Goal: Task Accomplishment & Management: Use online tool/utility

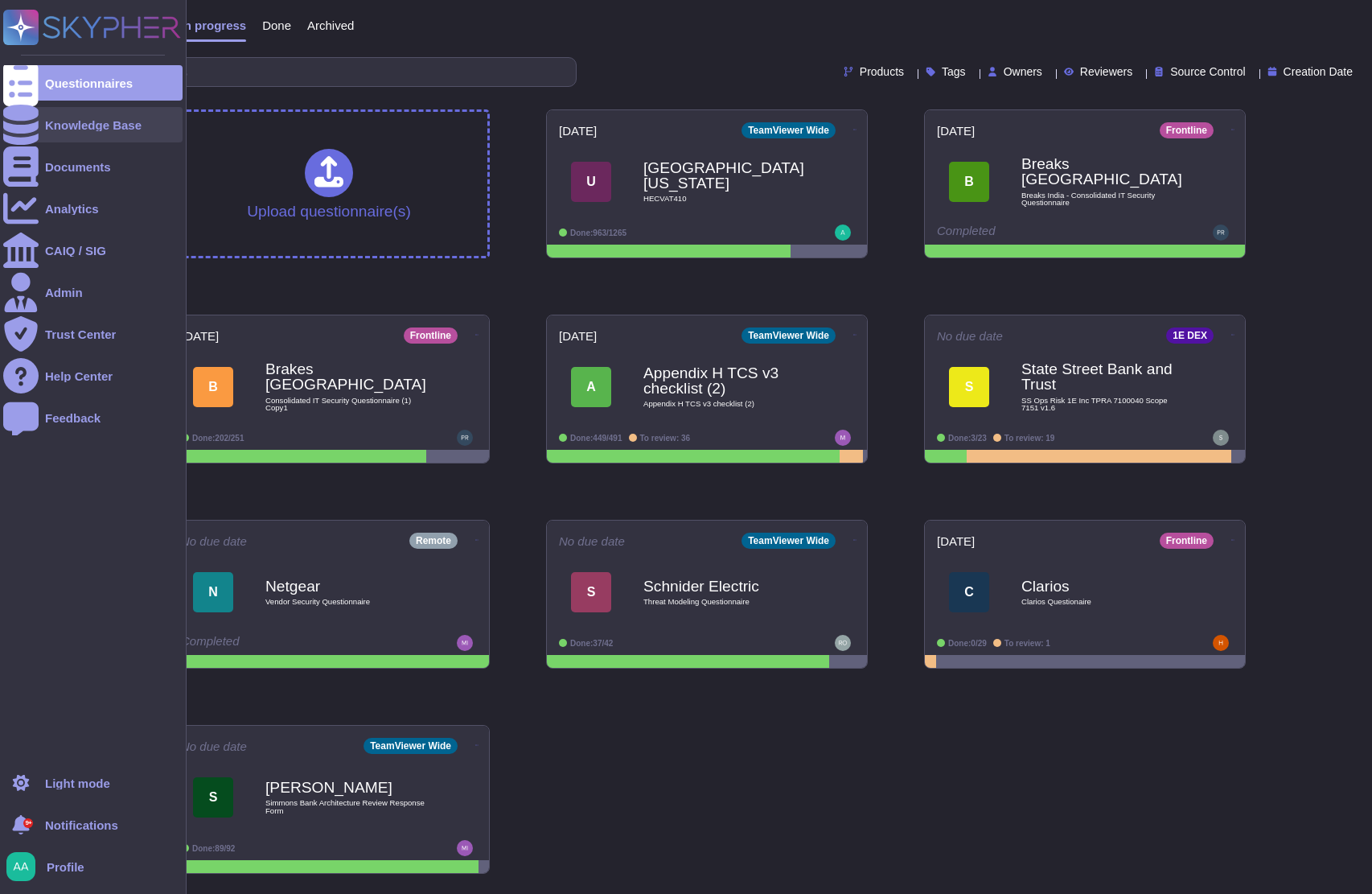
click at [29, 123] on icon at bounding box center [20, 124] width 35 height 40
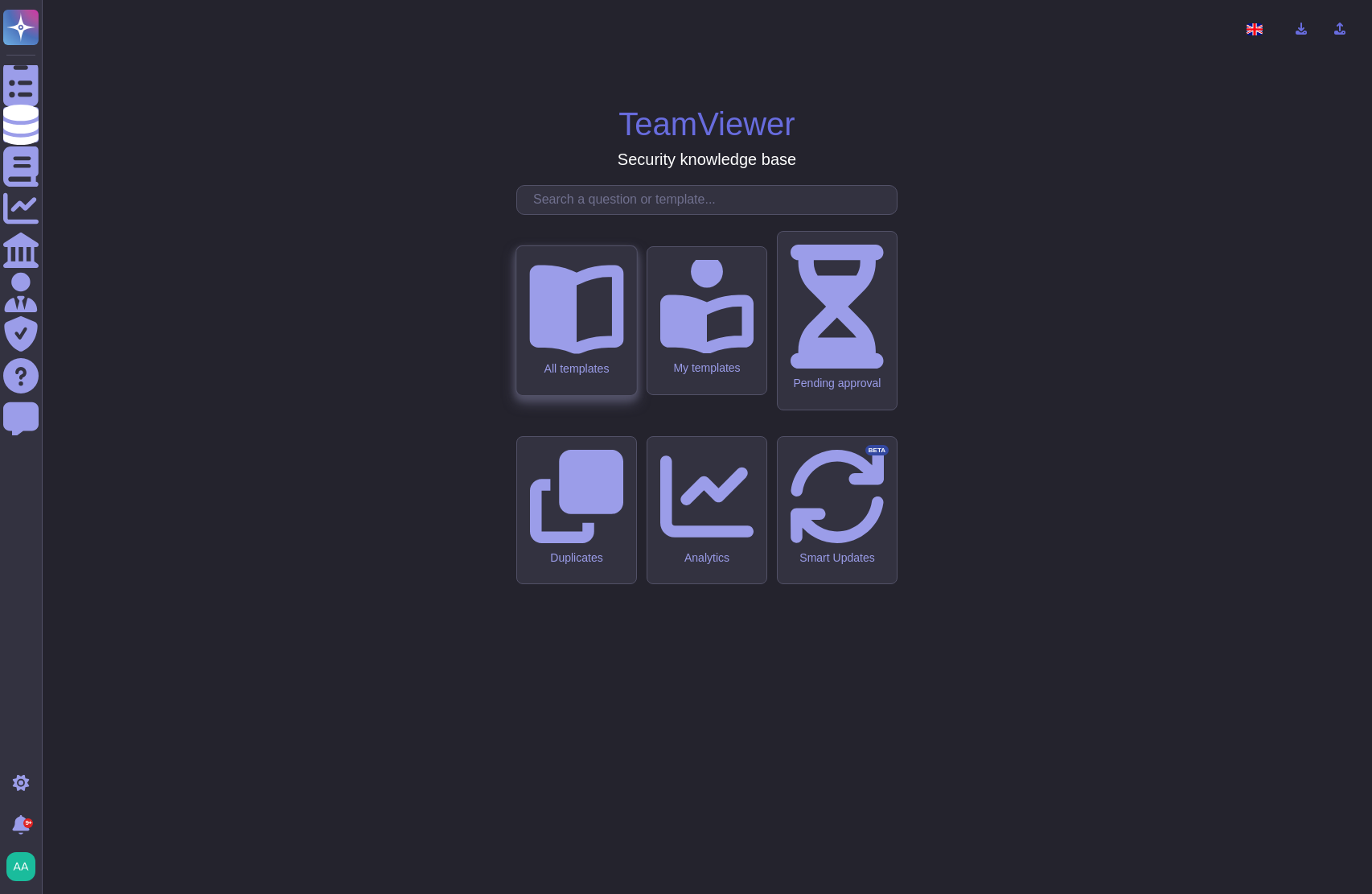
click at [590, 376] on div "All templates" at bounding box center [576, 368] width 94 height 13
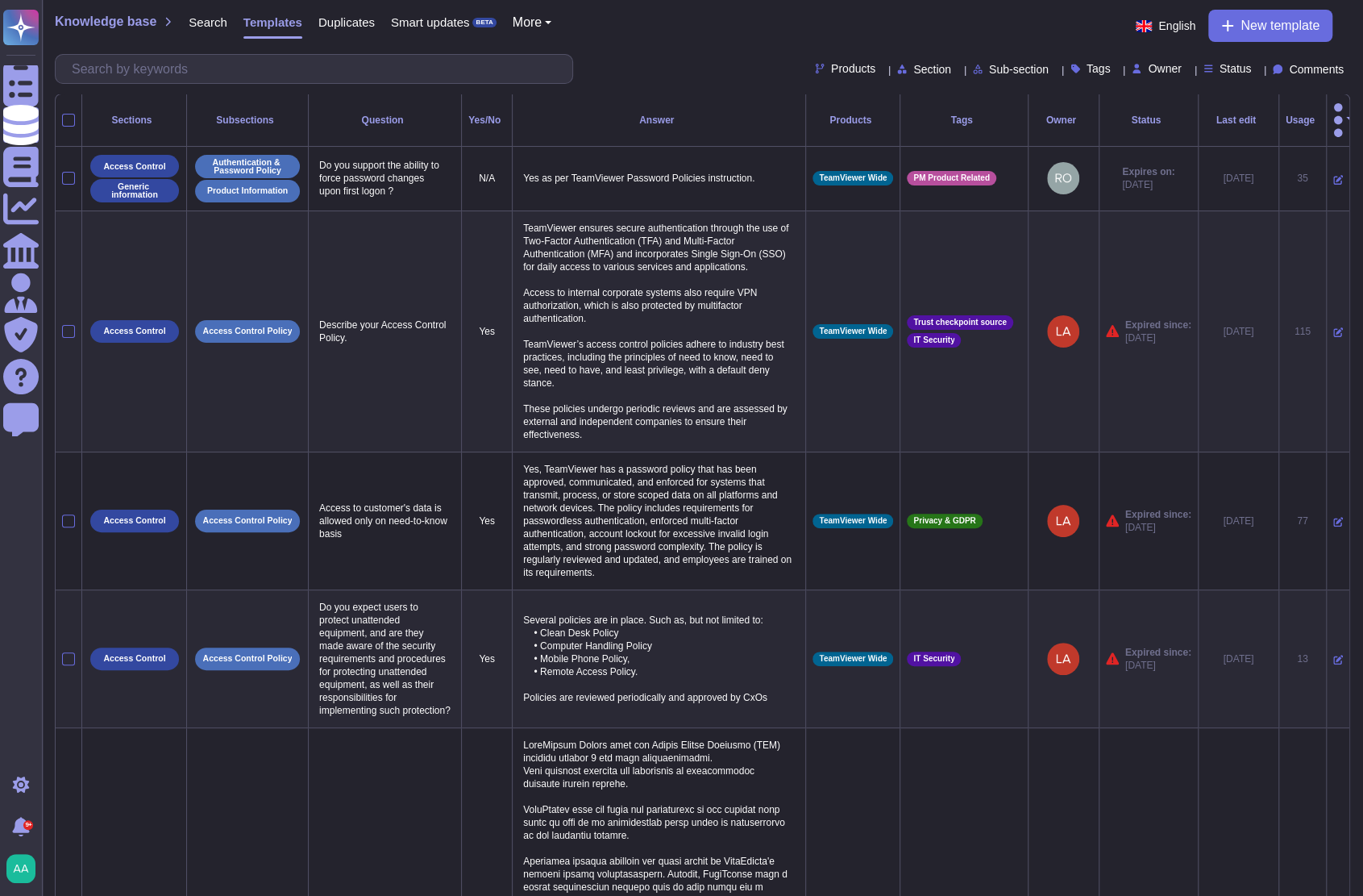
click at [1125, 115] on div "Status" at bounding box center [1148, 120] width 85 height 9
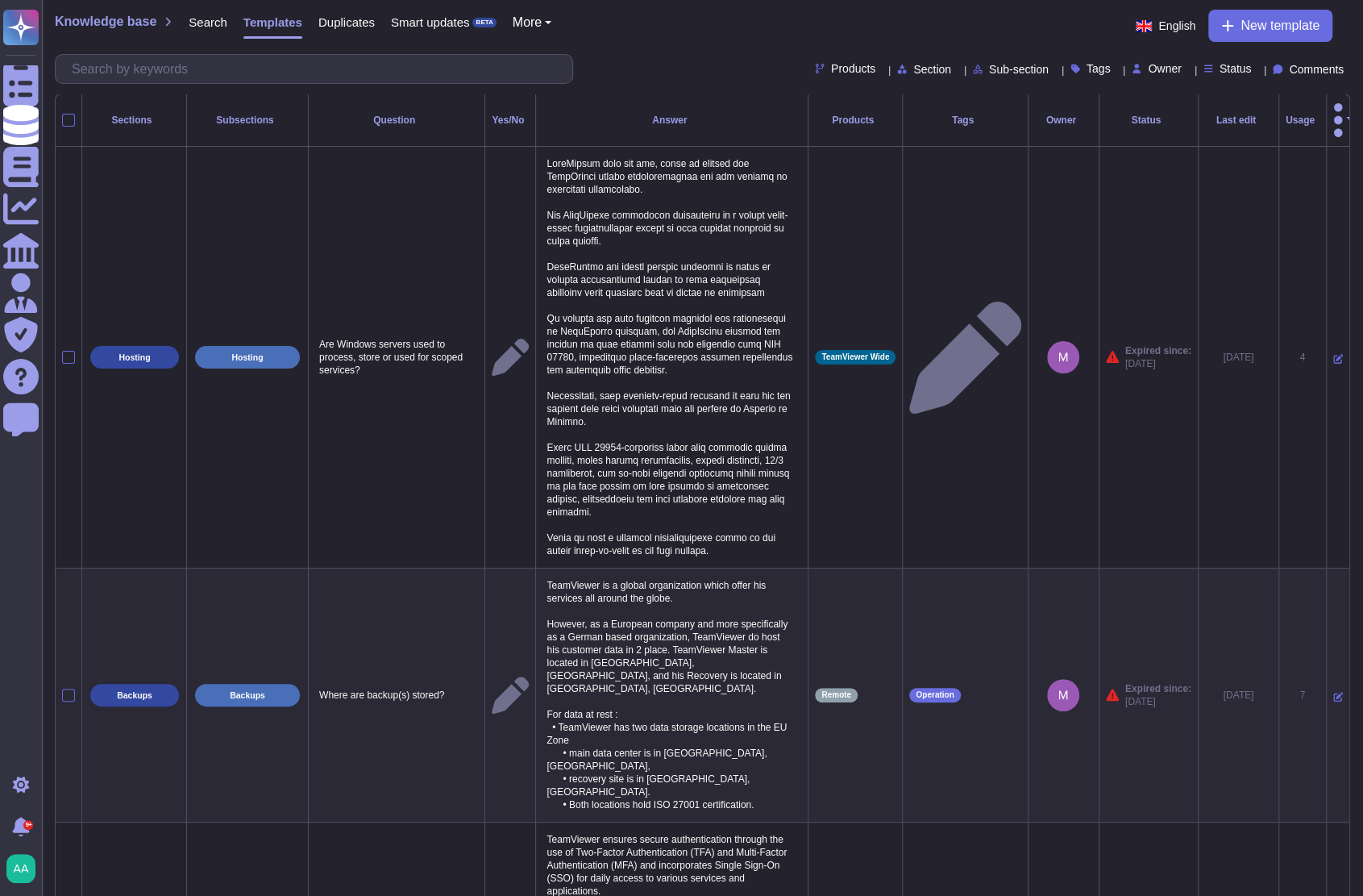
click at [1236, 73] on div "Status" at bounding box center [1231, 68] width 55 height 12
click at [1200, 187] on div at bounding box center [1204, 189] width 13 height 13
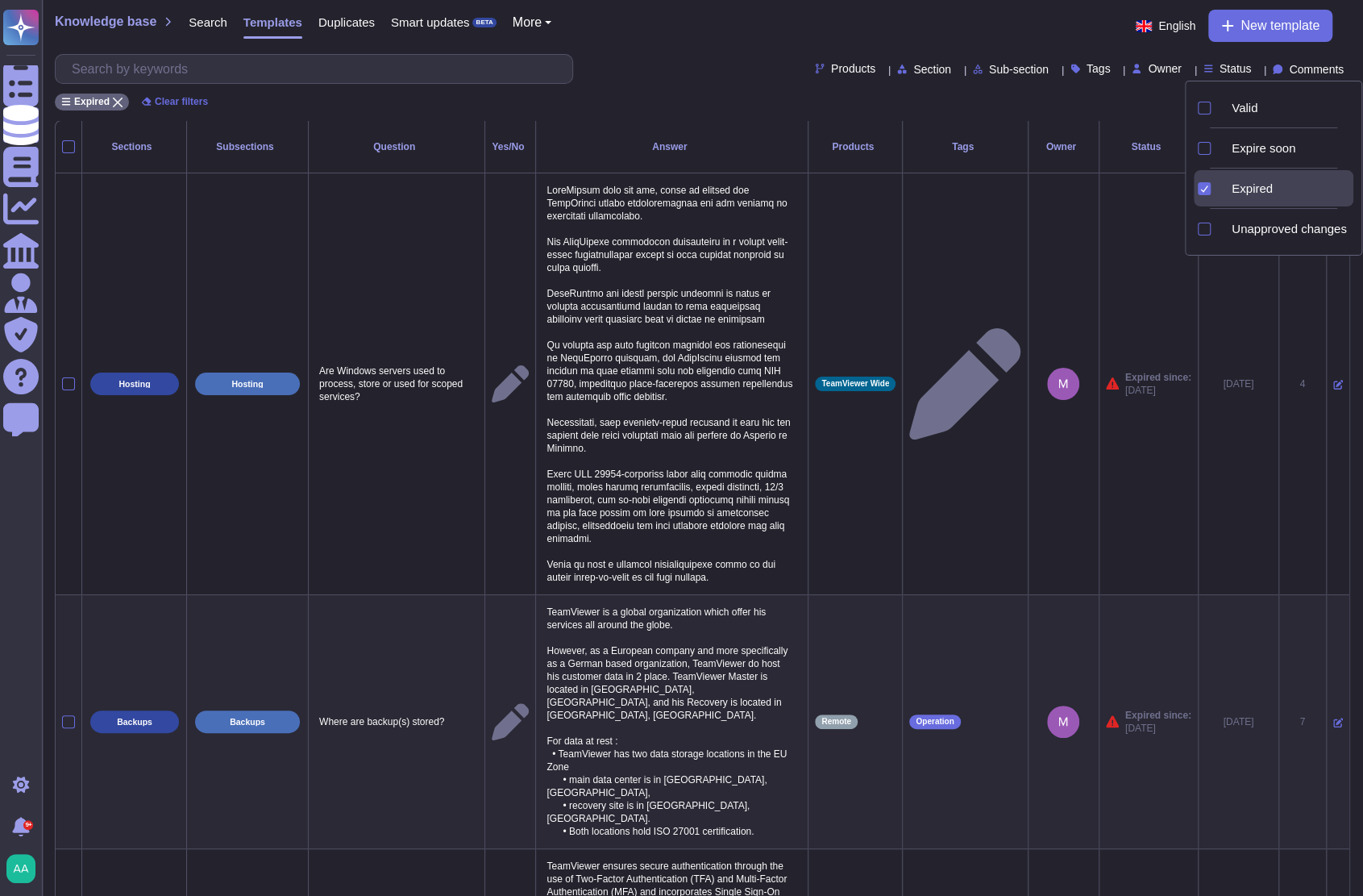
click at [694, 75] on div "Products Section Sub-section Tags Owner Status Comments" at bounding box center [702, 68] width 1296 height 29
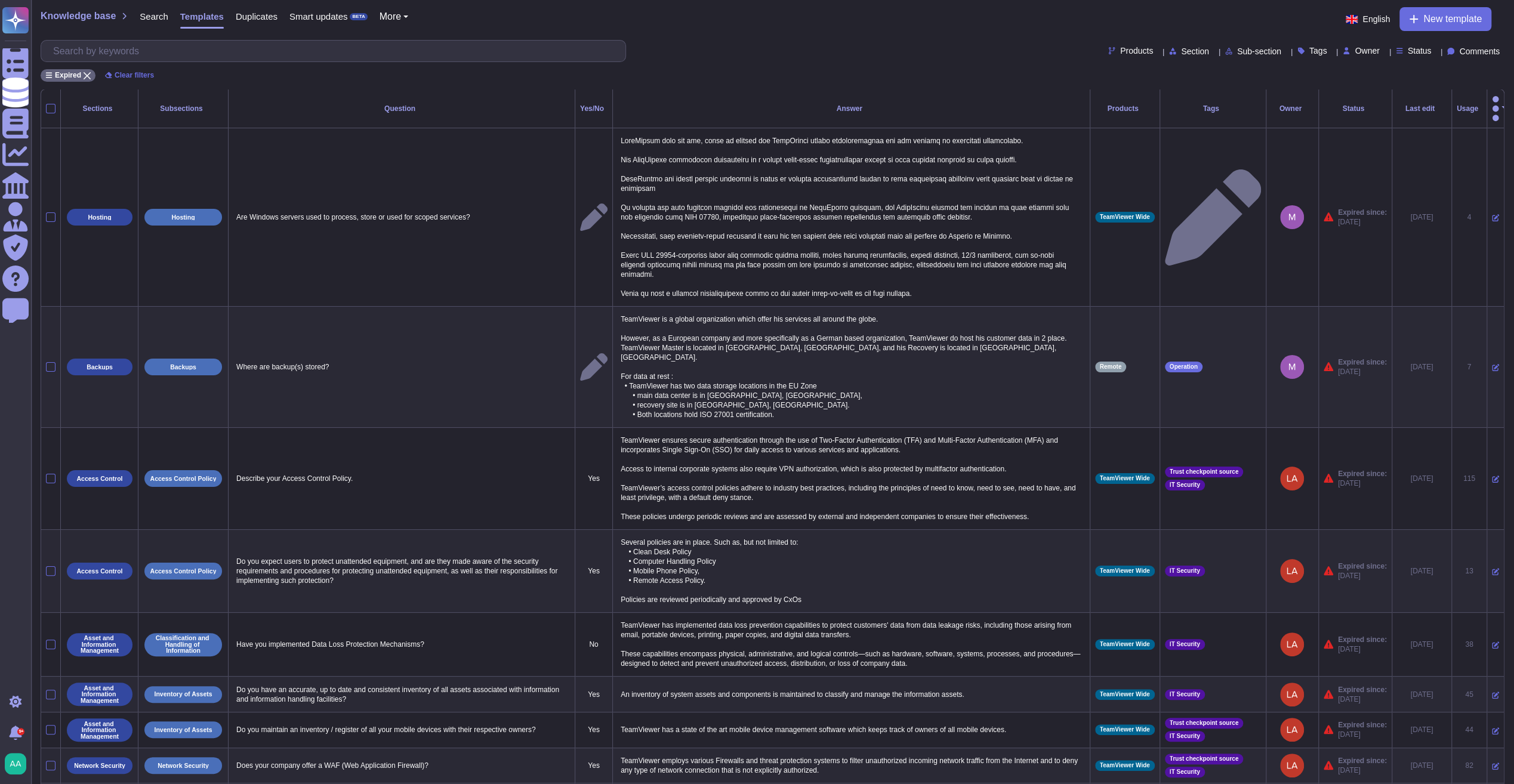
click at [1017, 105] on div "Usage" at bounding box center [1469, 109] width 25 height 7
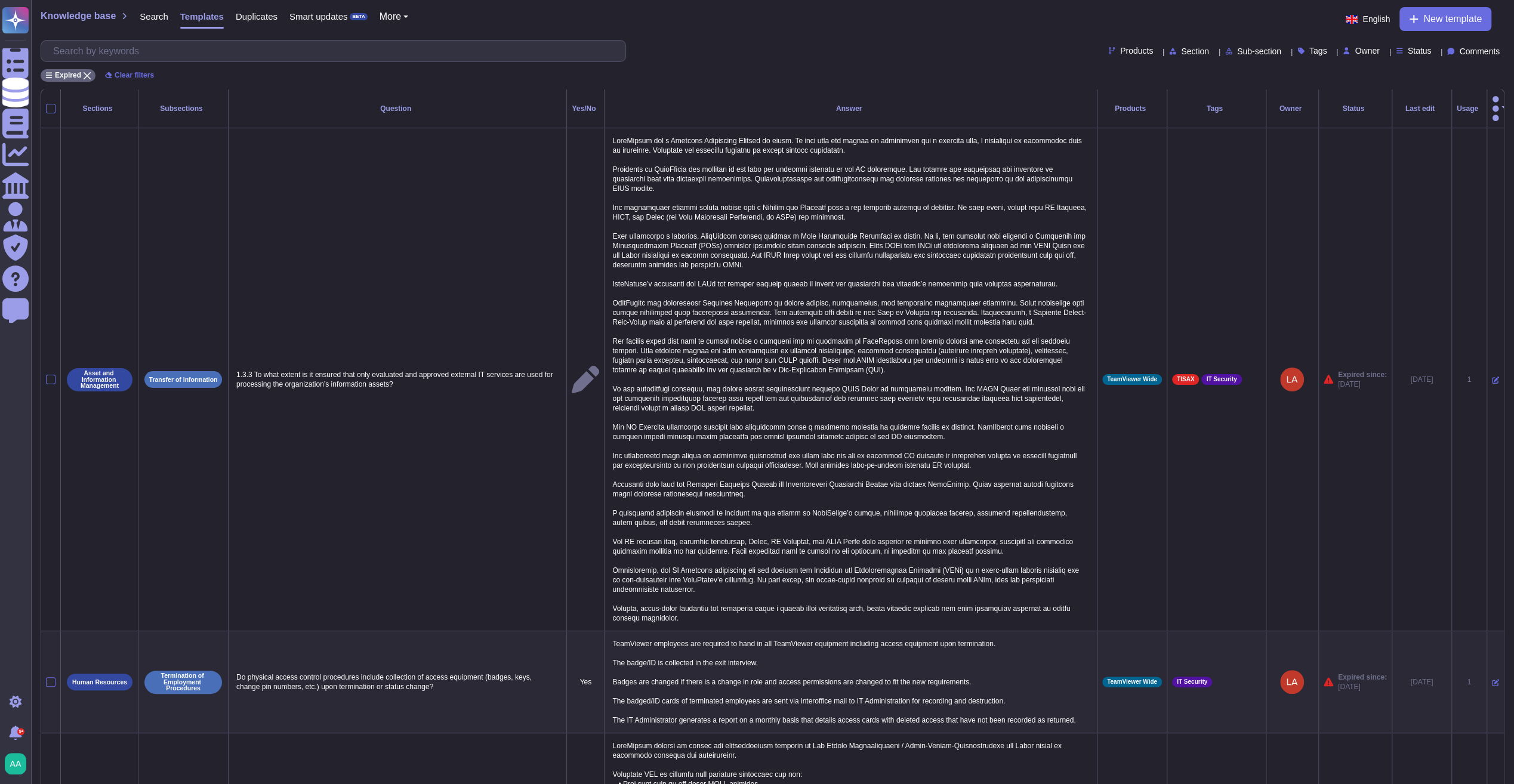
click at [1017, 105] on div "Usage" at bounding box center [1469, 109] width 25 height 7
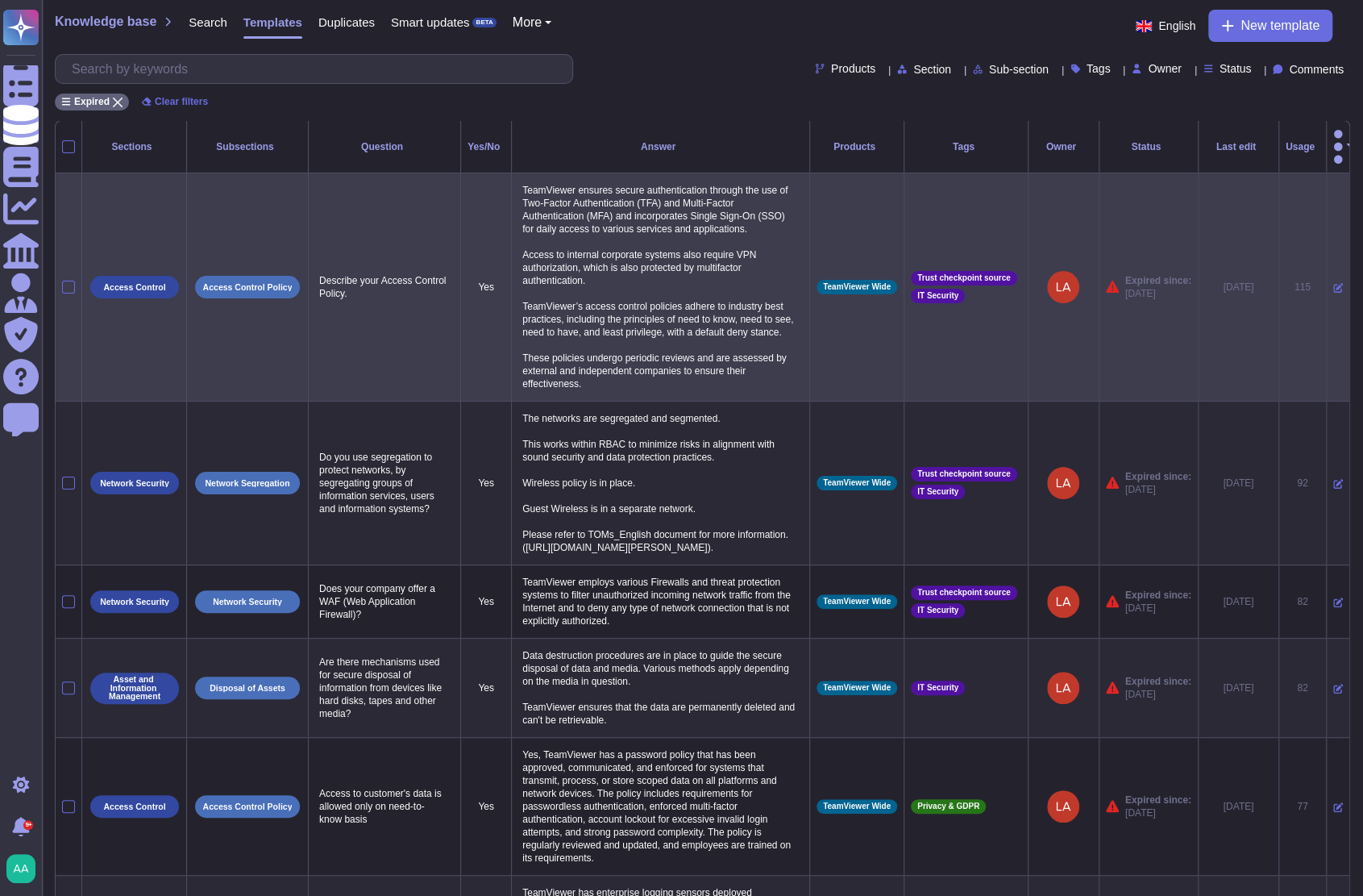
click at [1334, 283] on icon at bounding box center [1338, 288] width 9 height 9
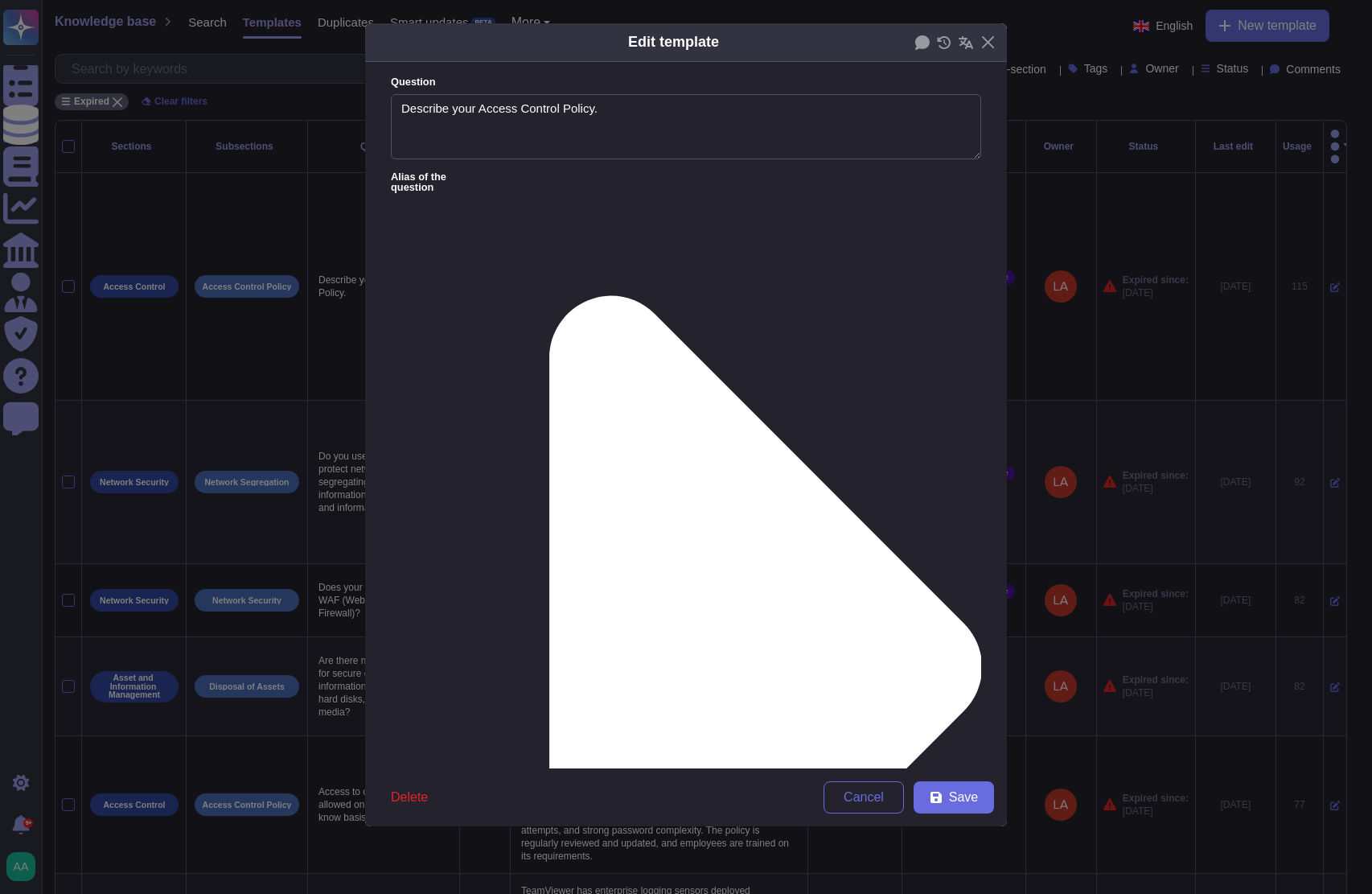
type textarea "Describe your Access Control Policy."
type textarea "TeamViewer ensures secure authentication through the use of Two-Factor Authenti…"
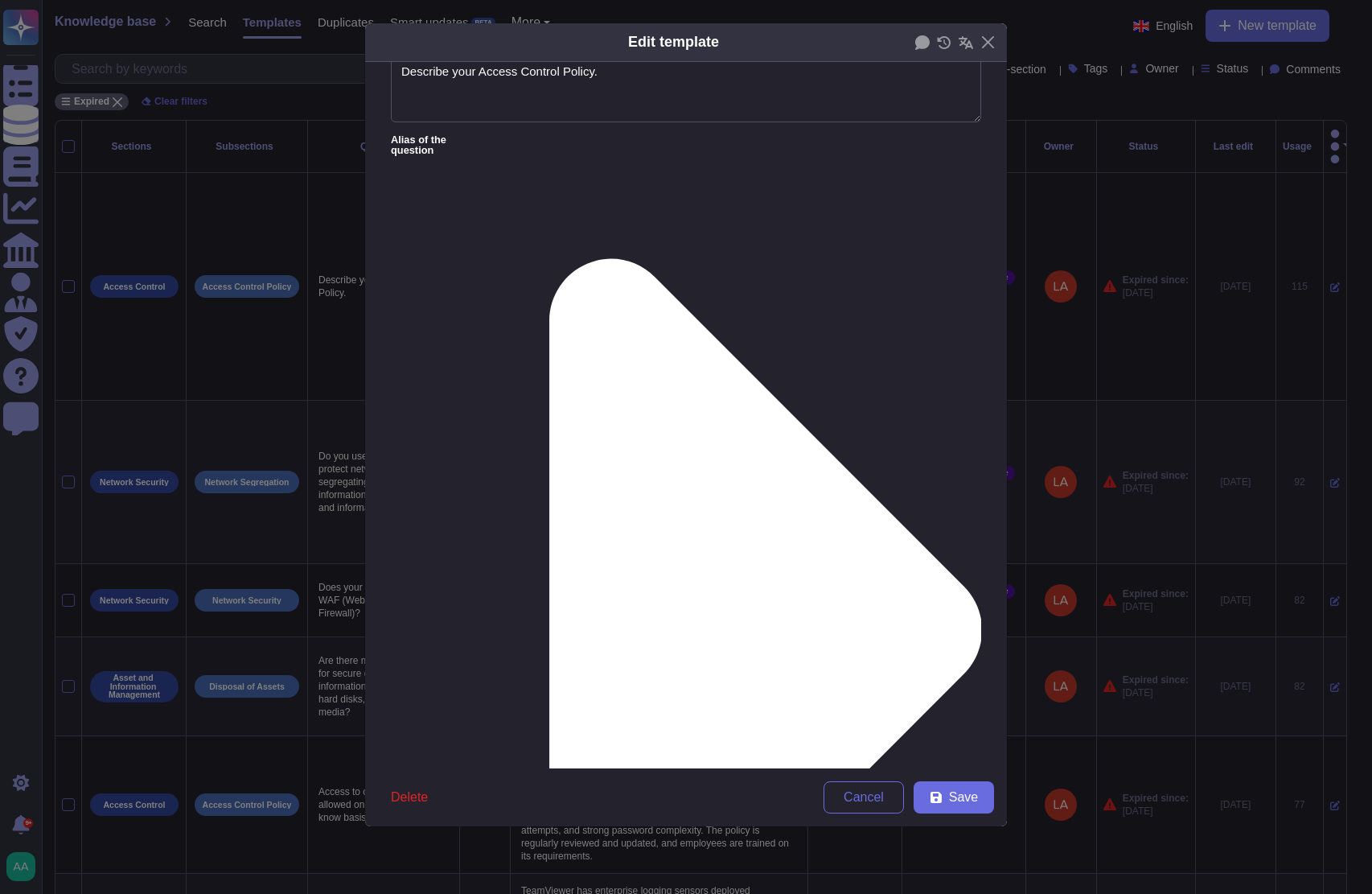
type input "[DATE]"
click at [930, 798] on button "Save" at bounding box center [953, 797] width 80 height 32
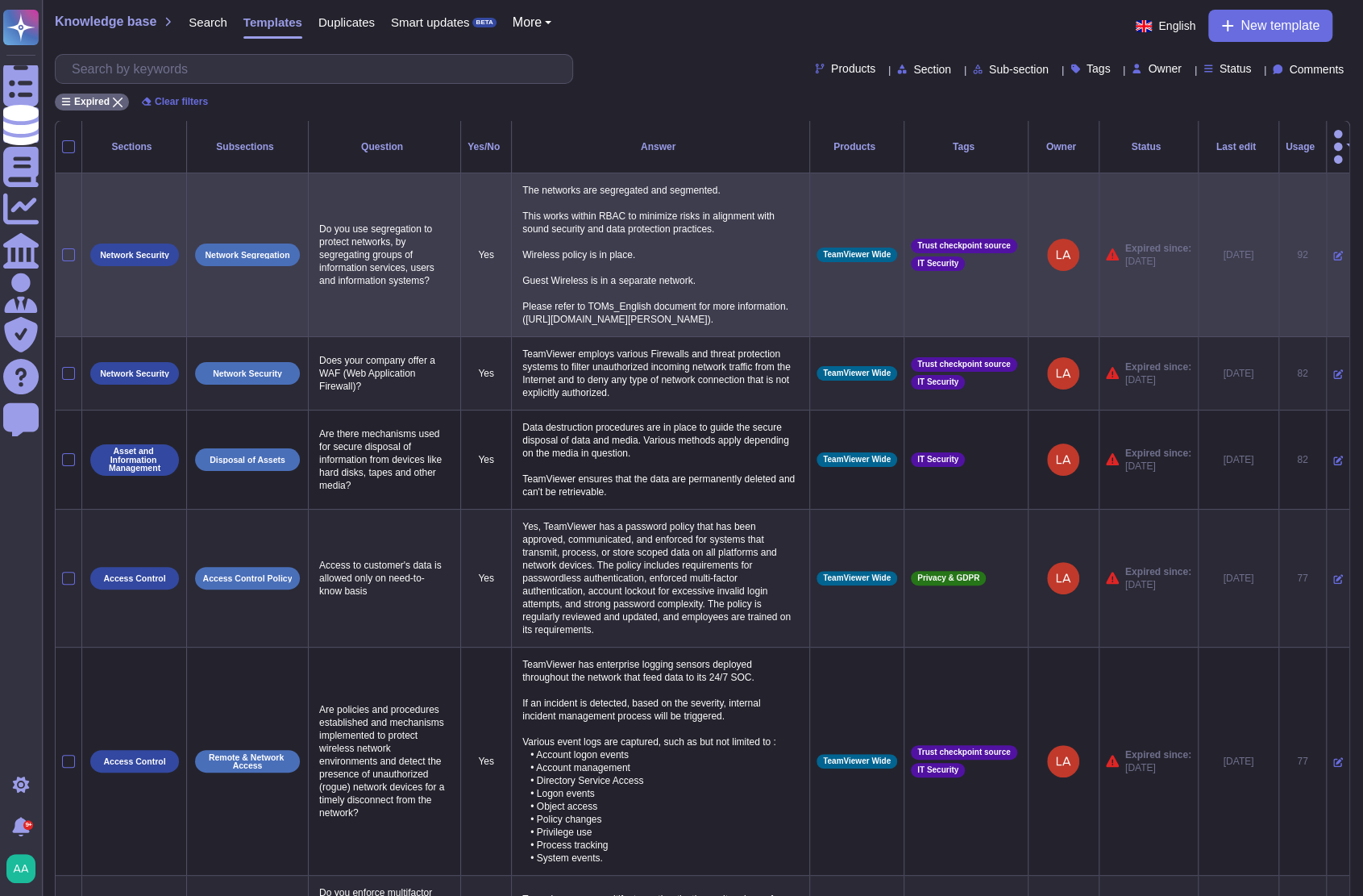
click at [1334, 257] on icon at bounding box center [1338, 255] width 9 height 9
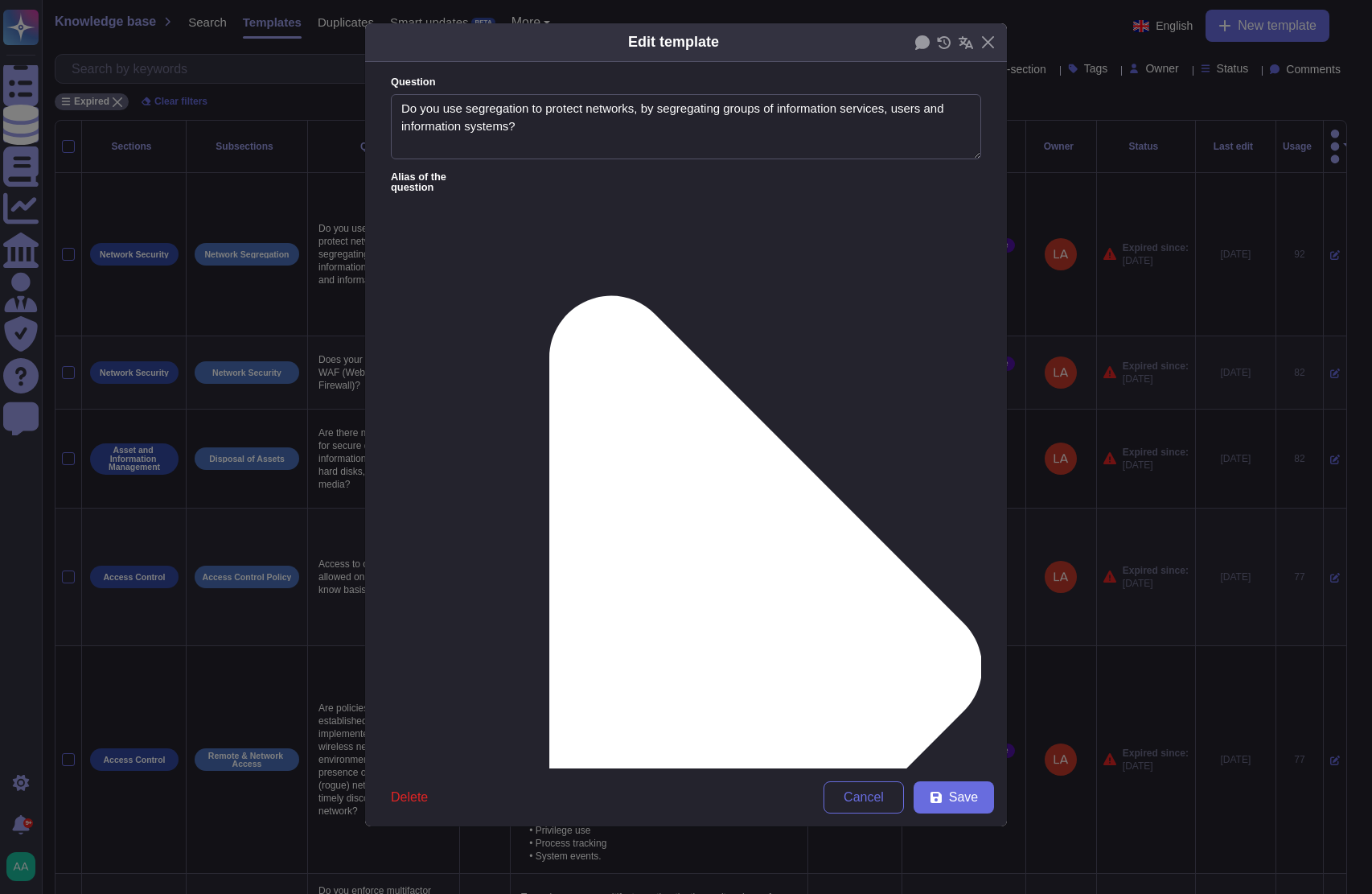
type textarea "Do you use segregation to protect networks, by segregating groups of informatio…"
type textarea "The networks are segregated and segmented. This works within RBAC to minimize r…"
type input "[DATE]"
click at [976, 796] on span "Save" at bounding box center [963, 797] width 29 height 13
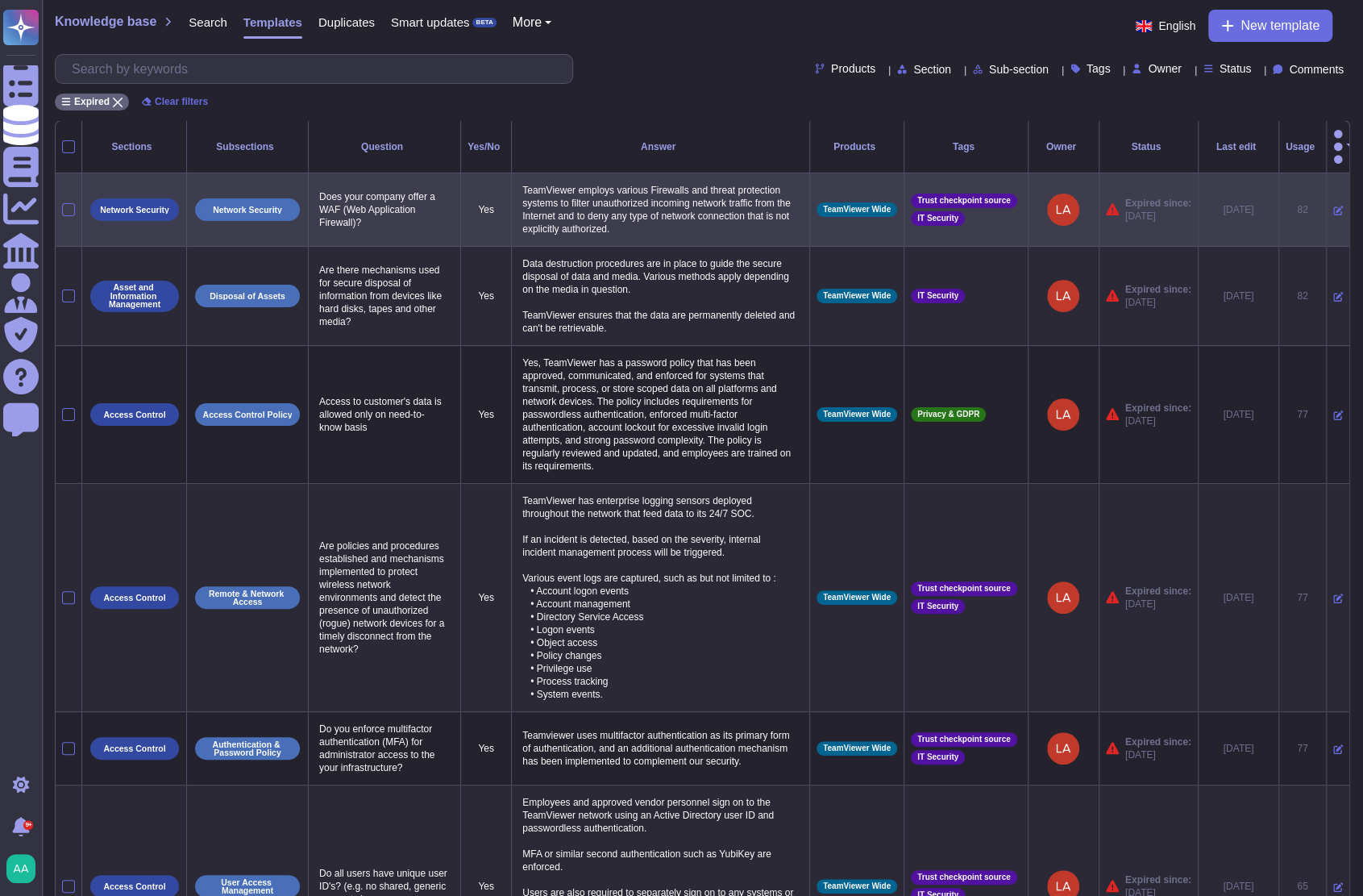
click at [1334, 206] on icon at bounding box center [1338, 211] width 9 height 9
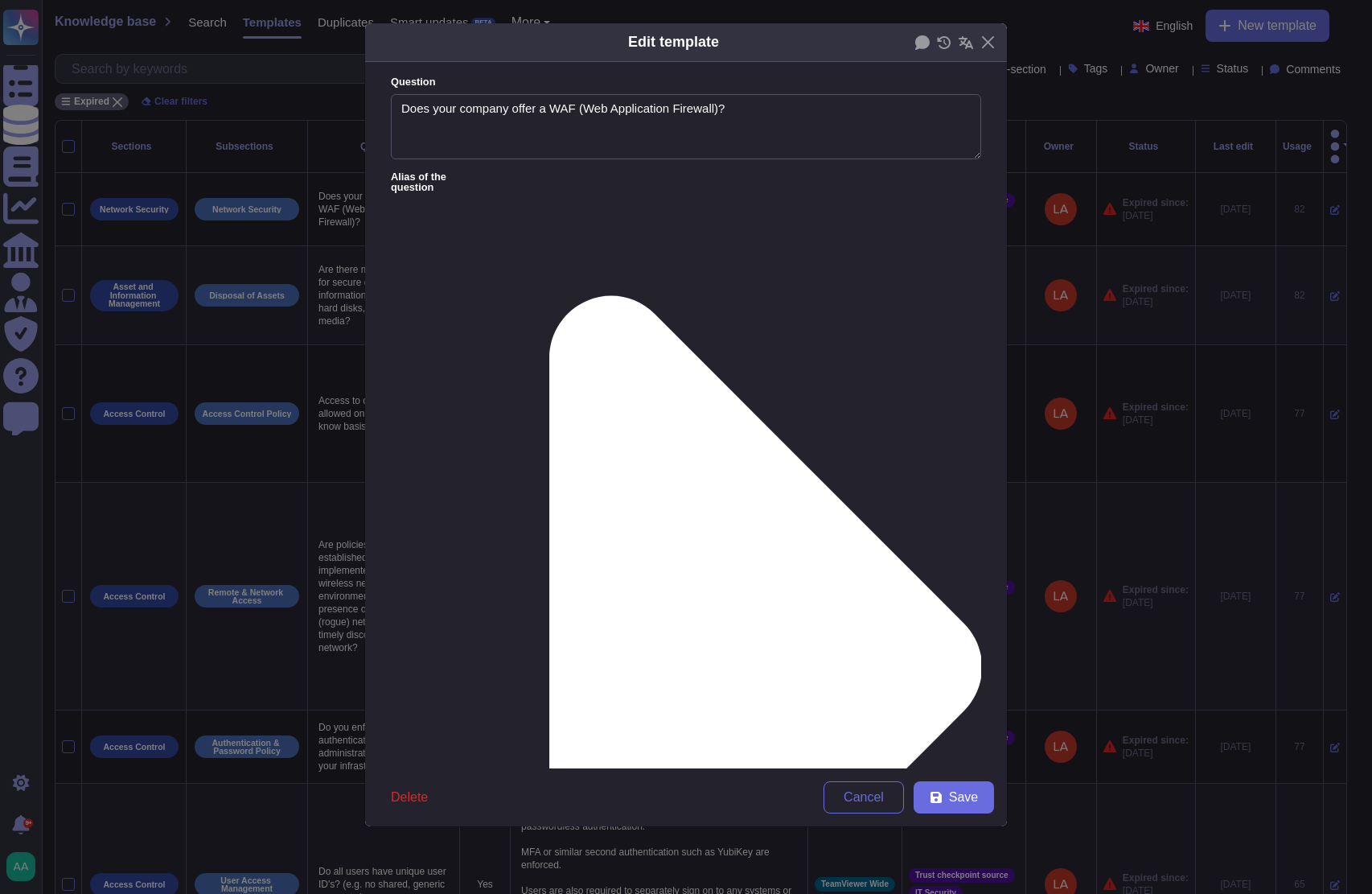
type textarea "Does your company offer a WAF (Web Application Firewall)?"
type textarea "TeamViewer employs various Firewalls and threat protection systems to filter un…"
click at [930, 801] on button "Save" at bounding box center [953, 797] width 80 height 32
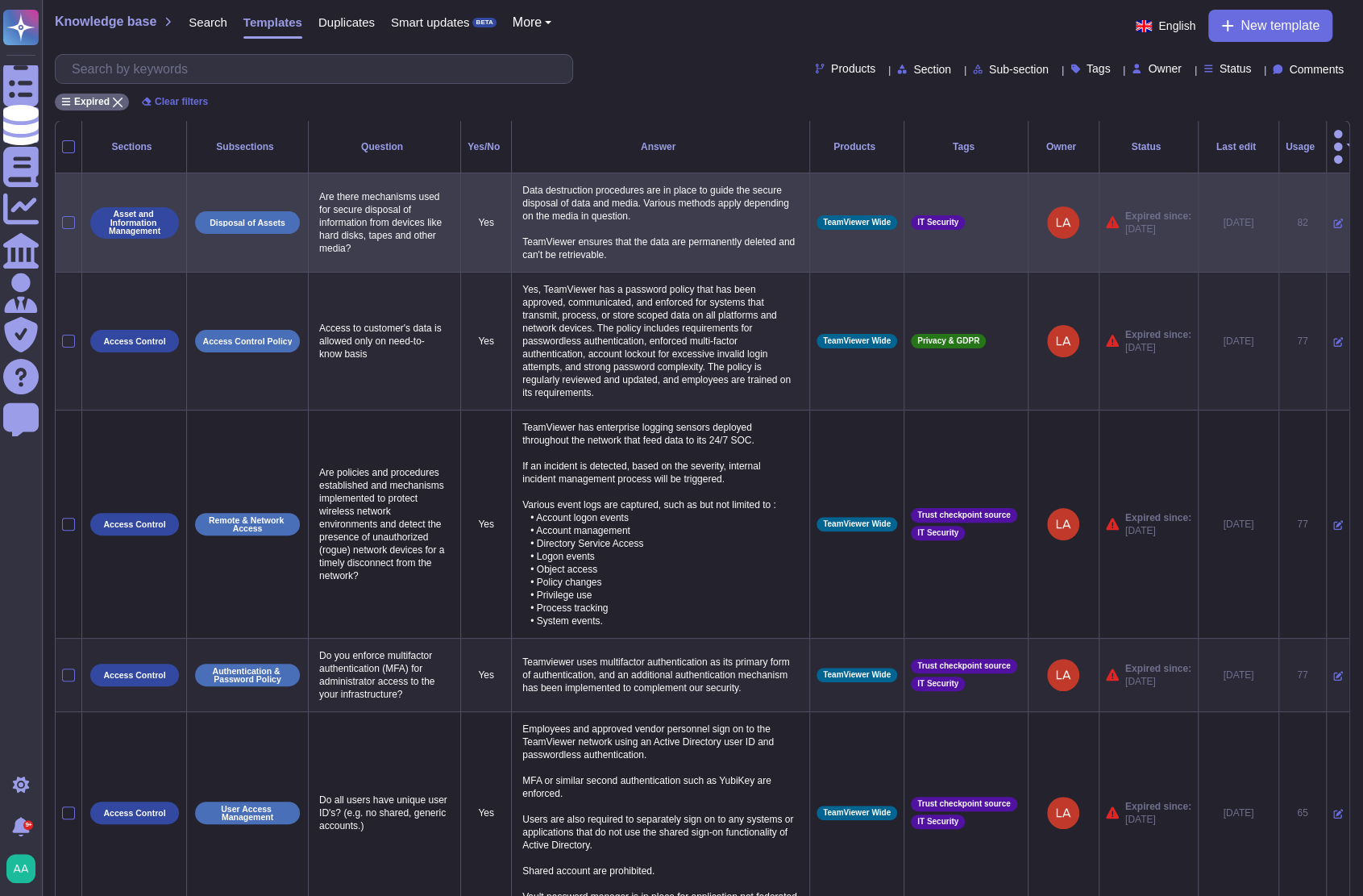
click at [1334, 219] on icon at bounding box center [1338, 224] width 9 height 9
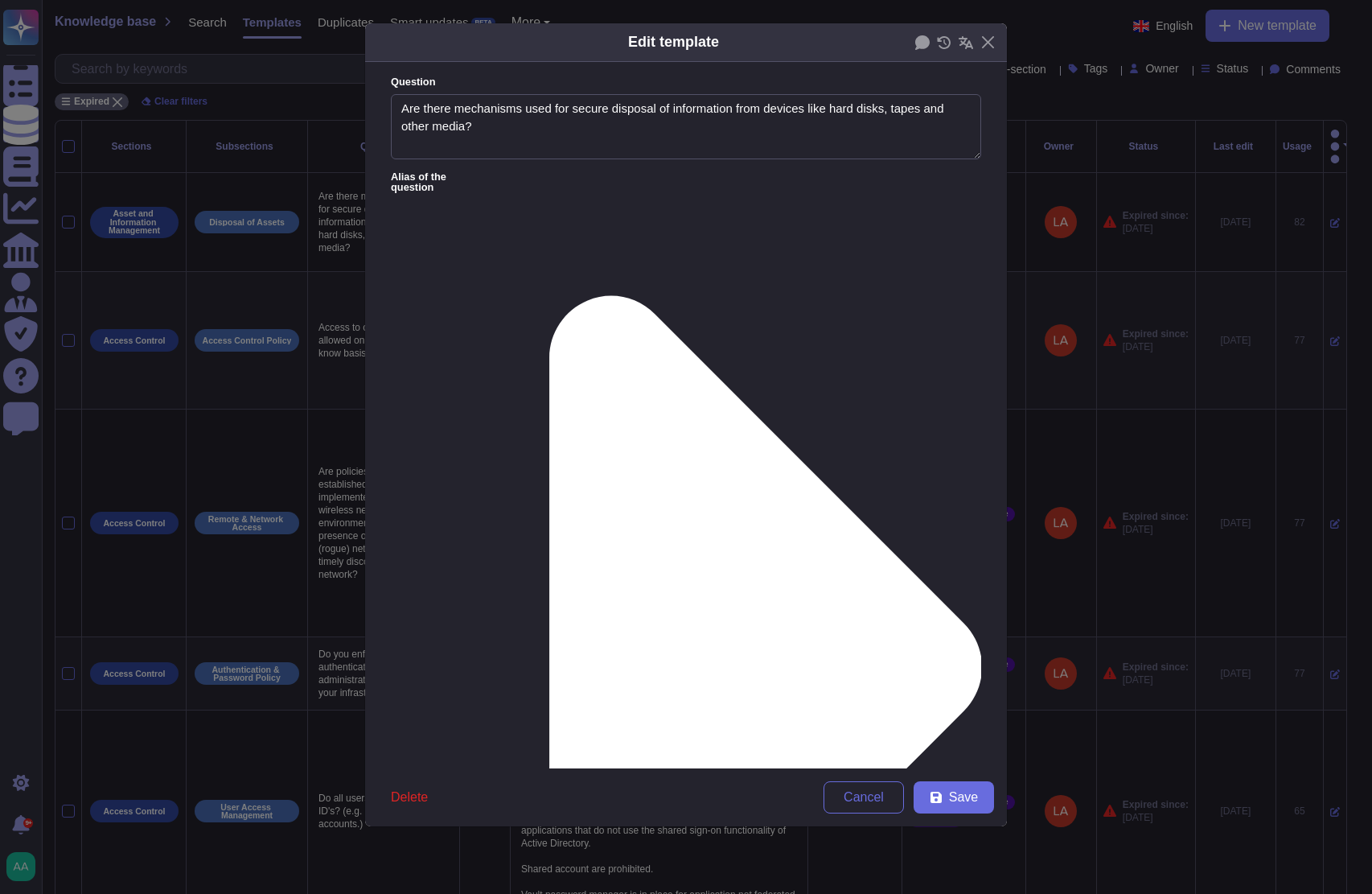
type textarea "Are there mechanisms used for secure disposal of information from devices like …"
type textarea "Data destruction procedures are in place to guide the secure disposal of data a…"
type input "[DATE]"
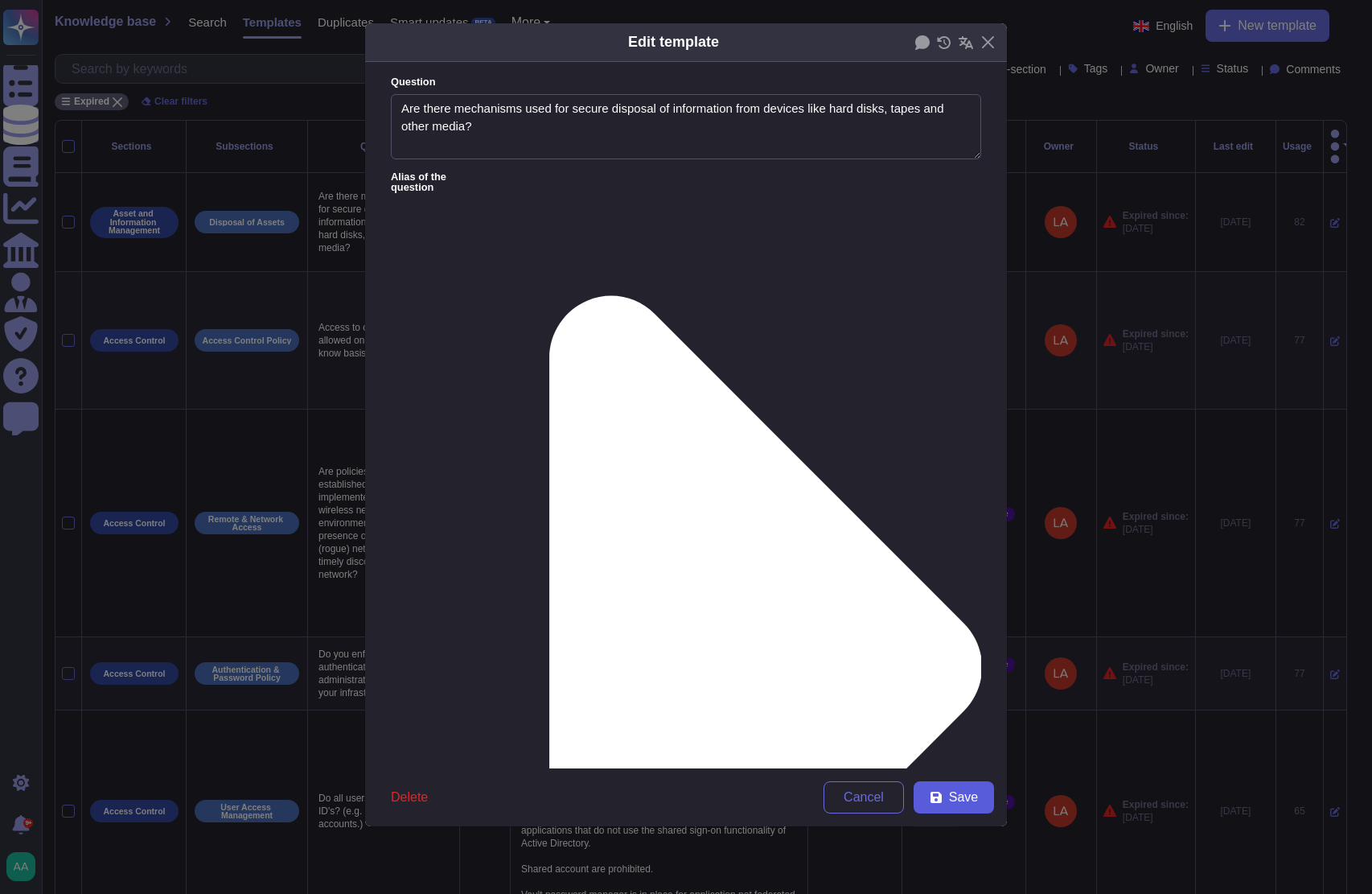
click at [936, 801] on icon at bounding box center [936, 797] width 11 height 11
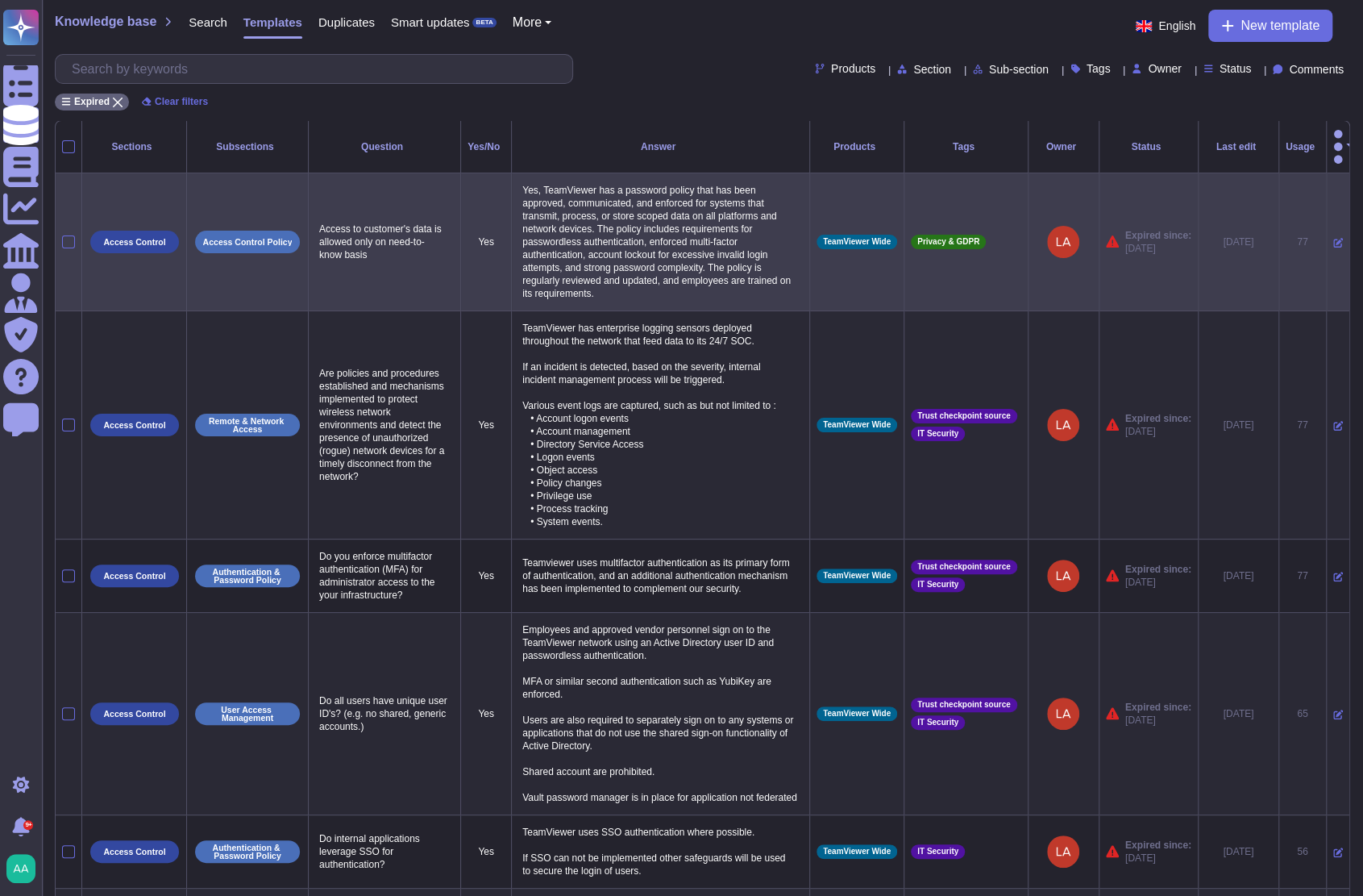
click at [1334, 238] on icon at bounding box center [1338, 243] width 9 height 9
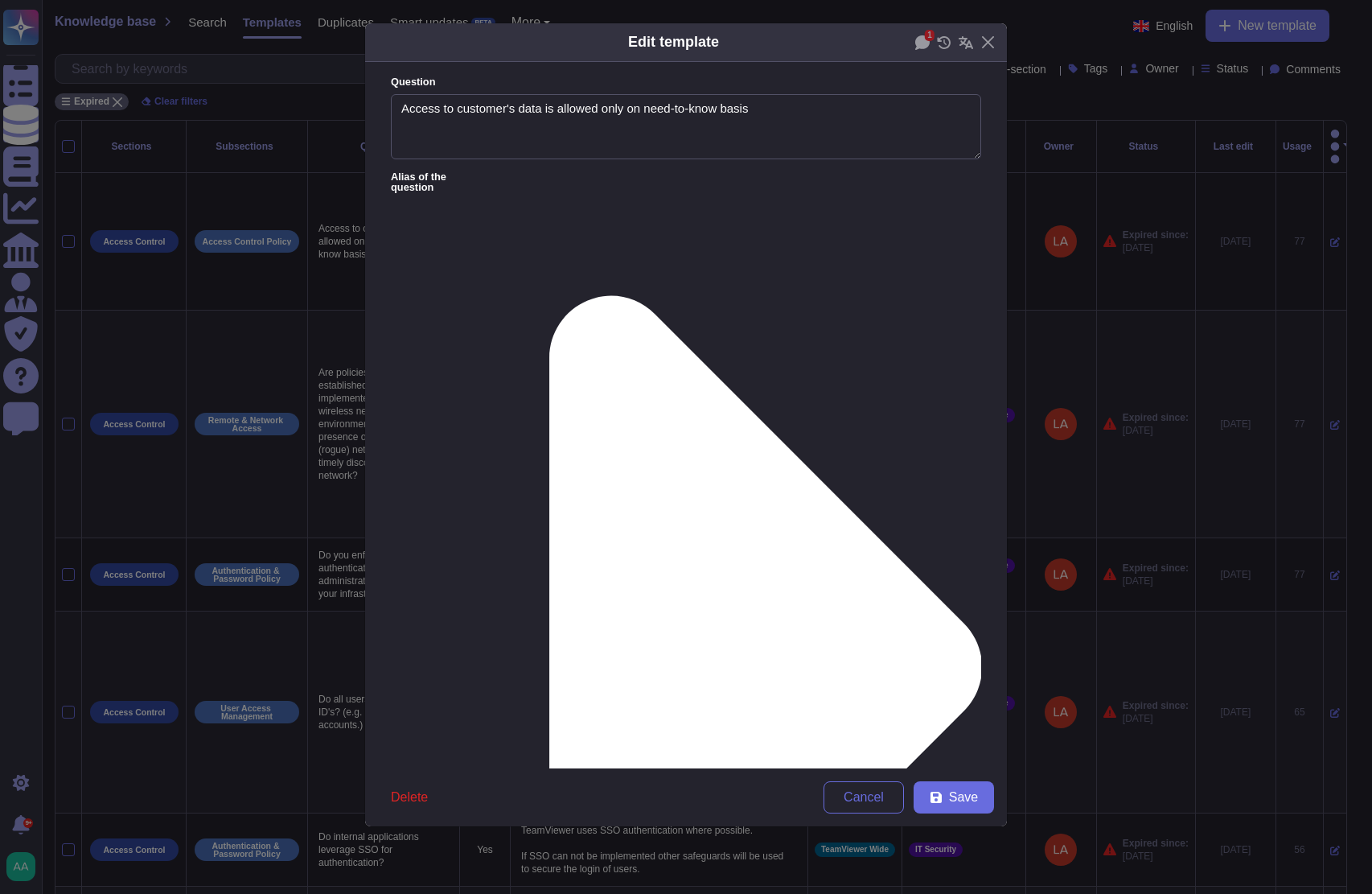
type textarea "Access to customer's data is allowed only on need-to-know basis"
type textarea "Yes, TeamViewer has a password policy that has been approved, communicated, and…"
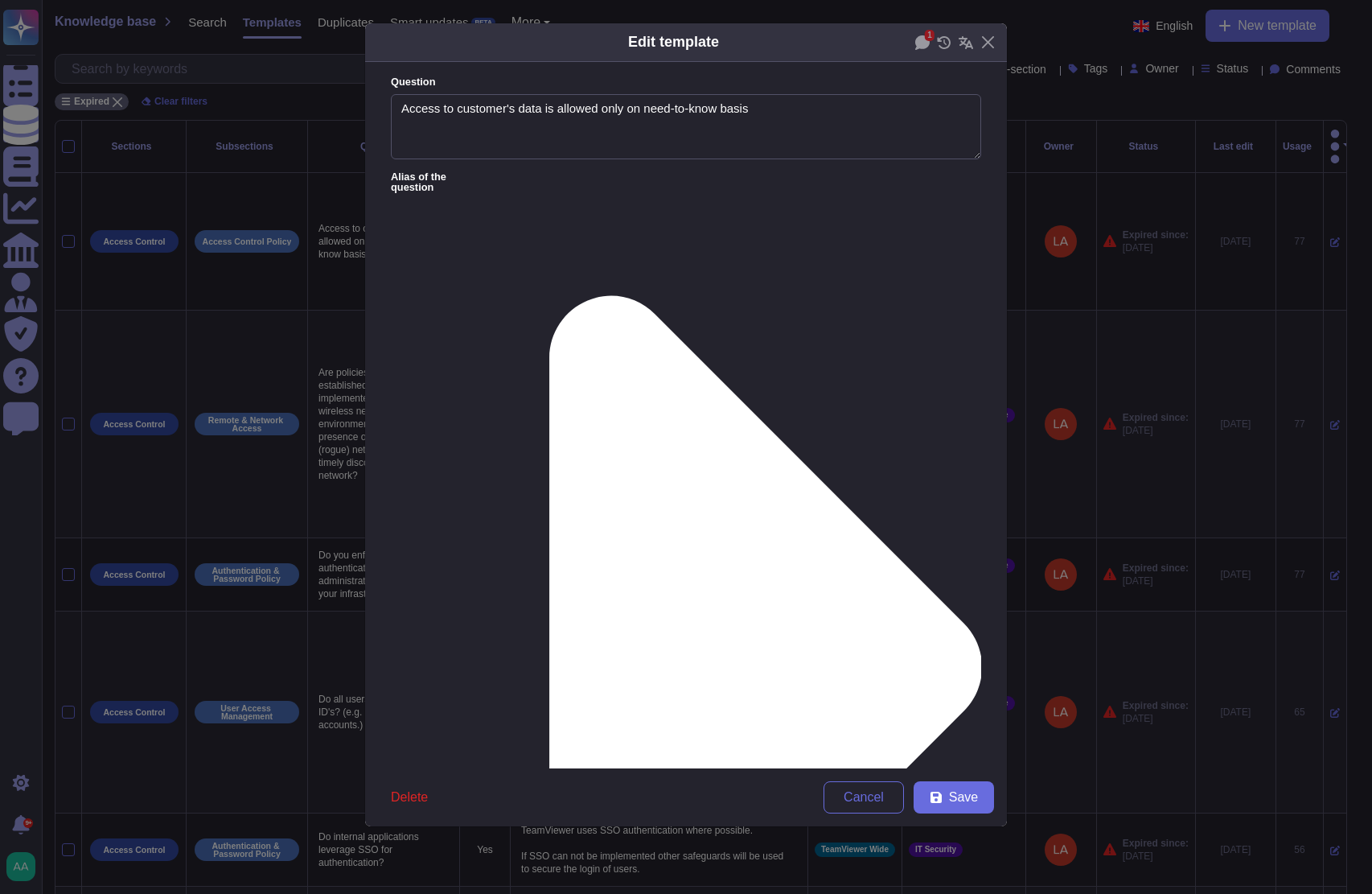
type input "[DATE]"
click at [932, 796] on icon at bounding box center [936, 797] width 11 height 11
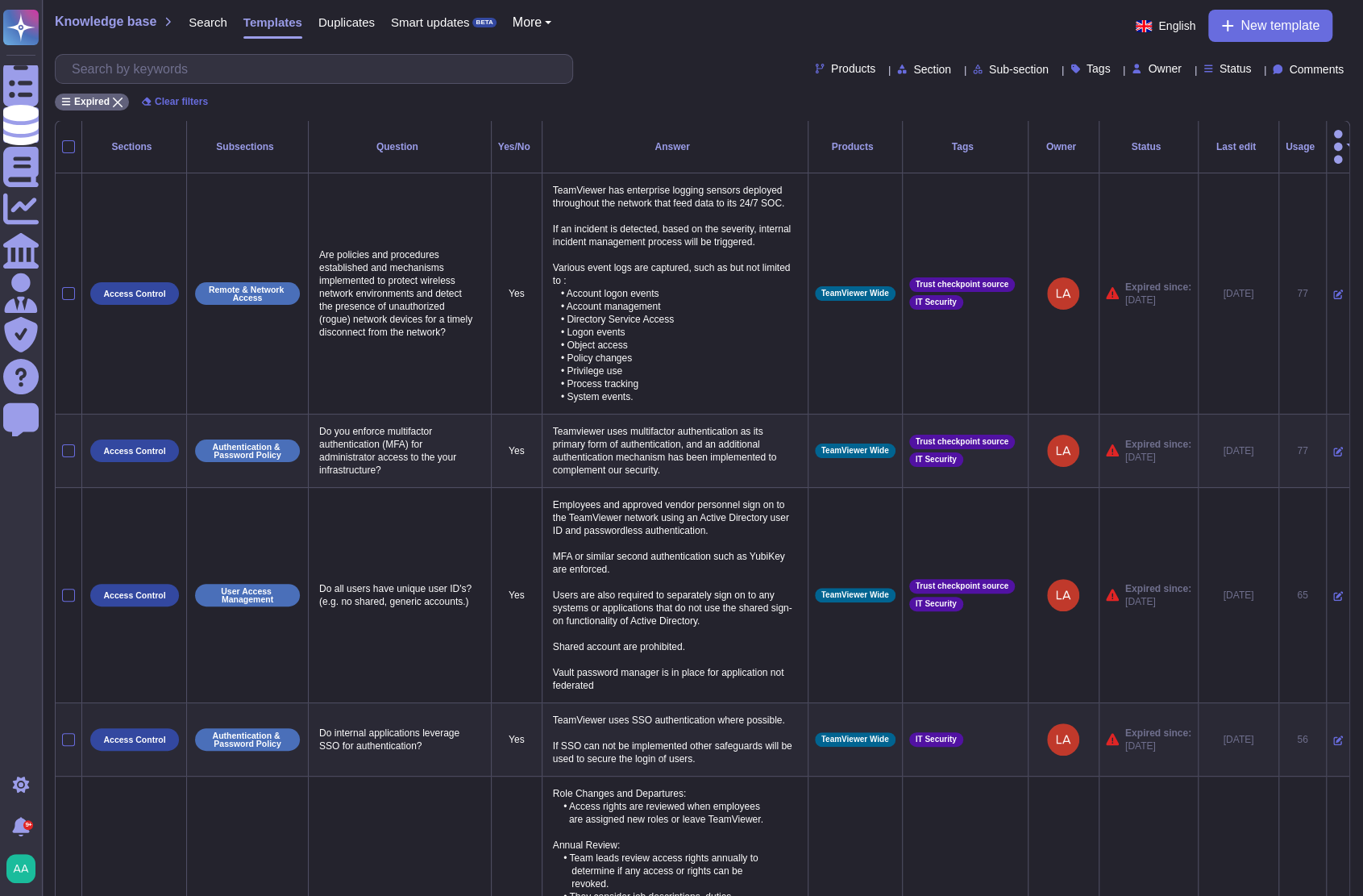
click at [616, 87] on div "Expired Clear filters" at bounding box center [702, 97] width 1296 height 27
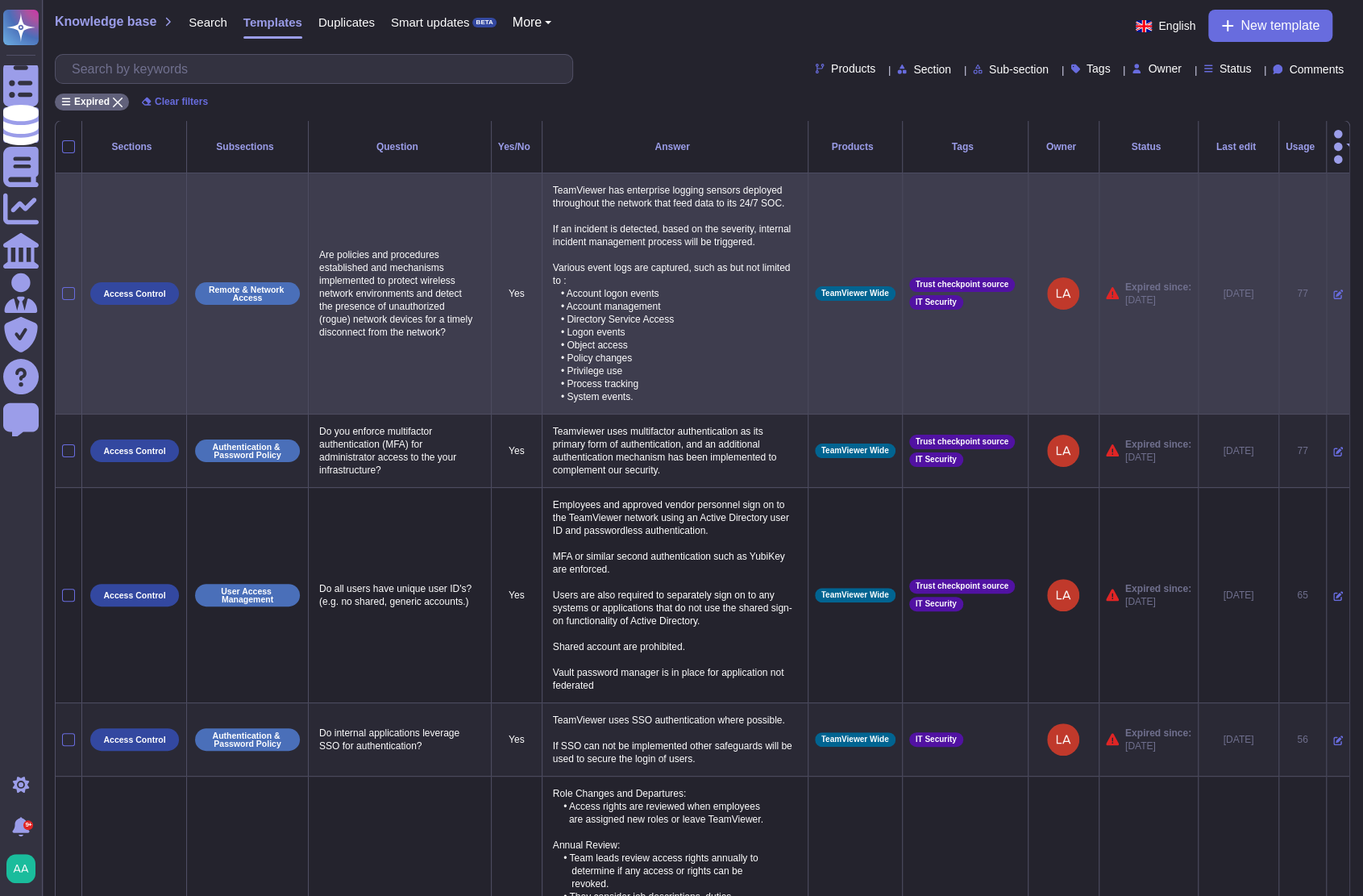
click at [1334, 289] on icon at bounding box center [1338, 294] width 9 height 9
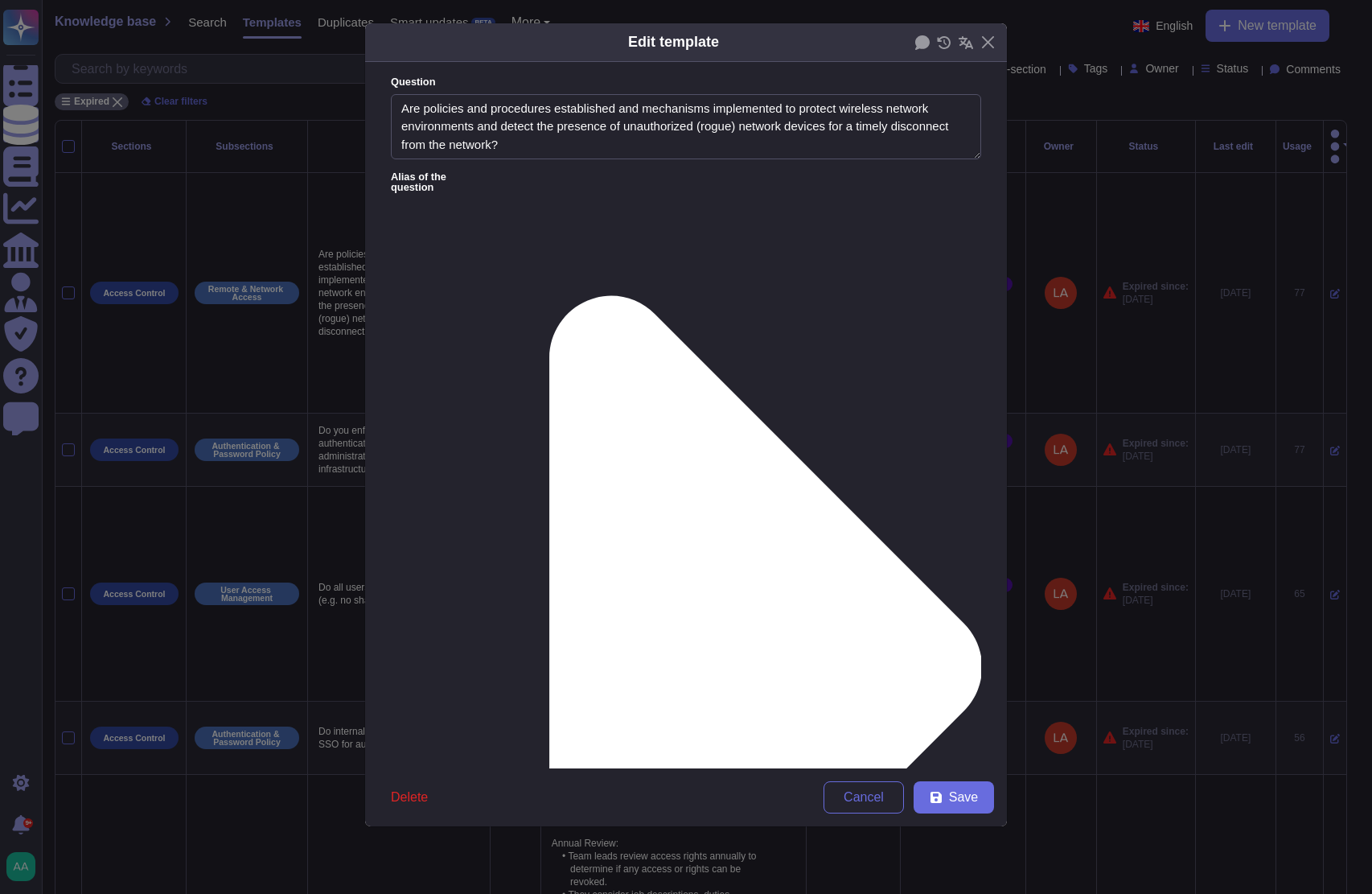
type textarea "Are policies and procedures established and mechanisms implemented to protect w…"
type textarea "TeamViewer has enterprise logging sensors deployed throughout the network that …"
type input "[DATE]"
click at [945, 795] on button "Save" at bounding box center [953, 797] width 80 height 32
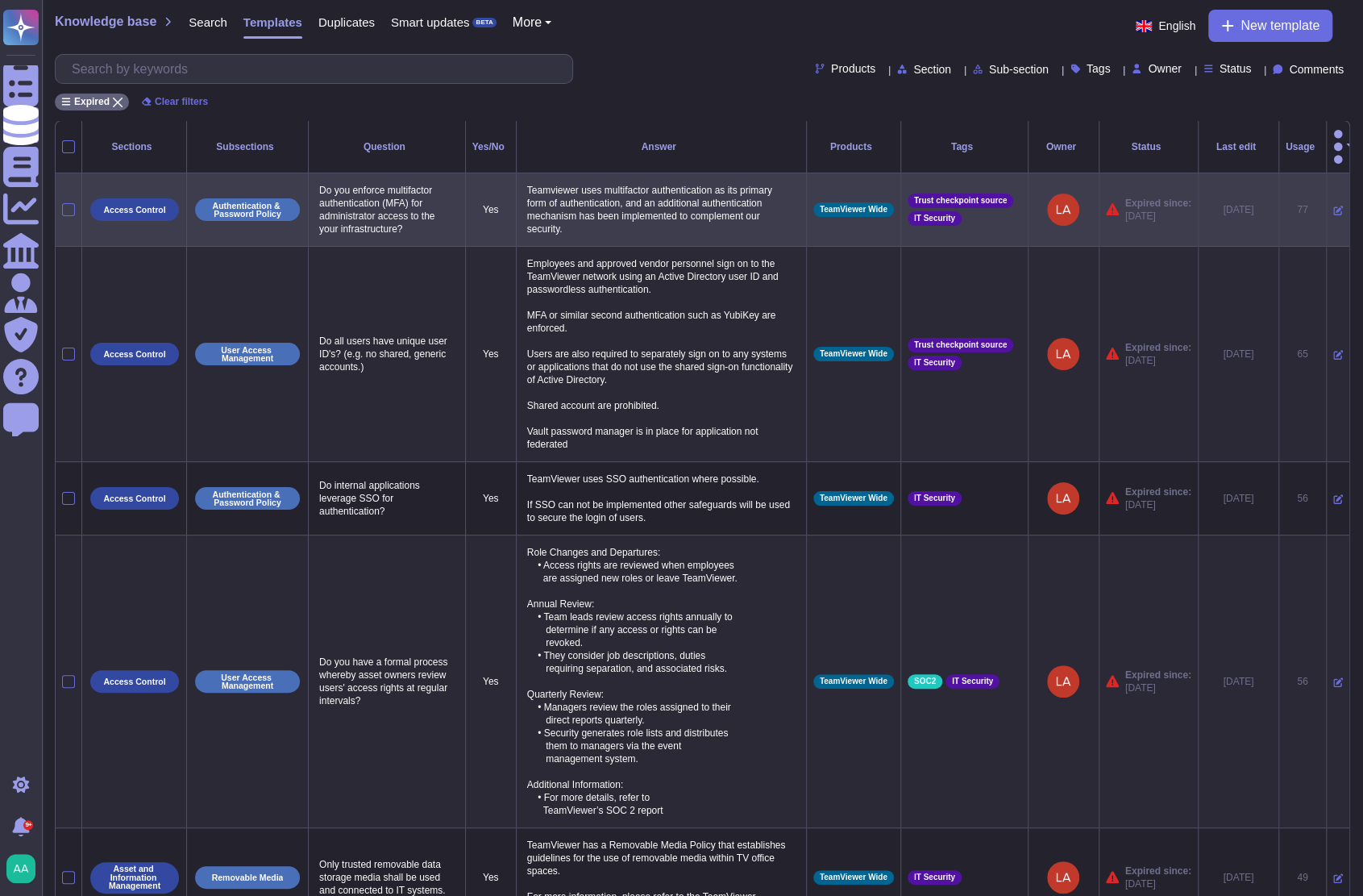
click at [1334, 206] on icon at bounding box center [1338, 211] width 9 height 9
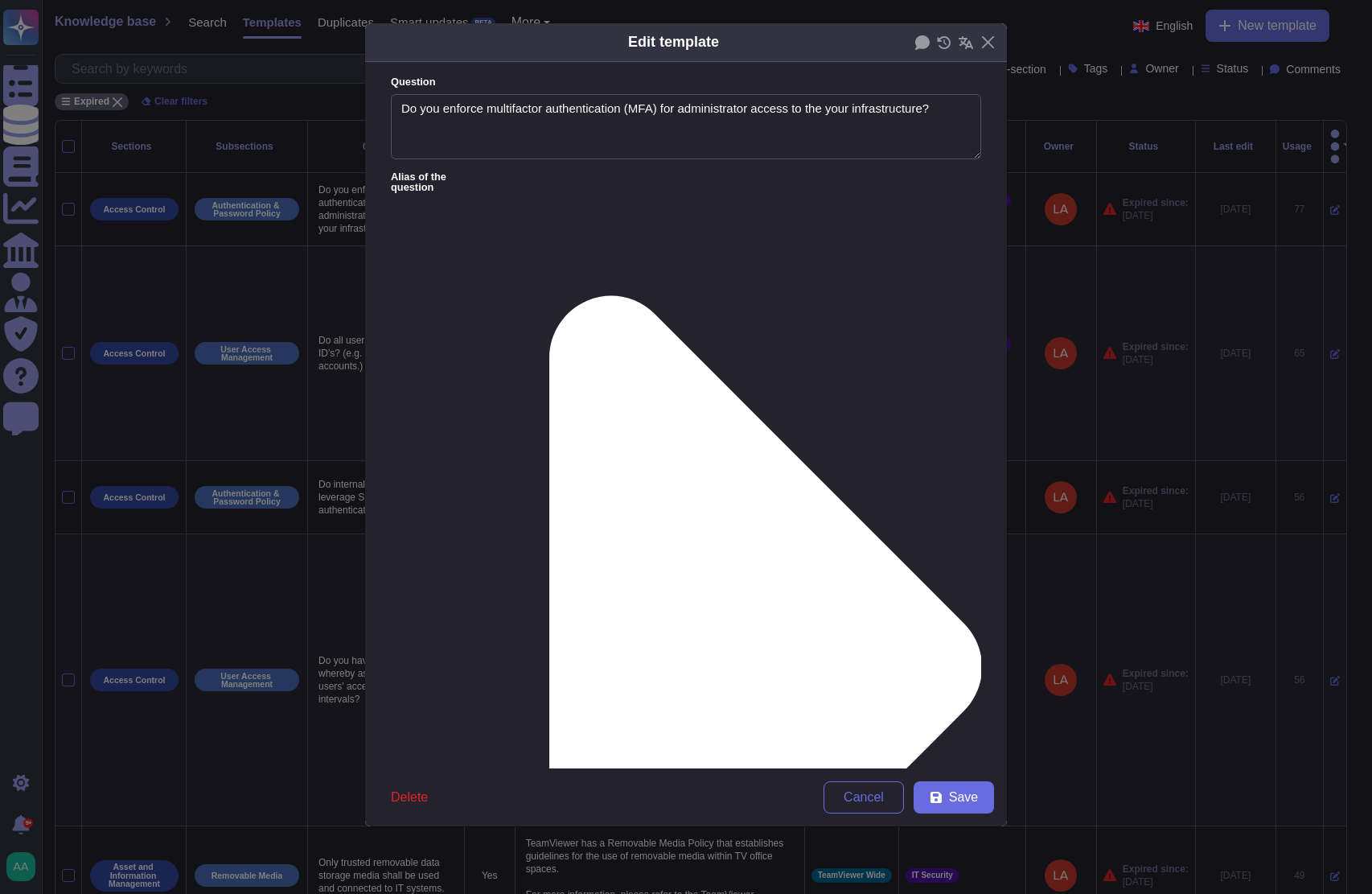
type textarea "Do you enforce multifactor authentication (MFA) for administrator access to the…"
type textarea "Teamviewer uses multifactor authentication as its primary form of authenticatio…"
type input "[DATE]"
click at [953, 794] on span "Save" at bounding box center [963, 797] width 29 height 13
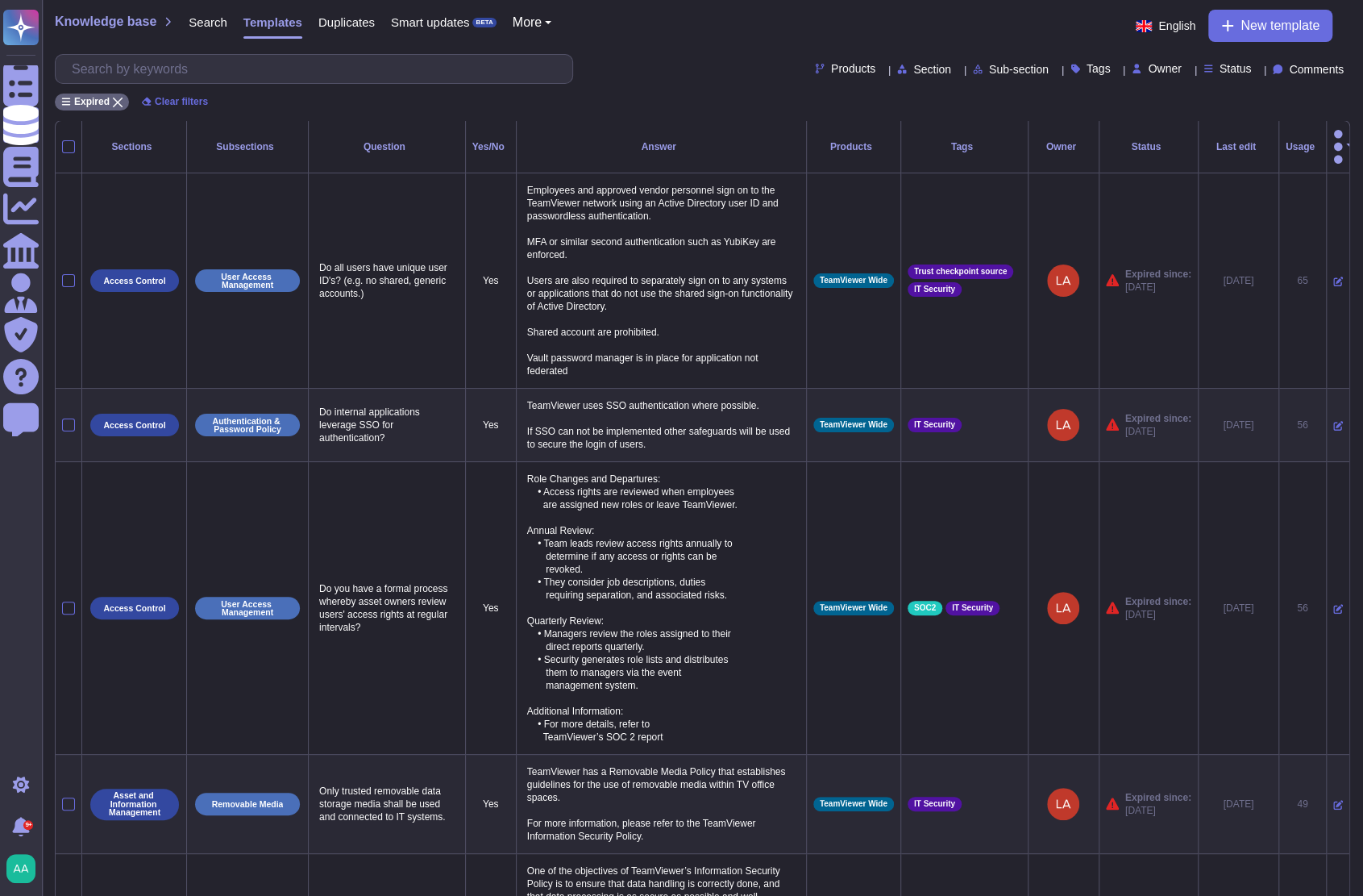
click at [715, 67] on div "Products Section Sub-section Tags Owner Status Comments" at bounding box center [702, 68] width 1296 height 29
click at [667, 75] on div "Products Section Sub-section Tags Owner Status Comments" at bounding box center [702, 68] width 1296 height 29
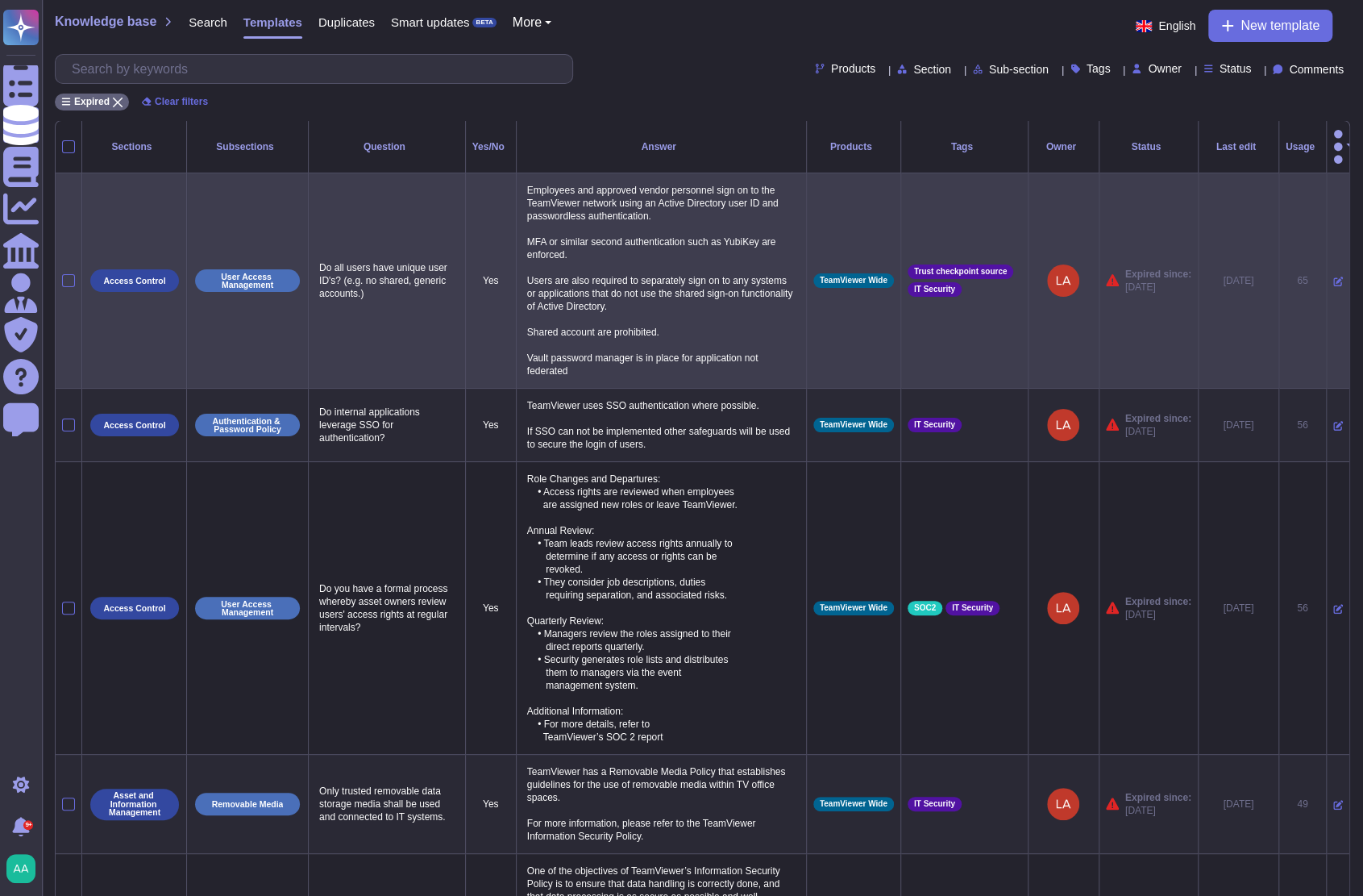
click at [1334, 276] on icon at bounding box center [1338, 281] width 9 height 9
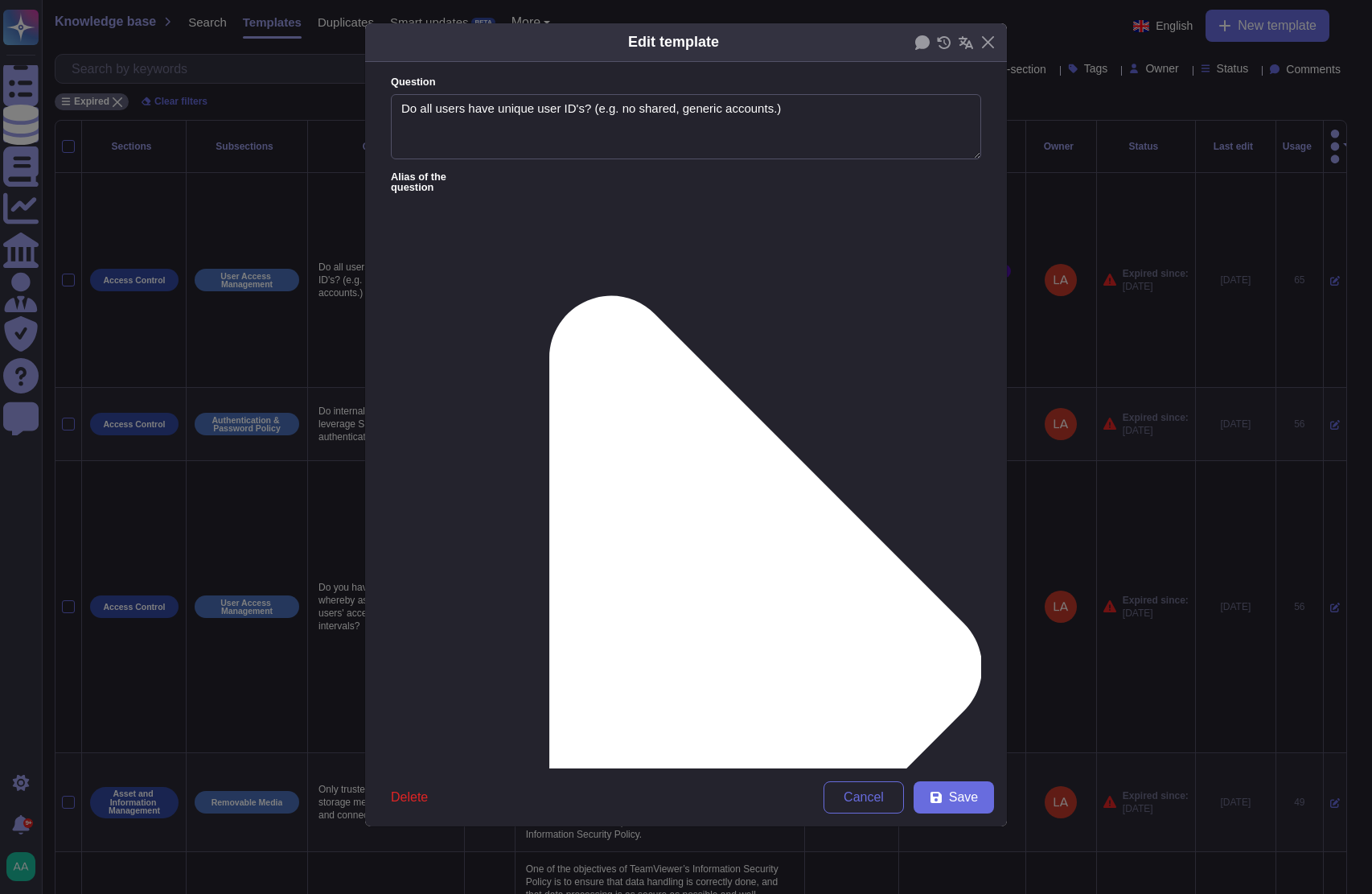
type textarea "Do all users have unique user ID's? (e.g. no shared, generic accounts.)"
type textarea "Employees and approved vendor personnel sign on to the TeamViewer network using…"
click at [939, 792] on icon at bounding box center [936, 797] width 13 height 13
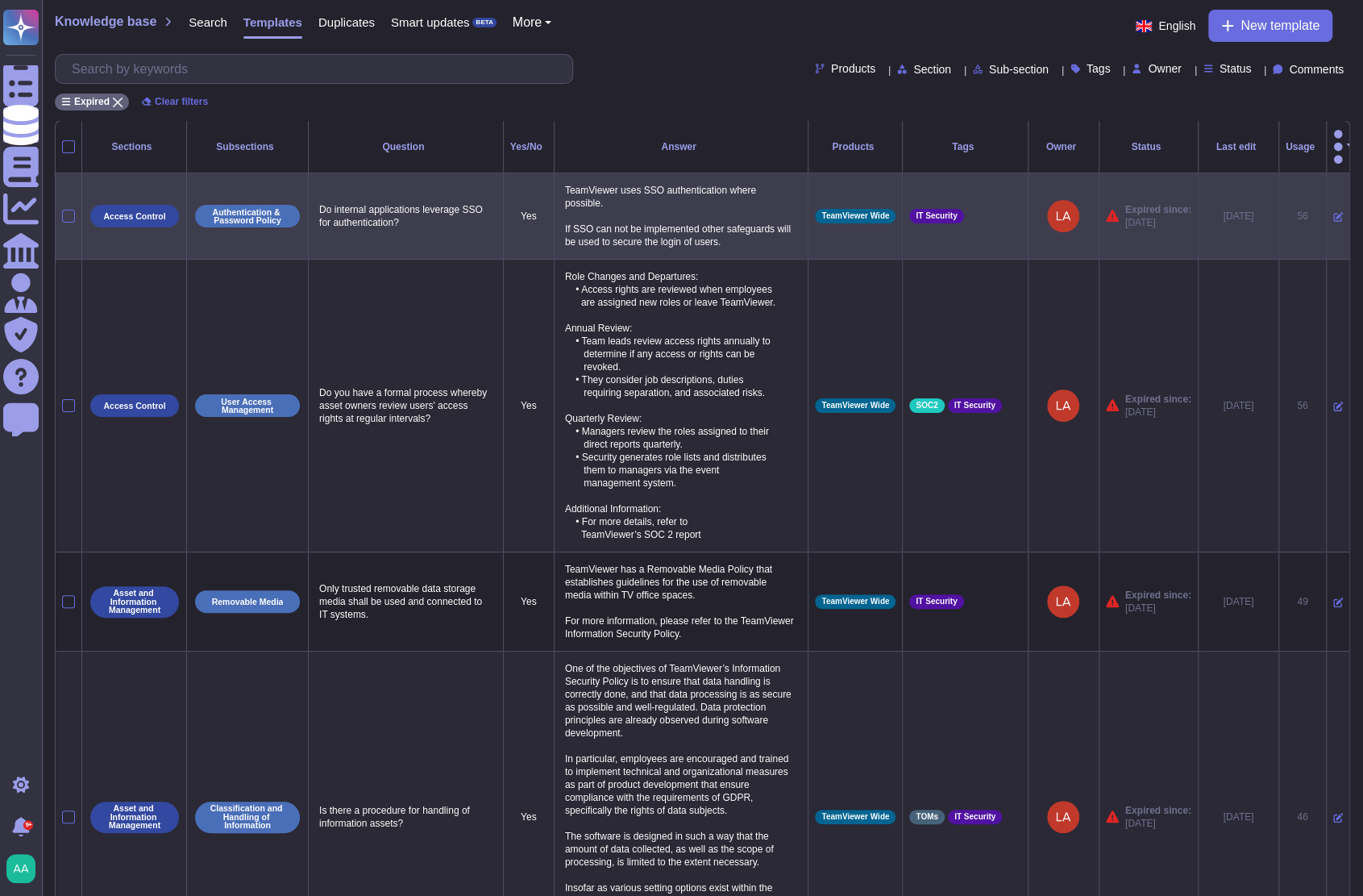
click at [1334, 212] on icon at bounding box center [1338, 216] width 9 height 9
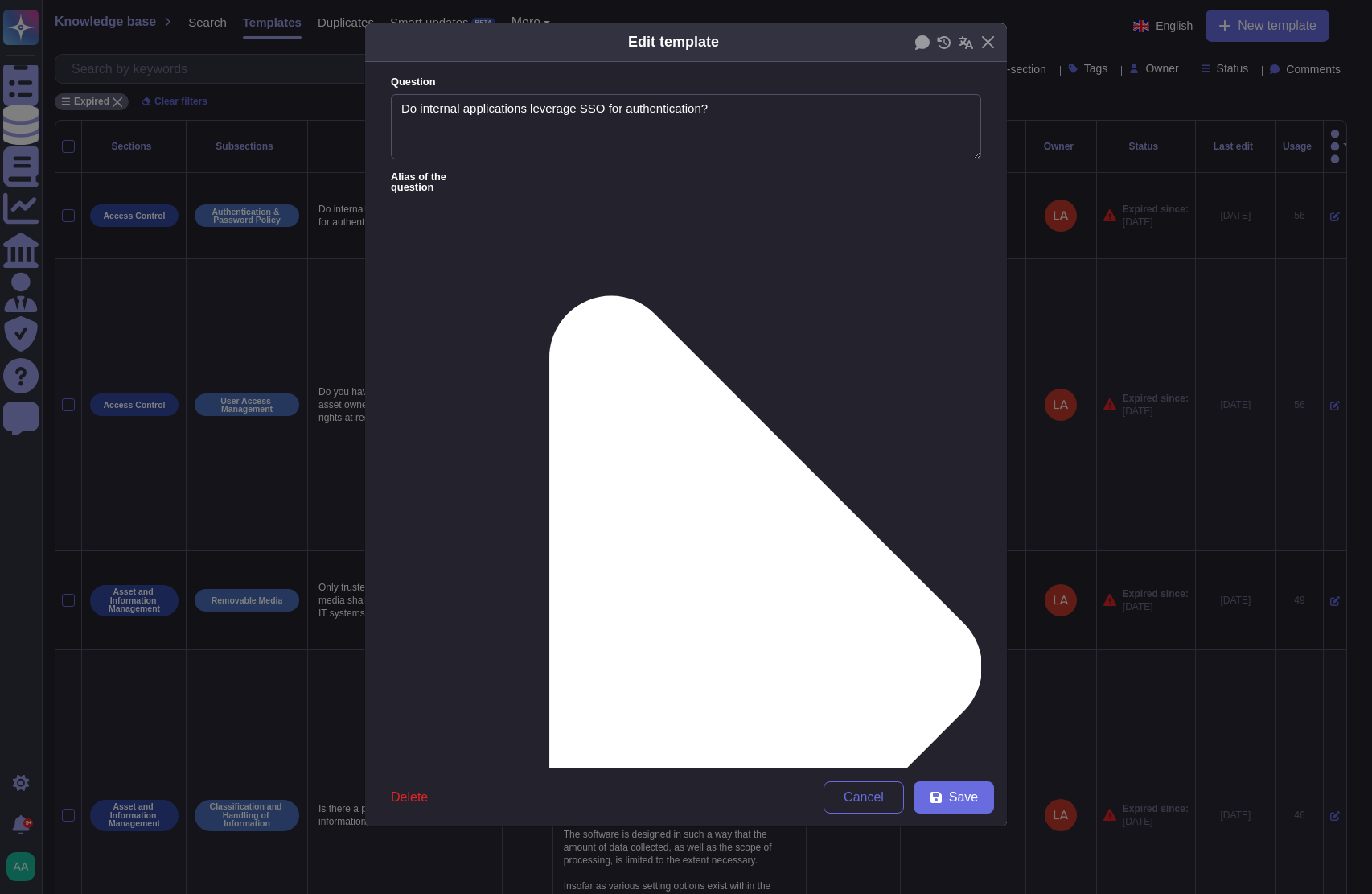
type textarea "Do internal applications leverage SSO for authentication?"
type textarea "TeamViewer uses SSO authentication where possible. If SSO can not be implemente…"
click at [472, 687] on div "From [DATE]" at bounding box center [475, 684] width 131 height 14
click at [956, 798] on span "Save" at bounding box center [963, 797] width 29 height 13
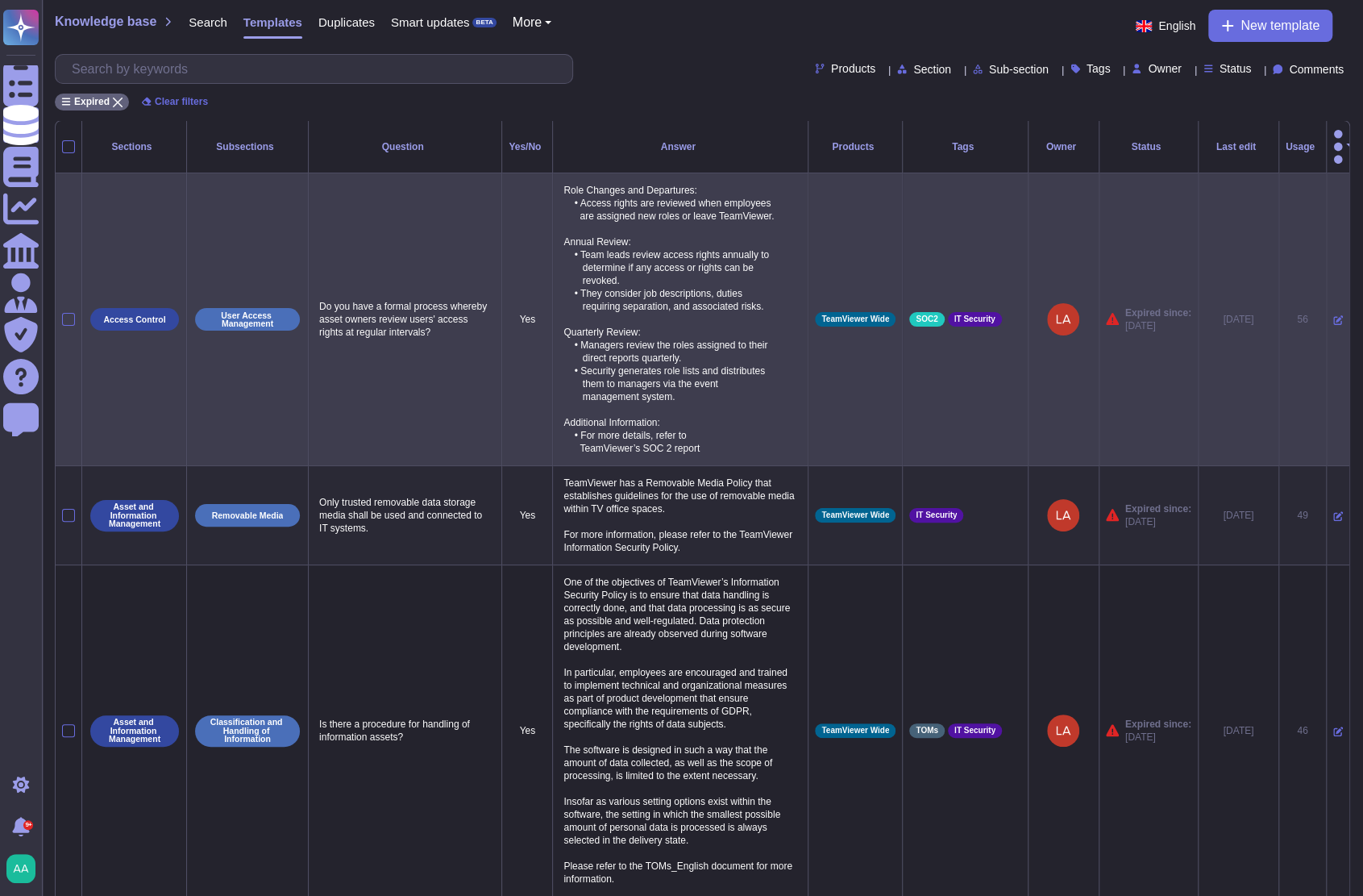
click at [1334, 316] on icon at bounding box center [1338, 321] width 9 height 9
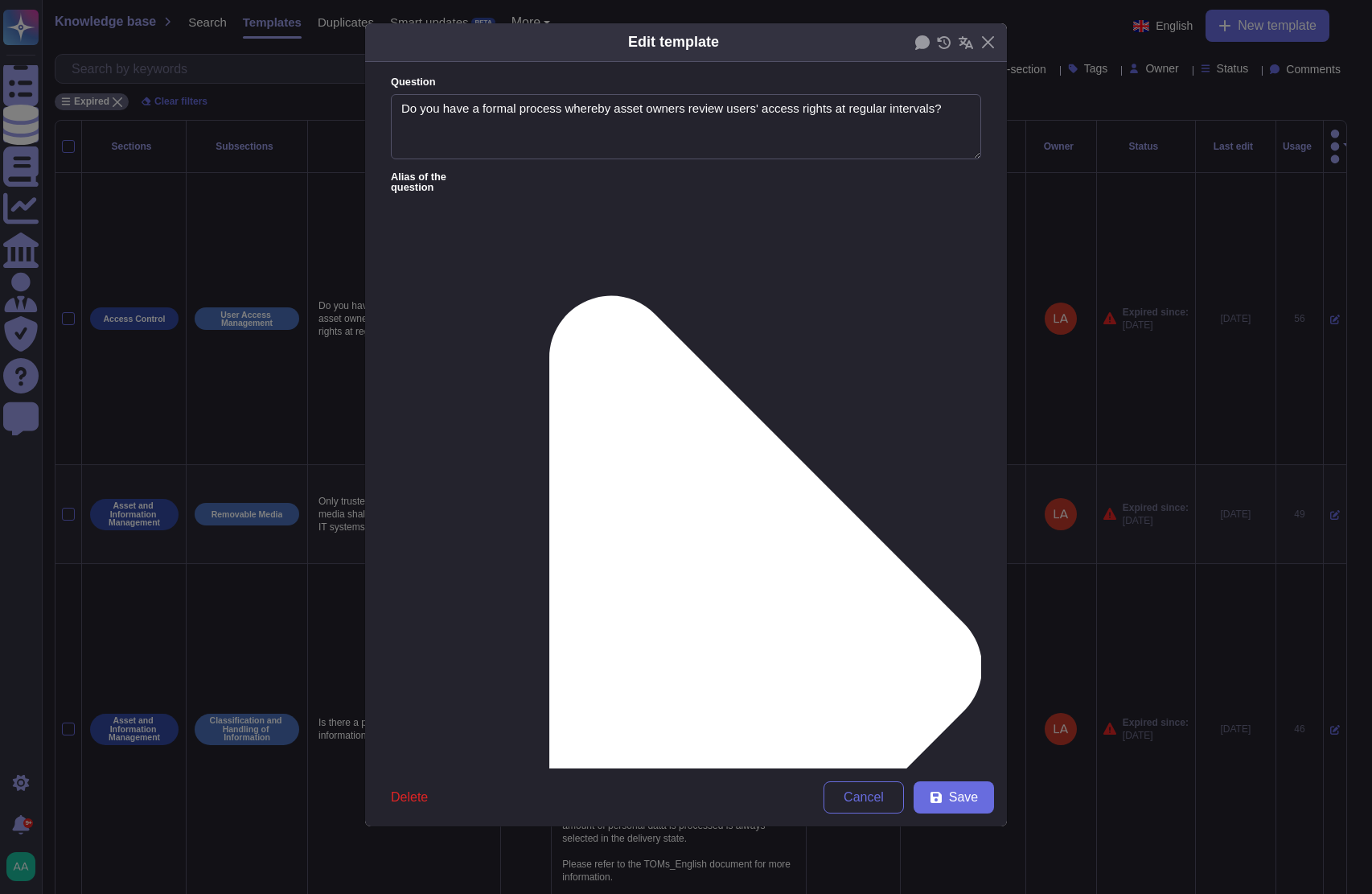
type textarea "Do you have a formal process whereby asset owners review users' access rights a…"
type textarea "Role Changes and Departures: • Access rights are reviewed when employees are as…"
click at [502, 672] on div "From [DATE]" at bounding box center [474, 684] width 143 height 36
click at [927, 796] on button "Save" at bounding box center [953, 797] width 80 height 32
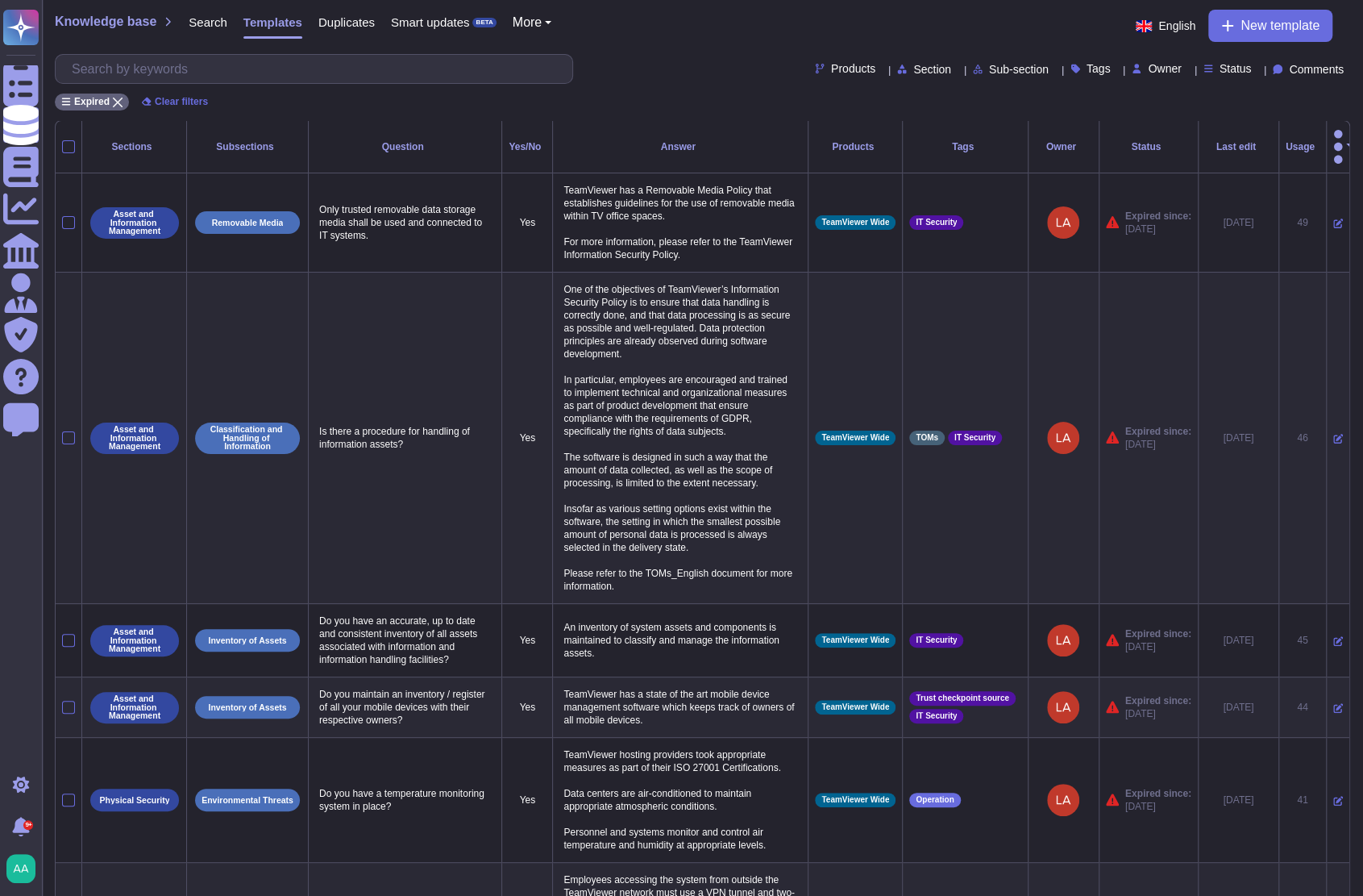
click at [691, 93] on div "Expired Clear filters" at bounding box center [702, 97] width 1296 height 27
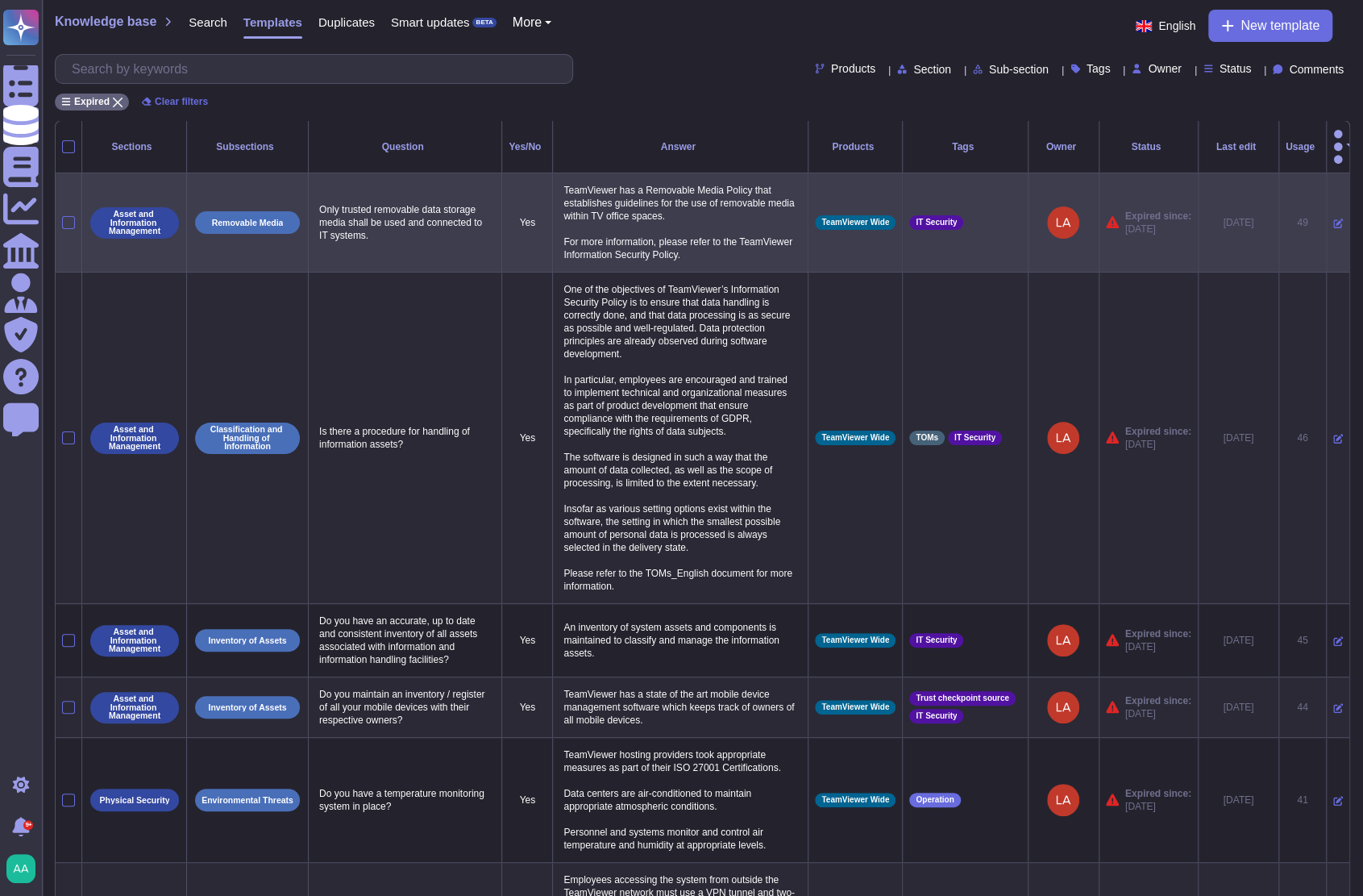
click at [1334, 218] on icon at bounding box center [1338, 223] width 9 height 9
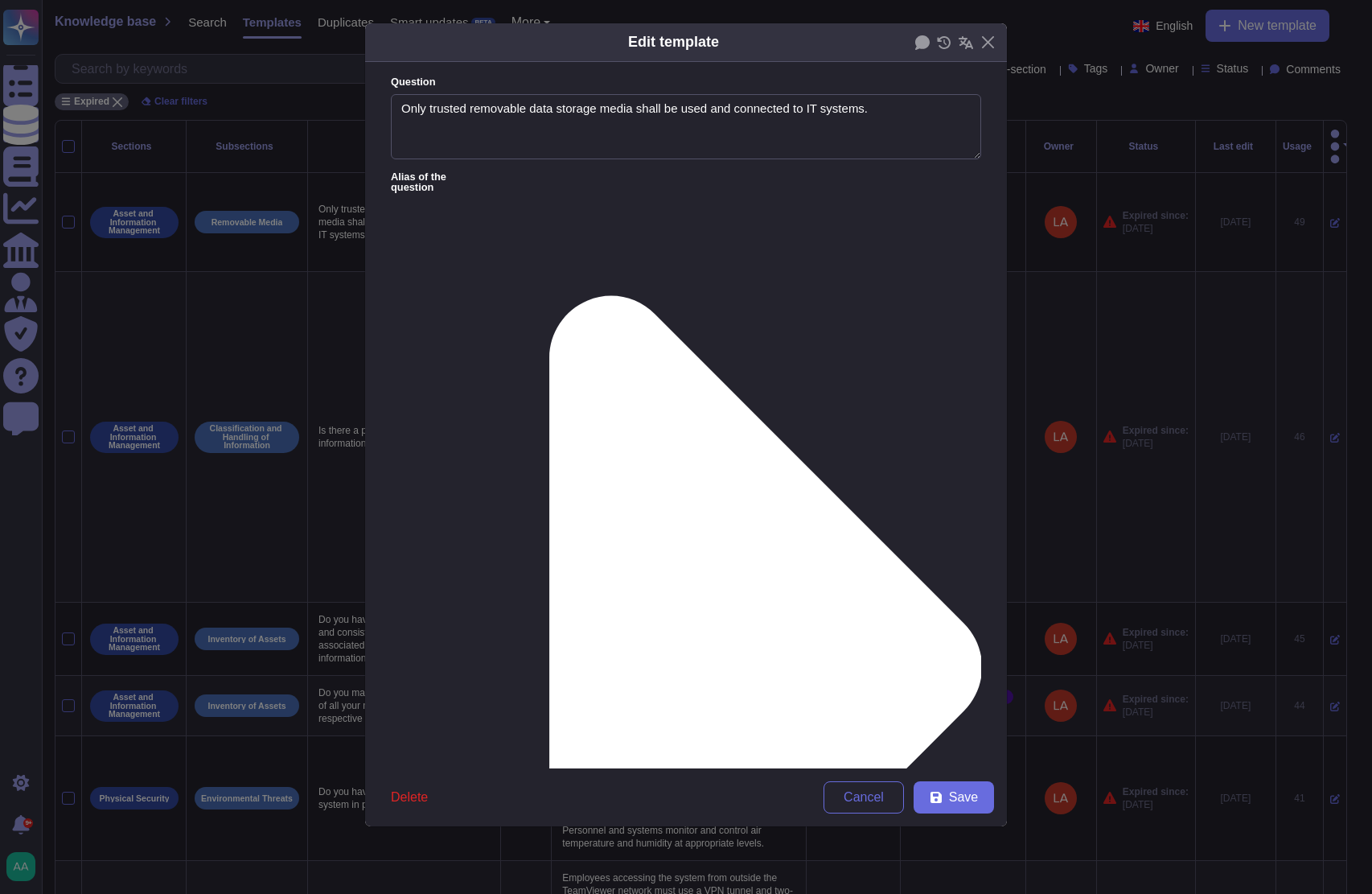
type textarea "Only trusted removable data storage media shall be used and connected to IT sys…"
type textarea "TeamViewer has a Removable Media Policy that establishes guidelines for the use…"
click at [476, 682] on div "From [DATE]" at bounding box center [475, 684] width 131 height 14
click at [939, 798] on icon at bounding box center [936, 797] width 11 height 11
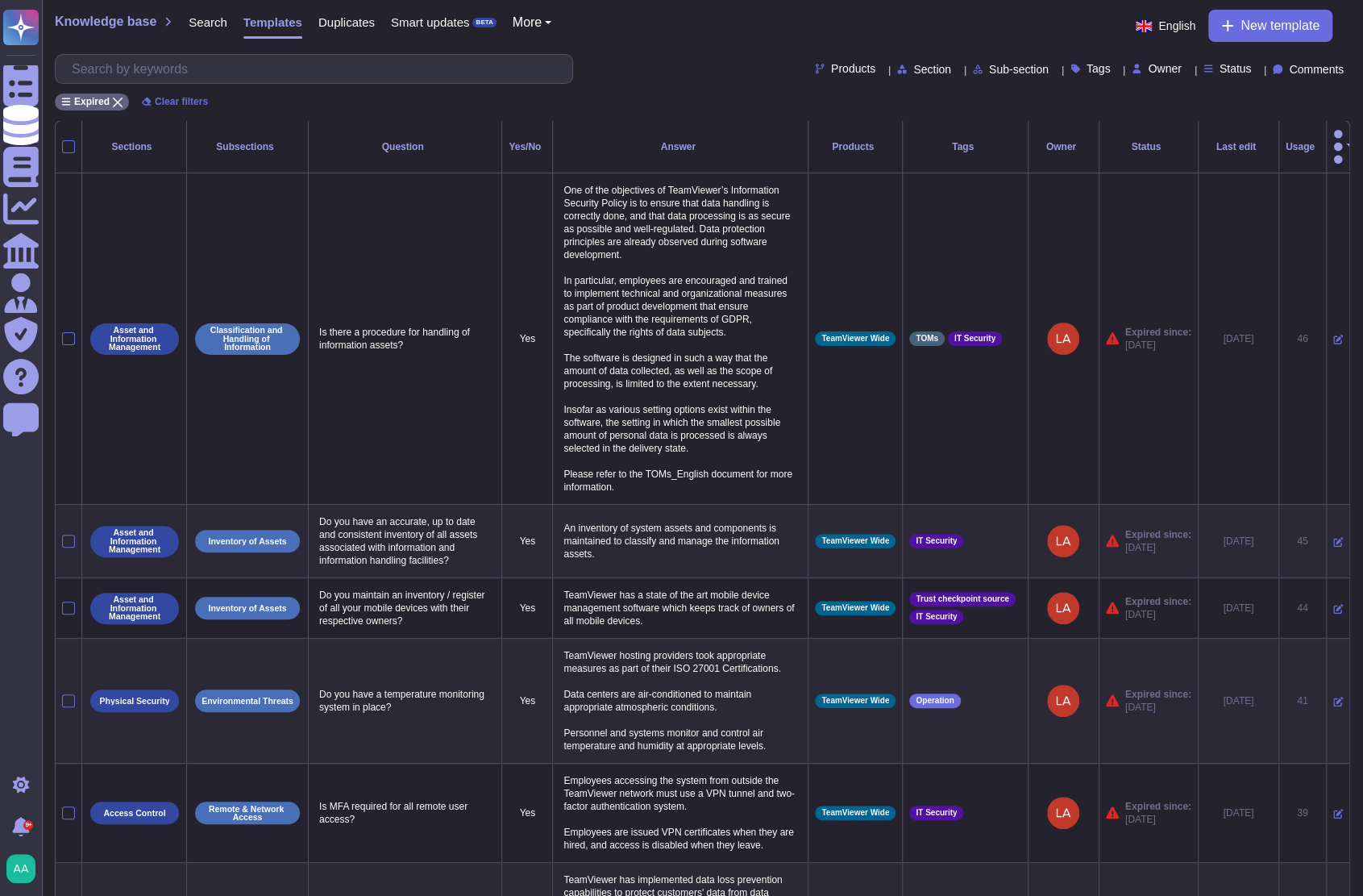
click at [366, 103] on div "Expired Clear filters" at bounding box center [702, 97] width 1296 height 27
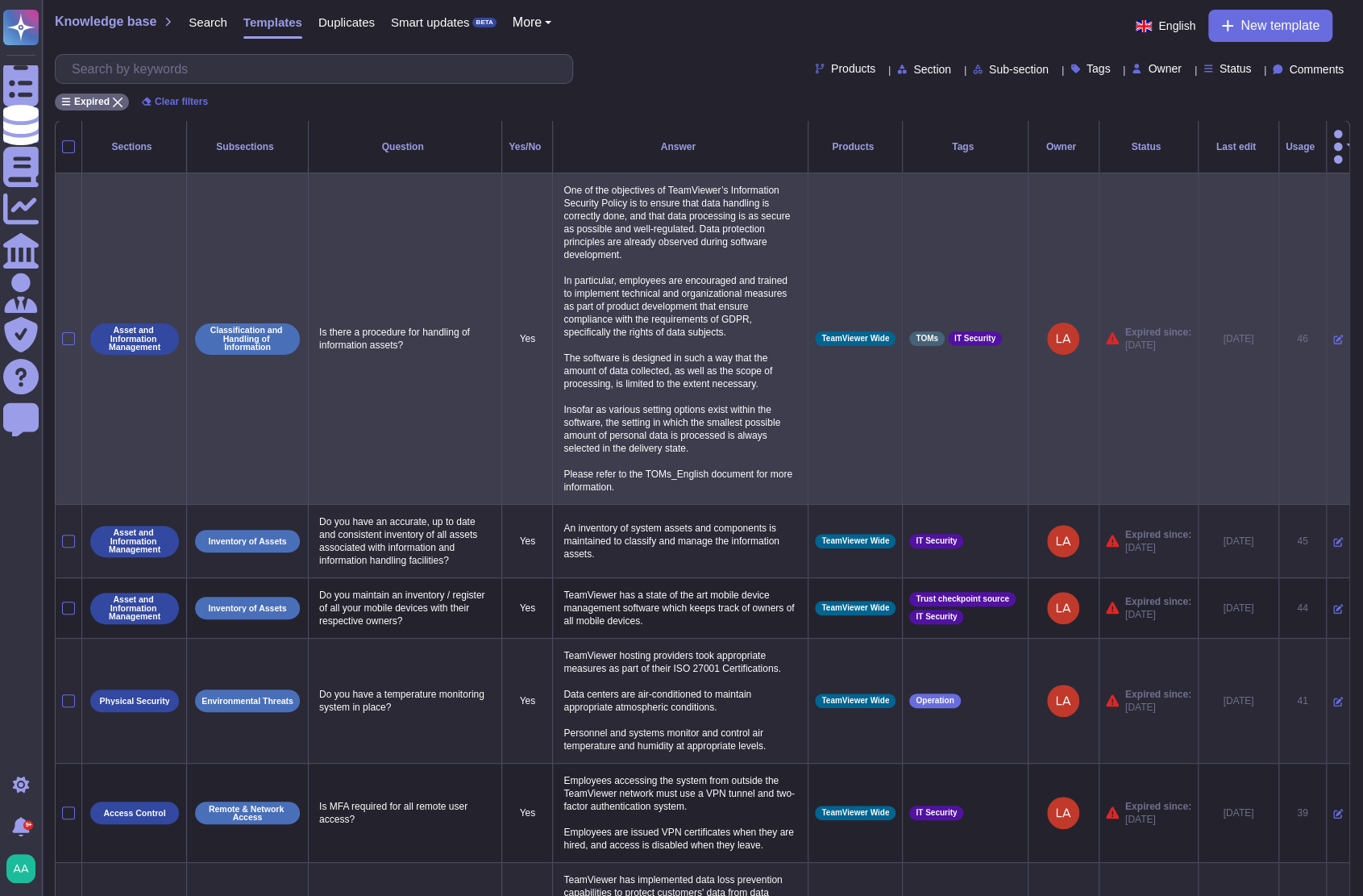
click at [1334, 335] on icon at bounding box center [1338, 340] width 9 height 9
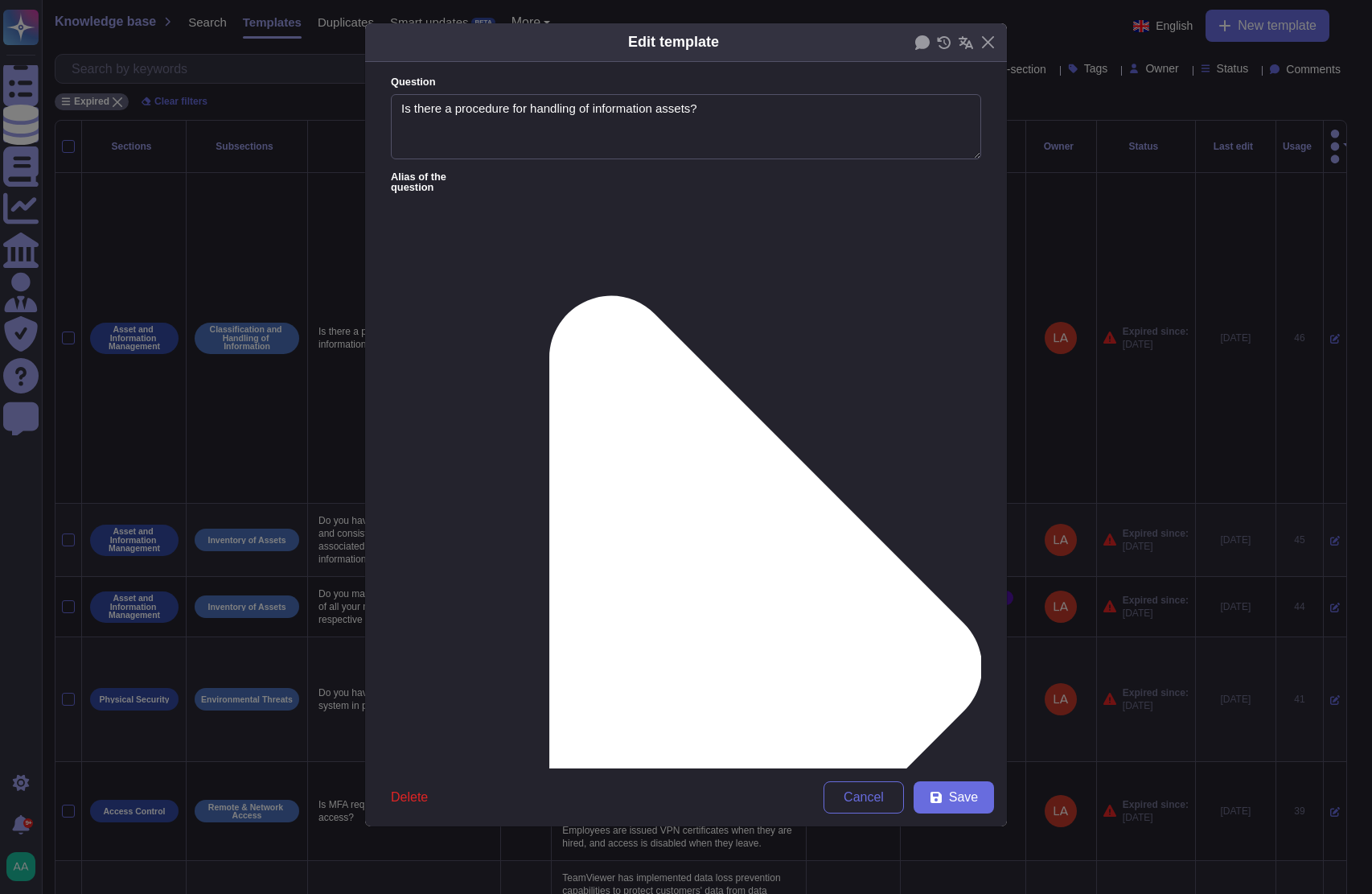
type textarea "Is there a procedure for handling of information assets?"
type textarea "One of the objectives of TeamViewer’s Information Security Policy is to ensure …"
click at [494, 681] on div "From [DATE]" at bounding box center [475, 684] width 131 height 14
click at [859, 704] on form "Question Is there a procedure for handling of information assets? Alias of the …" at bounding box center [686, 415] width 642 height 706
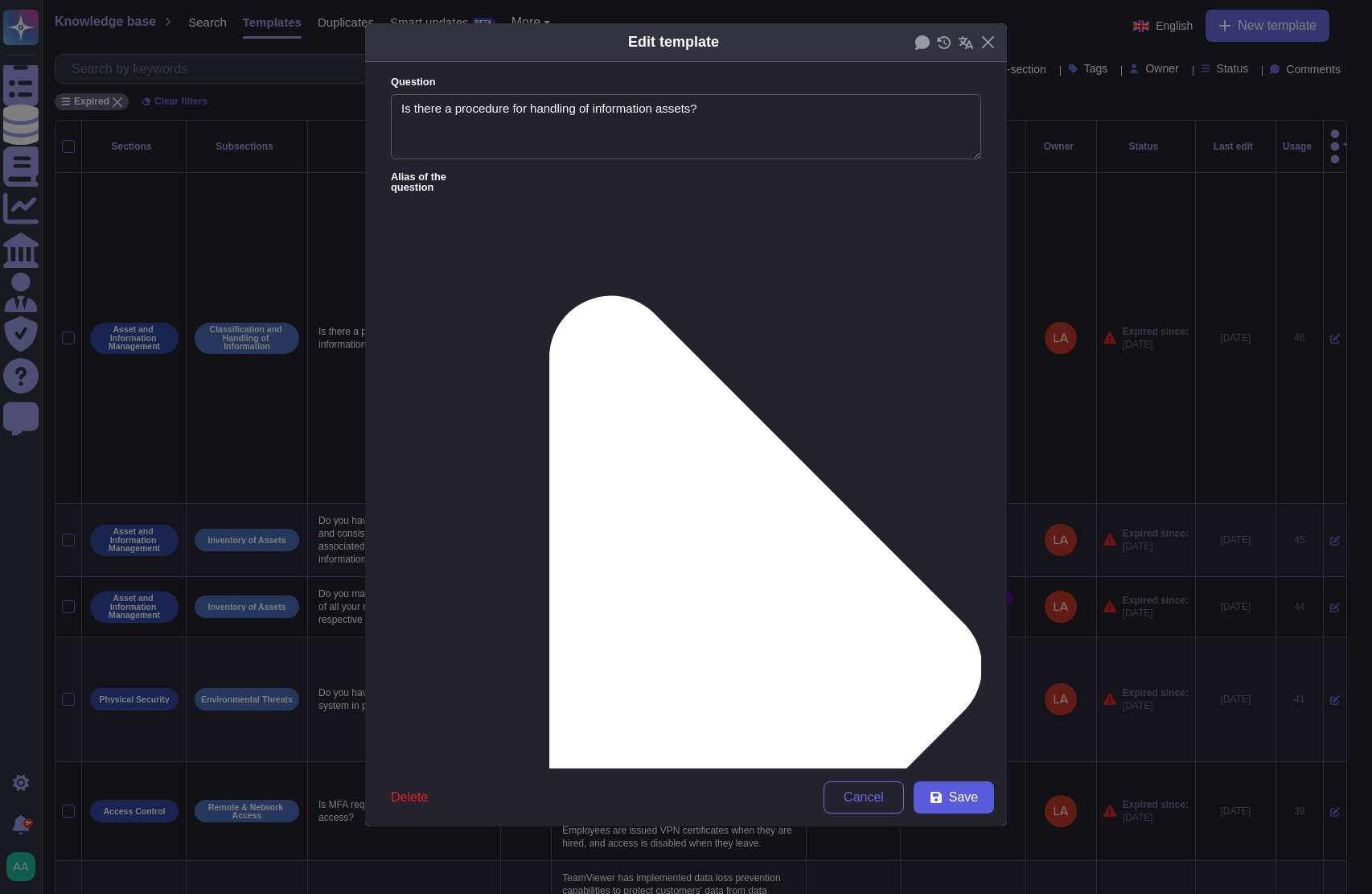
click at [967, 804] on span "Save" at bounding box center [963, 797] width 29 height 13
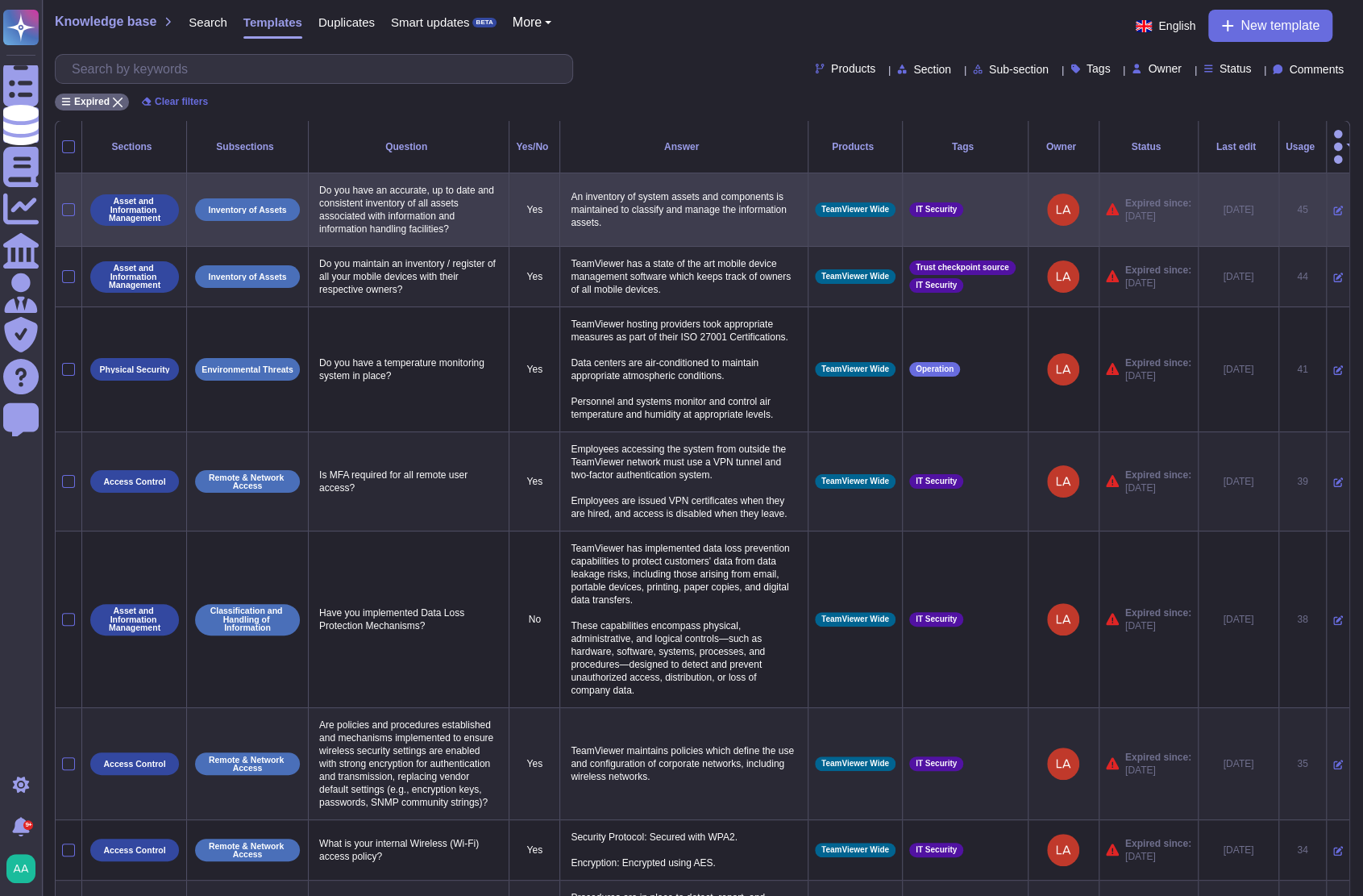
click at [1334, 206] on icon at bounding box center [1338, 211] width 9 height 9
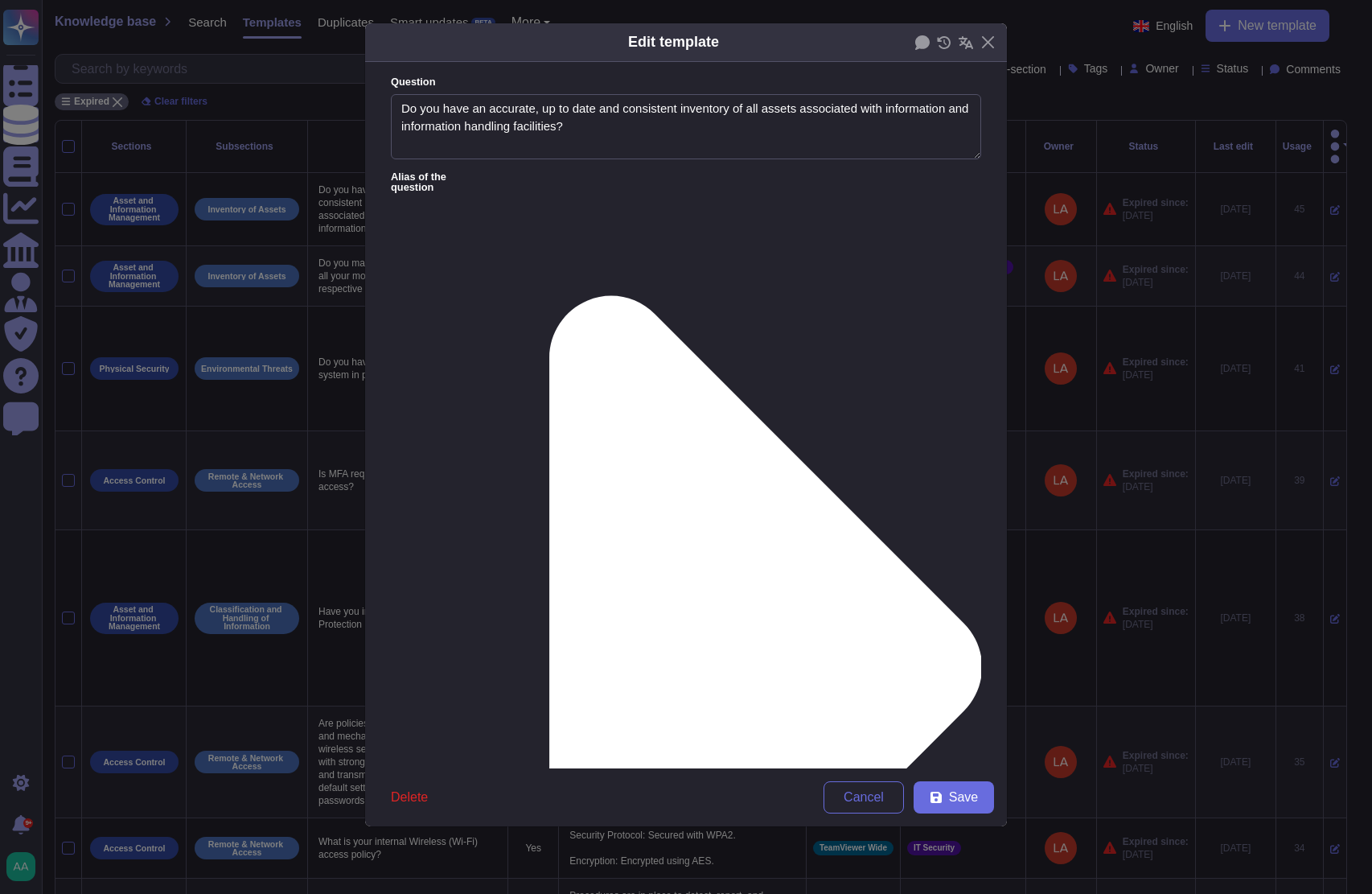
type textarea "Do you have an accurate, up to date and consistent inventory of all assets asso…"
type textarea "An inventory of system assets and components is maintained to classify and mana…"
click at [469, 681] on span "From [DATE]" at bounding box center [444, 684] width 69 height 14
click at [976, 804] on span "Save" at bounding box center [963, 797] width 29 height 13
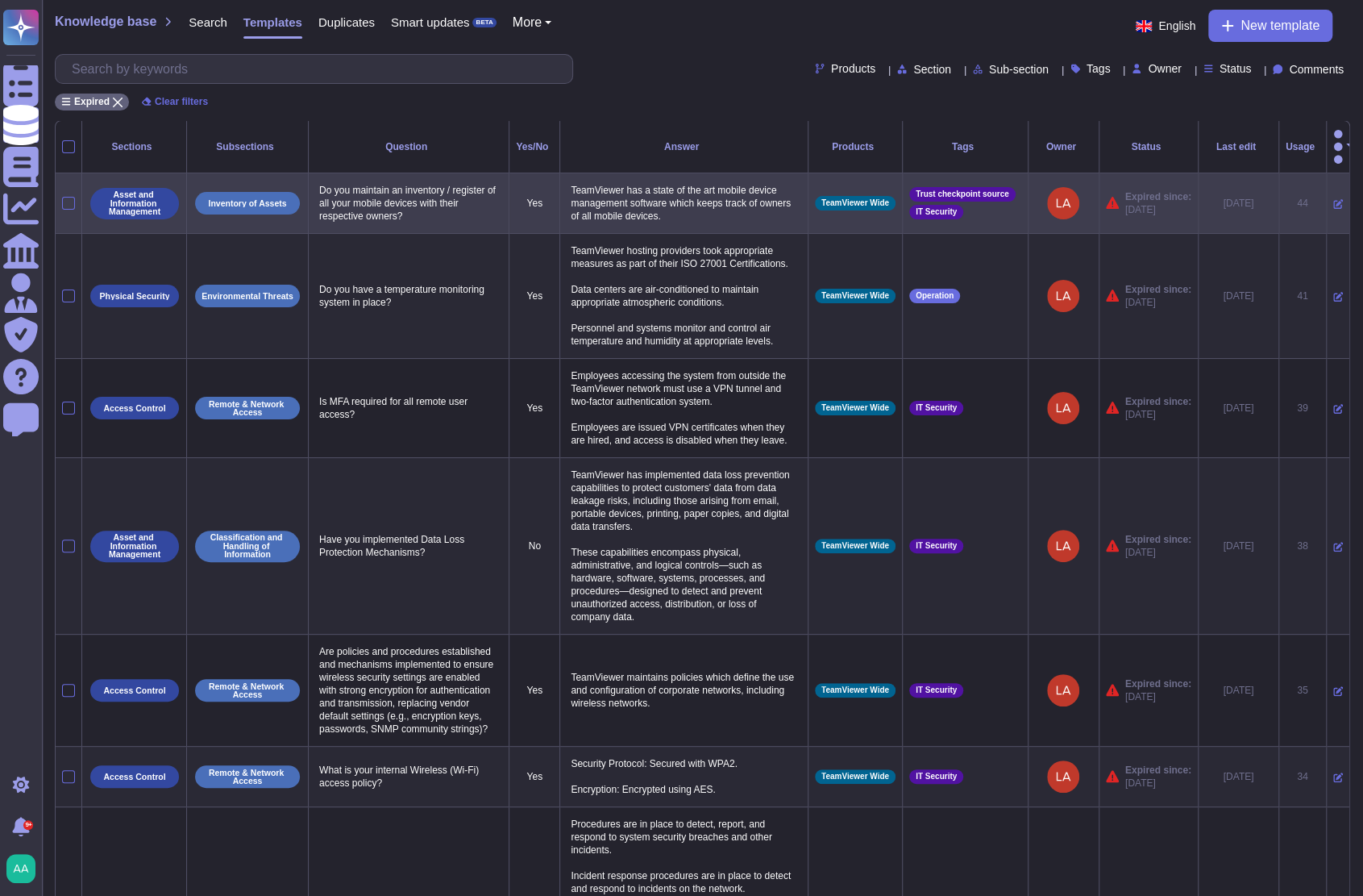
click at [1334, 199] on icon at bounding box center [1338, 204] width 9 height 9
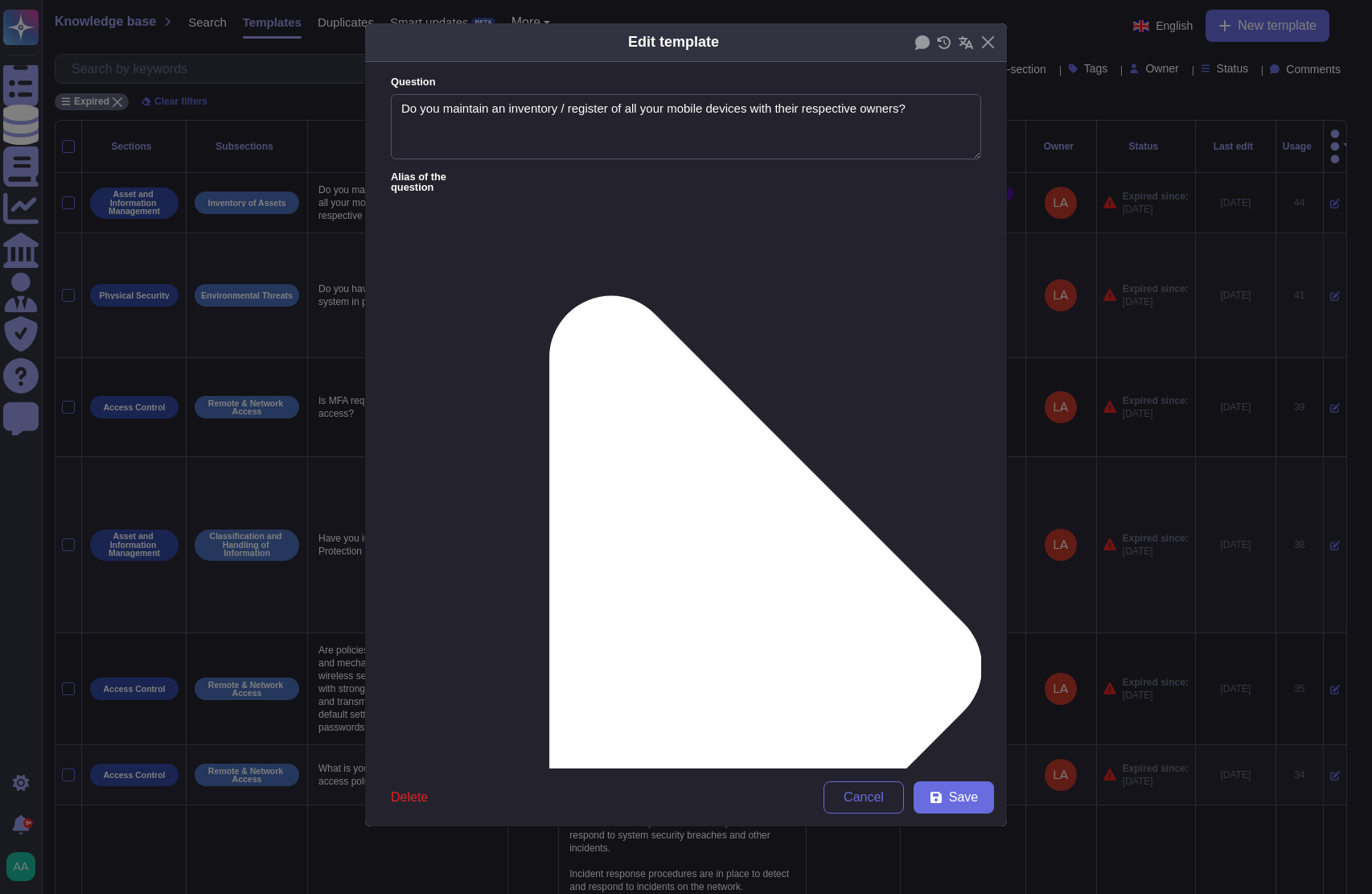
type textarea "Do you maintain an inventory / register of all your mobile devices with their r…"
type textarea "TeamViewer has a state of the art mobile device management software which keeps…"
click at [470, 688] on span "From [DATE]" at bounding box center [444, 684] width 69 height 14
click at [970, 803] on span "Save" at bounding box center [963, 797] width 29 height 13
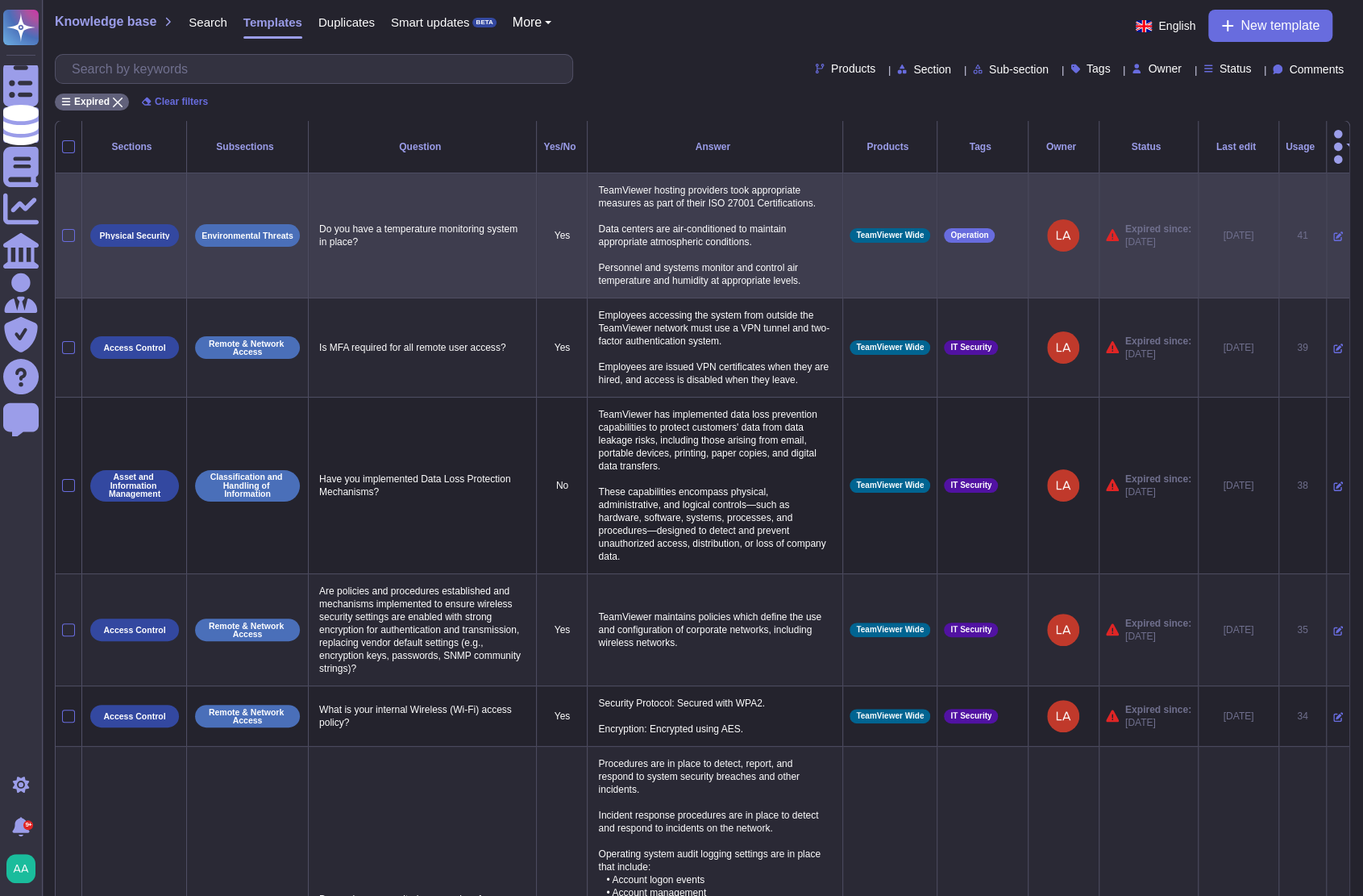
click at [1334, 232] on icon at bounding box center [1338, 236] width 9 height 9
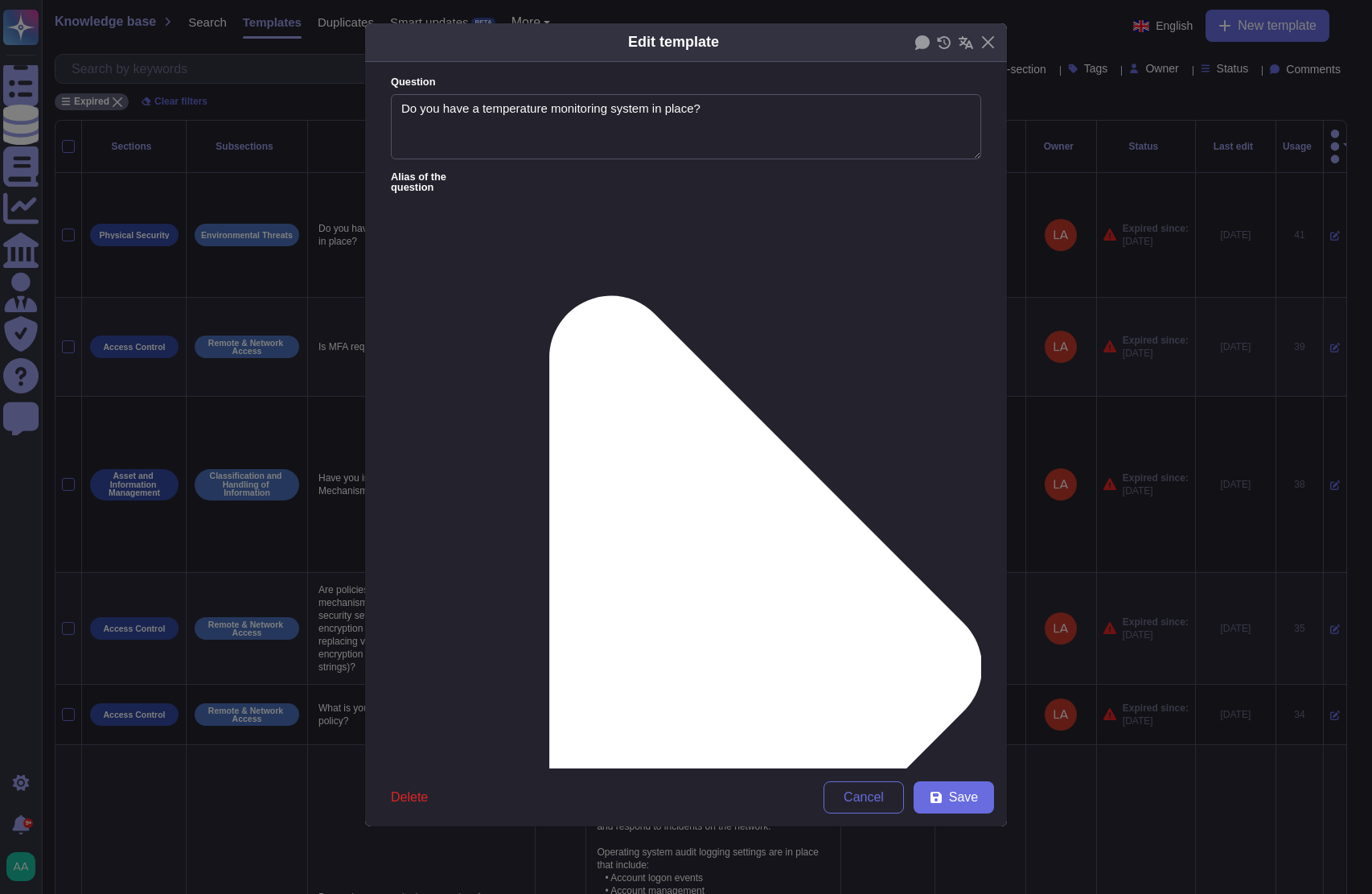
type textarea "Do you have a temperature monitoring system in place?"
type textarea "TeamViewer hosting providers took appropriate measures as part of their ISO 270…"
click at [499, 680] on div "From [DATE]" at bounding box center [475, 684] width 131 height 14
click at [962, 797] on span "Save" at bounding box center [963, 797] width 29 height 13
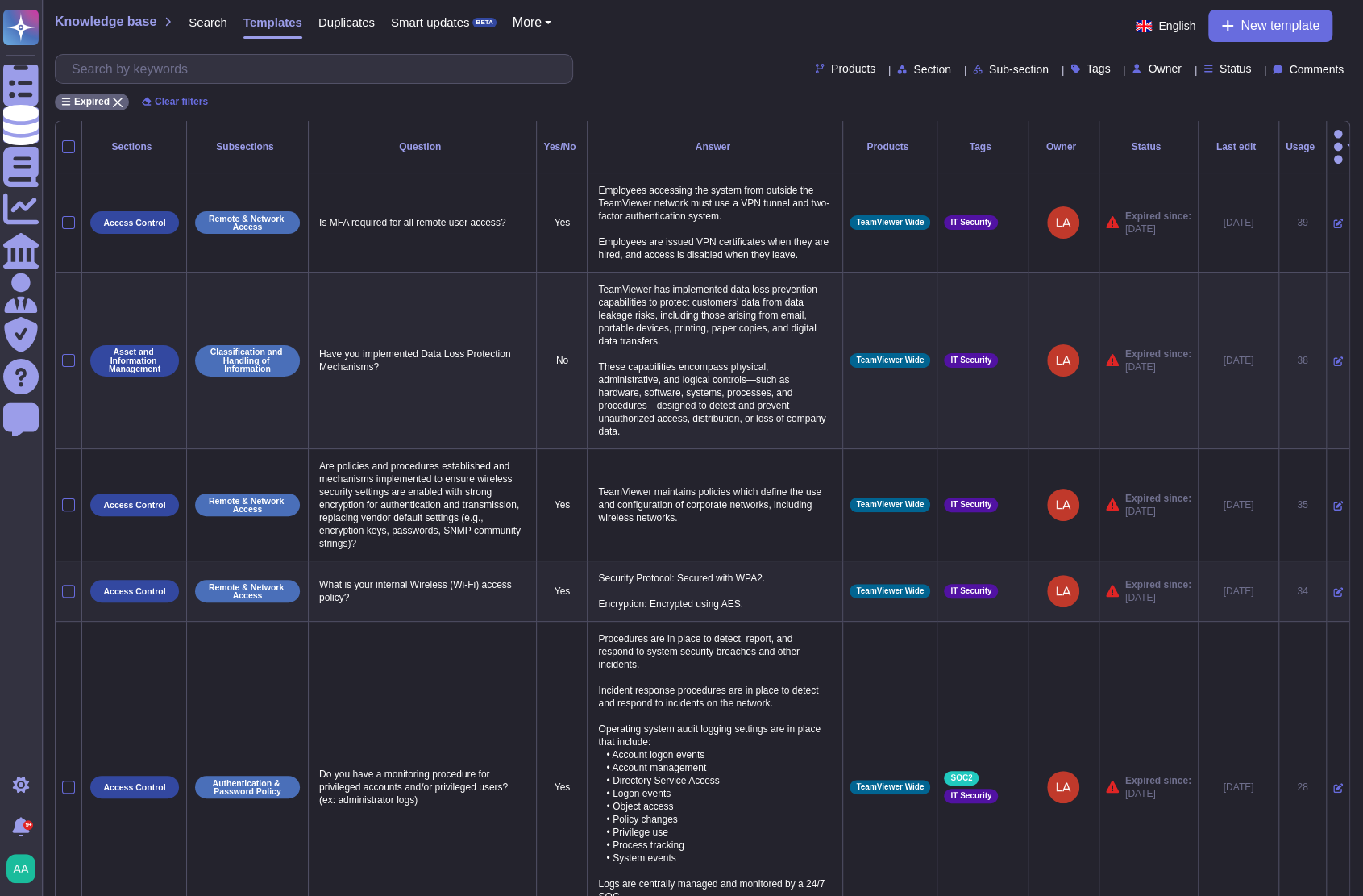
click at [1064, 91] on div "Expired Clear filters" at bounding box center [702, 97] width 1296 height 27
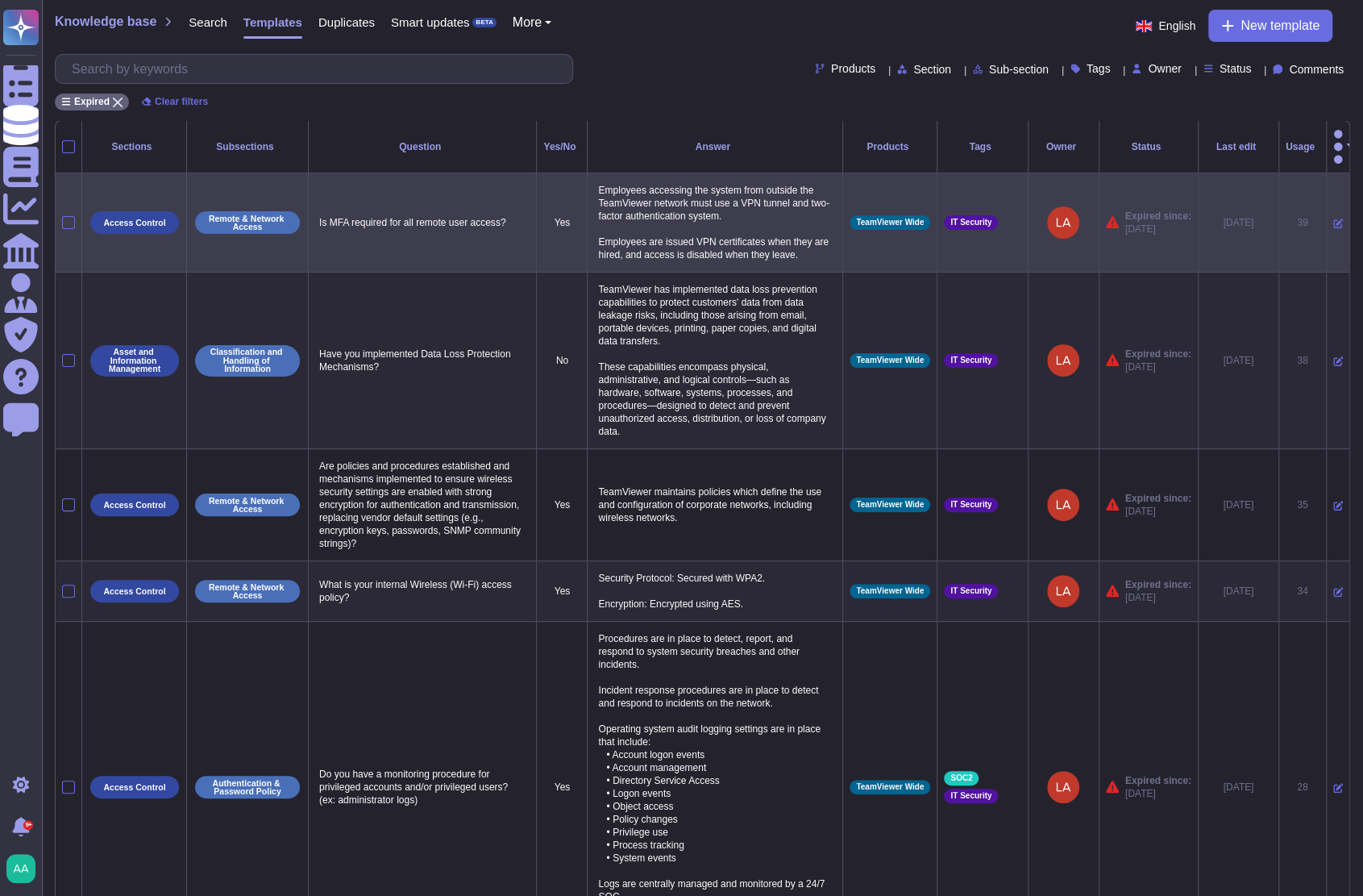
click at [1334, 219] on icon at bounding box center [1338, 224] width 9 height 9
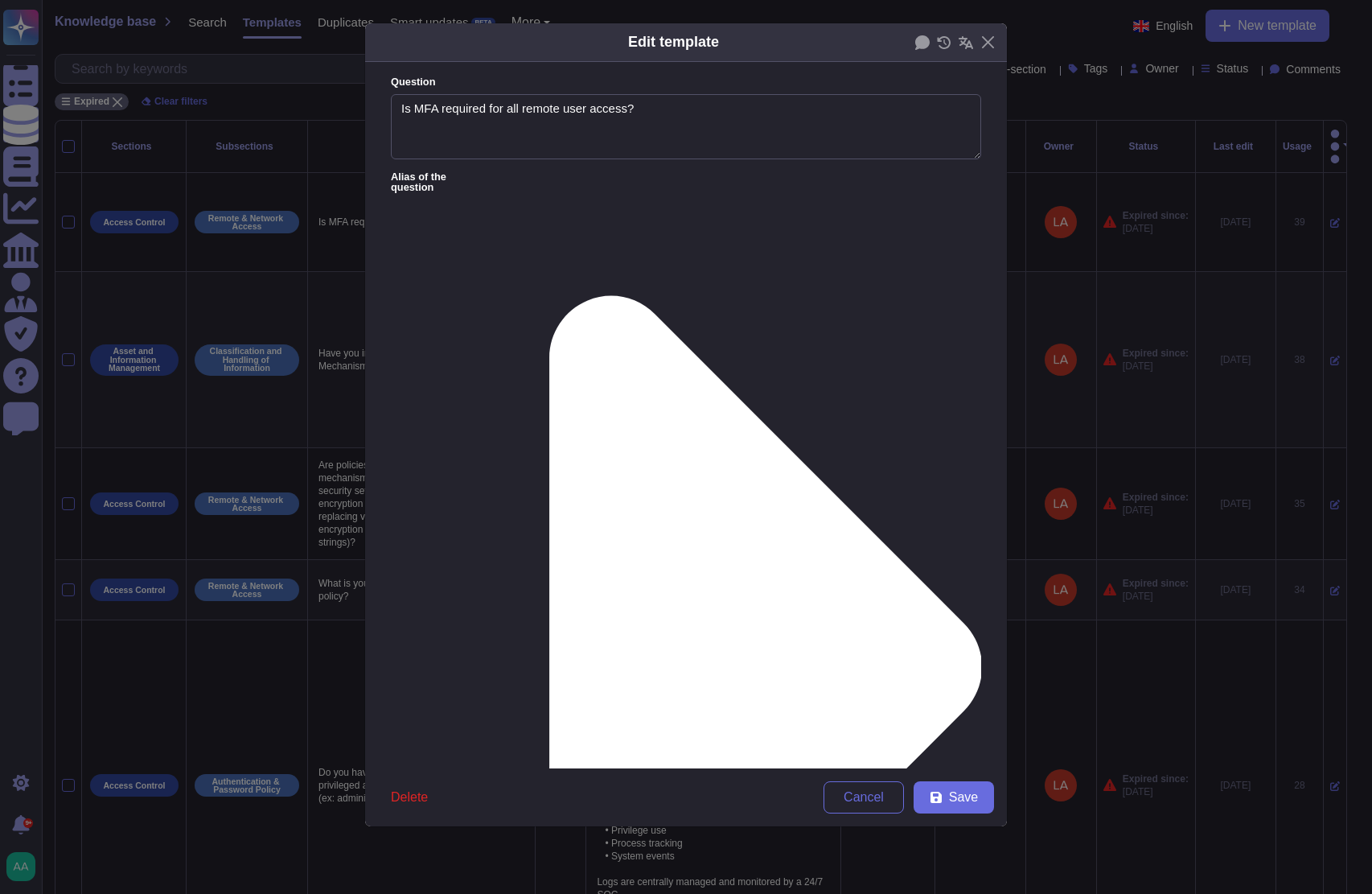
type textarea "Is MFA required for all remote user access?"
type textarea "Employees accessing the system from outside the TeamViewer network must use a V…"
click at [507, 689] on div "From [DATE]" at bounding box center [475, 684] width 131 height 14
click at [960, 801] on span "Save" at bounding box center [963, 797] width 29 height 13
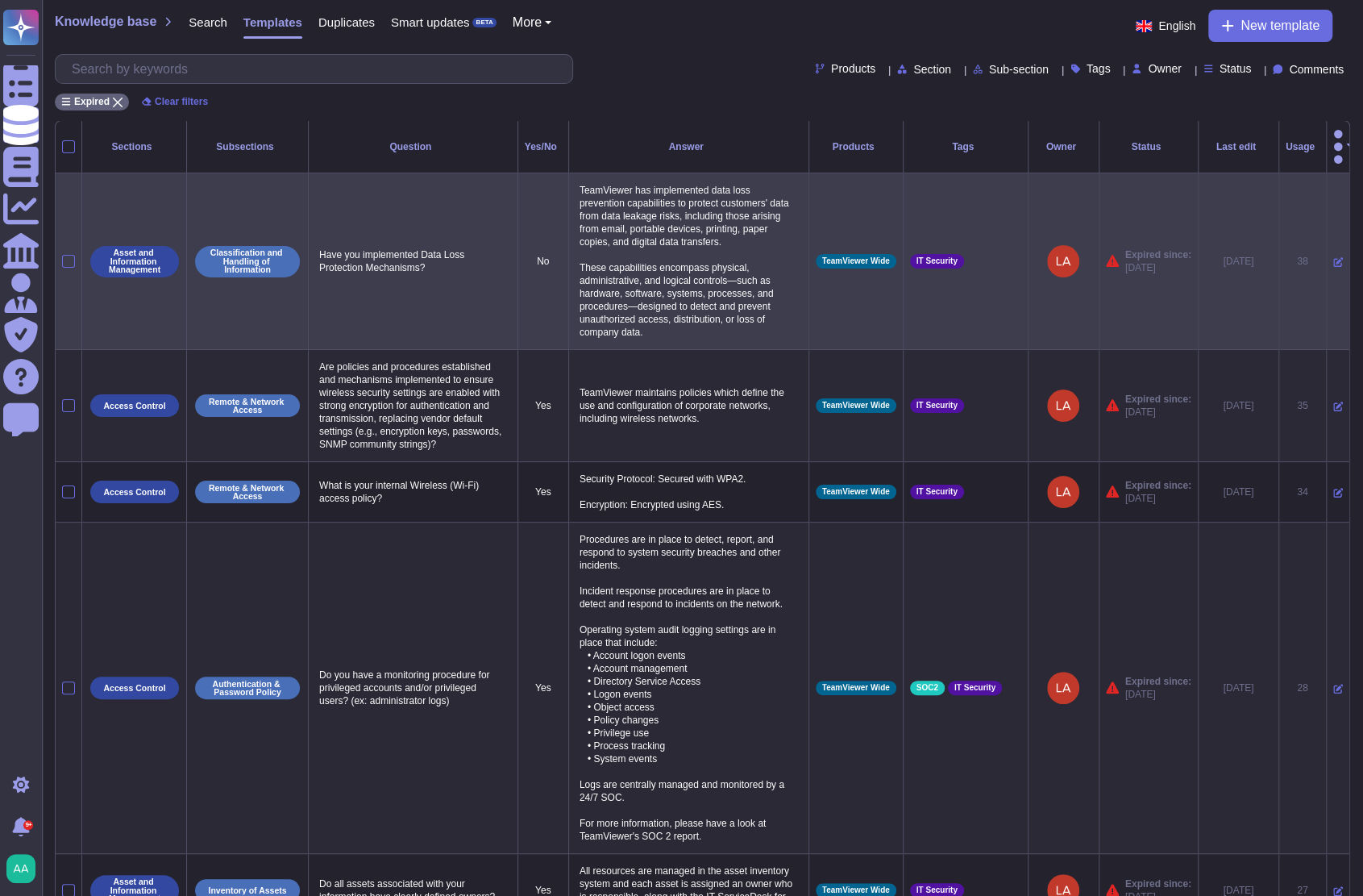
click at [1334, 257] on icon at bounding box center [1338, 262] width 9 height 9
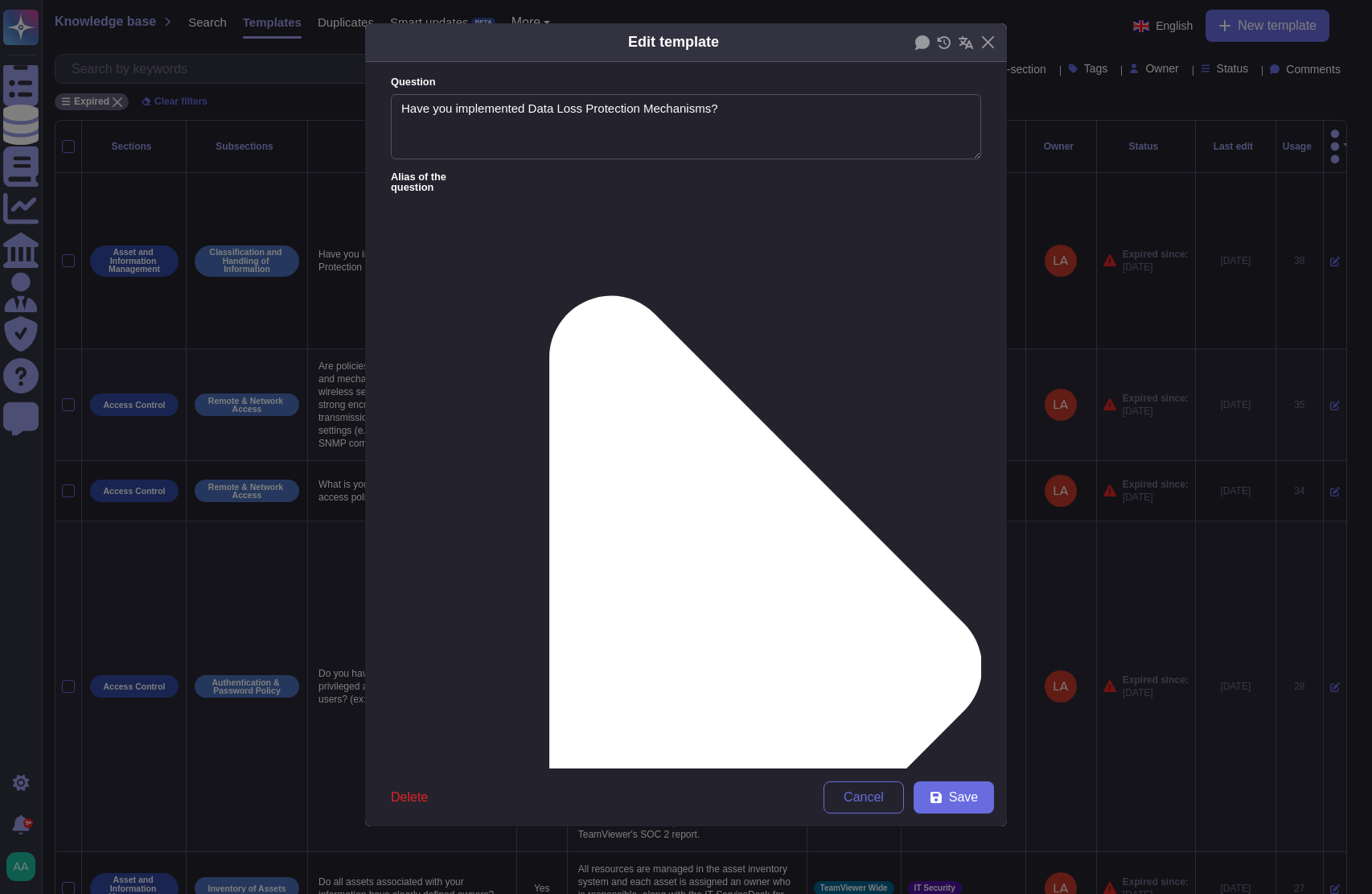
type textarea "Have you implemented Data Loss Protection Mechanisms?"
type textarea "TeamViewer has implemented data loss prevention capabilities to protect custome…"
click at [449, 675] on div "From [DATE]" at bounding box center [474, 684] width 143 height 36
click at [972, 795] on span "Save" at bounding box center [963, 797] width 29 height 13
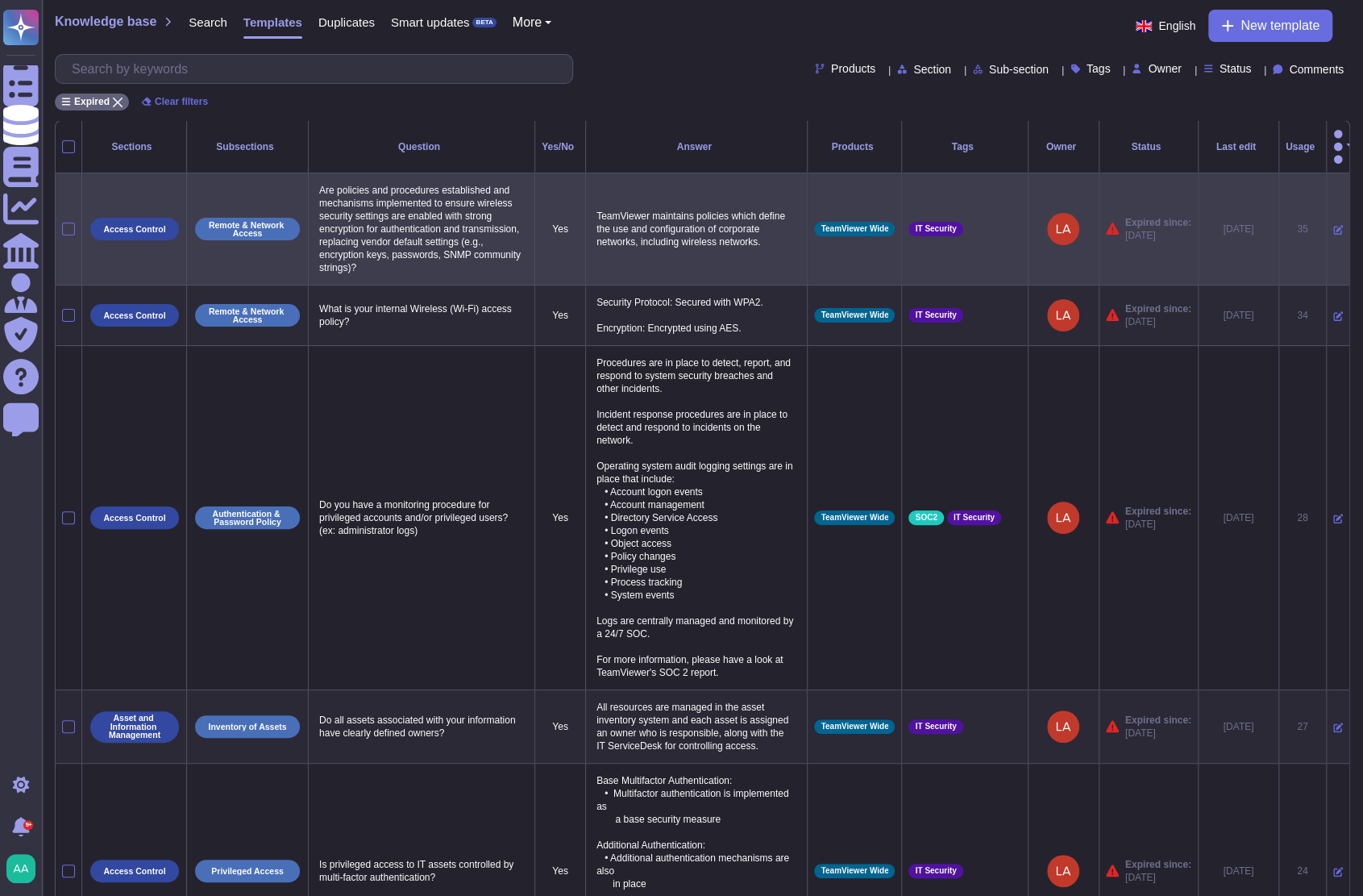
click at [1334, 225] on icon at bounding box center [1338, 230] width 9 height 9
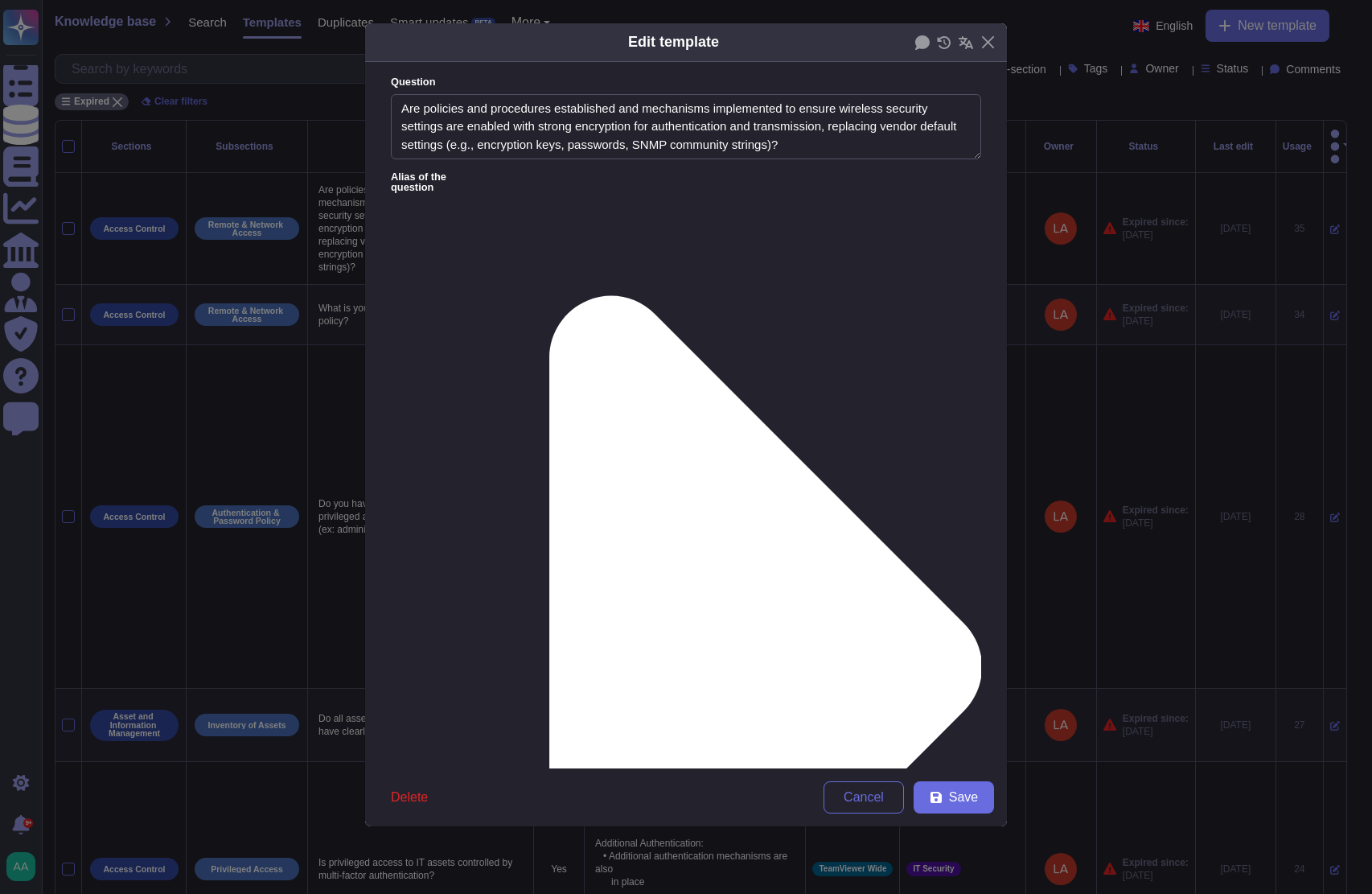
type textarea "Are policies and procedures established and mechanisms implemented to ensure wi…"
type textarea "TeamViewer maintains policies which define the use and configuration of corpora…"
click at [508, 672] on div "From [DATE]" at bounding box center [474, 684] width 143 height 36
click at [982, 798] on button "Save" at bounding box center [953, 797] width 80 height 32
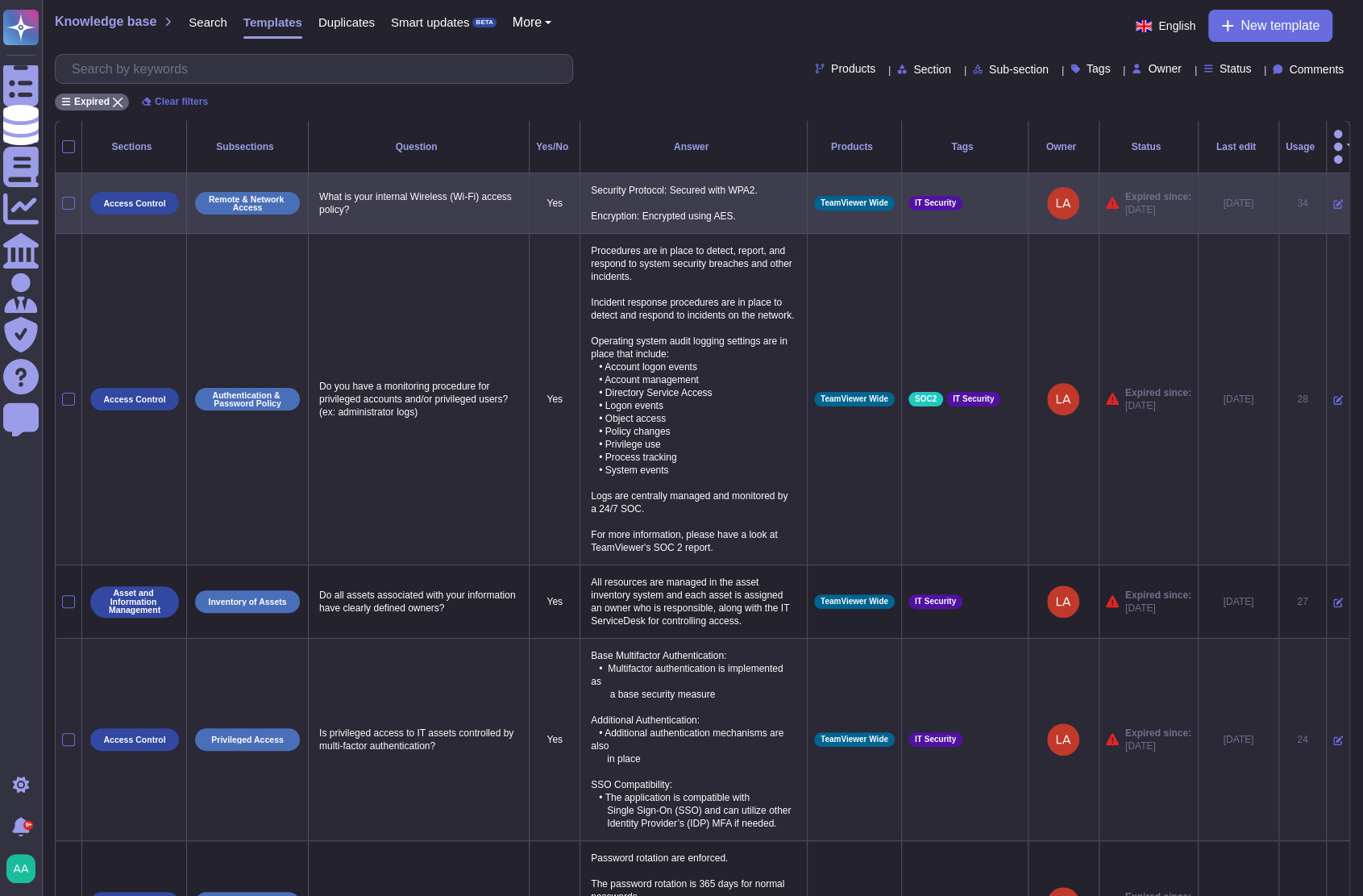
click at [1334, 199] on icon at bounding box center [1338, 204] width 9 height 9
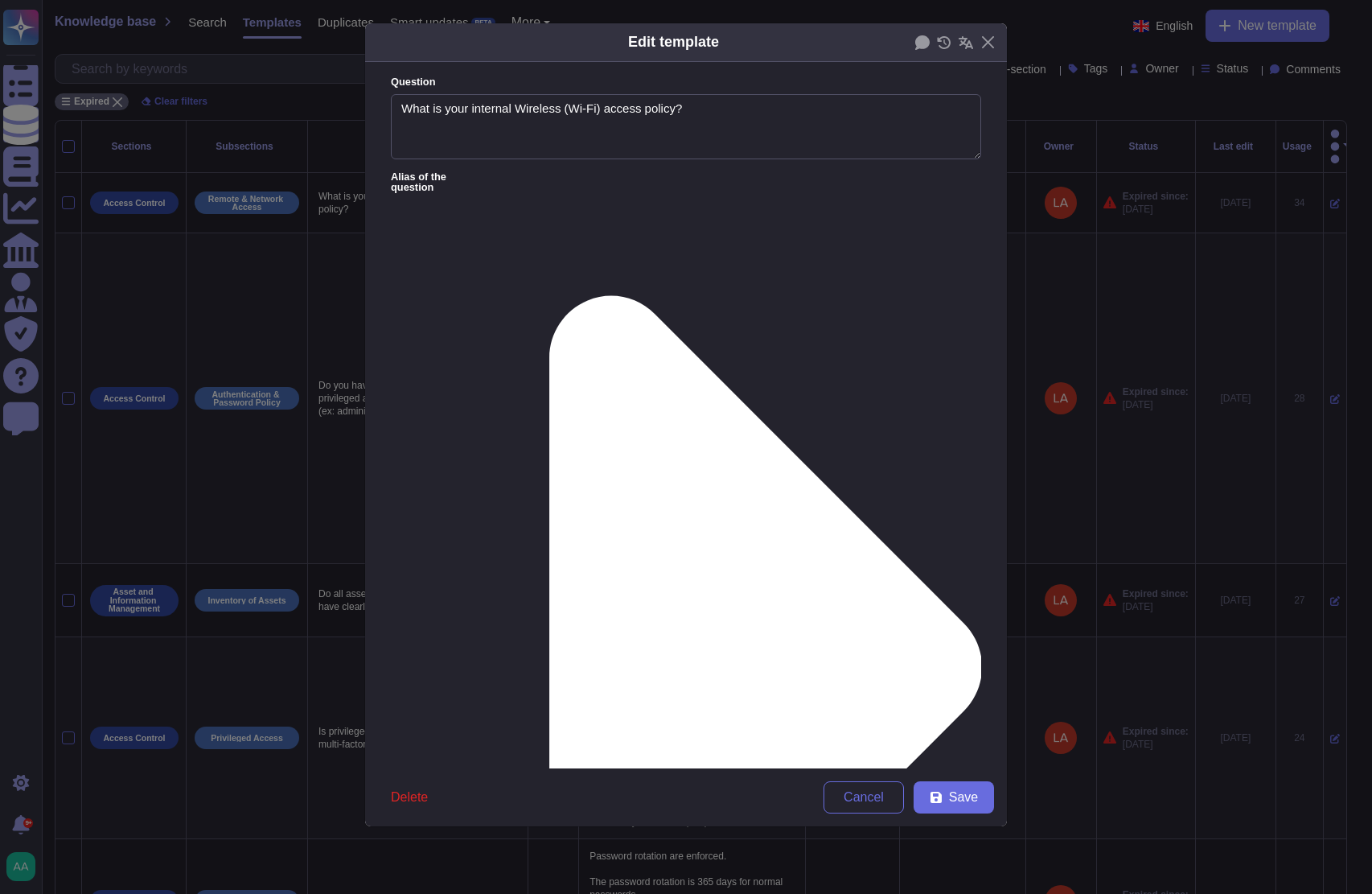
type textarea "What is your internal Wireless (Wi-Fi) access policy?"
type textarea "Security Protocol: Secured with WPA2. Encryption: Encrypted using AES."
click at [522, 672] on div "From [DATE]" at bounding box center [474, 684] width 143 height 36
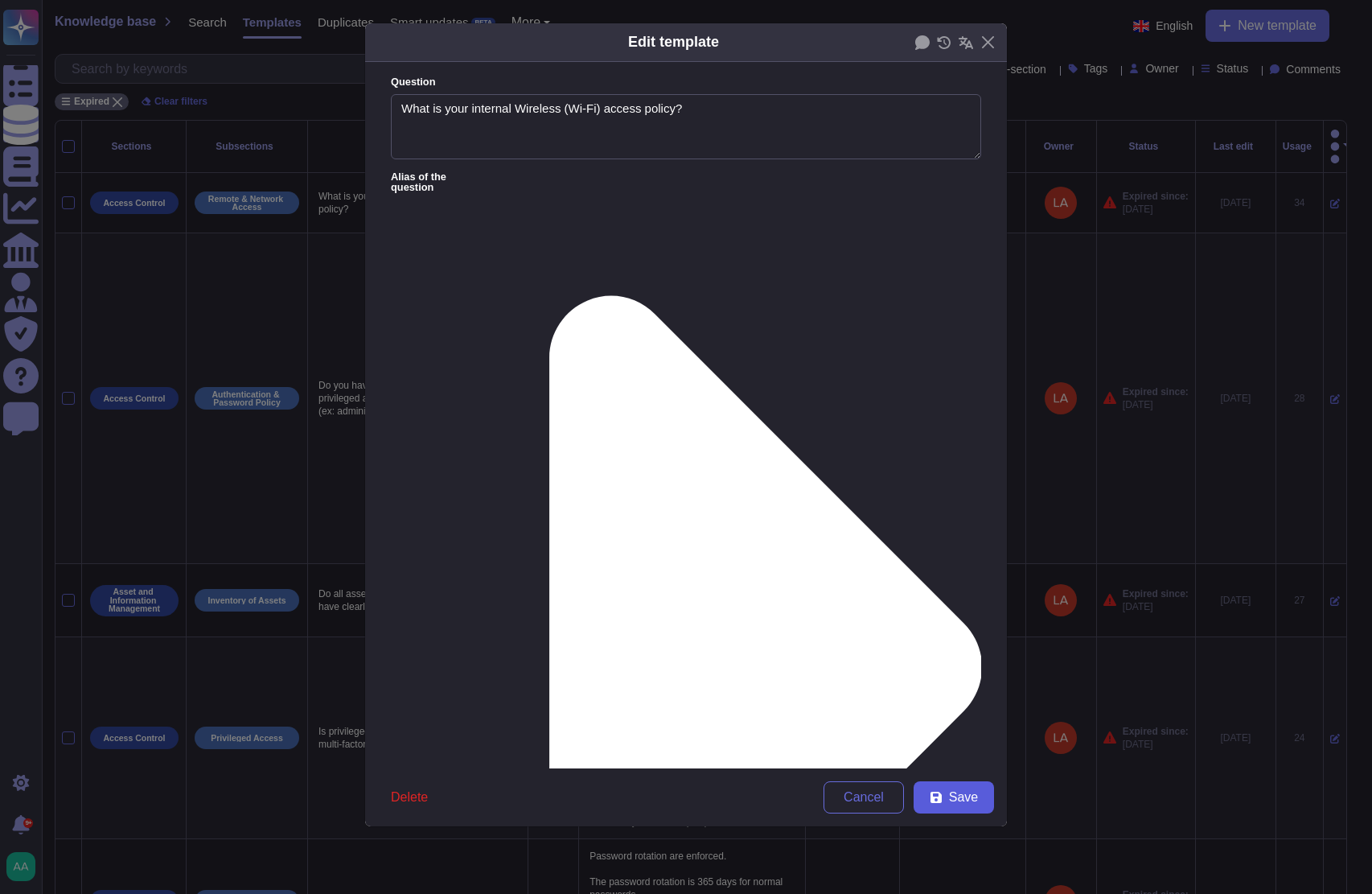
click at [966, 804] on span "Save" at bounding box center [963, 797] width 29 height 13
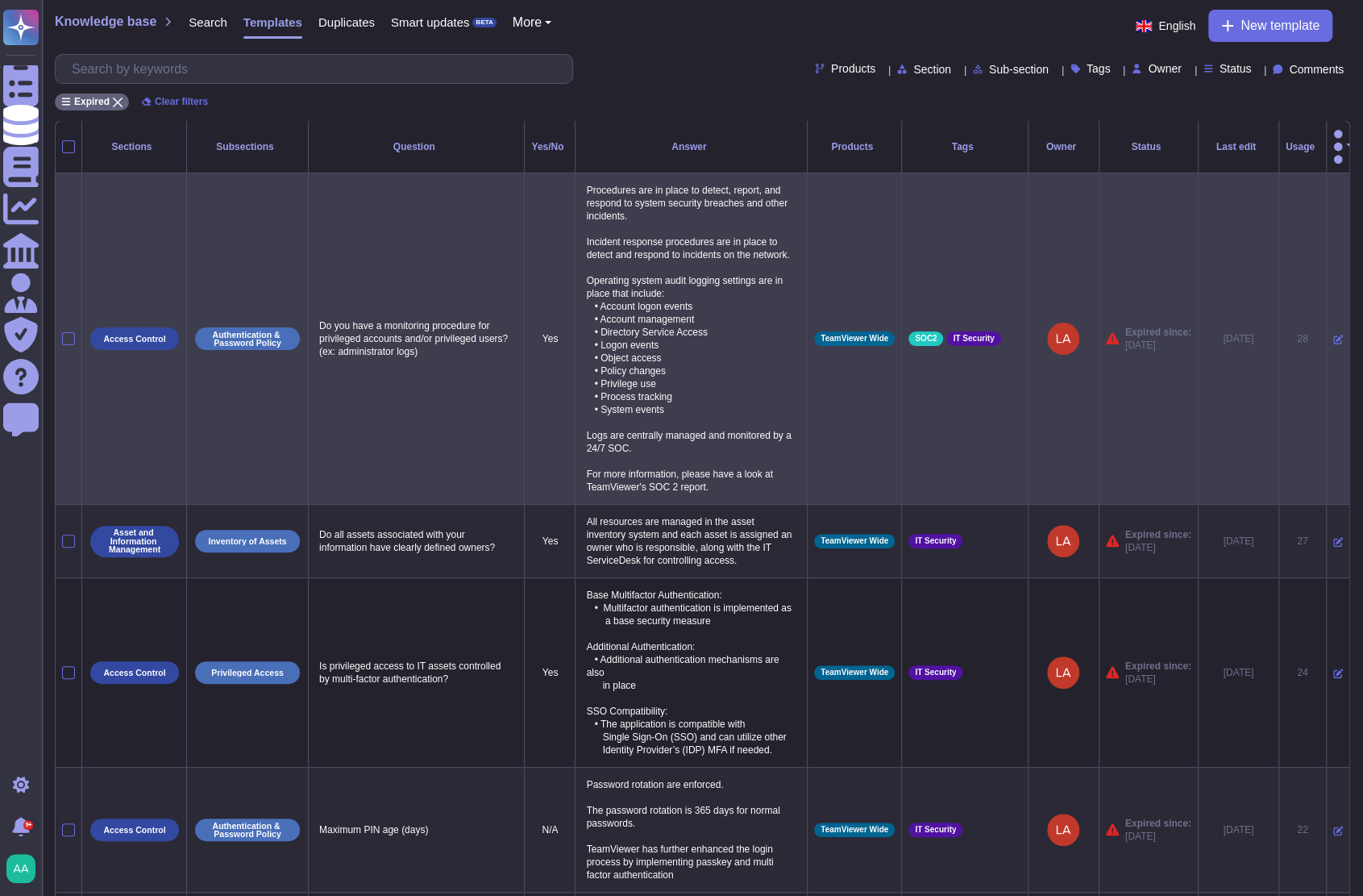
click at [1334, 335] on icon at bounding box center [1338, 340] width 9 height 9
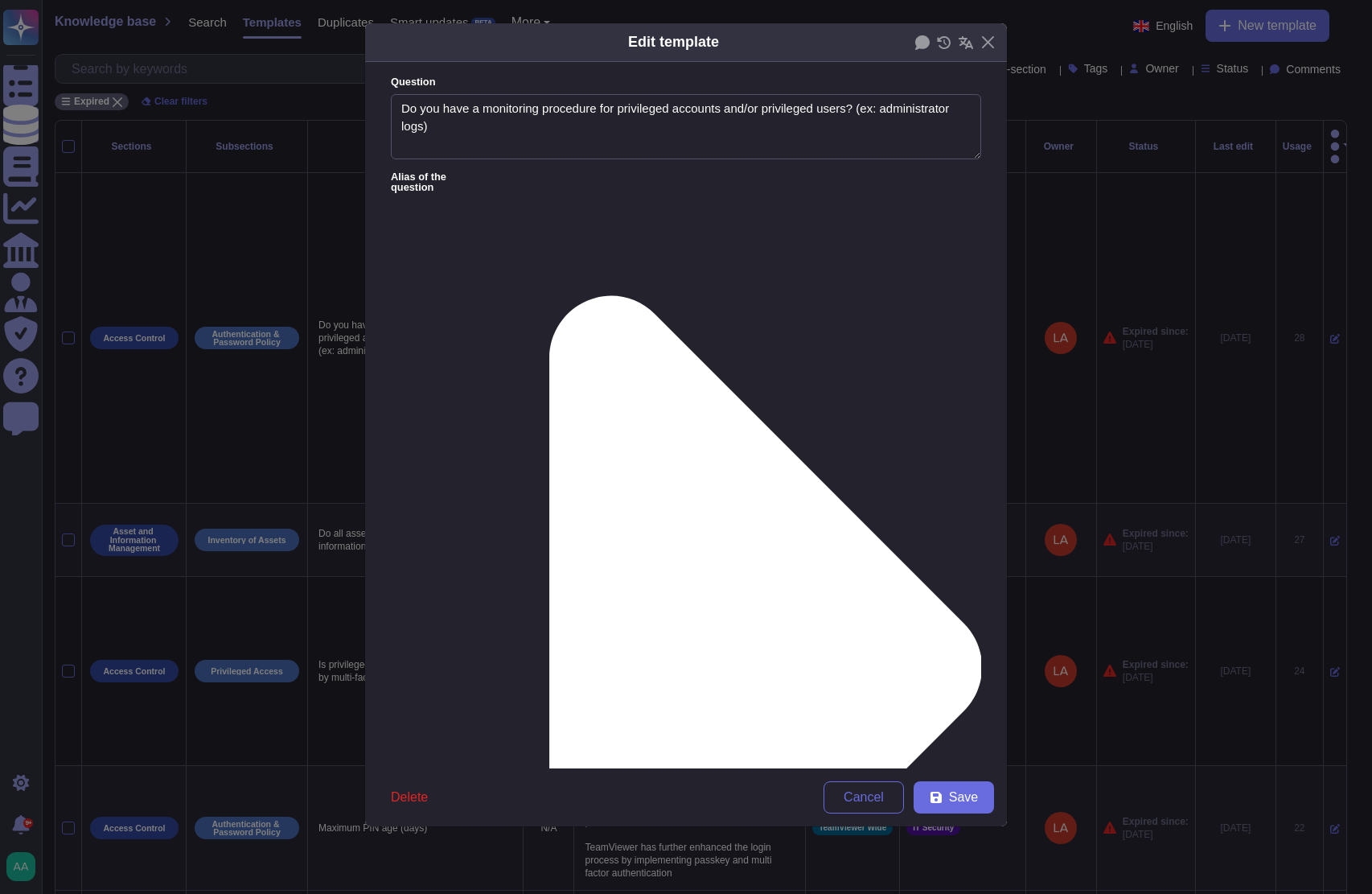
type textarea "Do you have a monitoring procedure for privileged accounts and/or privileged us…"
type textarea "Procedures are in place to detect, report, and respond to system security breac…"
click at [469, 685] on span "From [DATE]" at bounding box center [444, 684] width 69 height 14
click at [954, 794] on span "Save" at bounding box center [963, 797] width 29 height 13
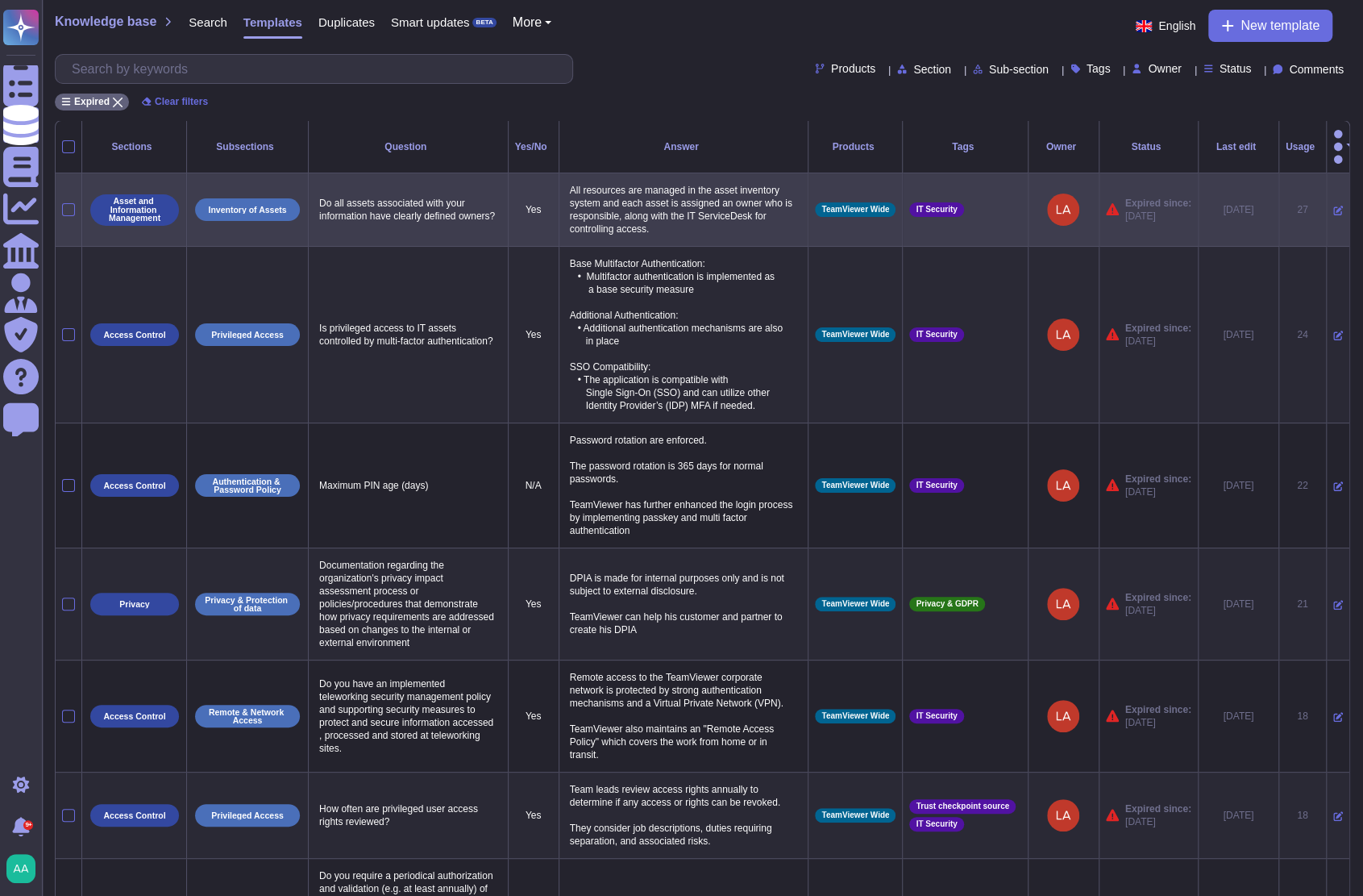
click at [1334, 206] on icon at bounding box center [1338, 211] width 9 height 9
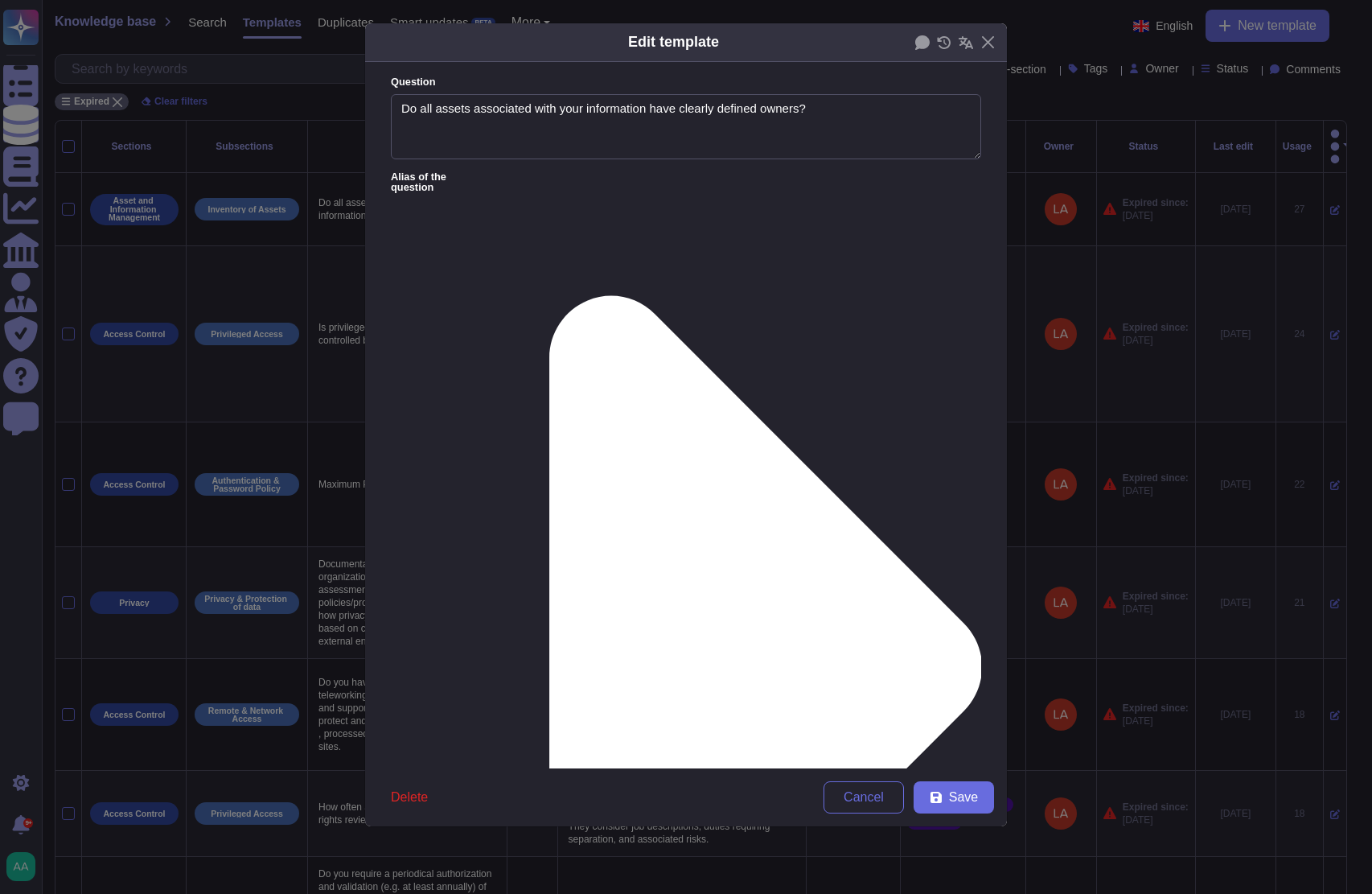
type textarea "Do all assets associated with your information have clearly defined owners?"
type textarea "All resources are managed in the asset inventory system and each asset is assig…"
click at [425, 672] on div "From [DATE]" at bounding box center [474, 684] width 143 height 36
click at [976, 800] on span "Save" at bounding box center [963, 797] width 29 height 13
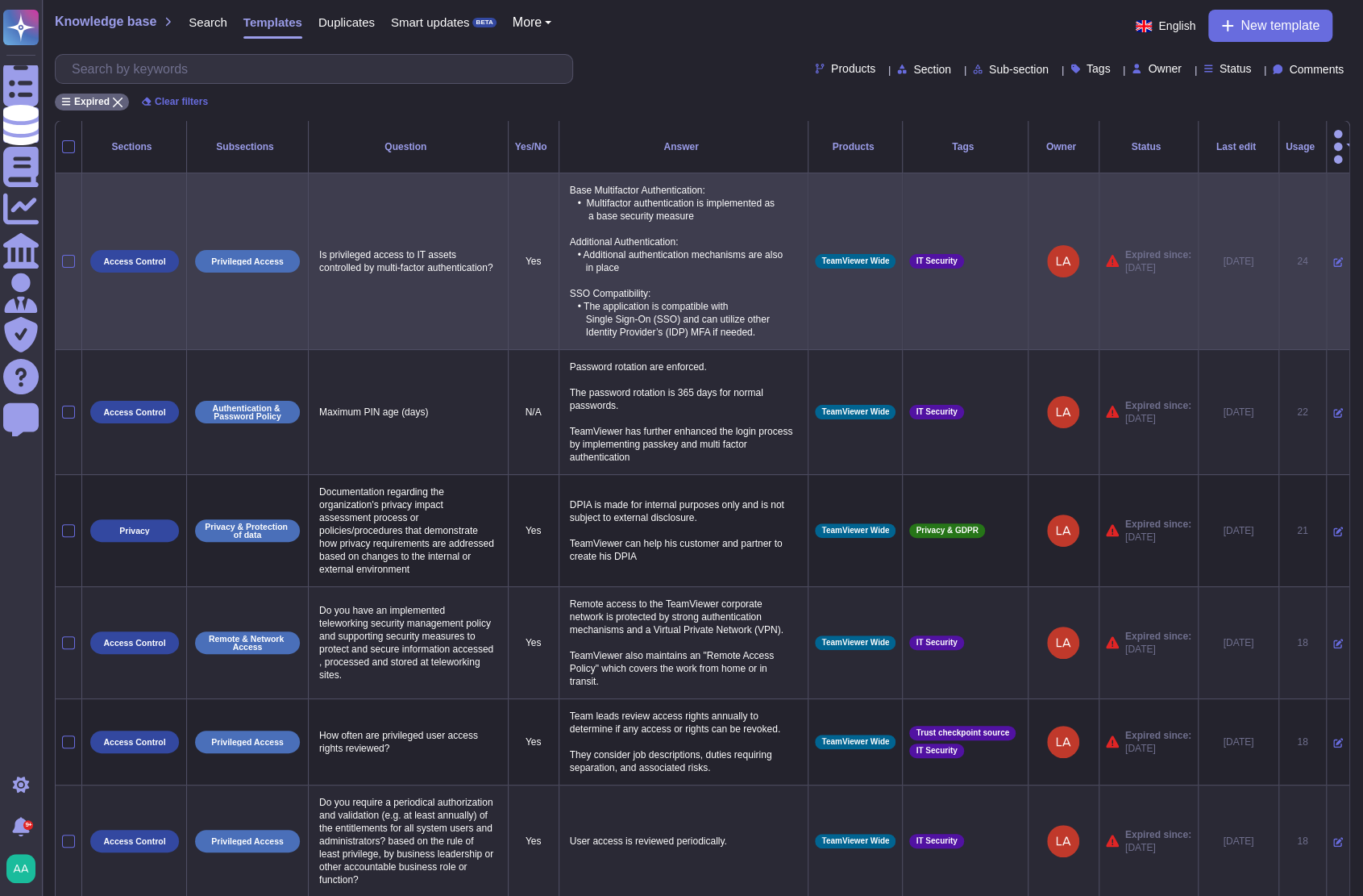
click at [1334, 257] on icon at bounding box center [1338, 262] width 9 height 9
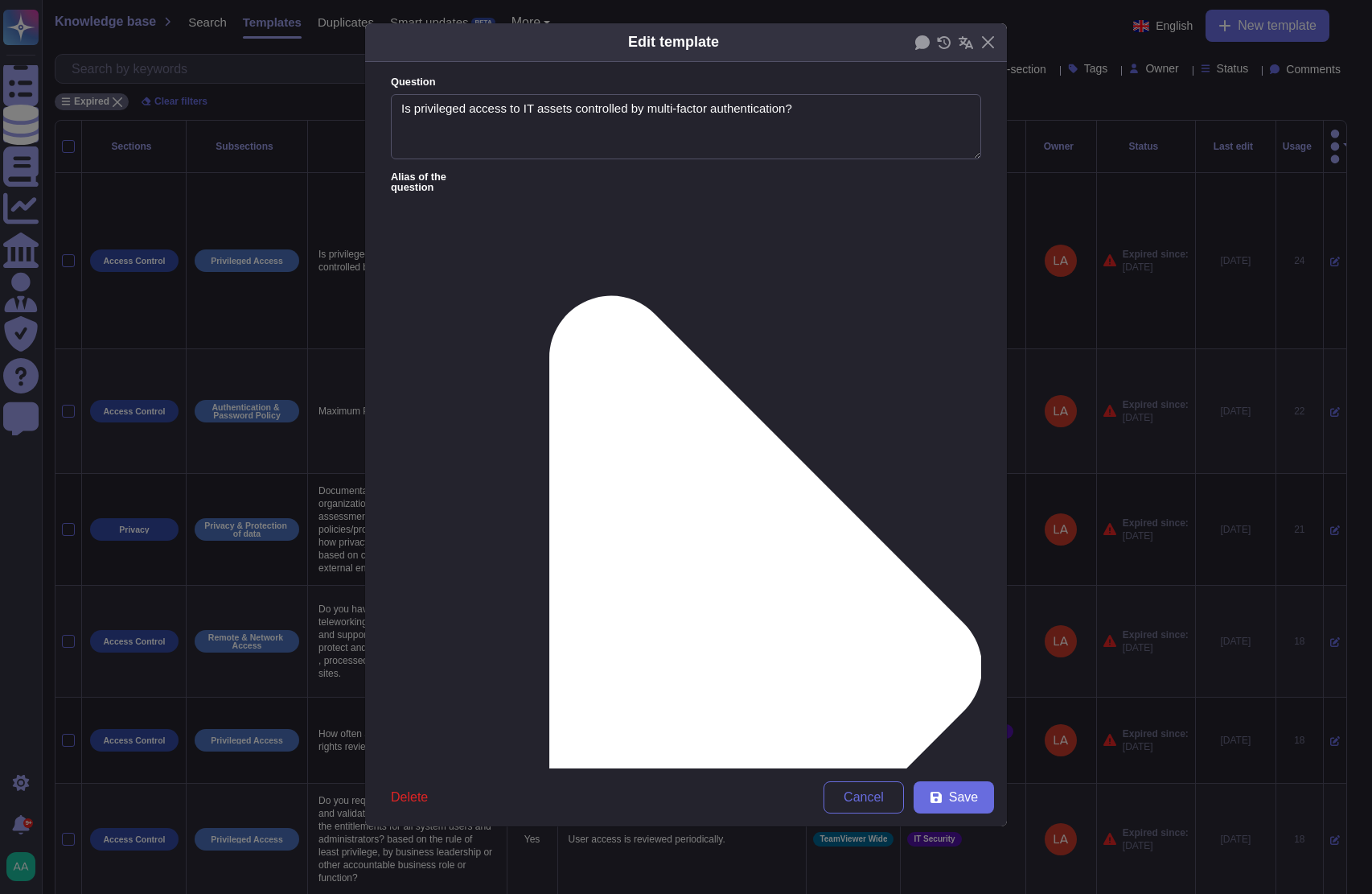
type textarea "Is privileged access to IT assets controlled by multi-factor authentication?"
type textarea "Base Multifactor Authentication: • Multifactor authentication is implemented as…"
click at [470, 685] on span "From [DATE]" at bounding box center [444, 684] width 69 height 14
click at [944, 789] on button "Save" at bounding box center [953, 797] width 80 height 32
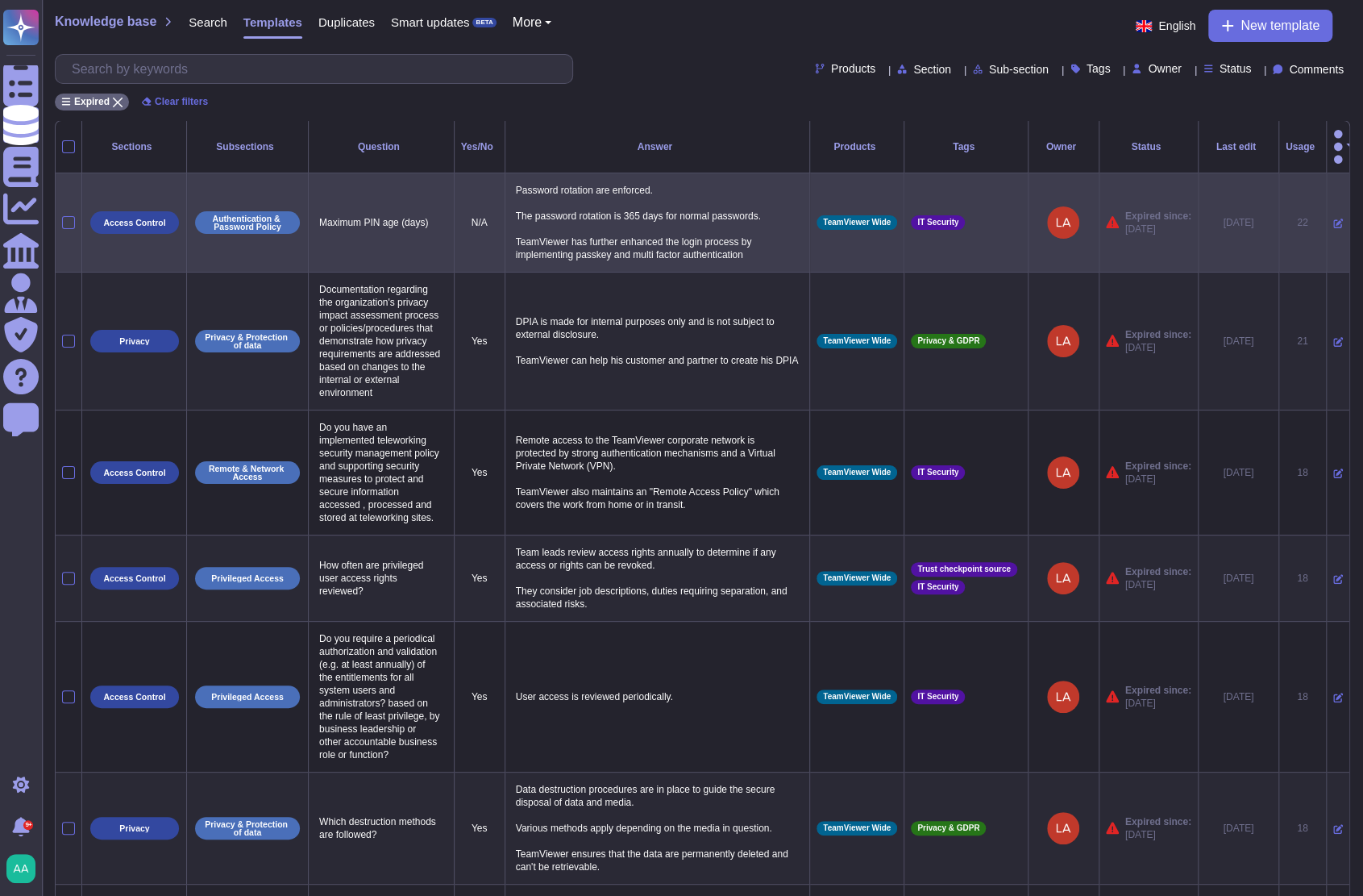
click at [1334, 218] on icon at bounding box center [1338, 223] width 9 height 9
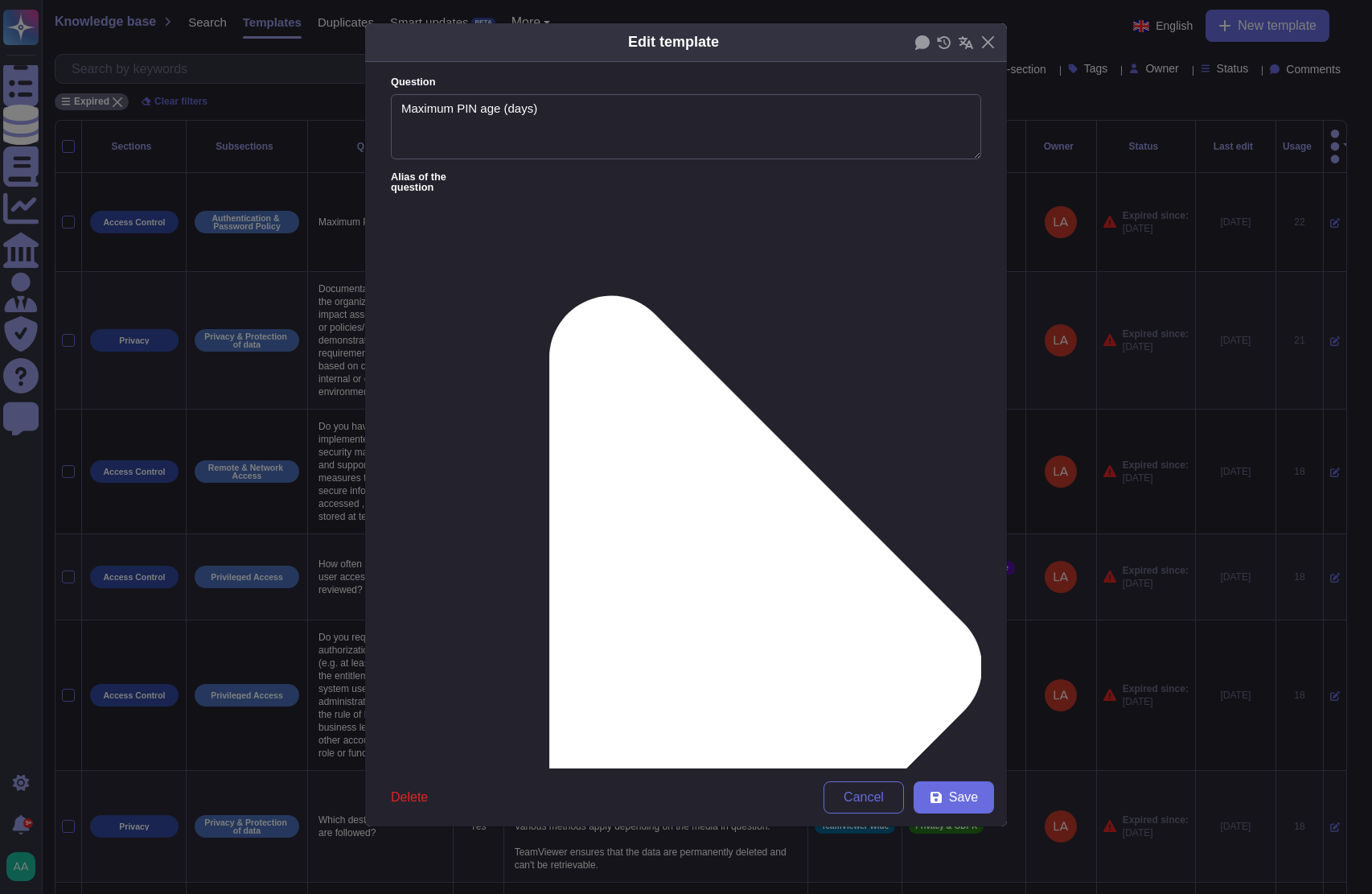
type textarea "Maximum PIN age (days)"
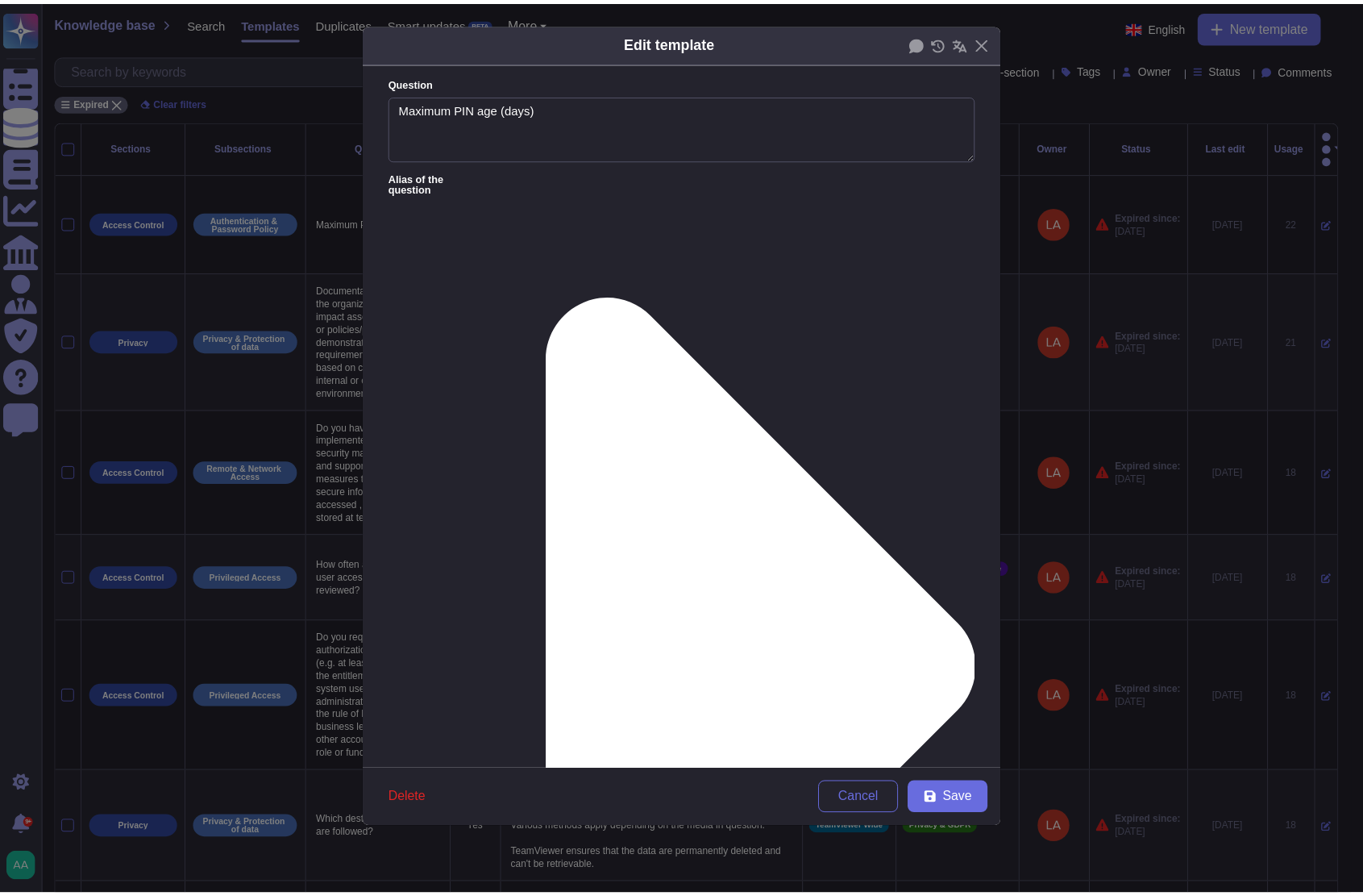
scroll to position [36, 0]
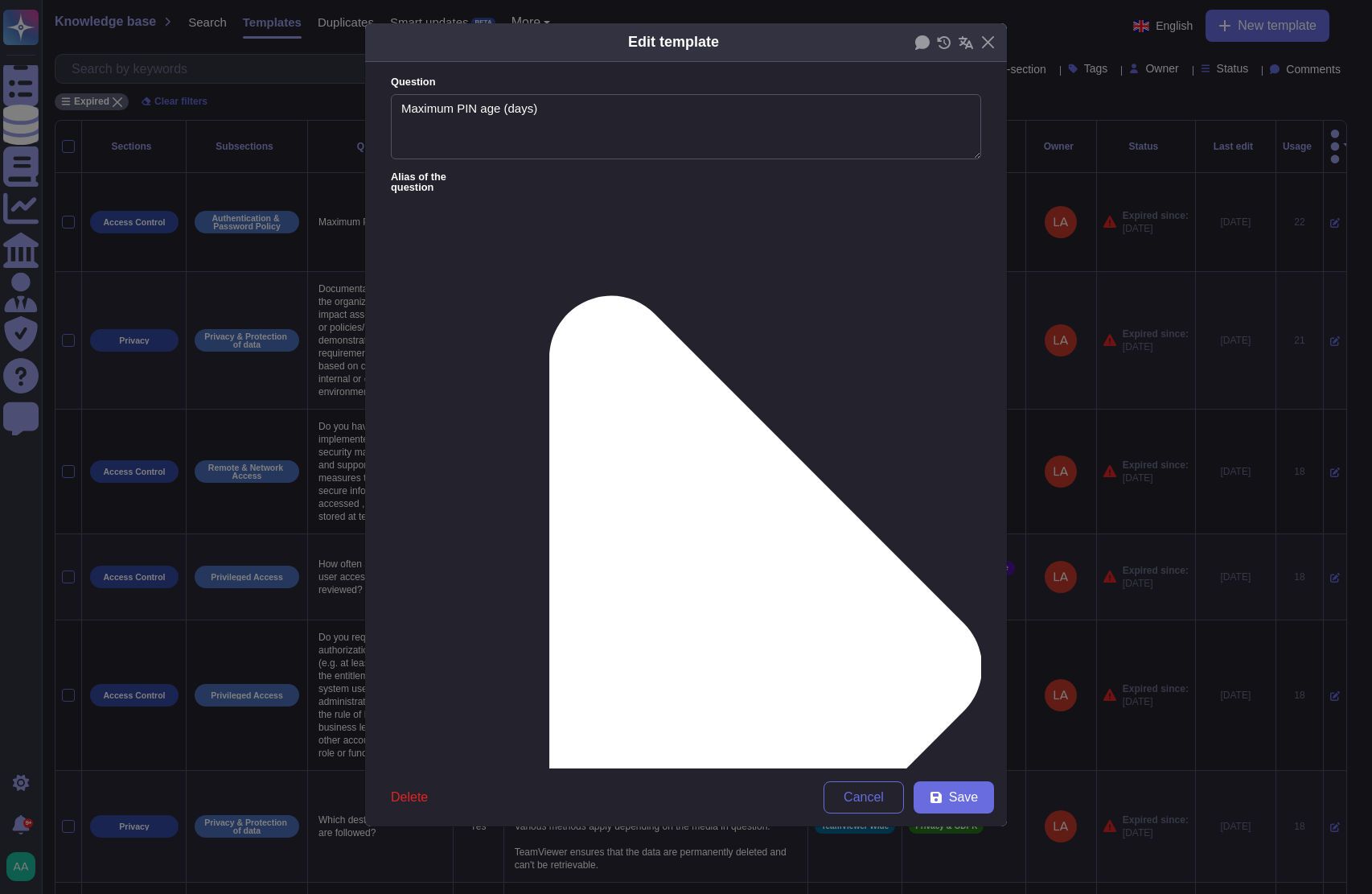
click at [455, 691] on span "From [DATE]" at bounding box center [444, 684] width 69 height 14
click at [976, 798] on span "Save" at bounding box center [963, 797] width 29 height 13
type textarea "Password rotation are enforced. The password rotation is 365 days for normal pa…"
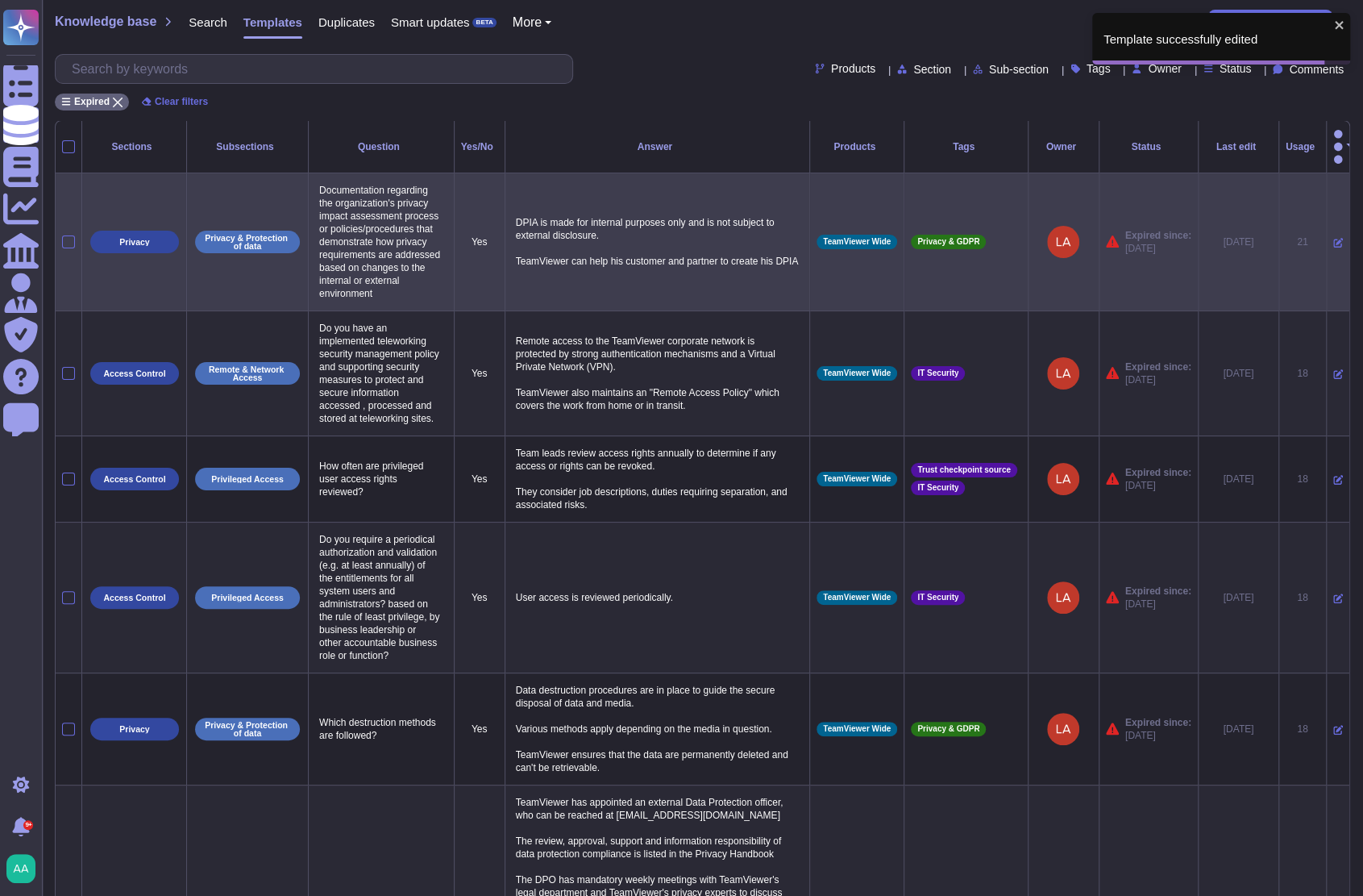
click at [1334, 238] on icon at bounding box center [1338, 243] width 9 height 9
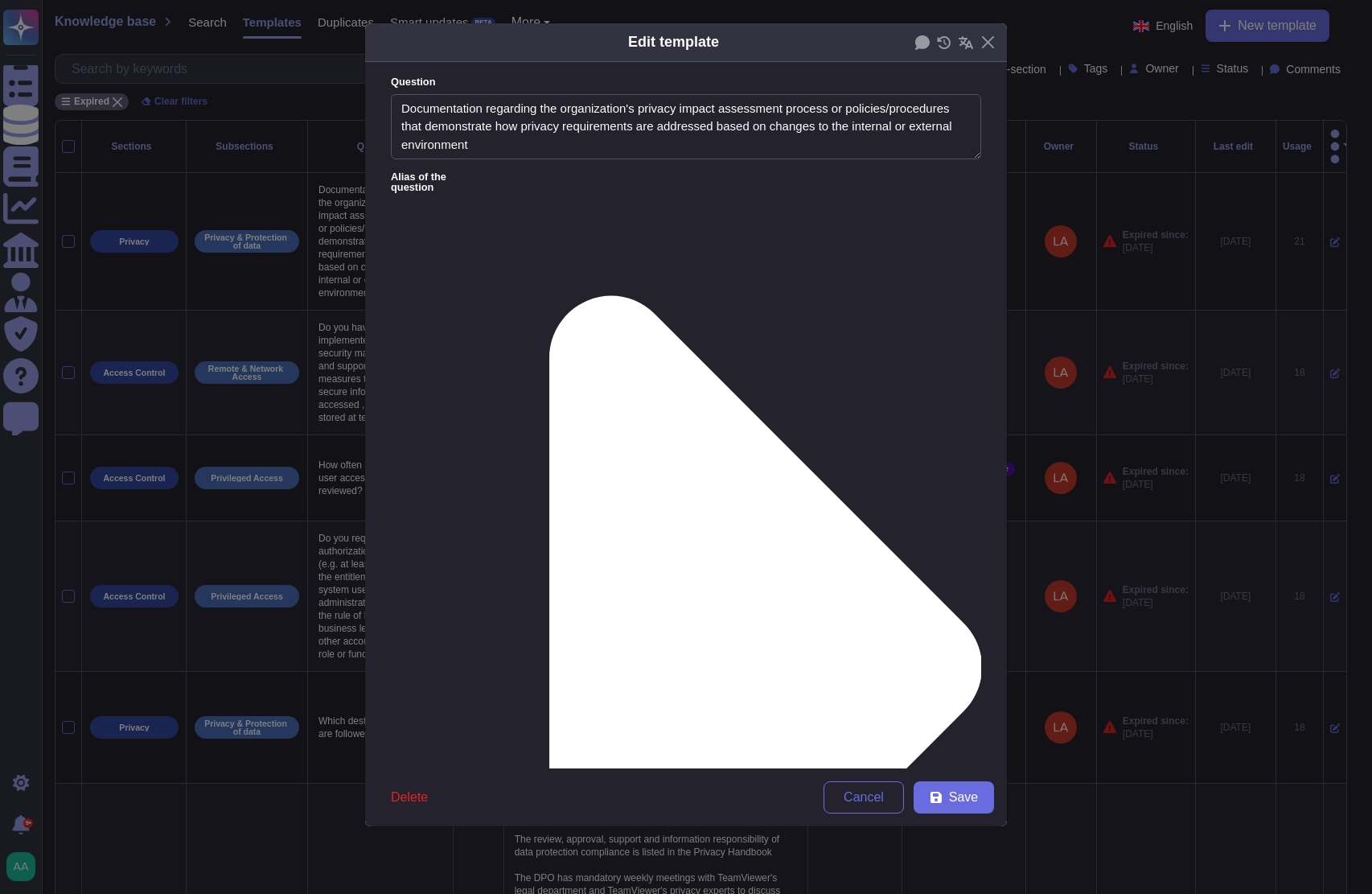
type textarea "Documentation regarding the organization's privacy impact assessment process or…"
drag, startPoint x: 529, startPoint y: 266, endPoint x: 492, endPoint y: 269, distance: 37.1
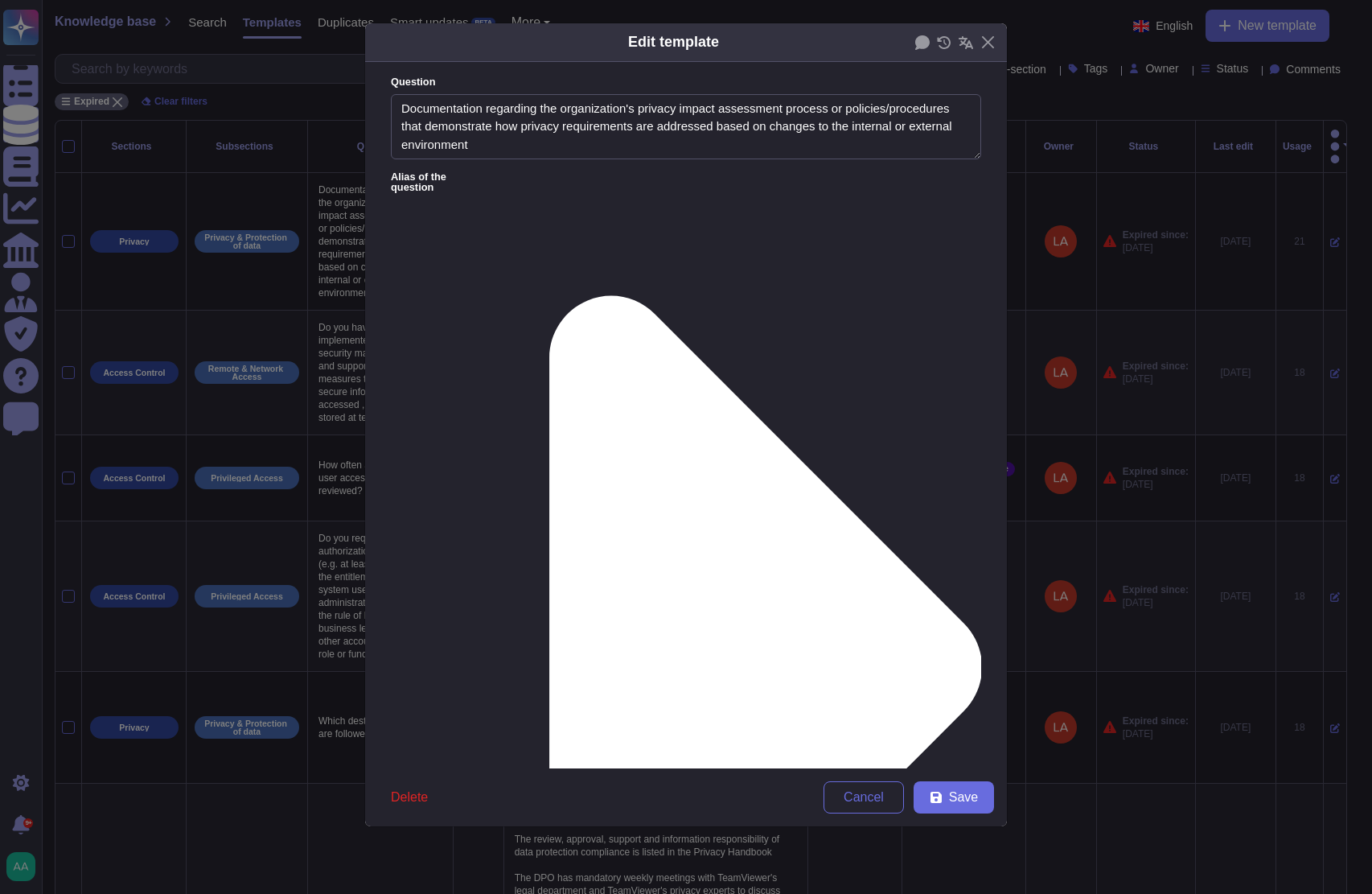
type textarea "DPIA is made for internal purposes only and is not subject to external disclosu…"
click at [487, 696] on div "From [DATE]" at bounding box center [474, 684] width 143 height 36
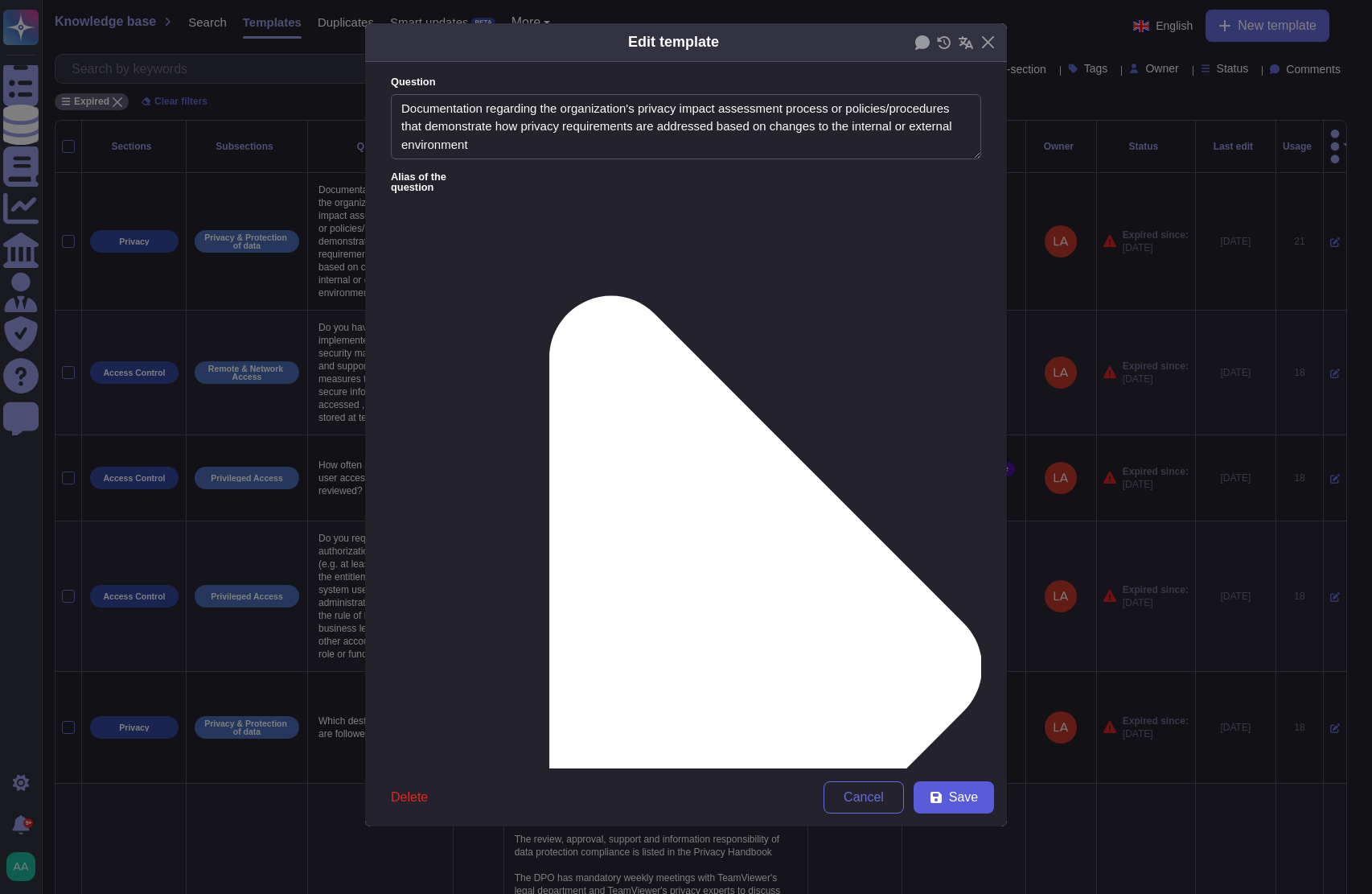
click at [948, 797] on button "Save" at bounding box center [953, 797] width 80 height 32
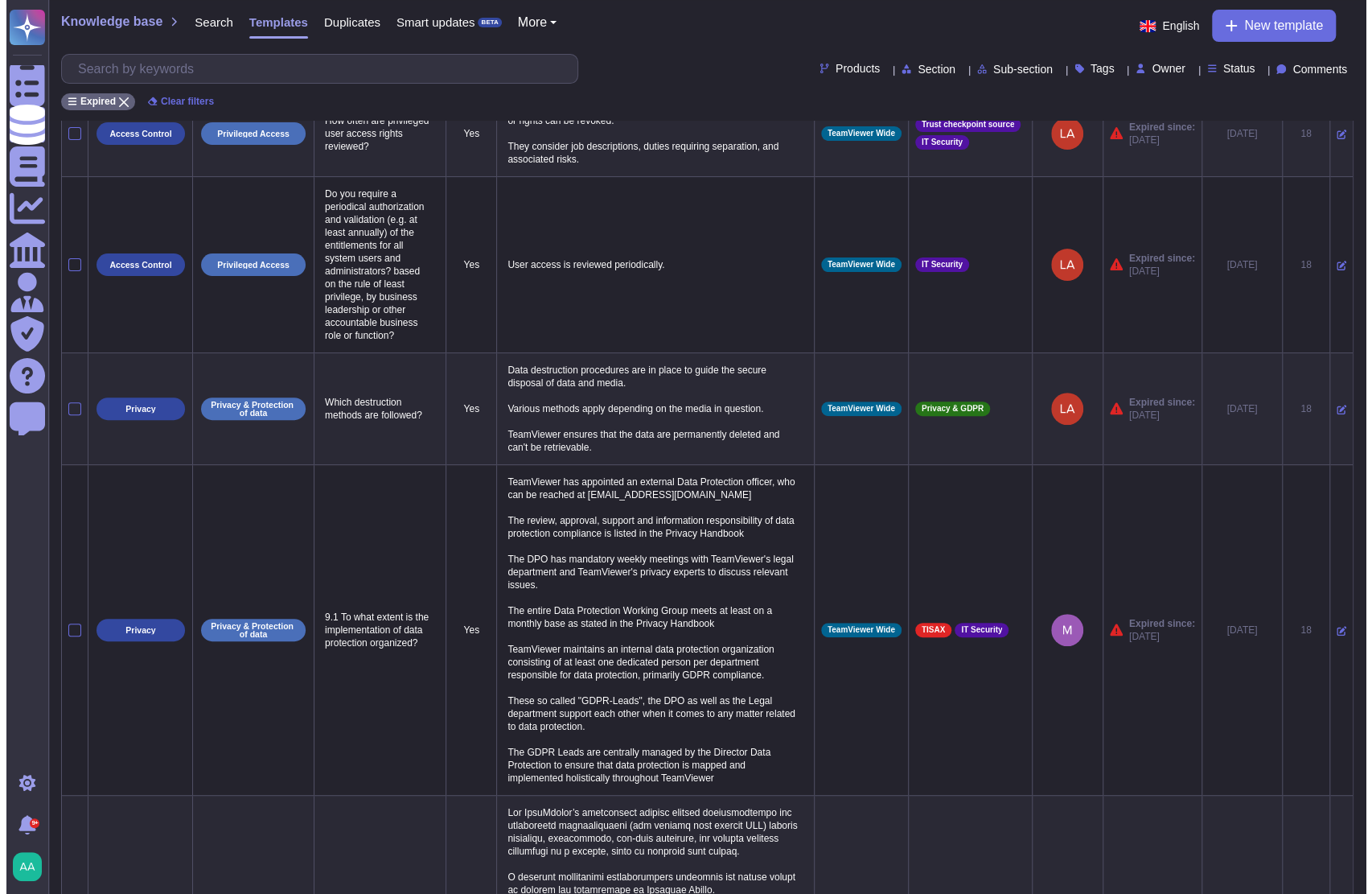
scroll to position [0, 0]
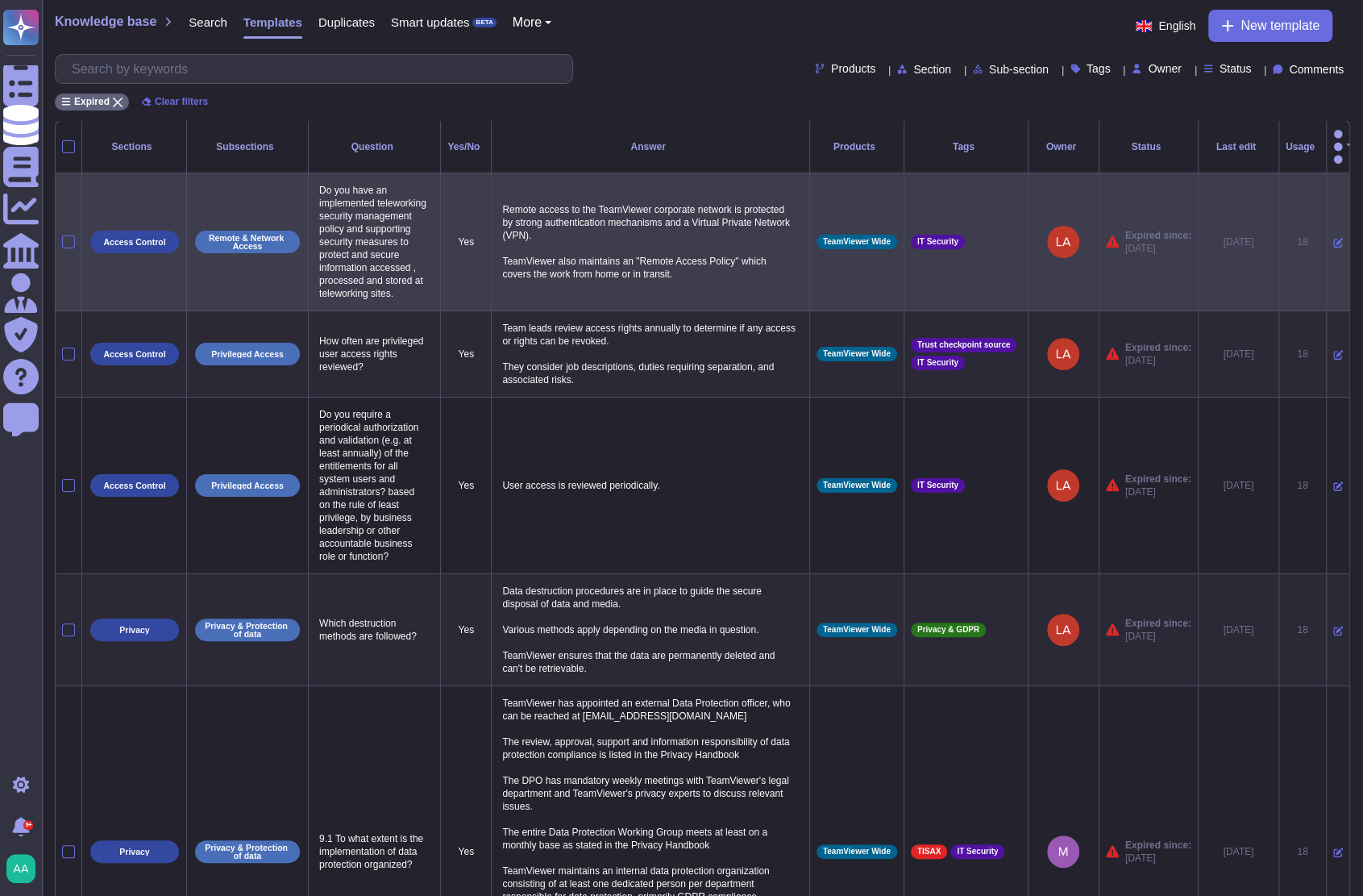
click at [1334, 238] on icon at bounding box center [1338, 243] width 9 height 9
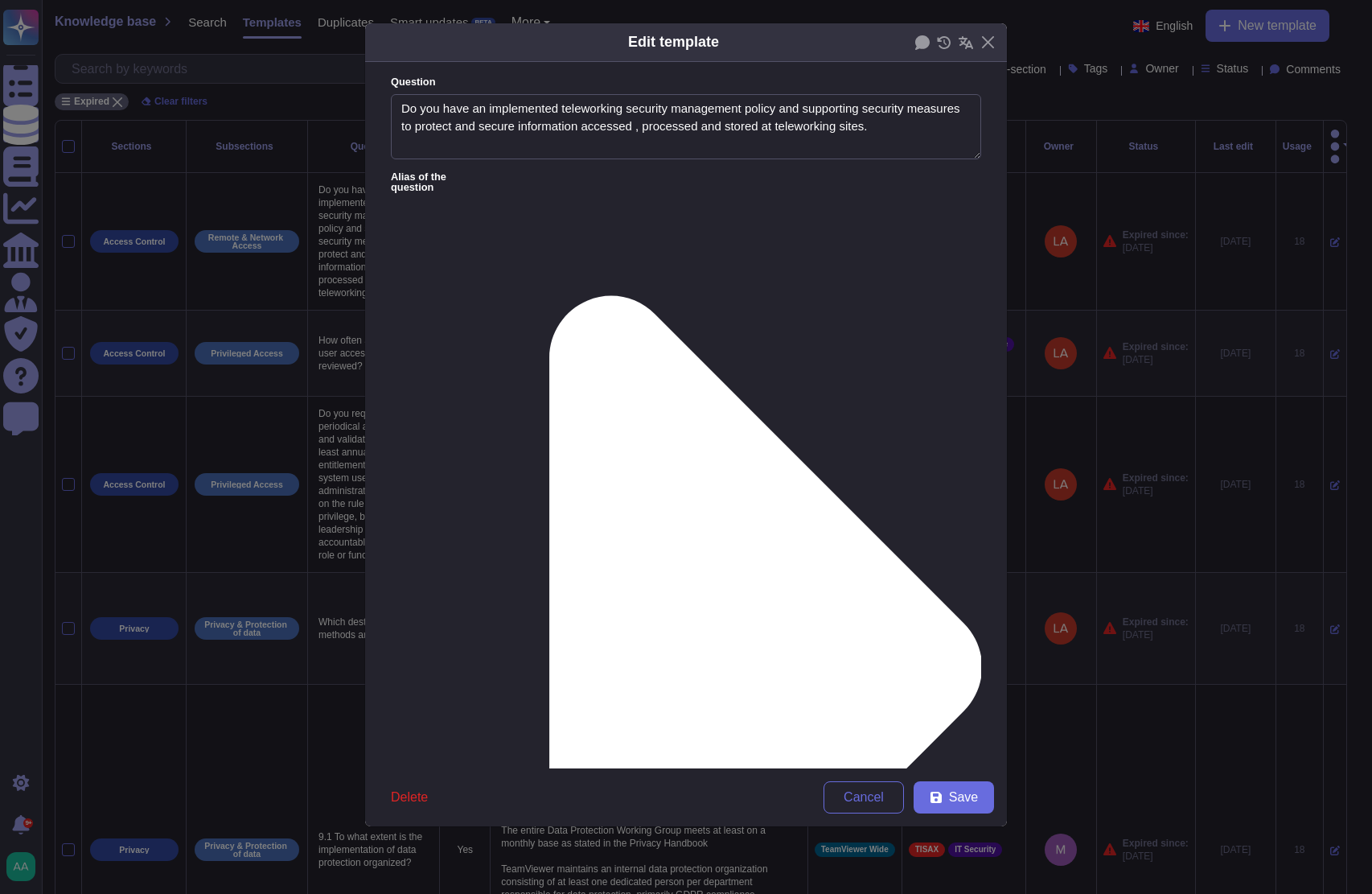
type textarea "Do you have an implemented teleworking security management policy and supportin…"
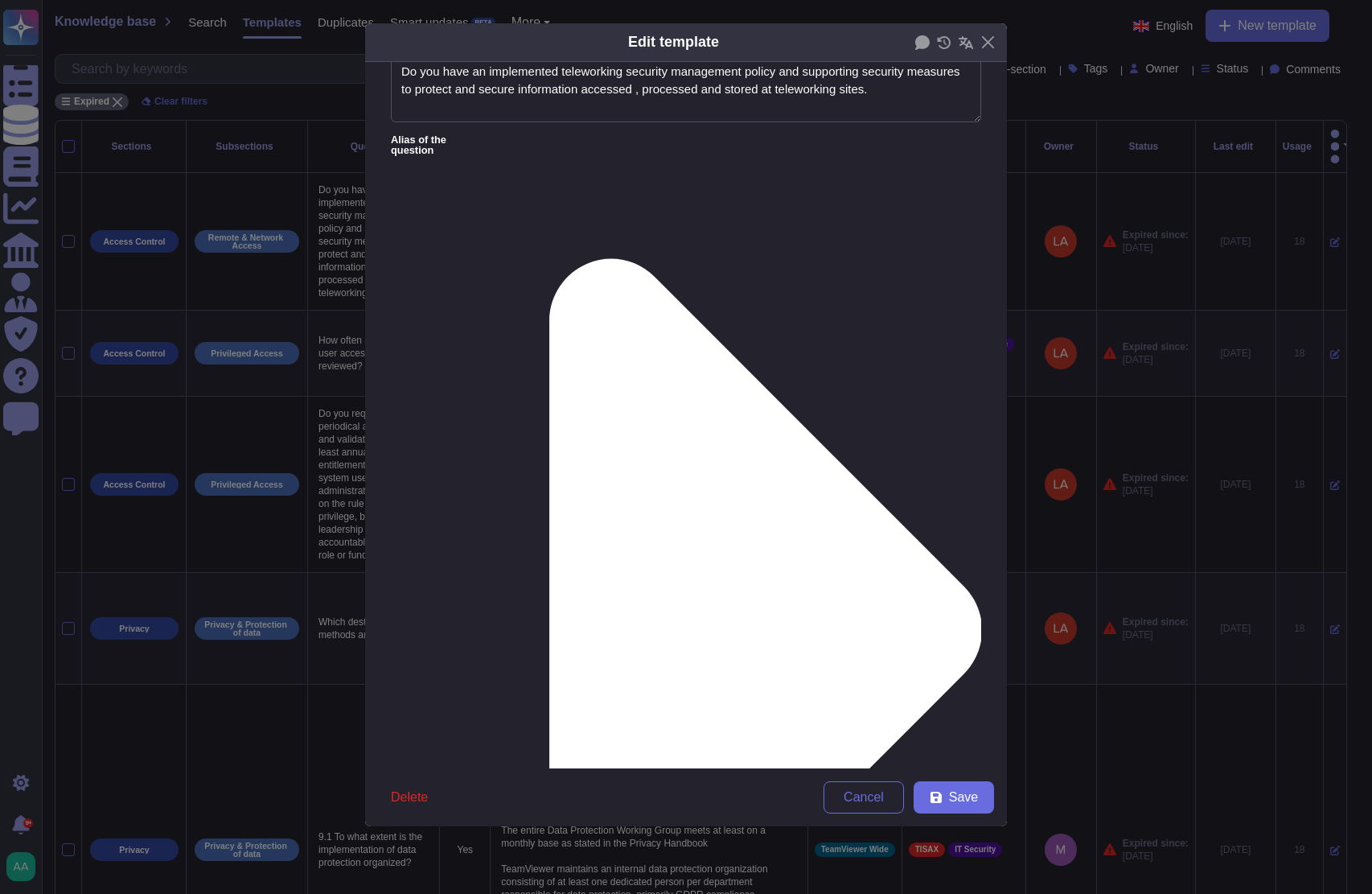
type textarea "Remote access to the TeamViewer corporate network is protected by strong authen…"
click at [497, 638] on div "From [DATE]" at bounding box center [474, 647] width 143 height 36
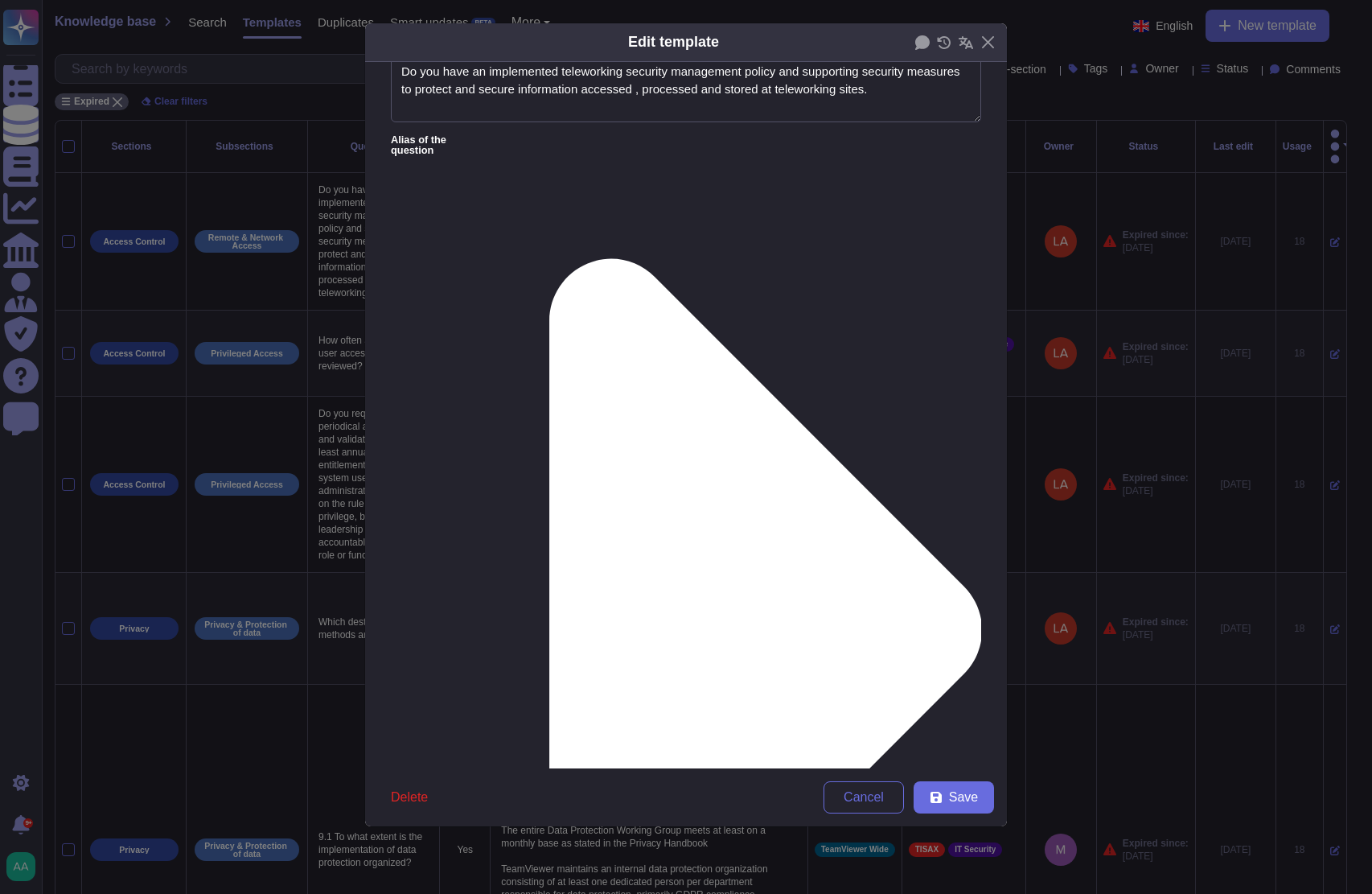
scroll to position [2, 0]
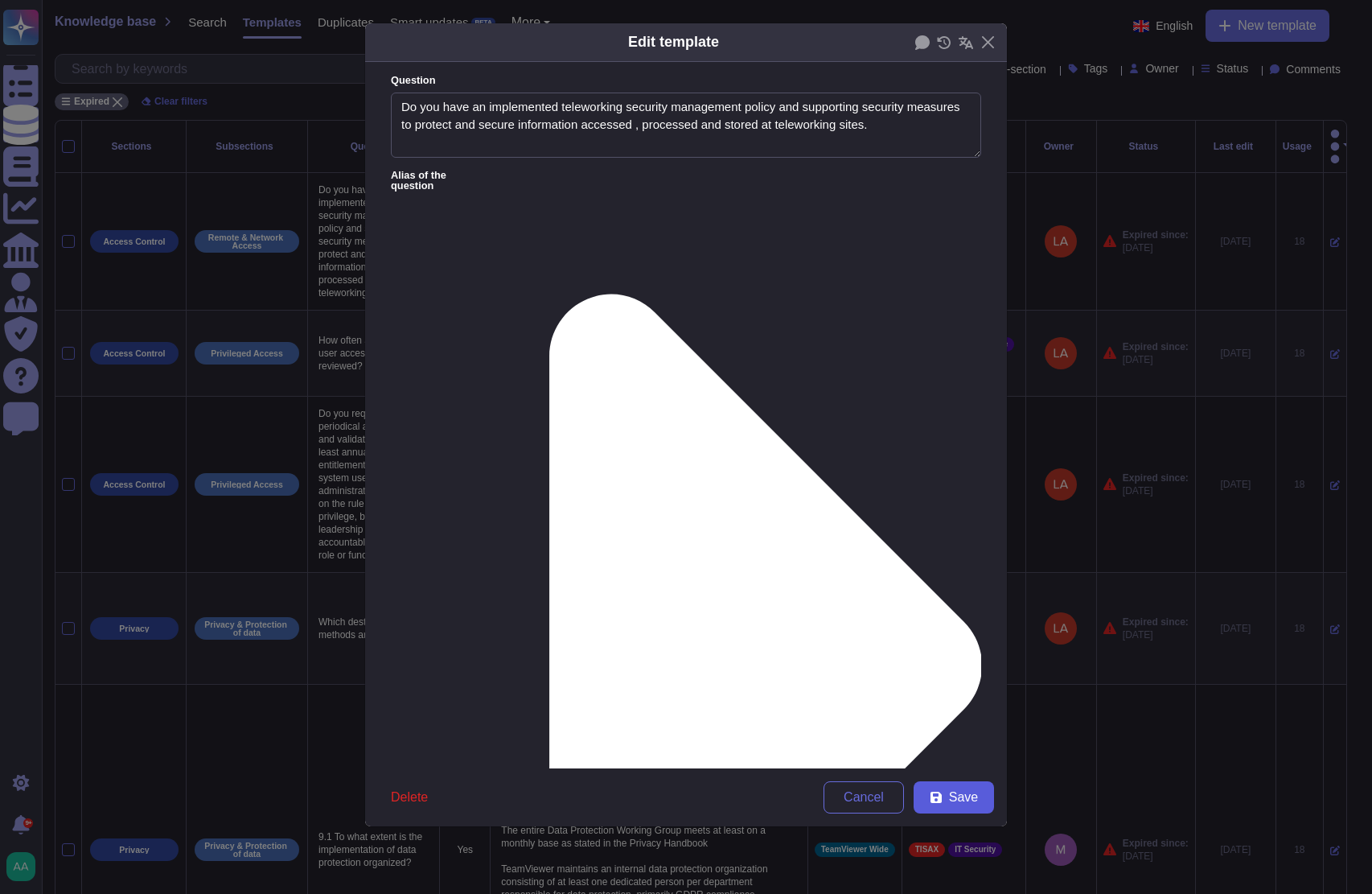
click at [953, 804] on span "Save" at bounding box center [963, 797] width 29 height 13
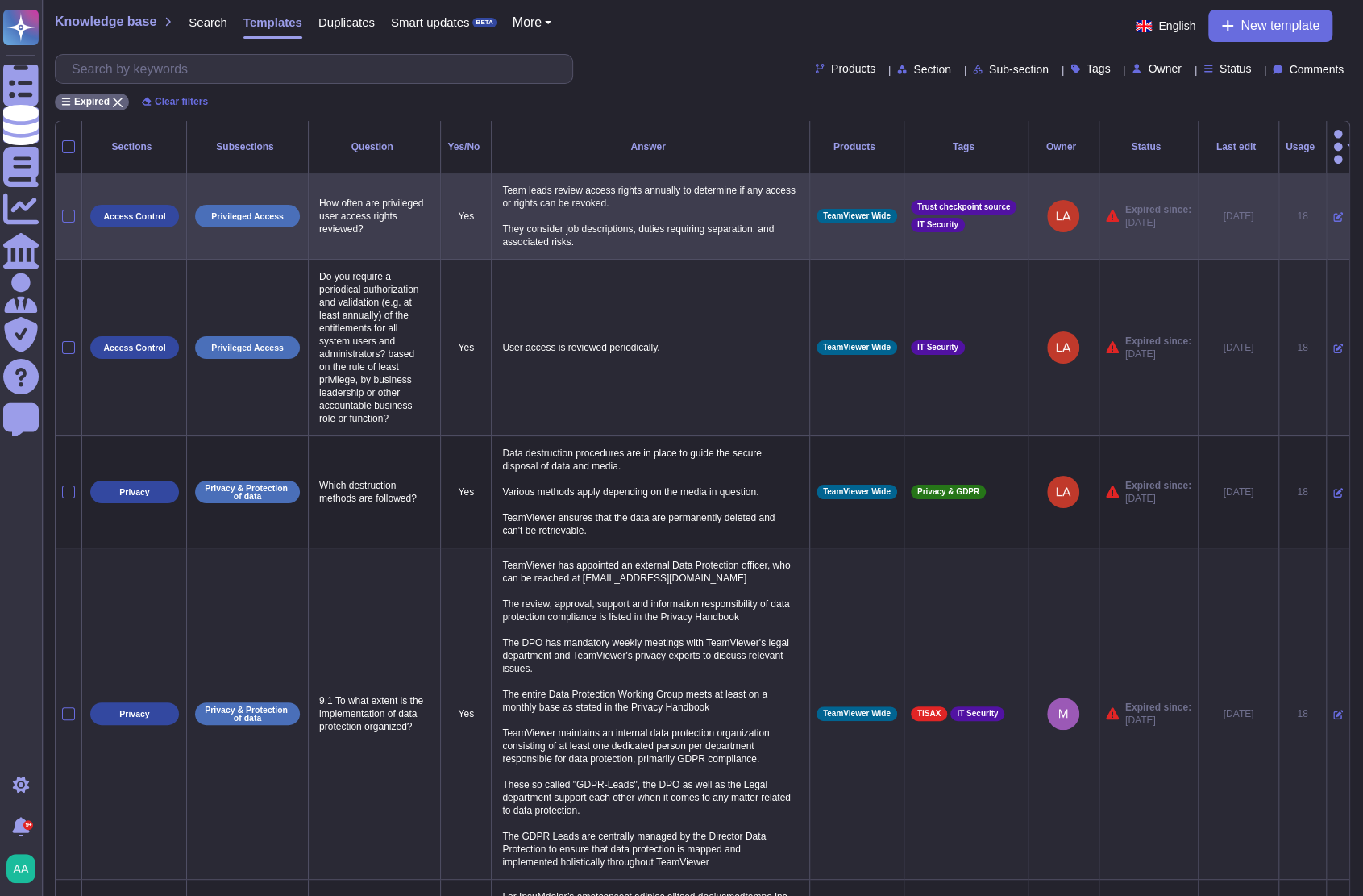
click at [1334, 212] on icon at bounding box center [1338, 216] width 9 height 9
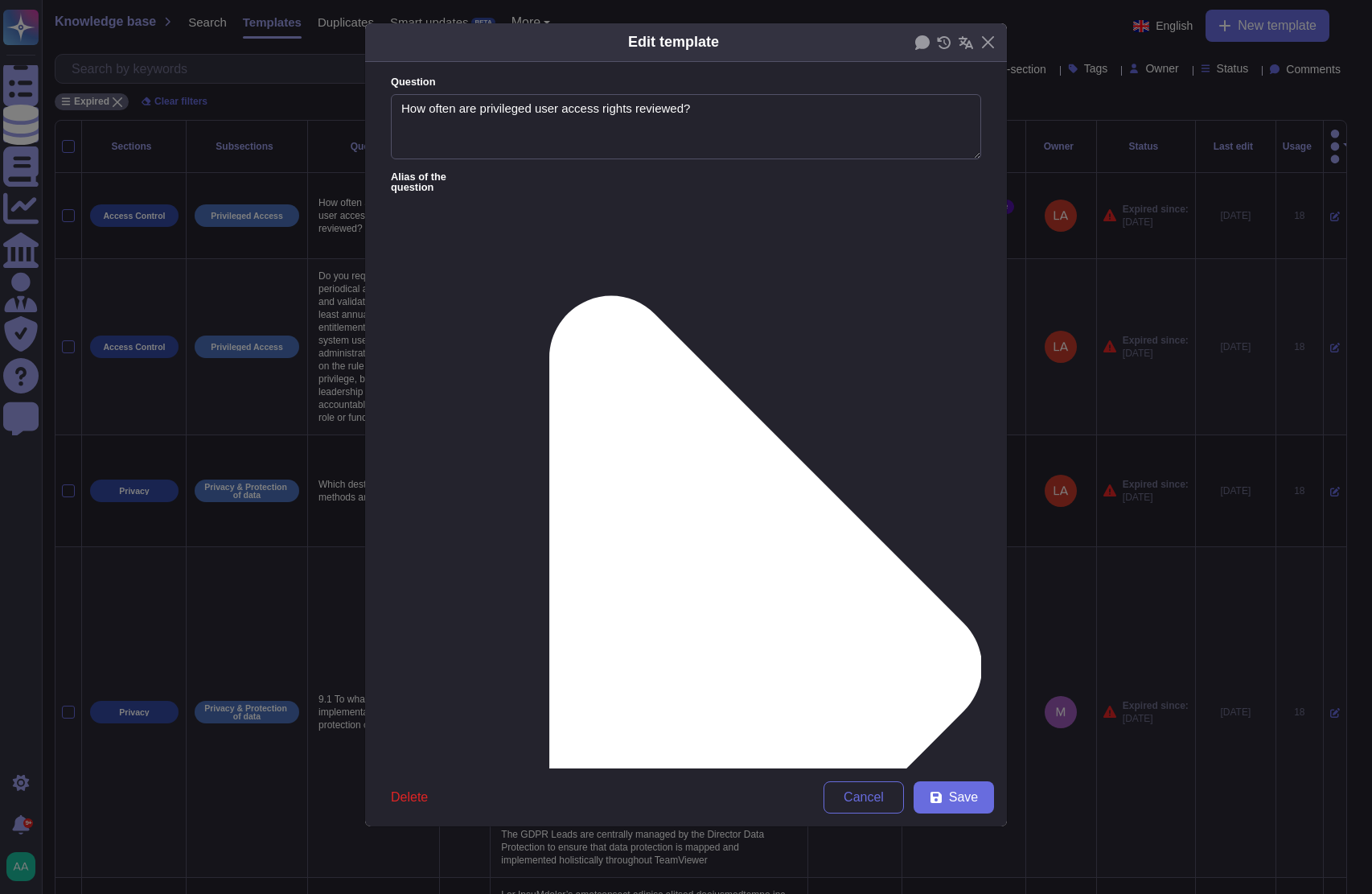
type textarea "How often are privileged user access rights reviewed?"
type textarea "Team leads review access rights annually and ad hoc to determine if any access …"
click at [505, 672] on div "From [DATE]" at bounding box center [474, 684] width 143 height 36
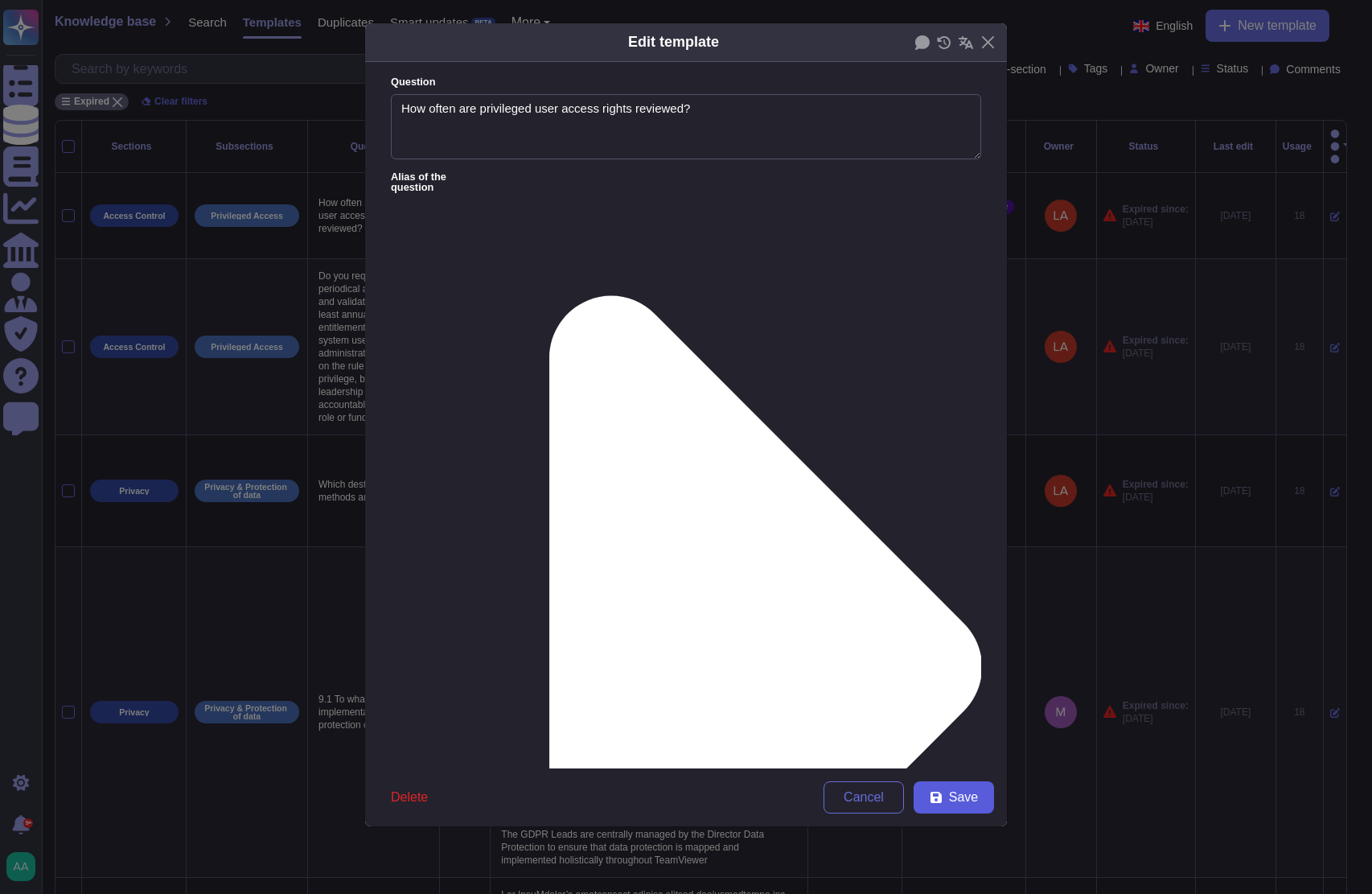
click at [941, 792] on icon at bounding box center [936, 797] width 13 height 13
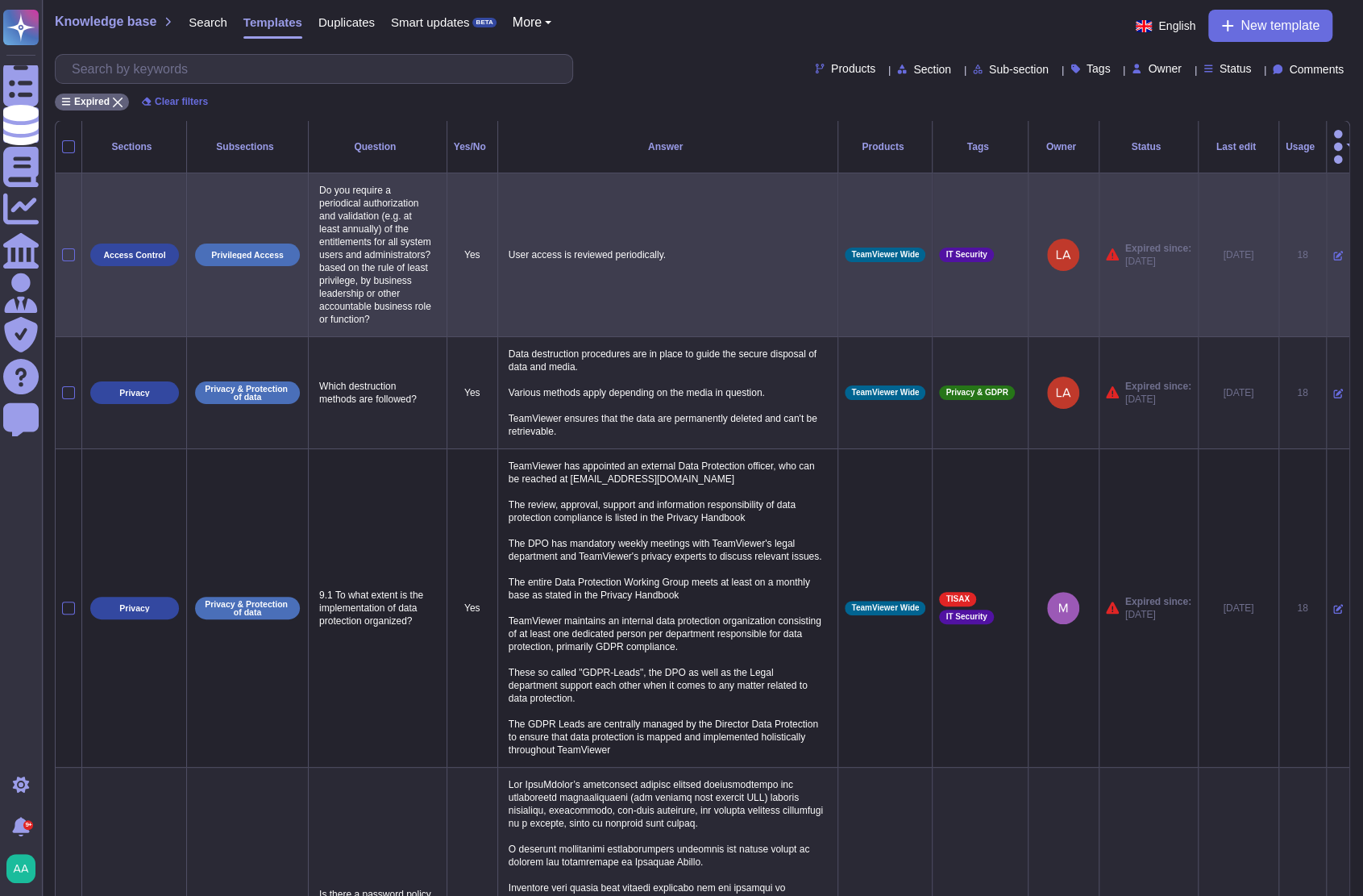
click at [1334, 251] on icon at bounding box center [1338, 255] width 9 height 9
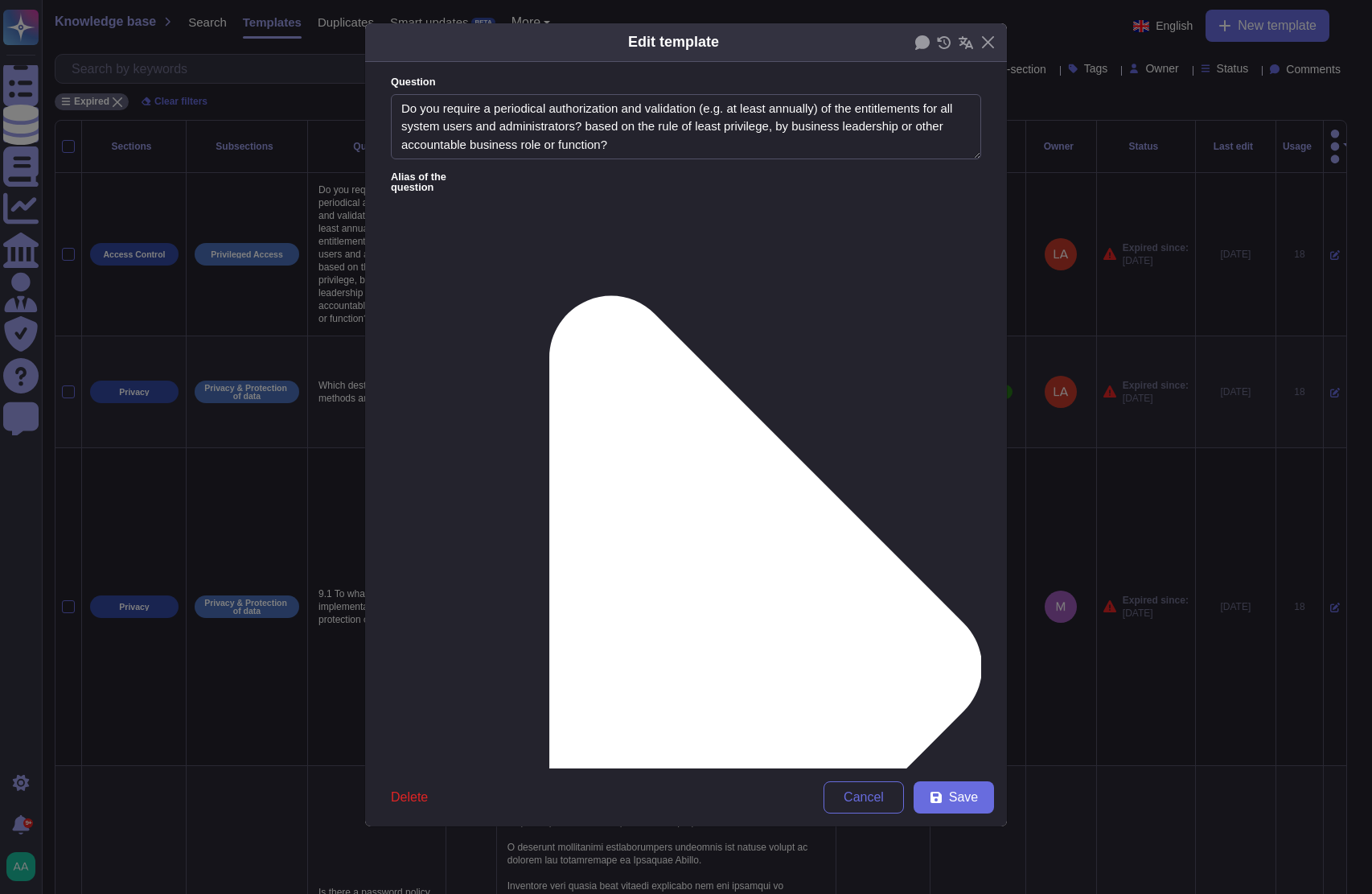
type textarea "Do you require a periodical authorization and validation (e.g. at least annuall…"
click at [0, 0] on lt-div "Close" at bounding box center [0, 0] width 0 height 0
drag, startPoint x: 518, startPoint y: 254, endPoint x: 496, endPoint y: 248, distance: 22.8
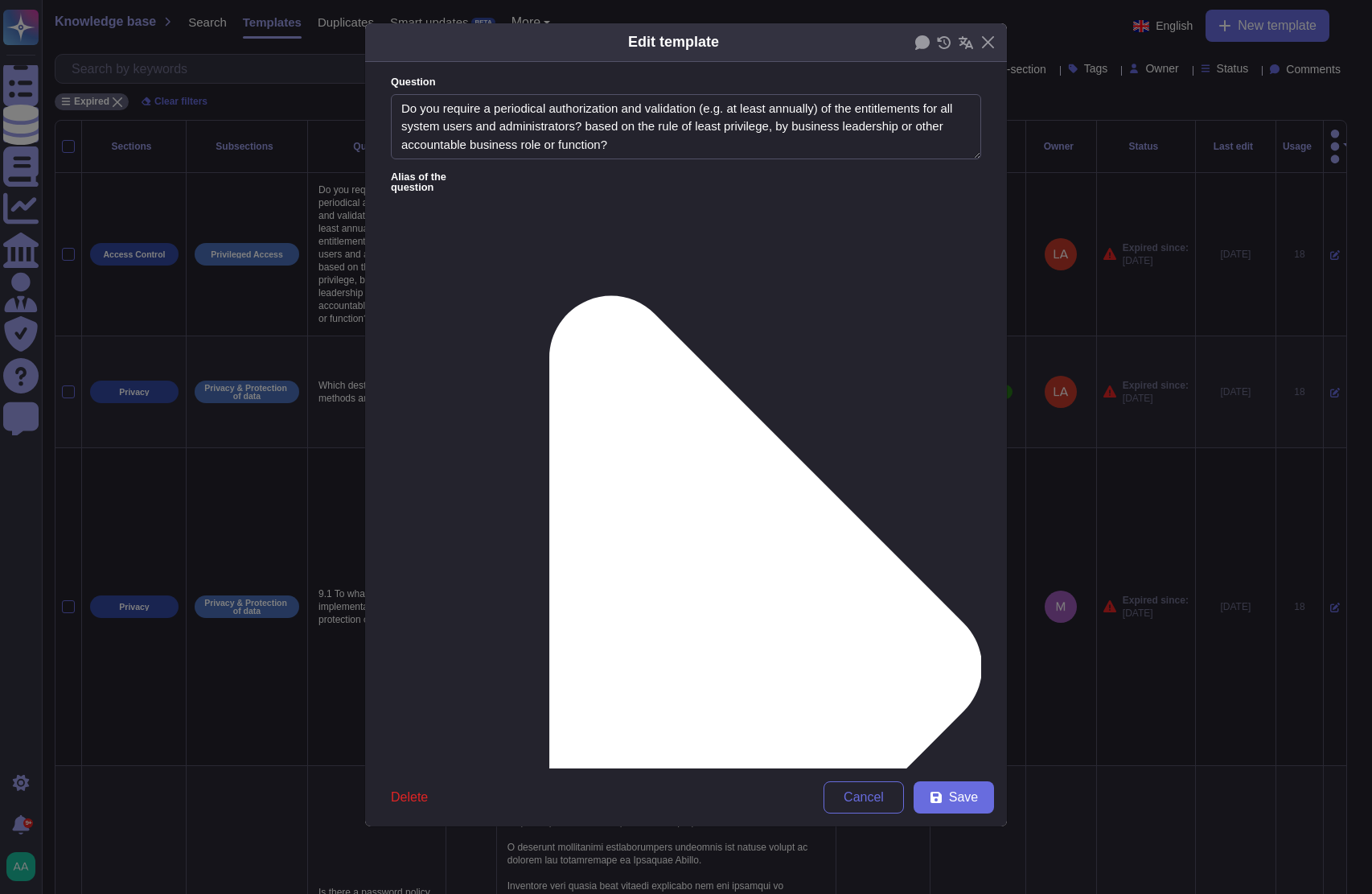
drag, startPoint x: 496, startPoint y: 248, endPoint x: 474, endPoint y: 276, distance: 35.6
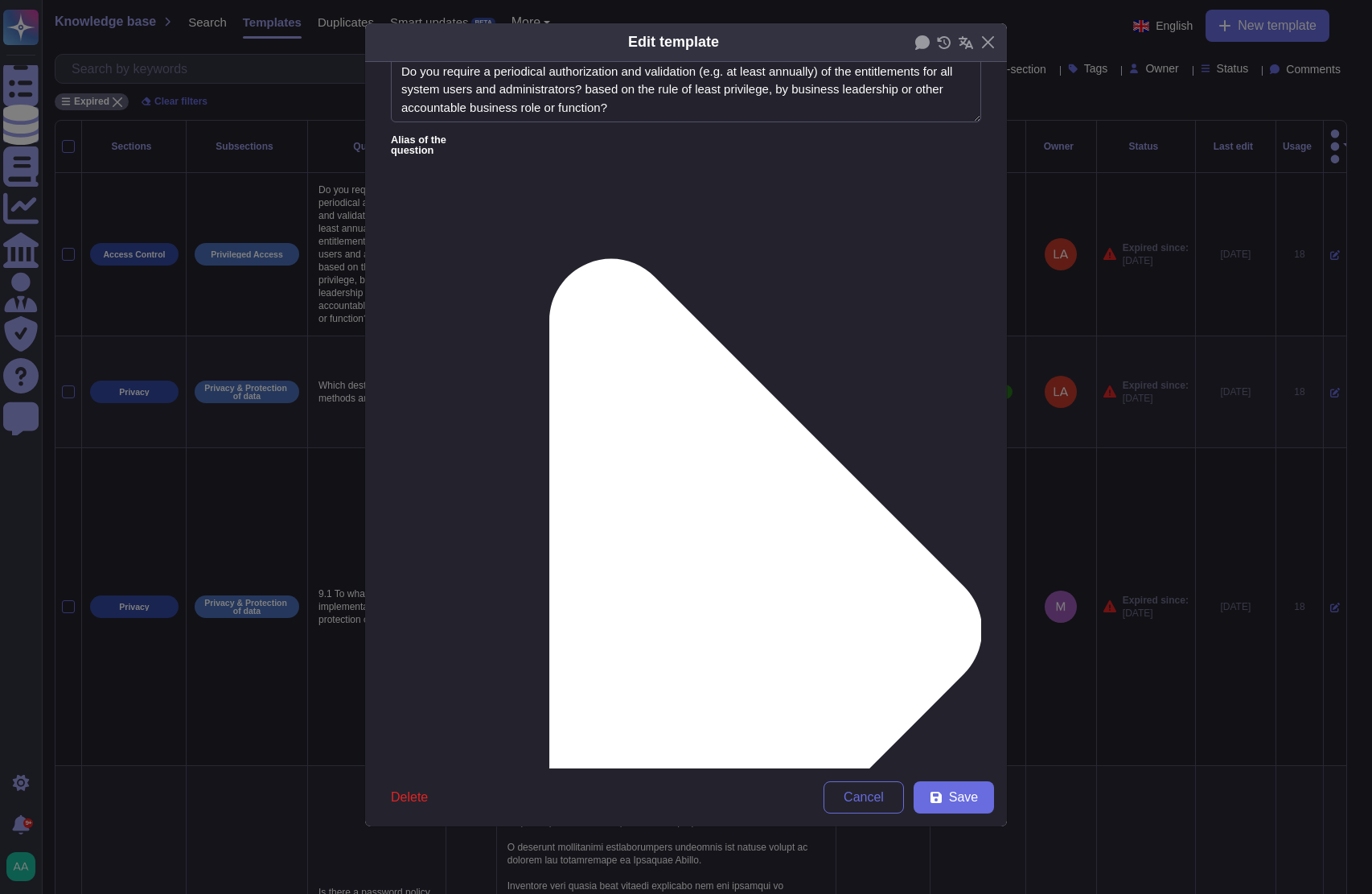
type textarea "User access is reviewed periodically at a minimally annual basis or ad-hoc to c…"
click at [437, 635] on div "From [DATE]" at bounding box center [474, 647] width 143 height 36
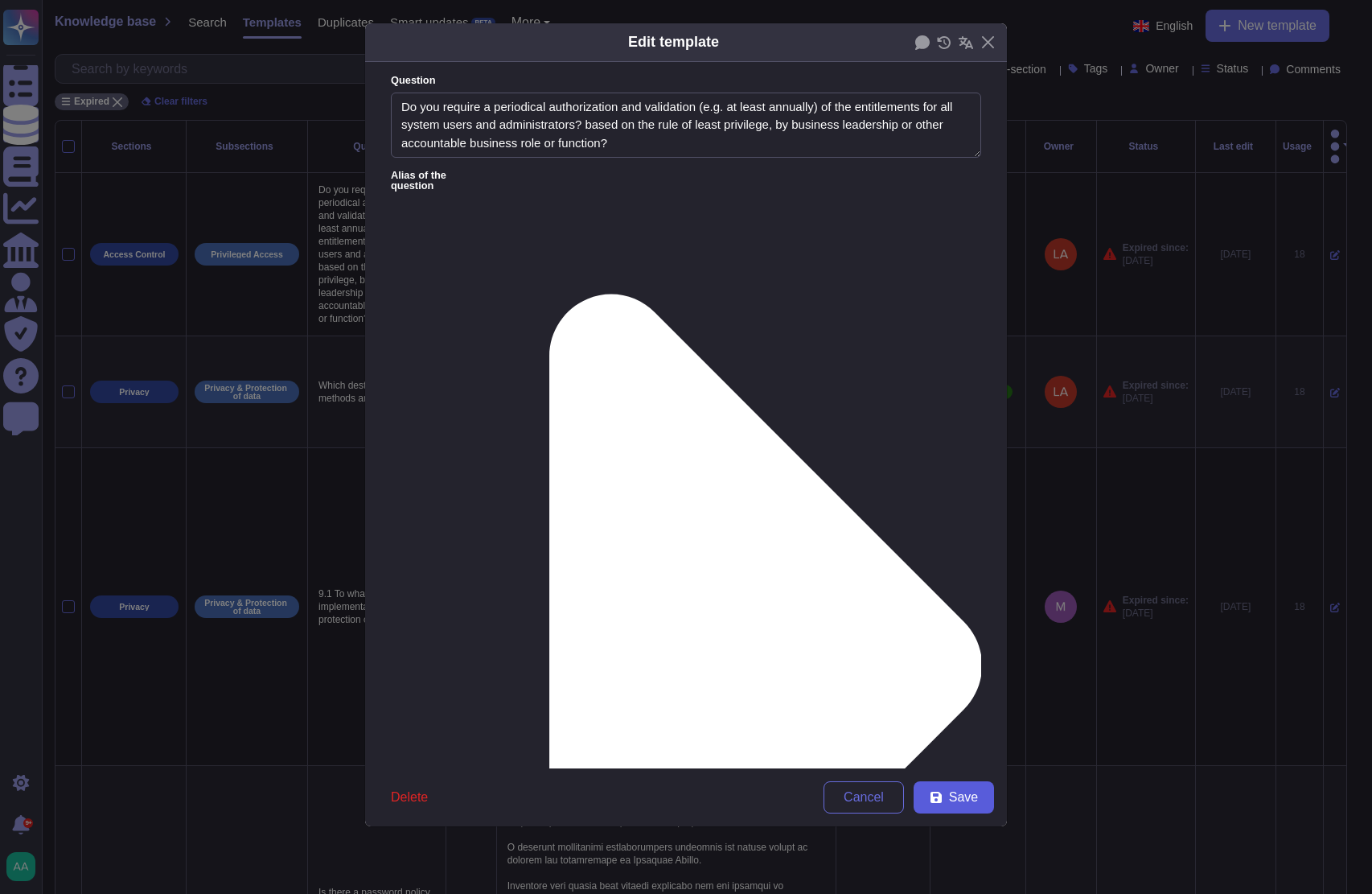
click at [991, 800] on button "Save" at bounding box center [953, 797] width 80 height 32
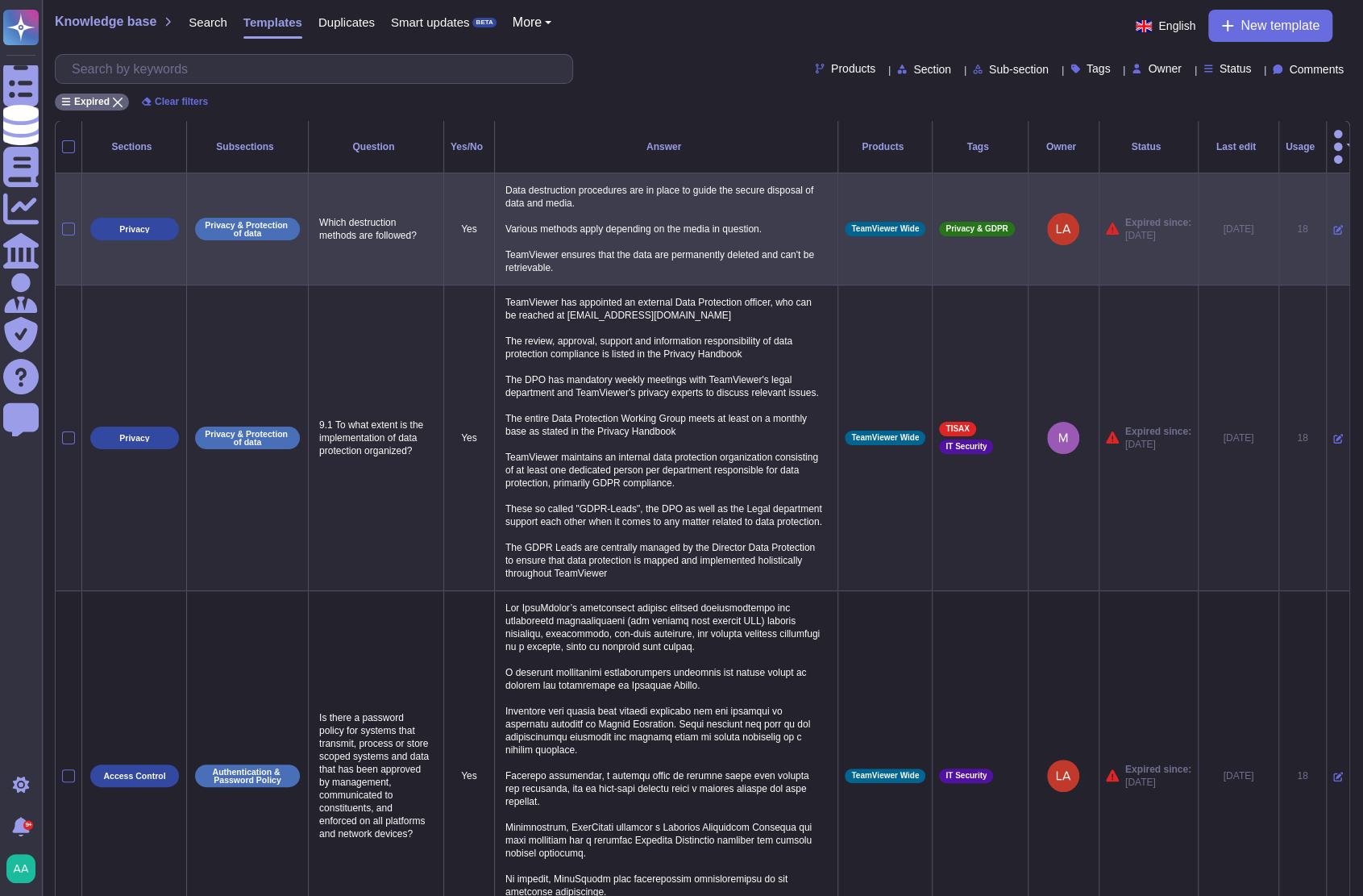
click at [1326, 215] on td at bounding box center [1337, 230] width 24 height 112
click at [1334, 226] on icon at bounding box center [1338, 231] width 9 height 9
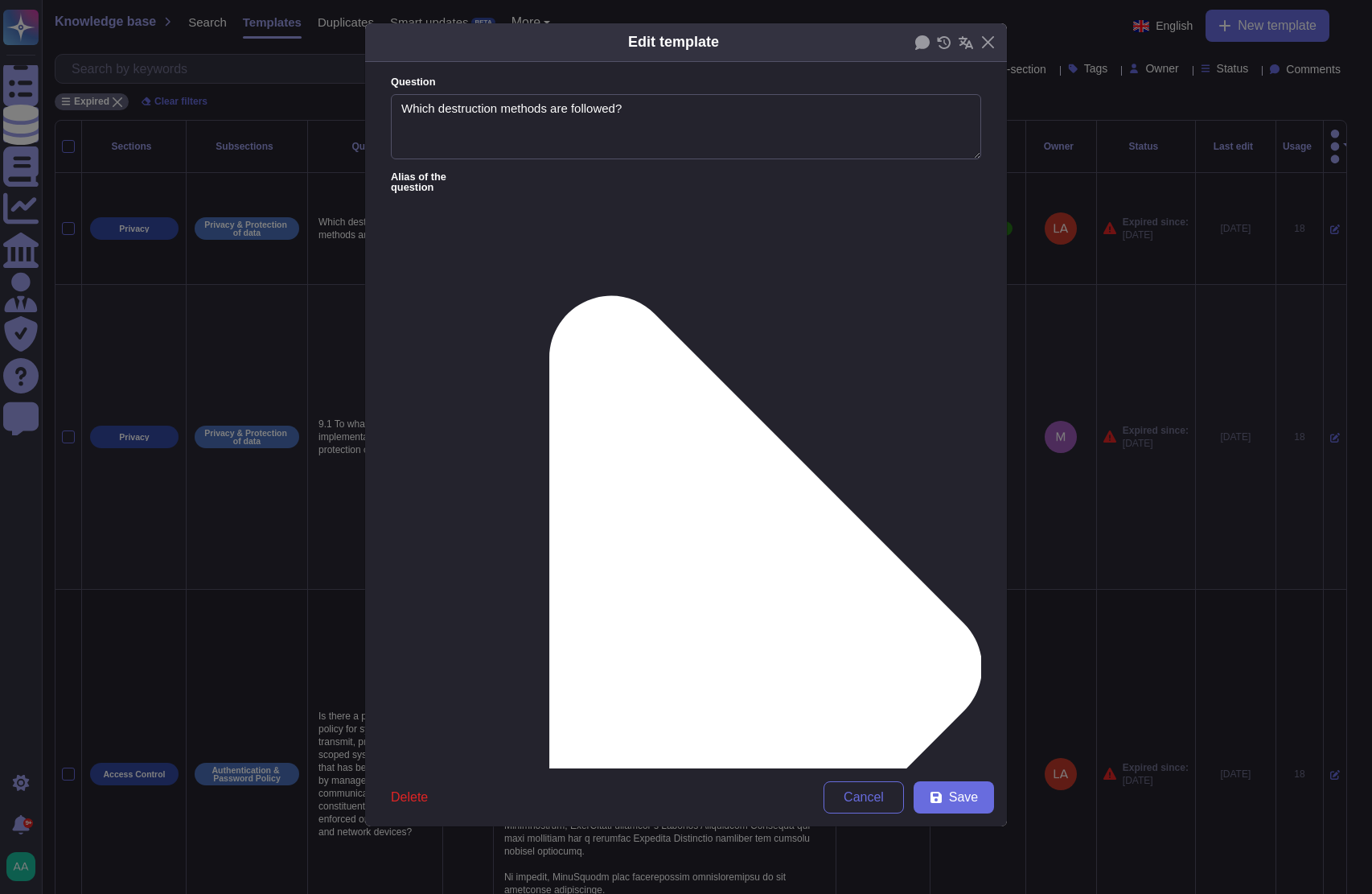
type textarea "Which destruction methods are followed?"
type textarea "Data destruction procedures are in place to guide the secure disposal of data a…"
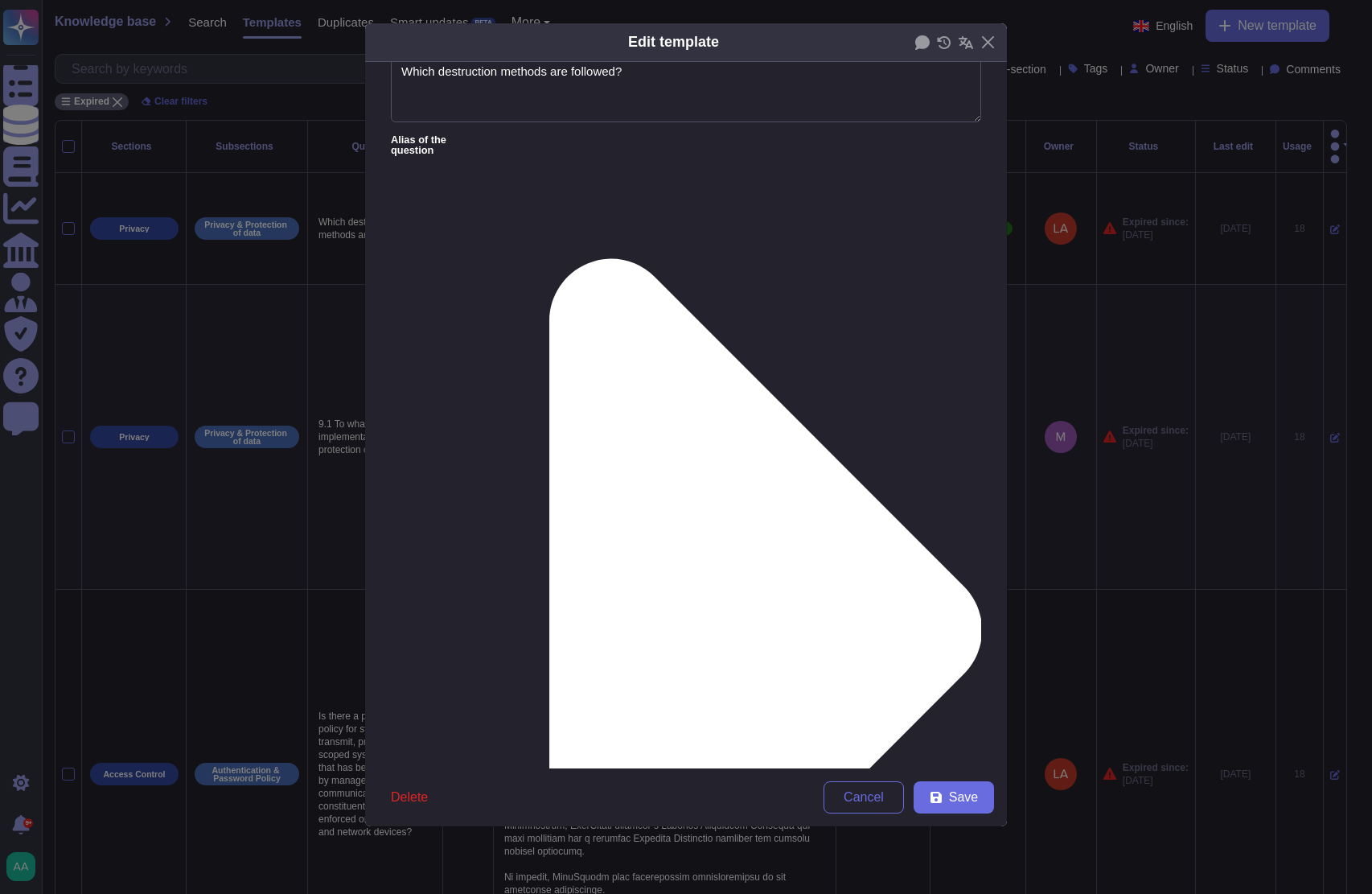
click at [504, 635] on div "From [DATE]" at bounding box center [474, 647] width 143 height 36
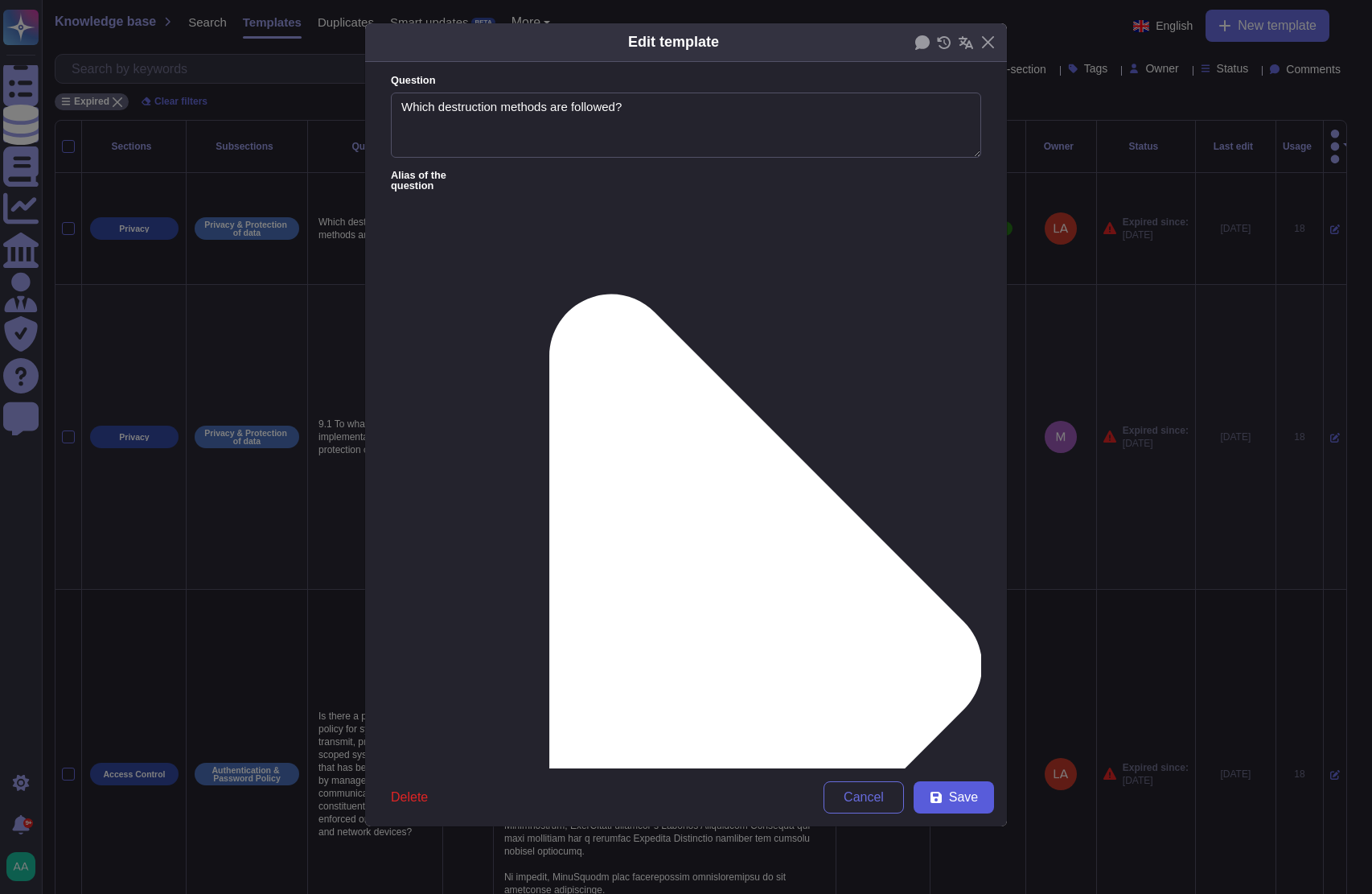
click at [949, 786] on button "Save" at bounding box center [953, 797] width 80 height 32
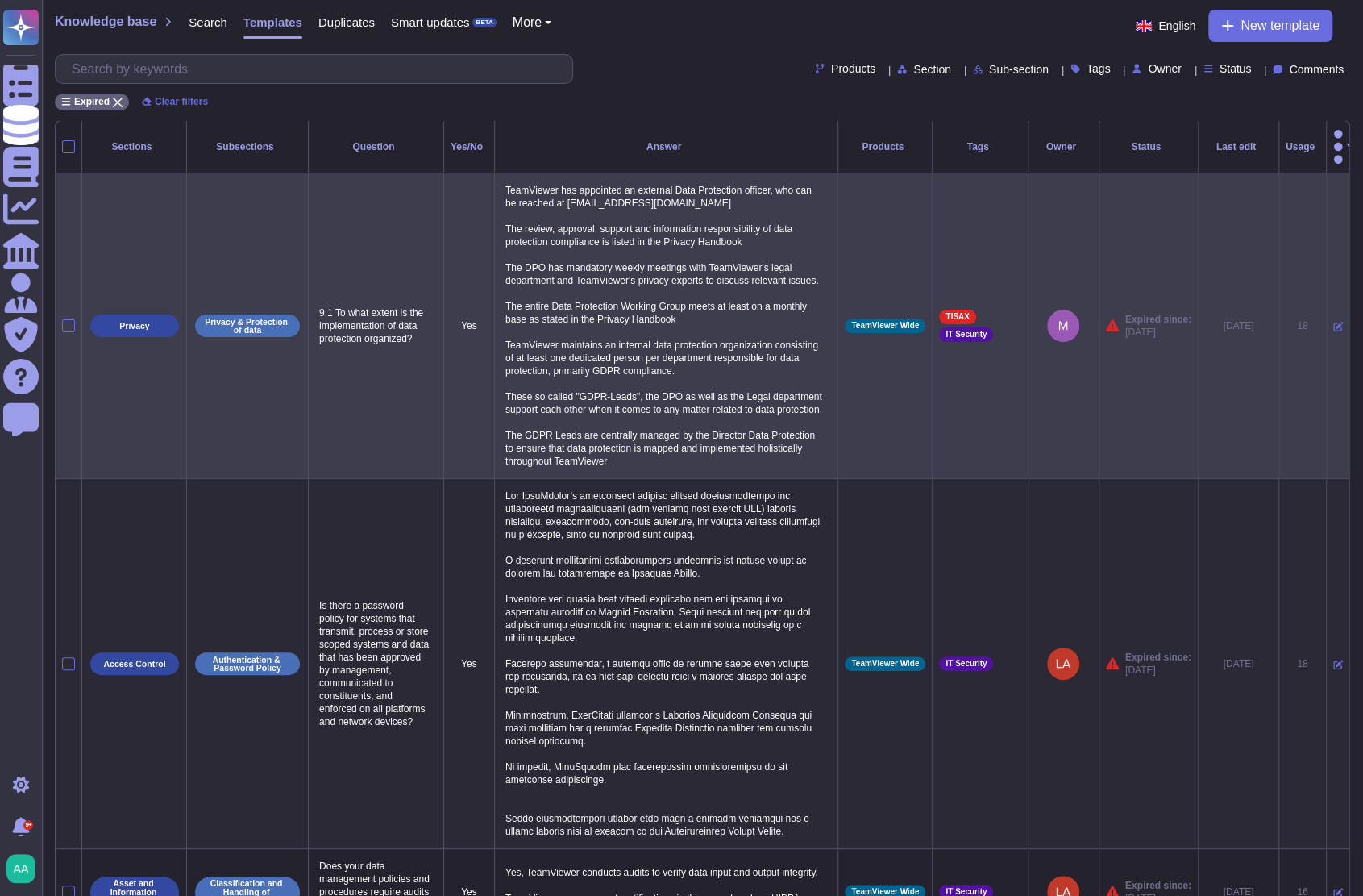
click at [1334, 322] on icon at bounding box center [1338, 327] width 9 height 9
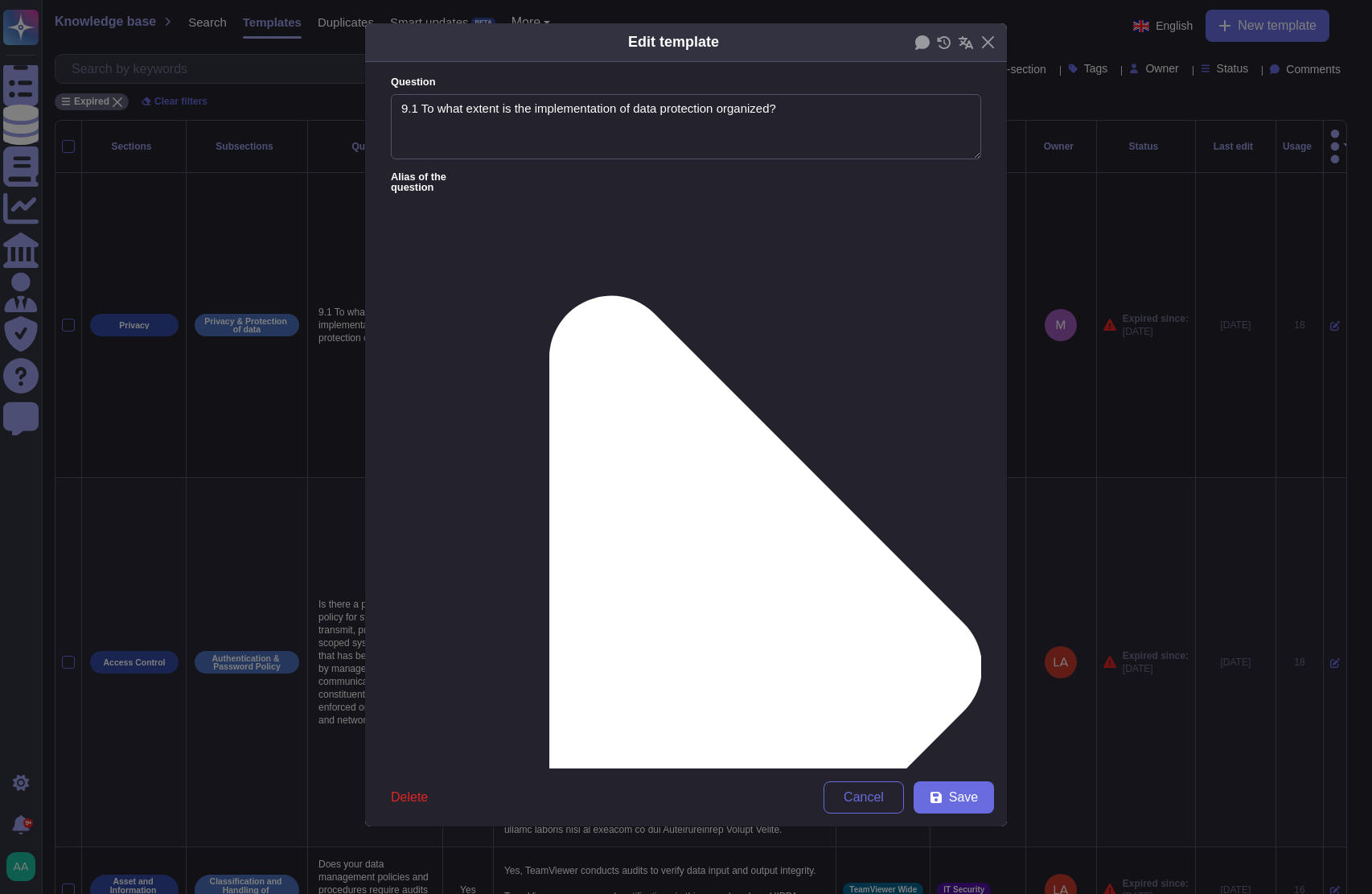
type textarea "9.1 To what extent is the implementation of data protection organized?"
click at [454, 692] on div "From [DATE]" at bounding box center [474, 684] width 143 height 36
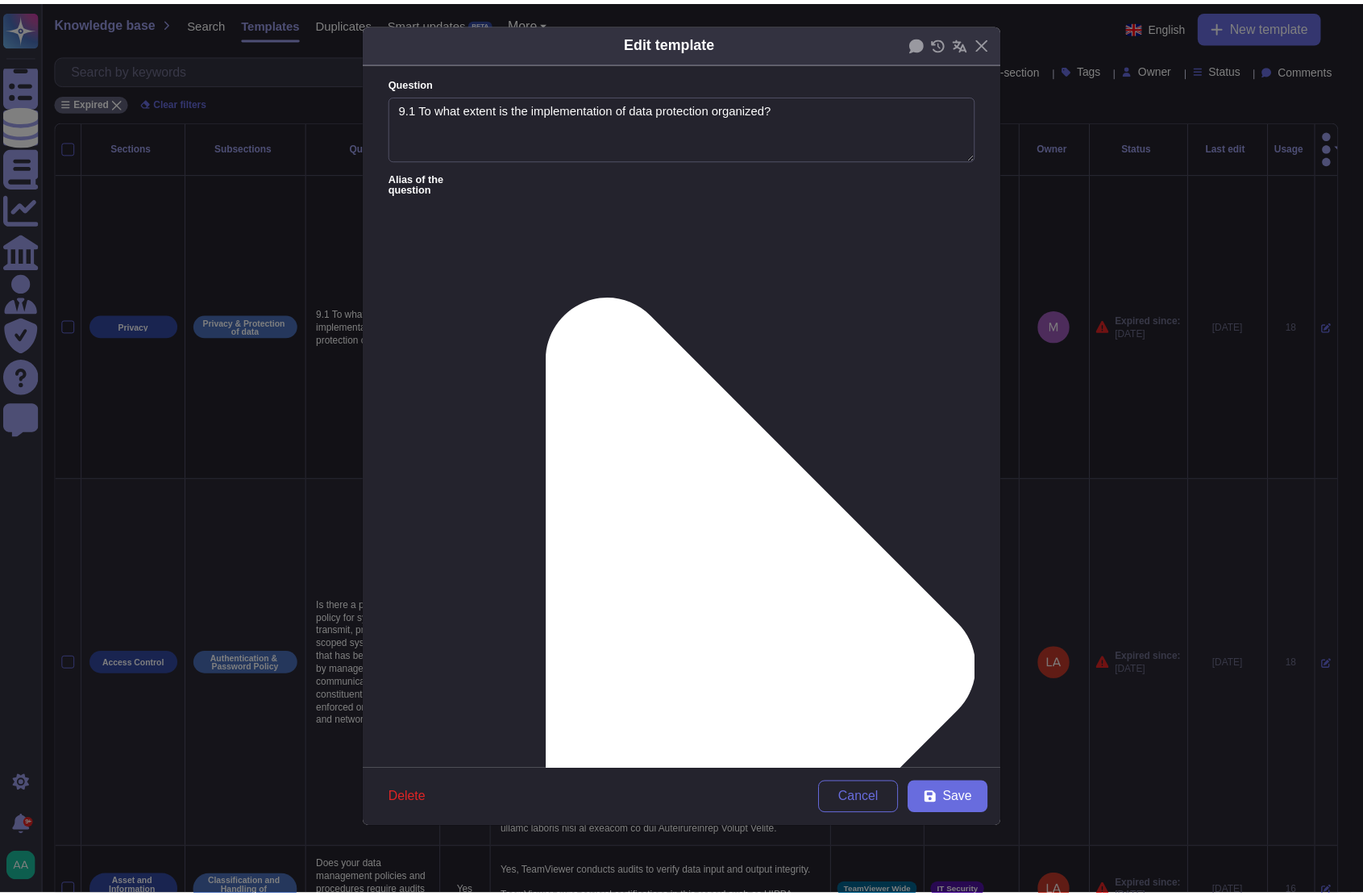
scroll to position [0, 0]
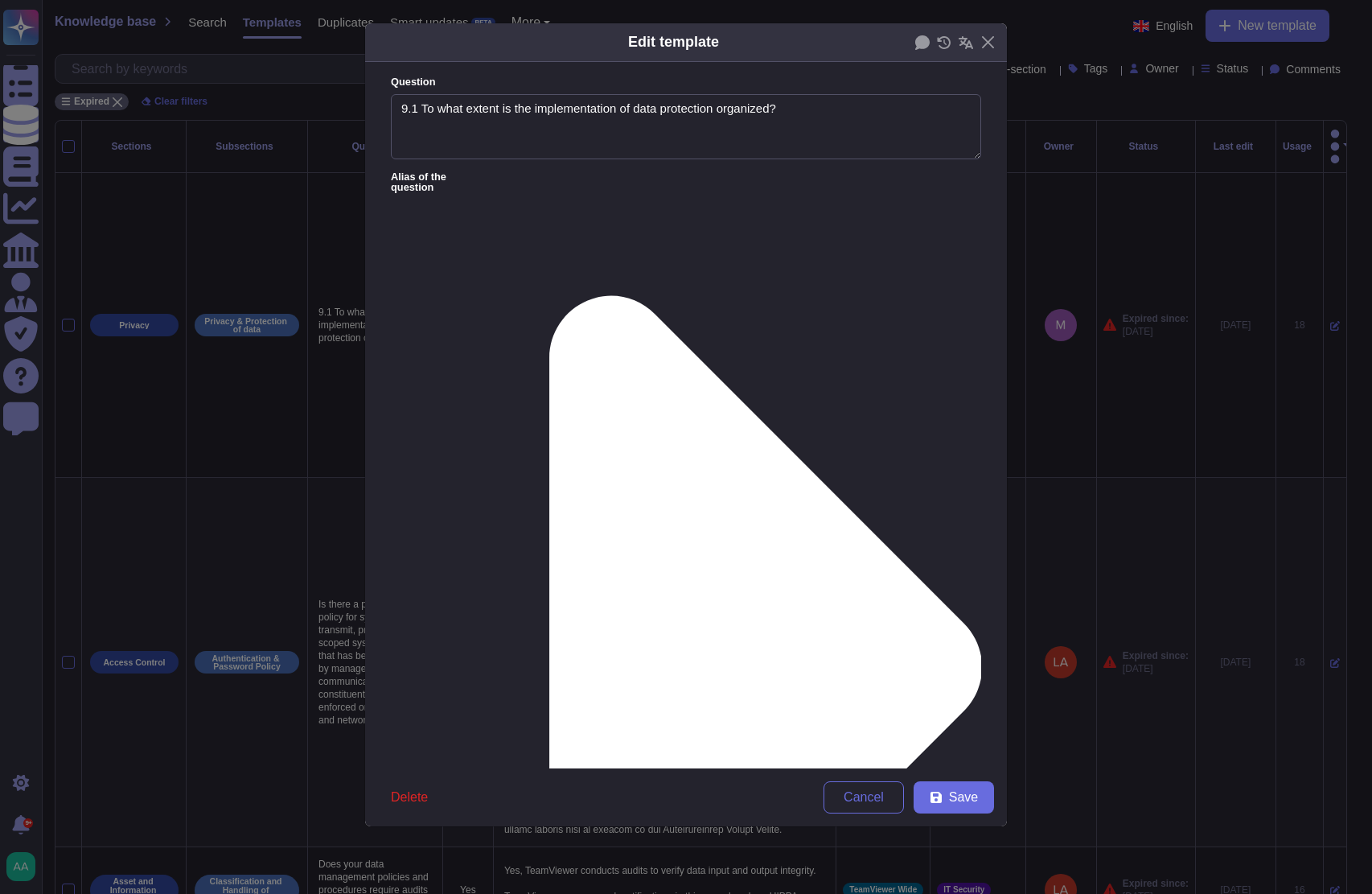
click at [970, 793] on span "Save" at bounding box center [963, 797] width 29 height 13
type textarea "TeamViewer has appointed an external Data Protection officer, who can be reache…"
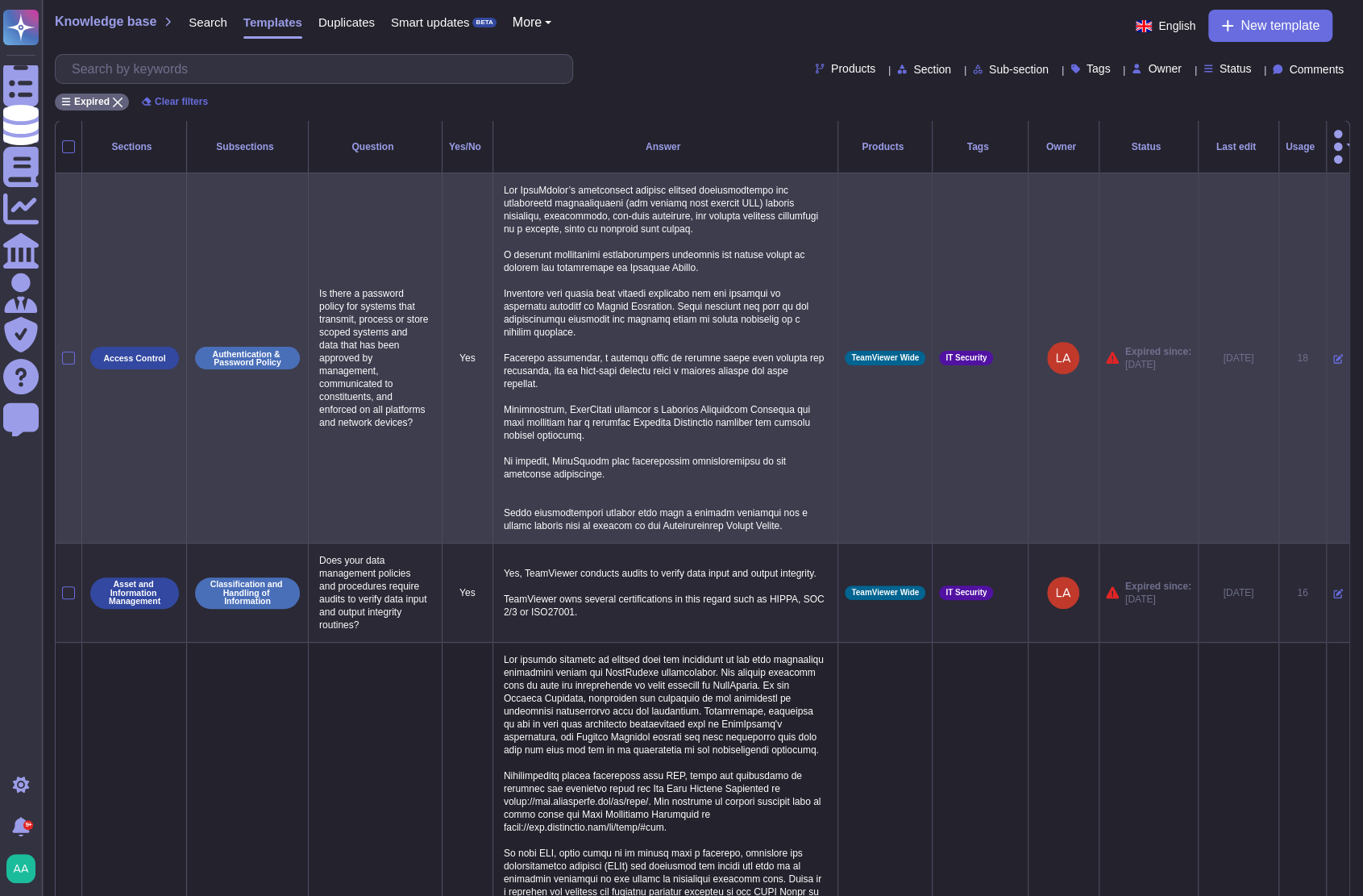
click at [1334, 355] on icon at bounding box center [1338, 360] width 9 height 9
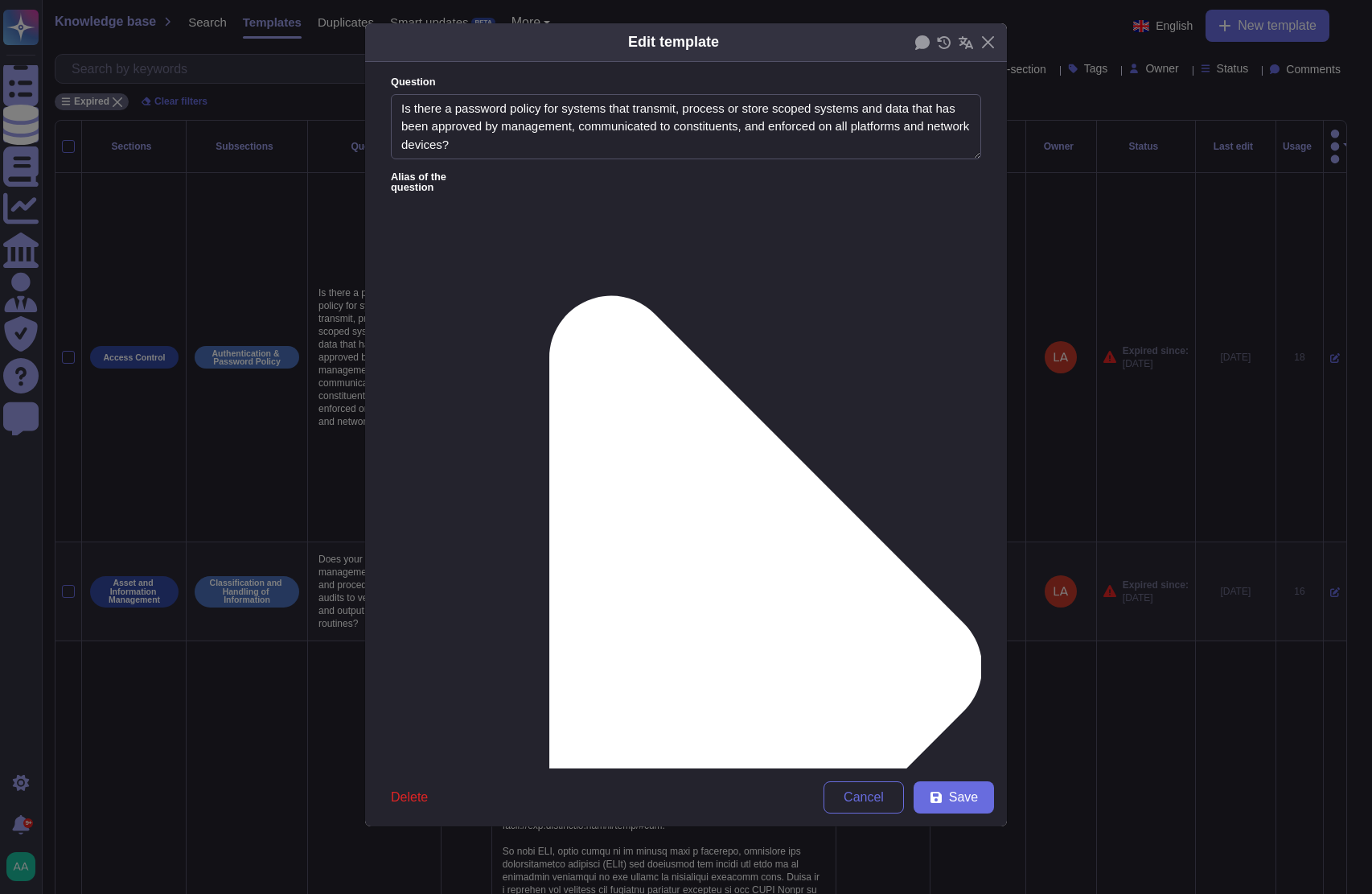
type textarea "Is there a password policy for systems that transmit, process or store scoped s…"
type textarea "Lor IpsuMdolor’s ametconsect adipisc elitsed doeiusmodtempo inc utlaboreetd mag…"
click at [489, 685] on div "From [DATE]" at bounding box center [475, 684] width 131 height 14
click at [953, 804] on span "Save" at bounding box center [963, 797] width 29 height 13
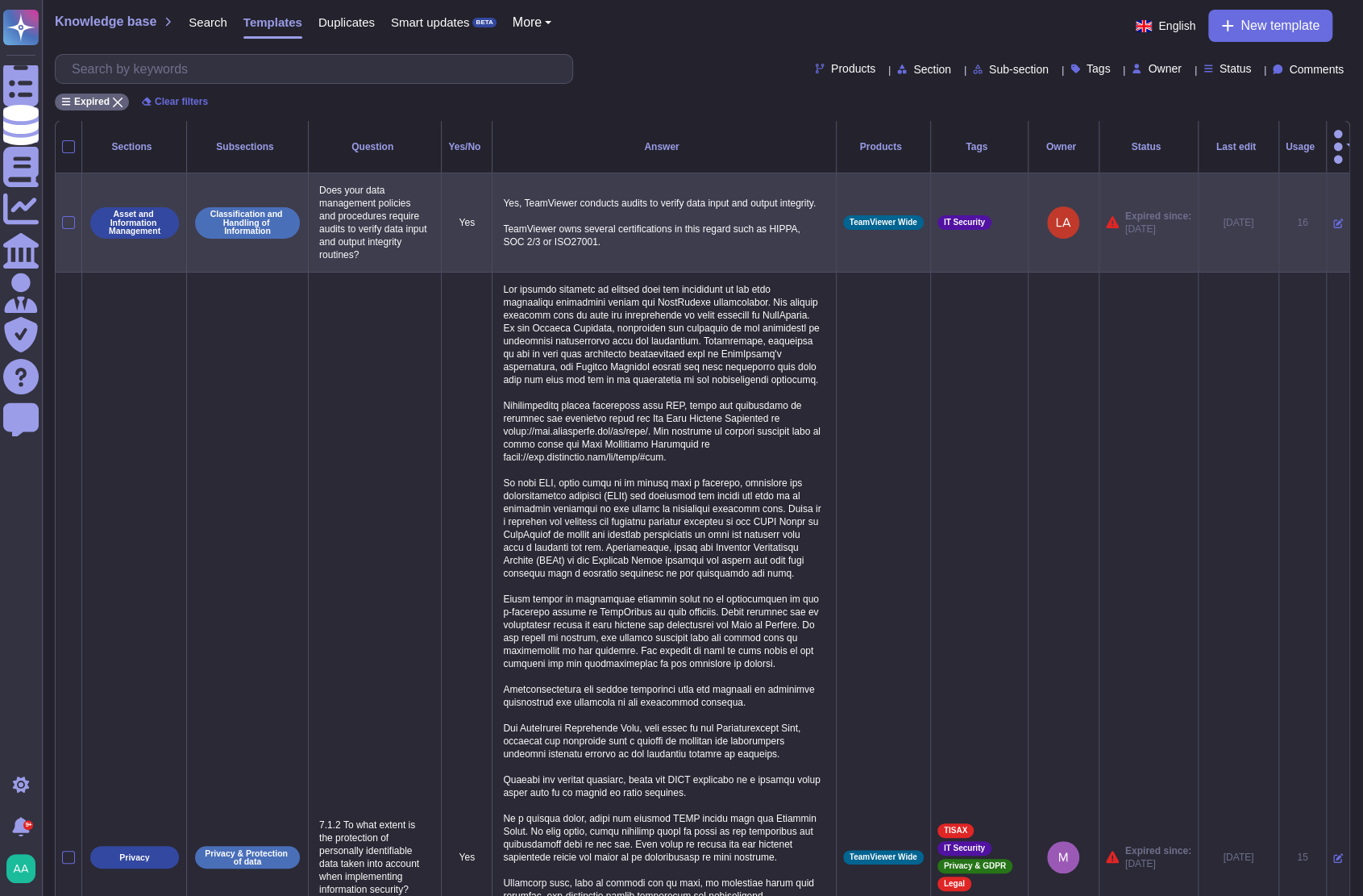
click at [1326, 209] on td at bounding box center [1337, 223] width 24 height 99
click at [1334, 218] on icon at bounding box center [1338, 223] width 9 height 9
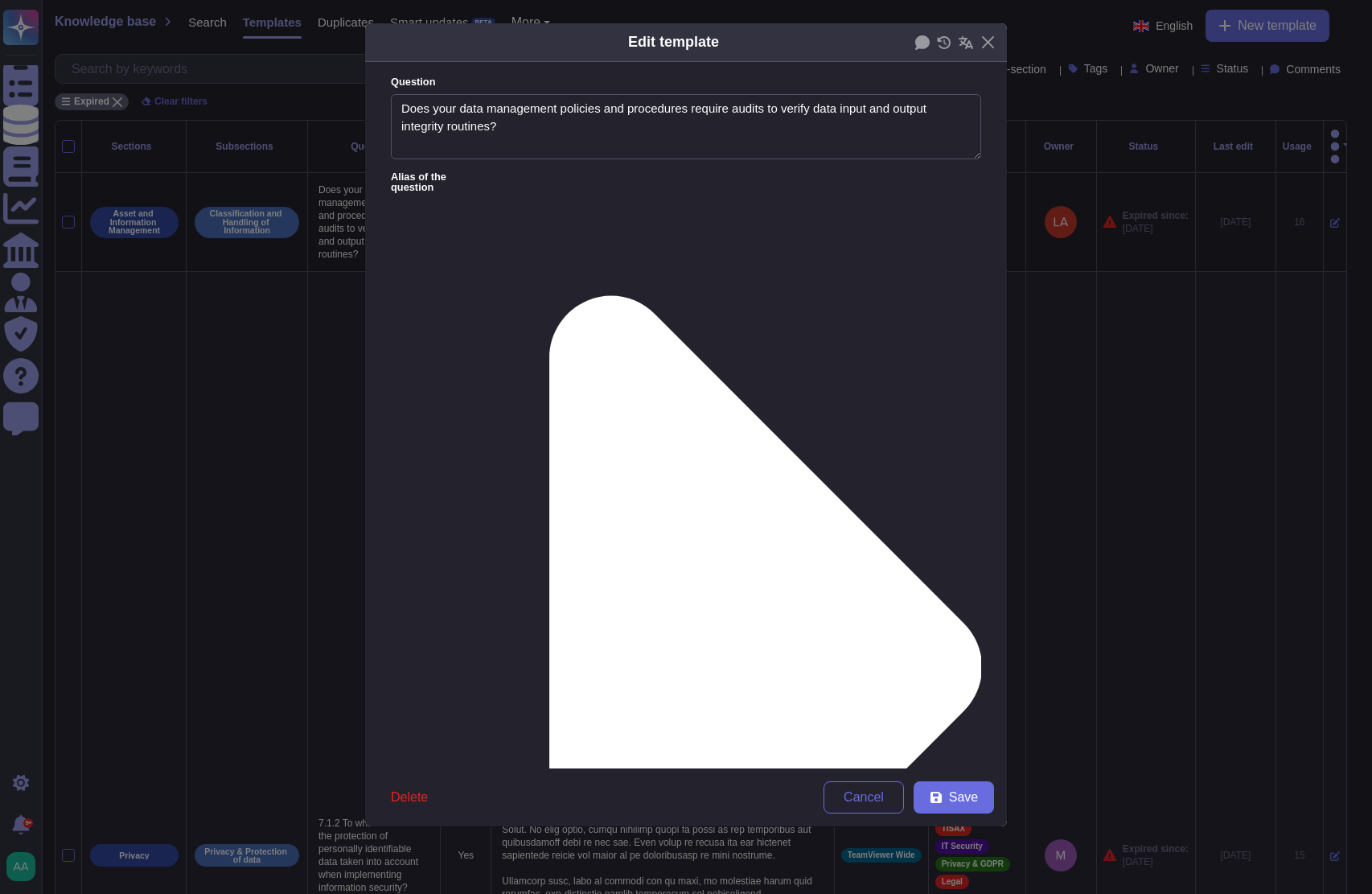
type textarea "Does your data management policies and procedures require audits to verify data…"
type textarea "Yes, TeamViewer conducts audits to verify data input and output integrity. Team…"
click at [470, 685] on span "From [DATE]" at bounding box center [444, 684] width 69 height 14
click at [920, 794] on button "Save" at bounding box center [953, 797] width 80 height 32
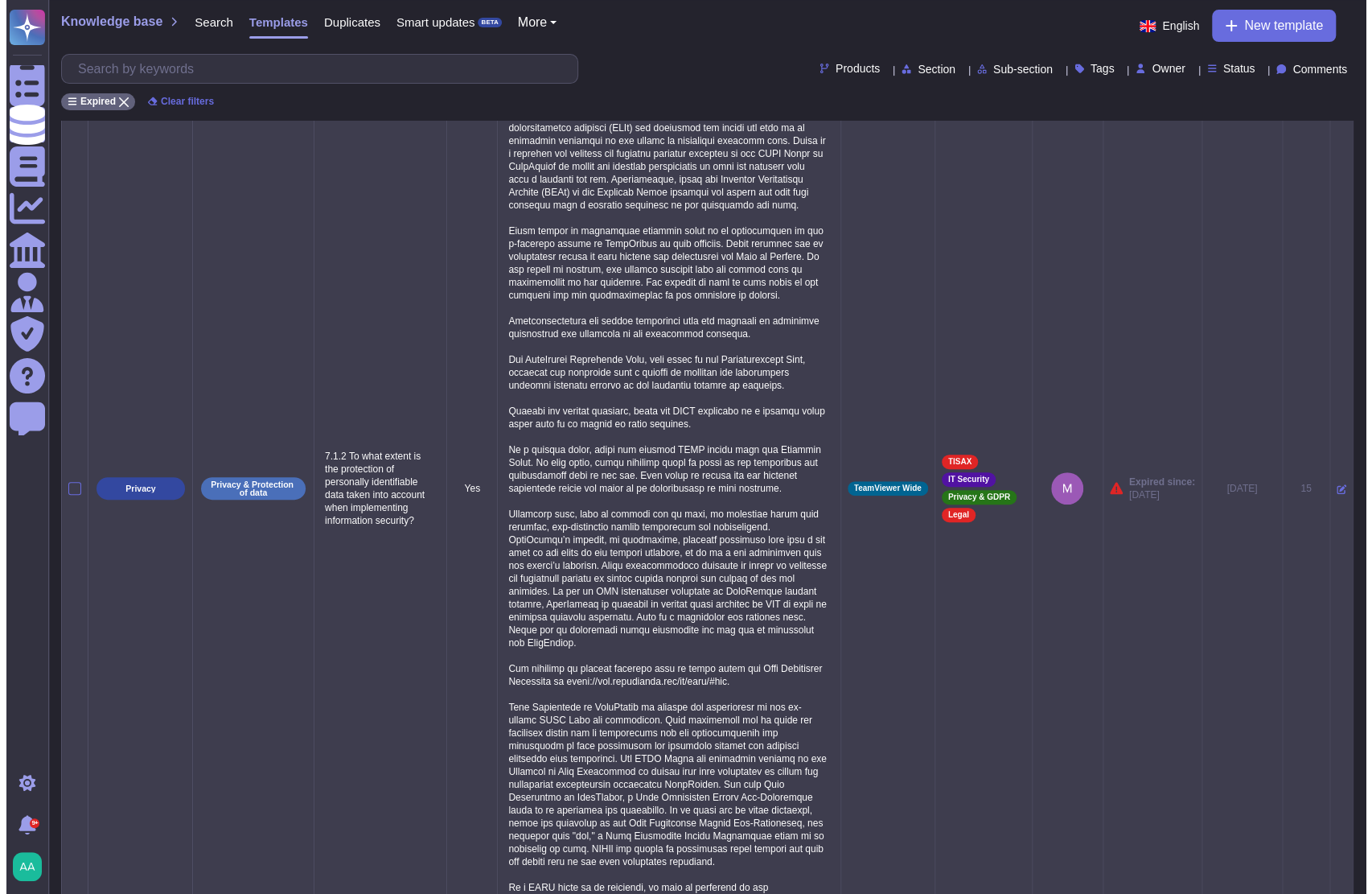
scroll to position [334, 0]
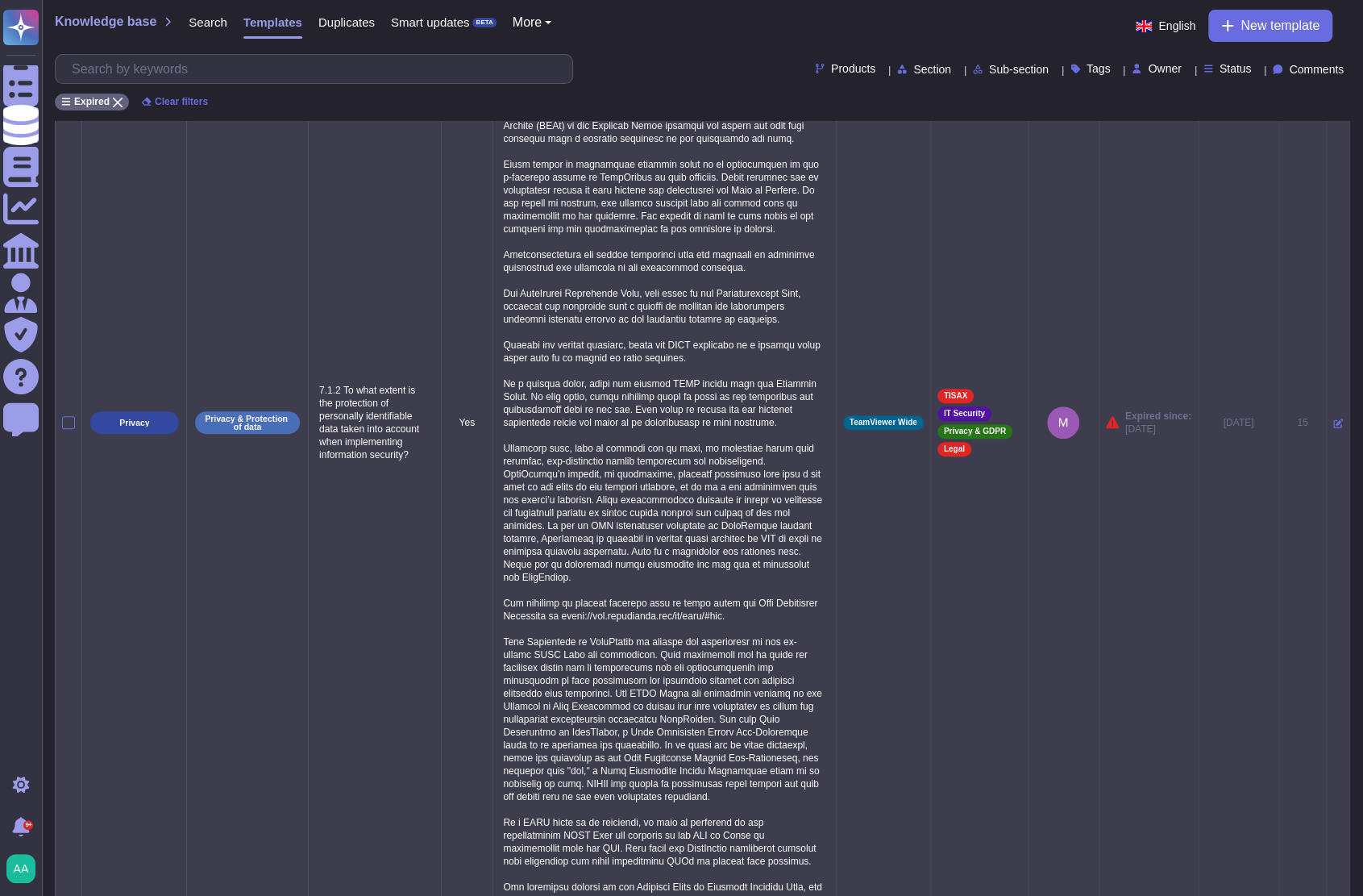
click at [1334, 428] on icon at bounding box center [1338, 423] width 9 height 9
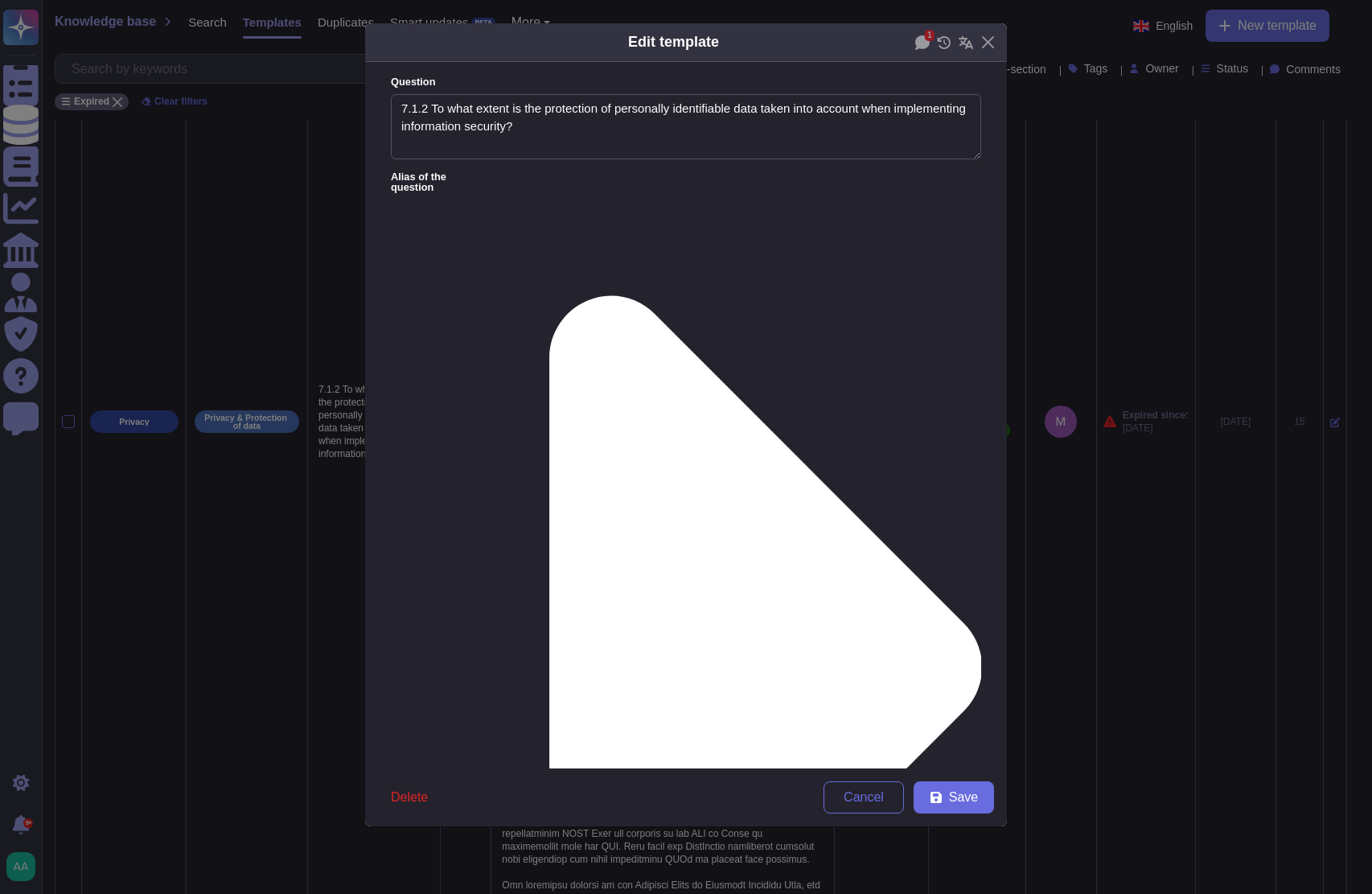
type textarea "7.1.2 To what extent is the protection of personally identifiable data taken in…"
type textarea "The privacy handbook is dealing with the obligation of the data protection regu…"
click at [428, 104] on textarea "7.1.2 To what extent is the protection of personally identifiable data taken in…" at bounding box center [686, 127] width 590 height 66
type textarea "To what extent is the protection of personally identifiable data taken into acc…"
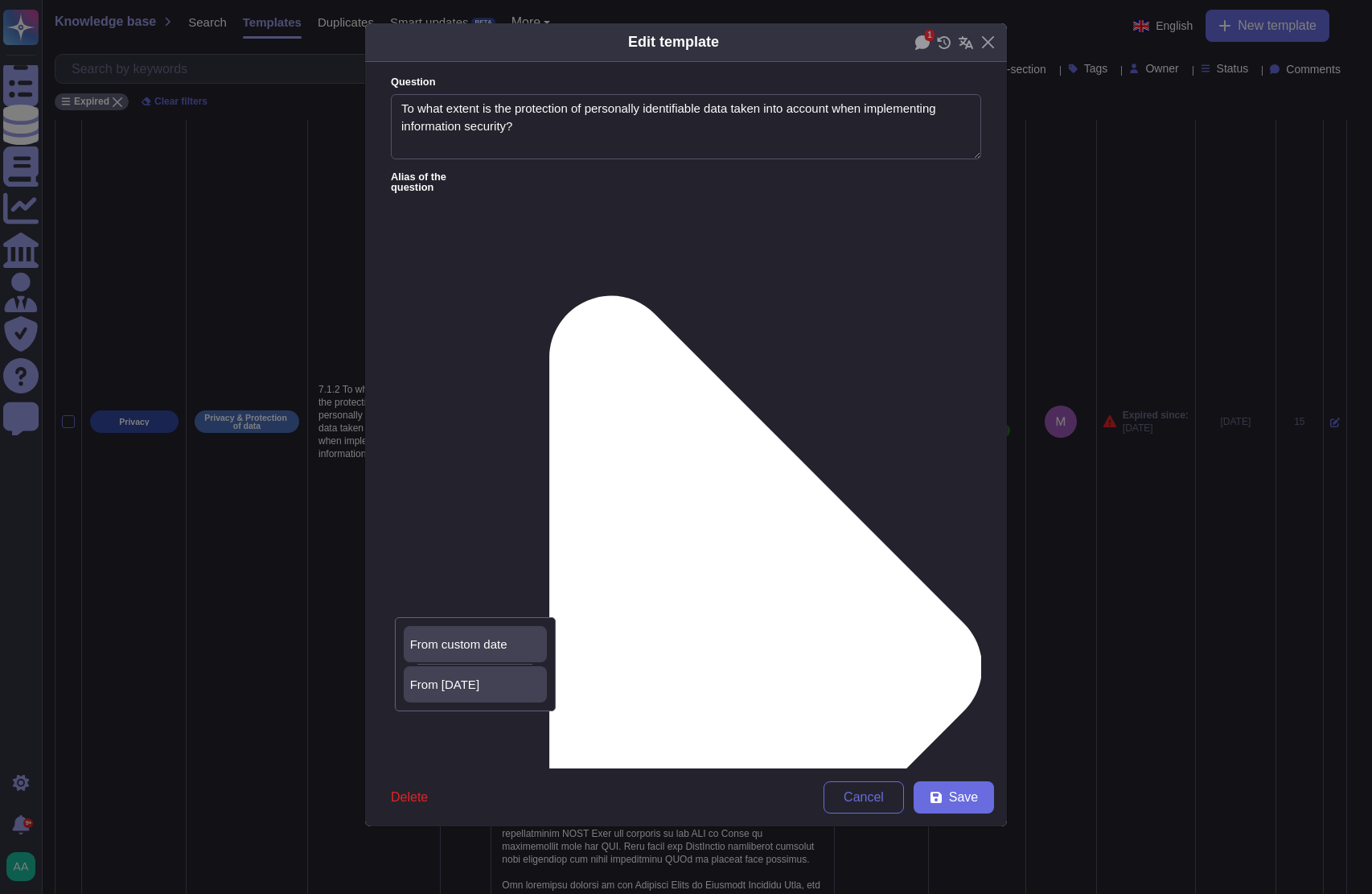
click at [520, 680] on div "From [DATE]" at bounding box center [475, 684] width 131 height 14
drag, startPoint x: 964, startPoint y: 292, endPoint x: 978, endPoint y: 632, distance: 340.3
click at [978, 632] on form "Question To what extent is the protection of personally identifiable data taken…" at bounding box center [686, 415] width 642 height 706
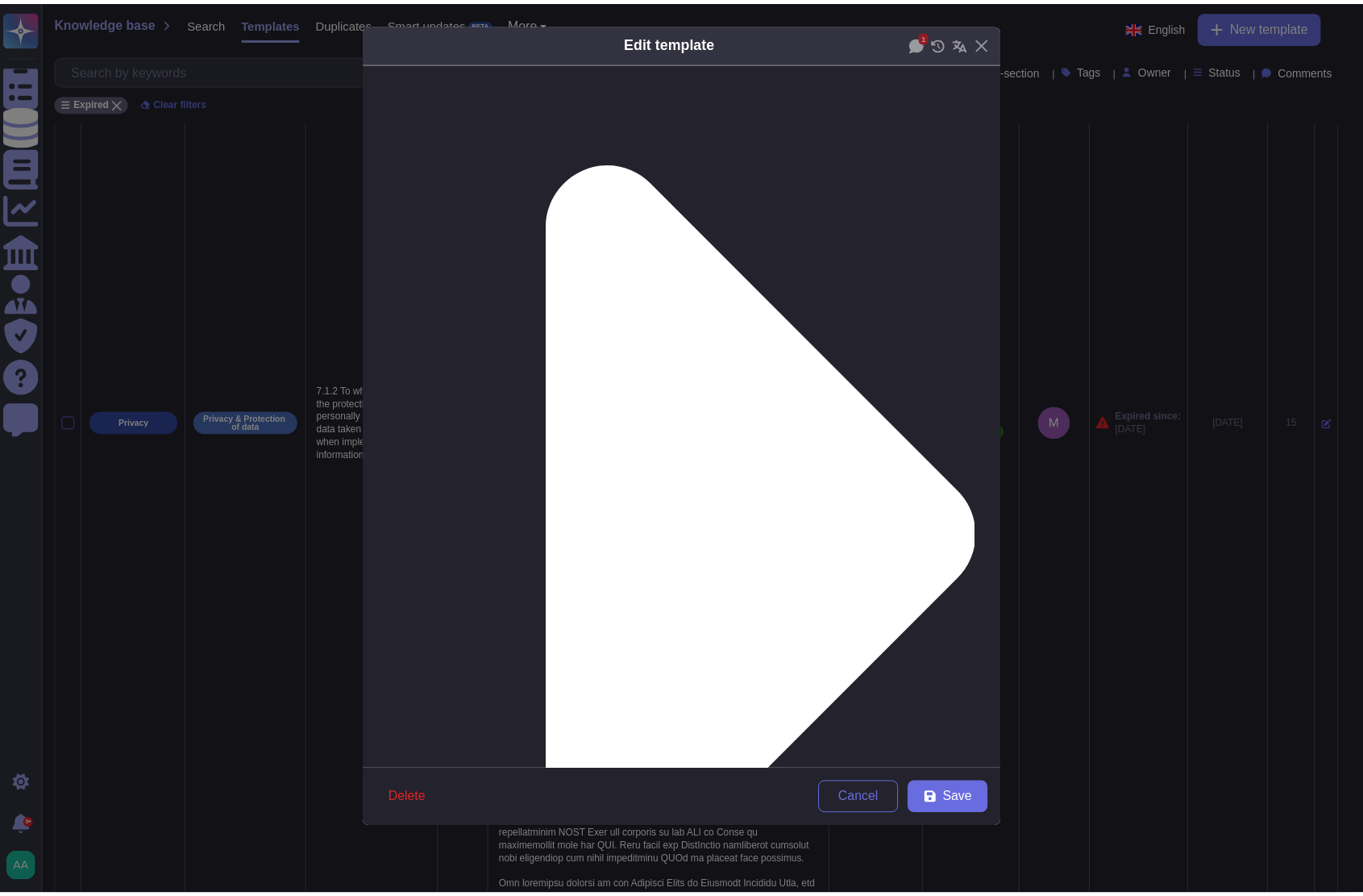
scroll to position [269, 0]
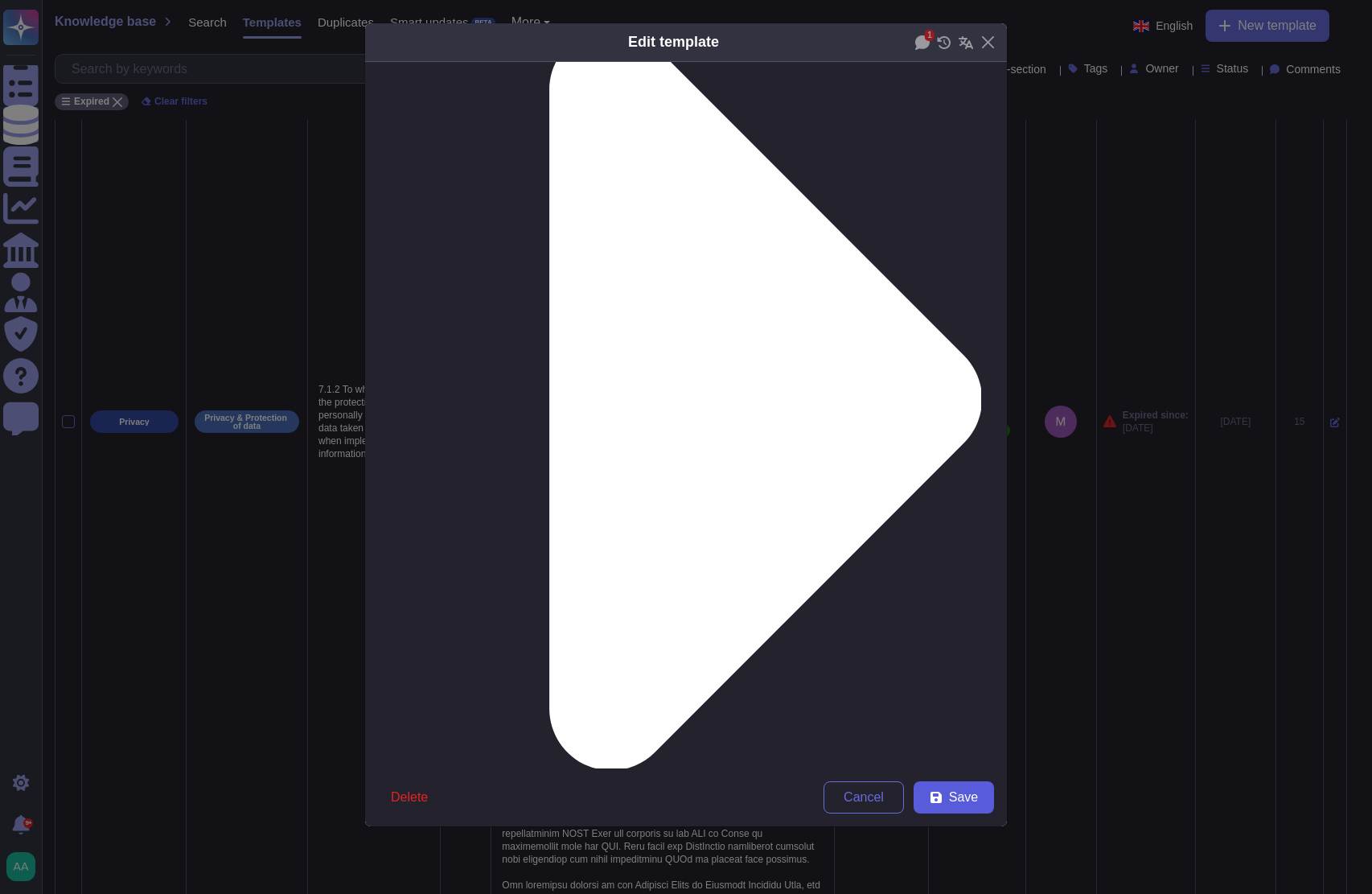
click at [960, 803] on span "Save" at bounding box center [963, 797] width 29 height 13
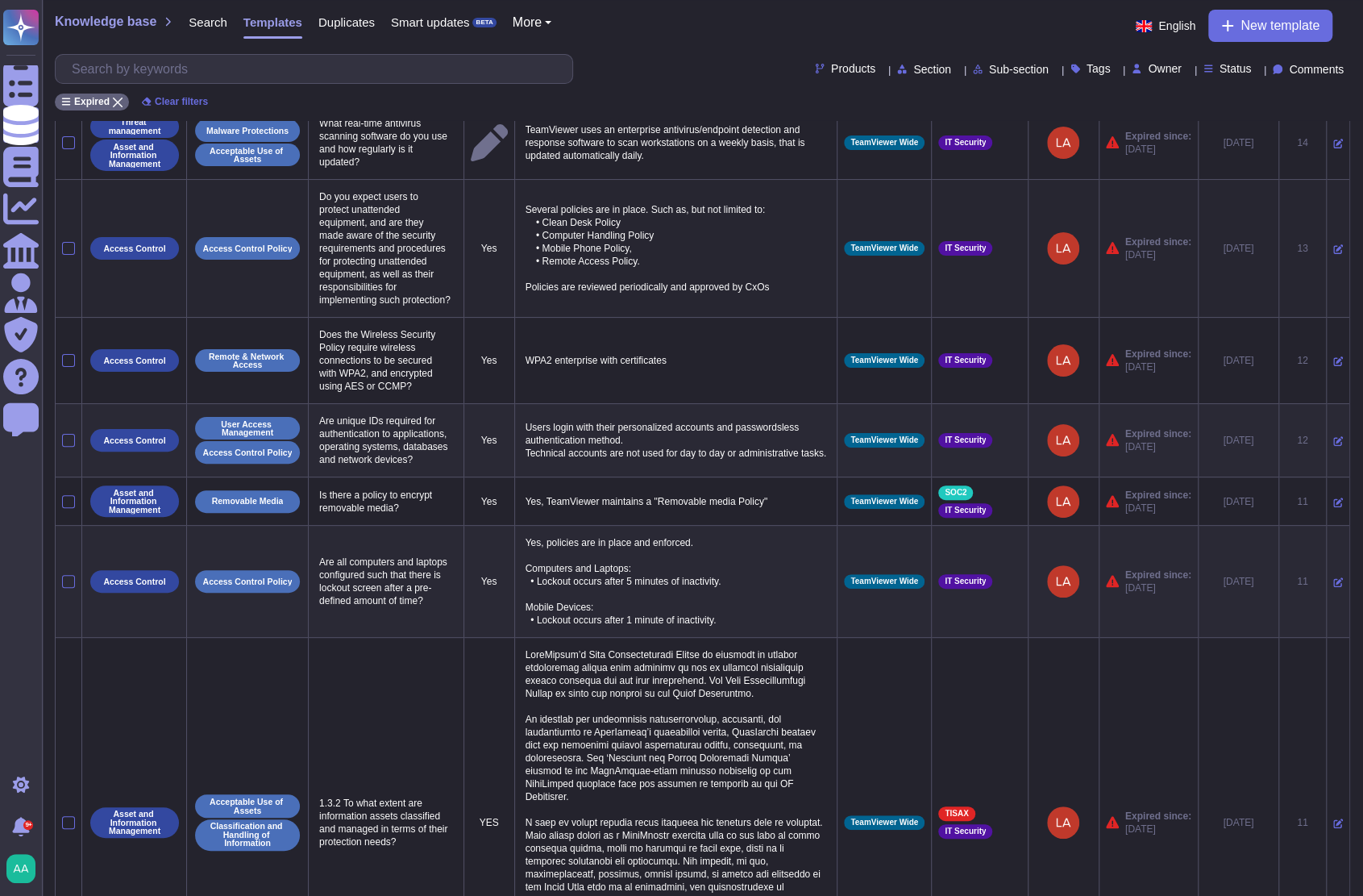
scroll to position [0, 0]
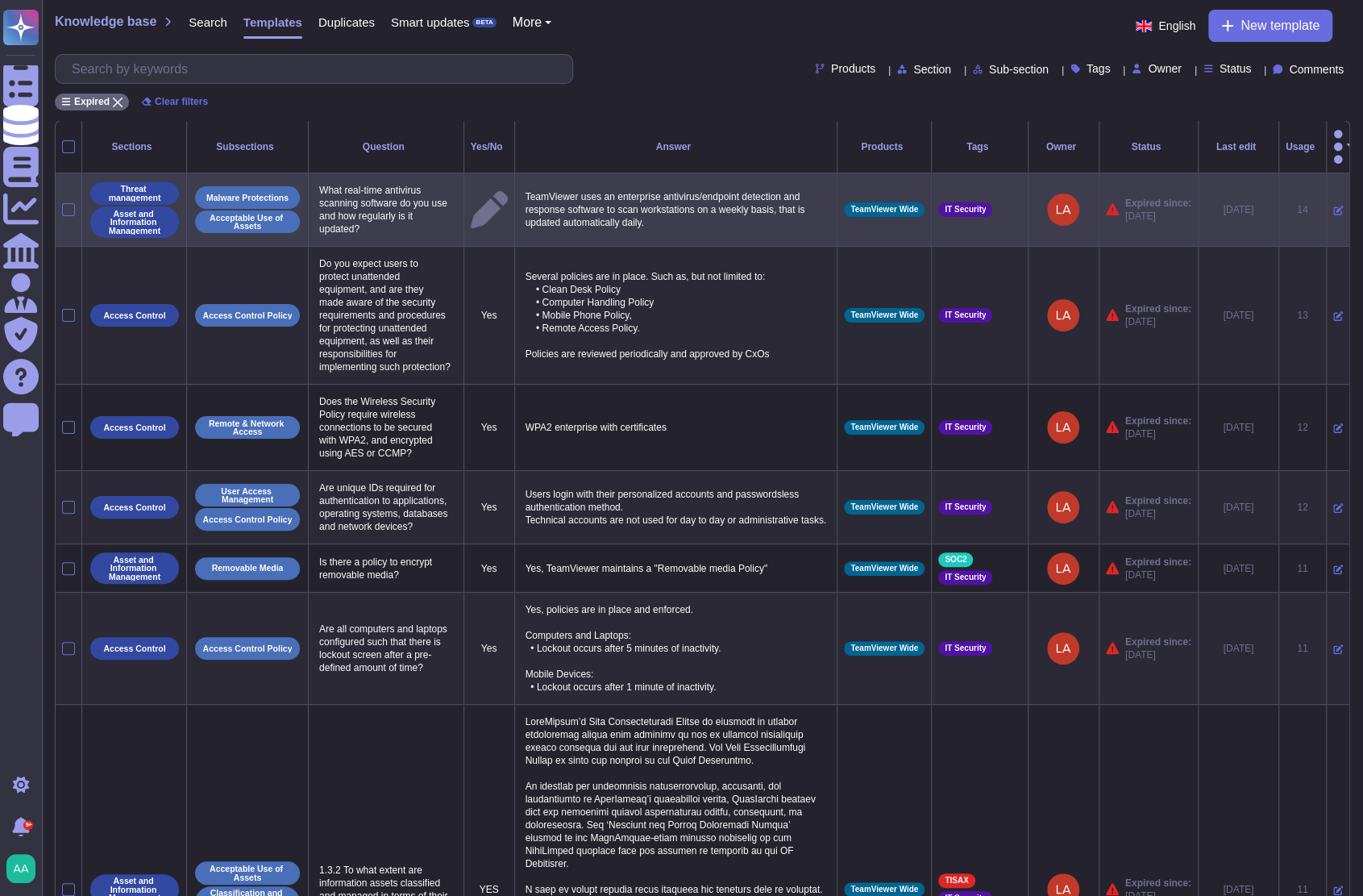
click at [1334, 206] on icon at bounding box center [1338, 211] width 9 height 9
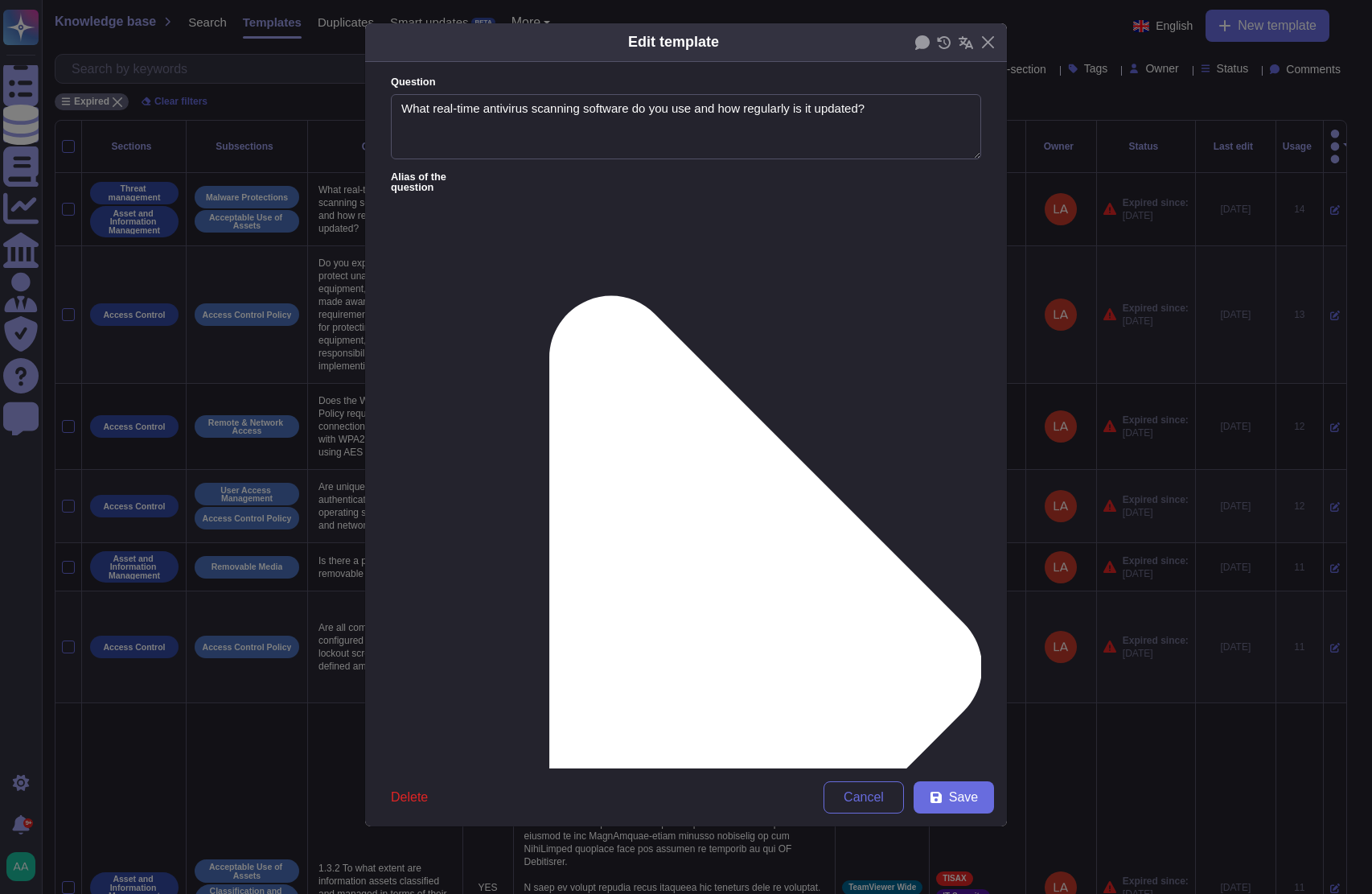
type textarea "What real-time antivirus scanning software do you use and how regularly is it u…"
type textarea "TeamViewer uses an enterprise antivirus/endpoint detection and response softwar…"
click at [494, 684] on div "From [DATE]" at bounding box center [475, 684] width 131 height 14
click at [954, 803] on span "Save" at bounding box center [963, 797] width 29 height 13
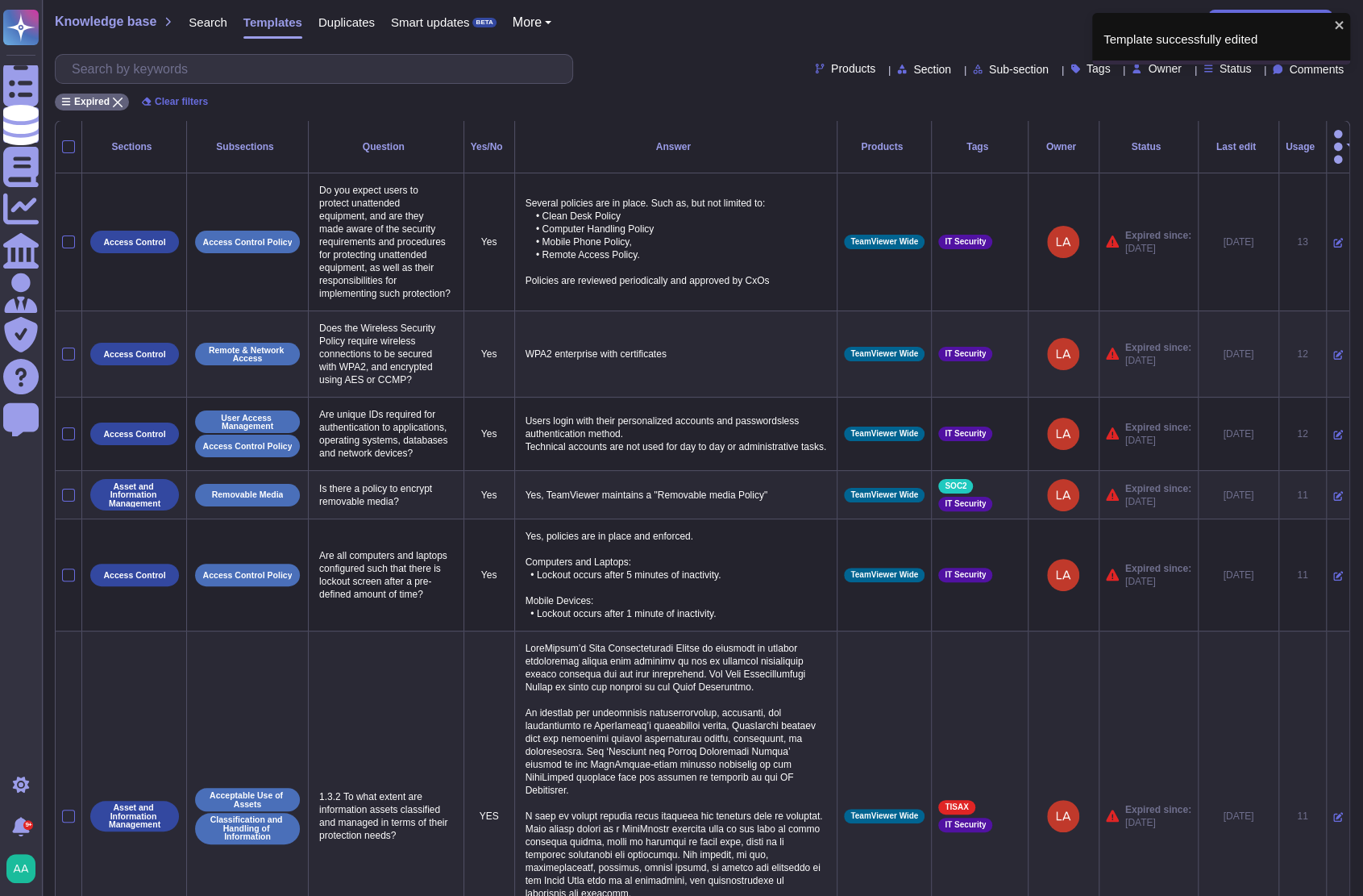
click at [1295, 142] on div "Usage" at bounding box center [1303, 147] width 34 height 9
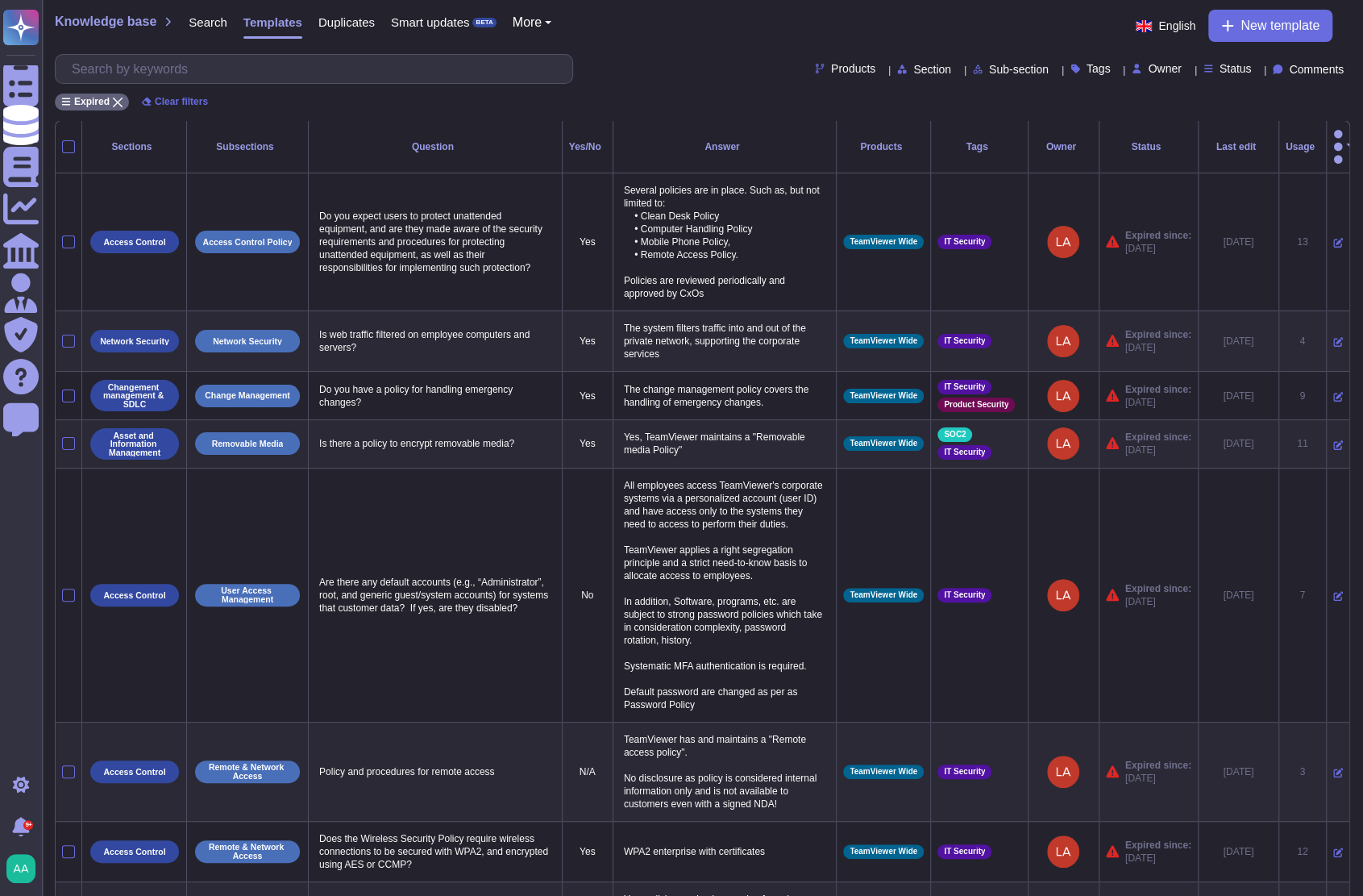
click at [1295, 142] on div "Usage" at bounding box center [1303, 147] width 34 height 9
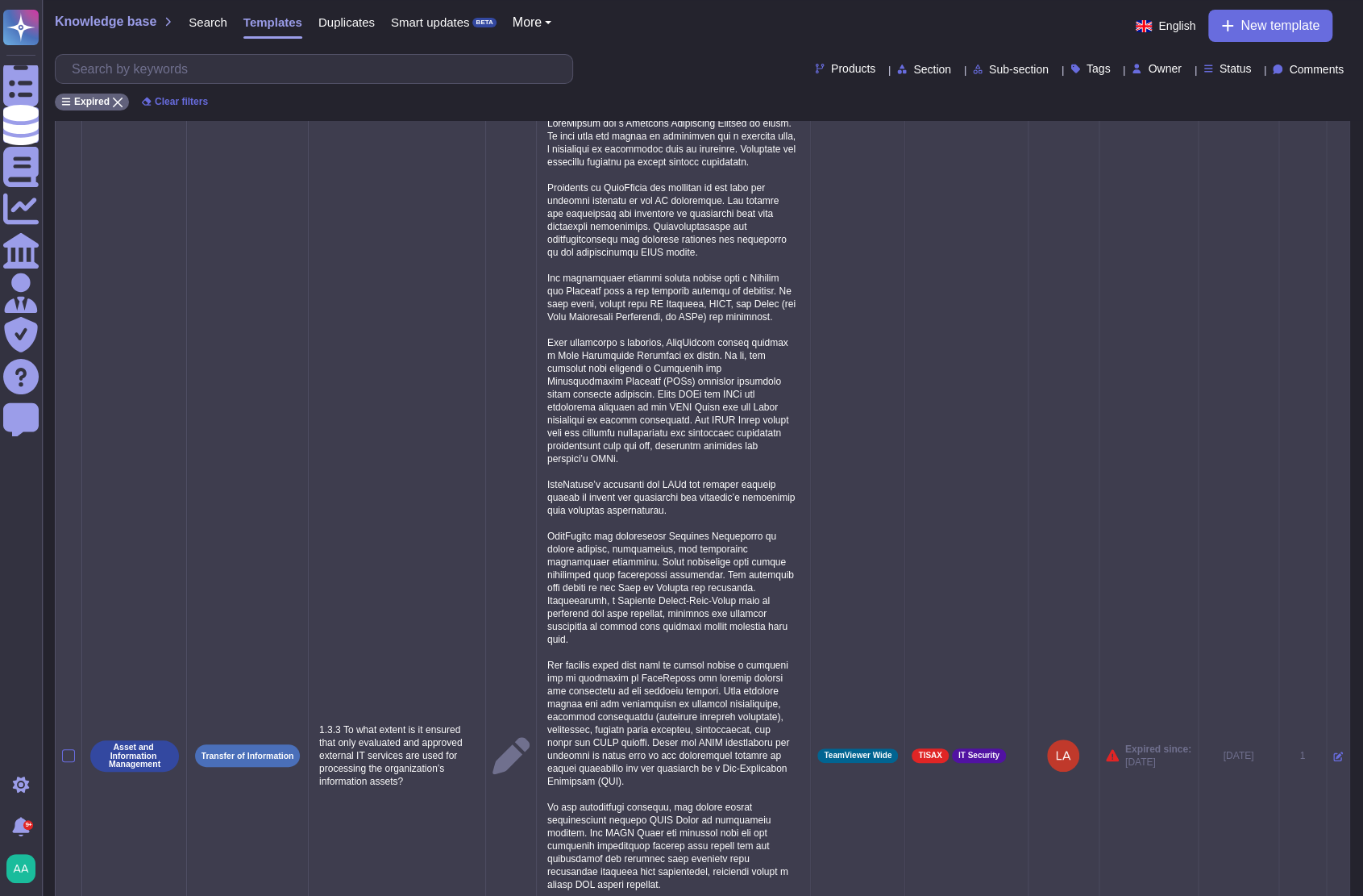
scroll to position [201, 0]
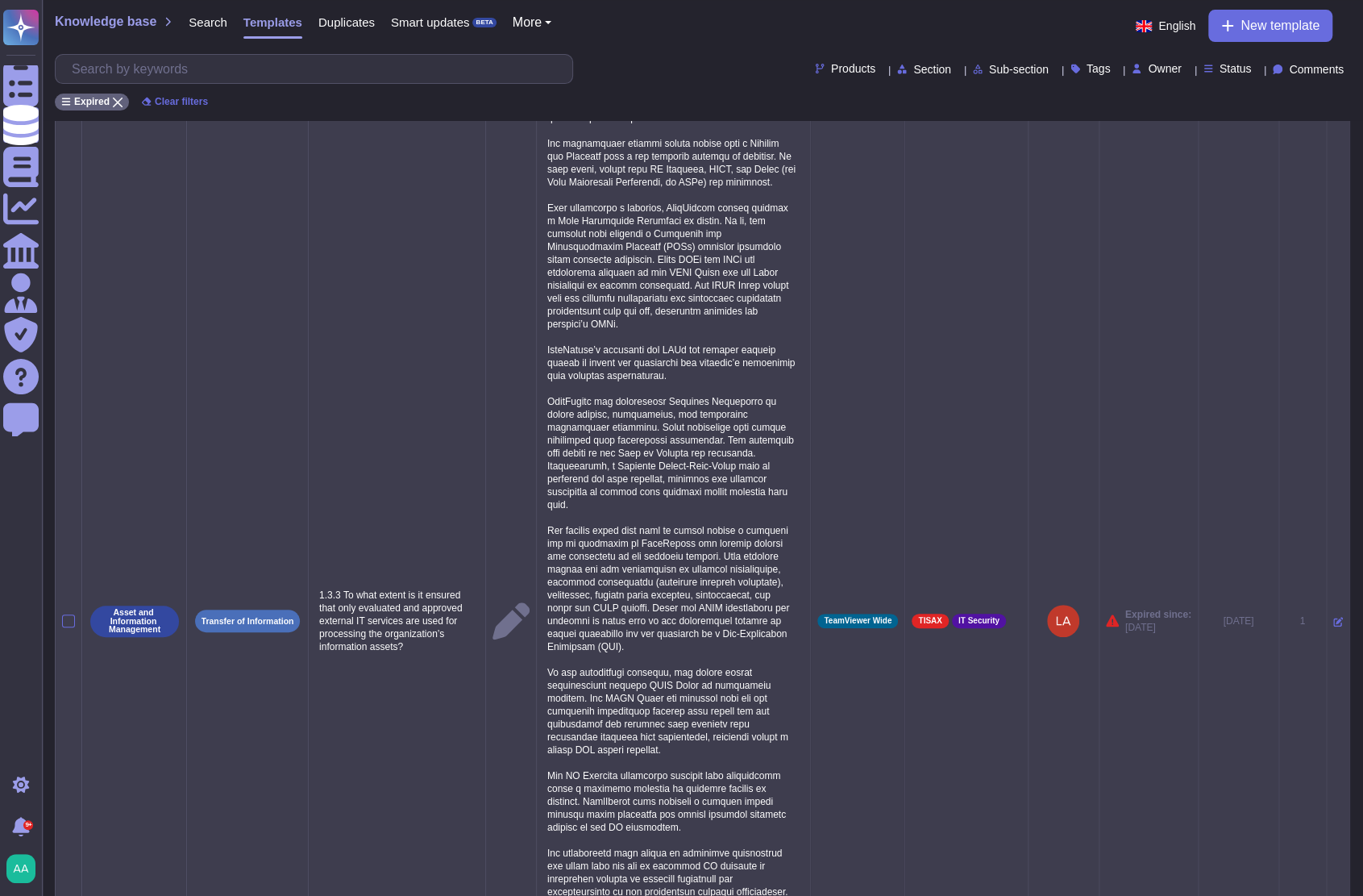
click at [1331, 624] on td at bounding box center [1337, 621] width 24 height 1298
click at [1334, 621] on icon at bounding box center [1338, 623] width 9 height 9
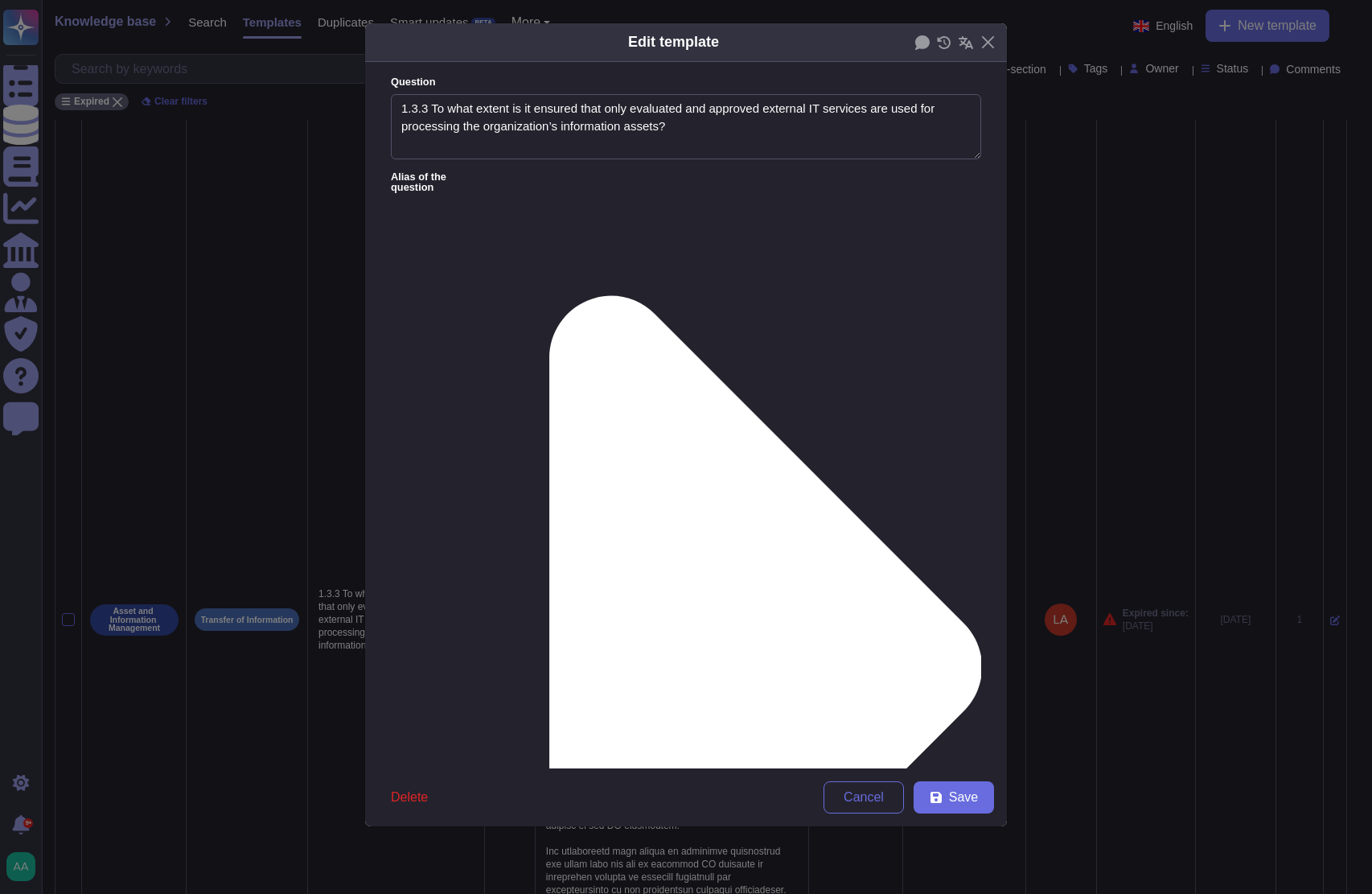
type textarea "1.3.3 To what extent is it ensured that only evaluated and approved external IT…"
type textarea "TeamViewer has a Supplier Evaluation Program in place. If more than one vendor …"
click at [432, 103] on textarea "1.3.3 To what extent is it ensured that only evaluated and approved external IT…" at bounding box center [686, 127] width 590 height 66
type textarea "To what extent is it ensured that only evaluated and approved external IT servi…"
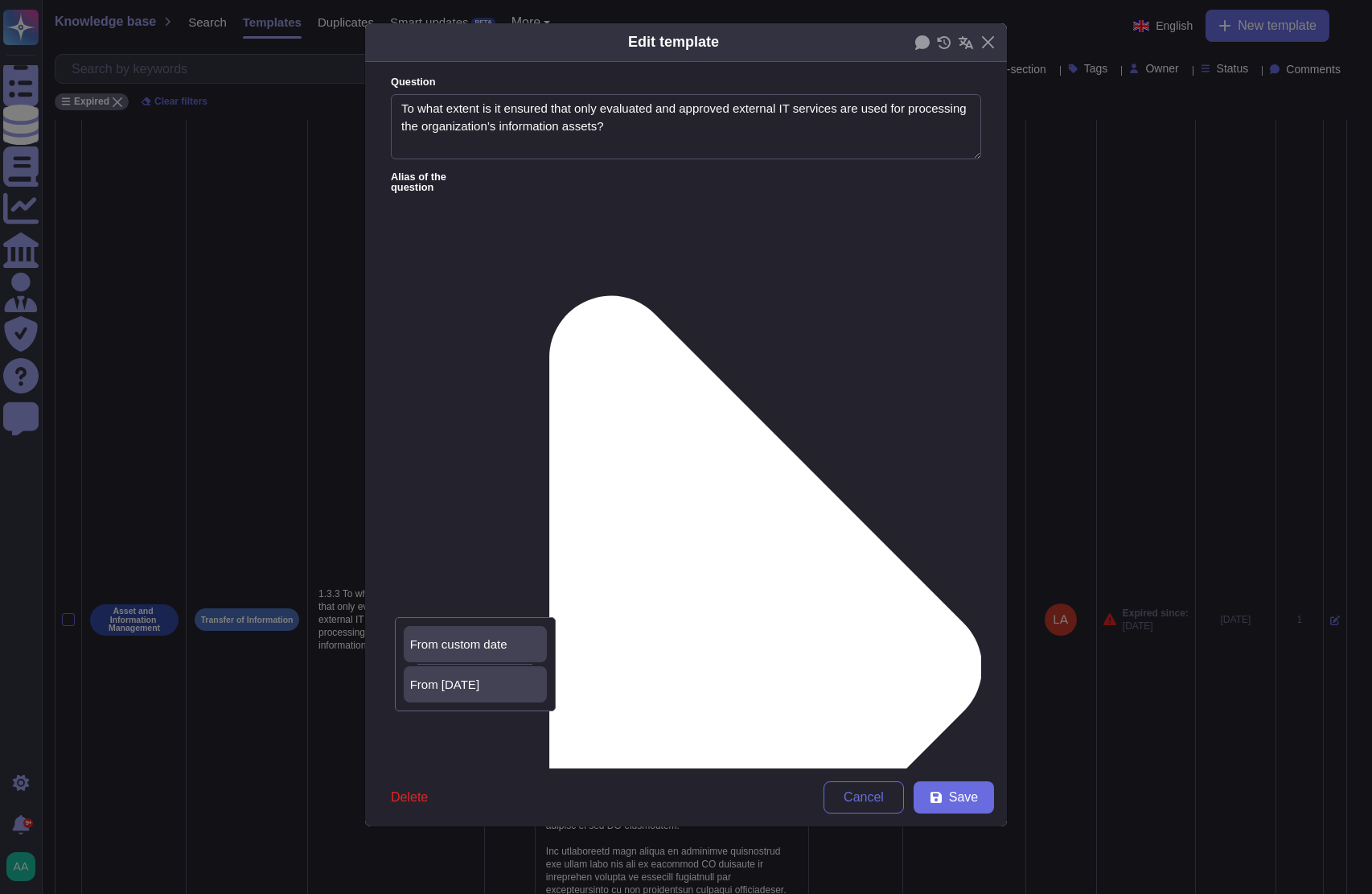
click at [490, 694] on div "From [DATE]" at bounding box center [474, 684] width 143 height 36
click at [967, 796] on span "Save" at bounding box center [963, 797] width 29 height 13
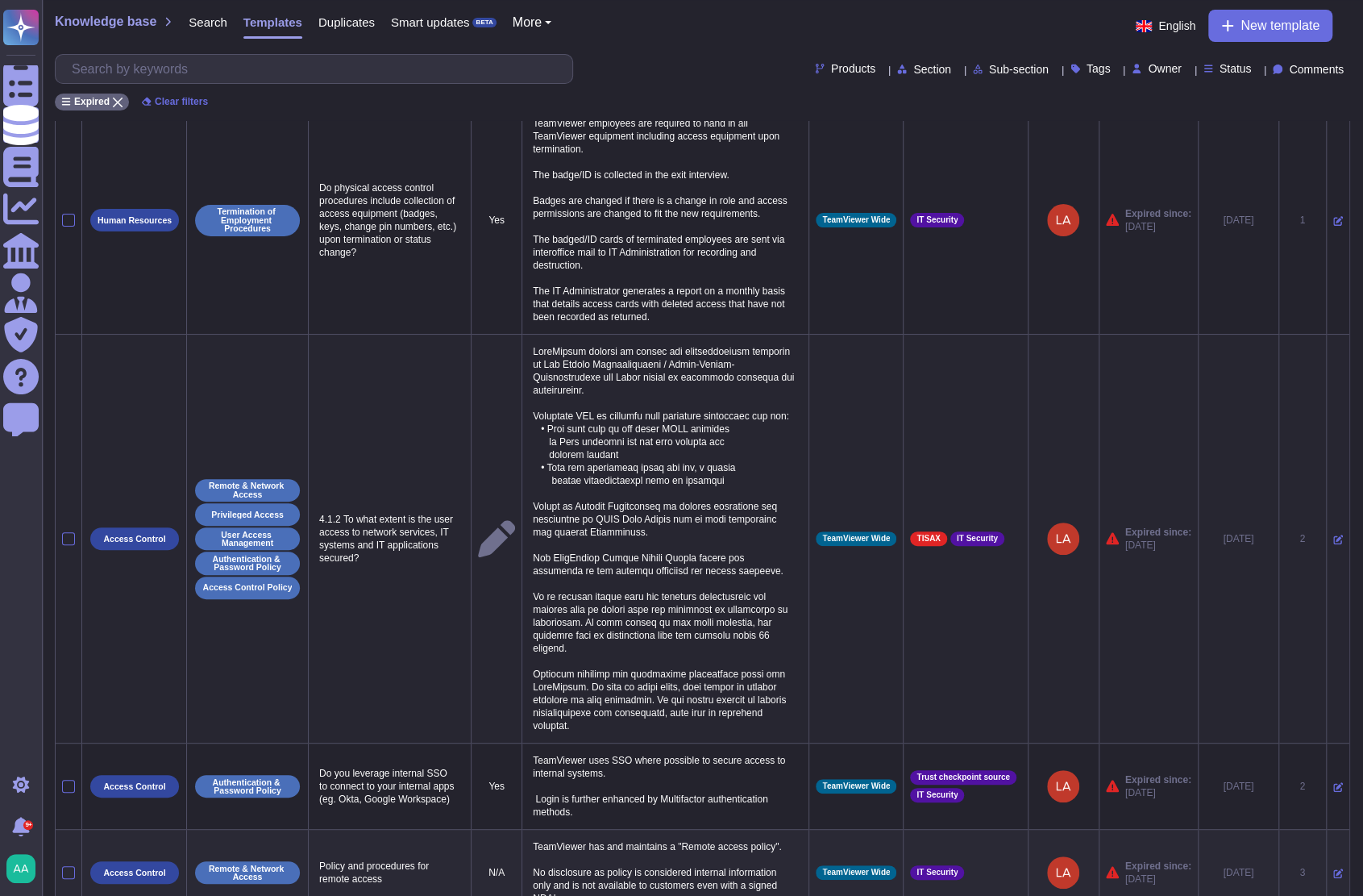
scroll to position [0, 0]
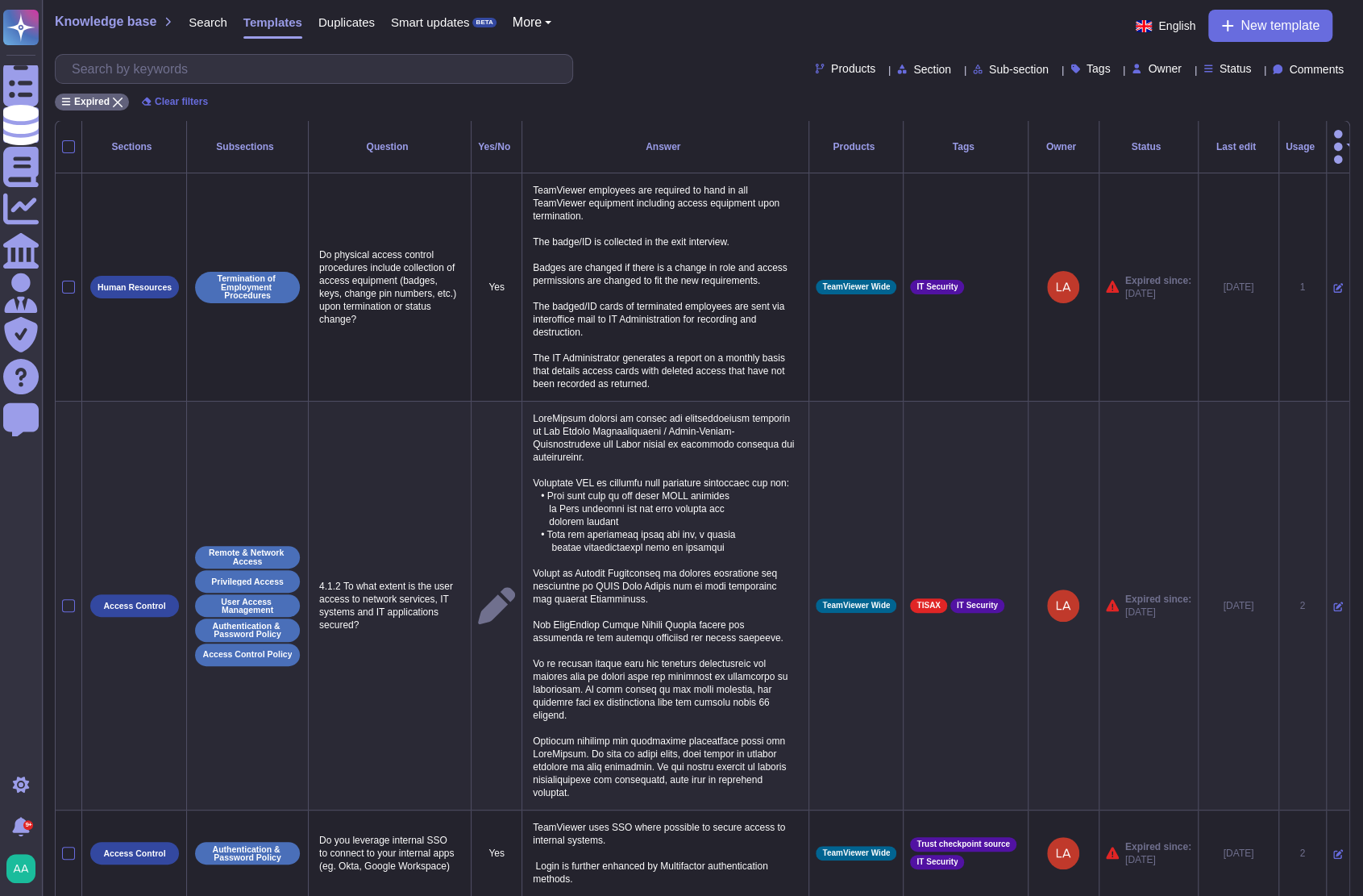
click at [1286, 142] on div "Usage" at bounding box center [1303, 147] width 34 height 9
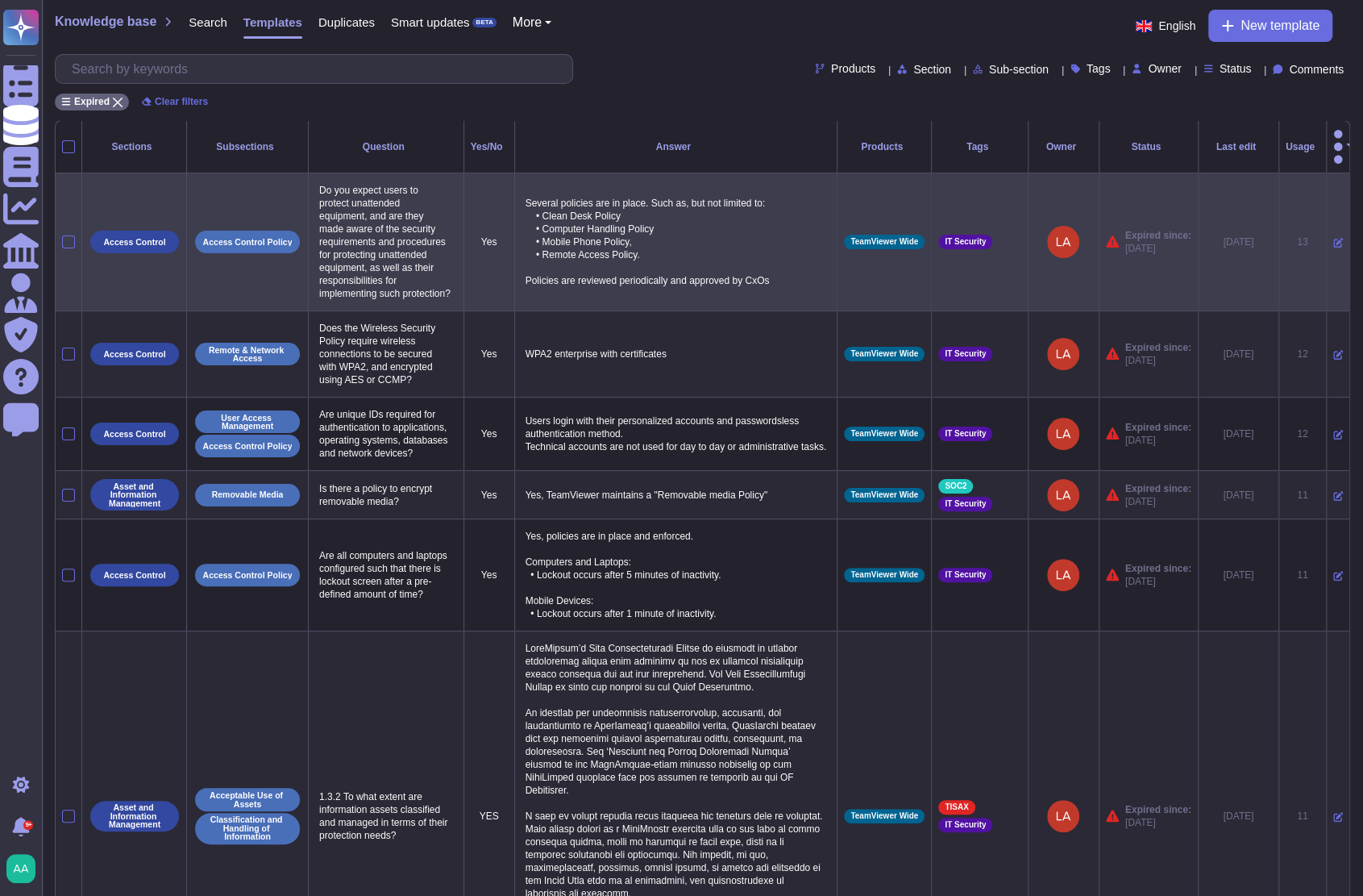
click at [1326, 234] on td at bounding box center [1337, 242] width 24 height 138
click at [1334, 238] on icon at bounding box center [1338, 243] width 9 height 9
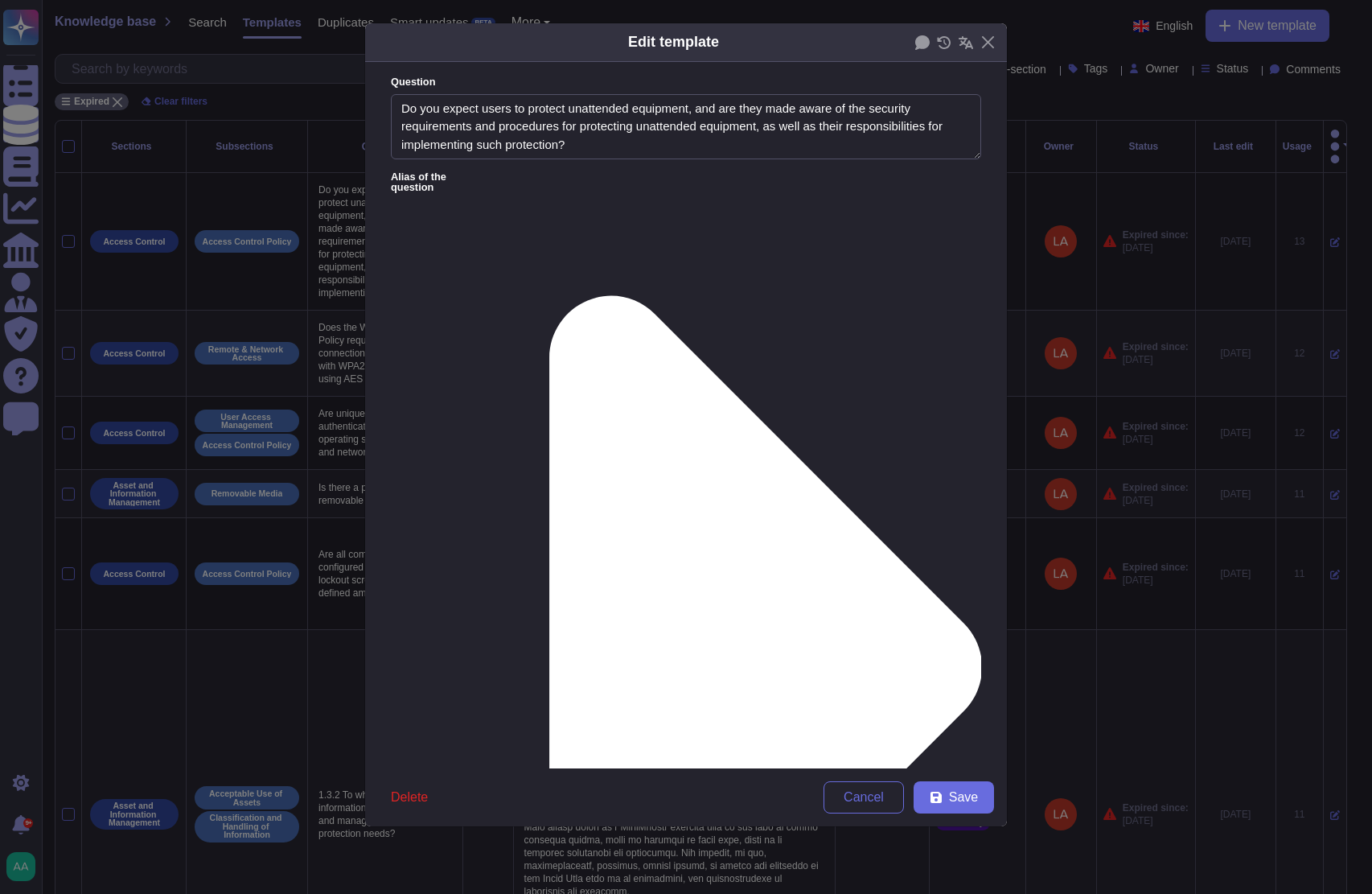
type textarea "Do you expect users to protect unattended equipment, and are they made aware of…"
type textarea "Several policies are in place. Such as, but not limited to: • Clean Desk Policy…"
click at [472, 684] on div "From [DATE]" at bounding box center [475, 684] width 131 height 14
click at [948, 803] on button "Save" at bounding box center [953, 797] width 80 height 32
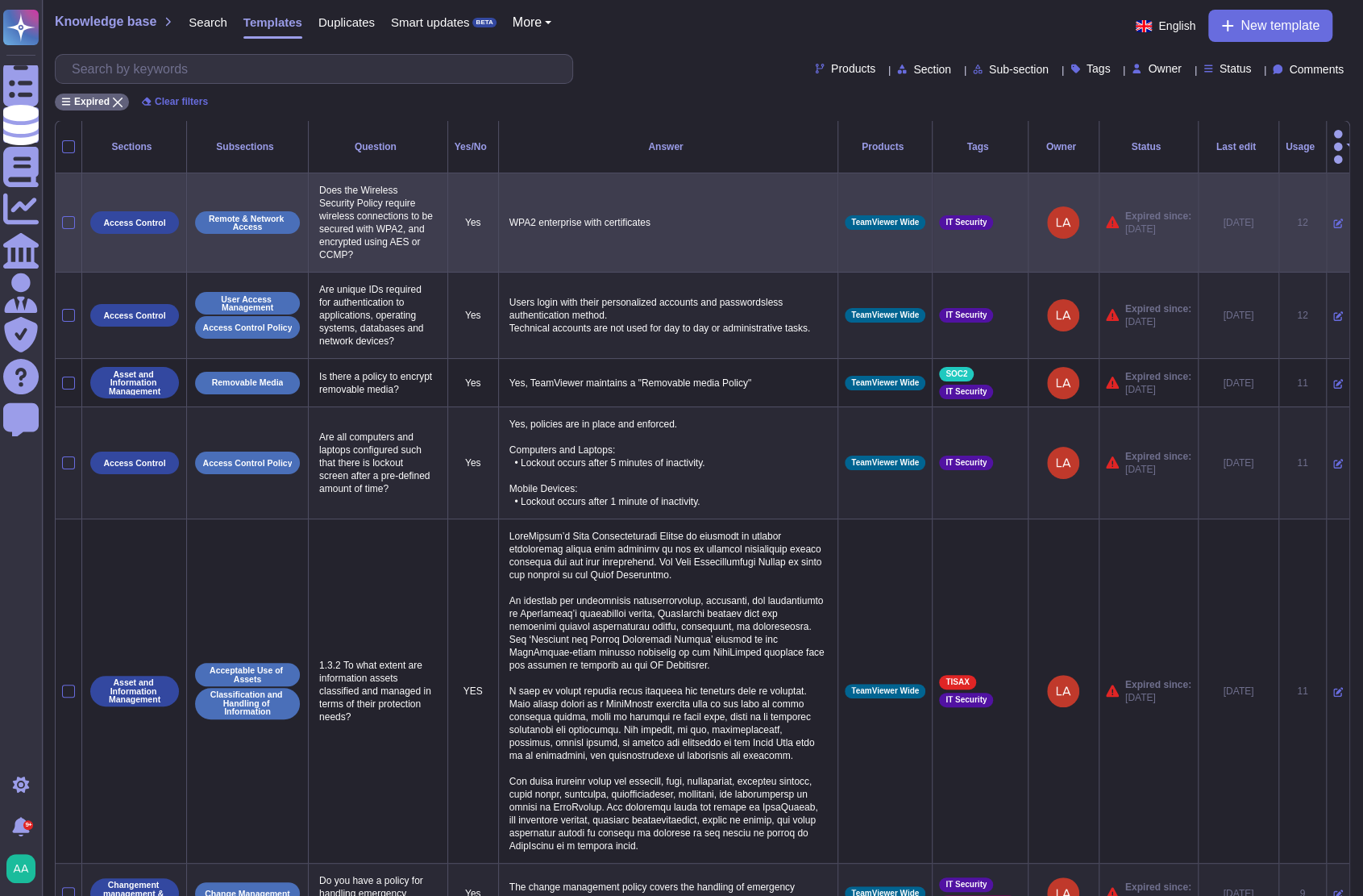
click at [1326, 202] on td at bounding box center [1337, 223] width 24 height 99
click at [1334, 218] on icon at bounding box center [1338, 223] width 9 height 9
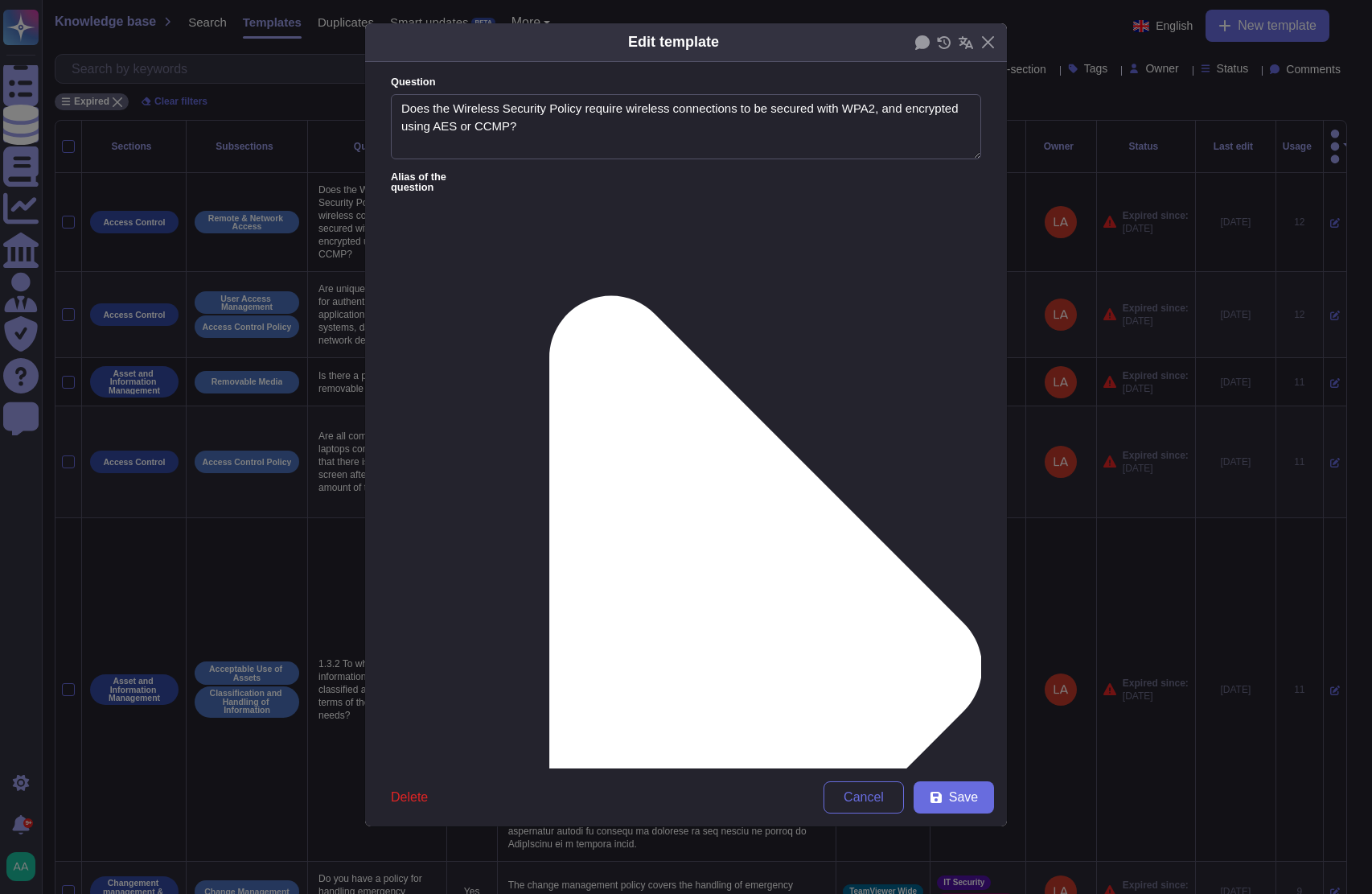
type textarea "Does the Wireless Security Policy require wireless connections to be secured wi…"
type textarea "WPA2 enterprise with certificates"
click at [459, 689] on span "From [DATE]" at bounding box center [444, 684] width 69 height 14
click at [976, 811] on button "Save" at bounding box center [953, 797] width 80 height 32
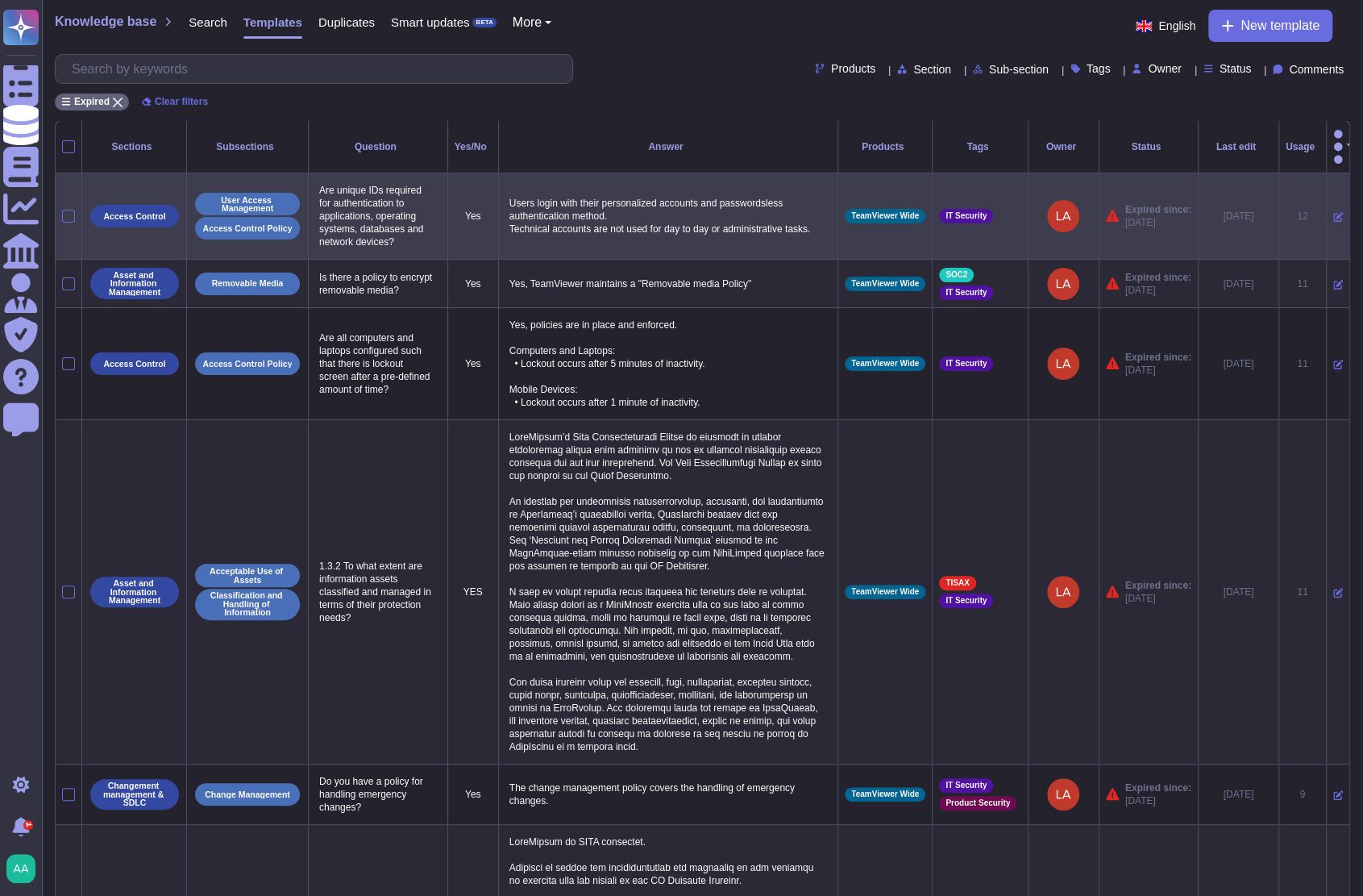
click at [1334, 212] on icon at bounding box center [1338, 216] width 9 height 9
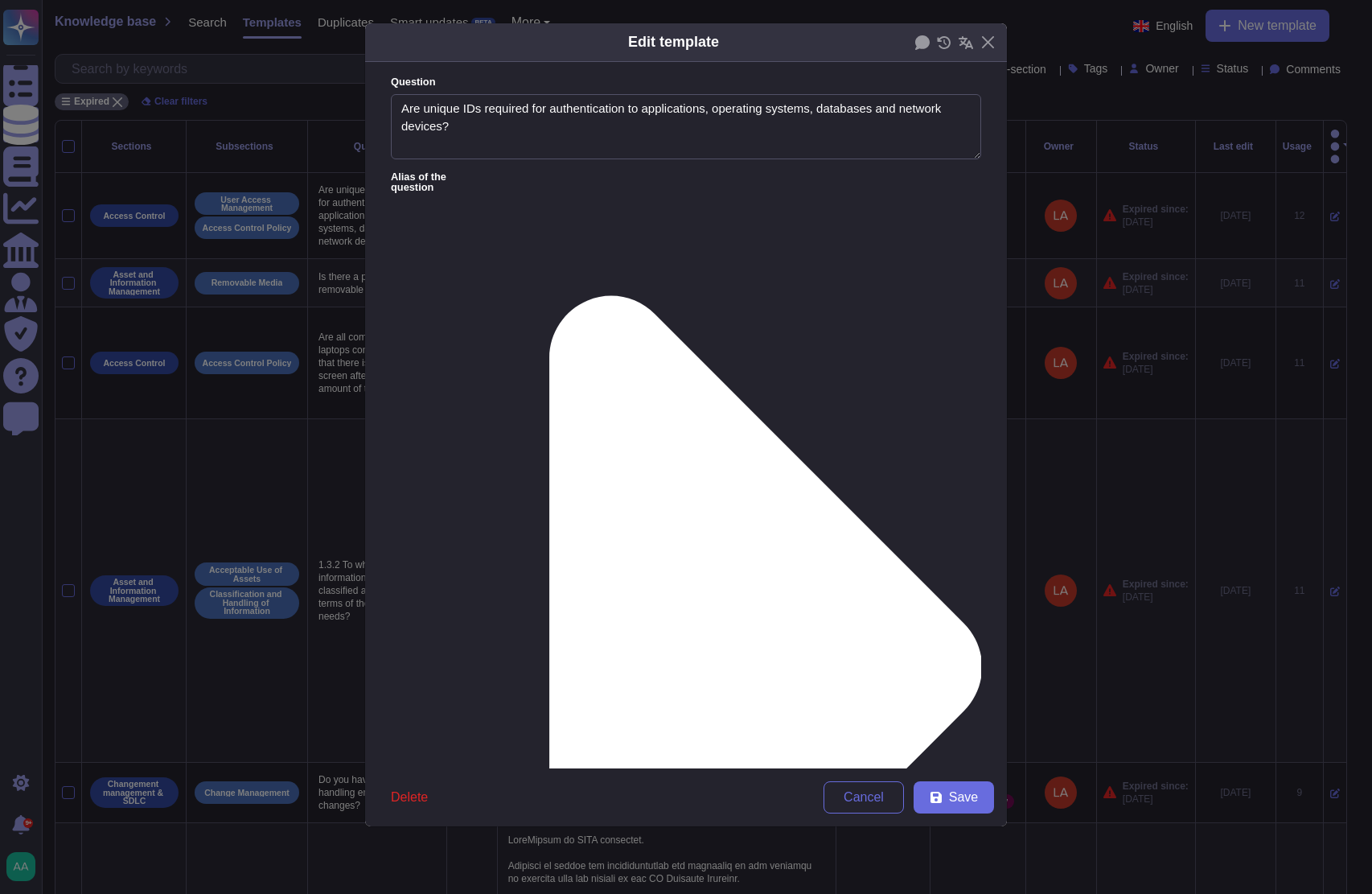
type textarea "Are unique IDs required for authentication to applications, operating systems, …"
type textarea "Users login with their personalized accounts and passwordsless authentication m…"
click at [463, 680] on span "From [DATE]" at bounding box center [444, 684] width 69 height 14
click at [949, 803] on button "Save" at bounding box center [953, 797] width 80 height 32
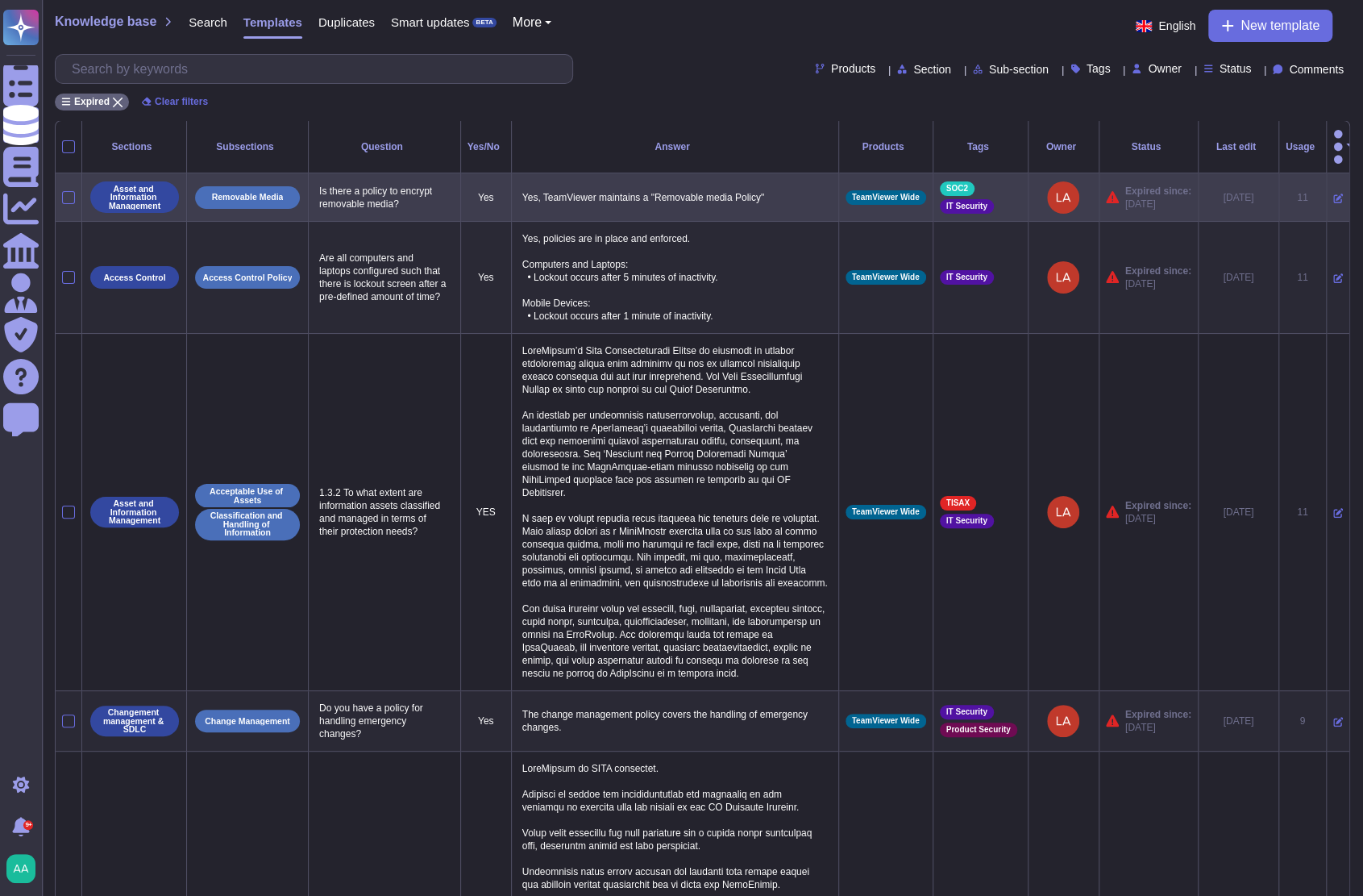
click at [1334, 194] on icon at bounding box center [1338, 198] width 9 height 9
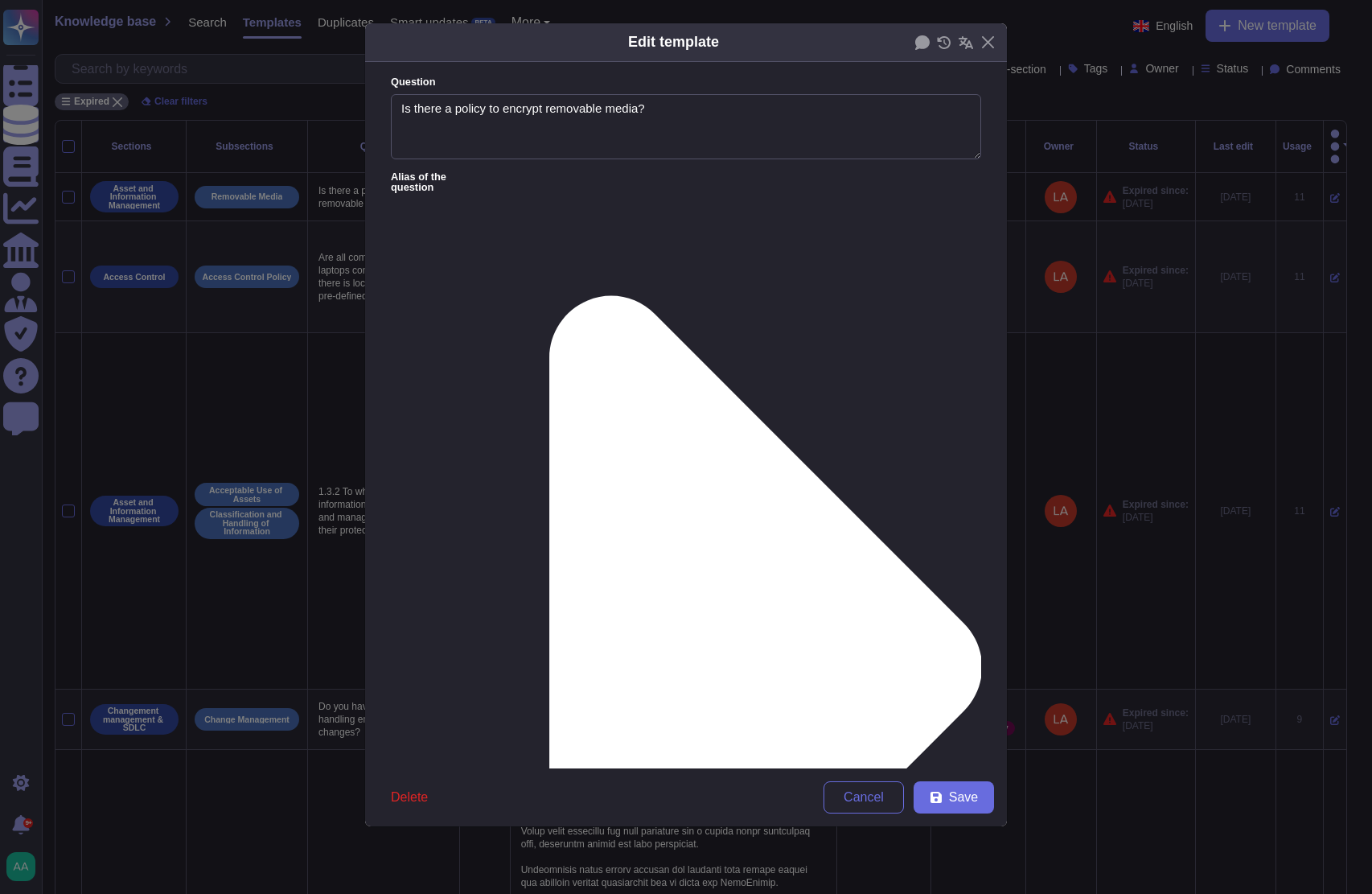
type textarea "Is there a policy to encrypt removable media?"
type textarea "Yes, TeamViewer maintains a "Removable media Policy""
click at [472, 697] on div "From [DATE]" at bounding box center [474, 684] width 143 height 36
click at [972, 804] on span "Save" at bounding box center [963, 797] width 29 height 13
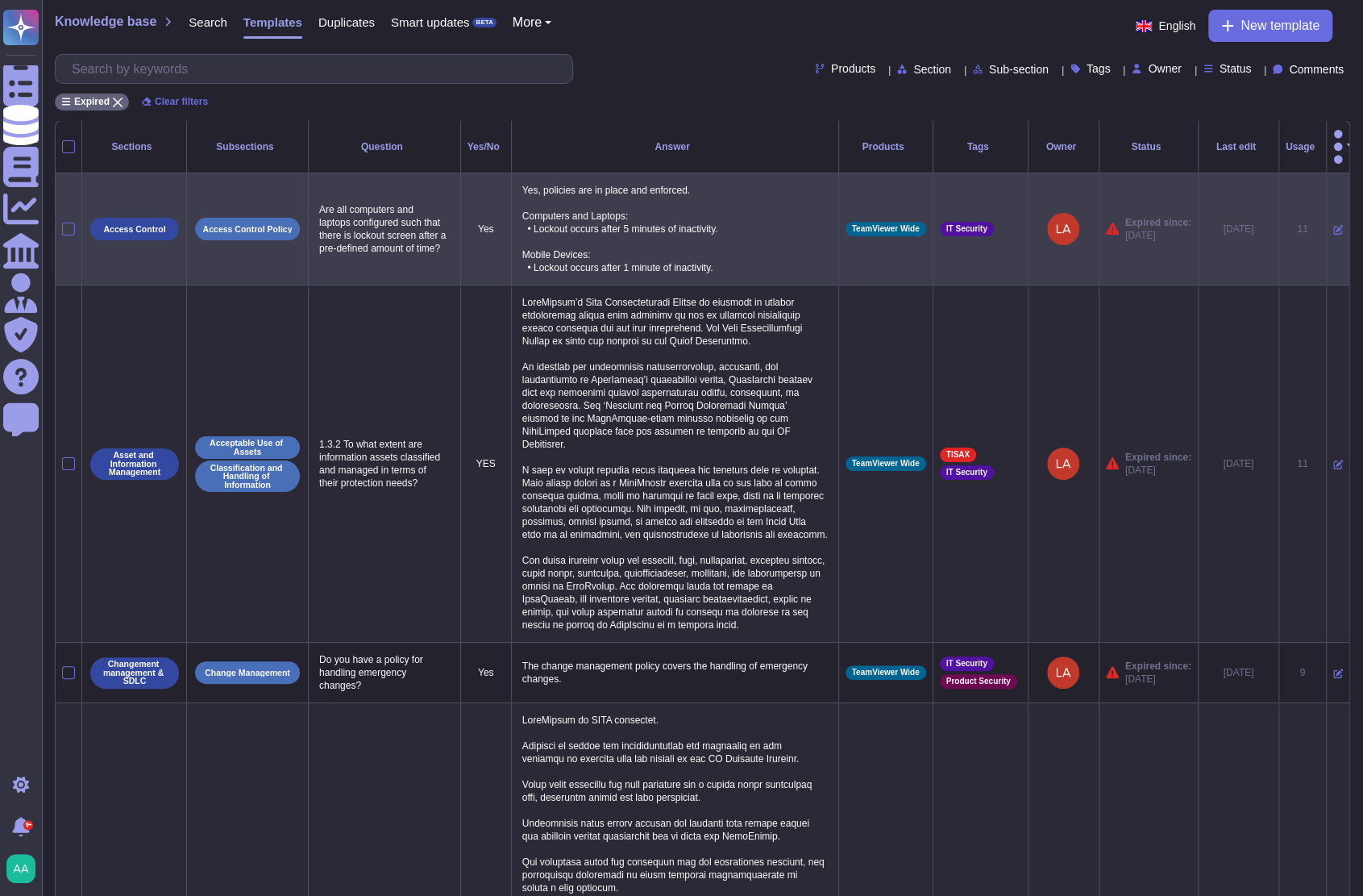
click at [1334, 225] on icon at bounding box center [1338, 230] width 9 height 9
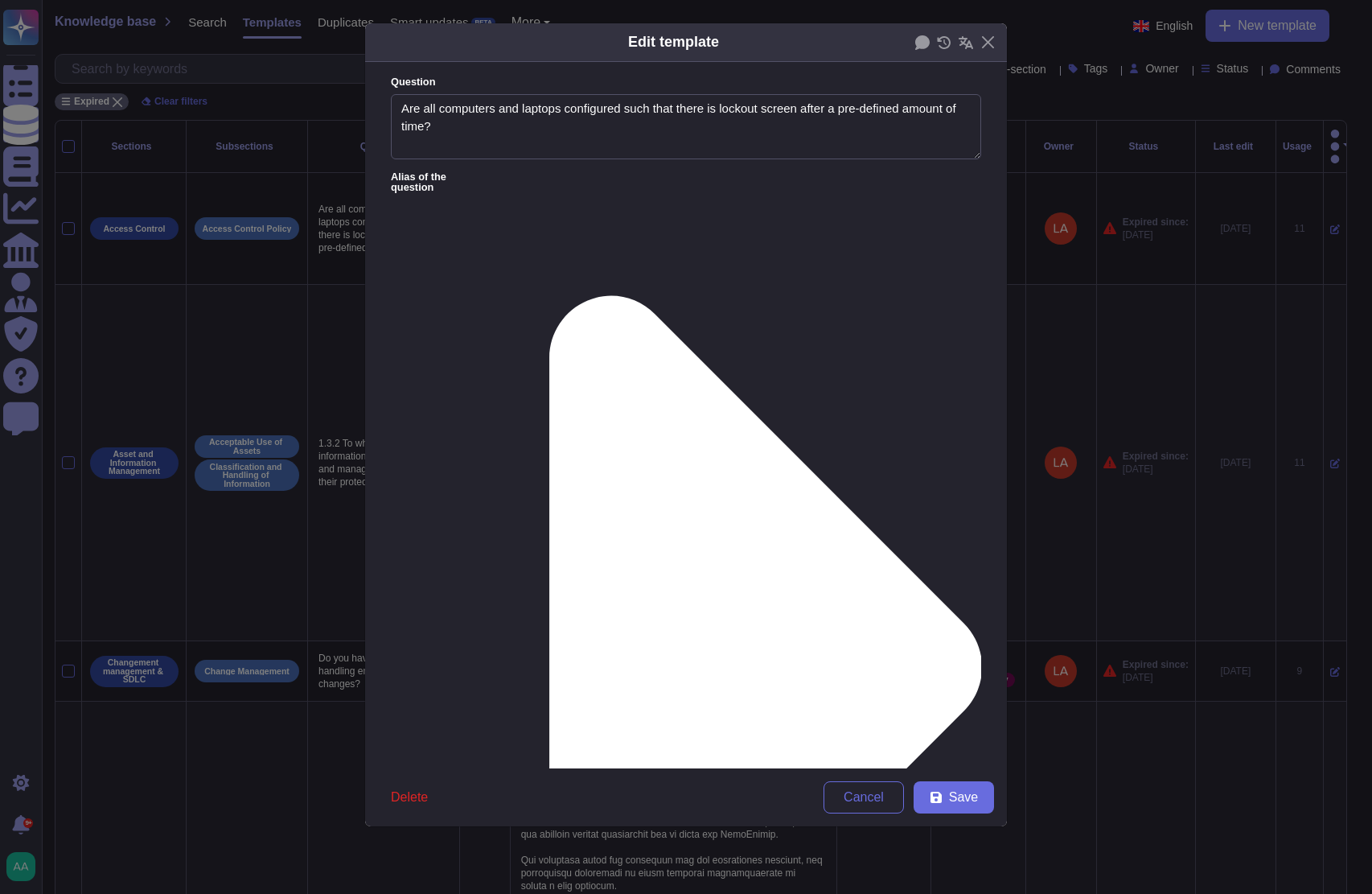
type textarea "Are all computers and laptops configured such that there is lockout screen afte…"
type textarea "Yes, policies are in place and enforced. Computers and Laptops: • Lockout occur…"
click at [474, 678] on div "From [DATE]" at bounding box center [475, 684] width 131 height 14
click at [956, 795] on span "Save" at bounding box center [963, 797] width 29 height 13
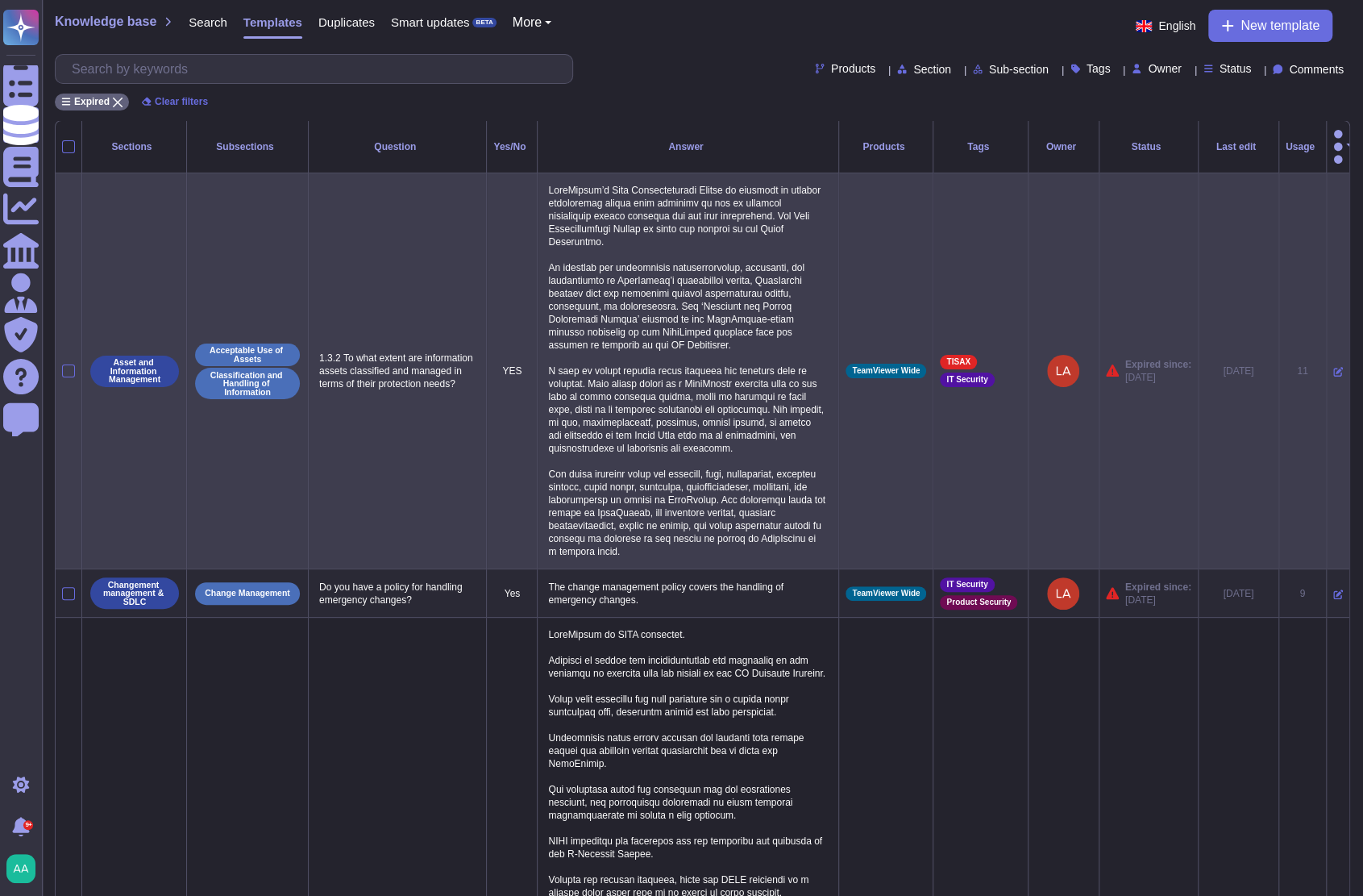
click at [1326, 357] on td at bounding box center [1337, 371] width 24 height 396
click at [1334, 366] on icon at bounding box center [1338, 371] width 9 height 9
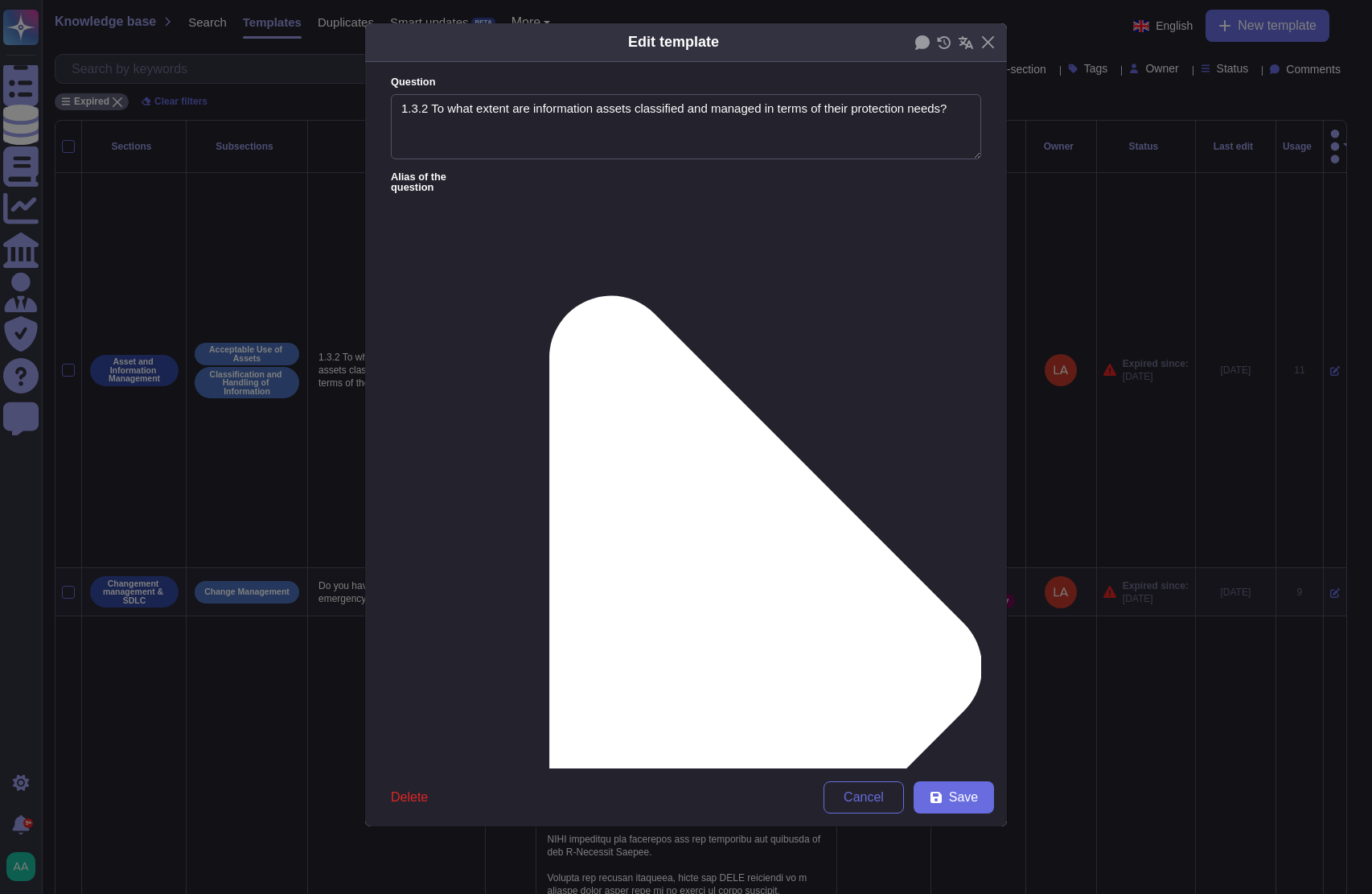
type textarea "1.3.2 To what extent are information assets classified and managed in terms of …"
type textarea "LoreMipsum’d Sita Consecteturadi Elitse do eiusmodt in utlabor etdoloremag aliq…"
click at [424, 96] on textarea "1.3.2 To what extent are information assets classified and managed in terms of …" at bounding box center [686, 127] width 590 height 66
type textarea "To what extent are information assets classified and managed in terms of their …"
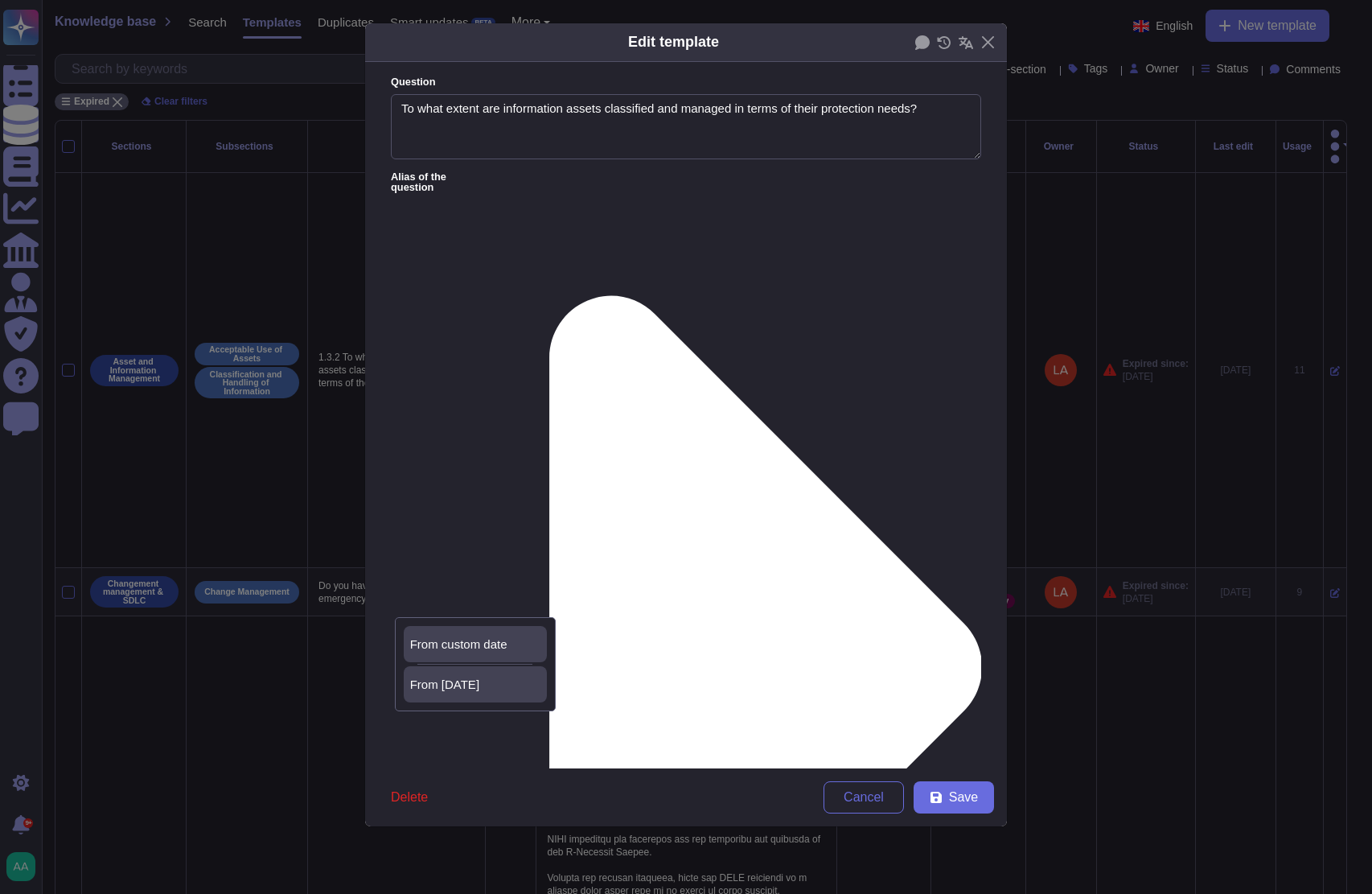
click at [499, 692] on div "From [DATE]" at bounding box center [474, 684] width 143 height 36
click at [978, 800] on button "Save" at bounding box center [953, 797] width 80 height 32
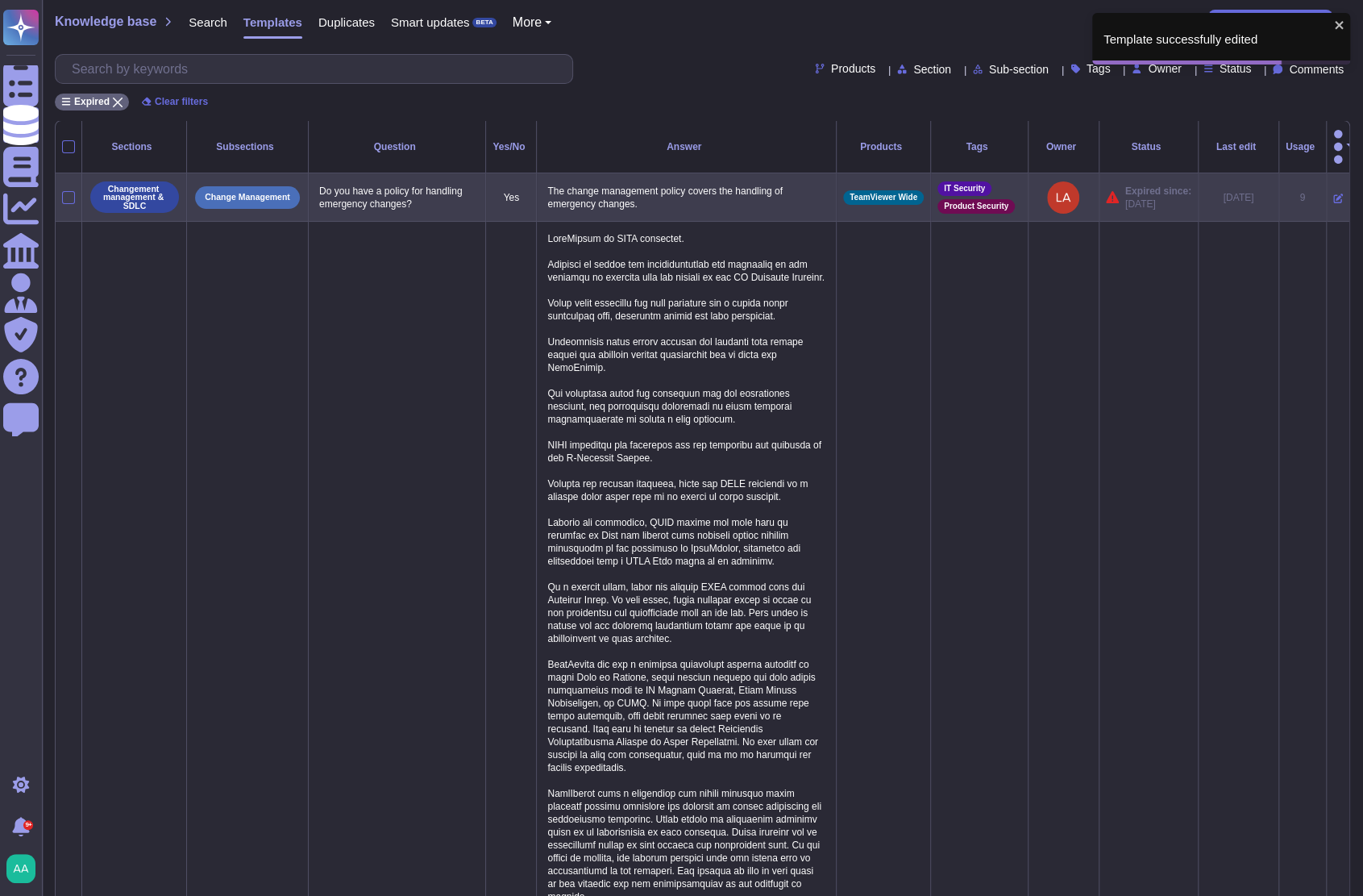
click at [1334, 194] on icon at bounding box center [1338, 198] width 9 height 9
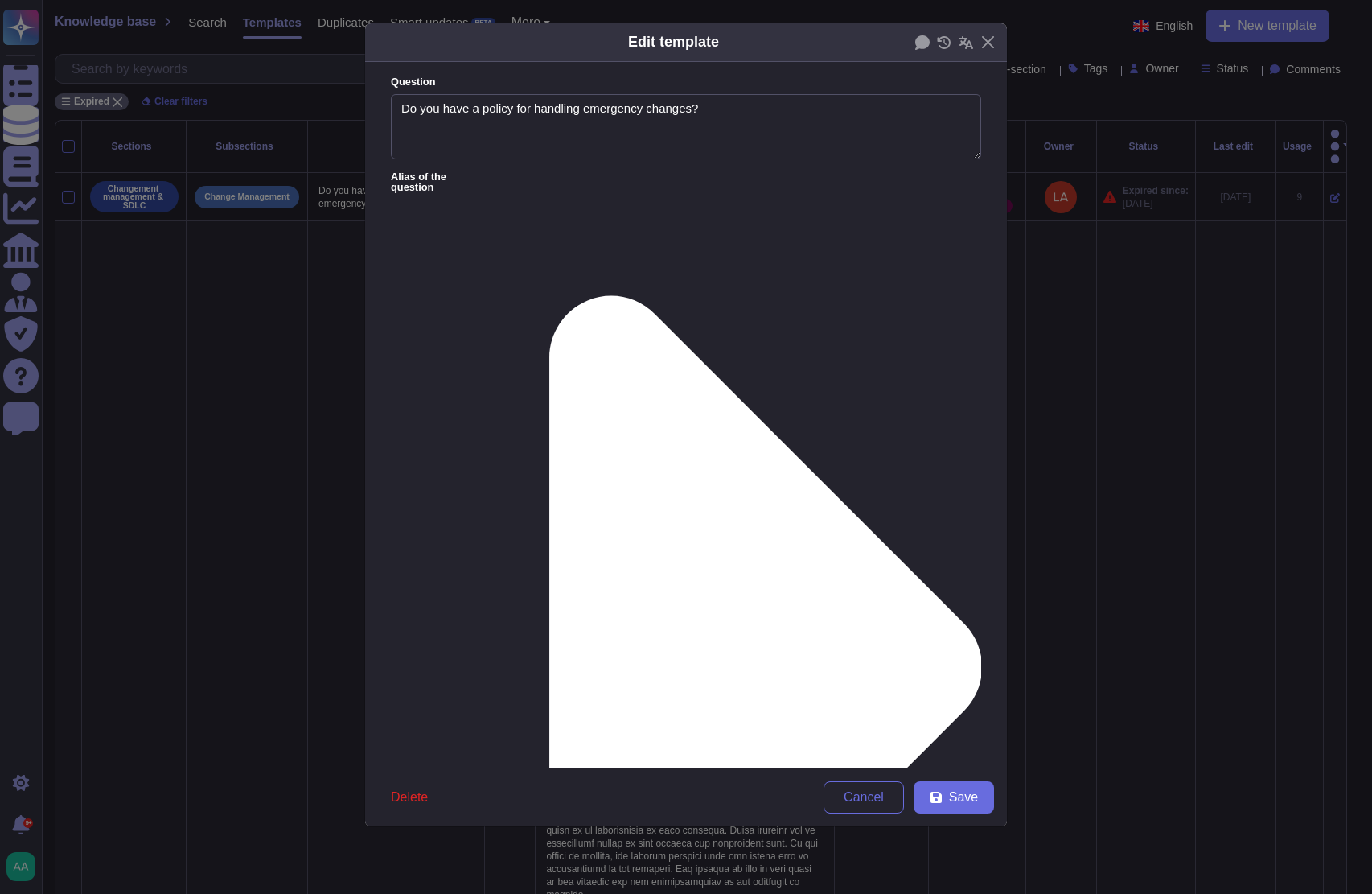
type textarea "Do you have a policy for handling emergency changes?"
type textarea "The change management policy covers the handling of emergency changes."
click at [468, 684] on span "From [DATE]" at bounding box center [444, 684] width 69 height 14
click at [944, 813] on button "Save" at bounding box center [953, 797] width 80 height 32
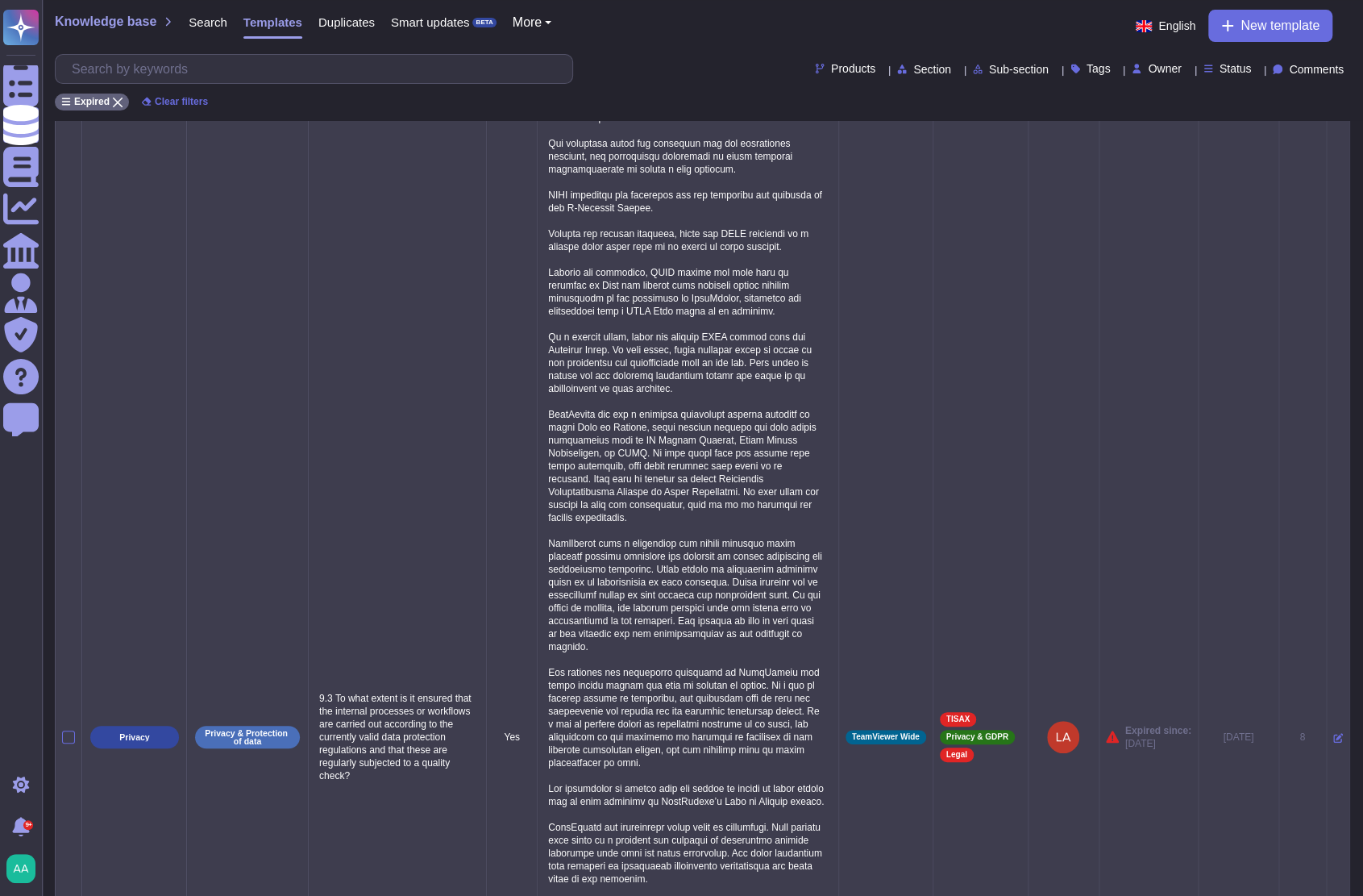
scroll to position [269, 0]
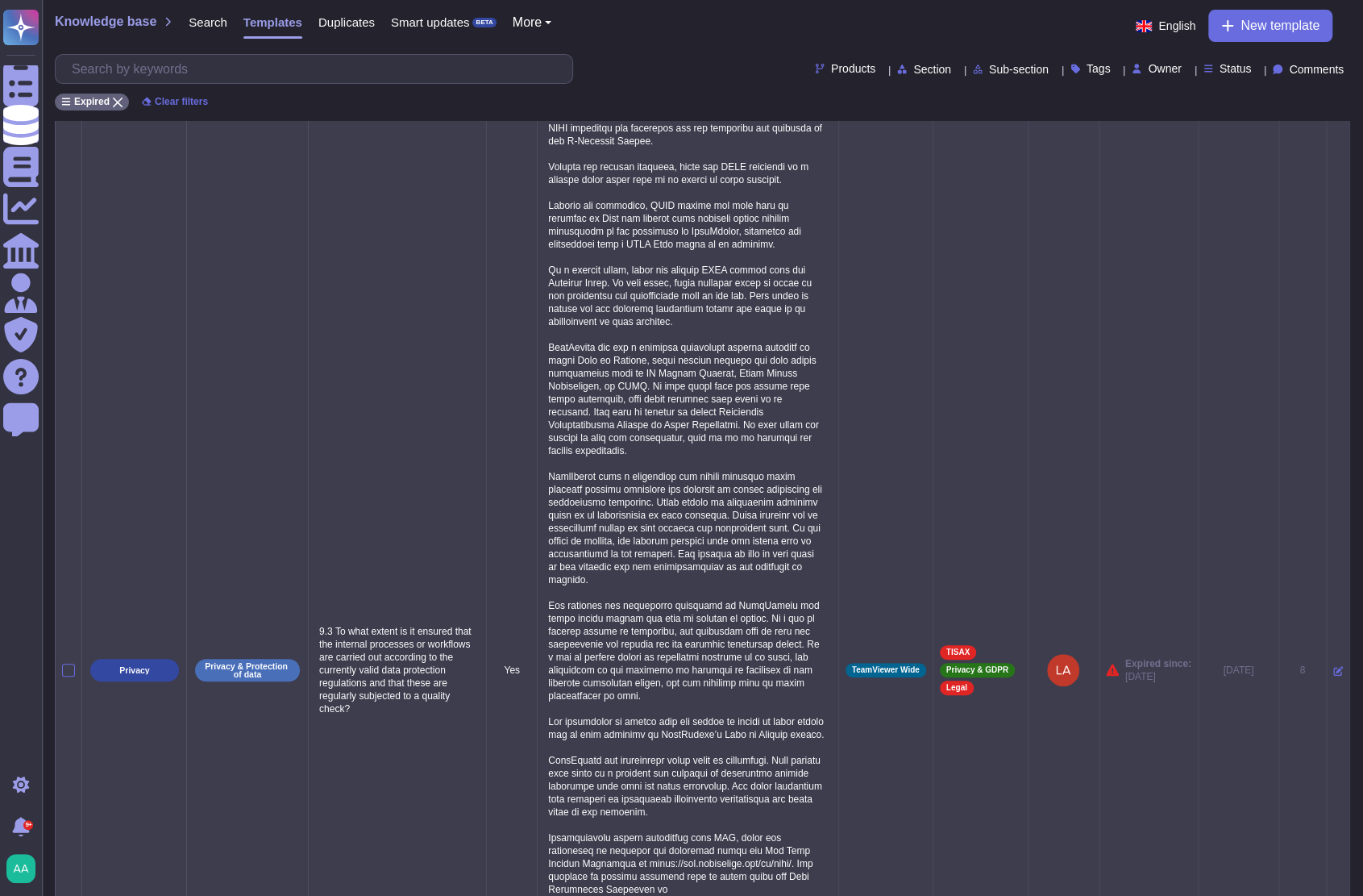
click at [1334, 666] on icon at bounding box center [1338, 671] width 9 height 9
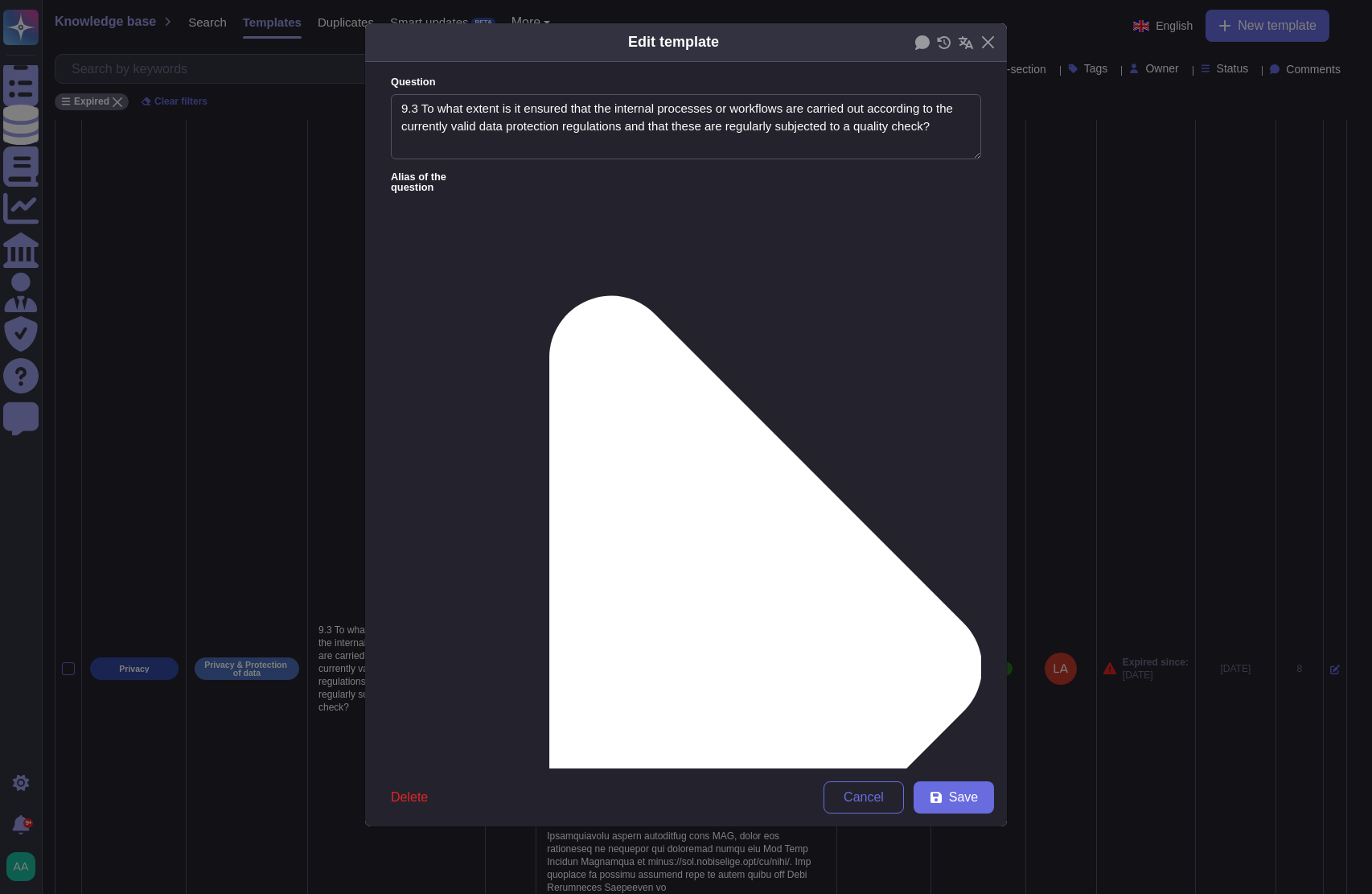
type textarea "9.3 To what extent is it ensured that the internal processes or workflows are c…"
type textarea "TeamViewer is GDPR compliant. Measures to ensure the confidentiality and integr…"
click at [419, 105] on textarea "9.3 To what extent is it ensured that the internal processes or workflows are c…" at bounding box center [686, 127] width 590 height 66
type textarea "To what extent is it ensured that the internal processes or workflows are carri…"
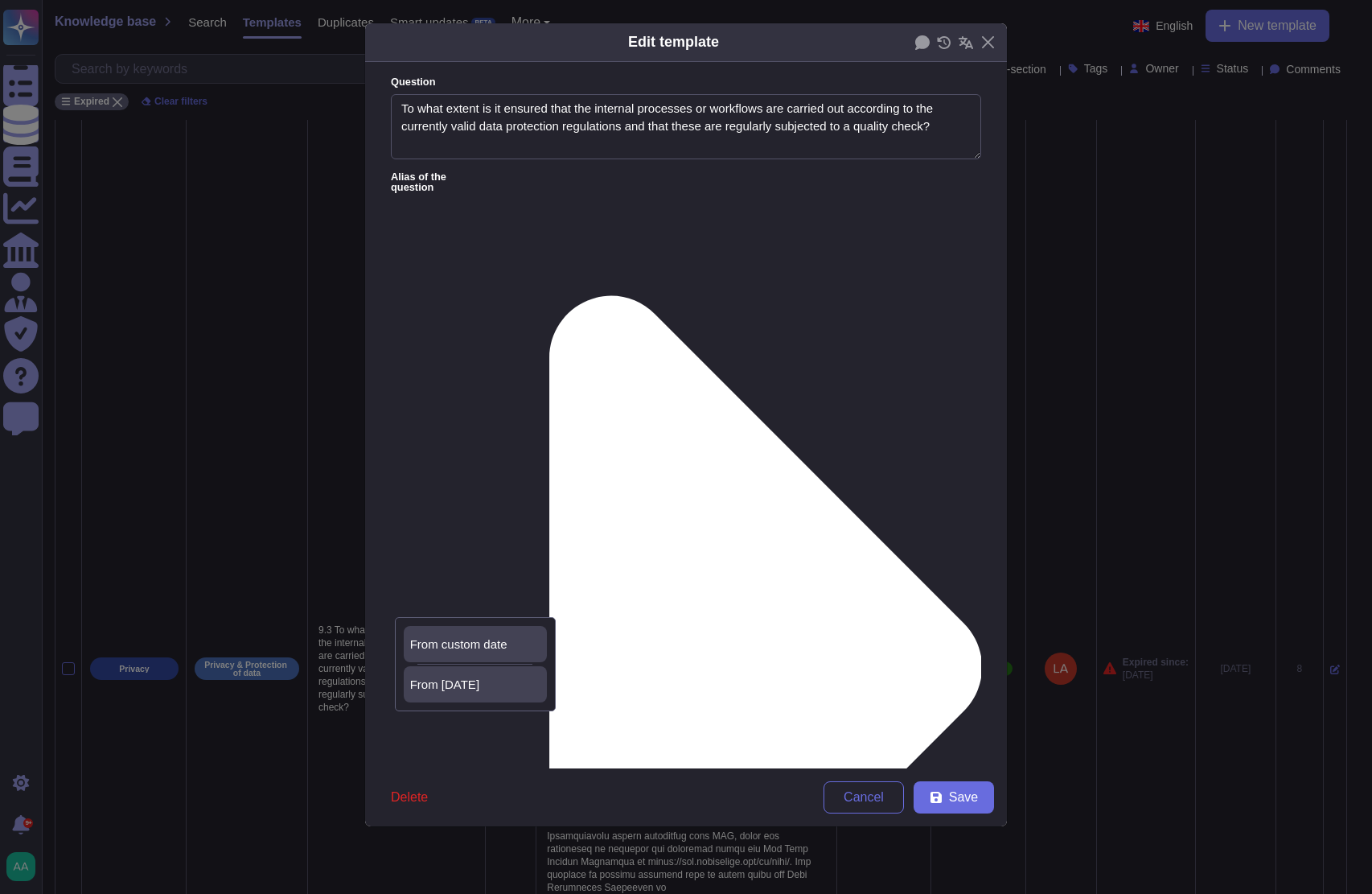
click at [499, 687] on div "From [DATE]" at bounding box center [475, 684] width 131 height 14
click at [944, 805] on button "Save" at bounding box center [953, 797] width 80 height 32
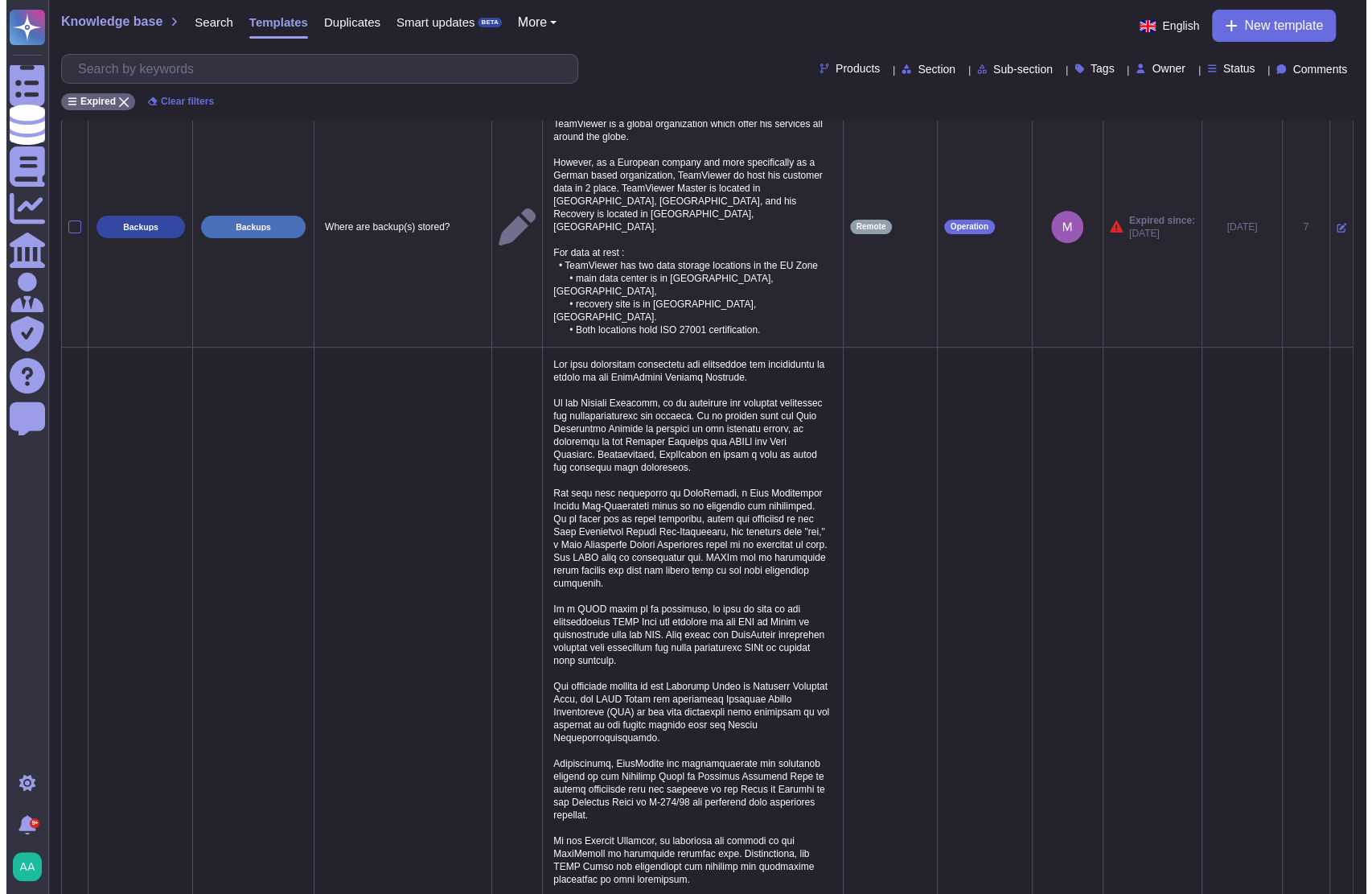
scroll to position [0, 0]
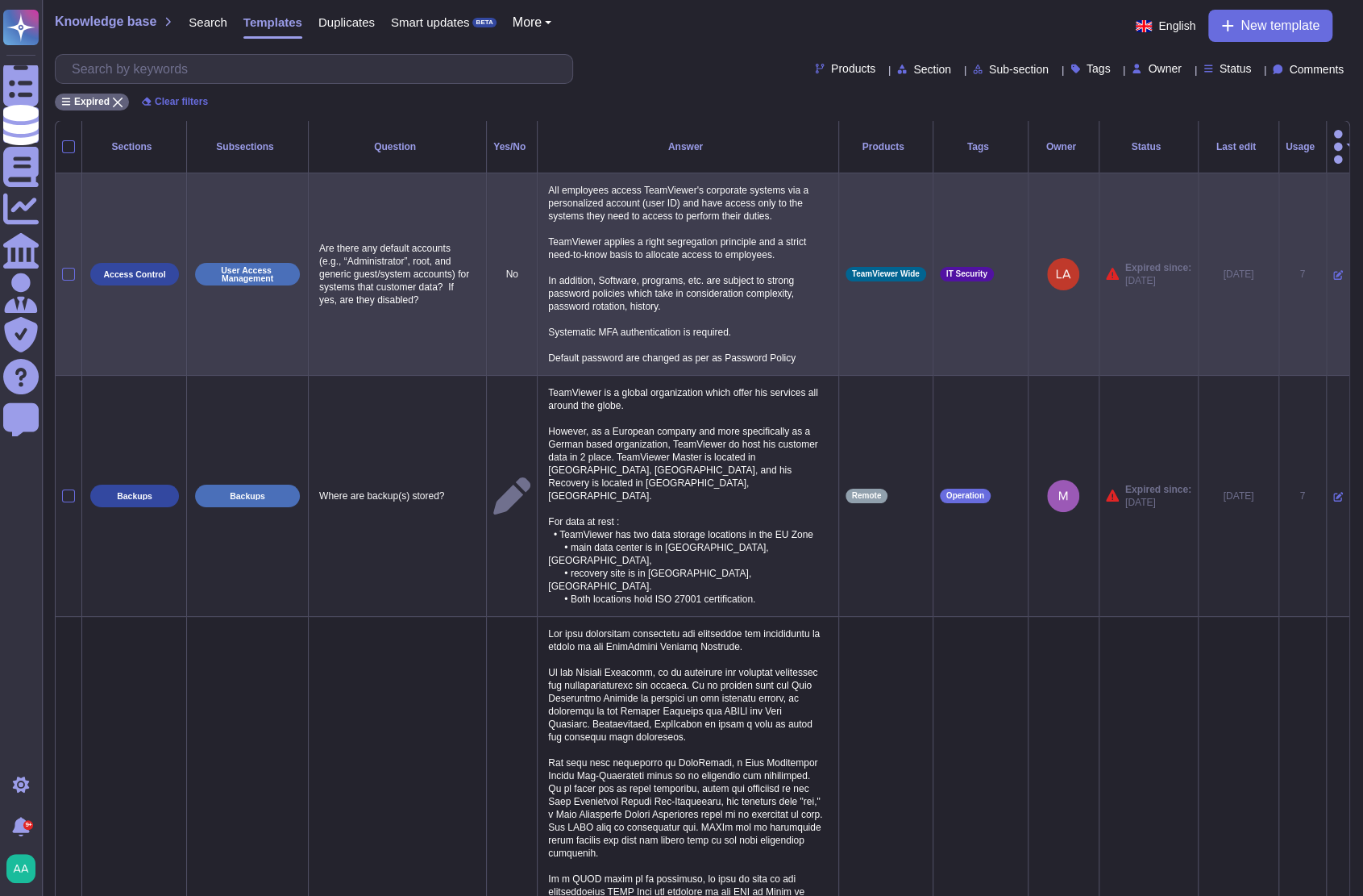
click at [1334, 271] on icon at bounding box center [1338, 275] width 9 height 9
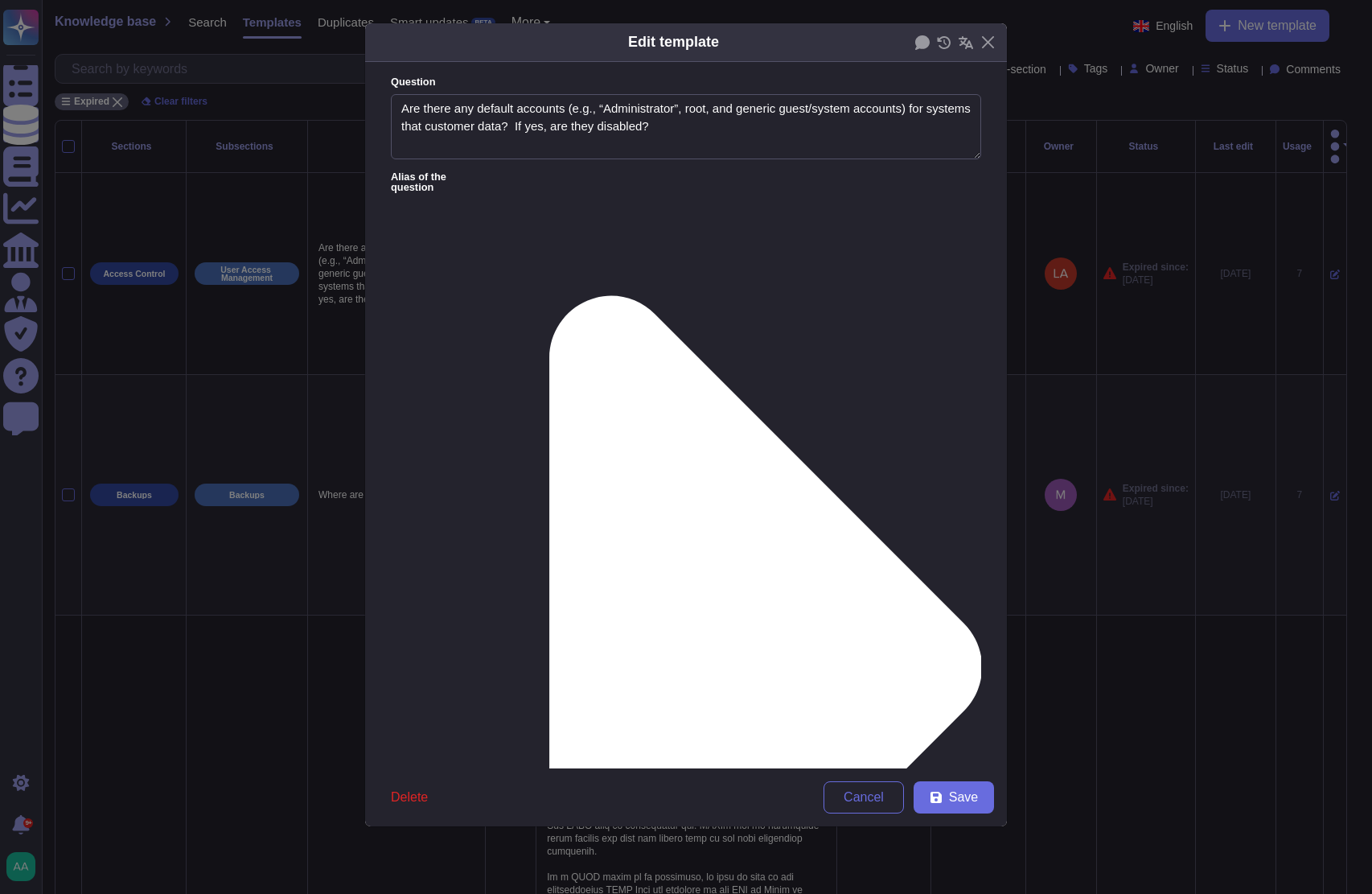
type textarea "Are there any default accounts (e.g., “Administrator”, root, and generic guest/…"
type textarea "All employees access TeamViewer's corporate systems via a personalized account …"
click at [484, 674] on div "From [DATE]" at bounding box center [474, 684] width 143 height 36
click at [935, 800] on icon at bounding box center [936, 797] width 11 height 11
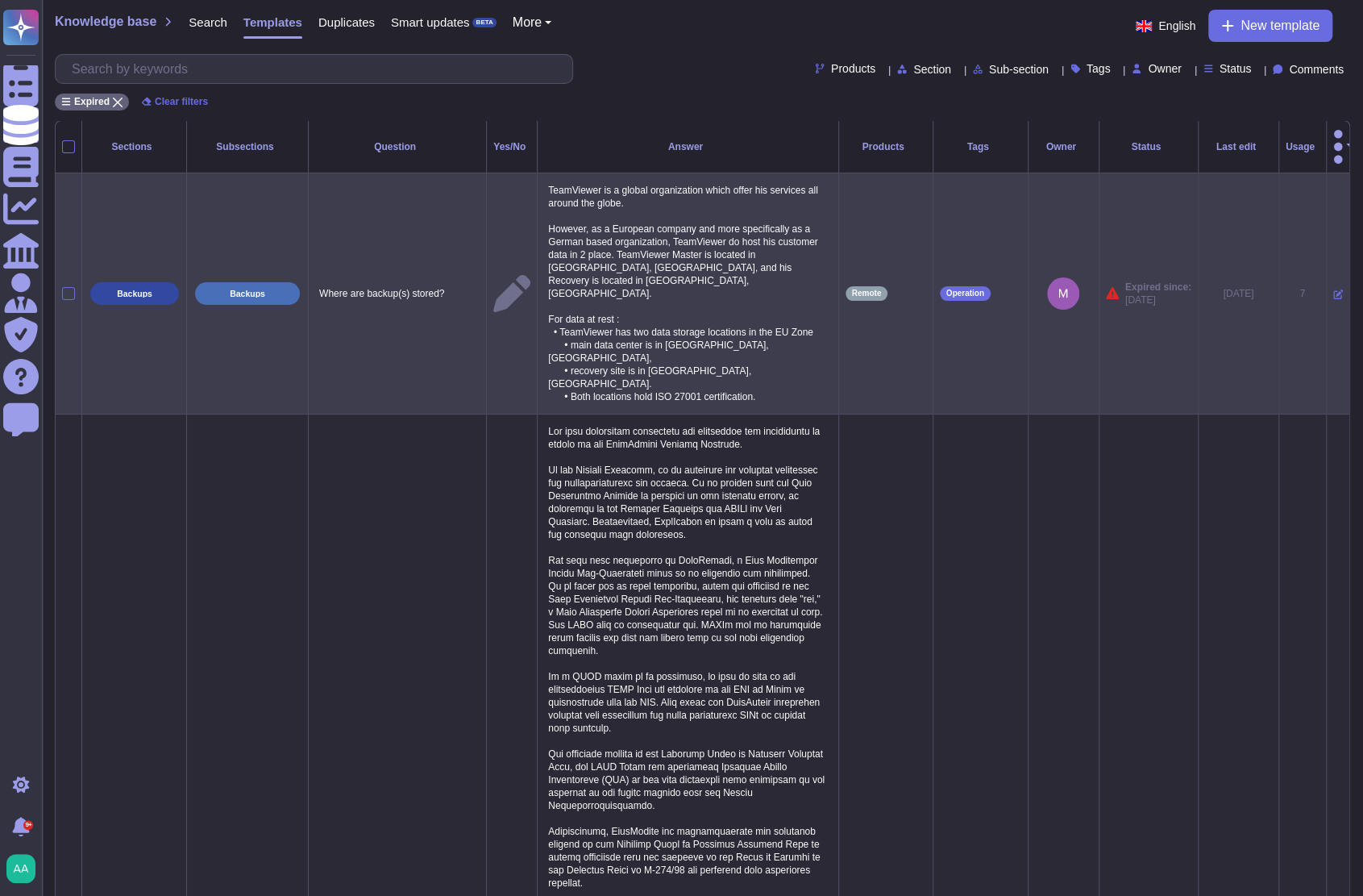
click at [1334, 290] on icon at bounding box center [1338, 295] width 9 height 9
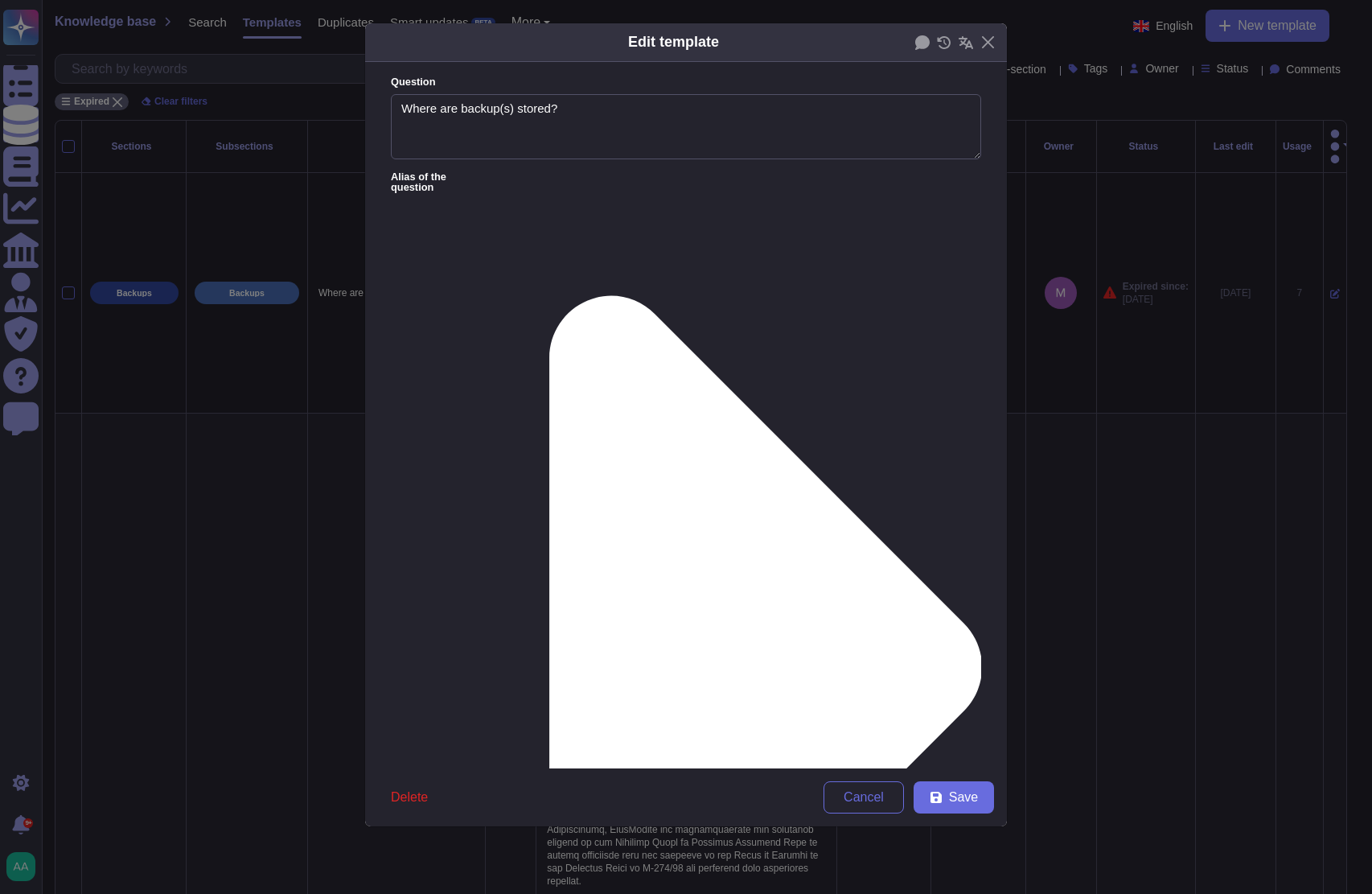
type textarea "Where are backup(s) stored?"
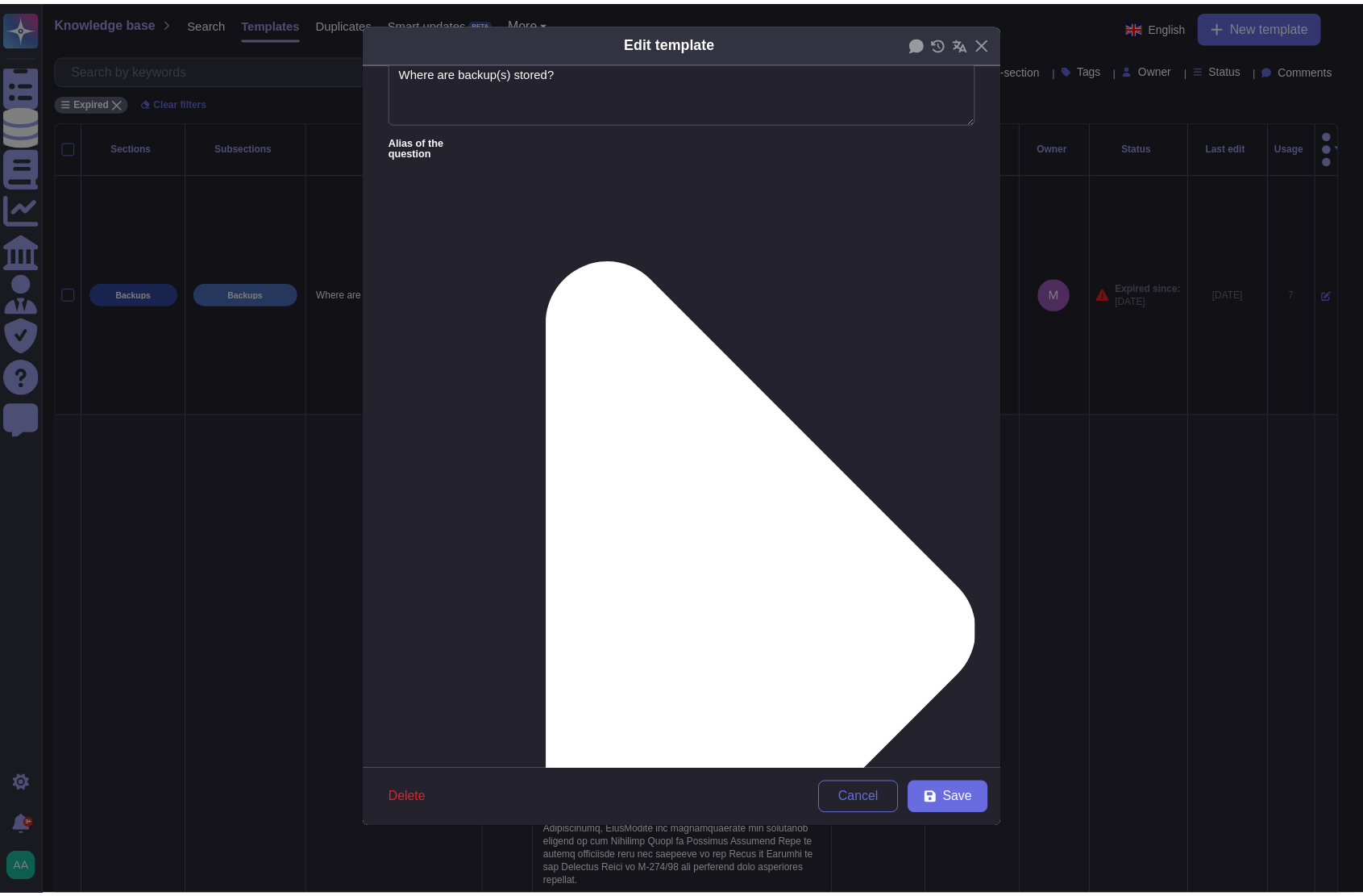
scroll to position [0, 0]
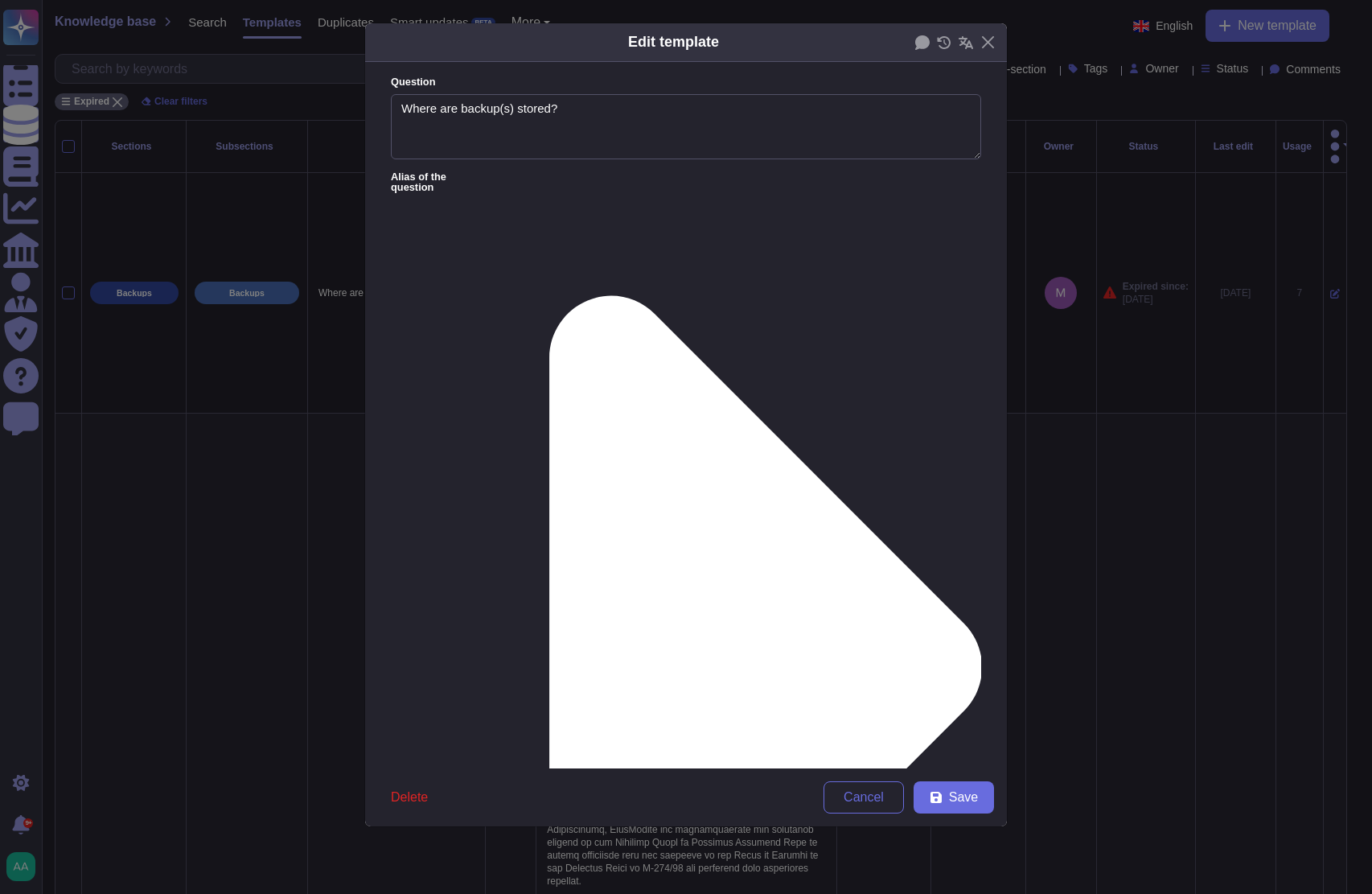
click at [510, 685] on div "From [DATE]" at bounding box center [475, 684] width 131 height 14
click at [971, 807] on button "Save" at bounding box center [953, 797] width 80 height 32
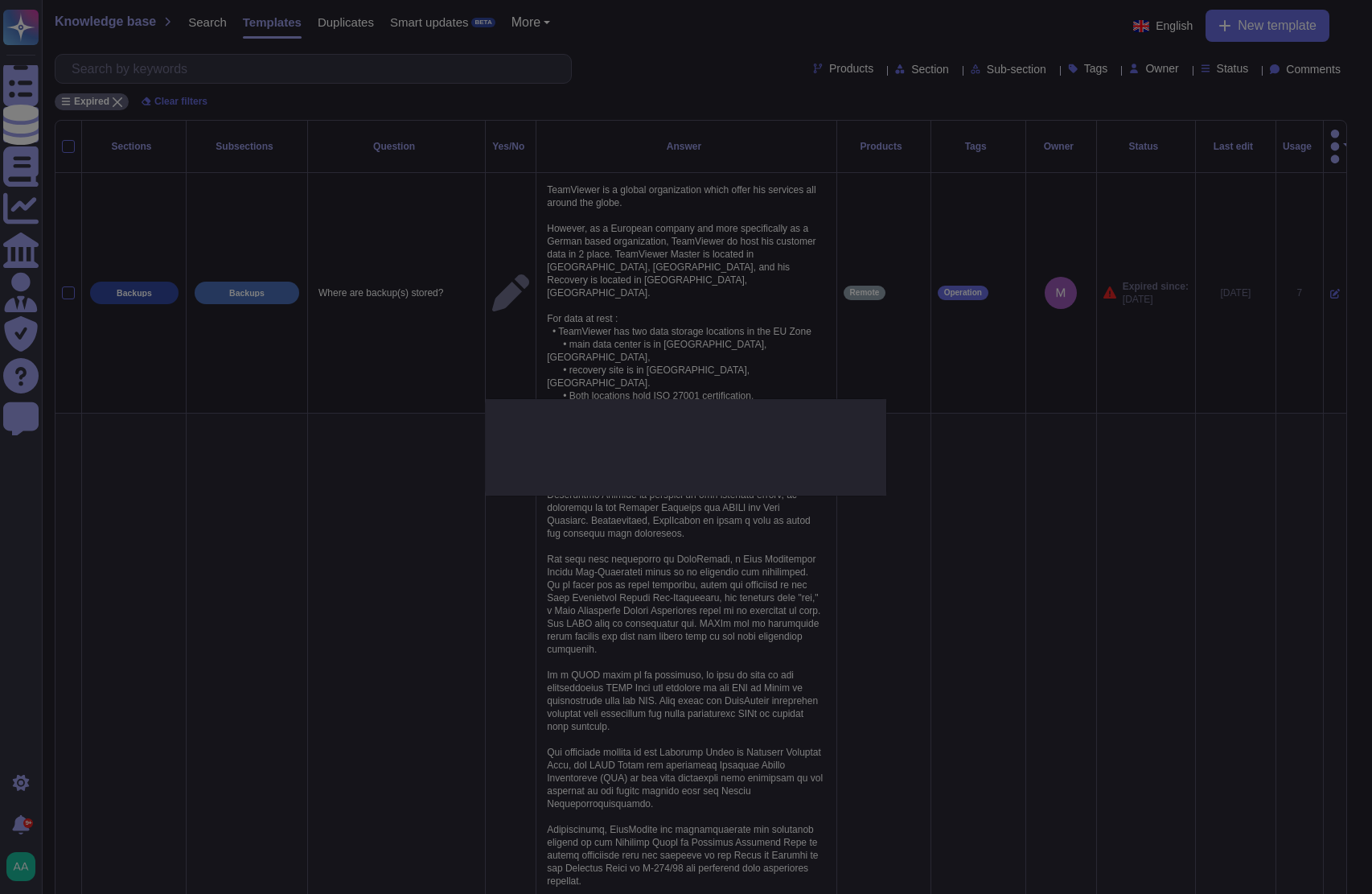
type textarea "TeamViewer is a global organization which offer his services all around the glo…"
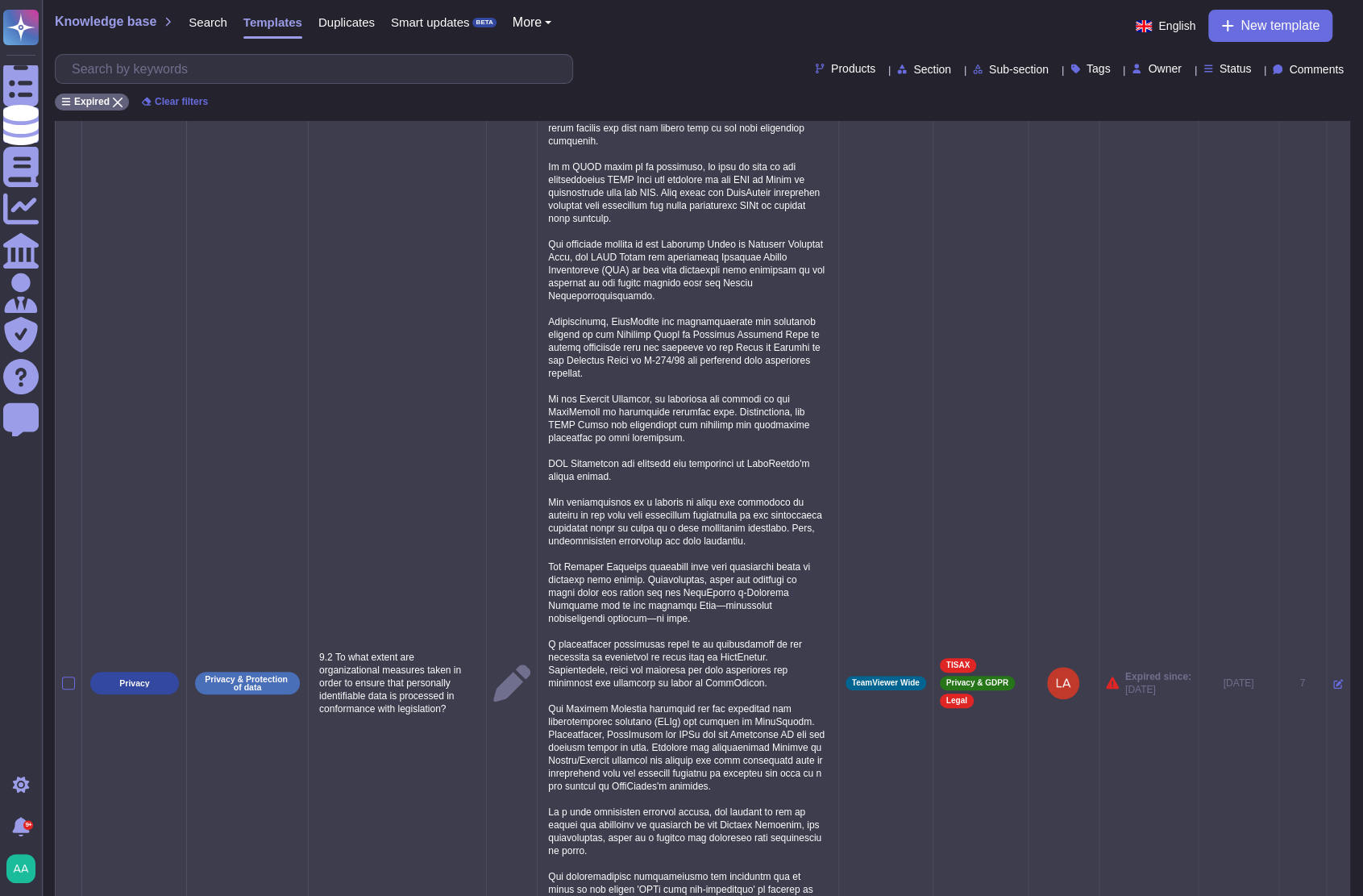
scroll to position [335, 0]
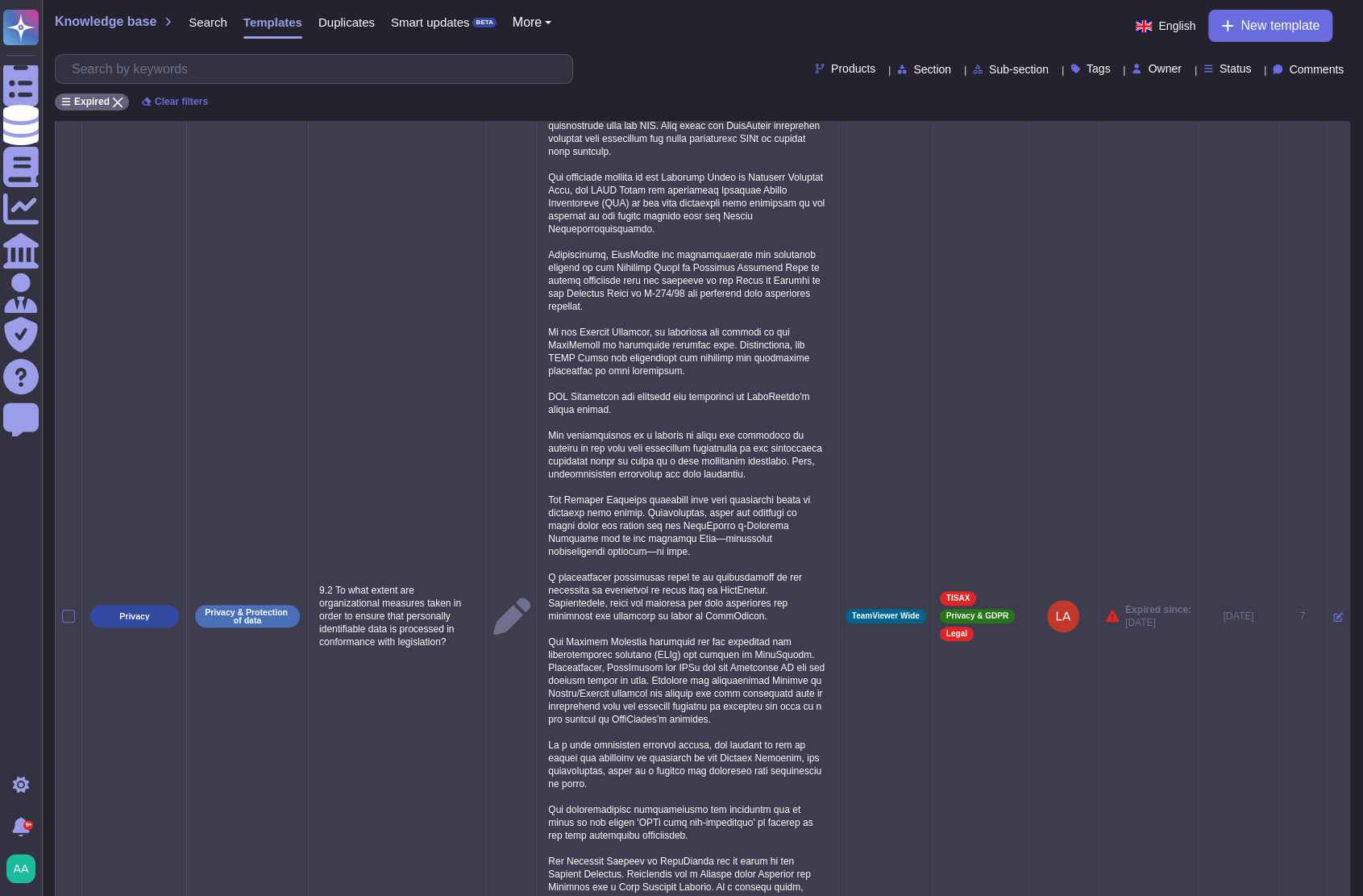
click at [1334, 622] on icon at bounding box center [1338, 617] width 9 height 9
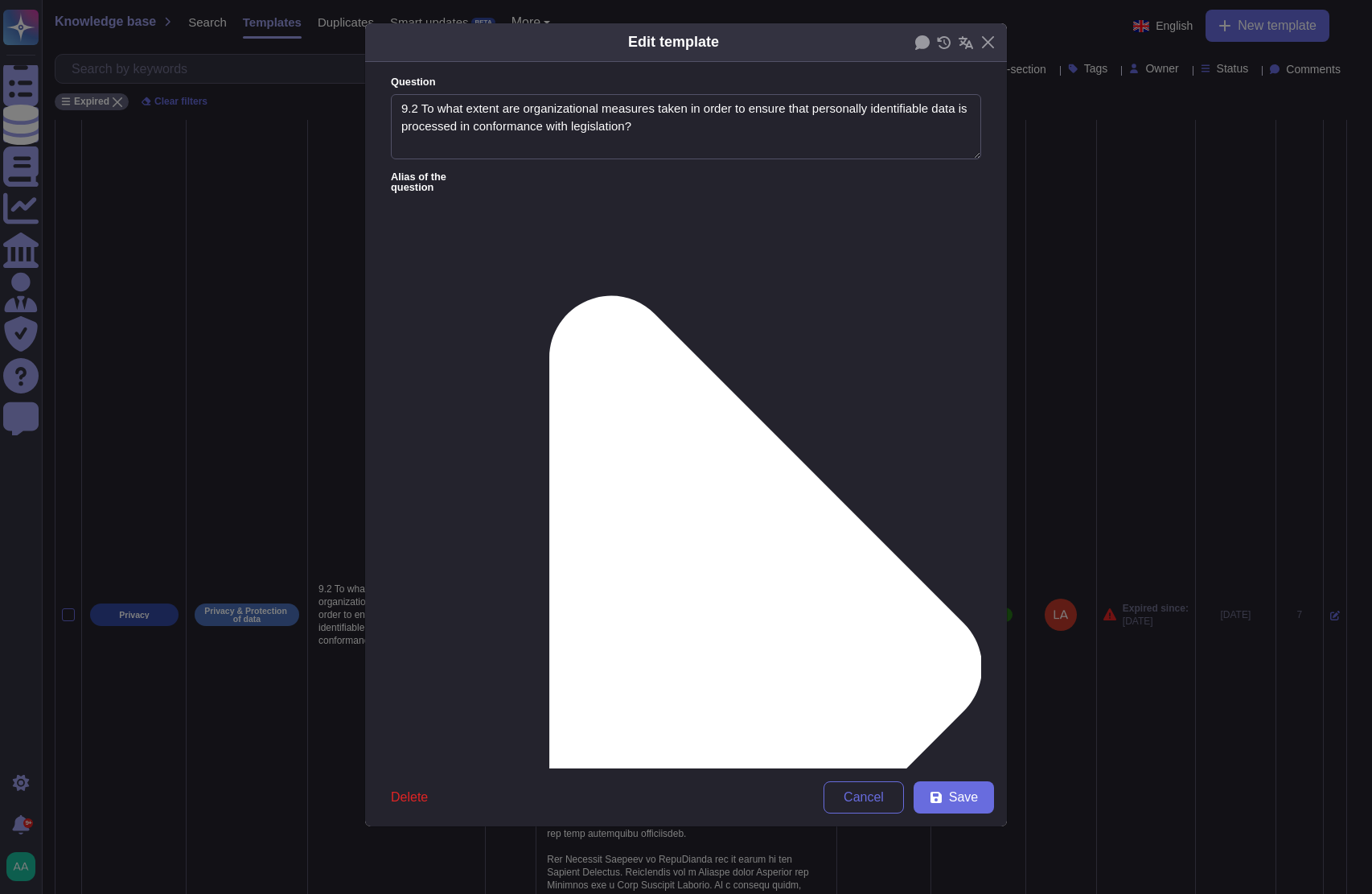
type textarea "9.2 To what extent are organizational measures taken in order to ensure that pe…"
type textarea "The data protection principles are documented and implemented as stated in the …"
click at [419, 105] on textarea "9.2 To what extent are organizational measures taken in order to ensure that pe…" at bounding box center [686, 127] width 590 height 66
type textarea "To what extent are organizational measures taken in order to ensure that person…"
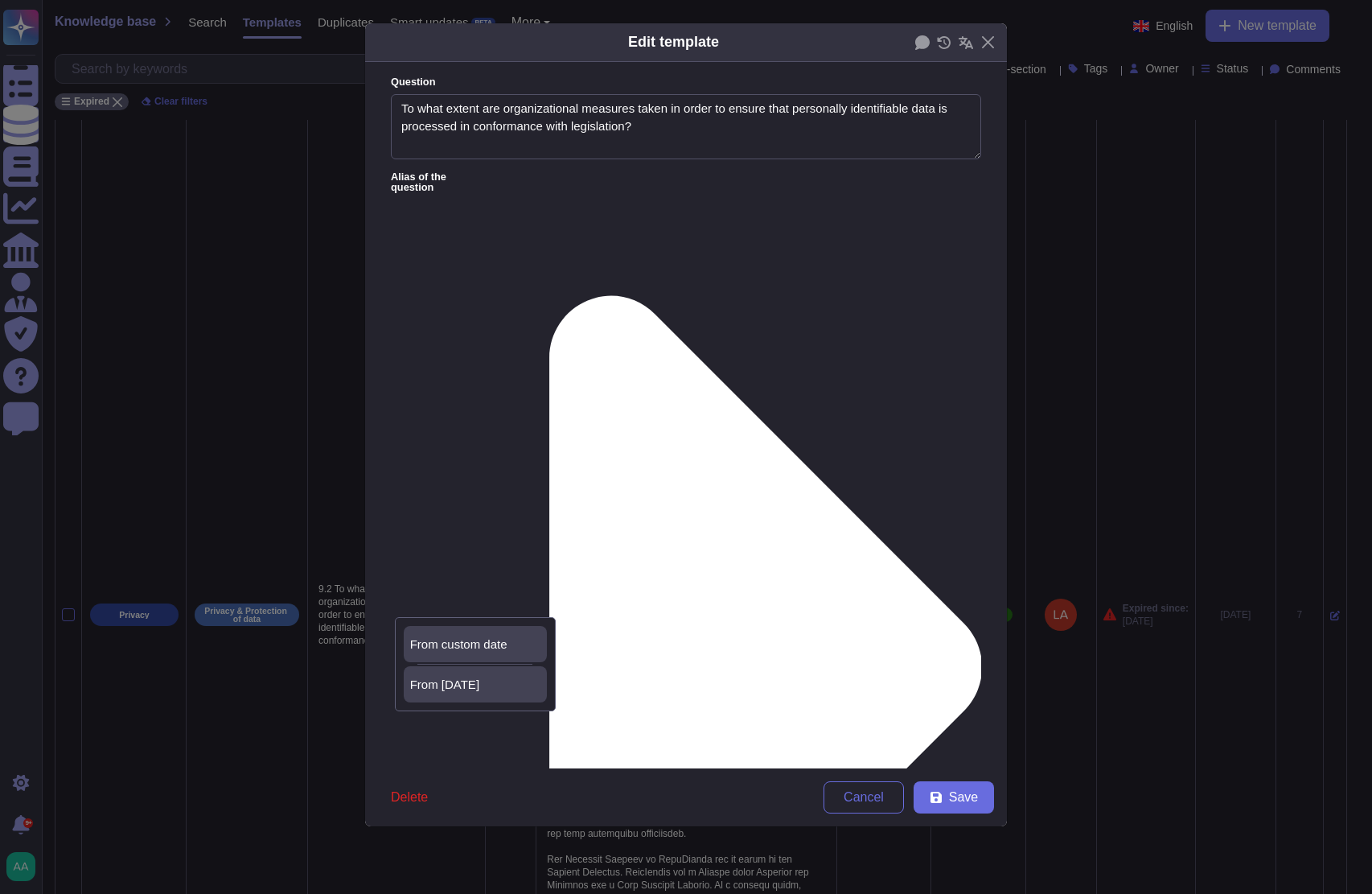
click at [514, 692] on div "From [DATE]" at bounding box center [474, 684] width 143 height 36
click at [956, 809] on button "Save" at bounding box center [953, 797] width 80 height 32
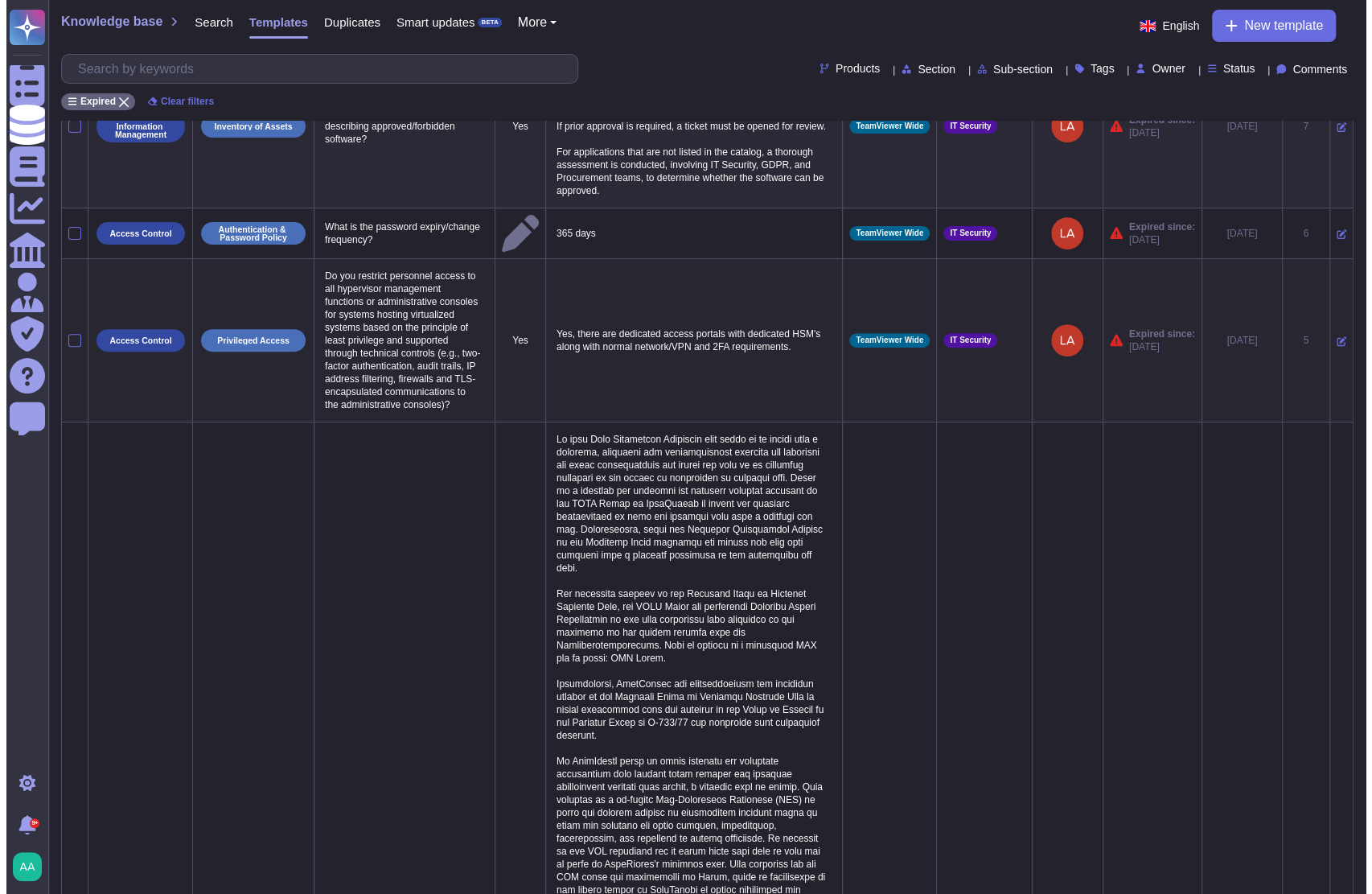
scroll to position [0, 0]
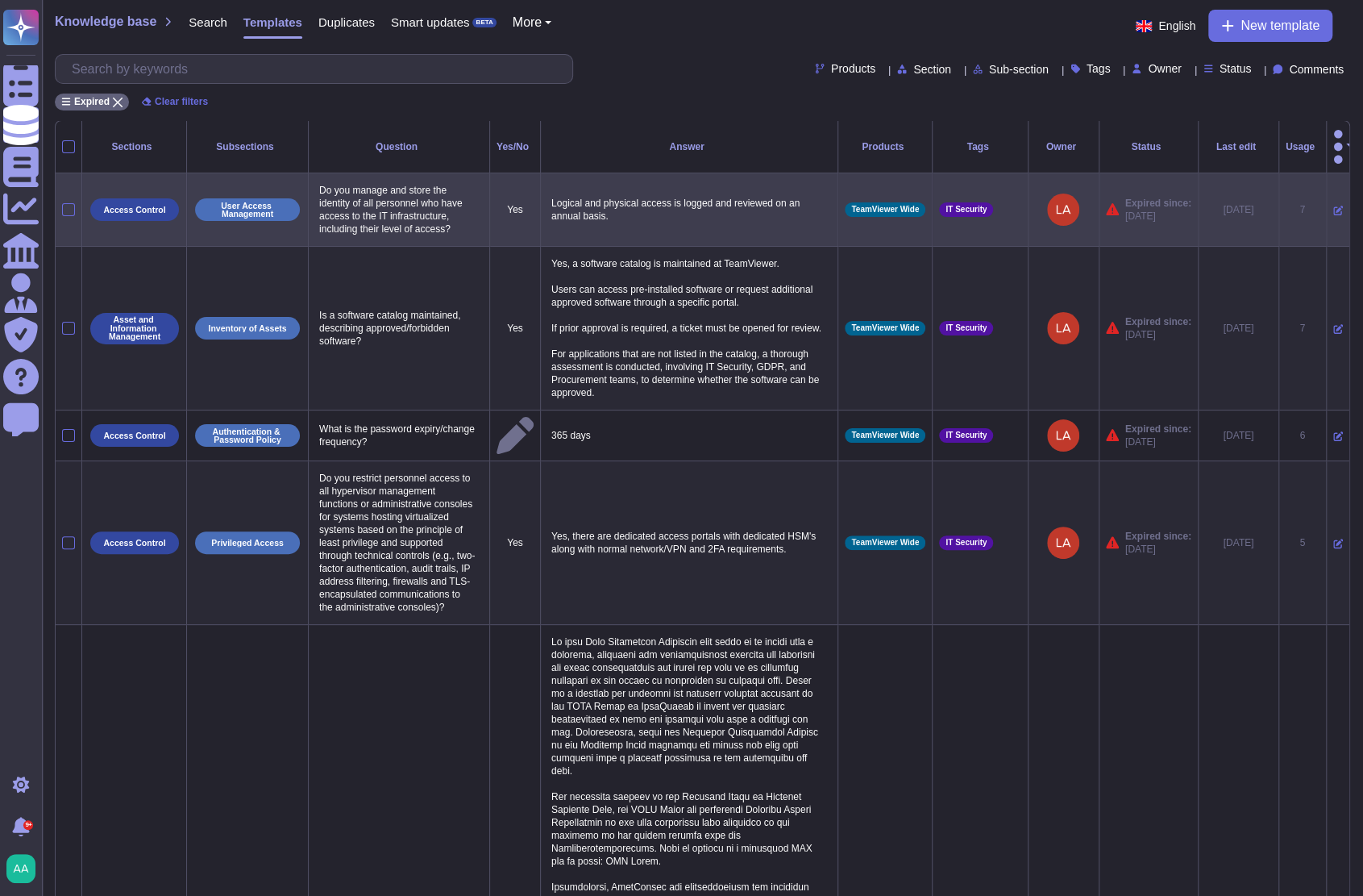
click at [1334, 206] on icon at bounding box center [1338, 211] width 9 height 9
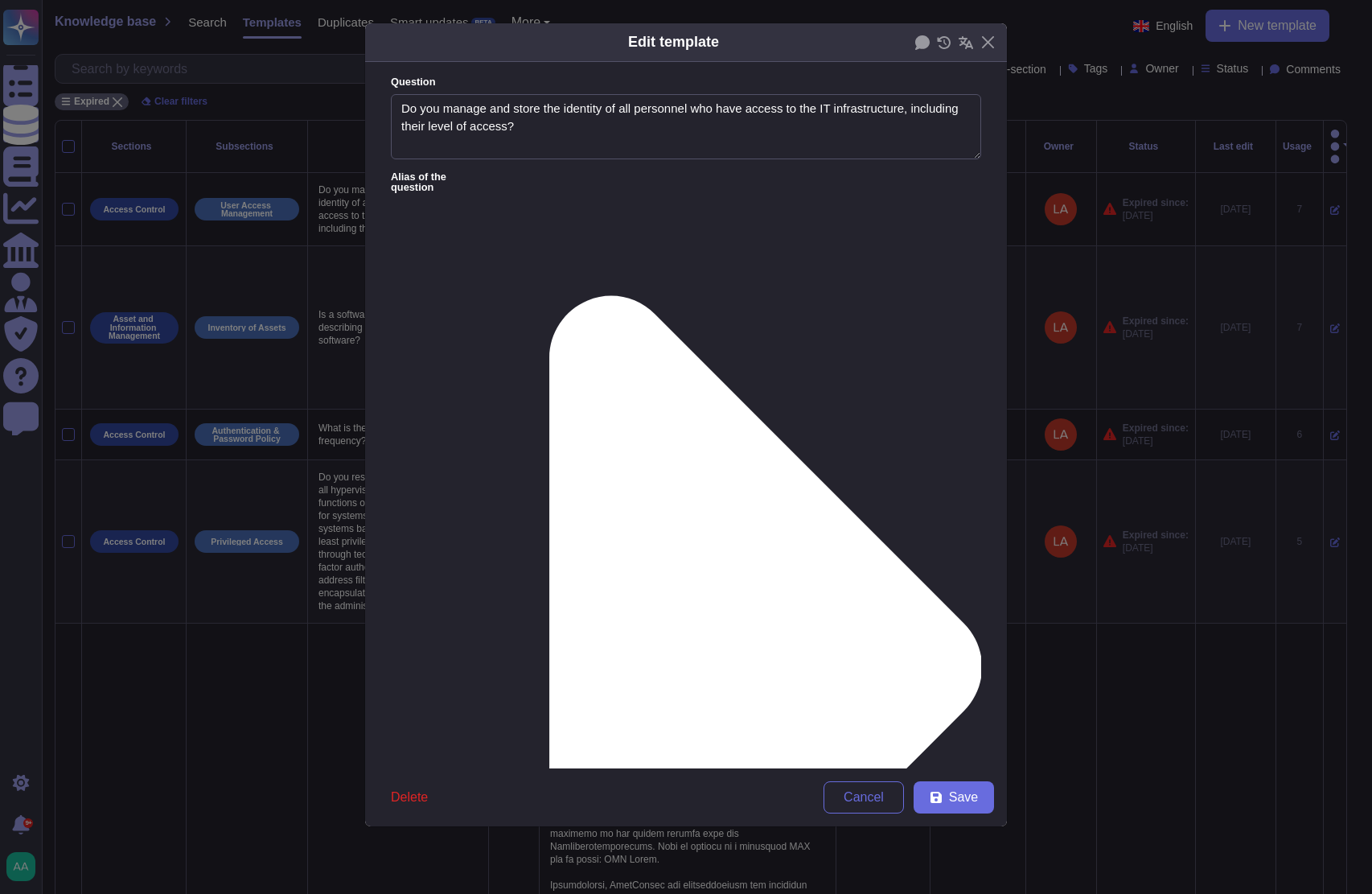
type textarea "Do you manage and store the identity of all personnel who have access to the IT…"
type textarea "Logical and physical access is logged and reviewed on an annual basis."
click at [487, 675] on div "From [DATE]" at bounding box center [474, 684] width 143 height 36
click at [935, 801] on icon at bounding box center [936, 797] width 11 height 11
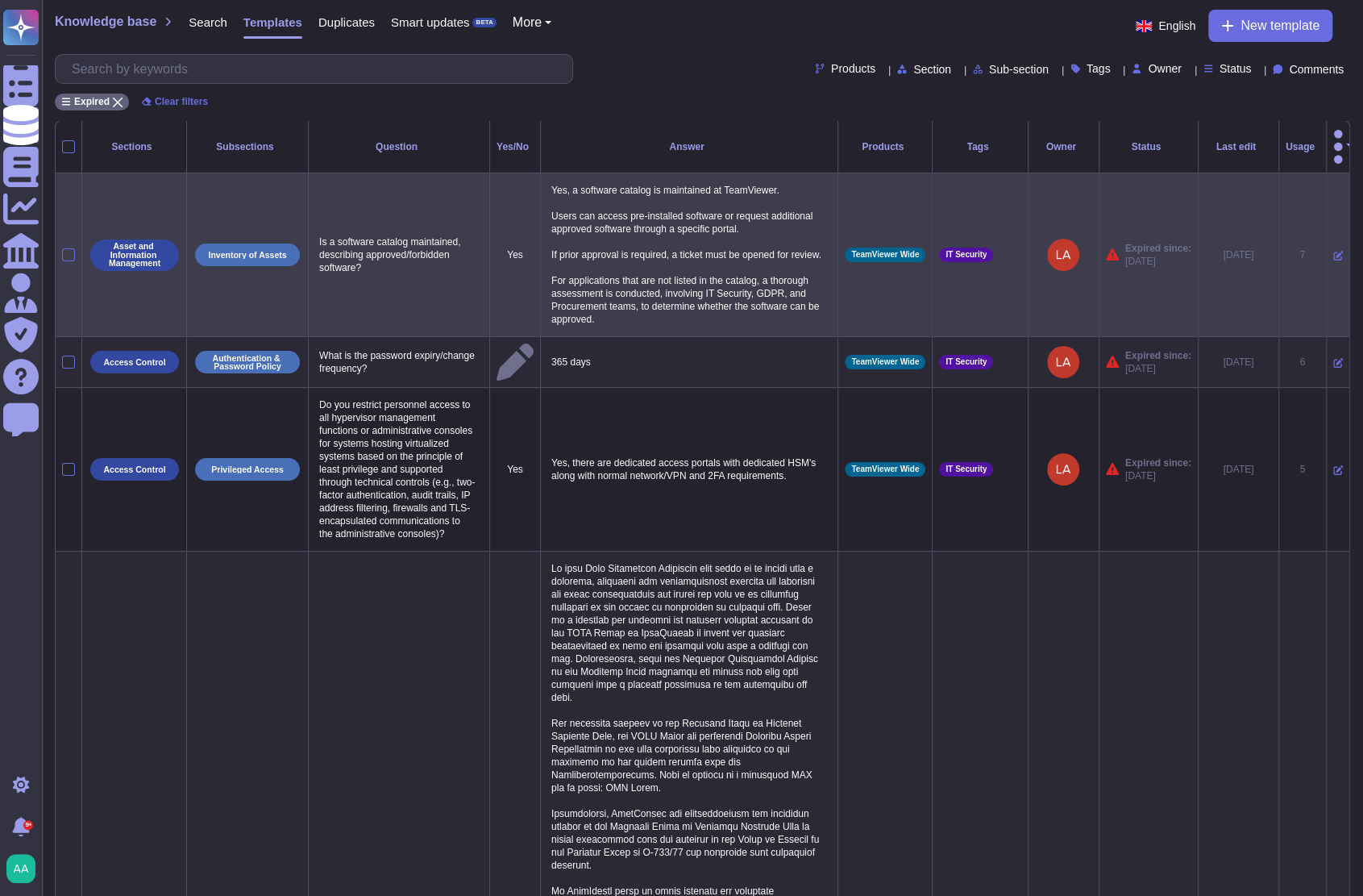
click at [1334, 251] on icon at bounding box center [1338, 255] width 9 height 9
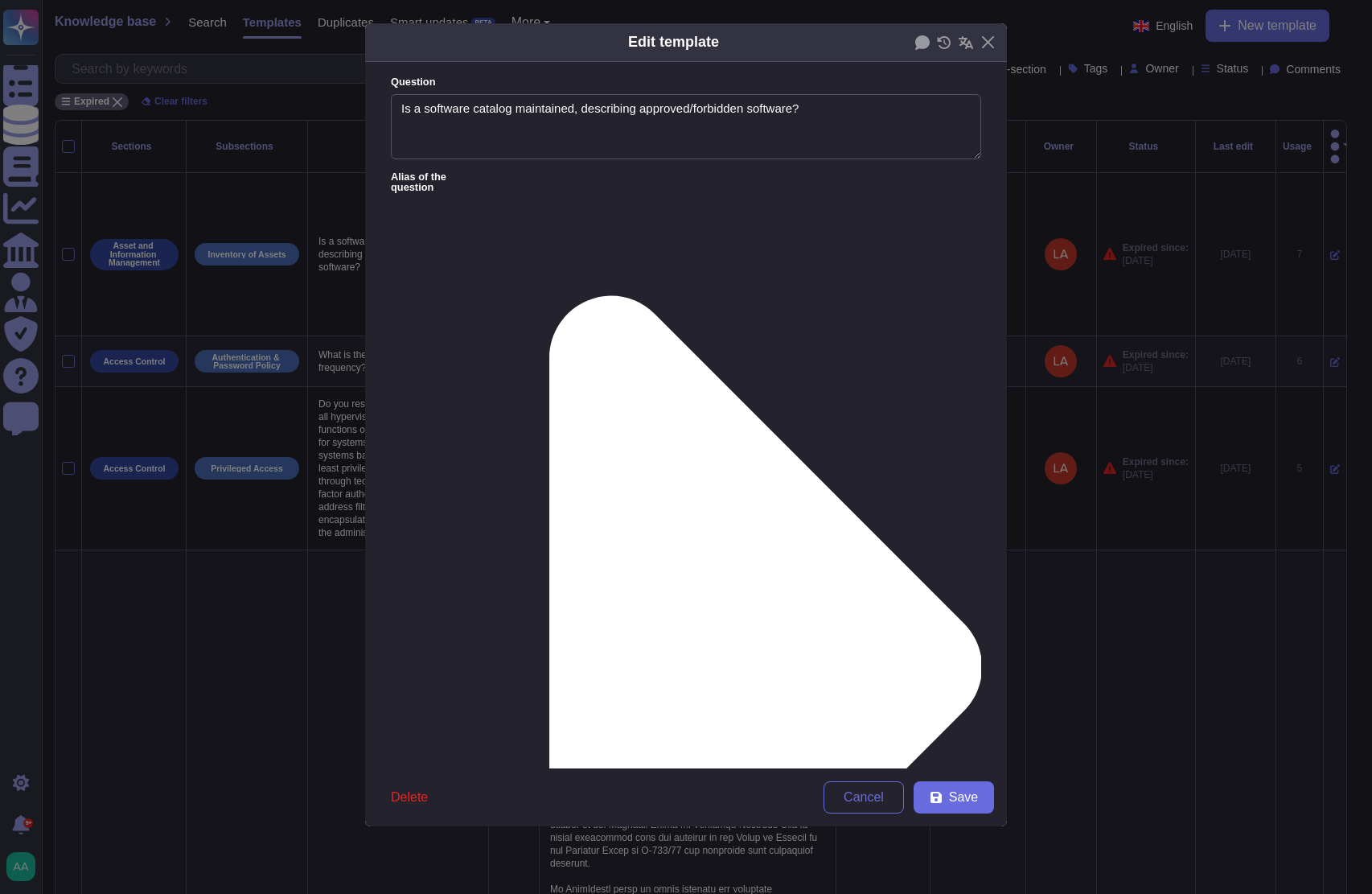
type textarea "Is a software catalog maintained, describing approved/forbidden software?"
type textarea "Yes, a software catalog is maintained at TeamViewer. Users can access pre-insta…"
click at [432, 680] on span "From [DATE]" at bounding box center [444, 684] width 69 height 14
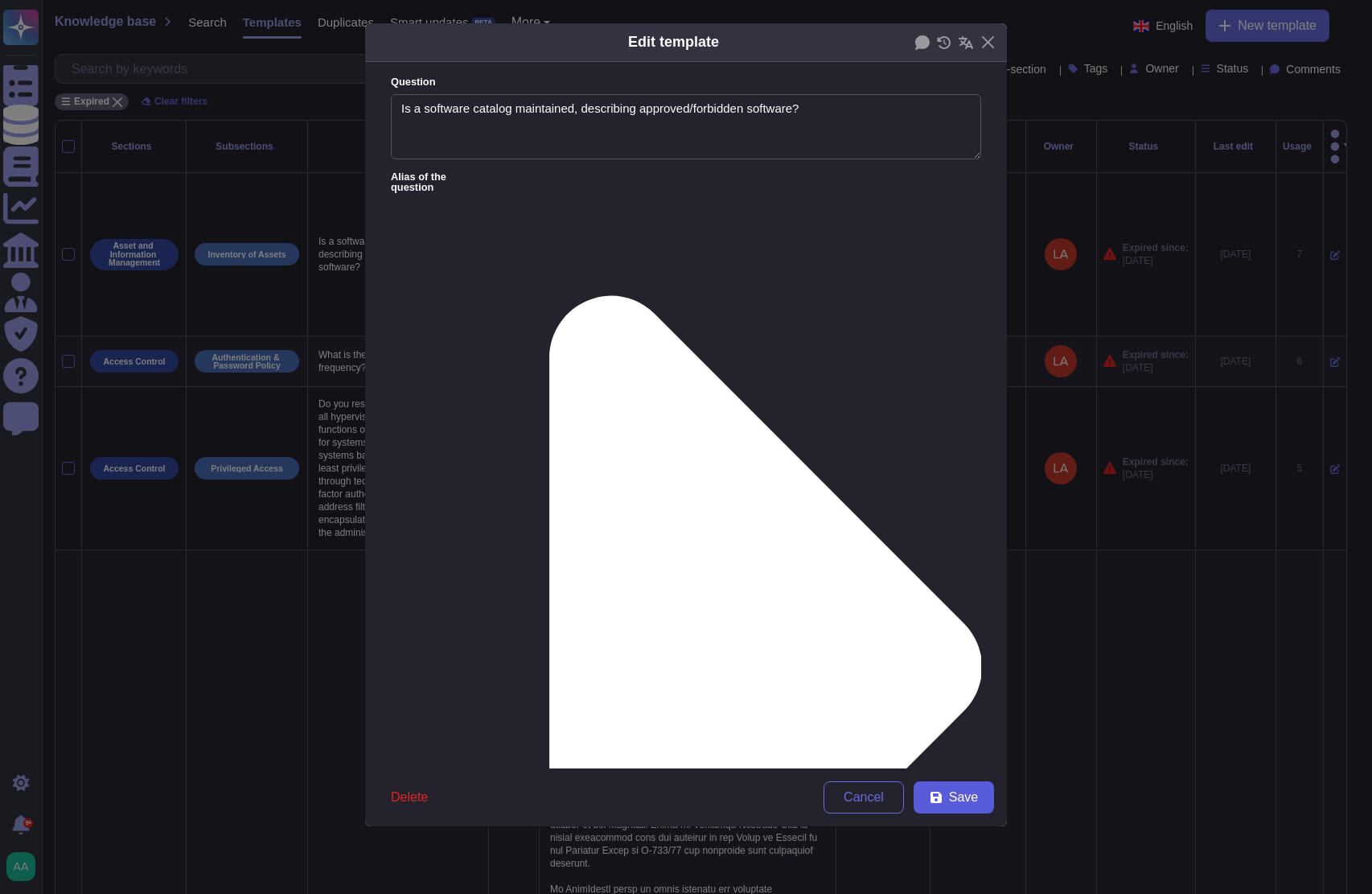
click at [945, 789] on button "Save" at bounding box center [953, 797] width 80 height 32
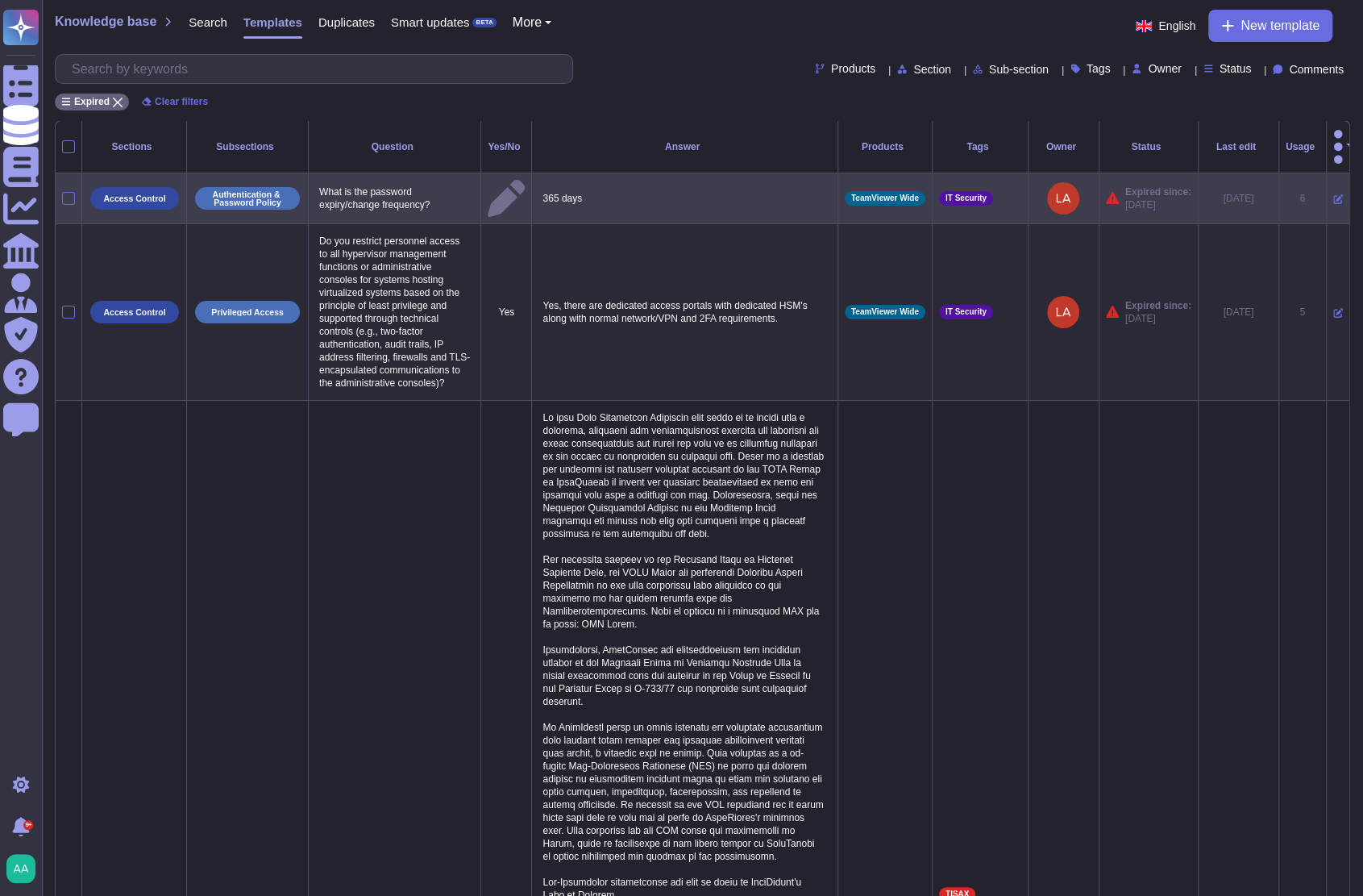
click at [1334, 195] on icon at bounding box center [1338, 199] width 9 height 9
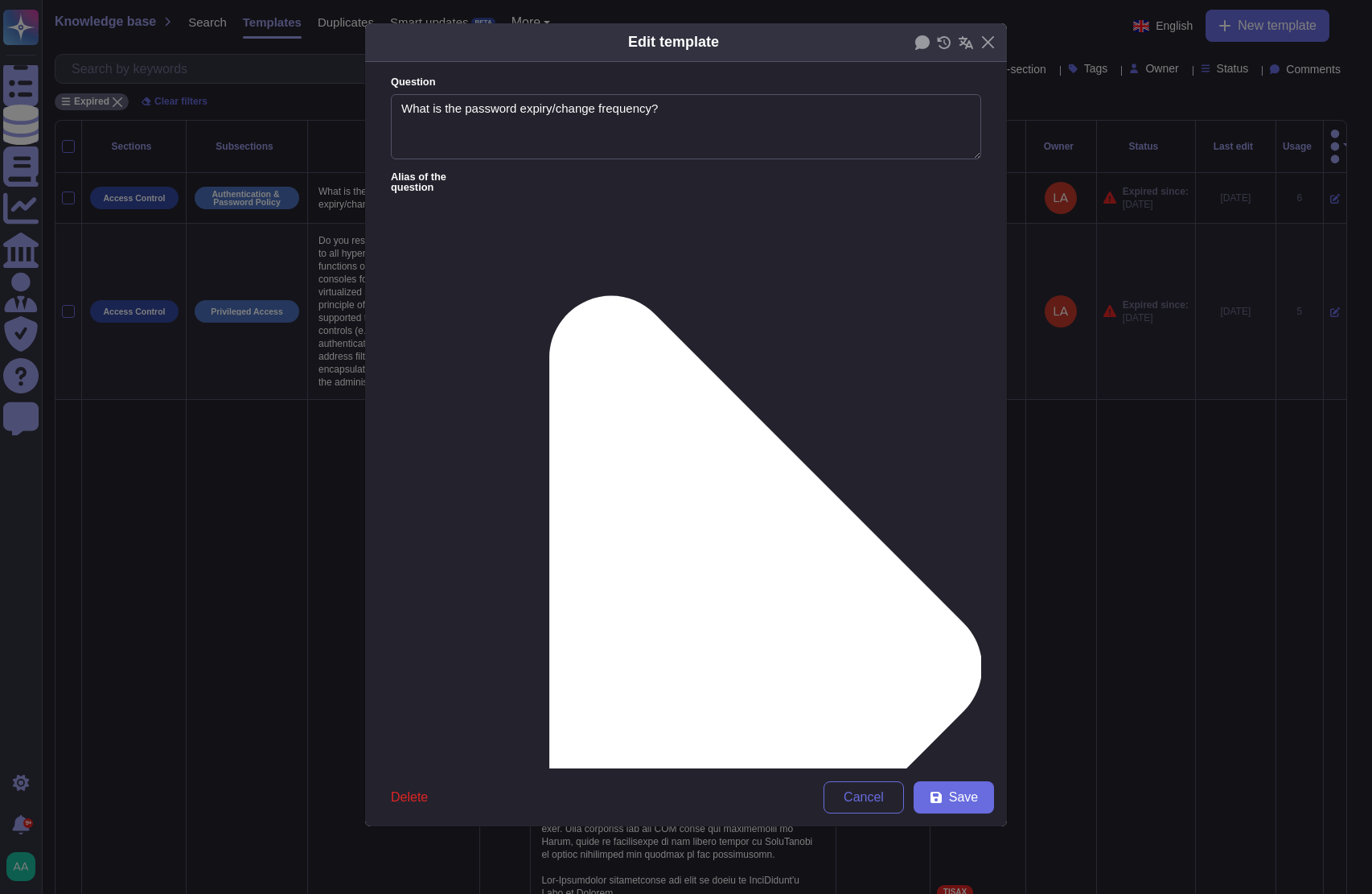
type textarea "What is the password expiry/change frequency?"
type textarea "365 days as we have moved to passwordless for primary authentication."
click at [465, 666] on div "From [DATE]" at bounding box center [474, 684] width 143 height 36
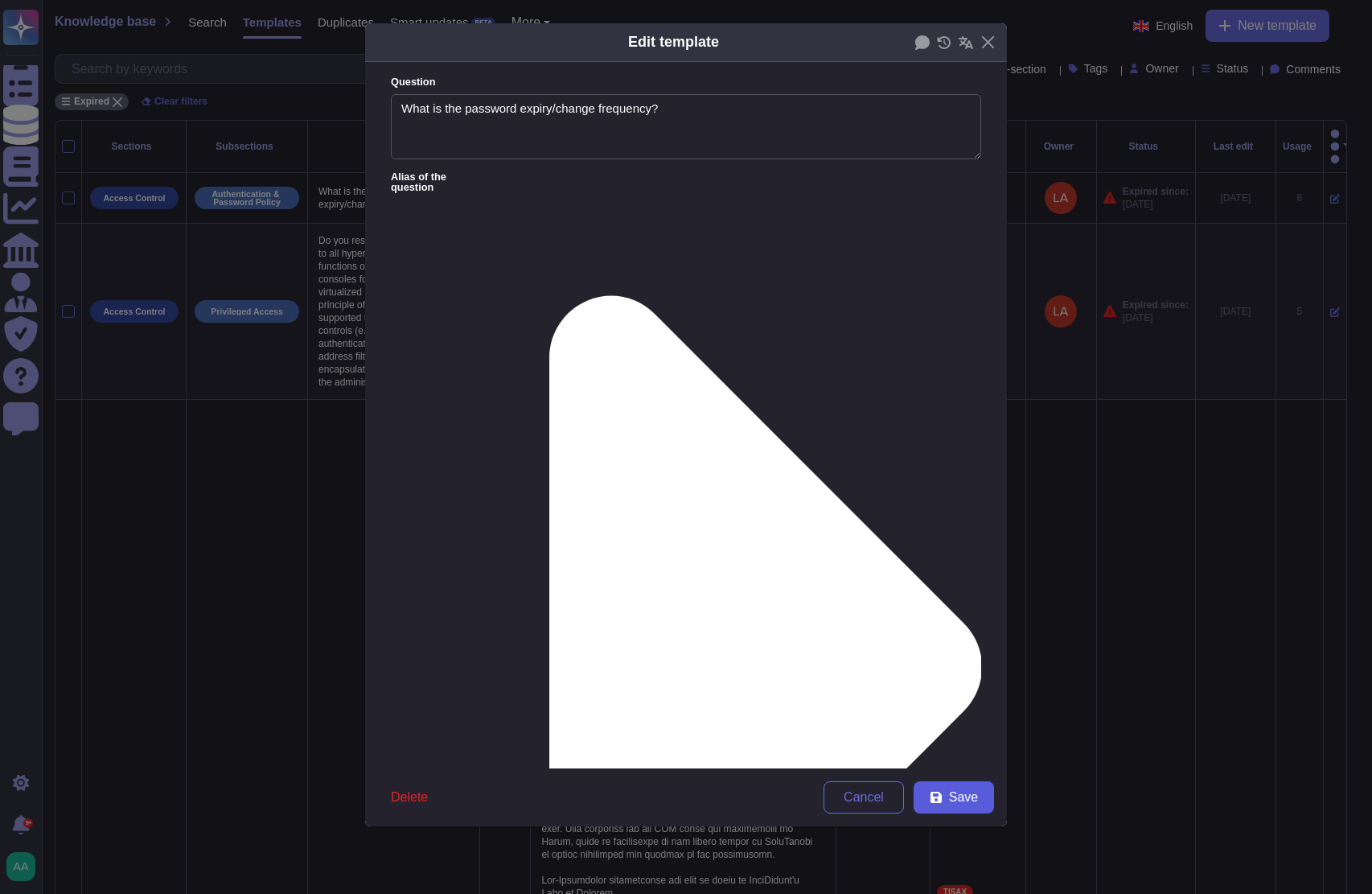
click at [939, 791] on icon at bounding box center [936, 797] width 13 height 13
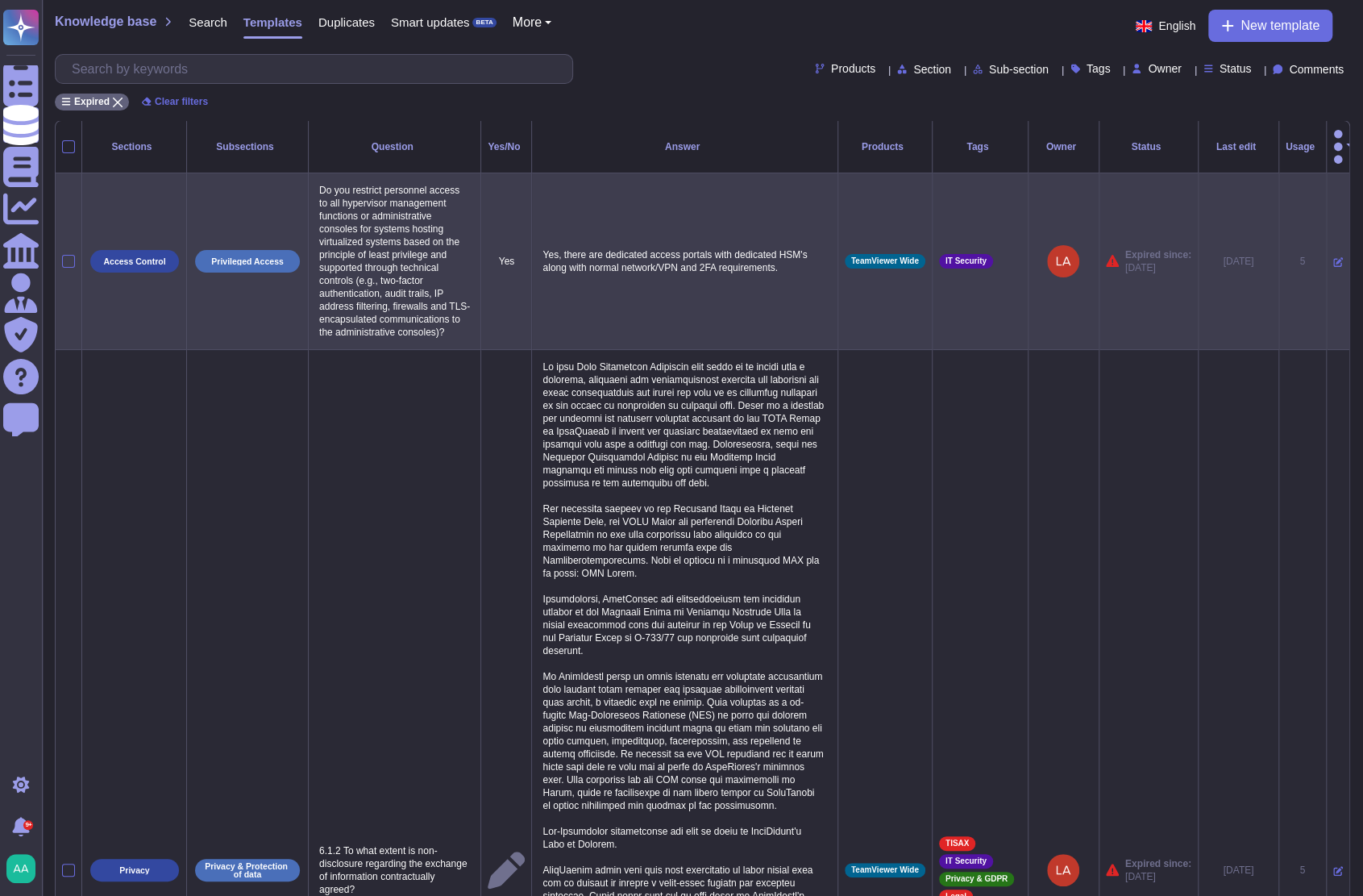
click at [1334, 257] on icon at bounding box center [1338, 262] width 9 height 9
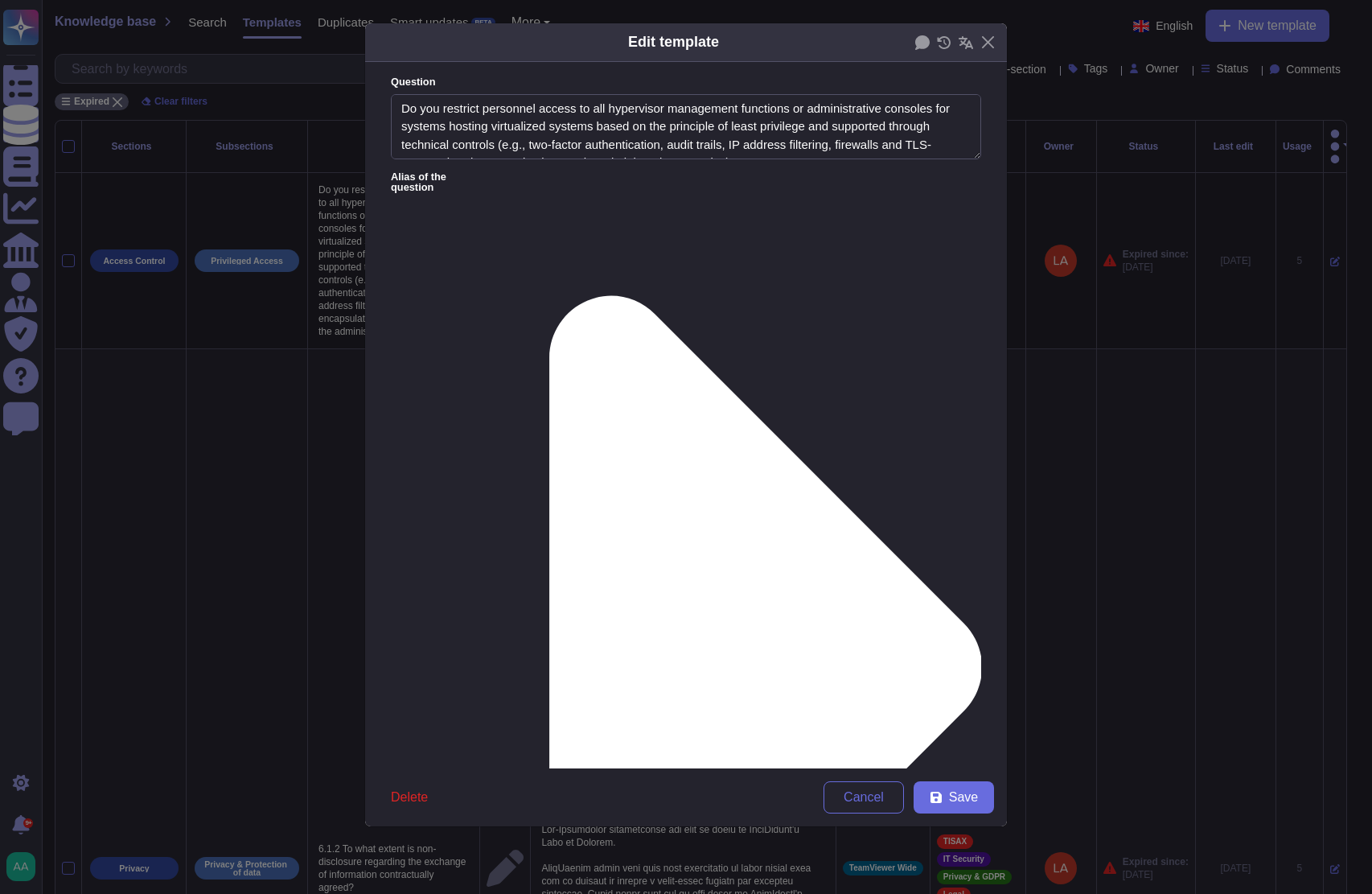
type textarea "Do you restrict personnel access to all hypervisor management functions or admi…"
type textarea "Yes, there are dedicated access portals with dedicated HSM's along with normal …"
click at [522, 674] on div "From [DATE]" at bounding box center [474, 684] width 143 height 36
click at [939, 794] on icon at bounding box center [936, 797] width 11 height 11
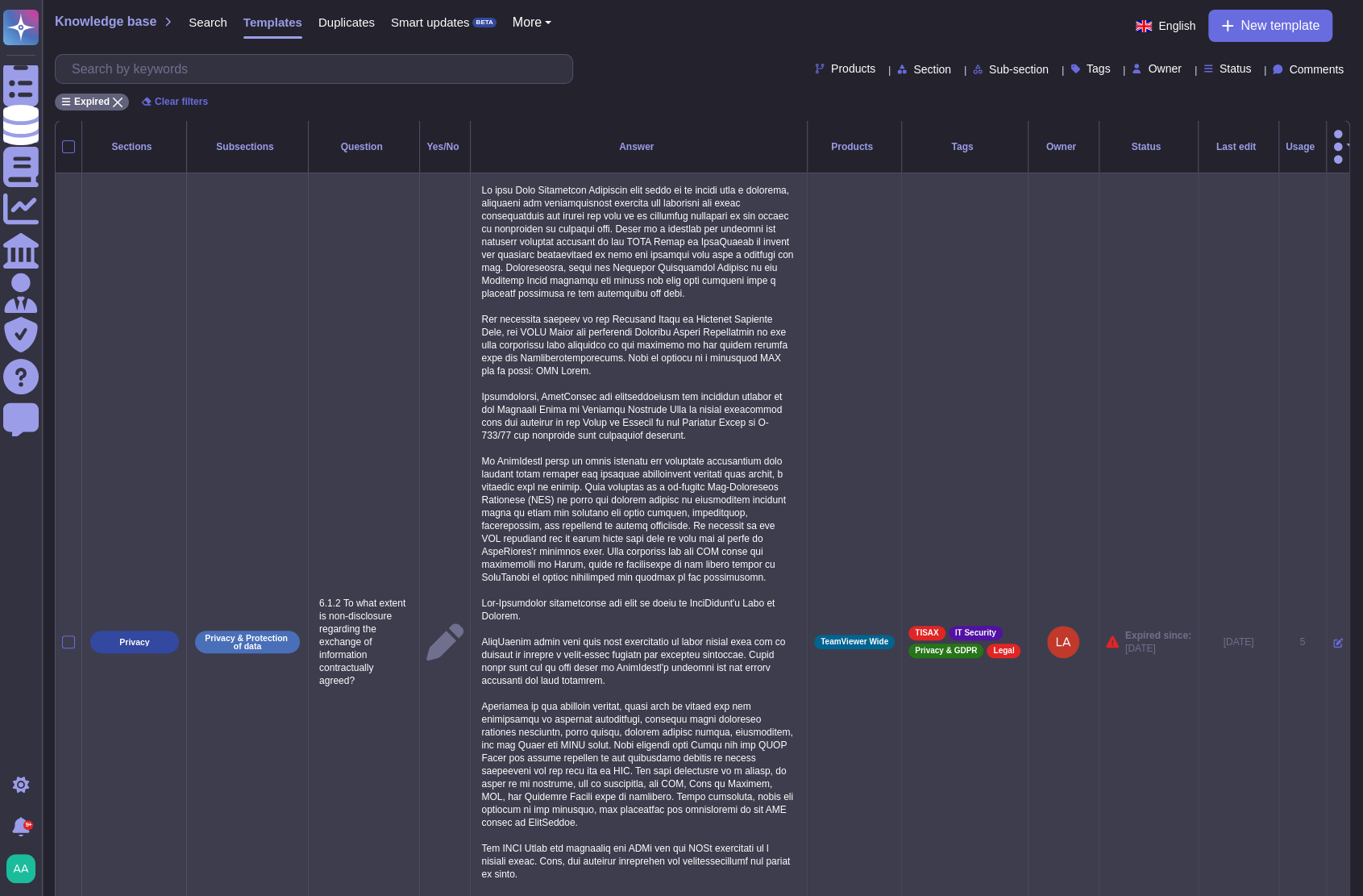
click at [1334, 638] on icon at bounding box center [1338, 643] width 9 height 9
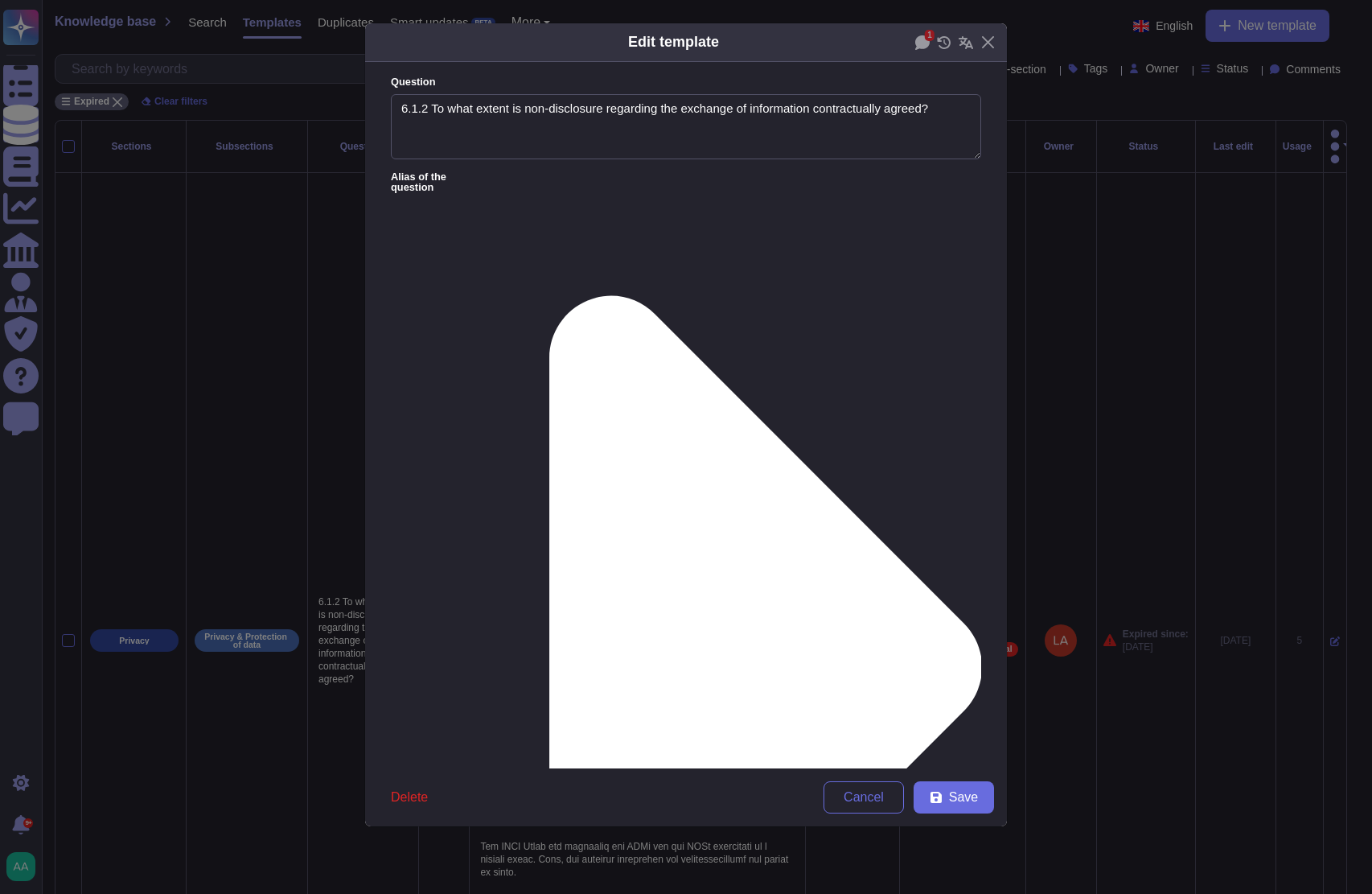
type textarea "6.1.2 To what extent is non-disclosure regarding the exchange of information co…"
type textarea "In each Data Processing Agreement that needs to be signed with a supplier, tech…"
drag, startPoint x: 428, startPoint y: 103, endPoint x: 362, endPoint y: 103, distance: 66.0
click at [362, 103] on div "Edit template 1 Question 6.1.2 To what extent is non-disclosure regarding the e…" at bounding box center [686, 447] width 1372 height 894
type textarea "To what extent is non-disclosure regarding the exchange of information contract…"
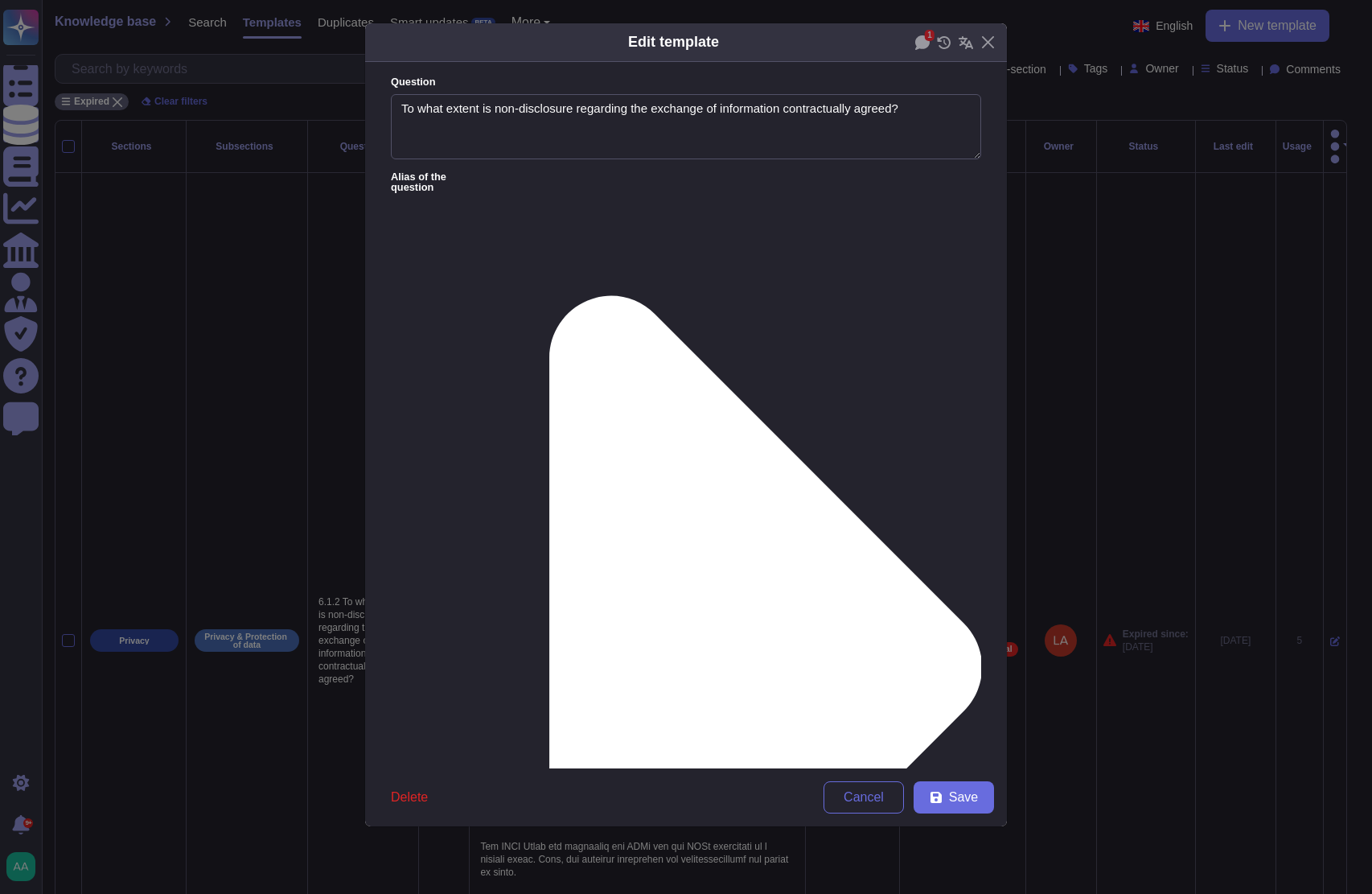
click at [549, 296] on icon at bounding box center [765, 668] width 433 height 743
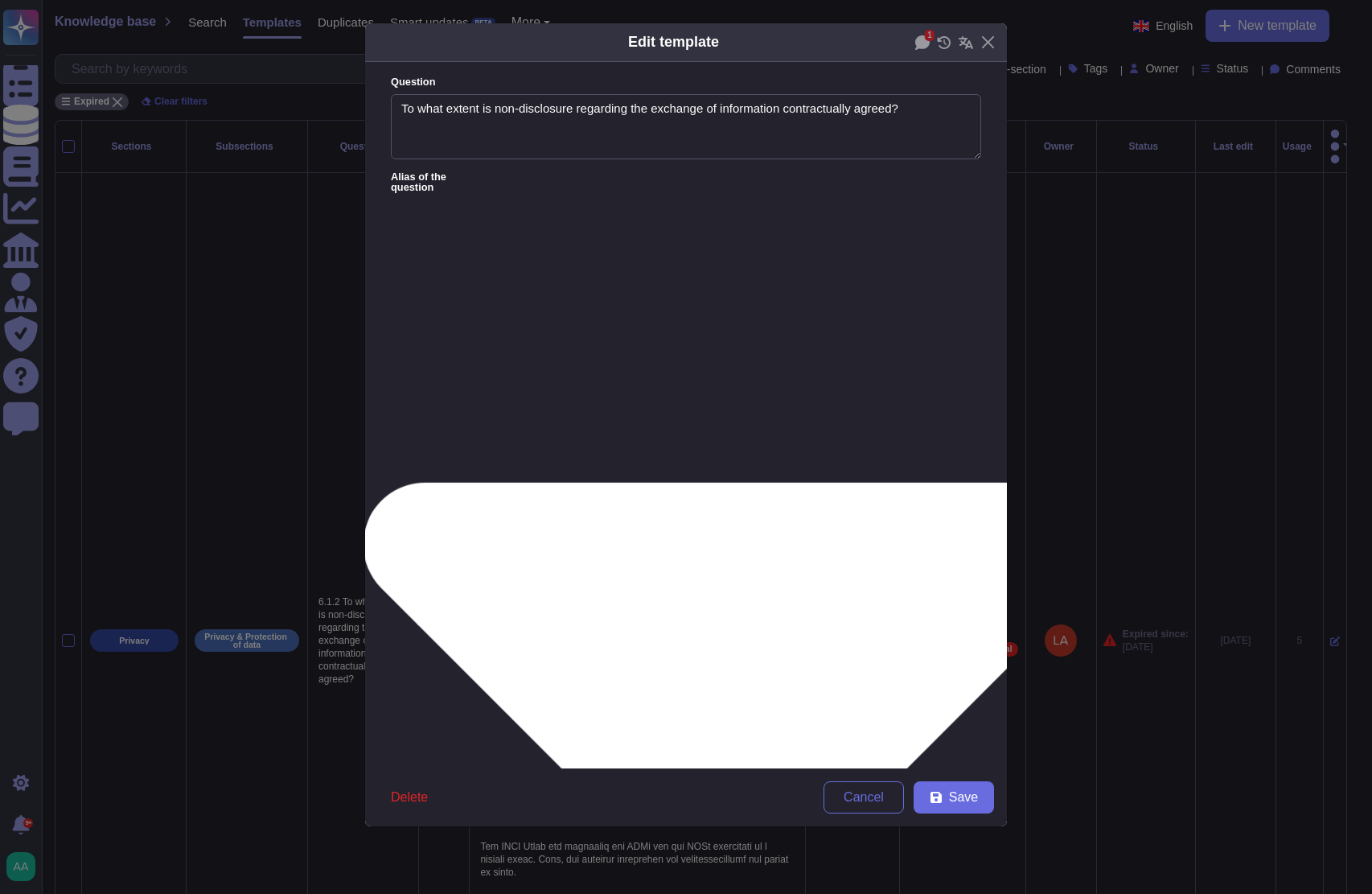
click at [441, 740] on div "From [DATE]" at bounding box center [474, 723] width 143 height 36
click at [1018, 804] on div "Edit template 1 Question To what extent is non-disclosure regarding the exchang…" at bounding box center [686, 447] width 1372 height 894
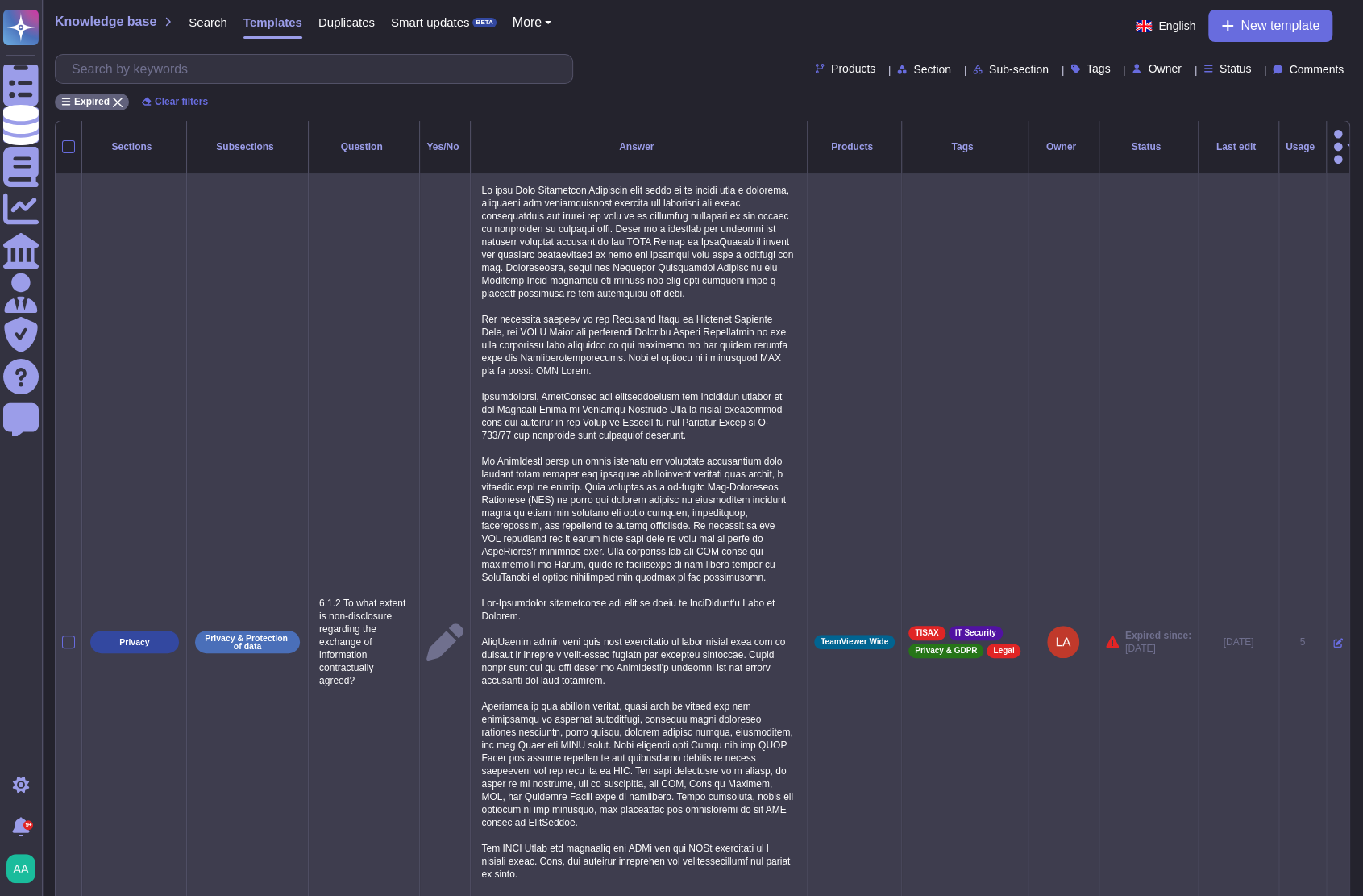
click at [1326, 635] on td at bounding box center [1337, 643] width 24 height 938
click at [1334, 638] on icon at bounding box center [1338, 643] width 9 height 9
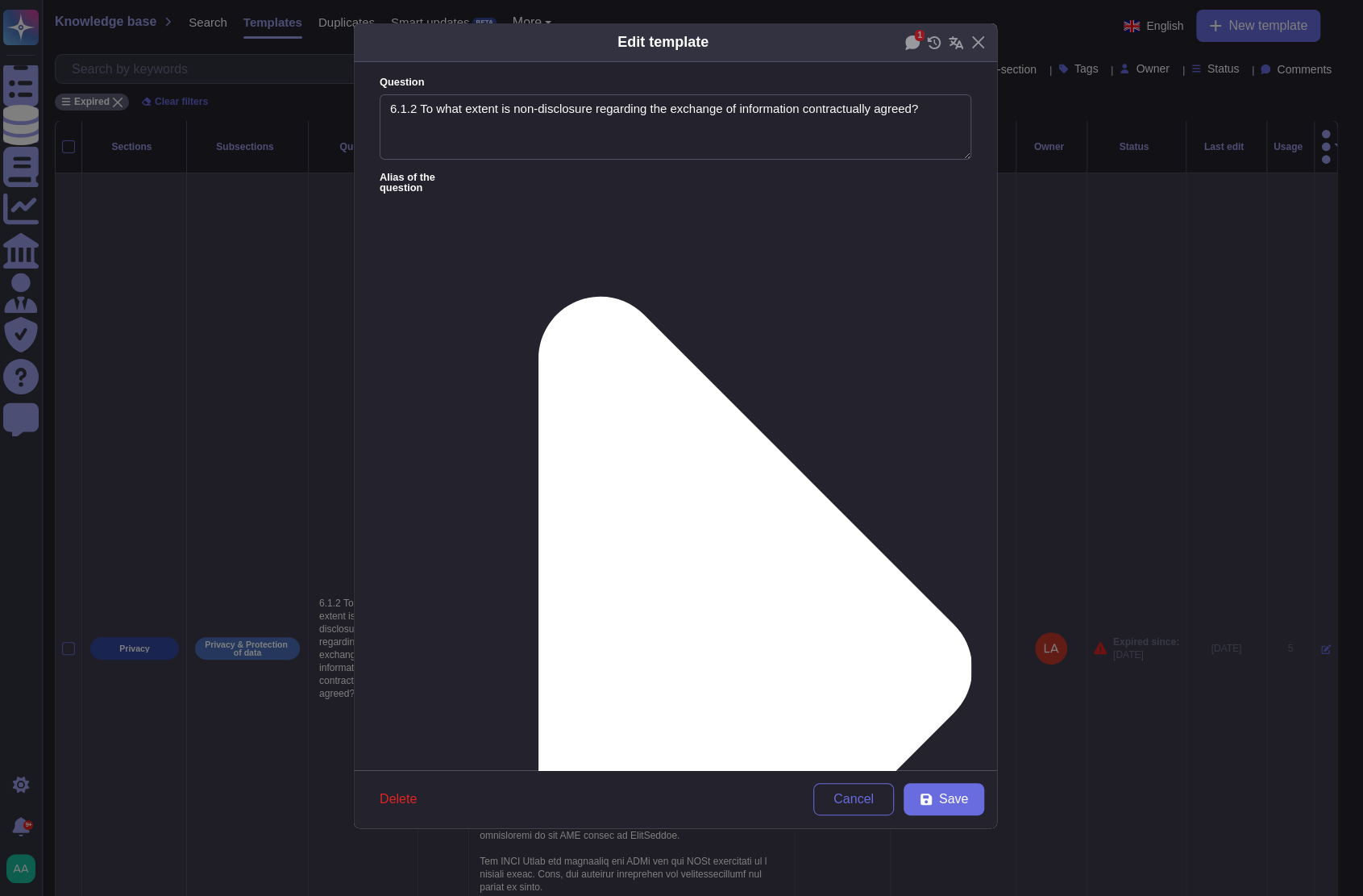
type textarea "6.1.2 To what extent is non-disclosure regarding the exchange of information co…"
type textarea "In each Data Processing Agreement that needs to be signed with a supplier, tech…"
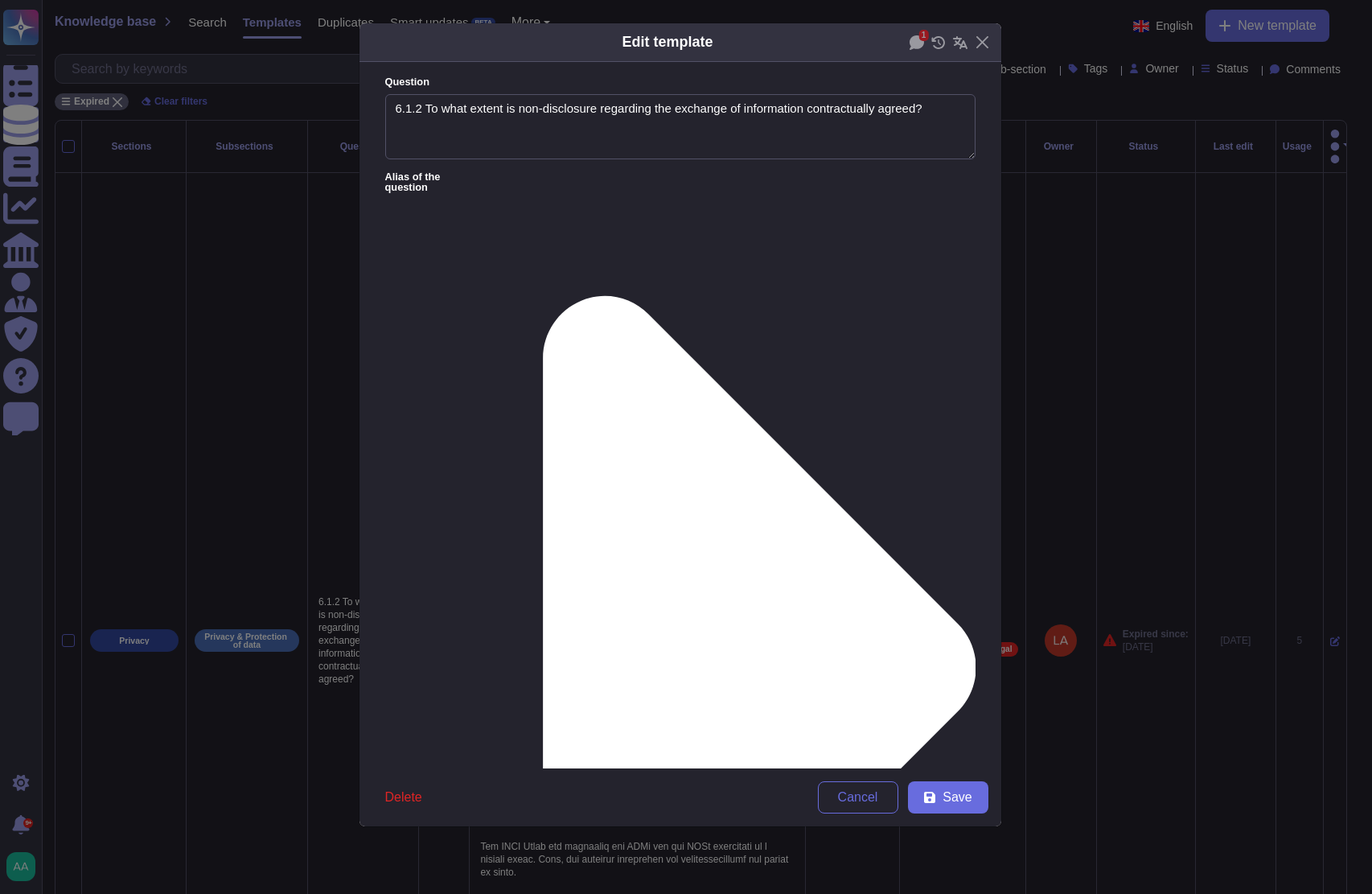
click at [476, 689] on div "From [DATE]" at bounding box center [469, 684] width 131 height 14
click at [417, 109] on textarea "6.1.2 To what extent is non-disclosure regarding the exchange of information co…" at bounding box center [680, 127] width 590 height 66
type textarea "To what extent is non-disclosure regarding the exchange of information contract…"
click at [953, 801] on span "Save" at bounding box center [957, 797] width 29 height 13
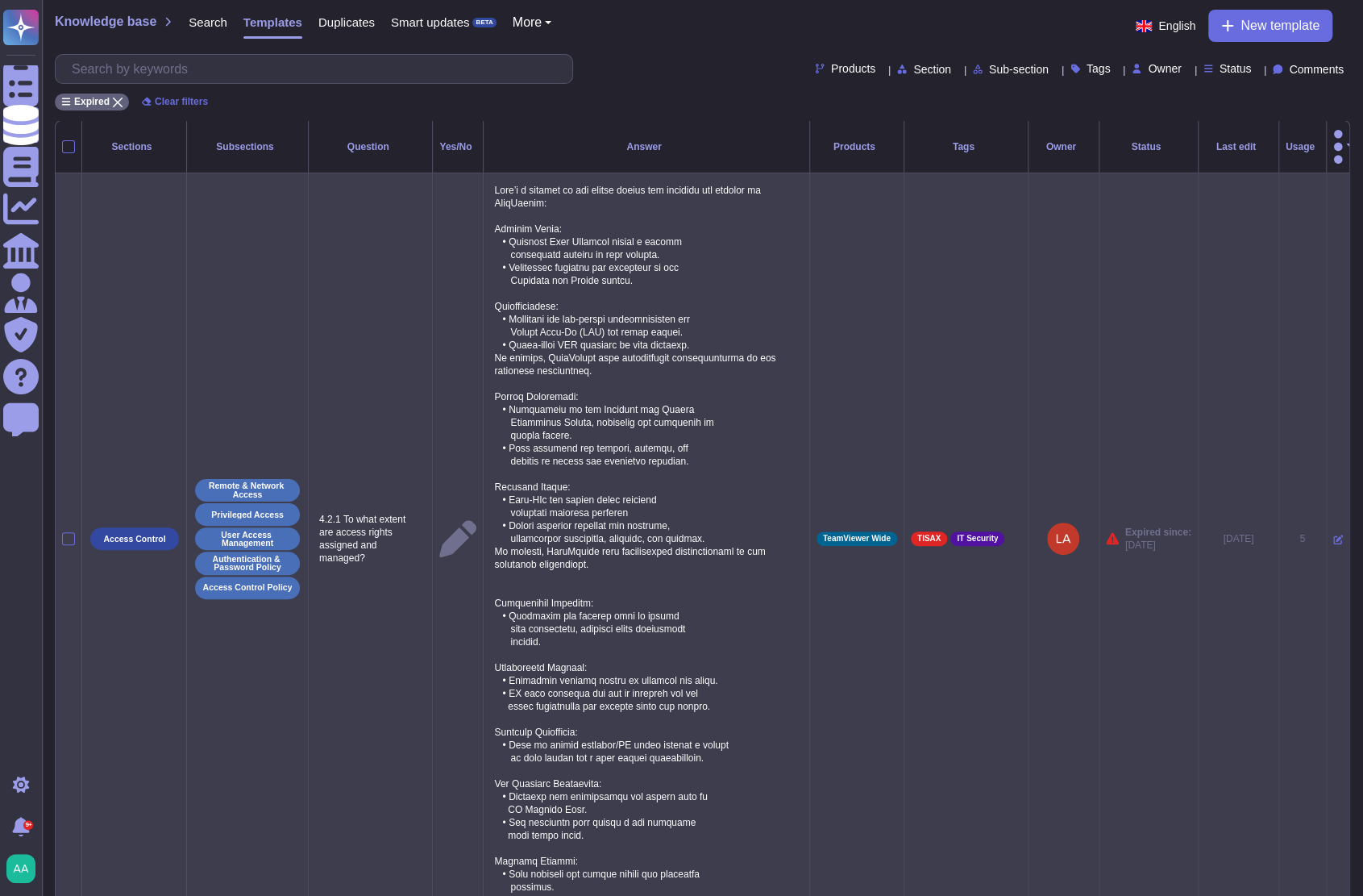
click at [1334, 534] on icon at bounding box center [1338, 539] width 9 height 9
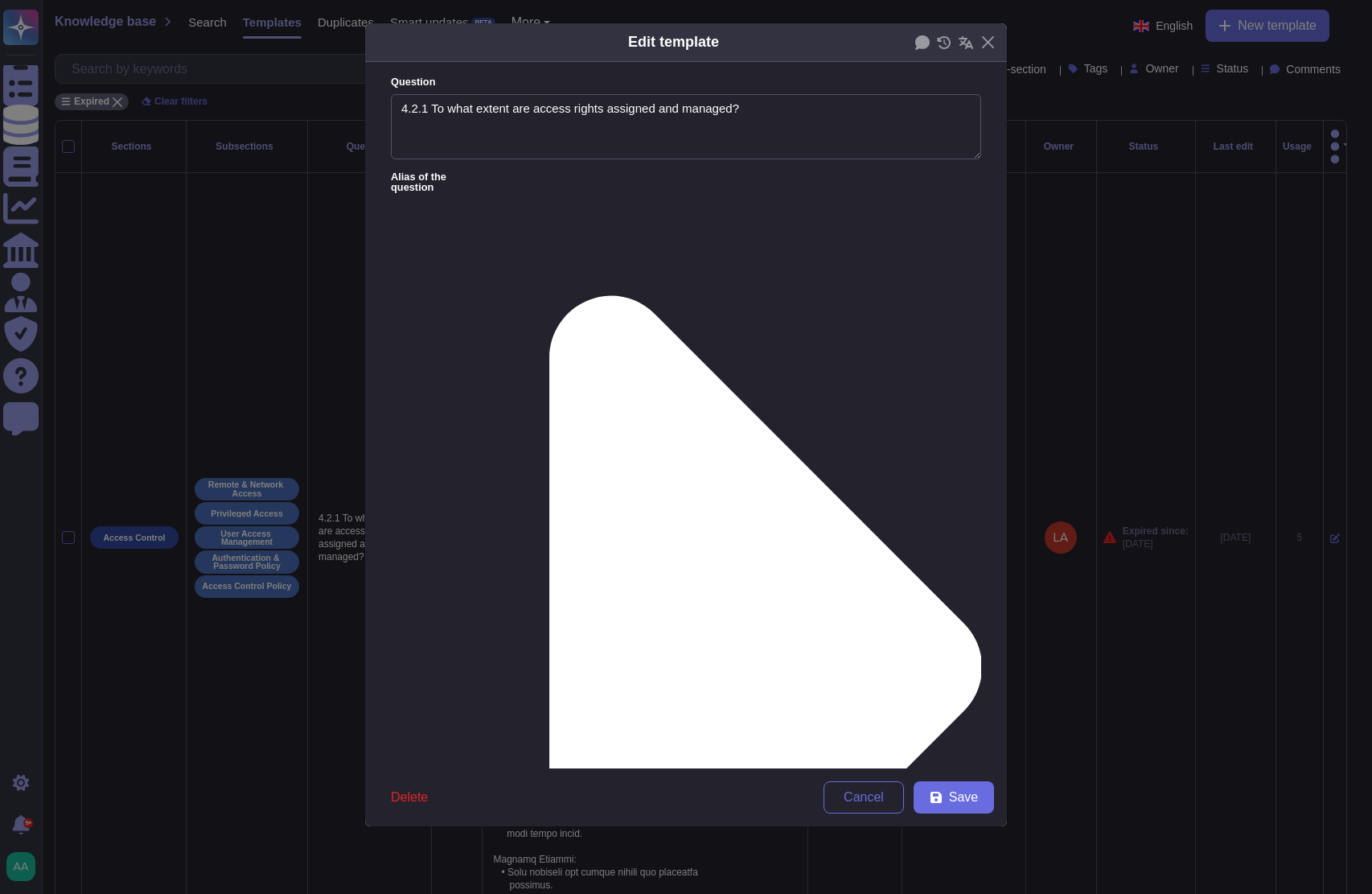
type textarea "4.2.1 To what extent are access rights assigned and managed?"
type textarea "Lore’i d sitamet co adi elitse doeius tem incididu utl etdolor ma AliqUaenim: A…"
click at [428, 103] on textarea "4.2.1 To what extent are access rights assigned and managed?" at bounding box center [686, 127] width 590 height 66
click at [489, 682] on div "From [DATE]" at bounding box center [475, 684] width 131 height 14
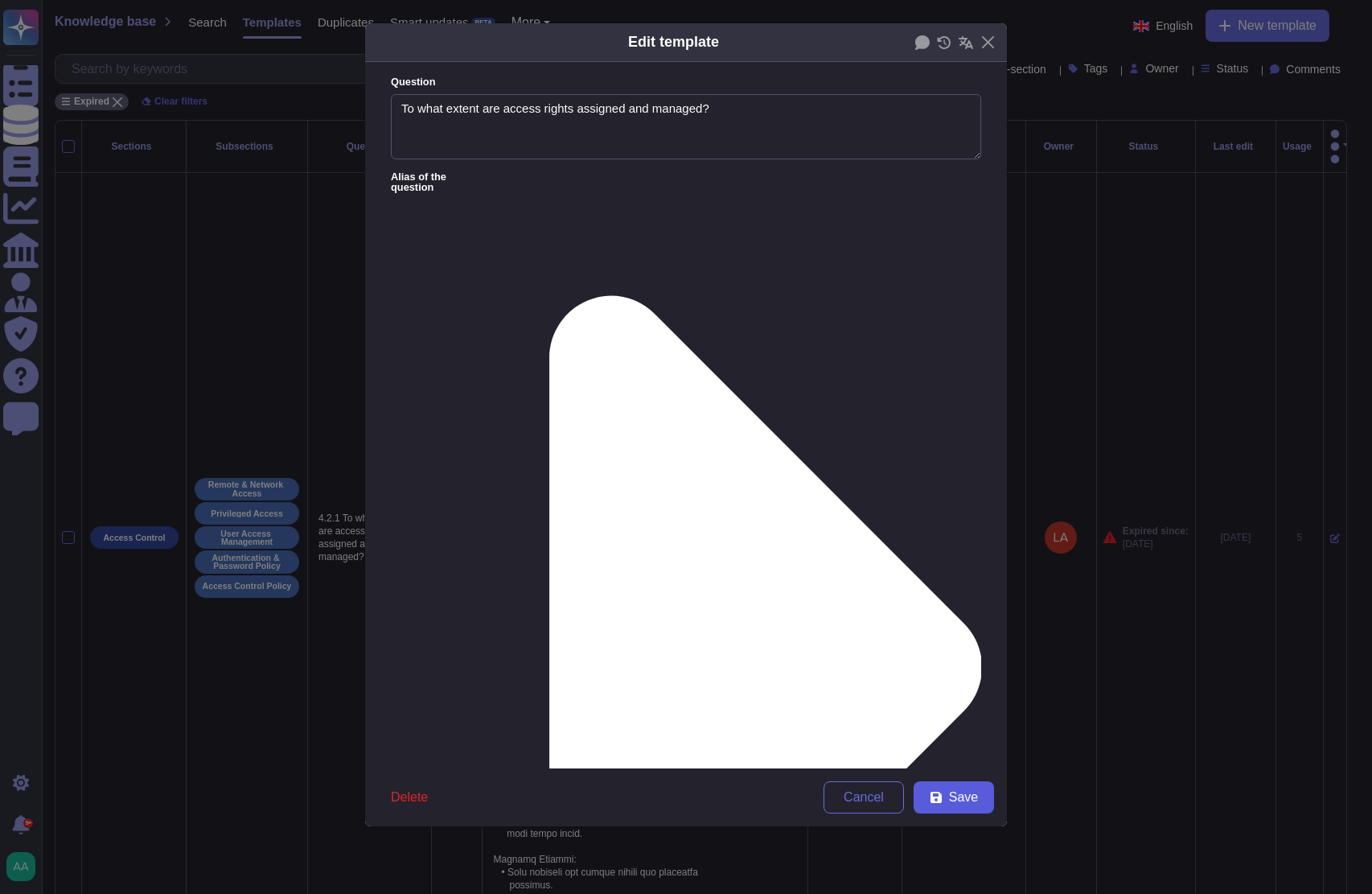
click at [953, 800] on span "Save" at bounding box center [963, 797] width 29 height 13
type textarea "4.2.1 To what extent are access rights assigned and managed?"
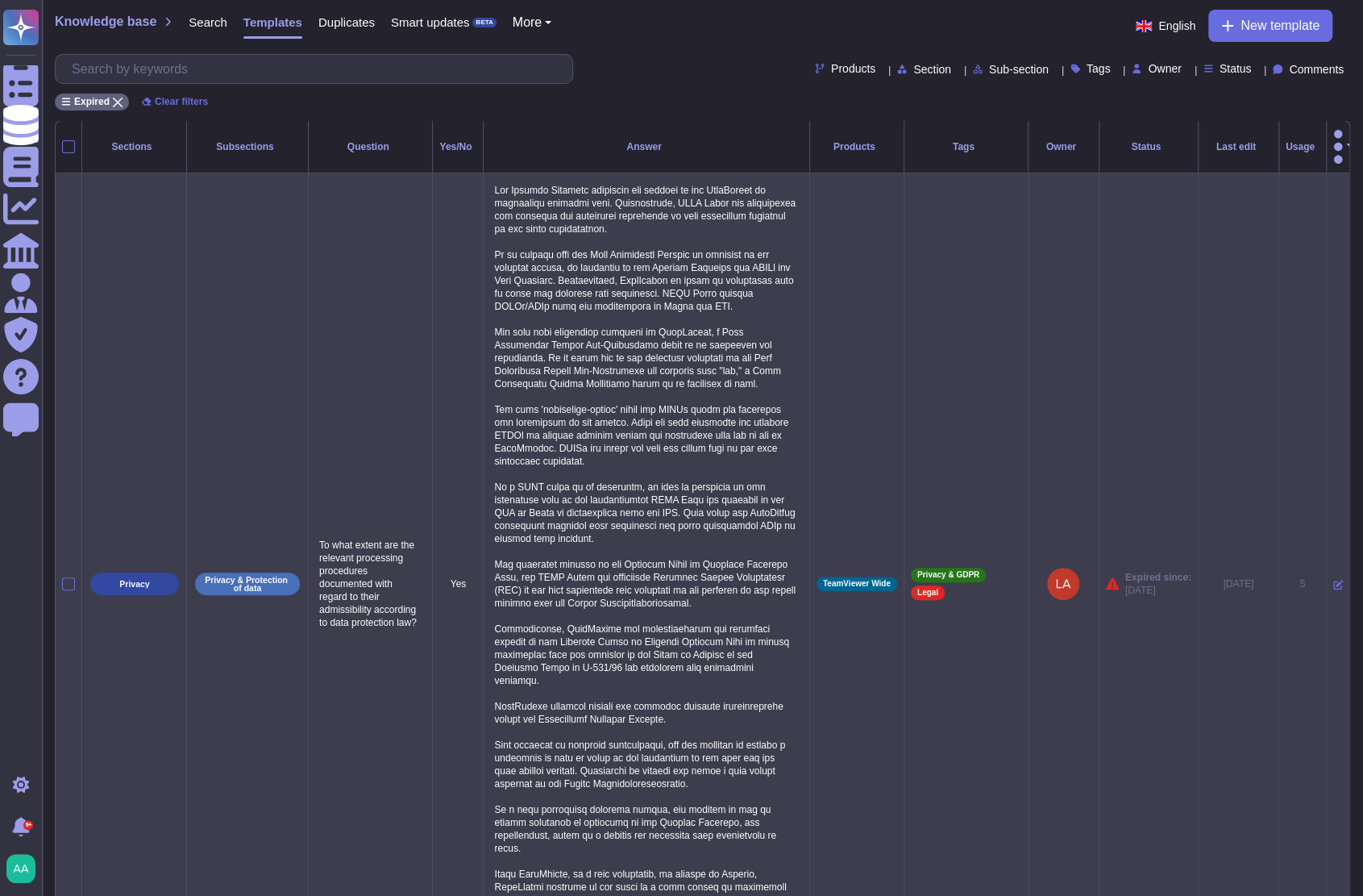
click at [1334, 580] on icon at bounding box center [1338, 585] width 9 height 9
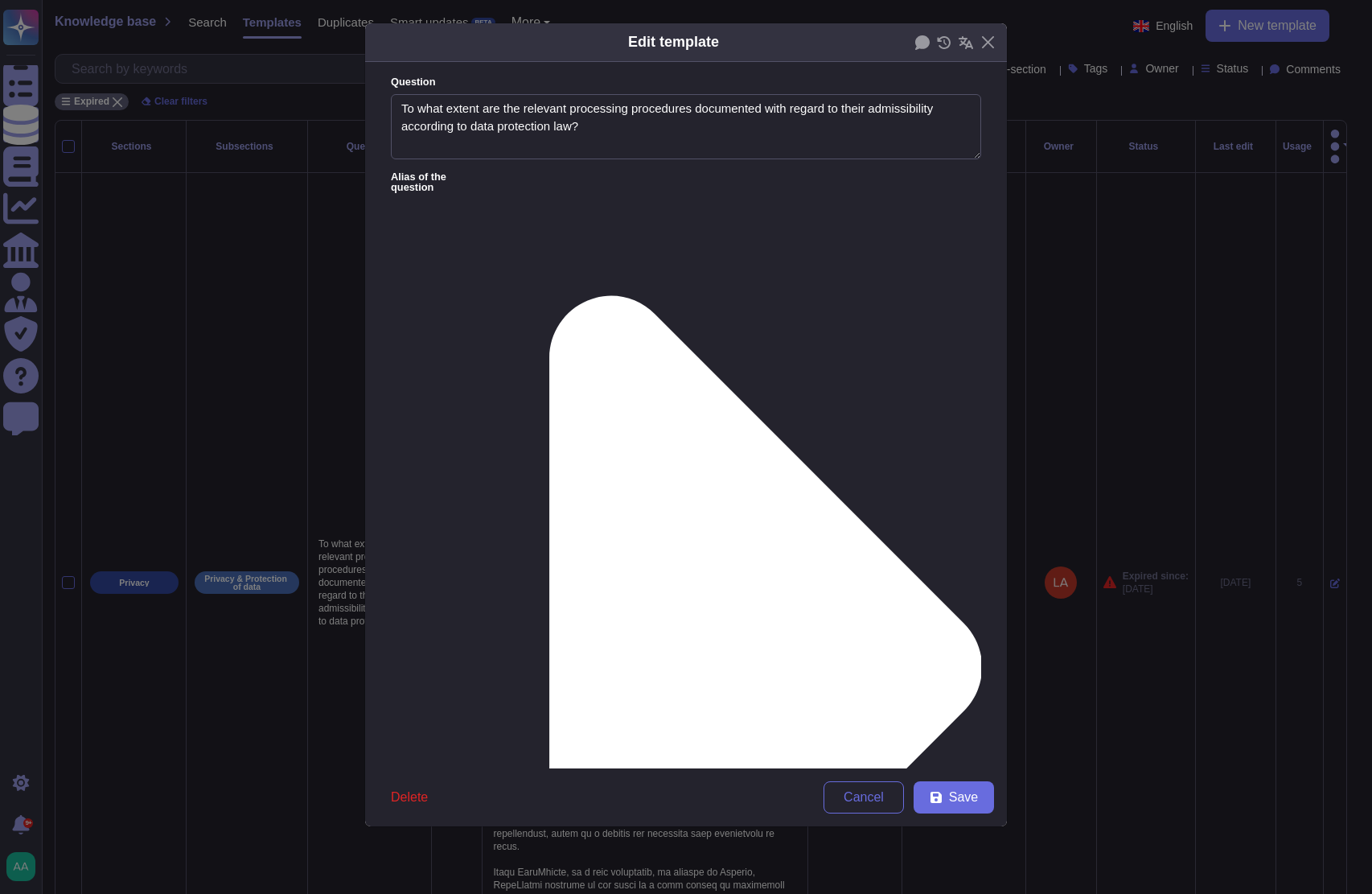
type textarea "To what extent are the relevant processing procedures documented with regard to…"
type textarea "The Privacy Handbook documents the process of how TeamViewer is processing pers…"
click at [446, 670] on div "From [DATE]" at bounding box center [474, 684] width 143 height 36
click at [954, 803] on span "Save" at bounding box center [963, 797] width 29 height 13
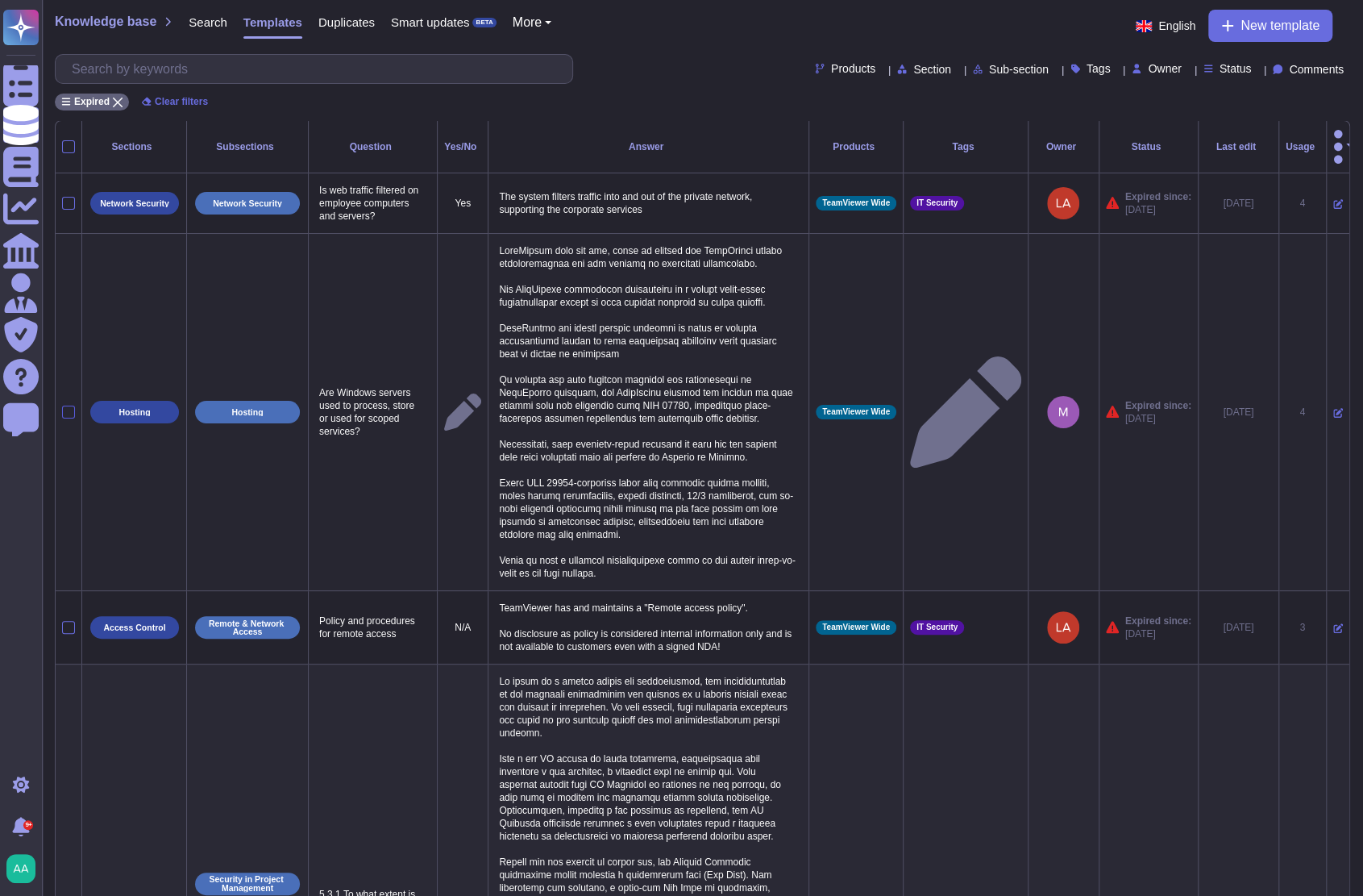
click at [67, 405] on div at bounding box center [68, 412] width 13 height 13
click at [0, 0] on input "checkbox" at bounding box center [0, 0] width 0 height 0
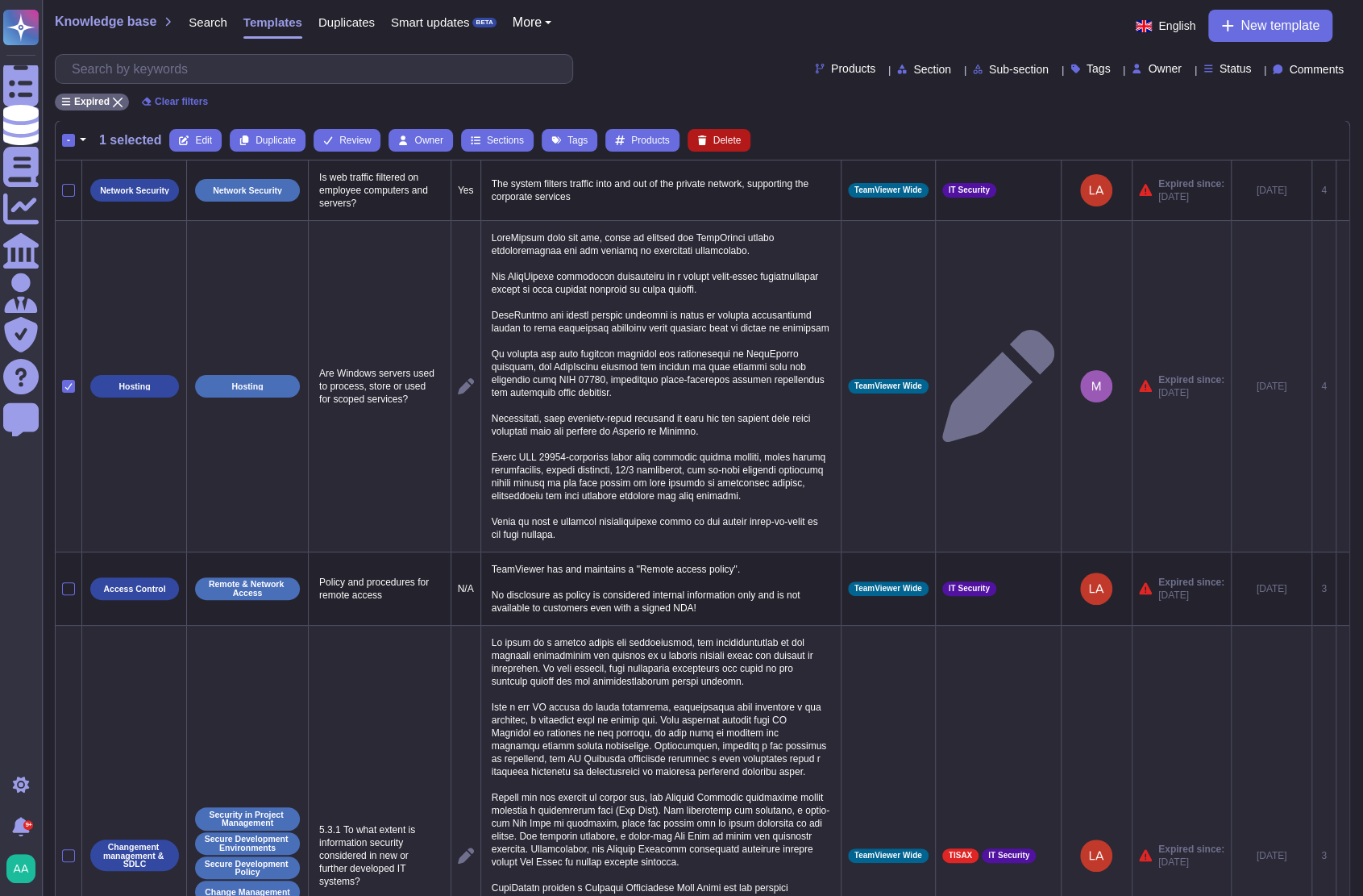
click at [738, 148] on button "Delete" at bounding box center [719, 140] width 64 height 23
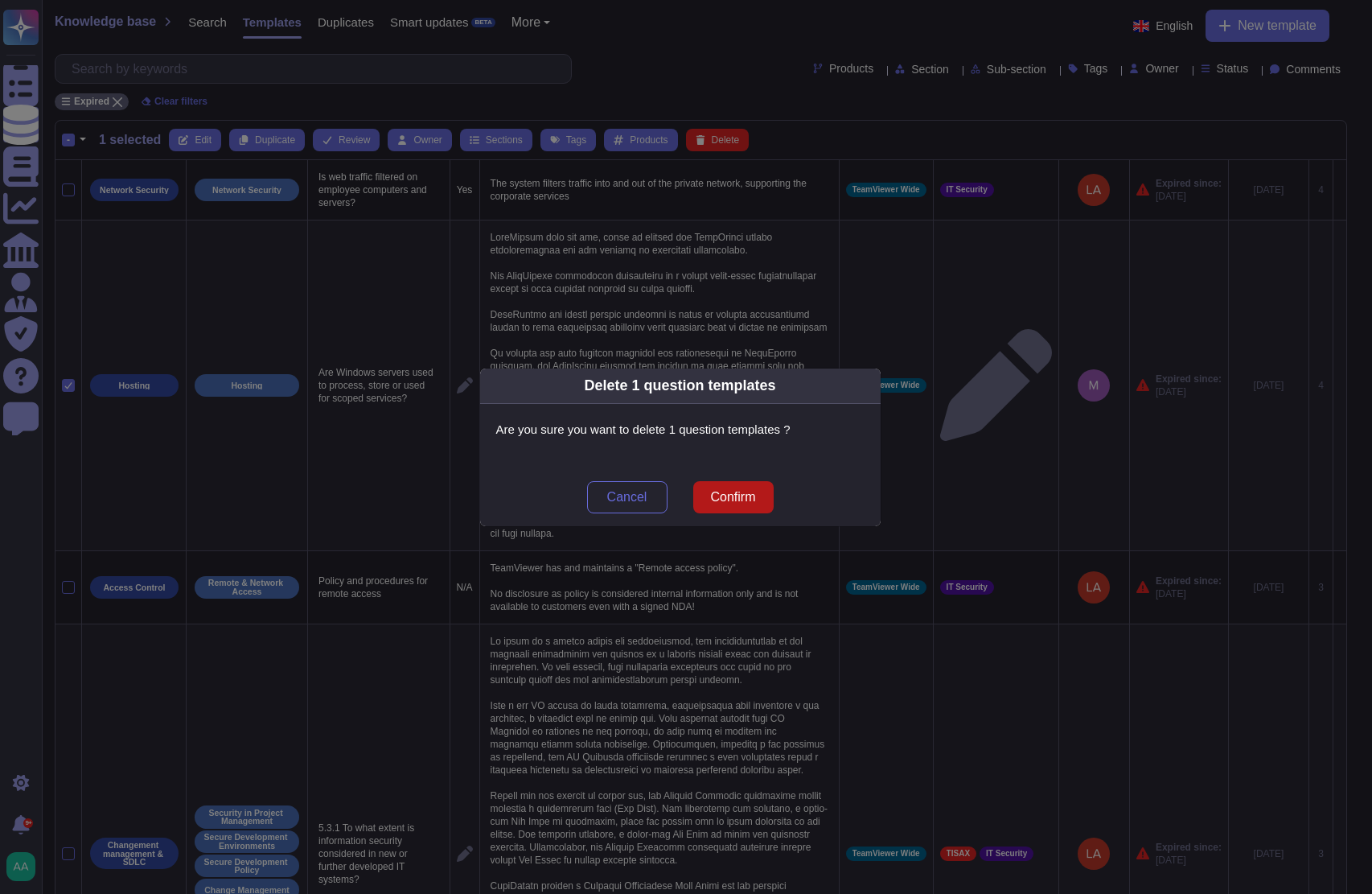
click at [756, 505] on button "Confirm" at bounding box center [733, 497] width 80 height 32
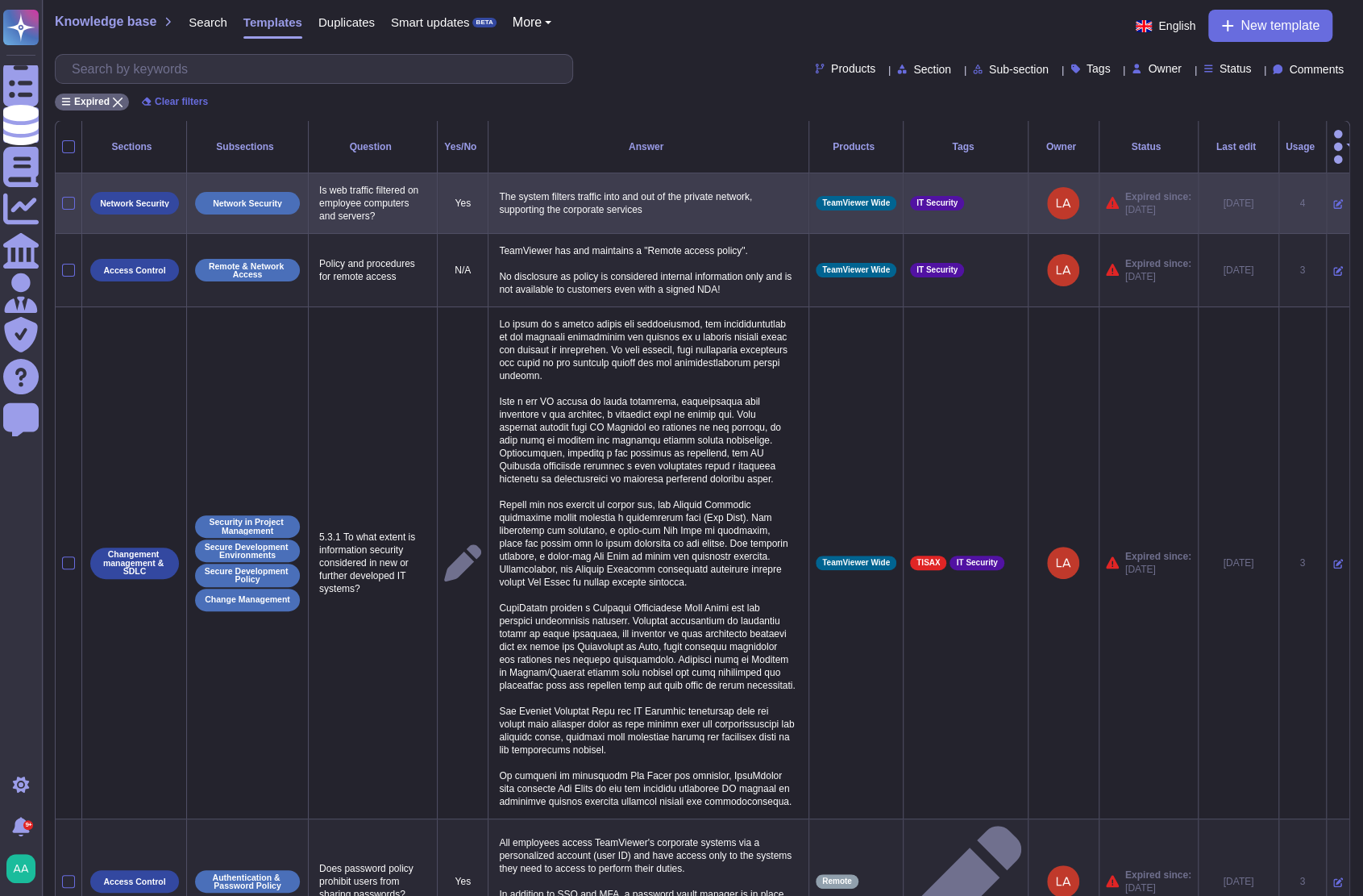
click at [1334, 199] on icon at bounding box center [1338, 204] width 9 height 9
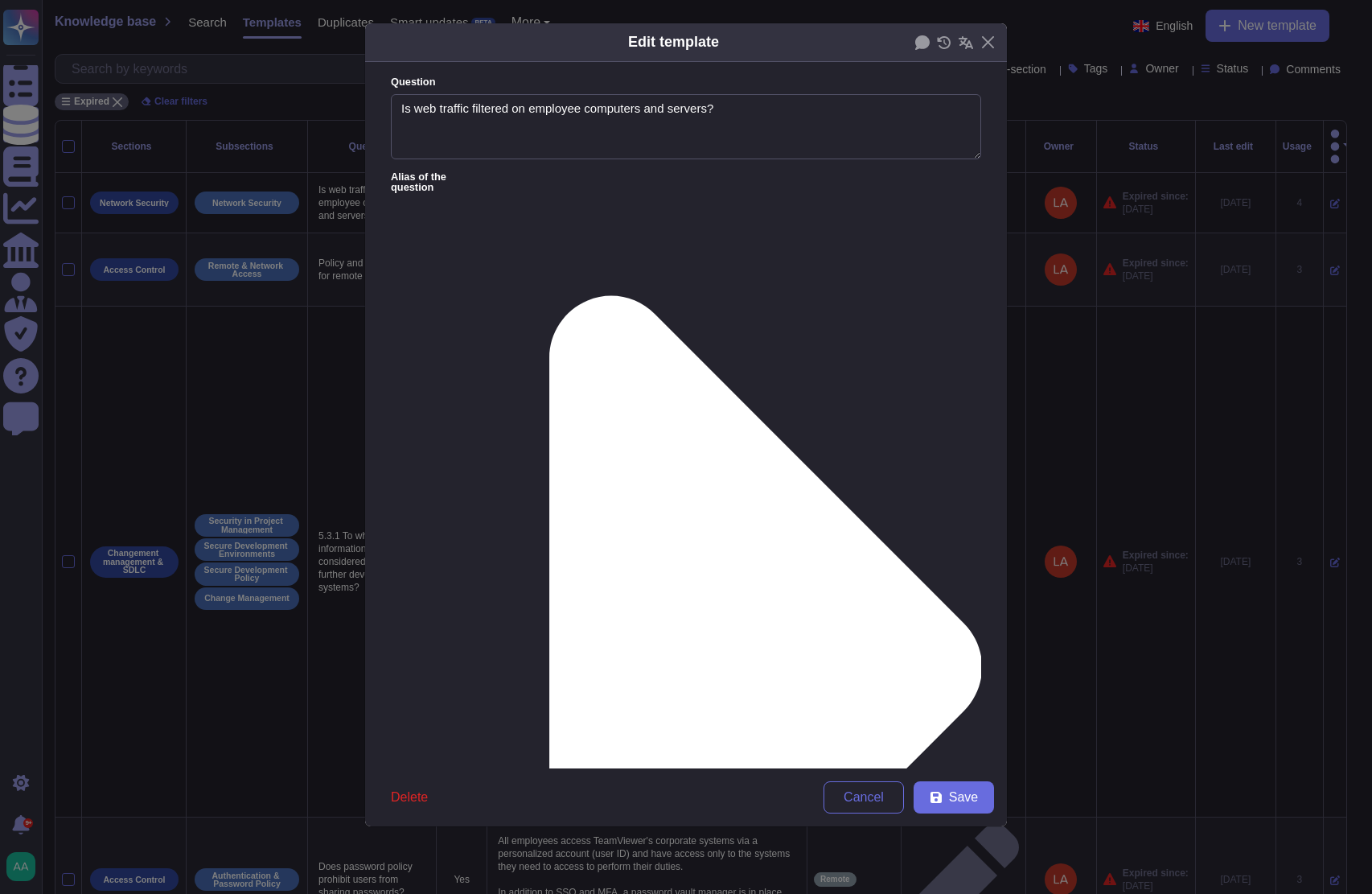
type textarea "Is web traffic filtered on employee computers and servers?"
type textarea "The system filters traffic into and out of the private network, supporting the …"
click at [526, 680] on div "From [DATE]" at bounding box center [475, 684] width 131 height 14
click at [947, 811] on button "Save" at bounding box center [953, 797] width 80 height 32
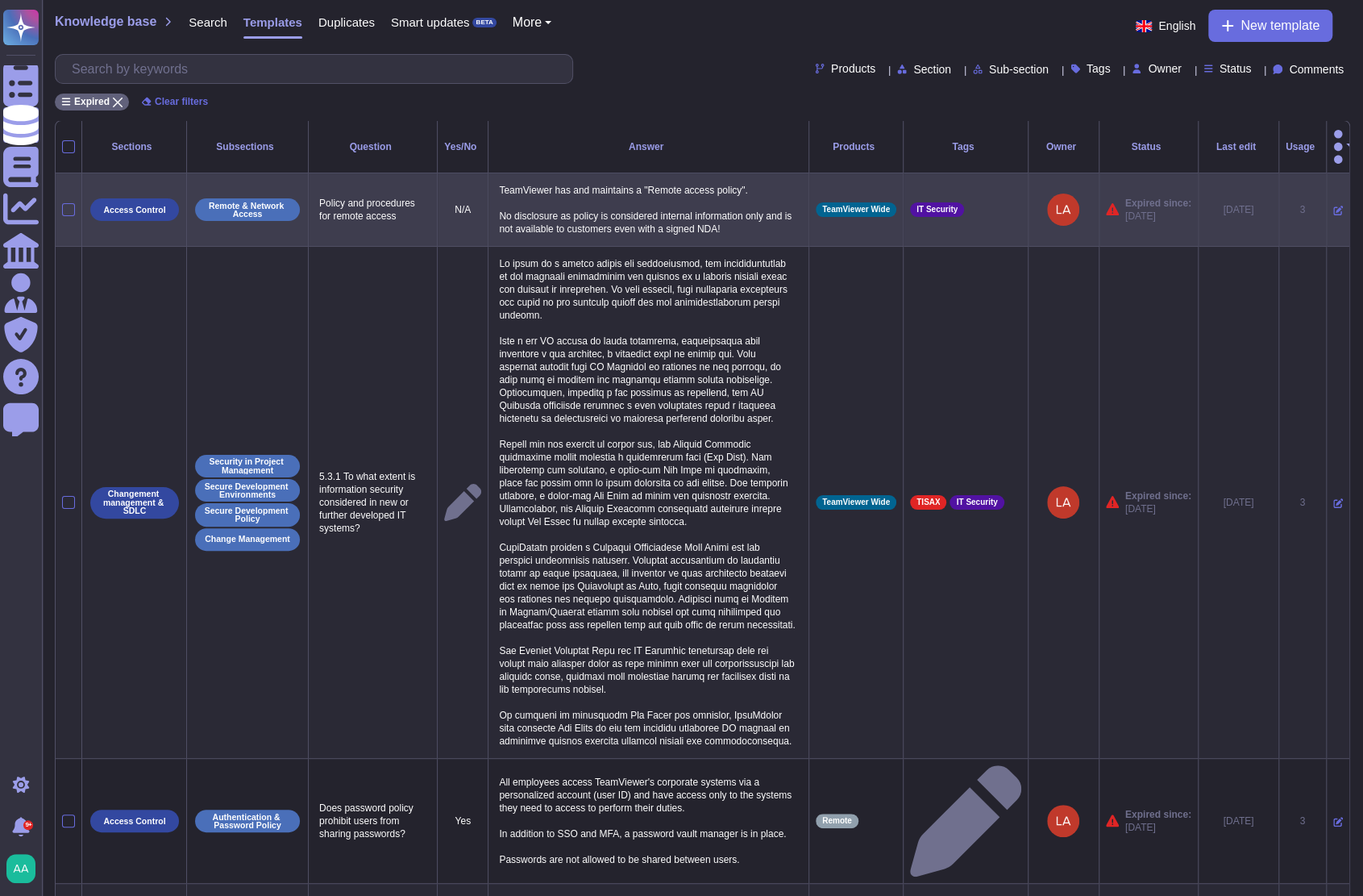
click at [1334, 206] on icon at bounding box center [1338, 211] width 9 height 9
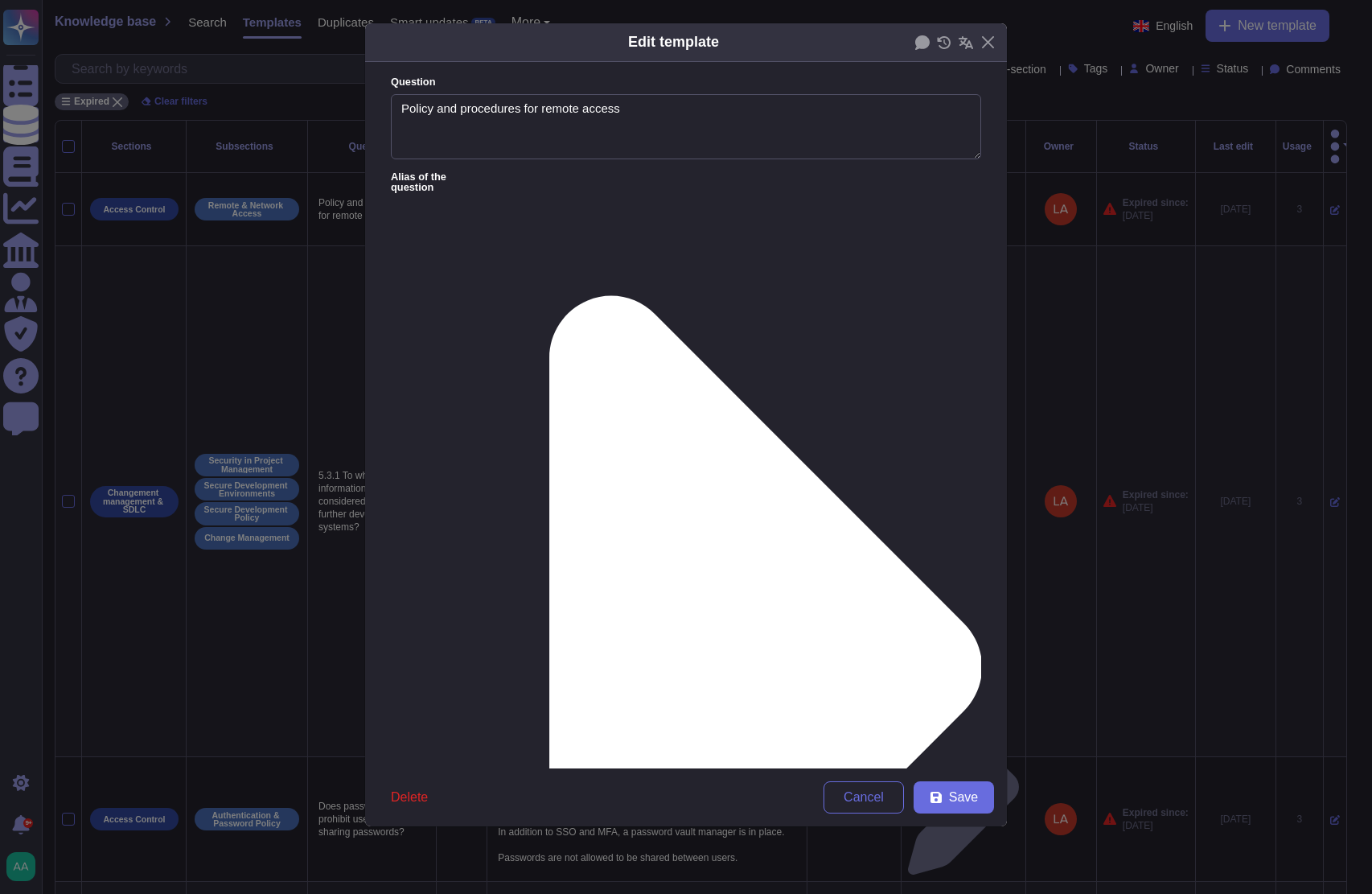
type textarea "Policy and procedures for remote access"
drag, startPoint x: 524, startPoint y: 280, endPoint x: 365, endPoint y: 268, distance: 159.5
click at [365, 268] on form "Question Policy and procedures for remote access Alias of the question Answer T…" at bounding box center [686, 415] width 642 height 706
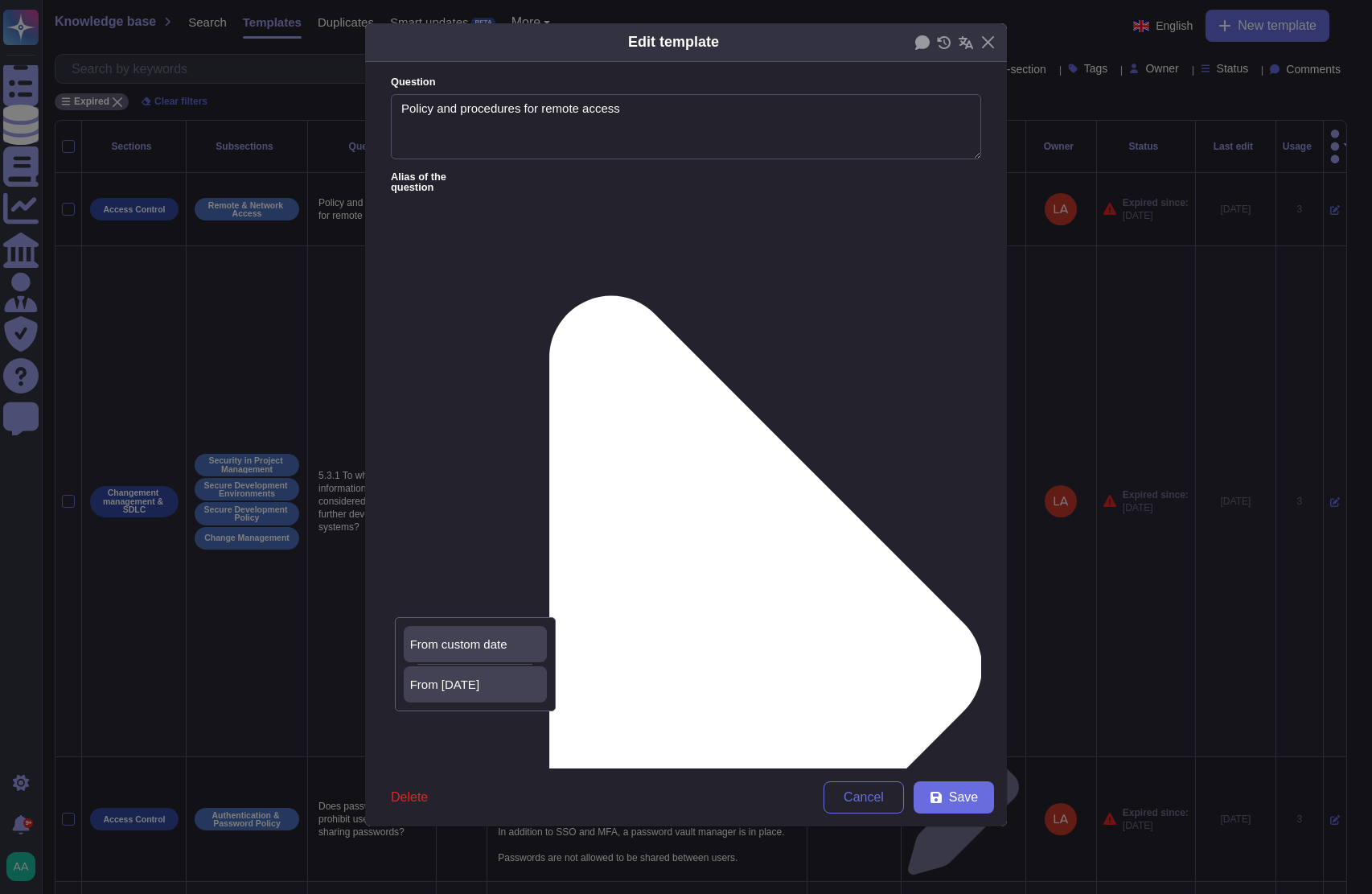
click at [494, 687] on div "From [DATE]" at bounding box center [475, 684] width 131 height 14
type textarea "TeamViewer has and maintains a "Remote access policy". Copies of policies are g…"
click at [948, 782] on button "Save" at bounding box center [953, 797] width 80 height 32
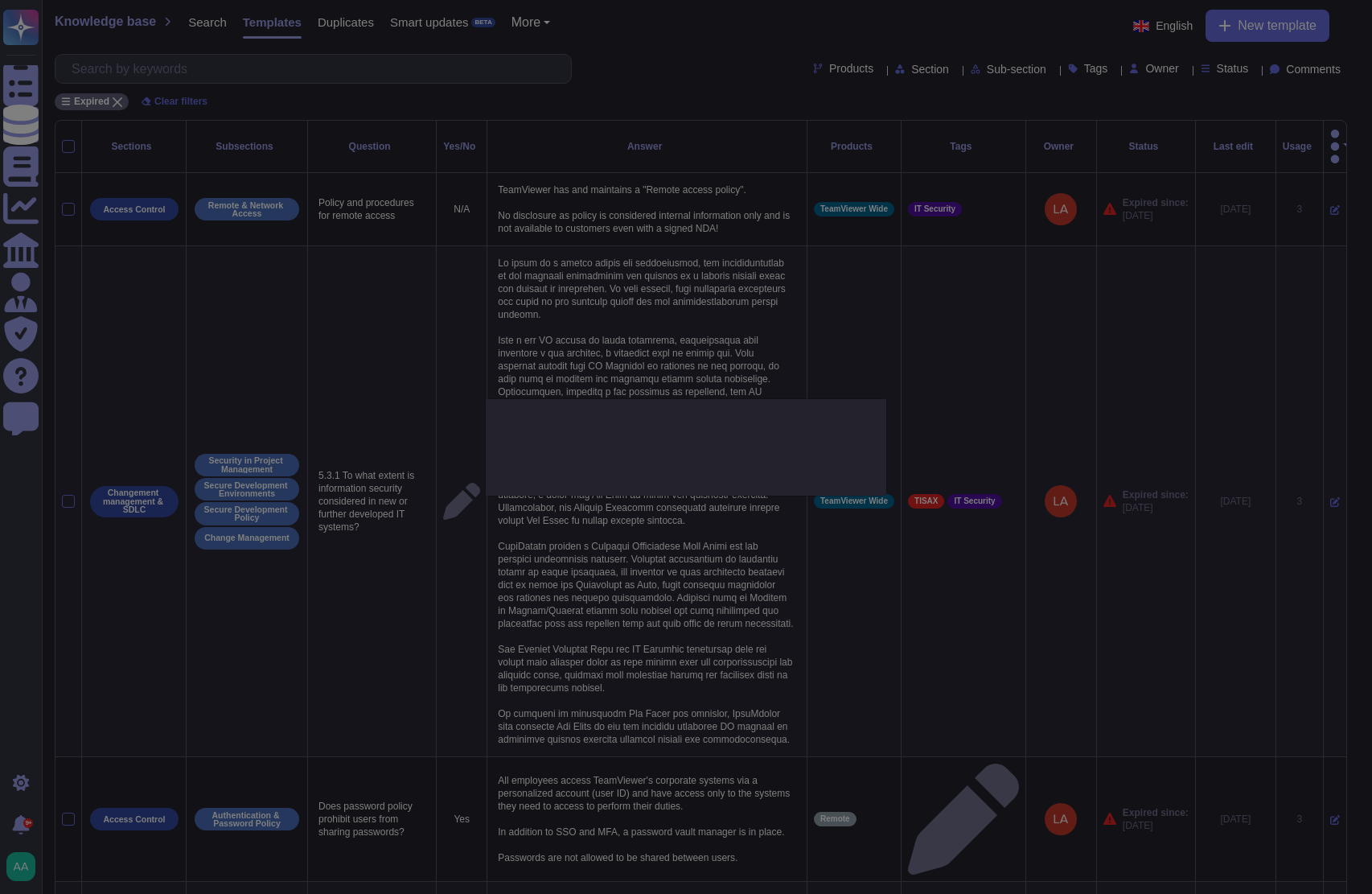
scroll to position [0, 0]
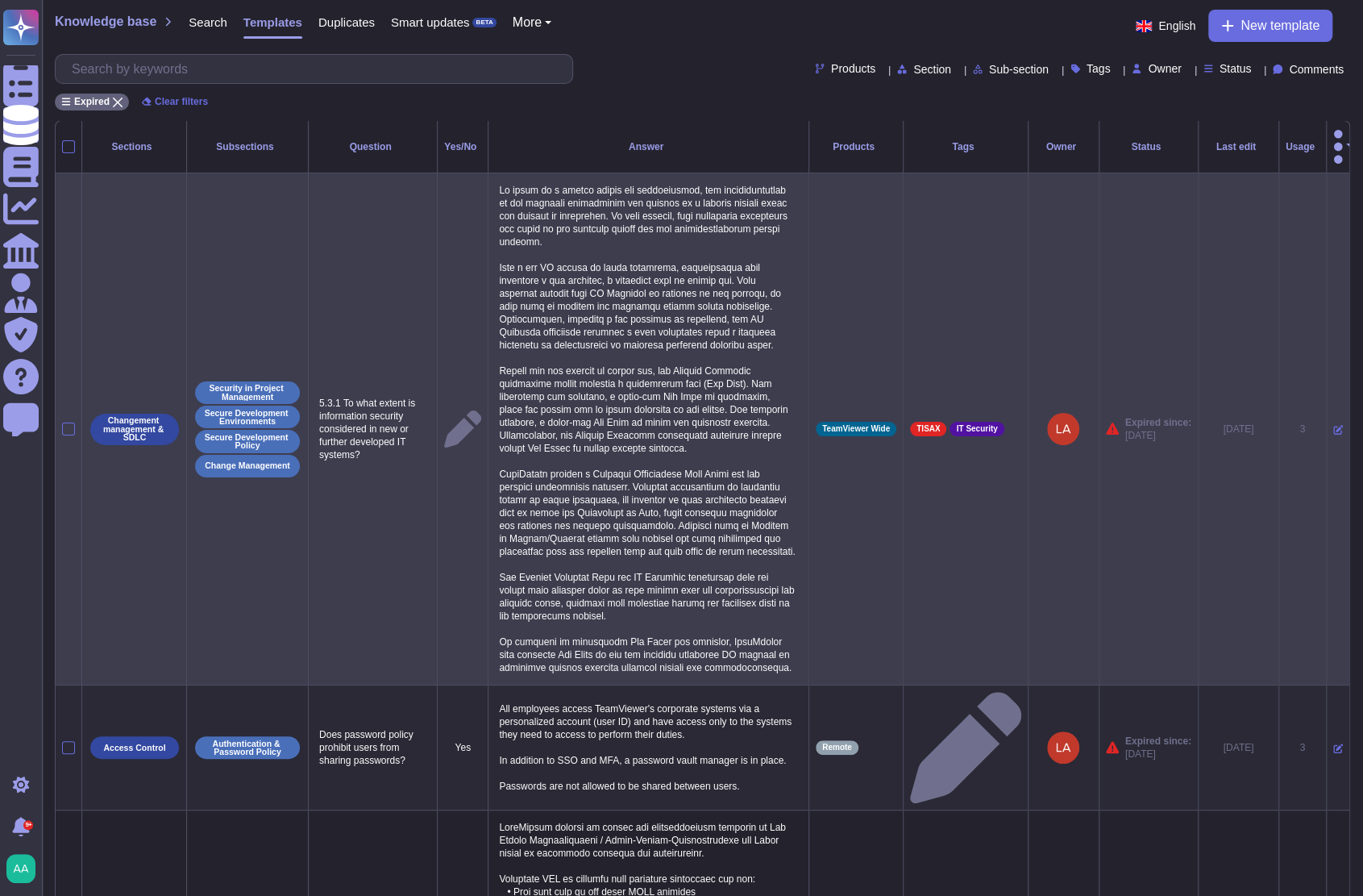
click at [1334, 425] on icon at bounding box center [1338, 430] width 9 height 9
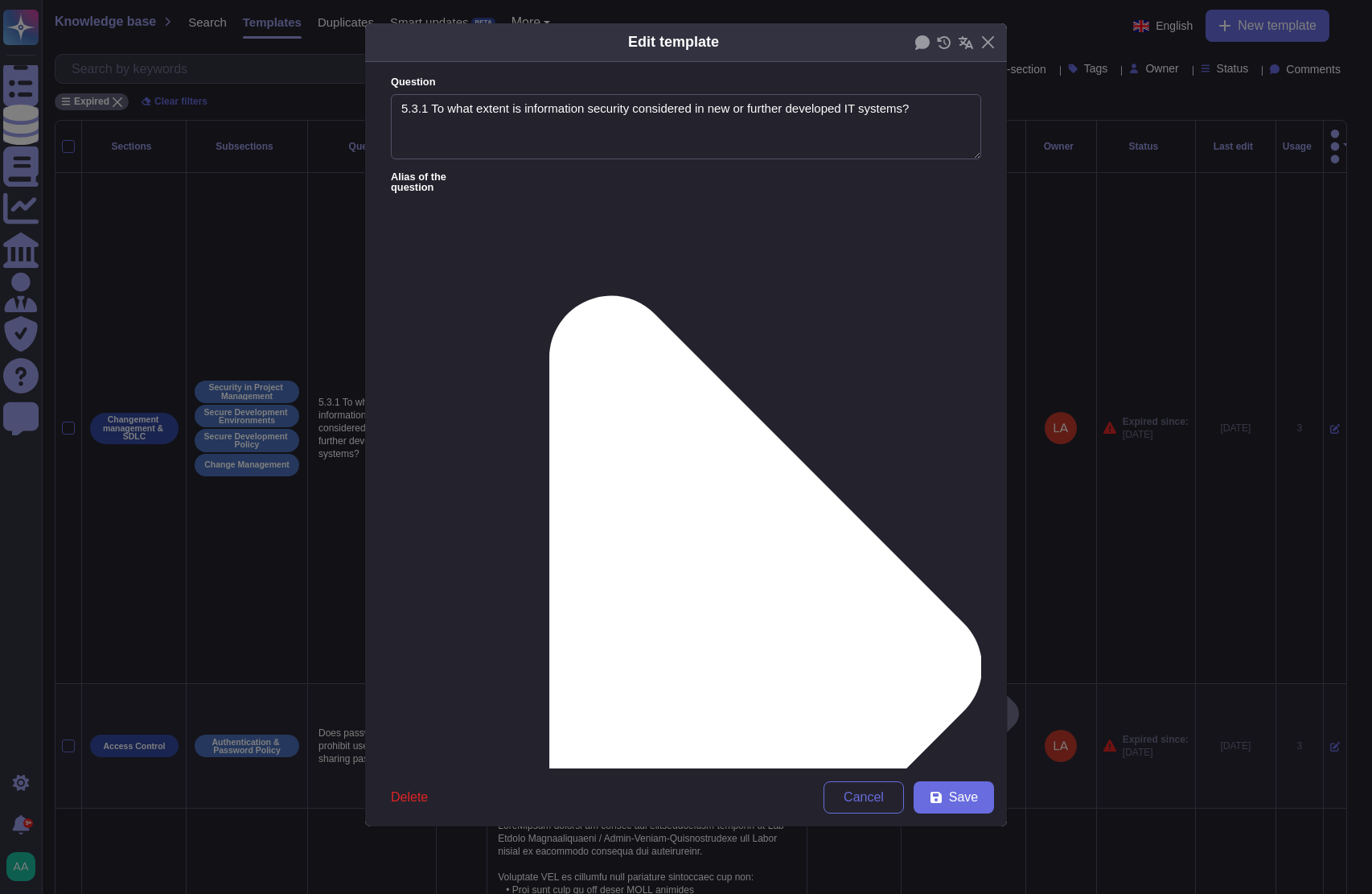
type textarea "5.3.1 To what extent is information security considered in new or further devel…"
type textarea "If there is a change within the organization, all representatives of the affect…"
click at [430, 109] on textarea "5.3.1 To what extent is information security considered in new or further devel…" at bounding box center [686, 127] width 590 height 66
click at [486, 682] on div "From [DATE]" at bounding box center [475, 684] width 131 height 14
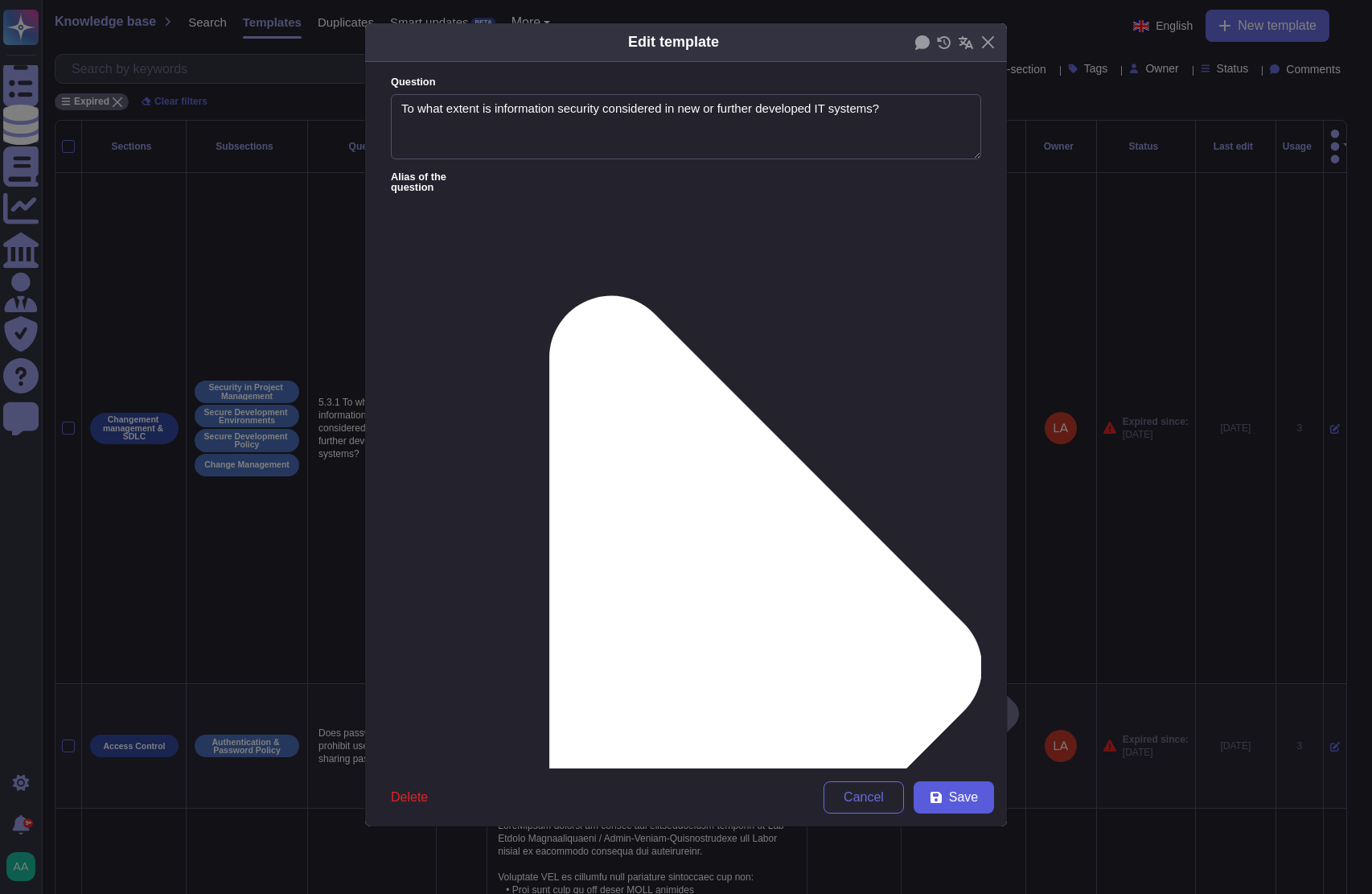
click at [945, 791] on button "Save" at bounding box center [953, 797] width 80 height 32
type textarea "5.3.1 To what extent is information security considered in new or further devel…"
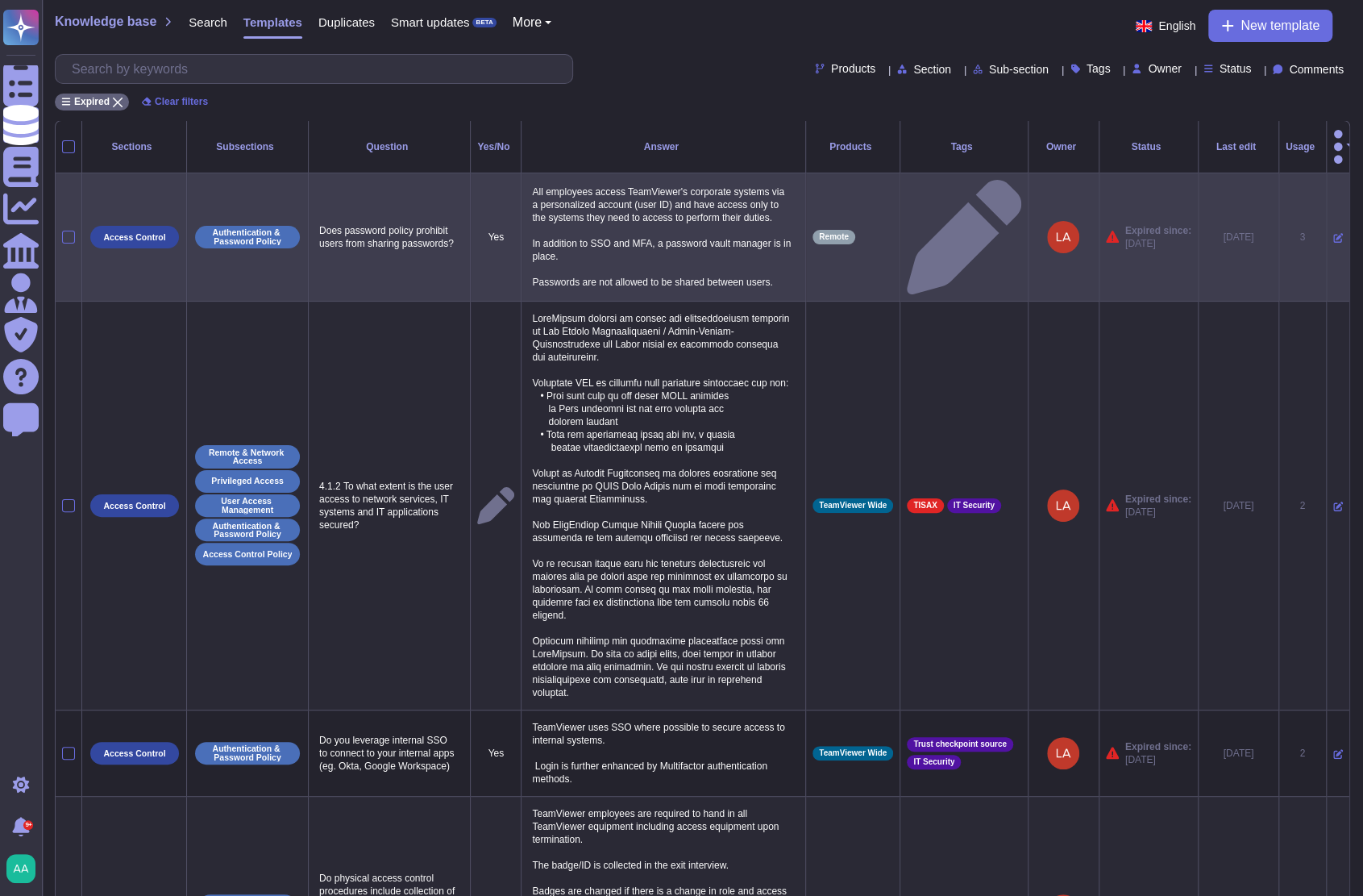
click at [1334, 233] on icon at bounding box center [1338, 237] width 9 height 9
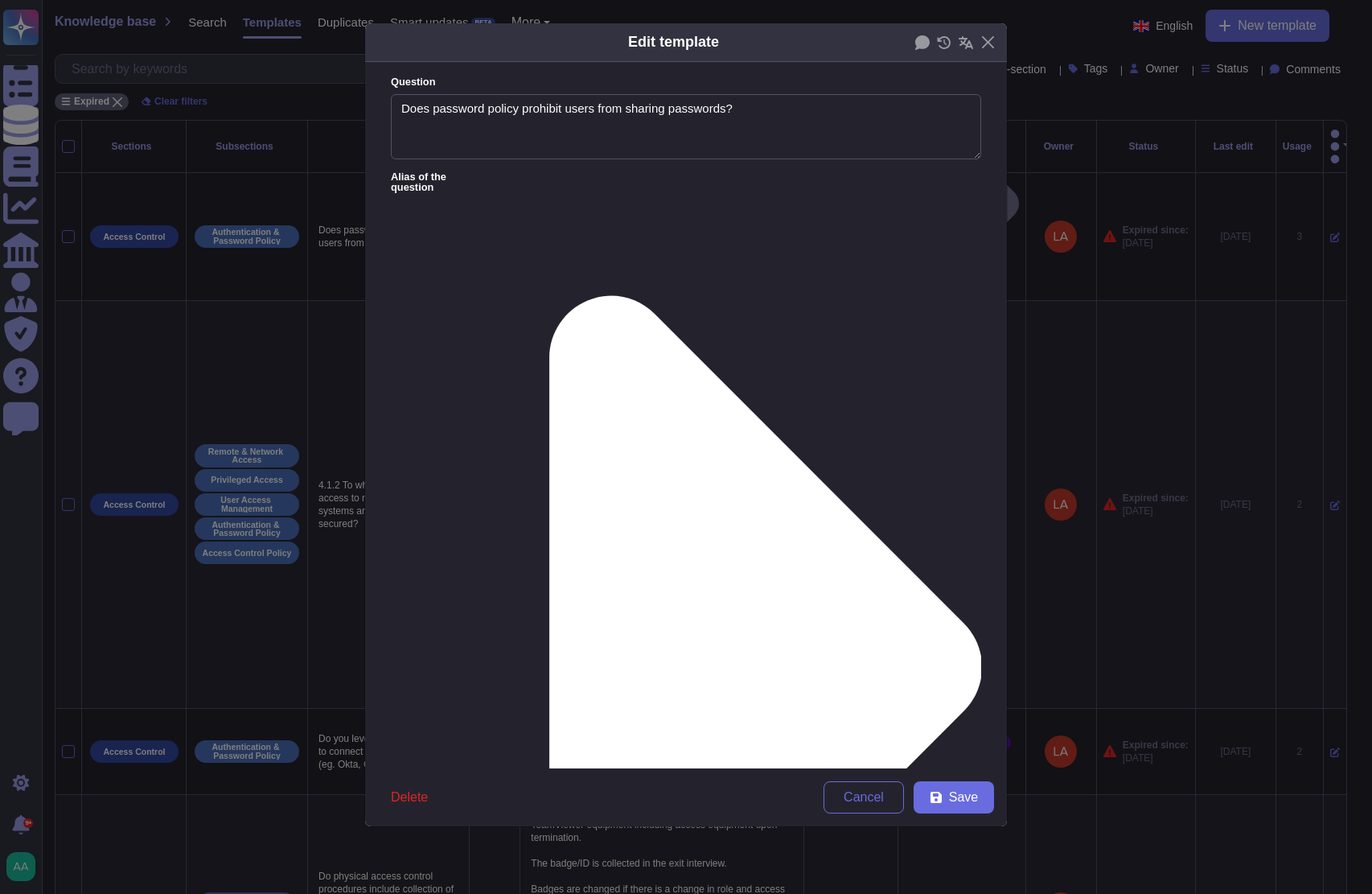
type textarea "Does password policy prohibit users from sharing passwords?"
click at [435, 682] on span "From [DATE]" at bounding box center [444, 684] width 69 height 14
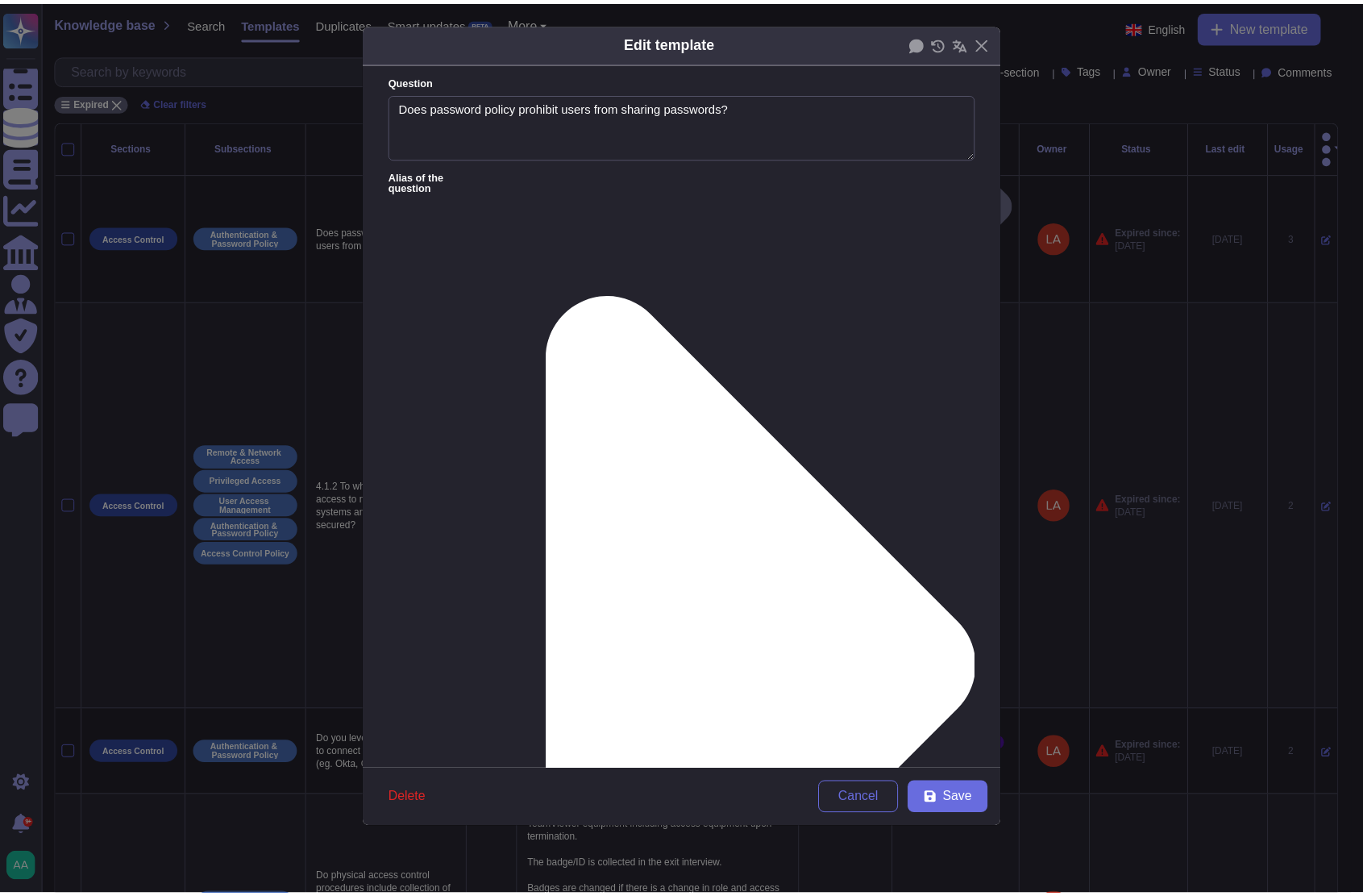
scroll to position [48, 0]
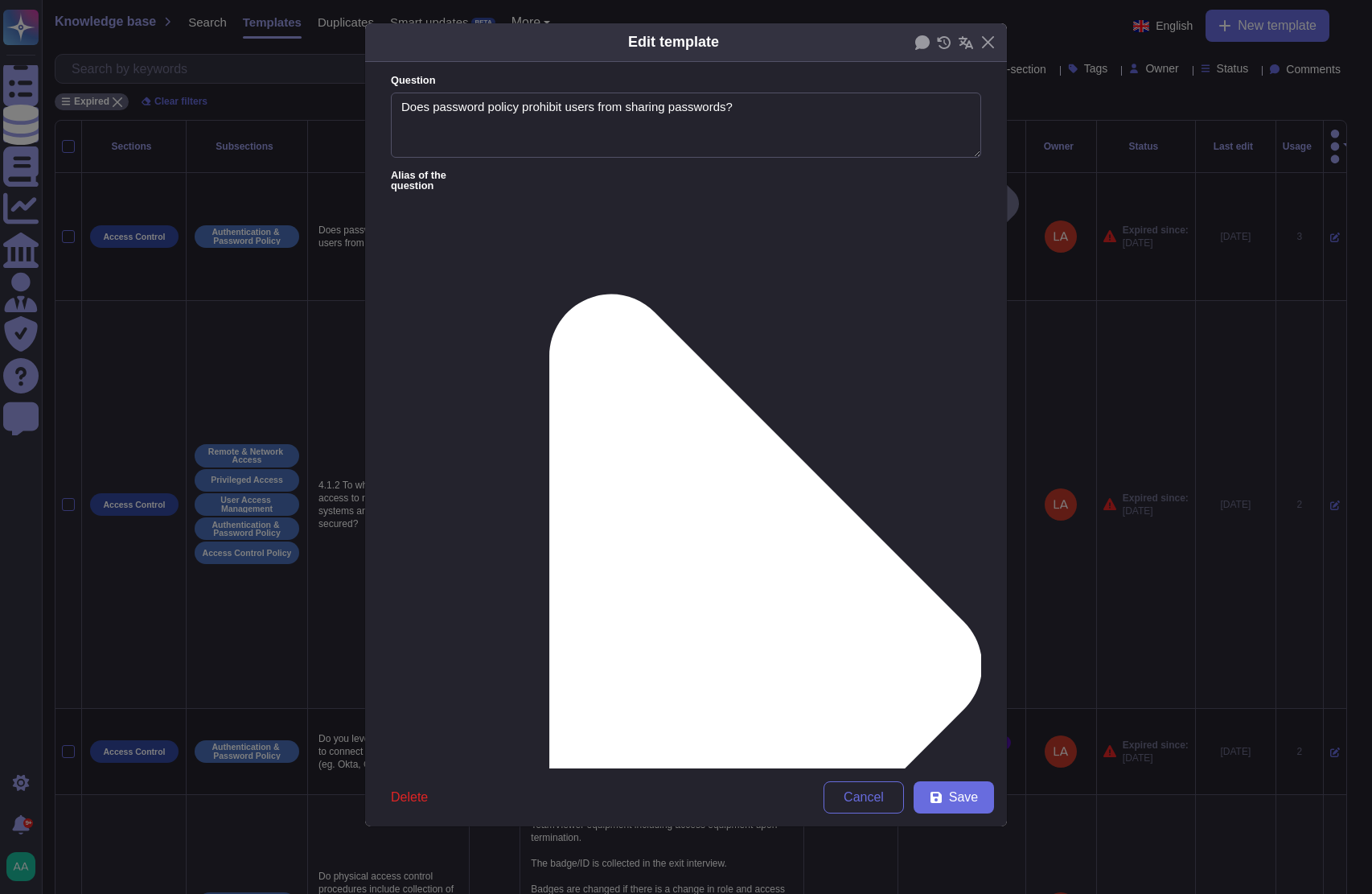
type textarea "All employees access TeamViewer's corporate systems via a personalized account …"
click at [954, 804] on span "Save" at bounding box center [963, 797] width 29 height 13
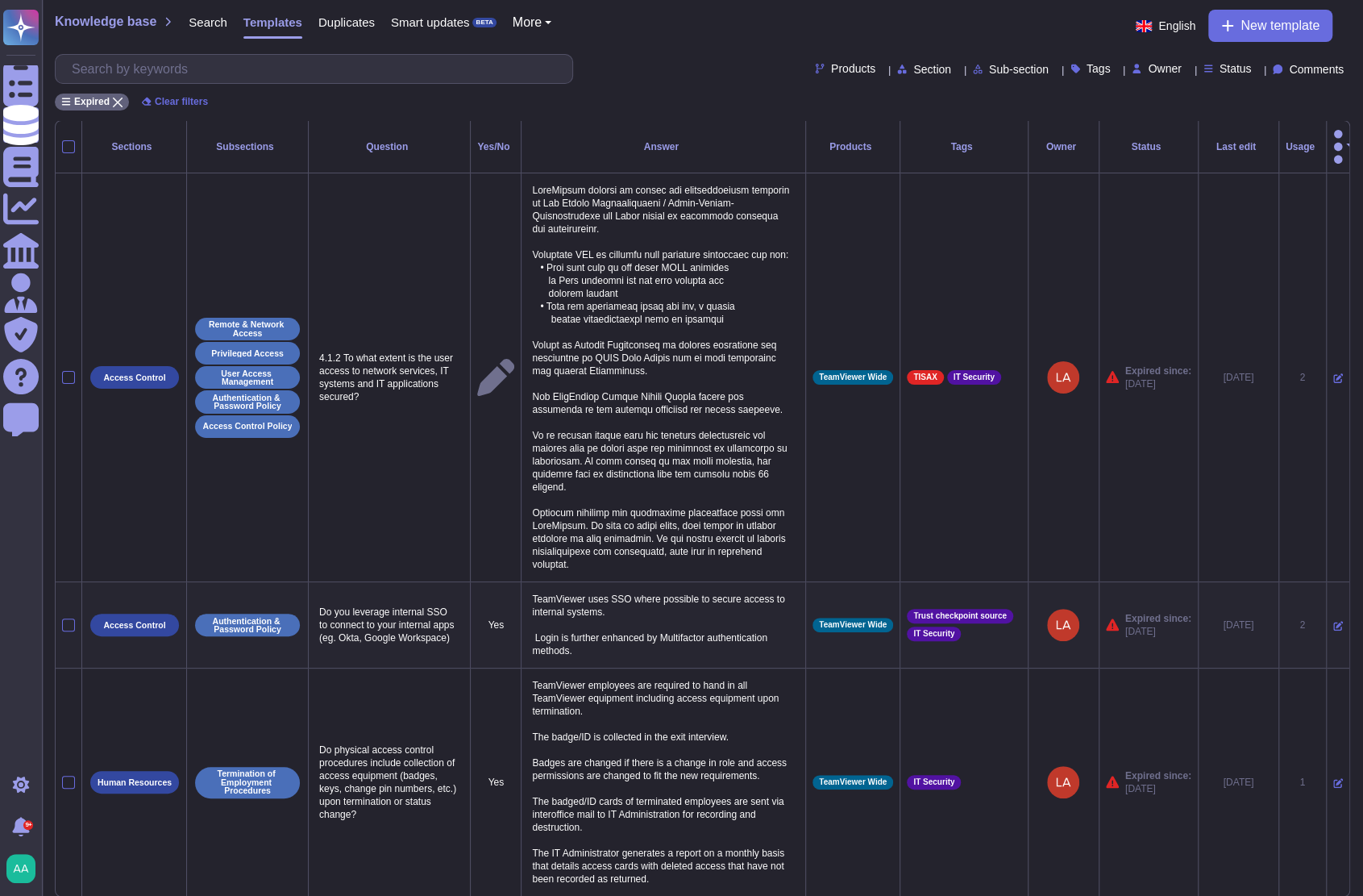
click at [1334, 621] on icon at bounding box center [1338, 625] width 9 height 9
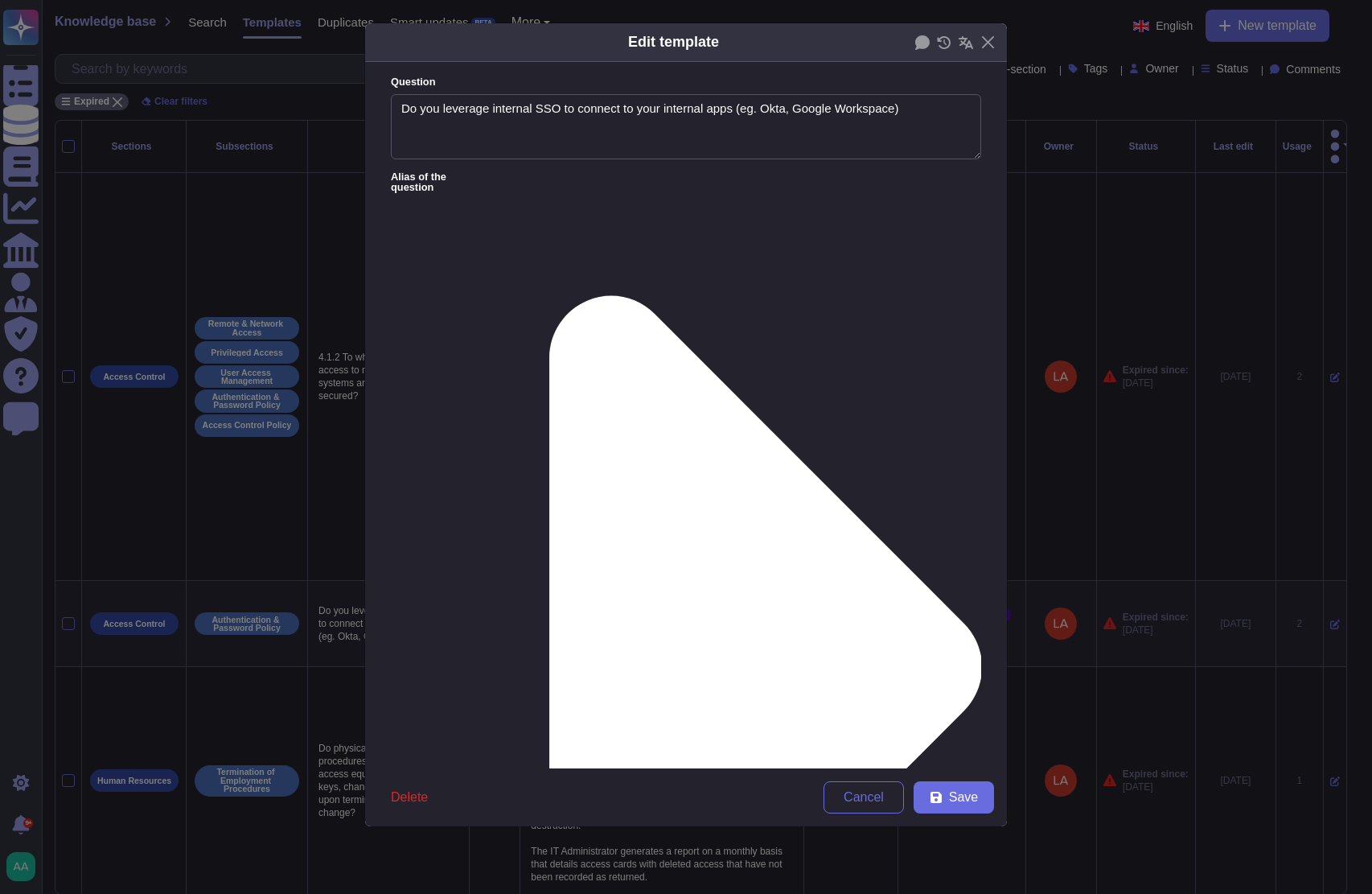
type textarea "Do you leverage internal SSO to connect to your internal apps (eg. Okta, Google…"
type textarea "TeamViewer uses SSO where possible to secure access to internal systems. Login …"
click at [490, 671] on div "From [DATE]" at bounding box center [474, 684] width 143 height 36
click at [921, 788] on button "Save" at bounding box center [953, 797] width 80 height 32
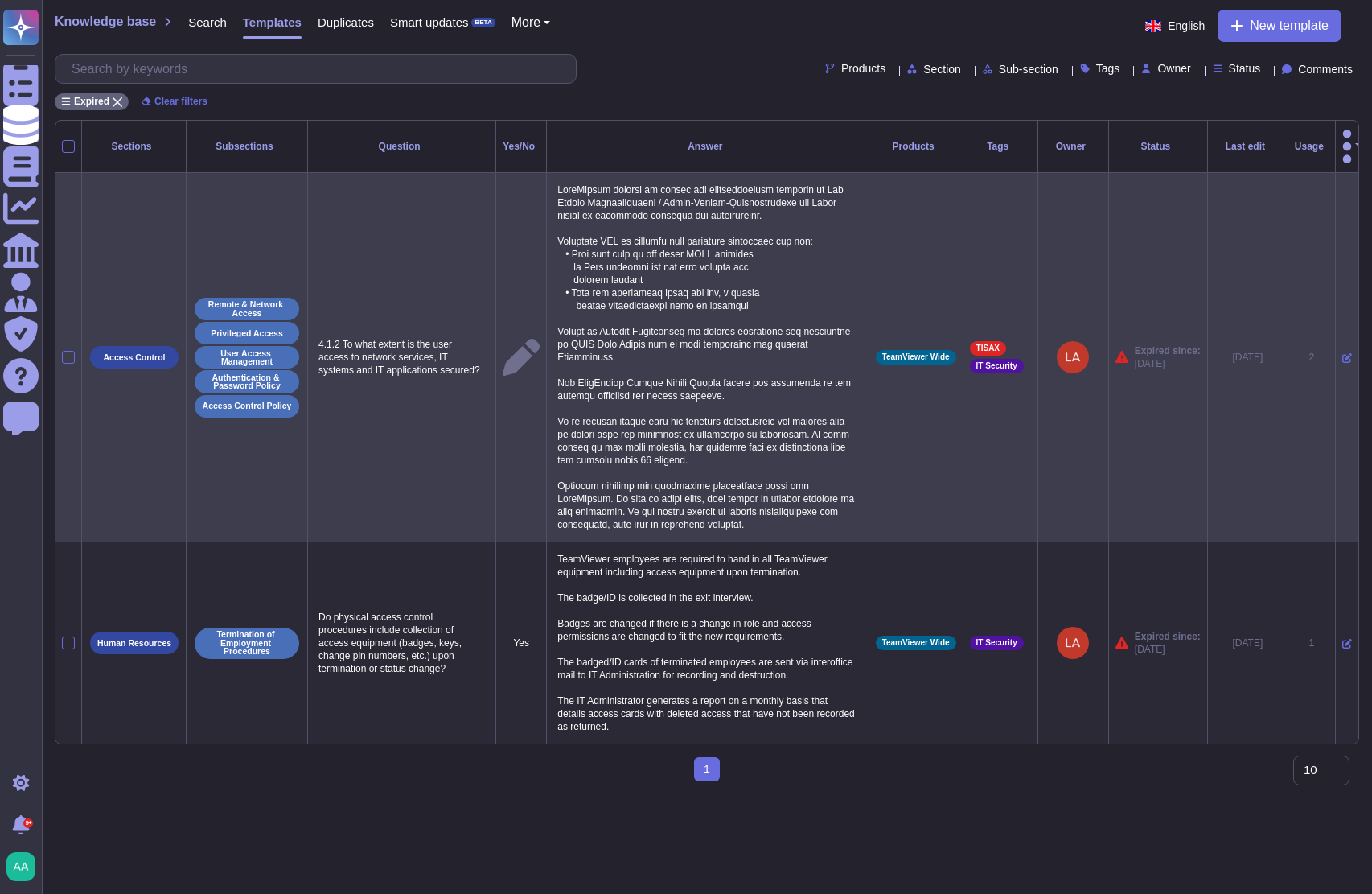
click at [521, 339] on icon at bounding box center [521, 357] width 37 height 37
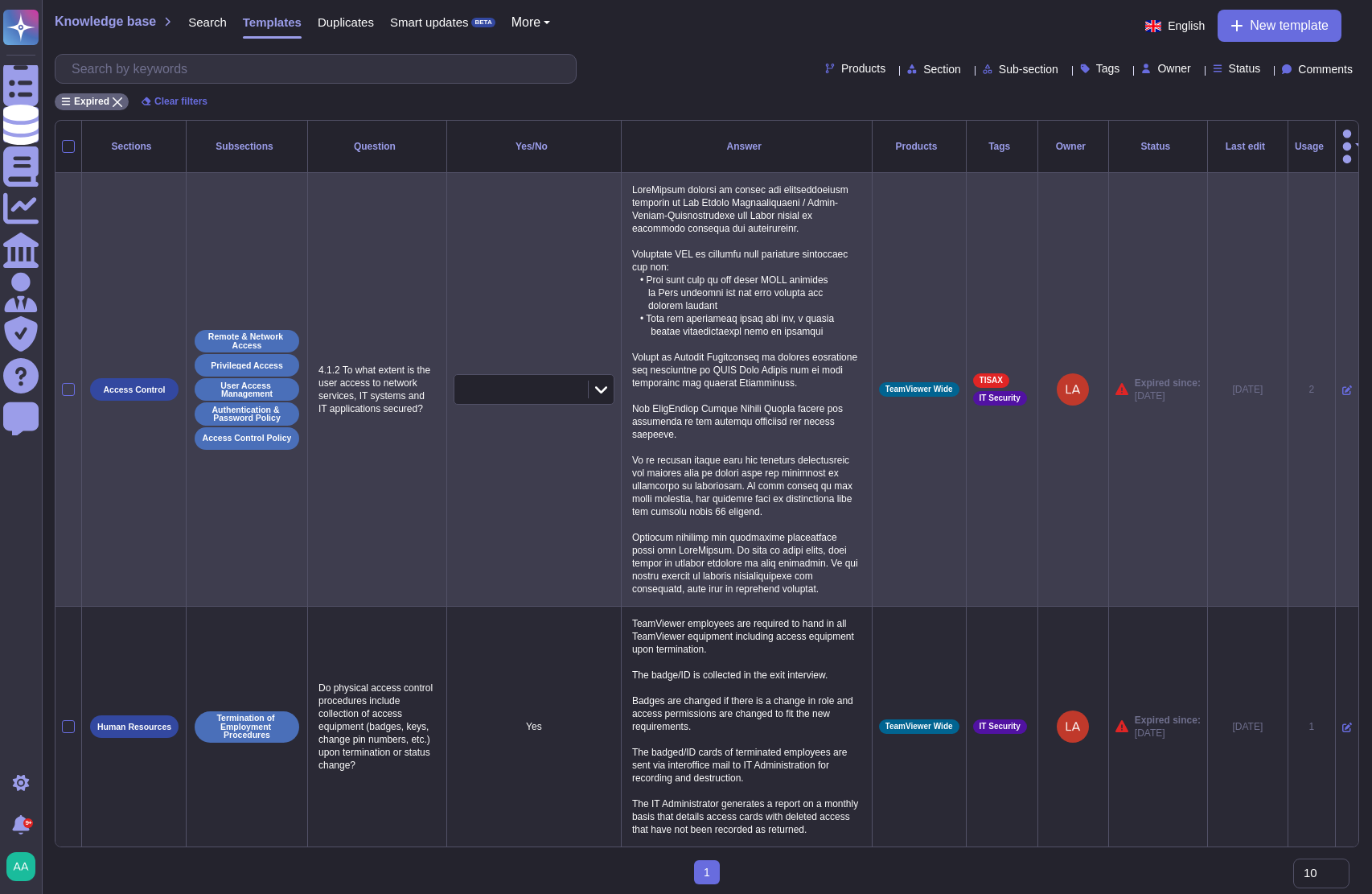
click at [1343, 385] on icon at bounding box center [1347, 390] width 9 height 9
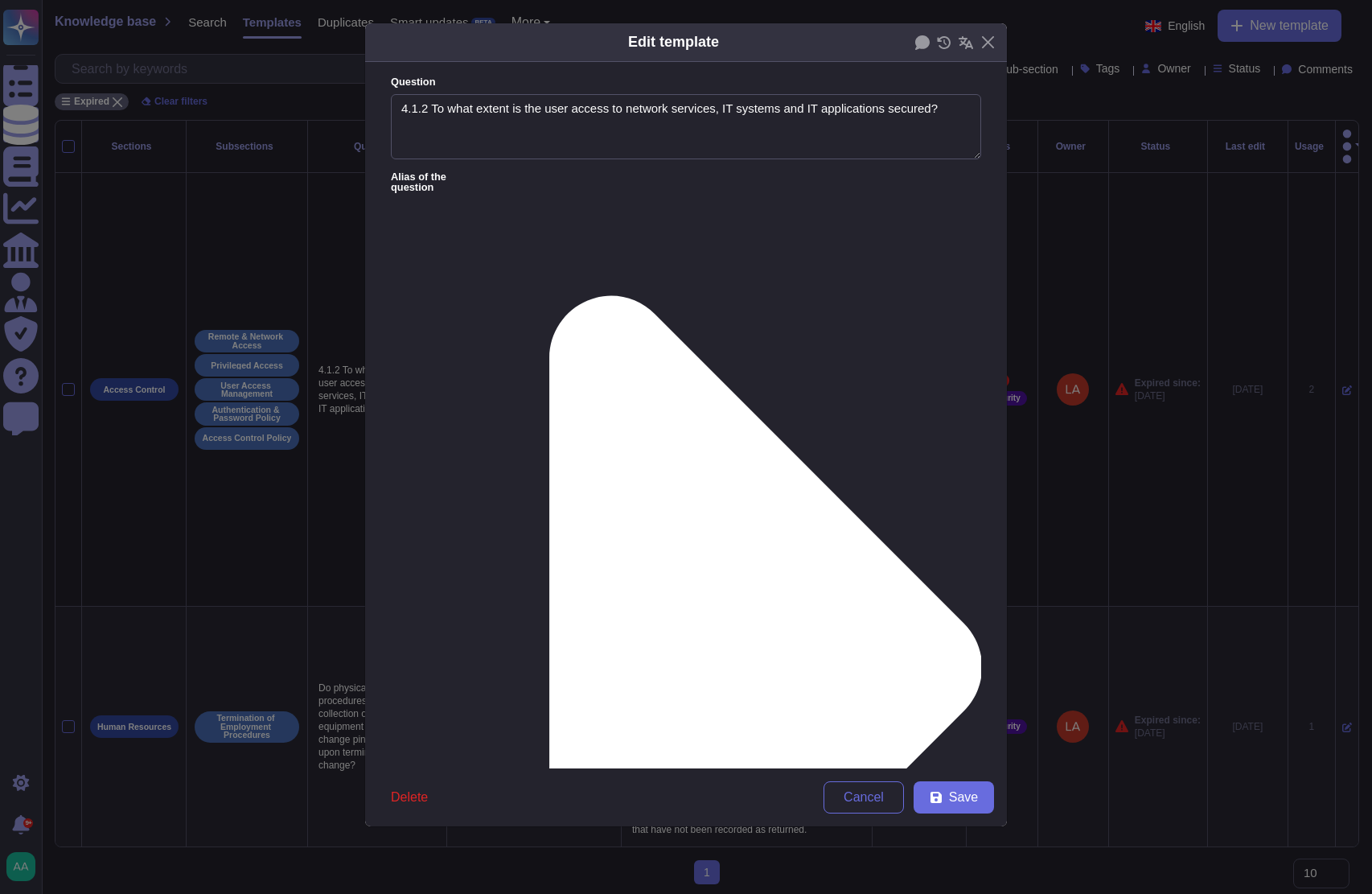
type textarea "4.1.2 To what extent is the user access to network services, IT systems and IT …"
type textarea "LoreMipsum dolorsi am consec adi elitseddoeiusm temporin ut Lab Etdolo Magnaali…"
click at [492, 677] on div "From [DATE]" at bounding box center [475, 684] width 131 height 14
click at [430, 102] on textarea "4.1.2 To what extent is the user access to network services, IT systems and IT …" at bounding box center [686, 127] width 590 height 66
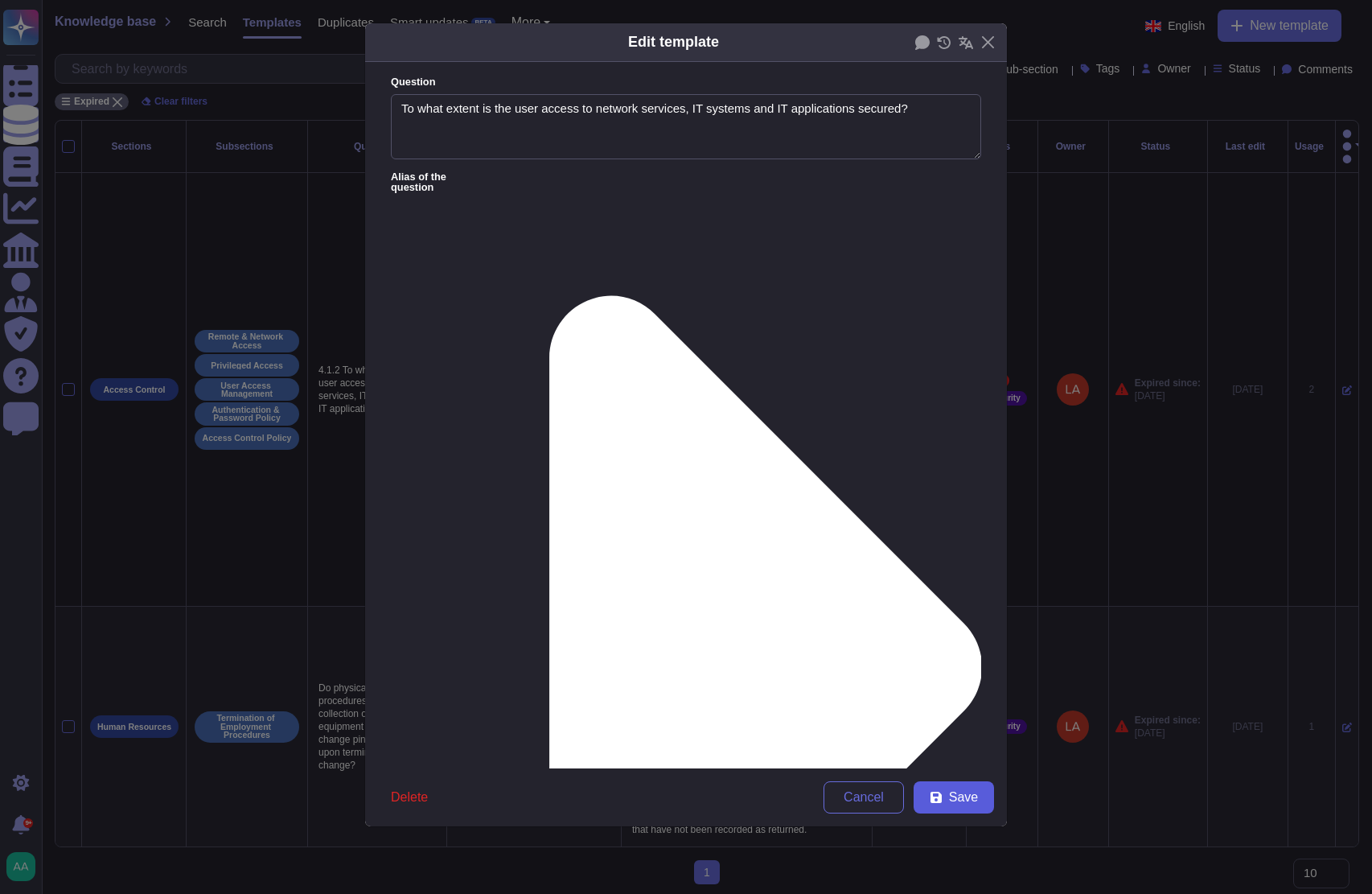
type textarea "To what extent is the user access to network services, IT systems and IT applic…"
click at [936, 791] on icon at bounding box center [936, 797] width 13 height 13
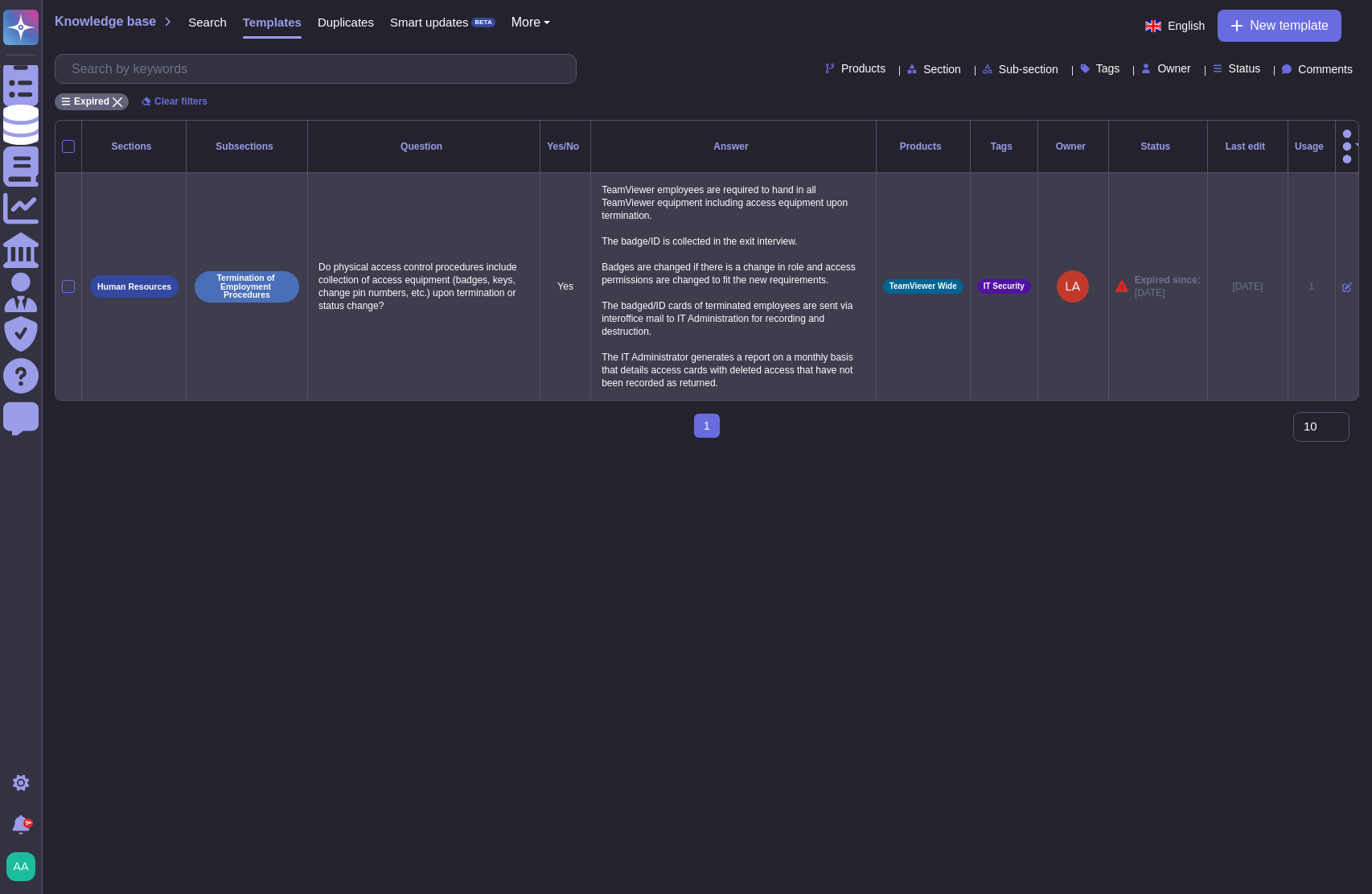
click at [1343, 282] on icon at bounding box center [1347, 287] width 9 height 9
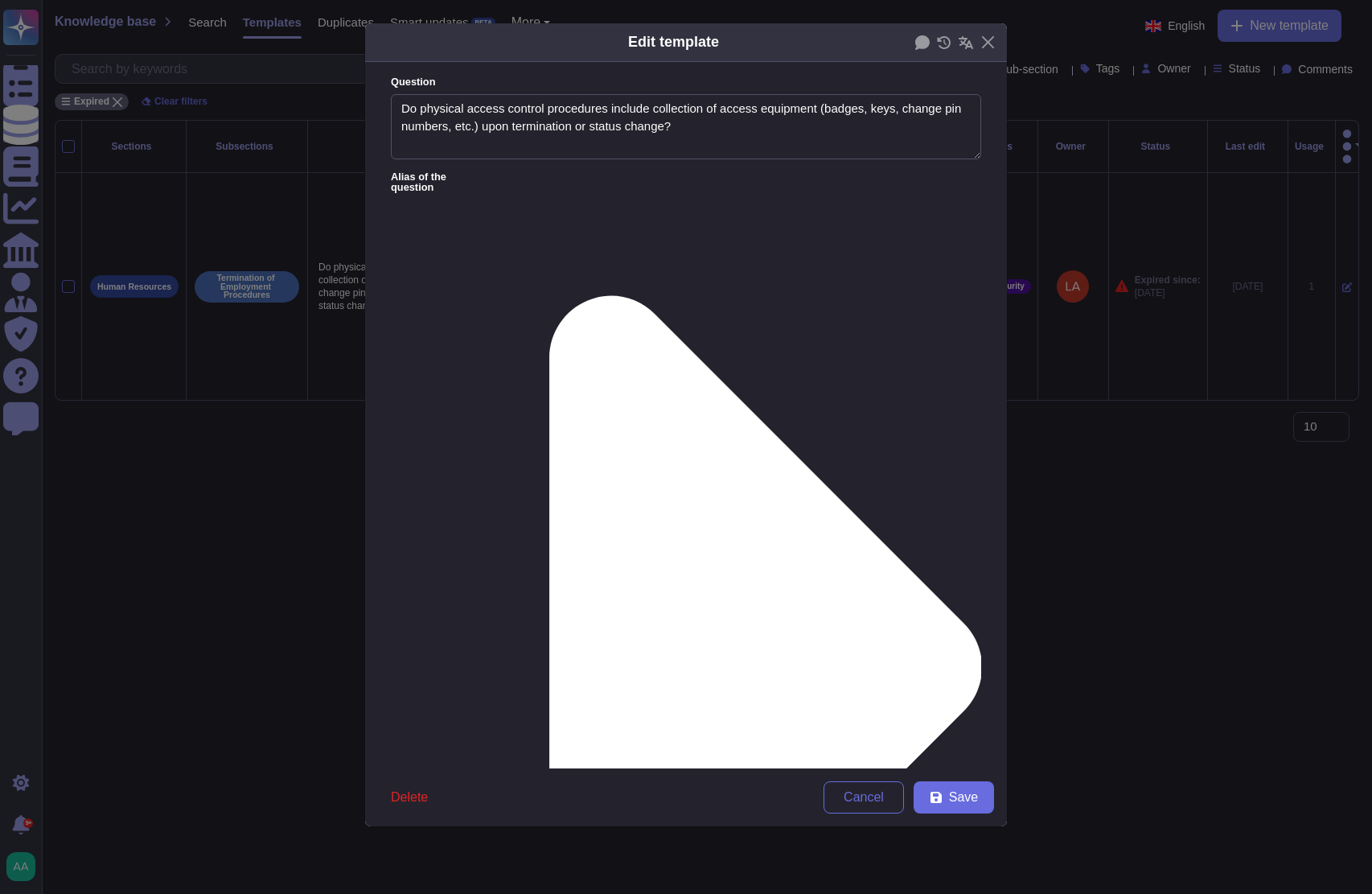
type textarea "Do physical access control procedures include collection of access equipment (b…"
type textarea "TeamViewer employees are required to hand in all TeamViewer equipment including…"
click at [526, 682] on div "From [DATE]" at bounding box center [475, 684] width 131 height 14
click at [982, 809] on button "Save" at bounding box center [953, 797] width 80 height 32
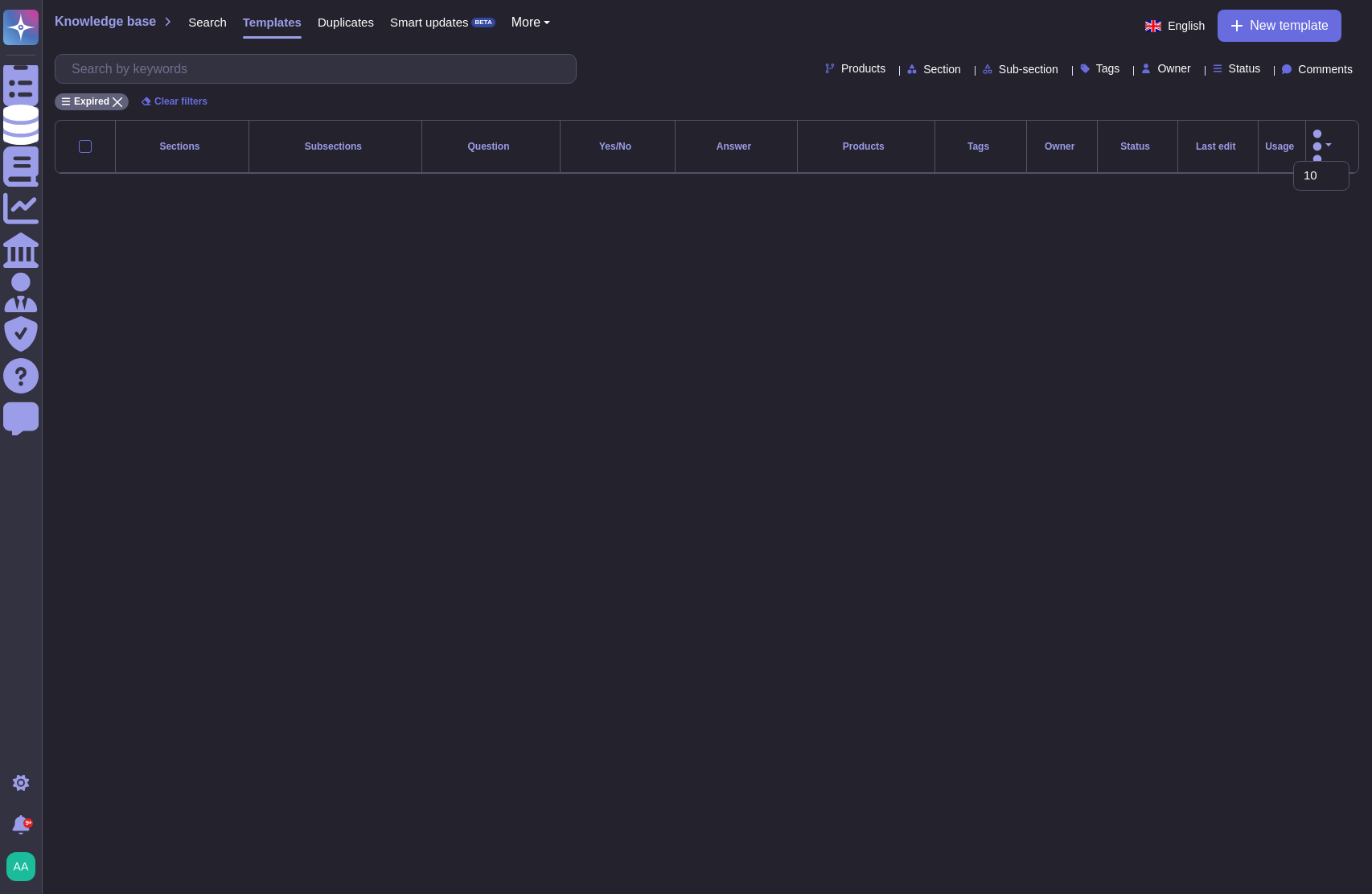
click at [340, 23] on span "Duplicates" at bounding box center [346, 22] width 56 height 12
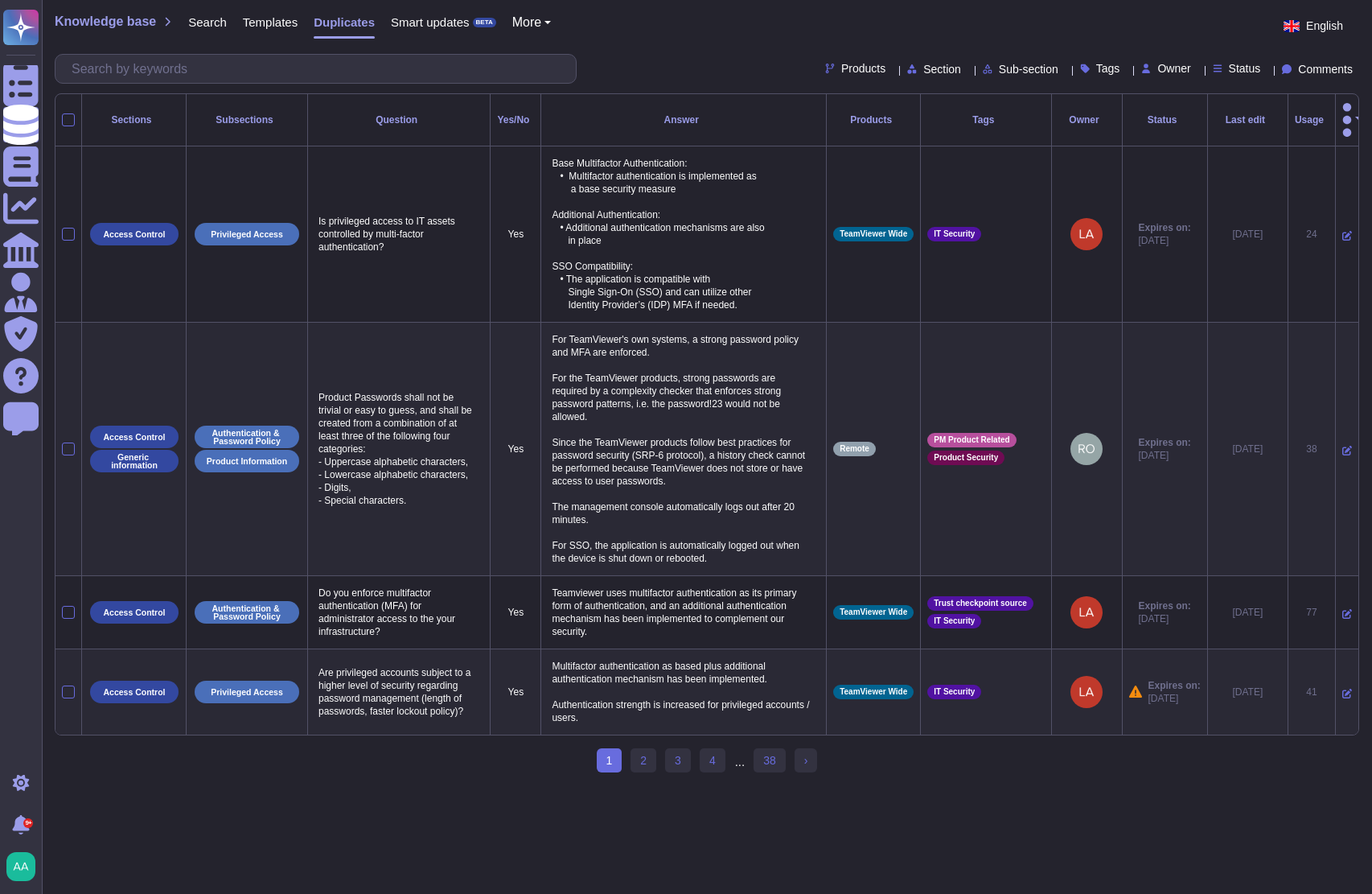
click at [533, 27] on span "More" at bounding box center [526, 23] width 29 height 13
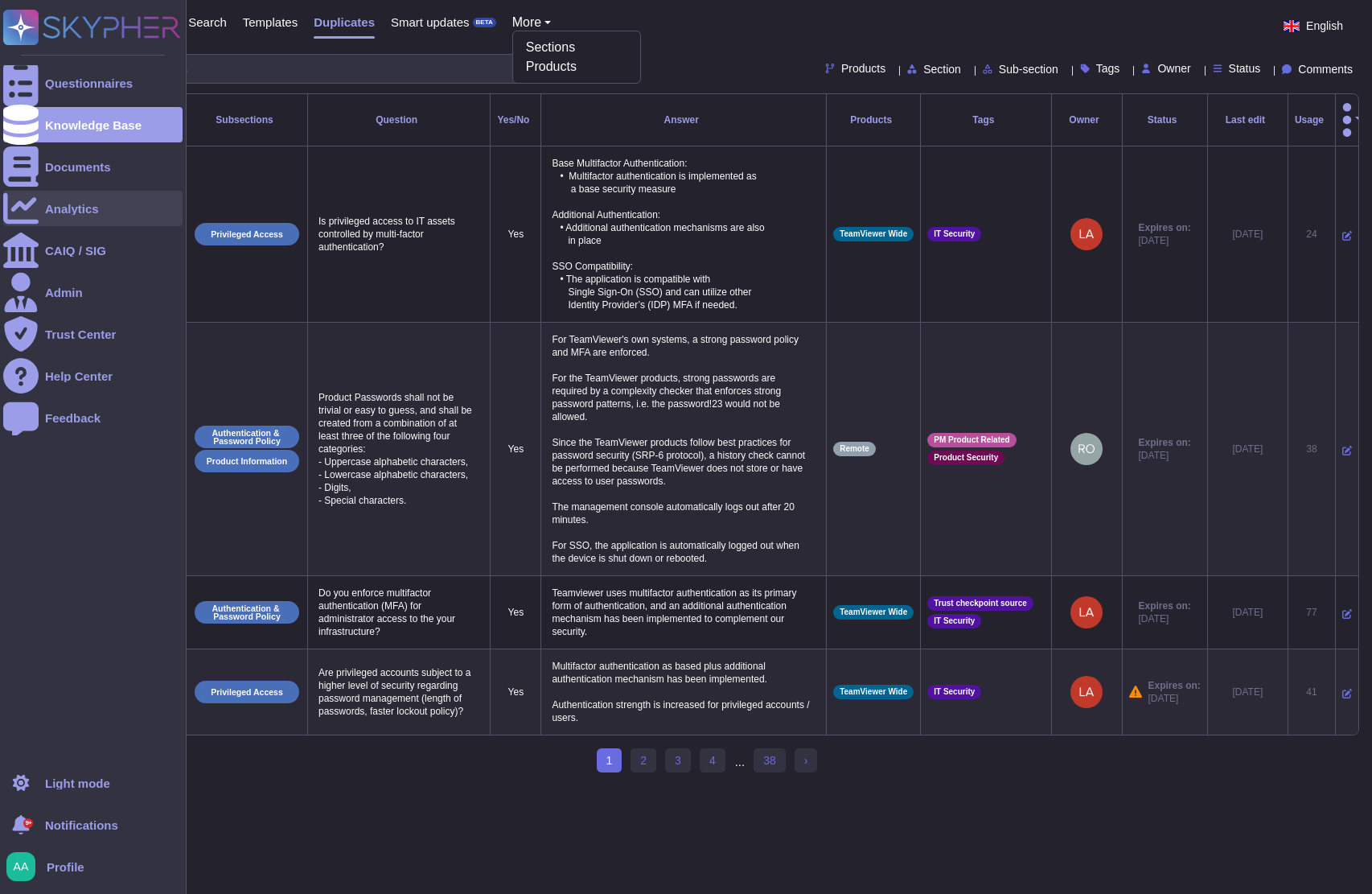
click at [30, 205] on div at bounding box center [20, 207] width 35 height 35
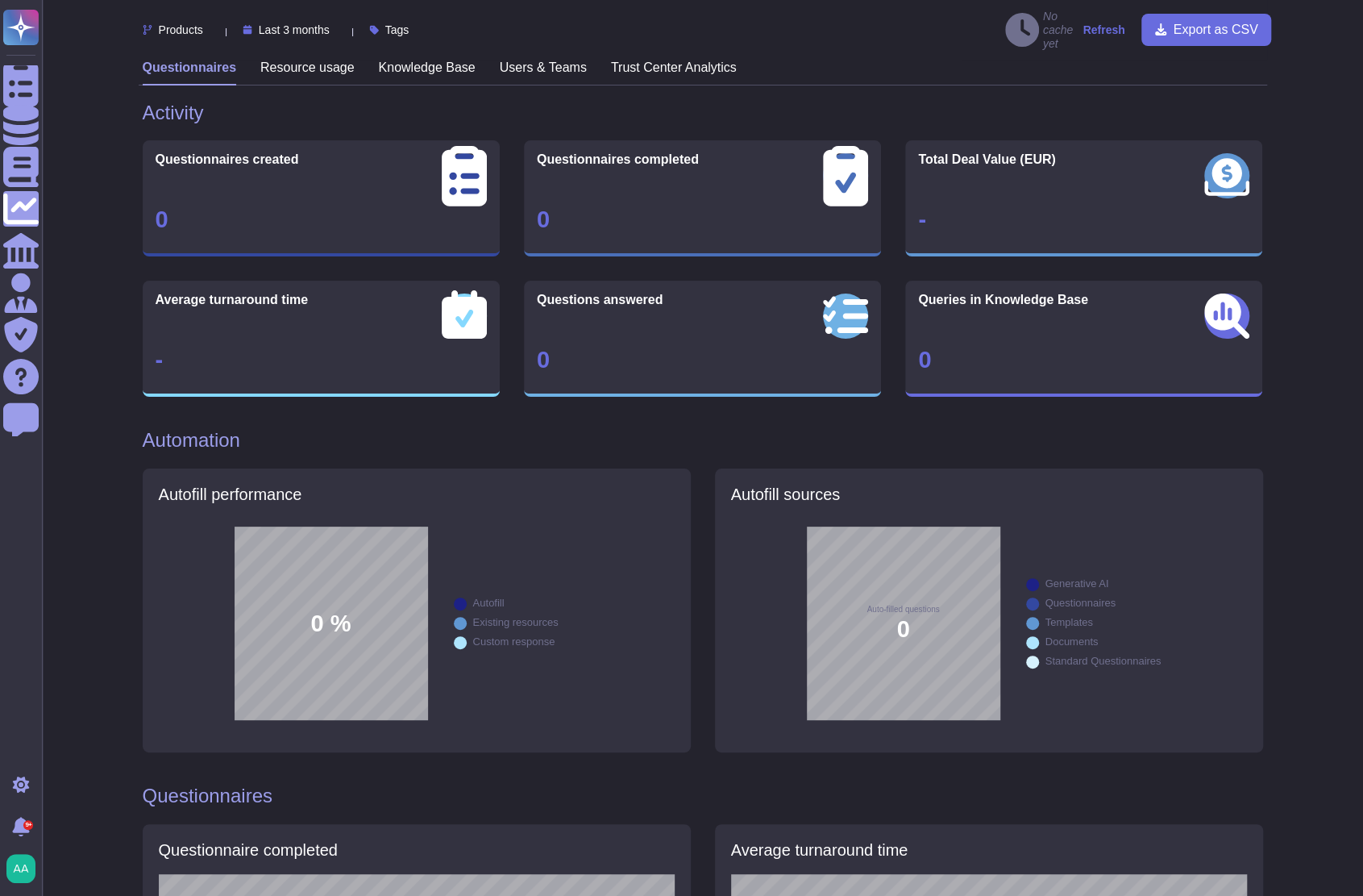
click at [427, 66] on h3 "Knowledge Base" at bounding box center [427, 67] width 97 height 15
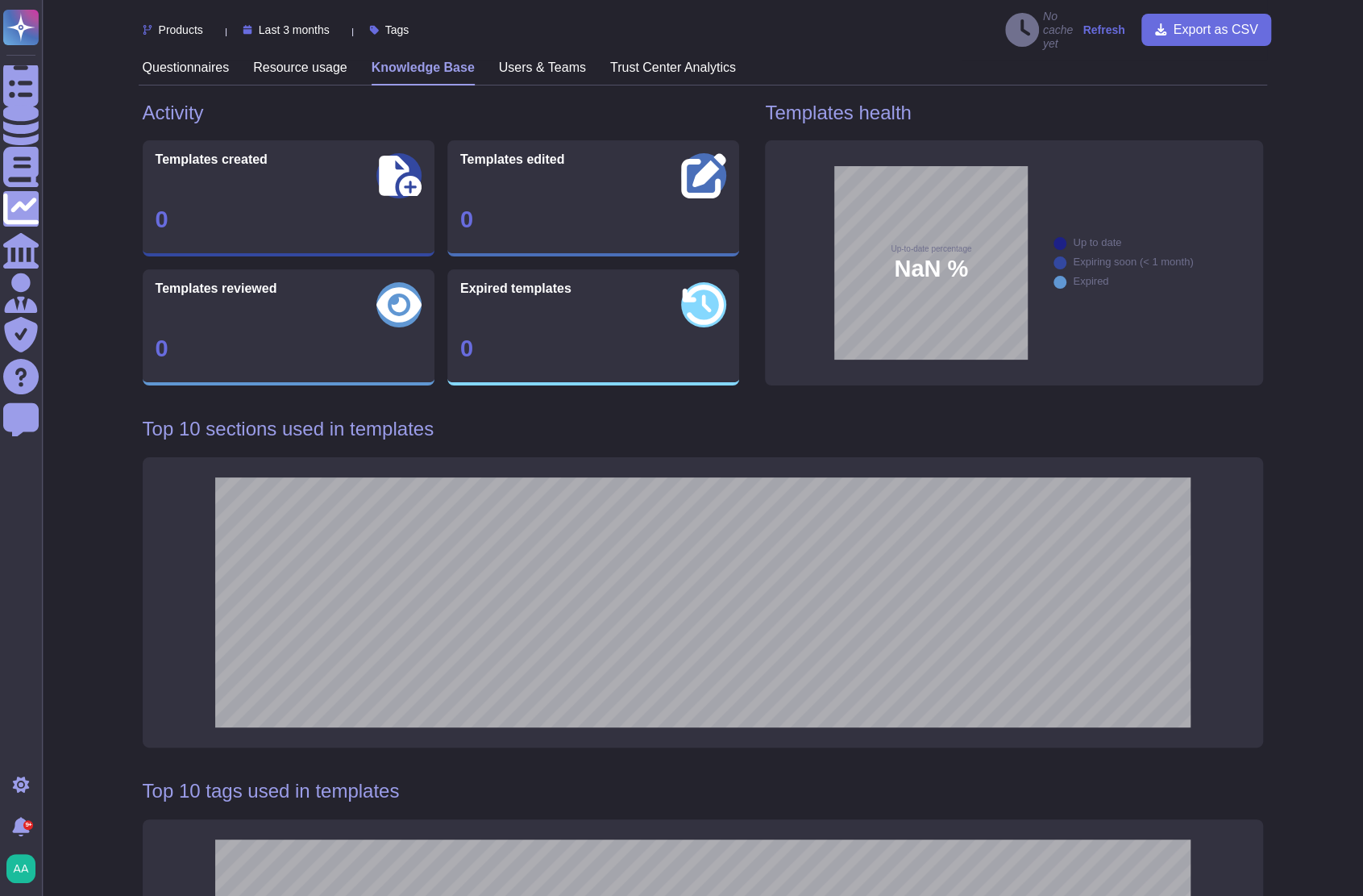
click at [1101, 28] on strong "Refresh" at bounding box center [1104, 30] width 42 height 13
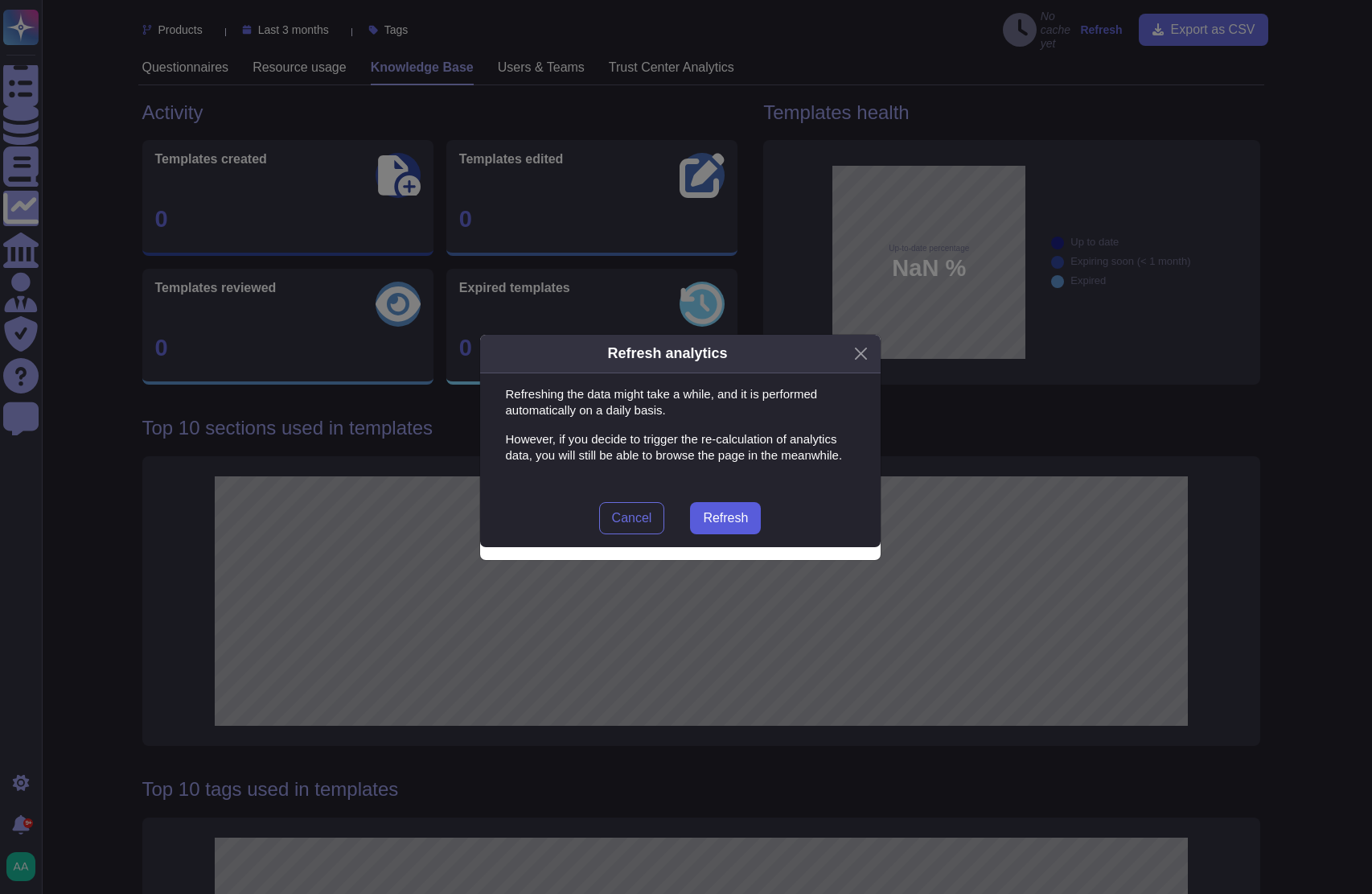
click at [729, 527] on button "Refresh" at bounding box center [725, 518] width 71 height 32
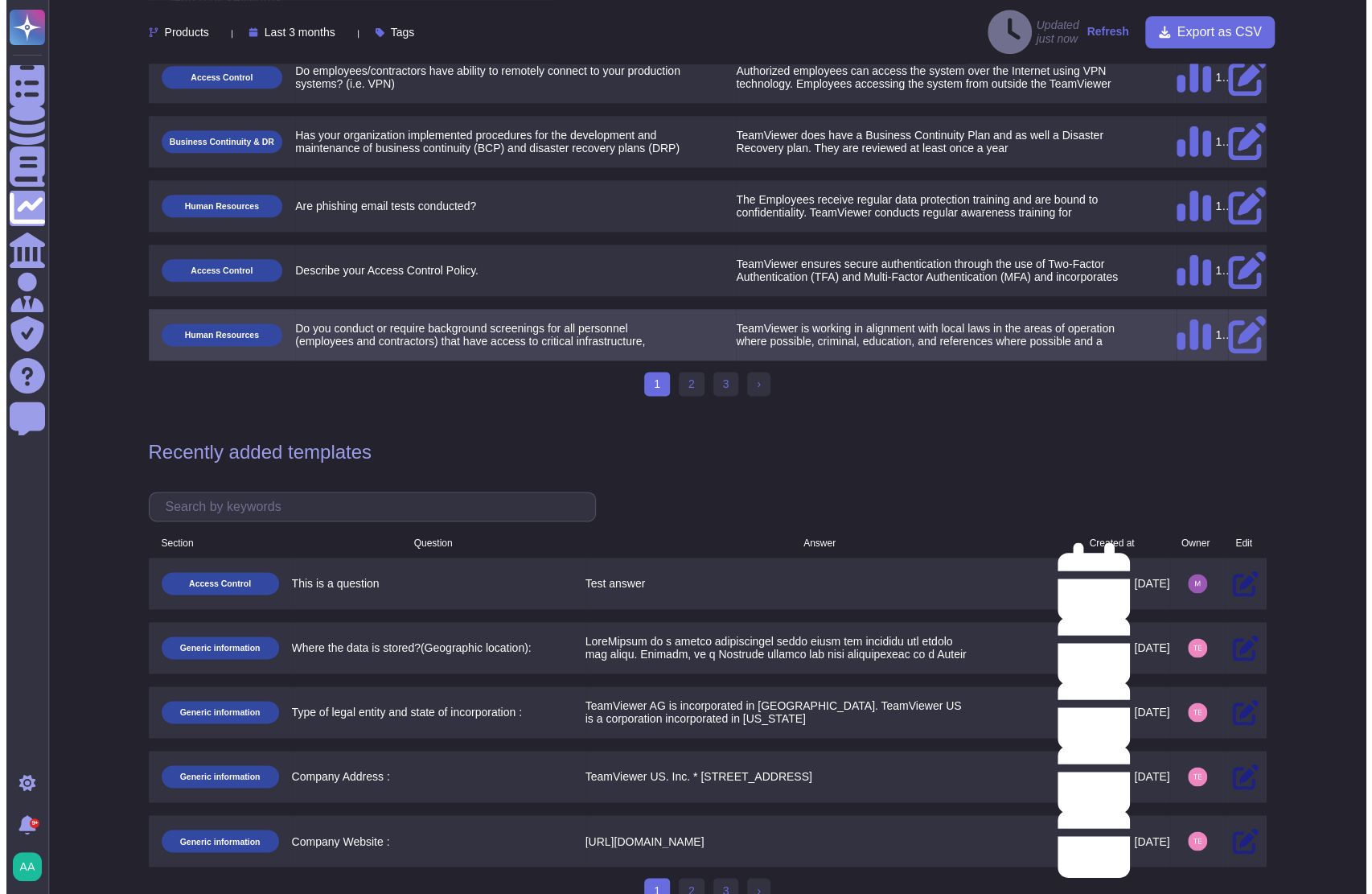
scroll to position [1232, 0]
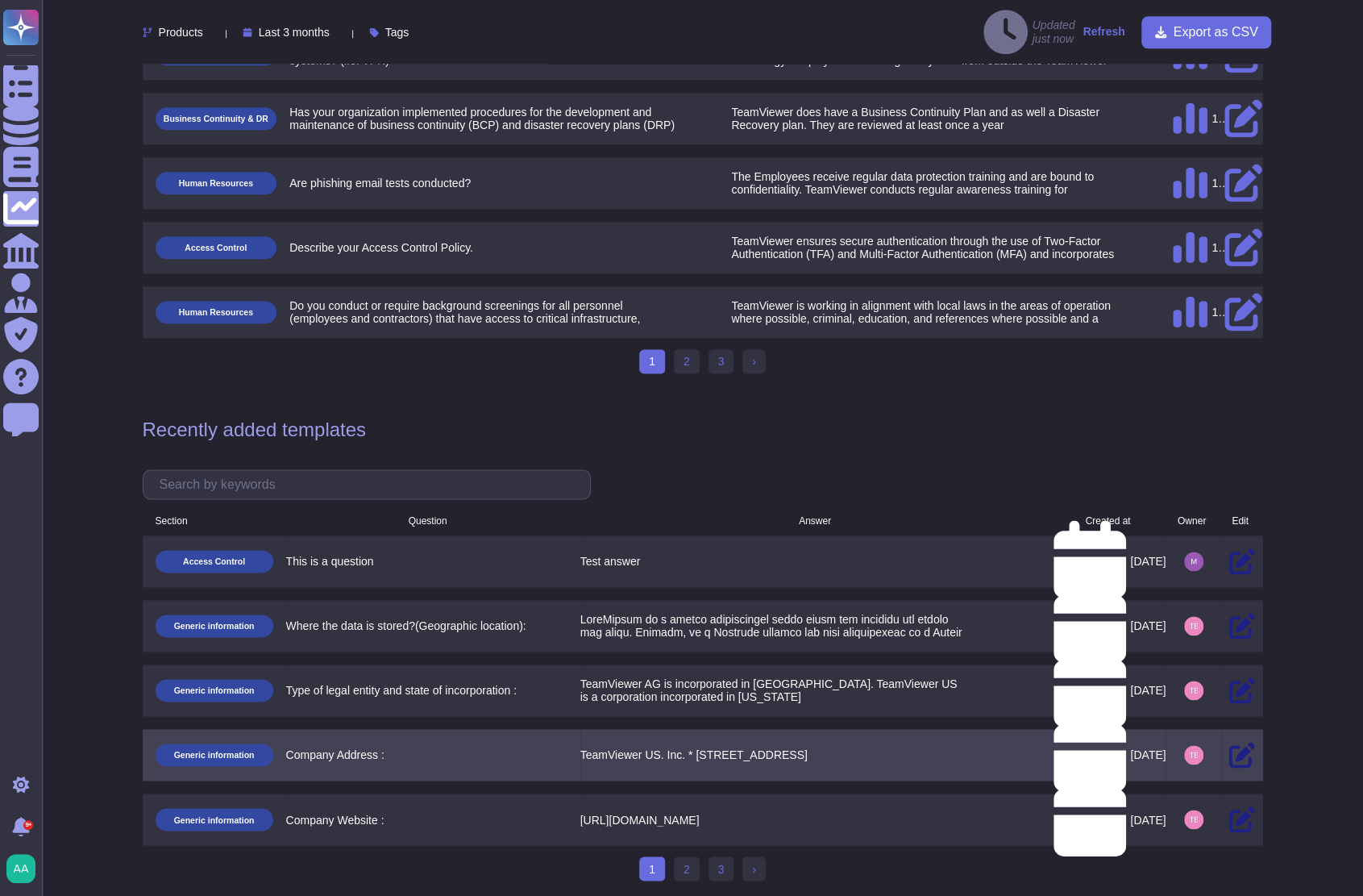
click at [1229, 744] on icon at bounding box center [1242, 755] width 26 height 26
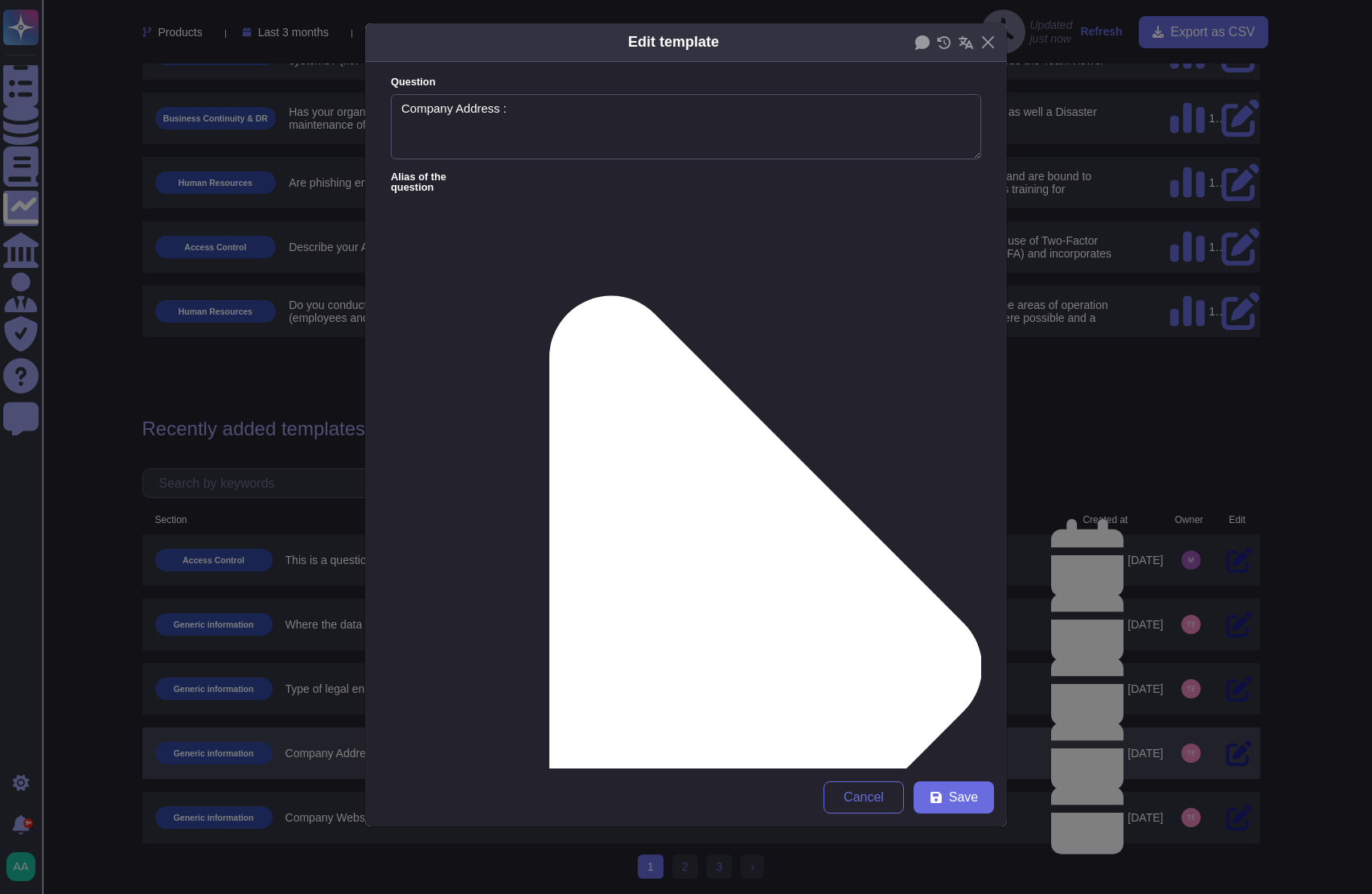
type textarea "Company Address :"
type textarea "TeamViewer US. Inc. * [STREET_ADDRESS]"
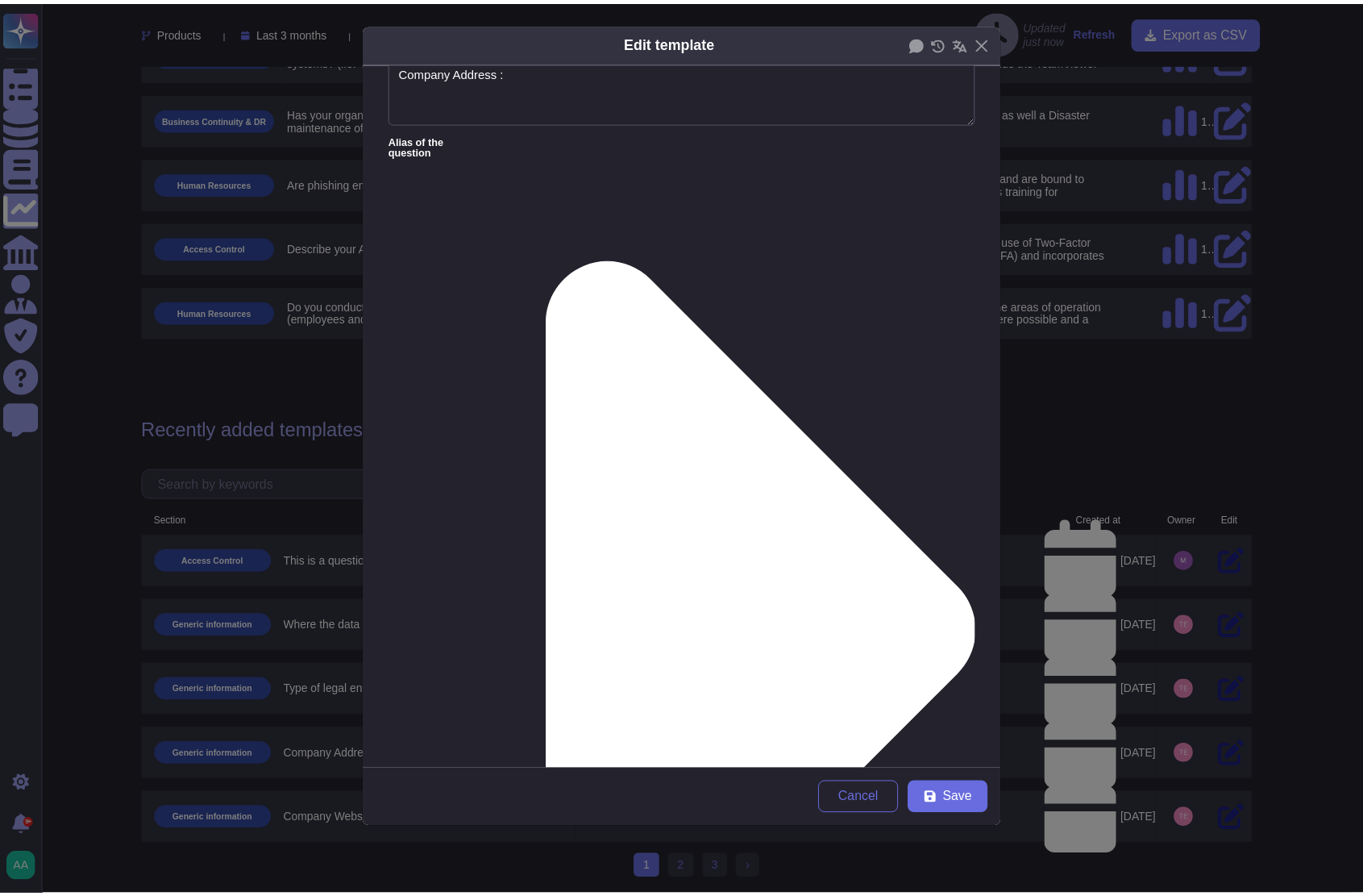
scroll to position [0, 0]
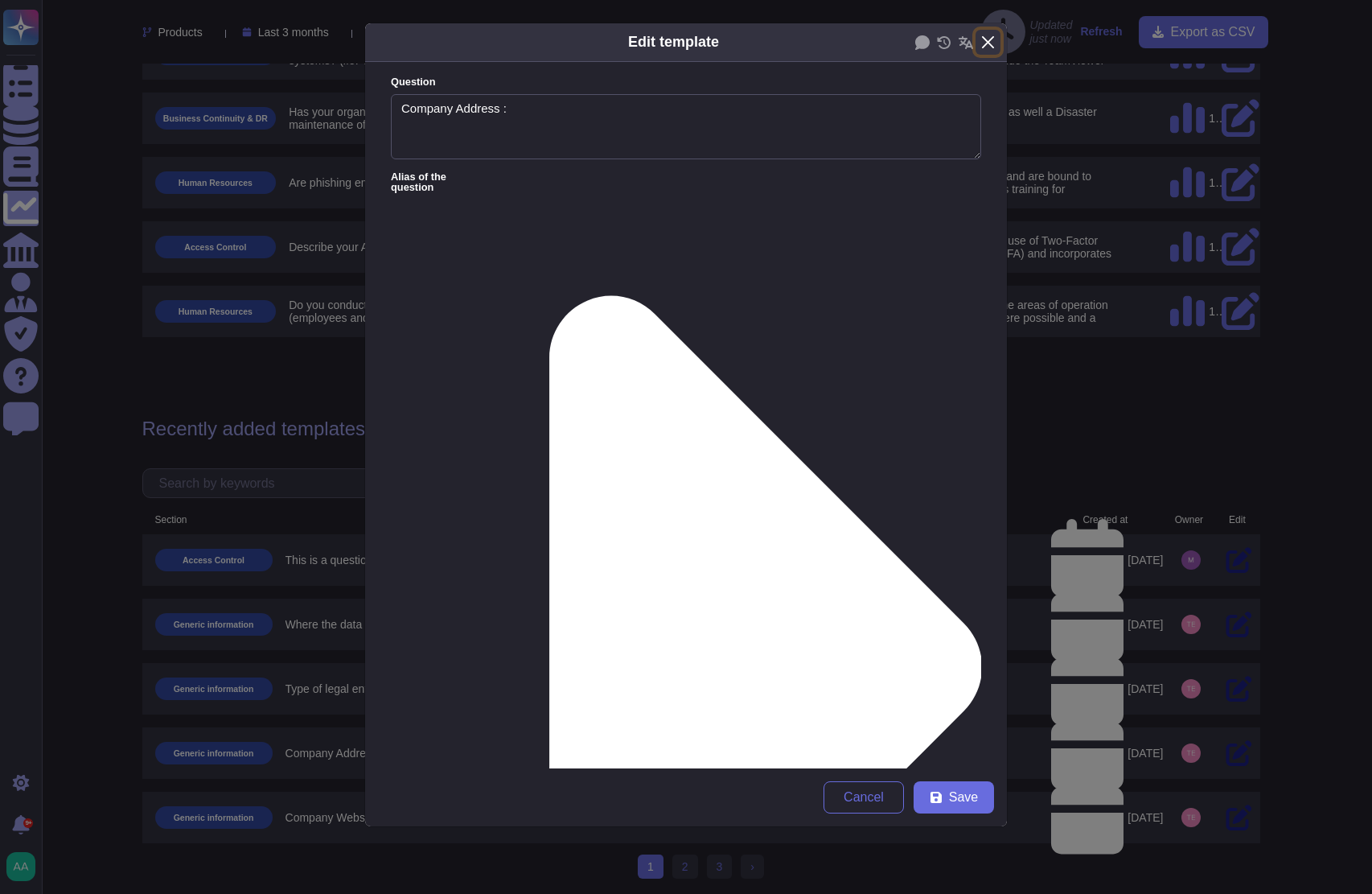
click at [996, 40] on button "Close" at bounding box center [988, 42] width 25 height 25
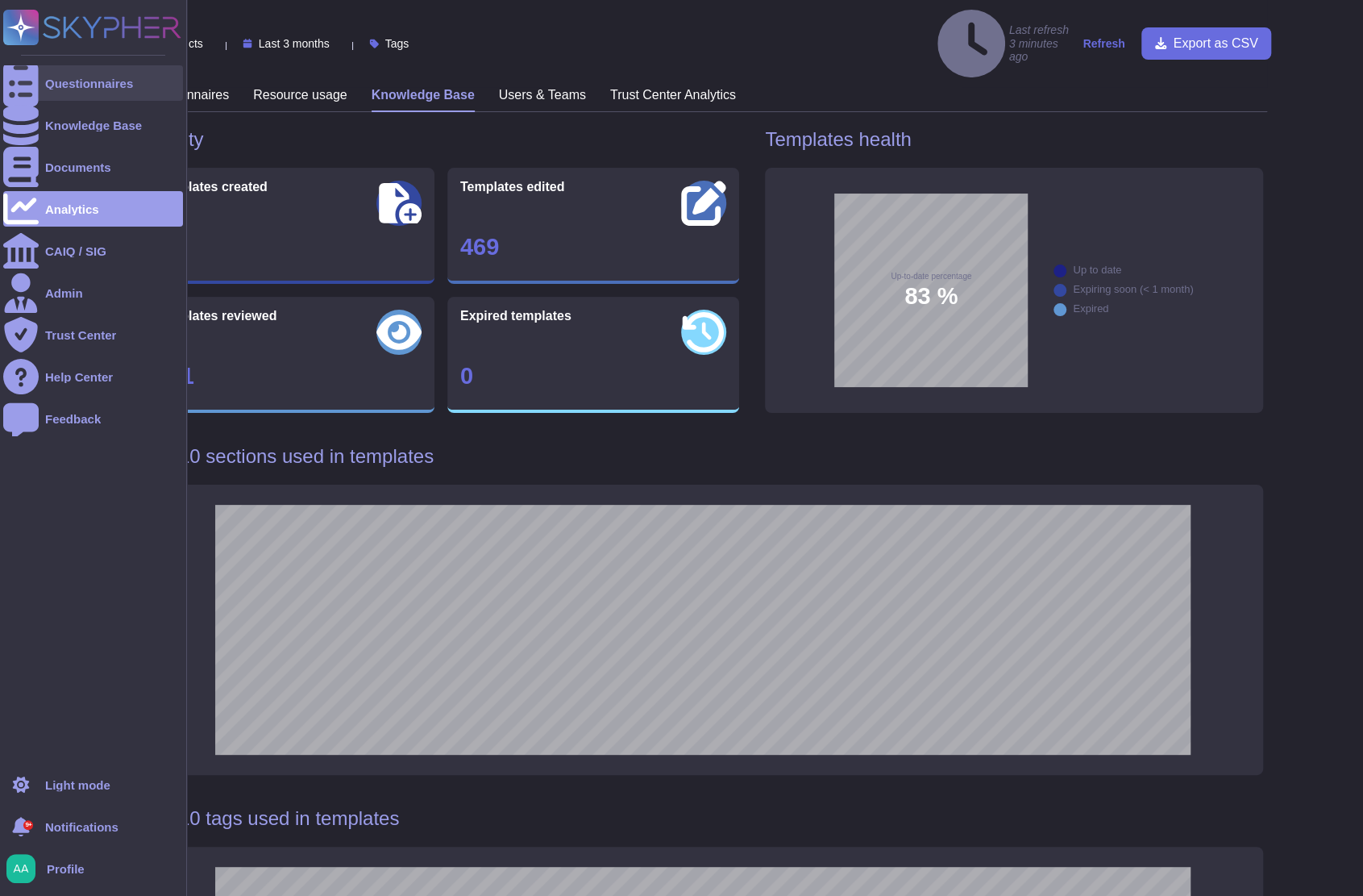
click at [28, 83] on icon at bounding box center [20, 84] width 35 height 47
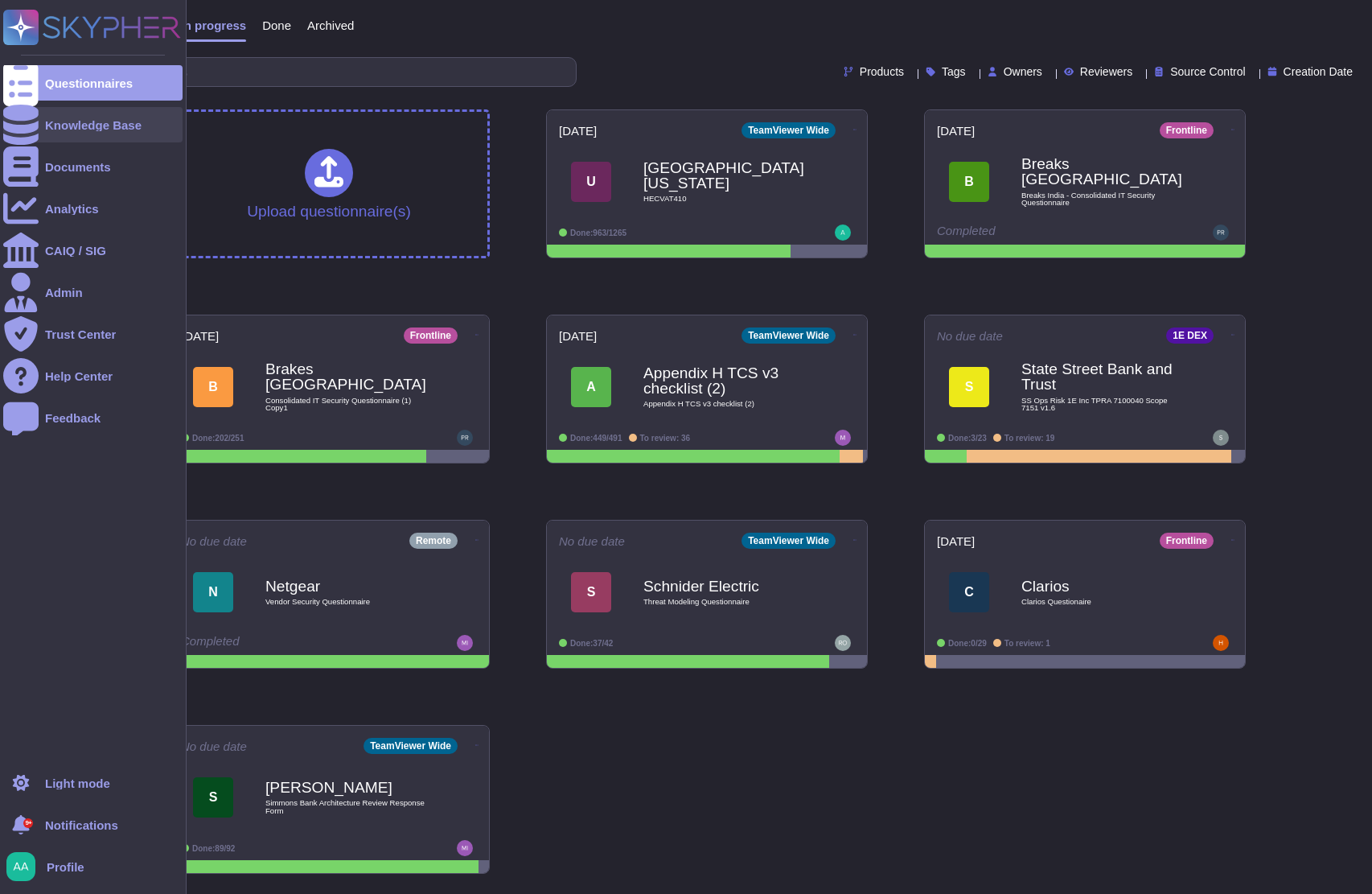
click at [29, 110] on div at bounding box center [20, 124] width 35 height 35
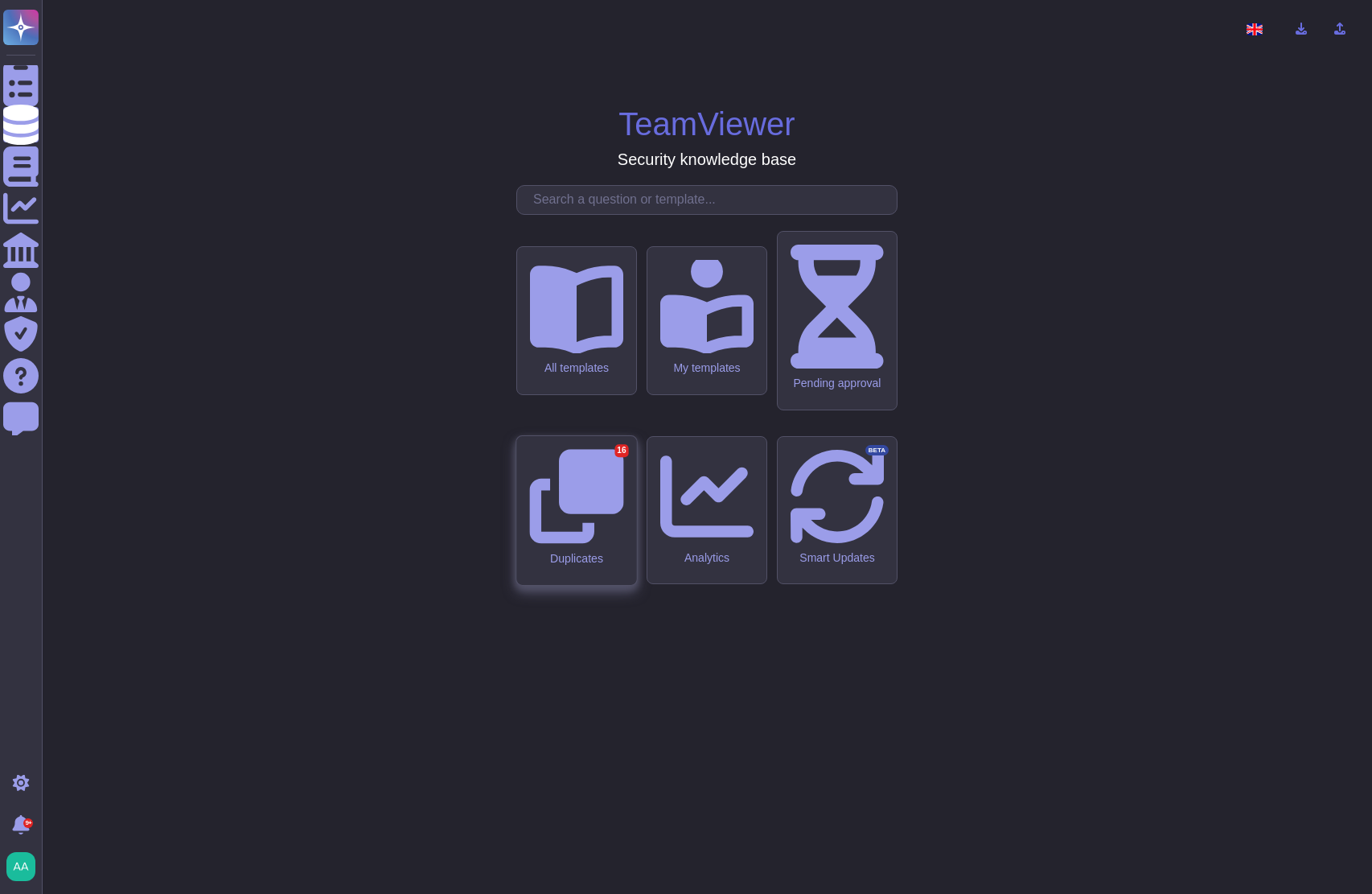
click at [553, 503] on div "Duplicates 16" at bounding box center [576, 510] width 120 height 149
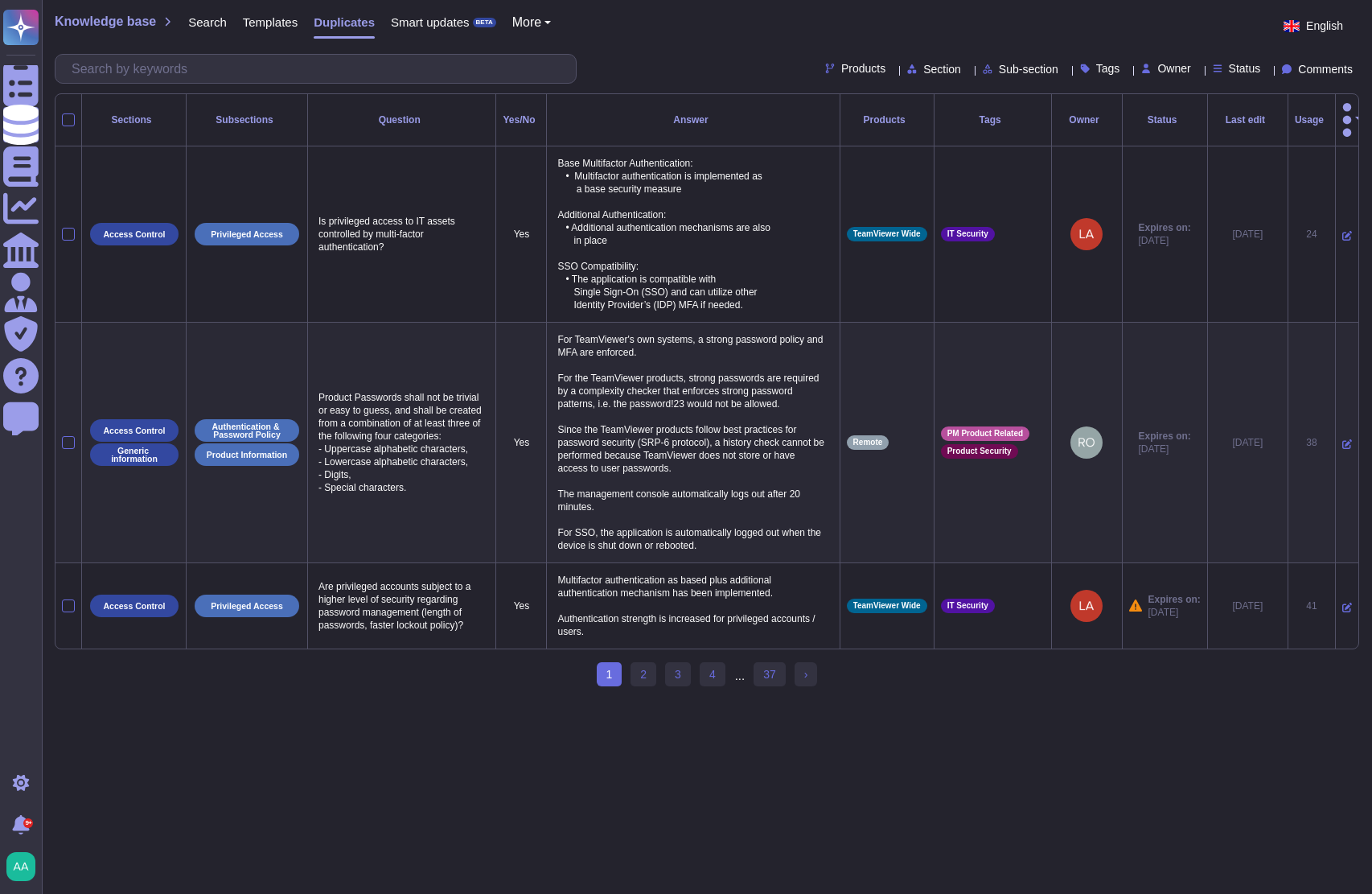
click at [428, 27] on span "Smart updates" at bounding box center [430, 22] width 79 height 12
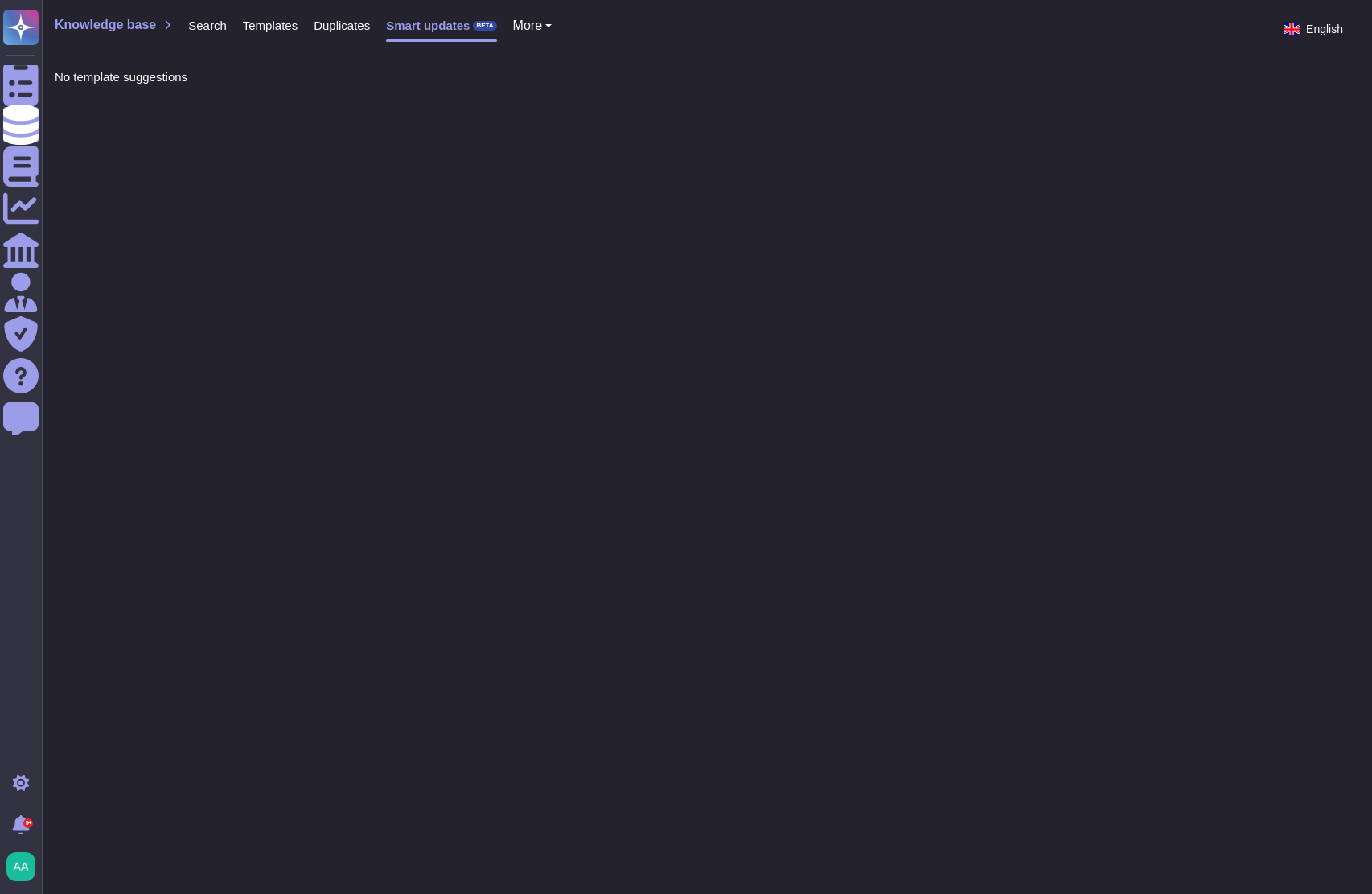
click at [336, 27] on span "Duplicates" at bounding box center [341, 25] width 56 height 12
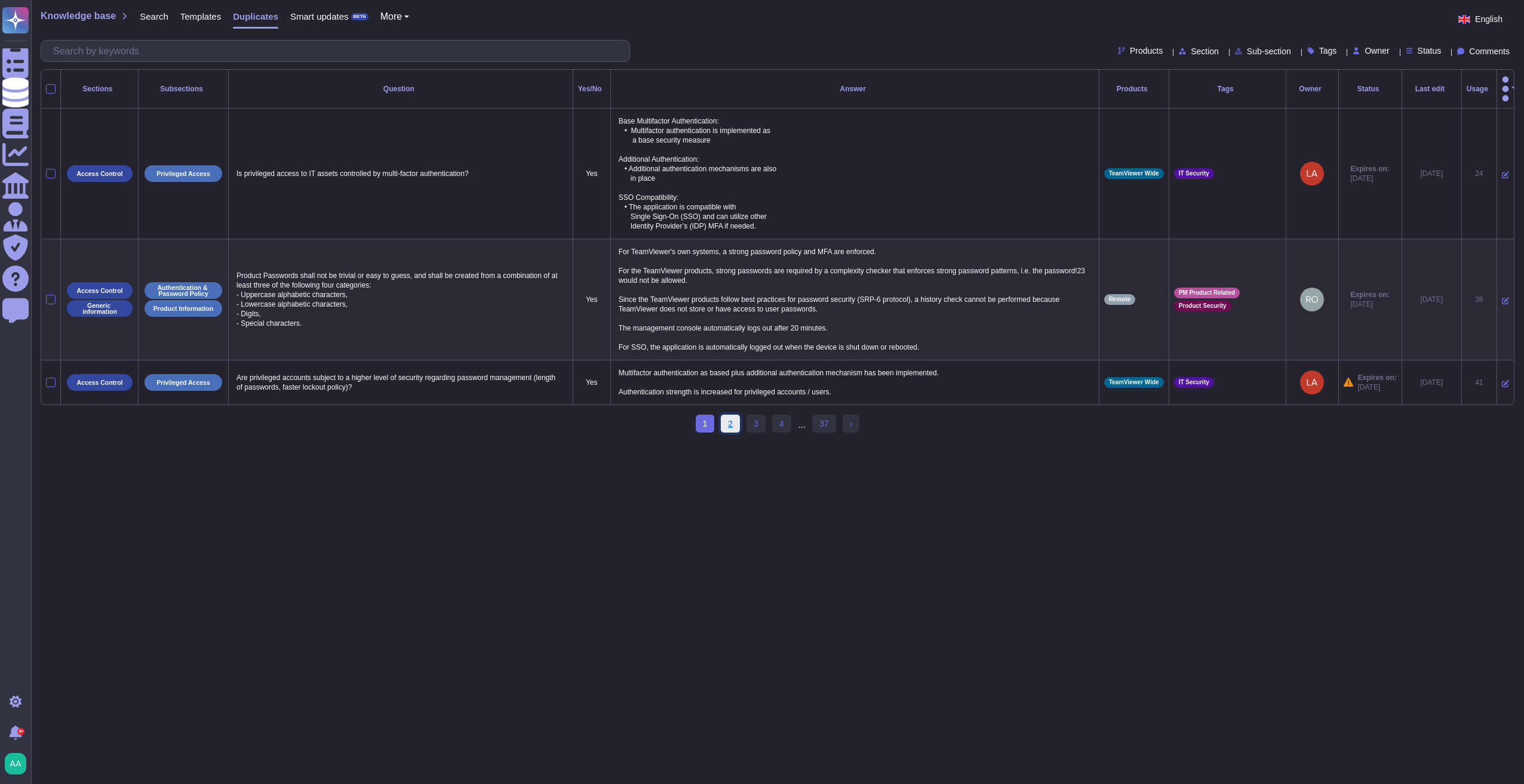
click at [735, 419] on link "2" at bounding box center [730, 423] width 19 height 18
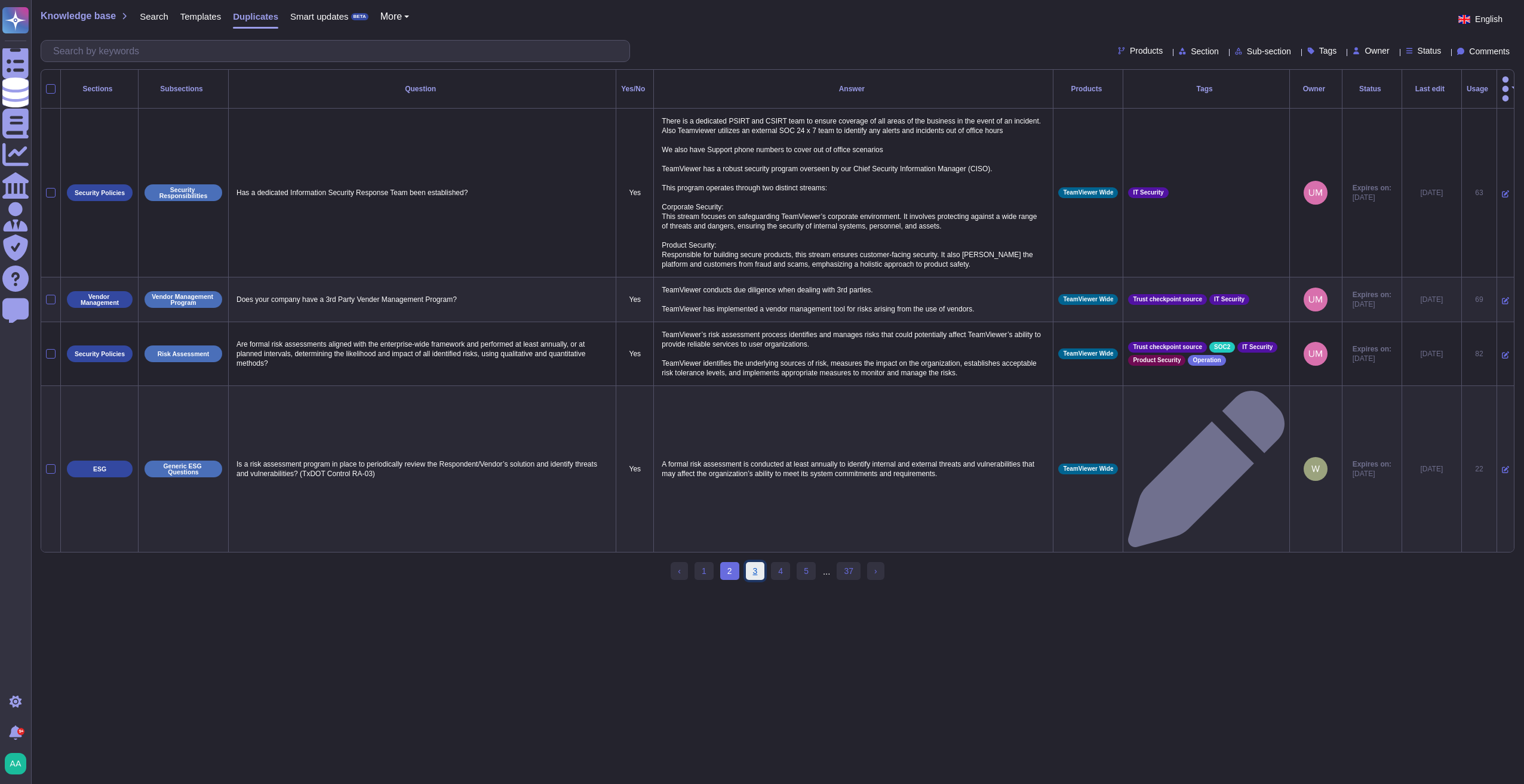
click at [761, 562] on link "3" at bounding box center [755, 570] width 19 height 18
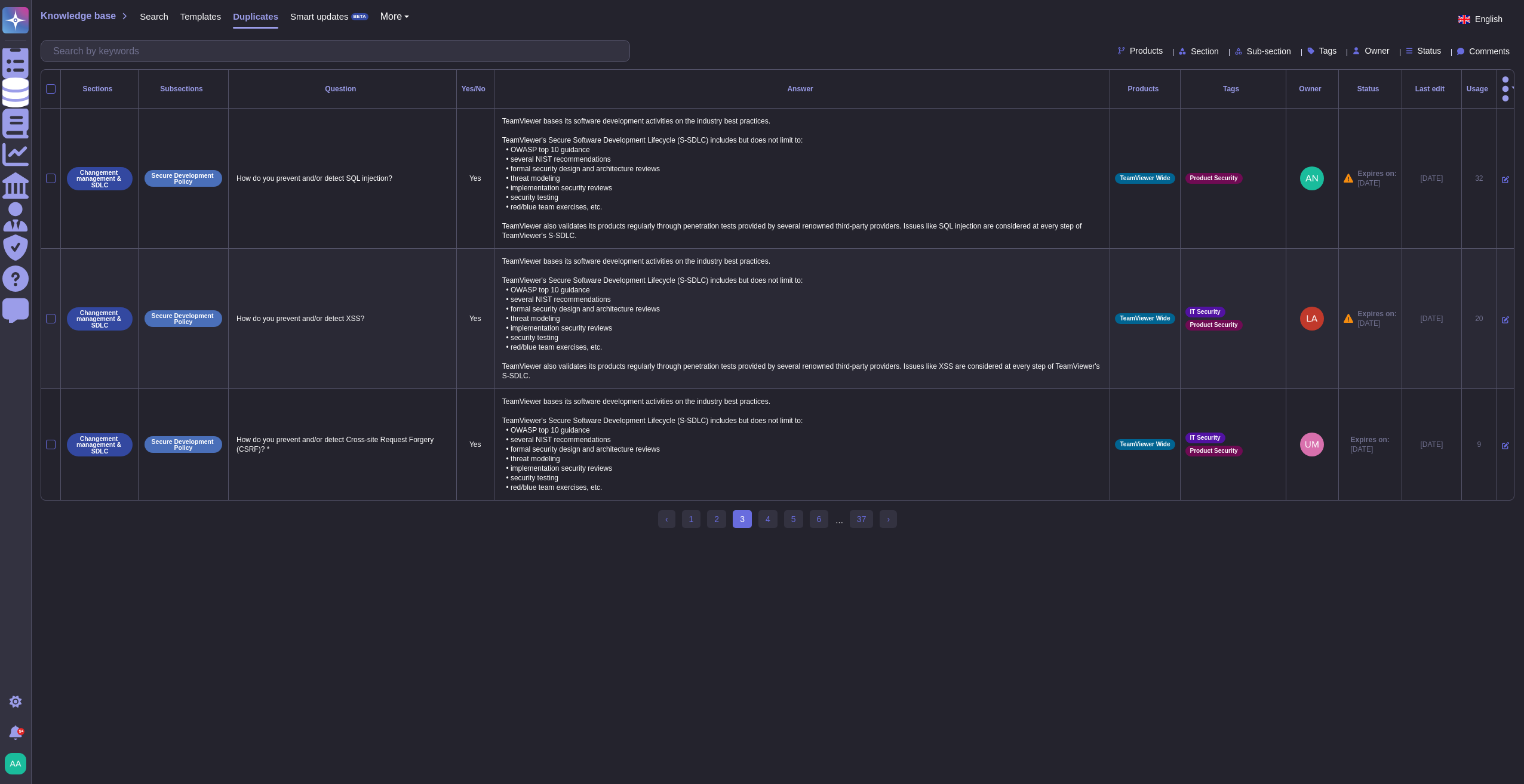
click at [865, 533] on div "‹ Previous 1 2 3 (current) 4 5 6 ... 37 › Next" at bounding box center [777, 524] width 239 height 29
click at [864, 521] on link "37" at bounding box center [862, 518] width 24 height 18
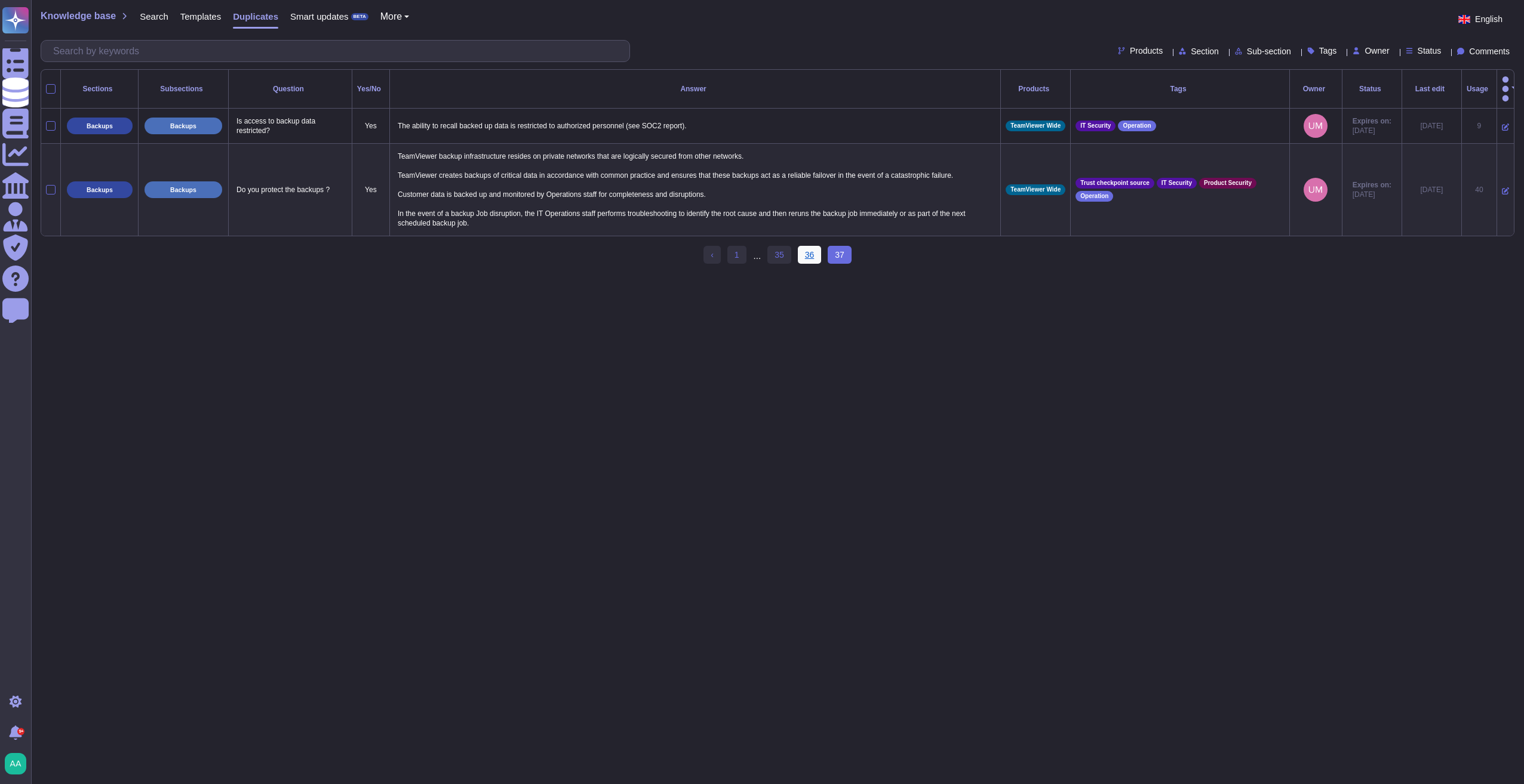
click at [806, 247] on link "36" at bounding box center [810, 254] width 24 height 18
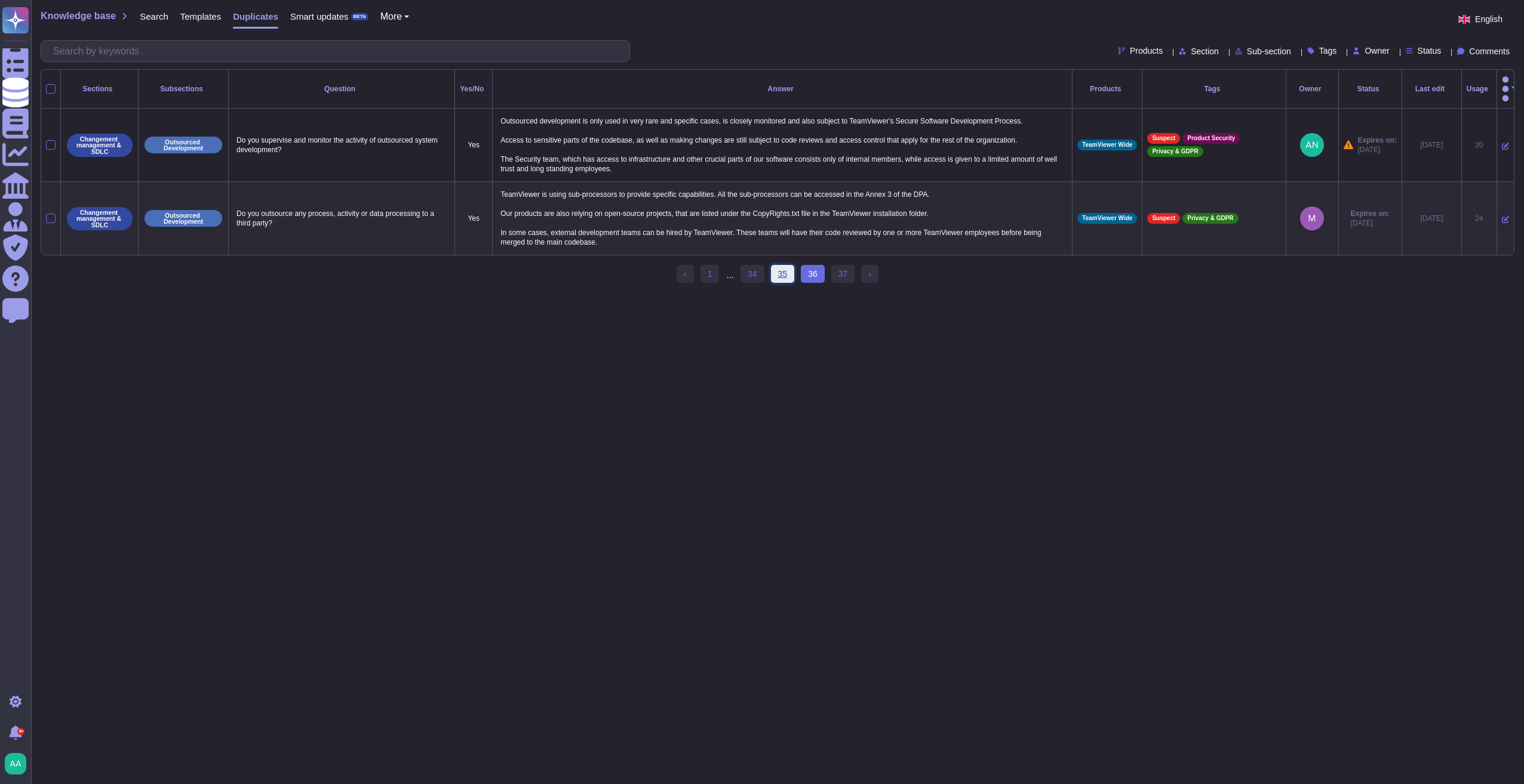
click at [777, 265] on link "35" at bounding box center [783, 273] width 24 height 18
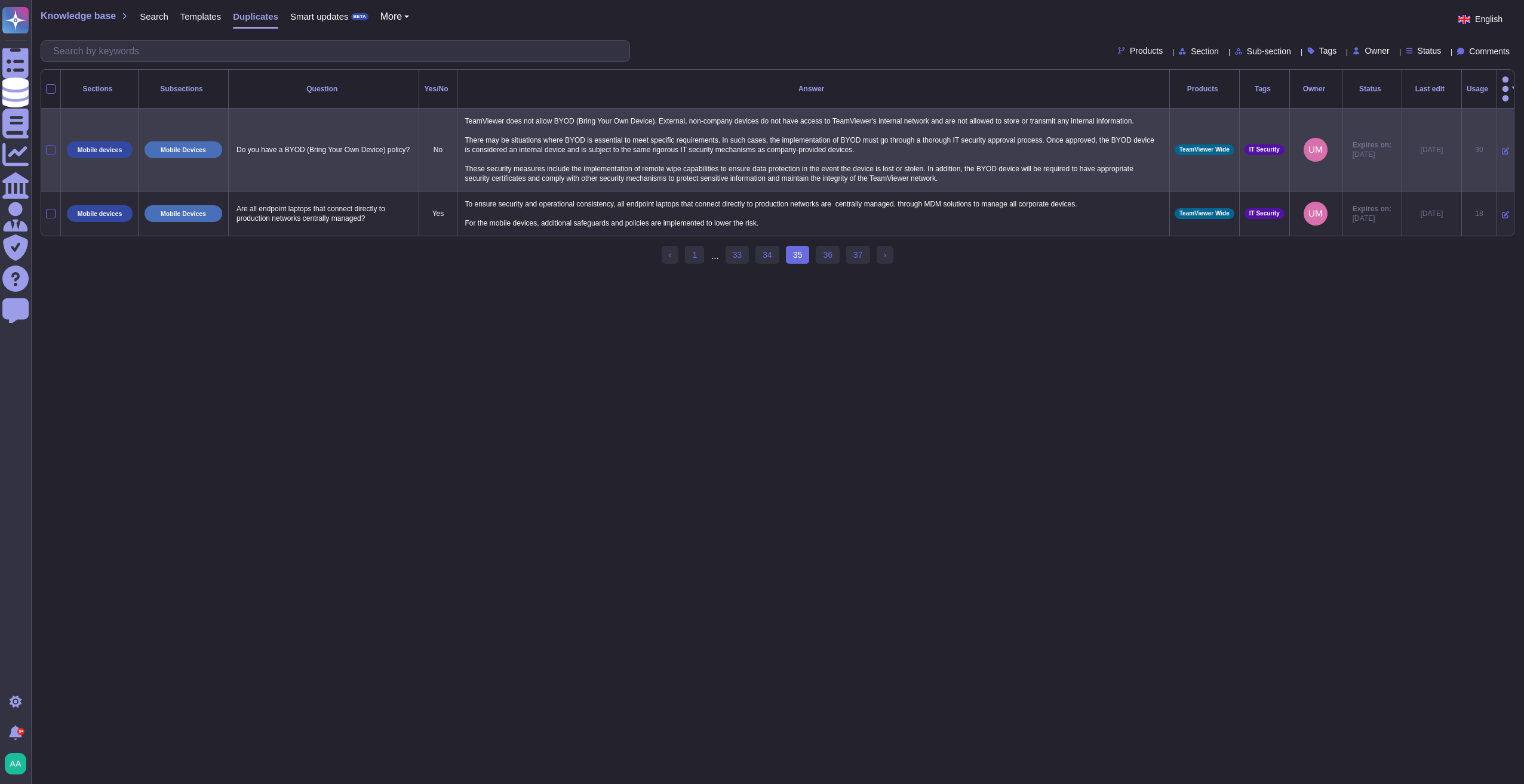
click at [51, 145] on div at bounding box center [51, 150] width 10 height 10
click at [0, 0] on input "checkbox" at bounding box center [0, 0] width 0 height 0
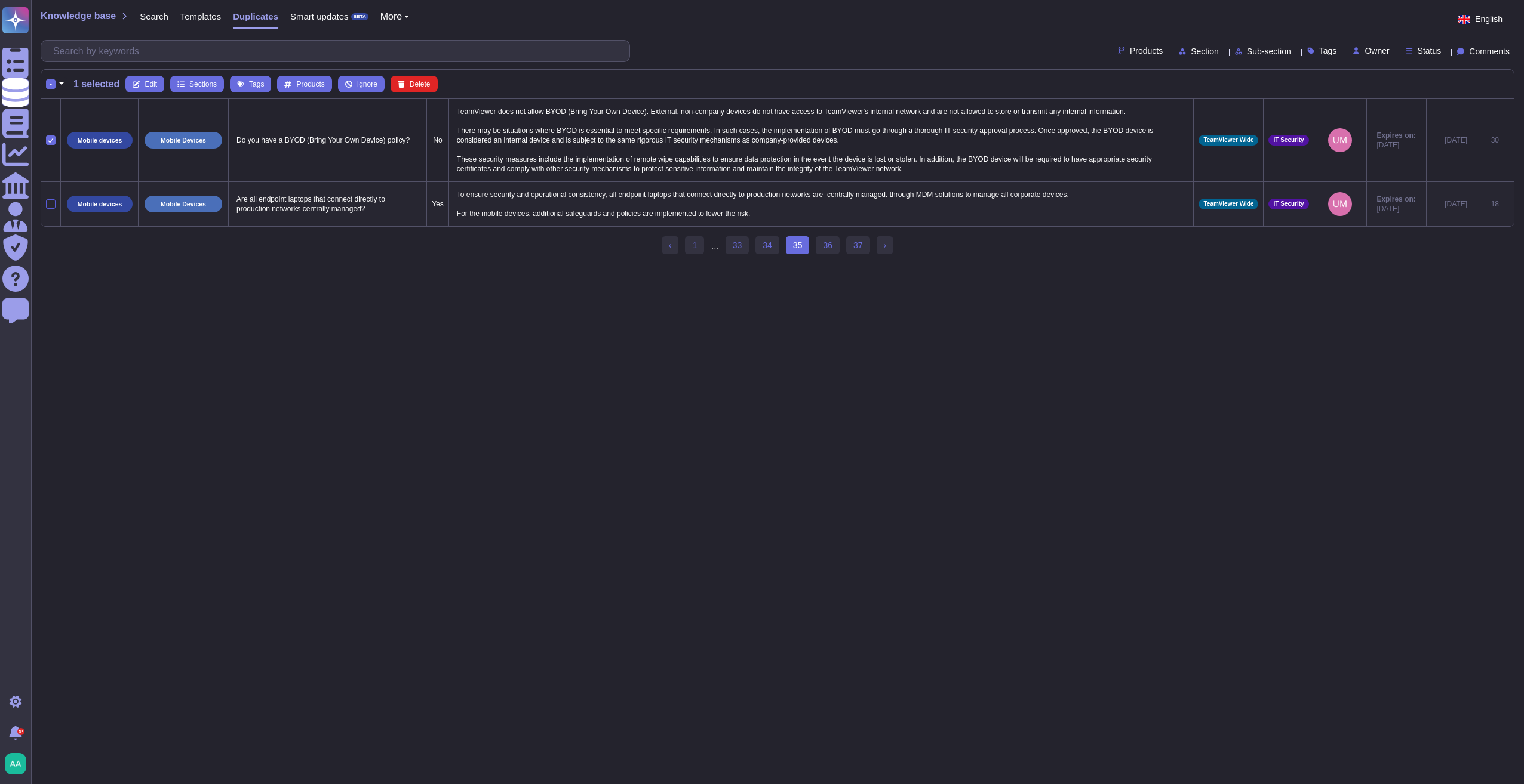
click at [49, 203] on div at bounding box center [51, 204] width 10 height 10
click at [0, 0] on input "checkbox" at bounding box center [0, 0] width 0 height 0
click at [319, 85] on span "Merge" at bounding box center [322, 84] width 20 height 7
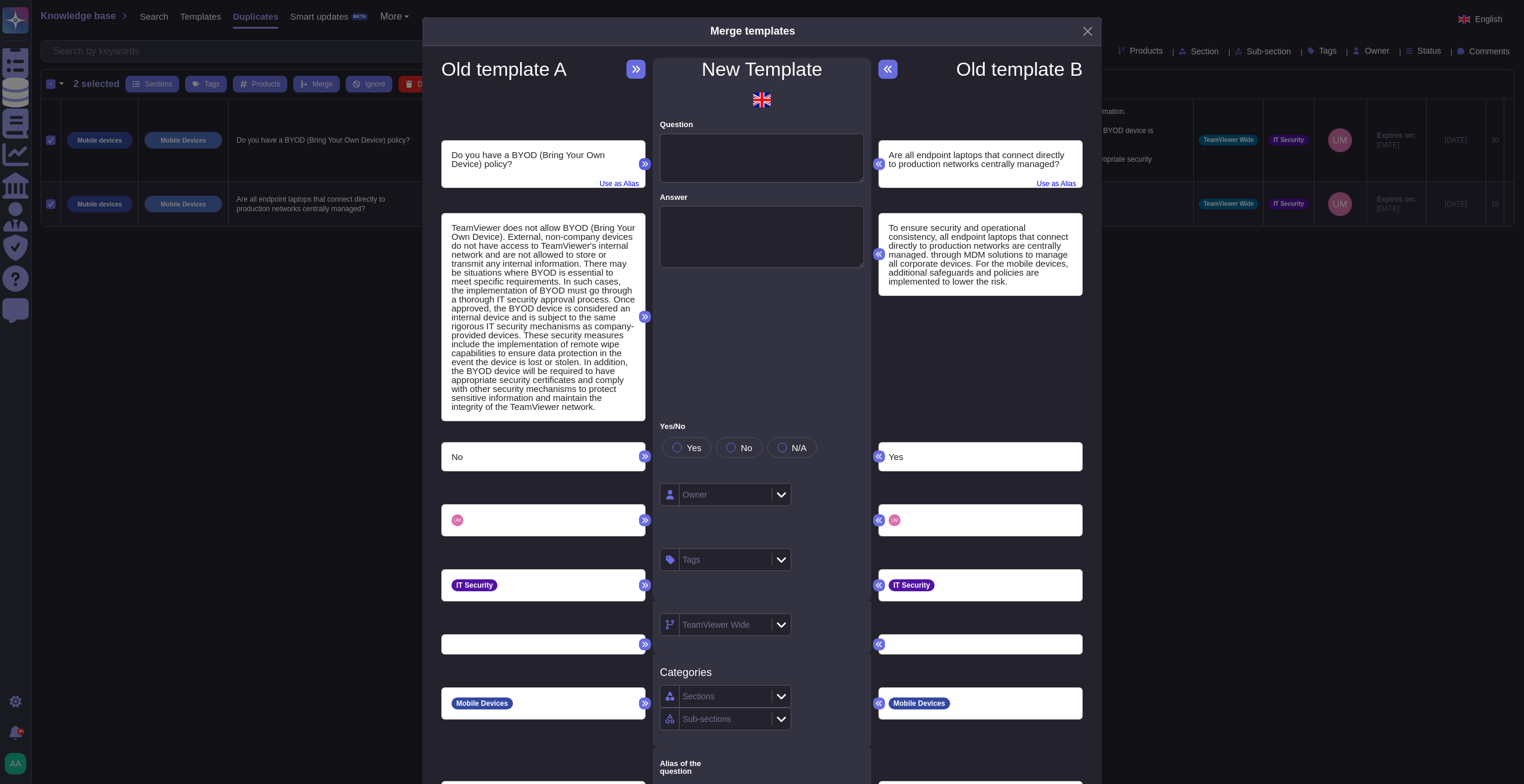
click at [641, 160] on icon at bounding box center [645, 164] width 7 height 7
type textarea "Do you have a BYOD (Bring Your Own Device) policy?"
click at [641, 317] on icon at bounding box center [645, 317] width 7 height 7
type textarea "TeamViewer does not allow BYOD (Bring Your Own Device). External, non-company d…"
click at [627, 455] on div "No" at bounding box center [543, 457] width 184 height 9
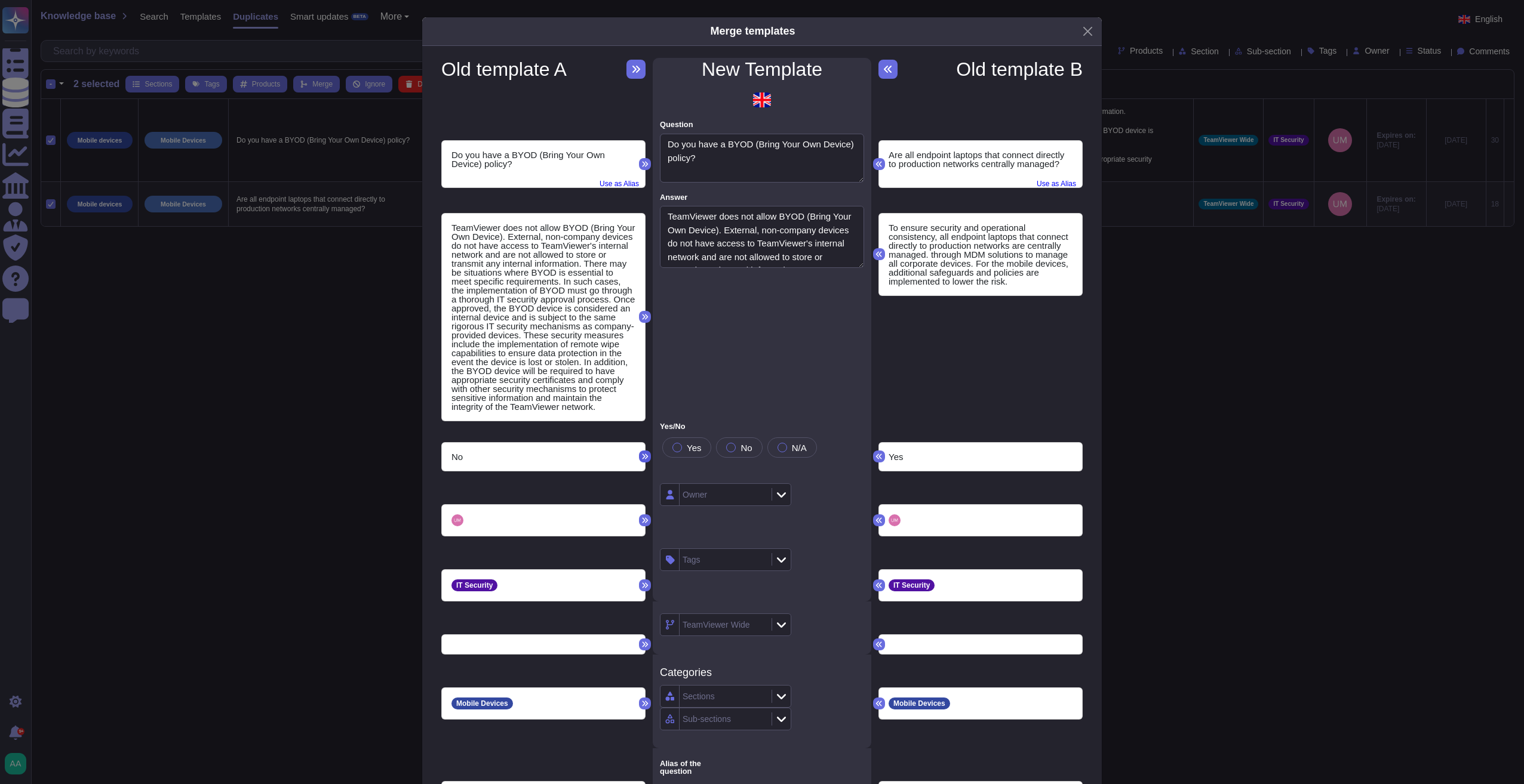
click at [645, 452] on button at bounding box center [645, 456] width 12 height 12
click at [641, 521] on icon at bounding box center [645, 521] width 7 height 7
click at [642, 582] on icon at bounding box center [645, 585] width 6 height 6
click at [642, 662] on icon at bounding box center [645, 703] width 6 height 6
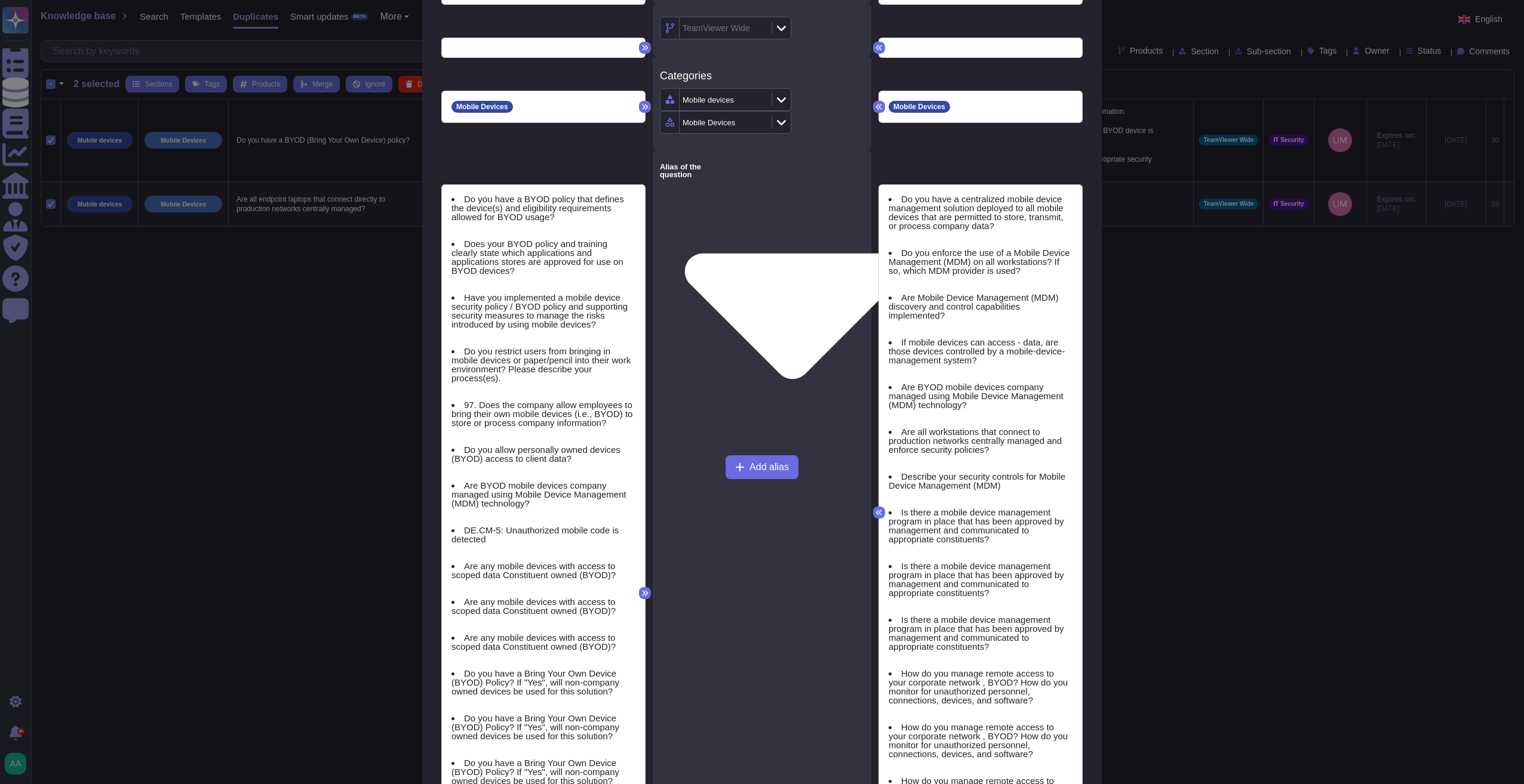
scroll to position [746, 0]
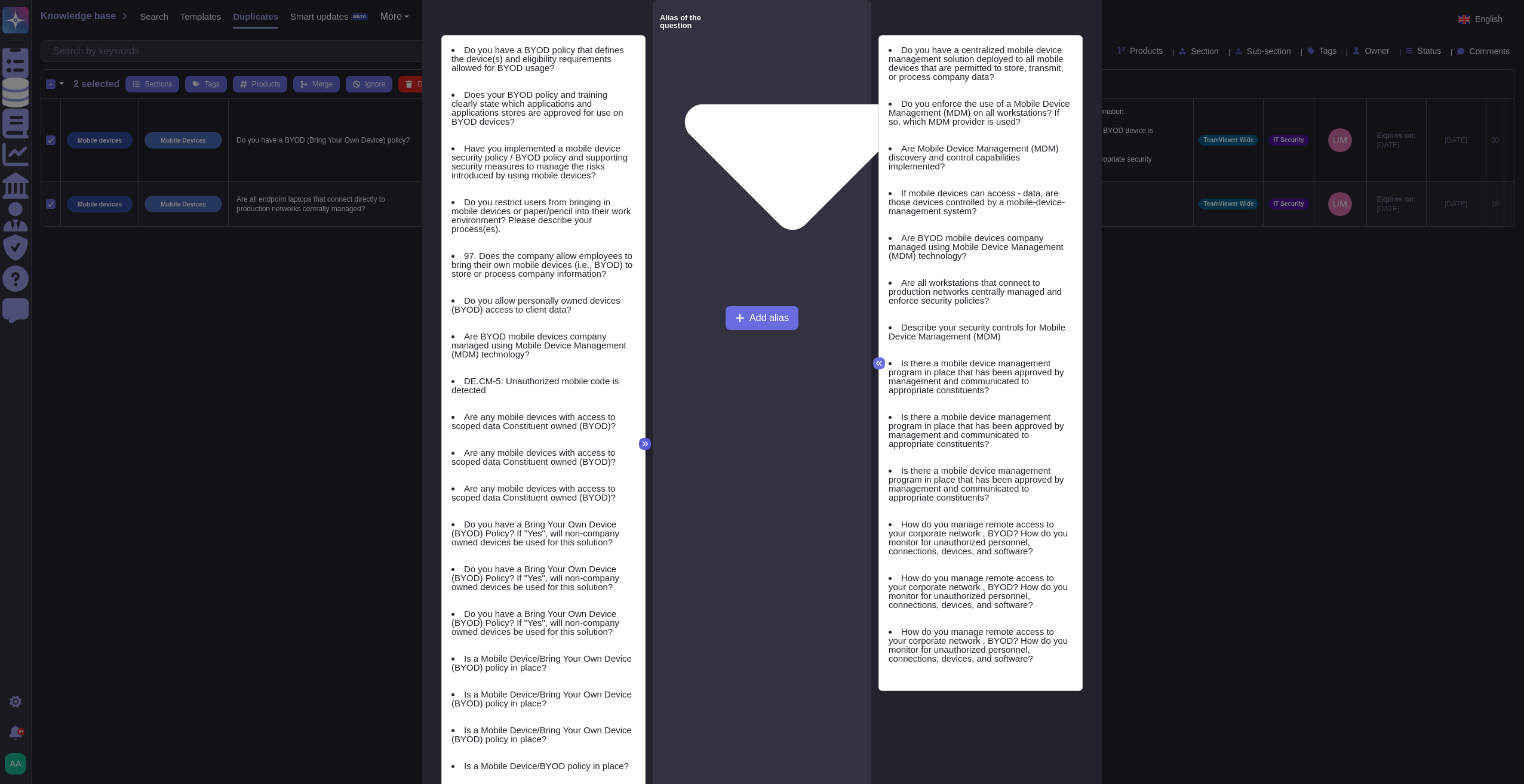
click at [641, 440] on icon at bounding box center [645, 444] width 7 height 7
drag, startPoint x: 640, startPoint y: 430, endPoint x: 638, endPoint y: 435, distance: 5.4
click at [640, 438] on button at bounding box center [645, 443] width 12 height 12
click at [641, 440] on icon at bounding box center [645, 444] width 7 height 7
click at [876, 360] on icon at bounding box center [879, 363] width 6 height 6
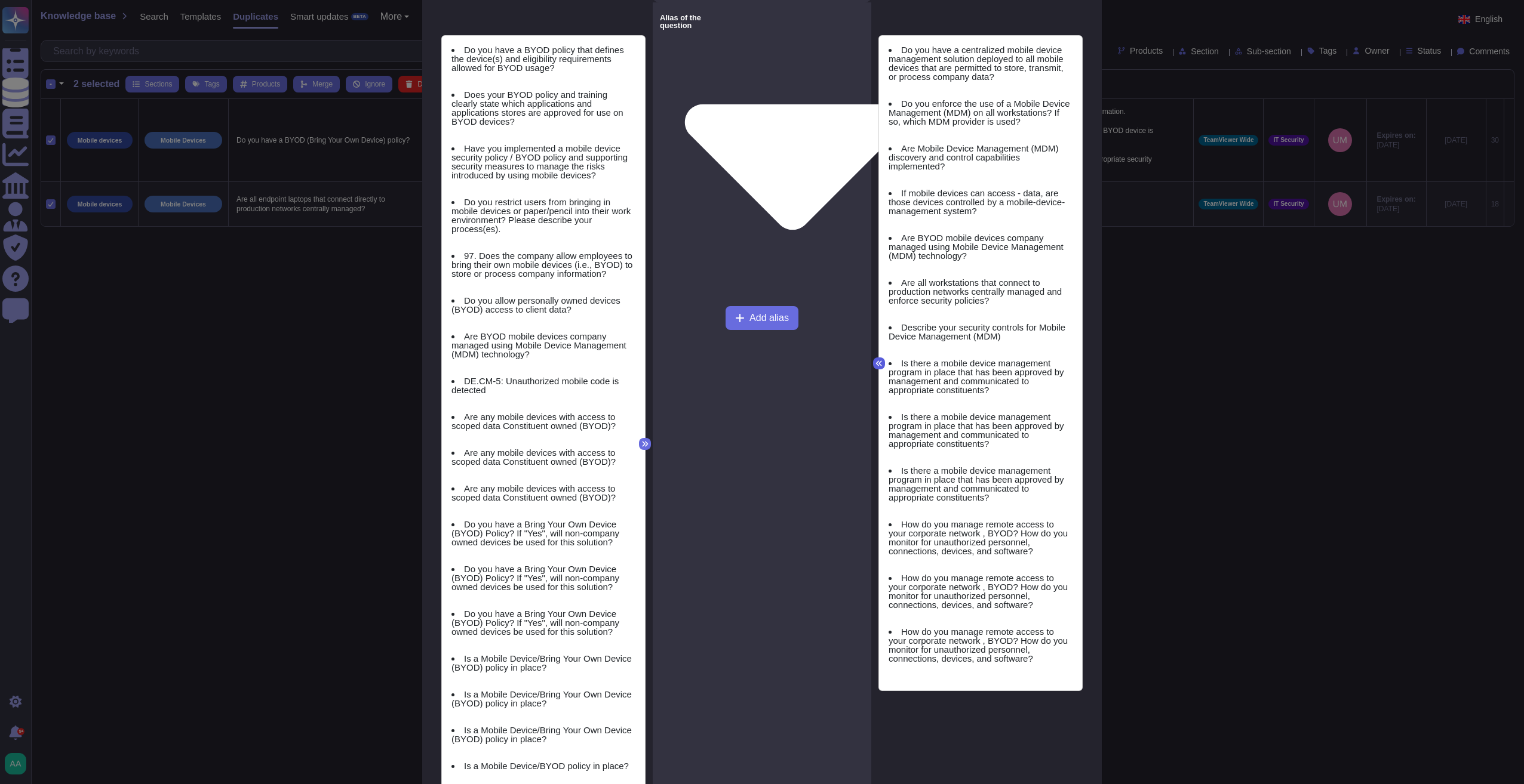
click at [877, 360] on icon at bounding box center [879, 363] width 7 height 7
click at [950, 359] on li "Is there a mobile device management program in place that has been approved by …" at bounding box center [981, 377] width 184 height 36
click at [874, 358] on button at bounding box center [879, 363] width 12 height 12
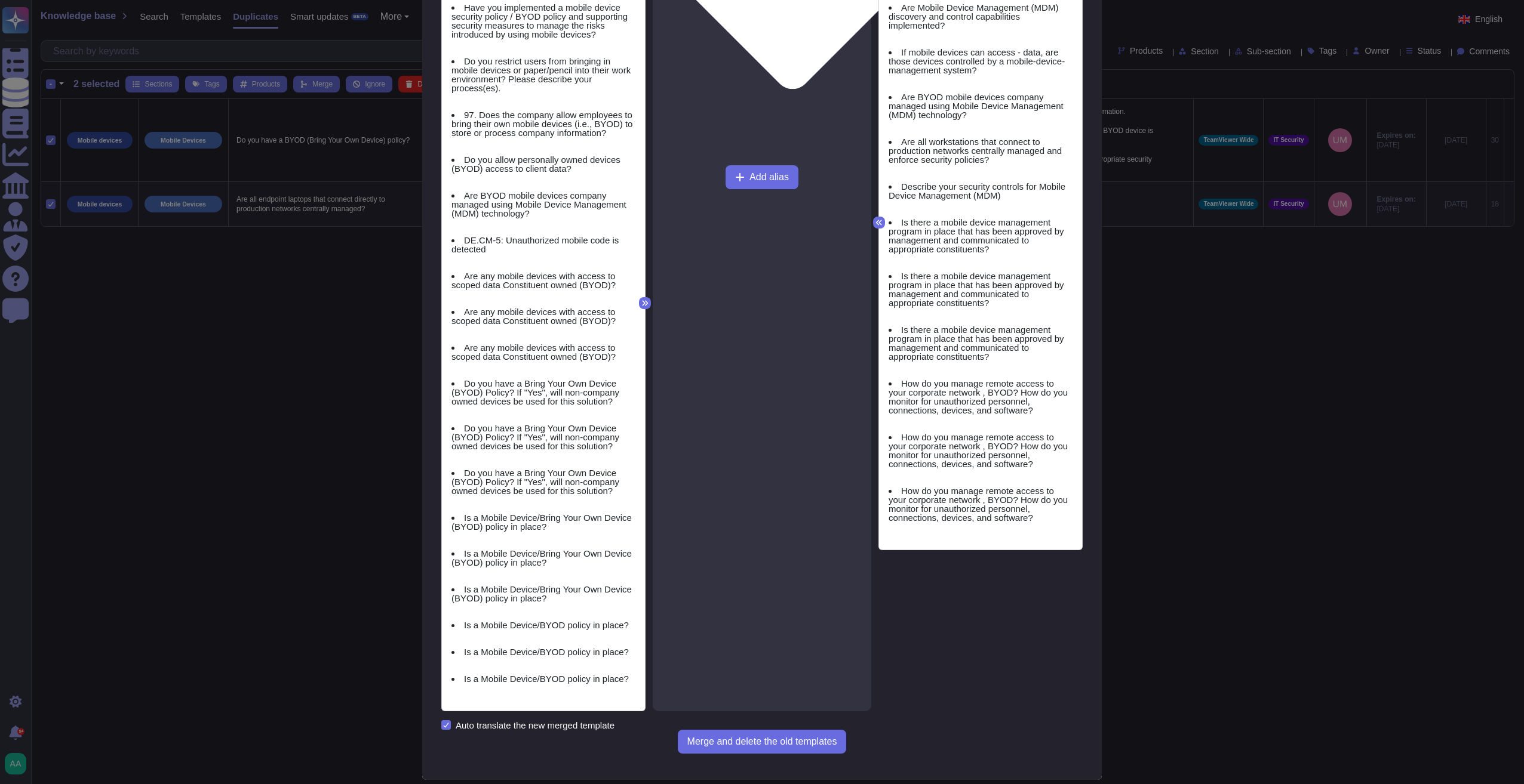
scroll to position [511, 0]
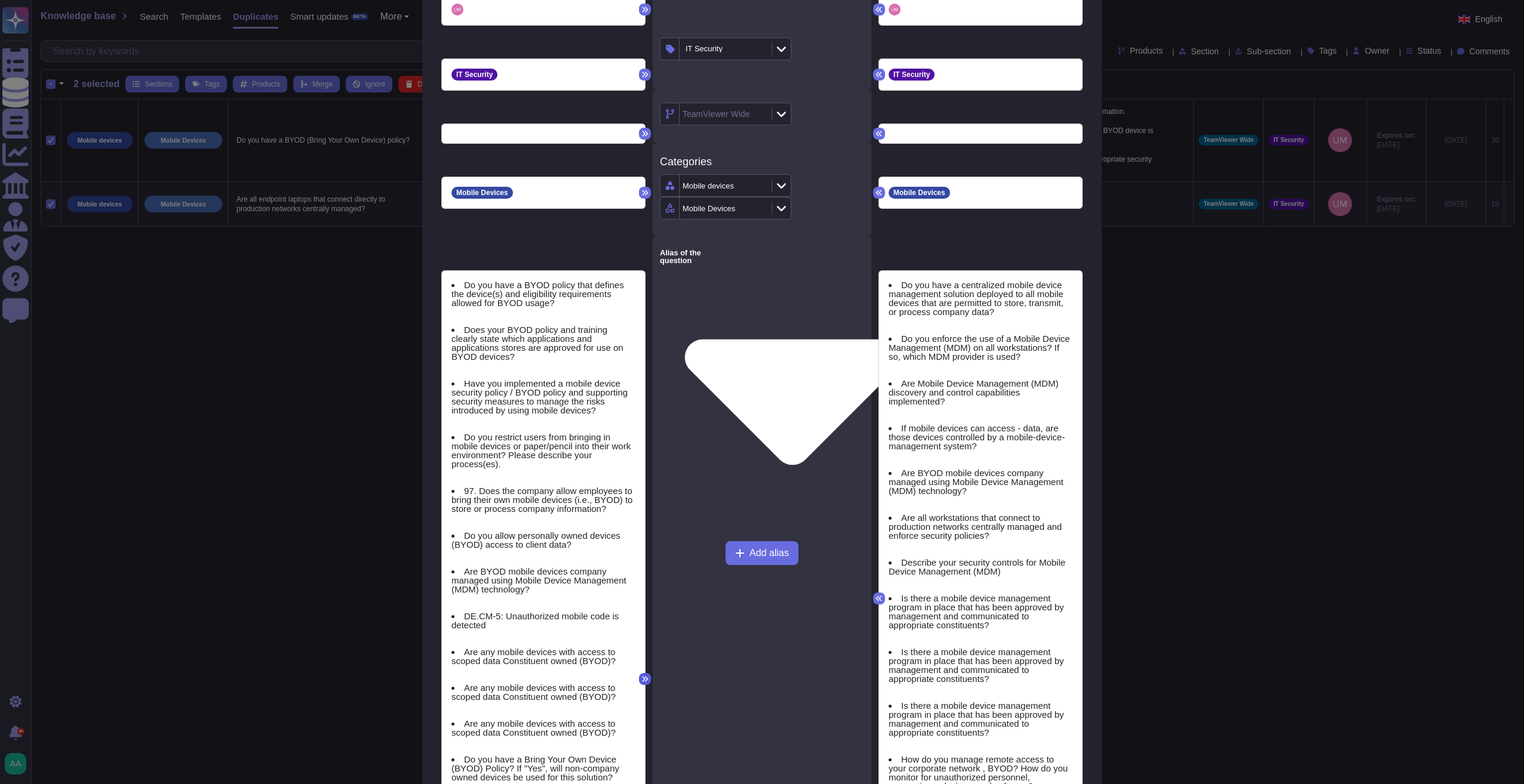
click at [641, 662] on icon at bounding box center [645, 679] width 7 height 7
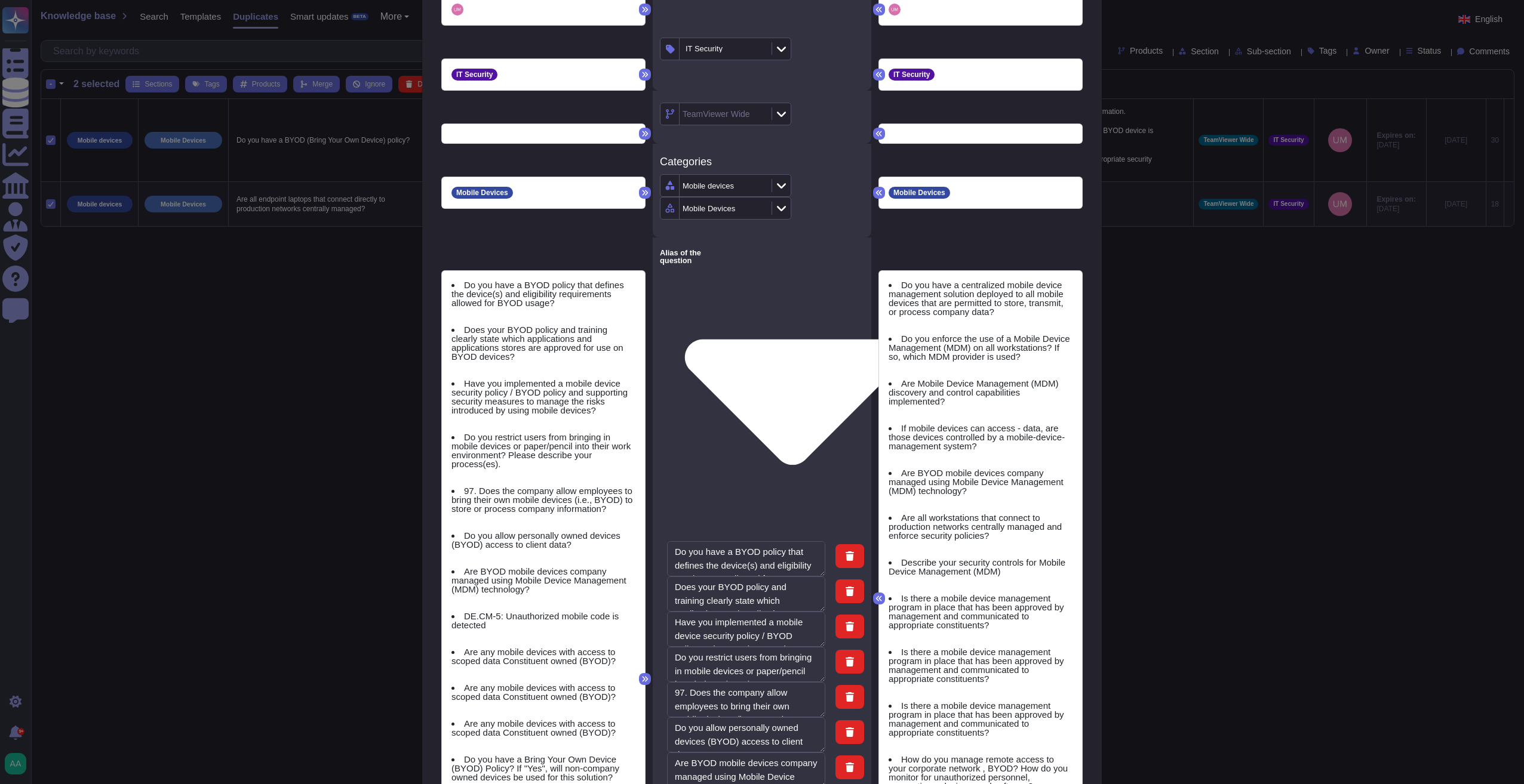
type textarea "Do you have a BYOD policy that defines the device(s) and eligibility requiremen…"
type textarea "Does your BYOD policy and training clearly state which applications and applica…"
type textarea "Have you implemented a mobile device security policy / BYOD policy and supporti…"
type textarea "Do you restrict users from bringing in mobile devices or paper/pencil into thei…"
type textarea "97. Does the company allow employees to bring their own mobile devices (i.e., B…"
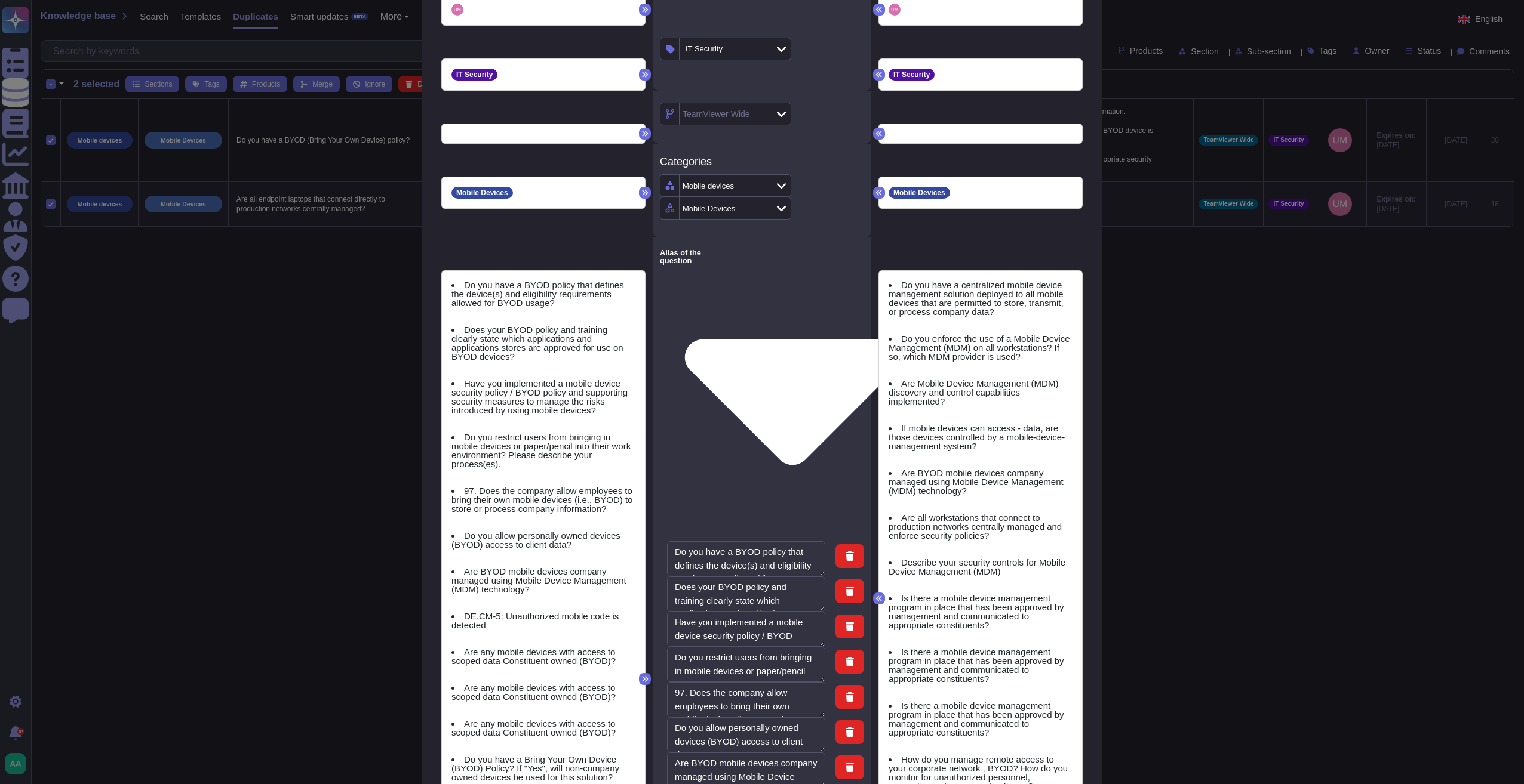
type textarea "Do you allow personally owned devices (BYOD) access to client data?"
type textarea "Are BYOD mobile devices company managed using Mobile Device Management (MDM) te…"
type textarea "DE.CM-5: Unauthorized mobile code is detected"
type textarea "Are any mobile devices with access to scoped data Constituent owned (BYOD)?"
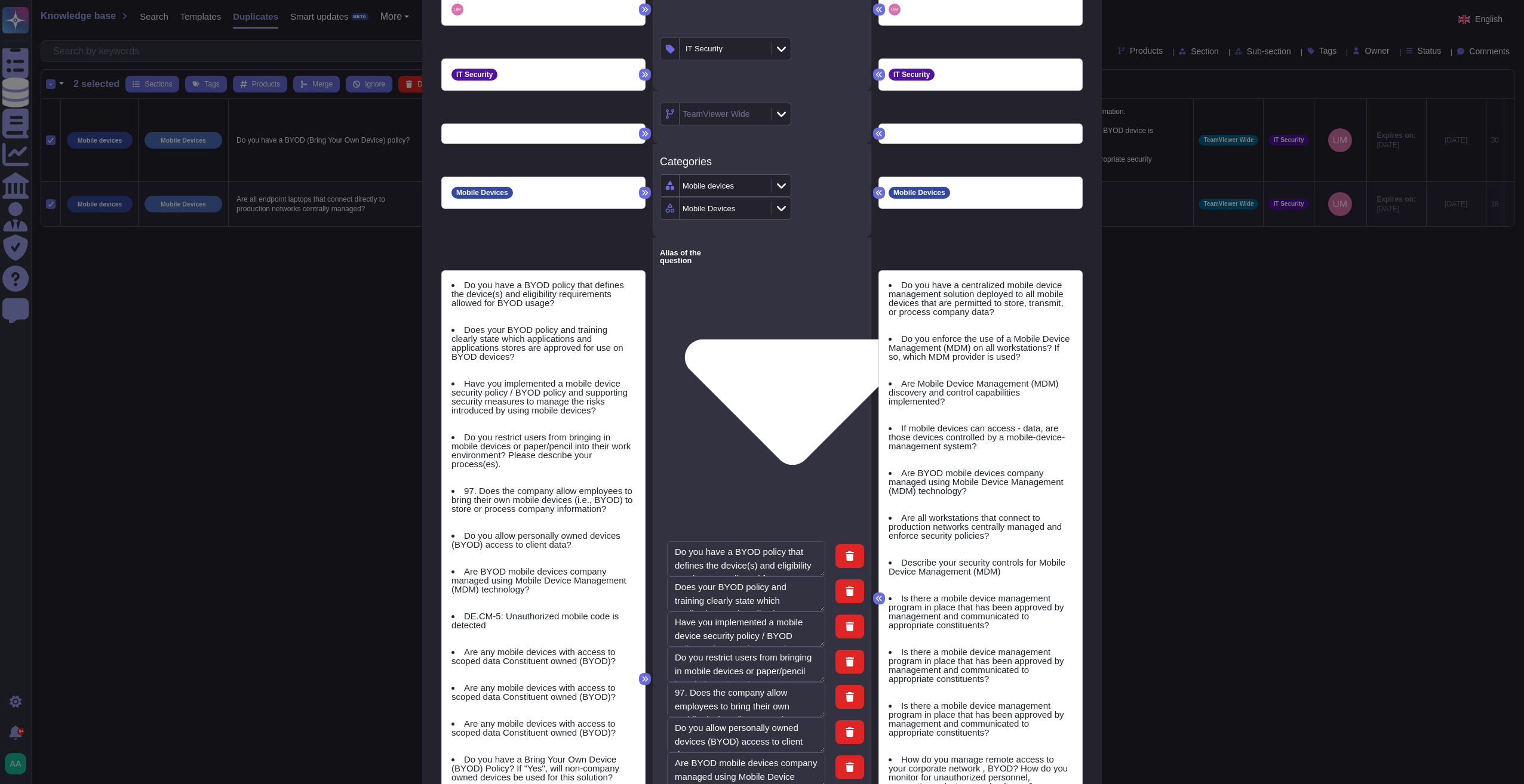
type textarea "Are any mobile devices with access to scoped data Constituent owned (BYOD)?"
type textarea "Do you have a Bring Your Own Device (BYOD) Policy? If "Yes", will non-company o…"
type textarea "Is a Mobile Device/Bring Your Own Device (BYOD) policy in place?"
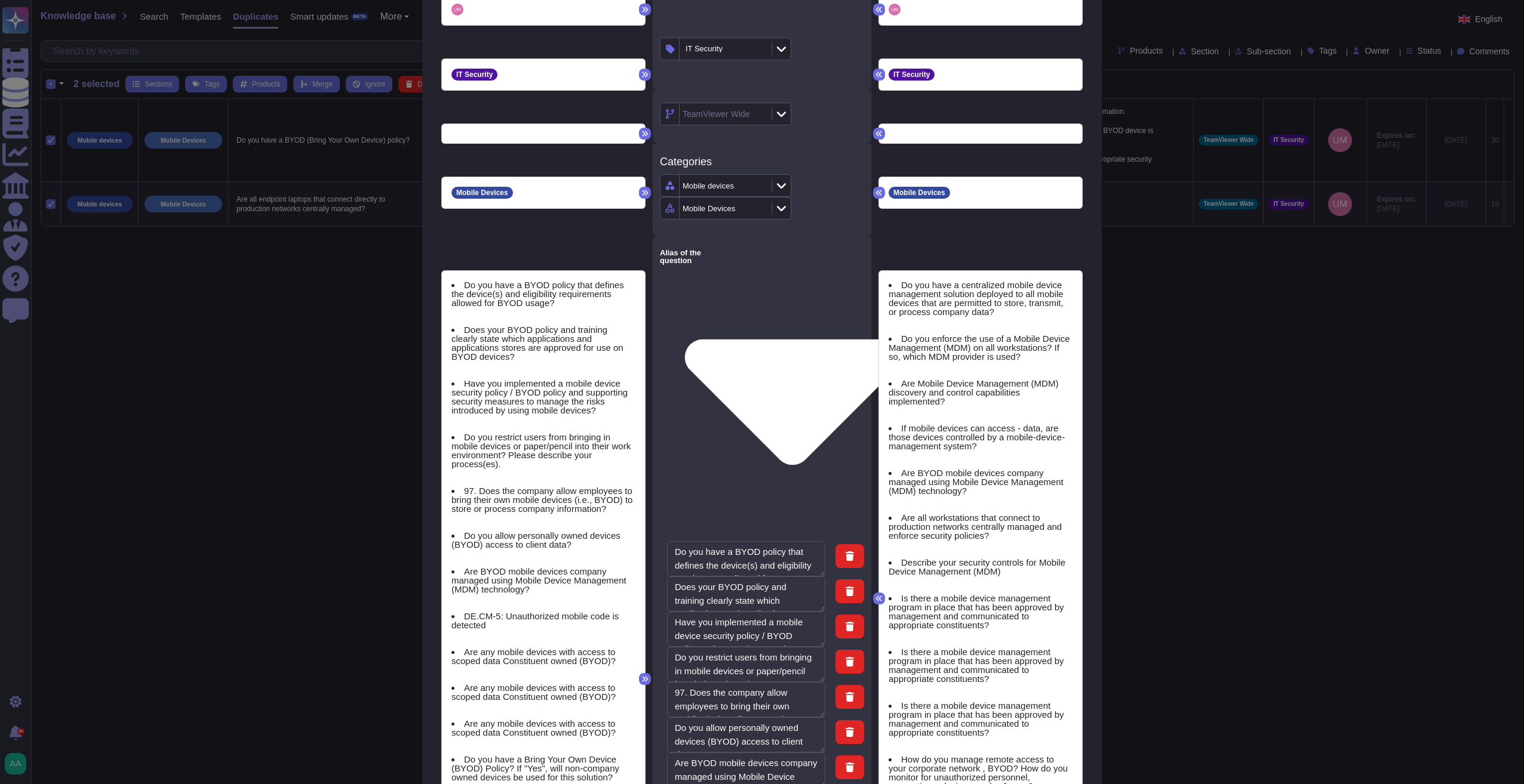
type textarea "Is a Mobile Device/Bring Your Own Device (BYOD) policy in place?"
type textarea "Is a Mobile Device/BYOD policy in place?"
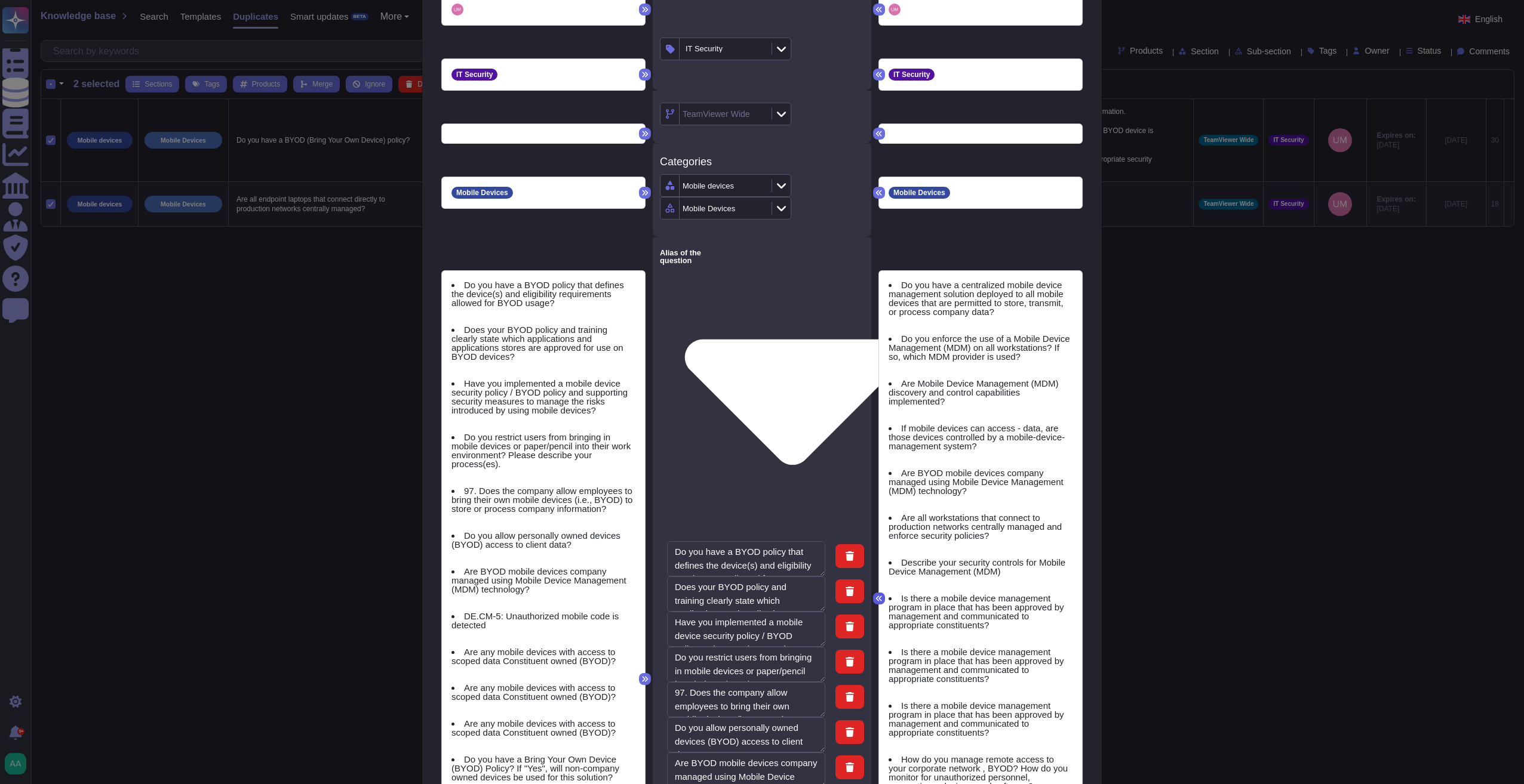
click at [875, 596] on icon at bounding box center [879, 599] width 7 height 7
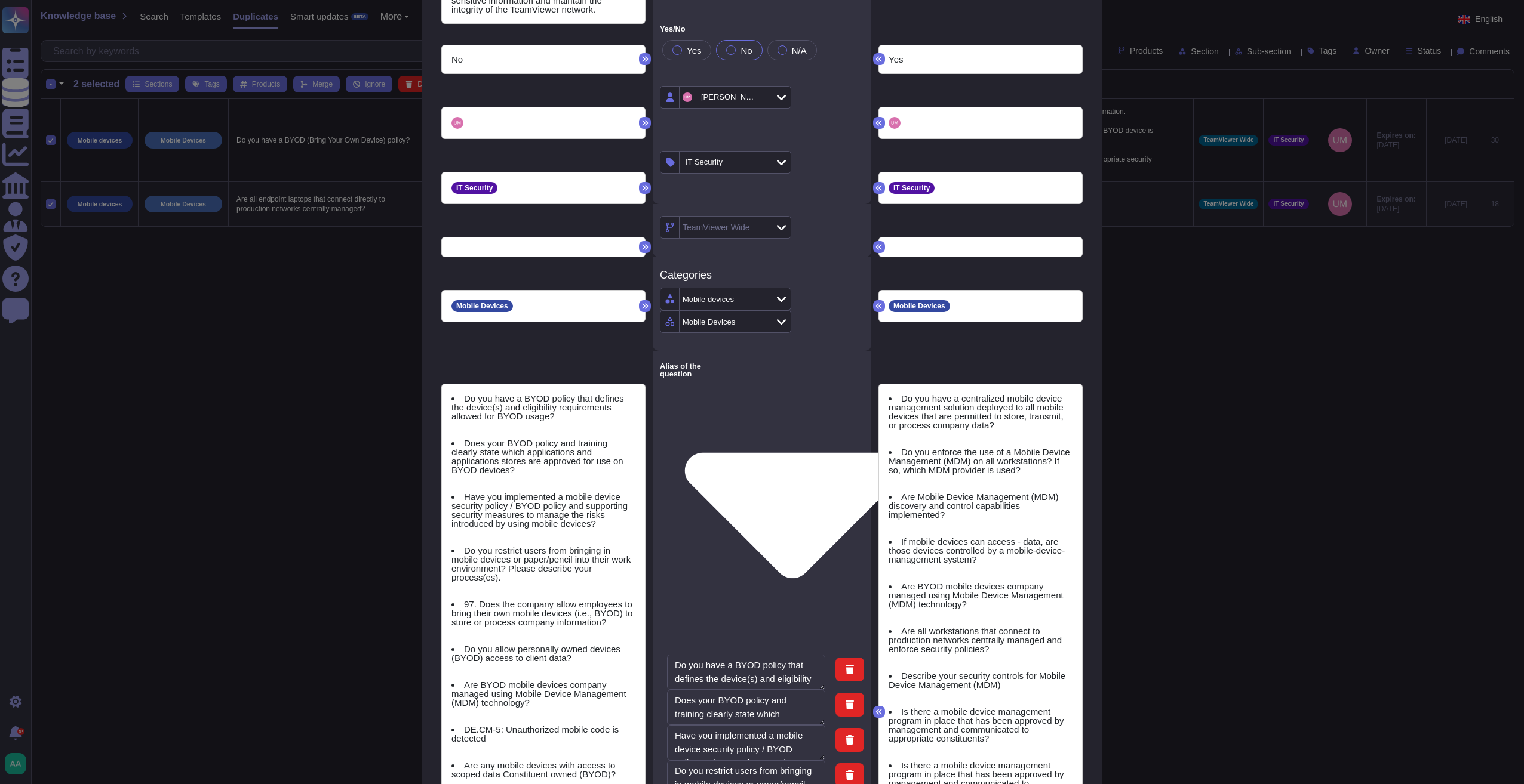
scroll to position [887, 0]
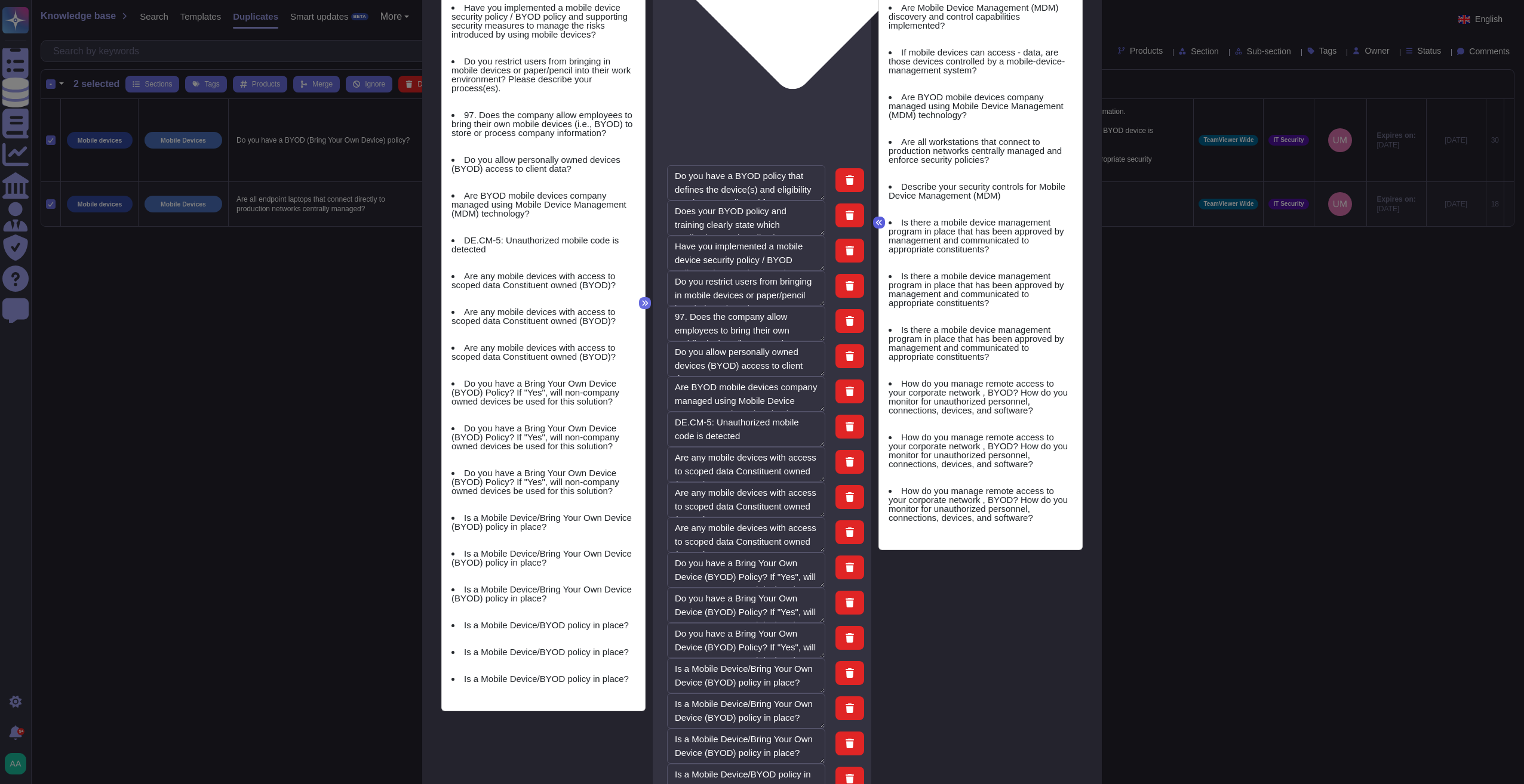
click at [875, 219] on icon at bounding box center [879, 223] width 7 height 7
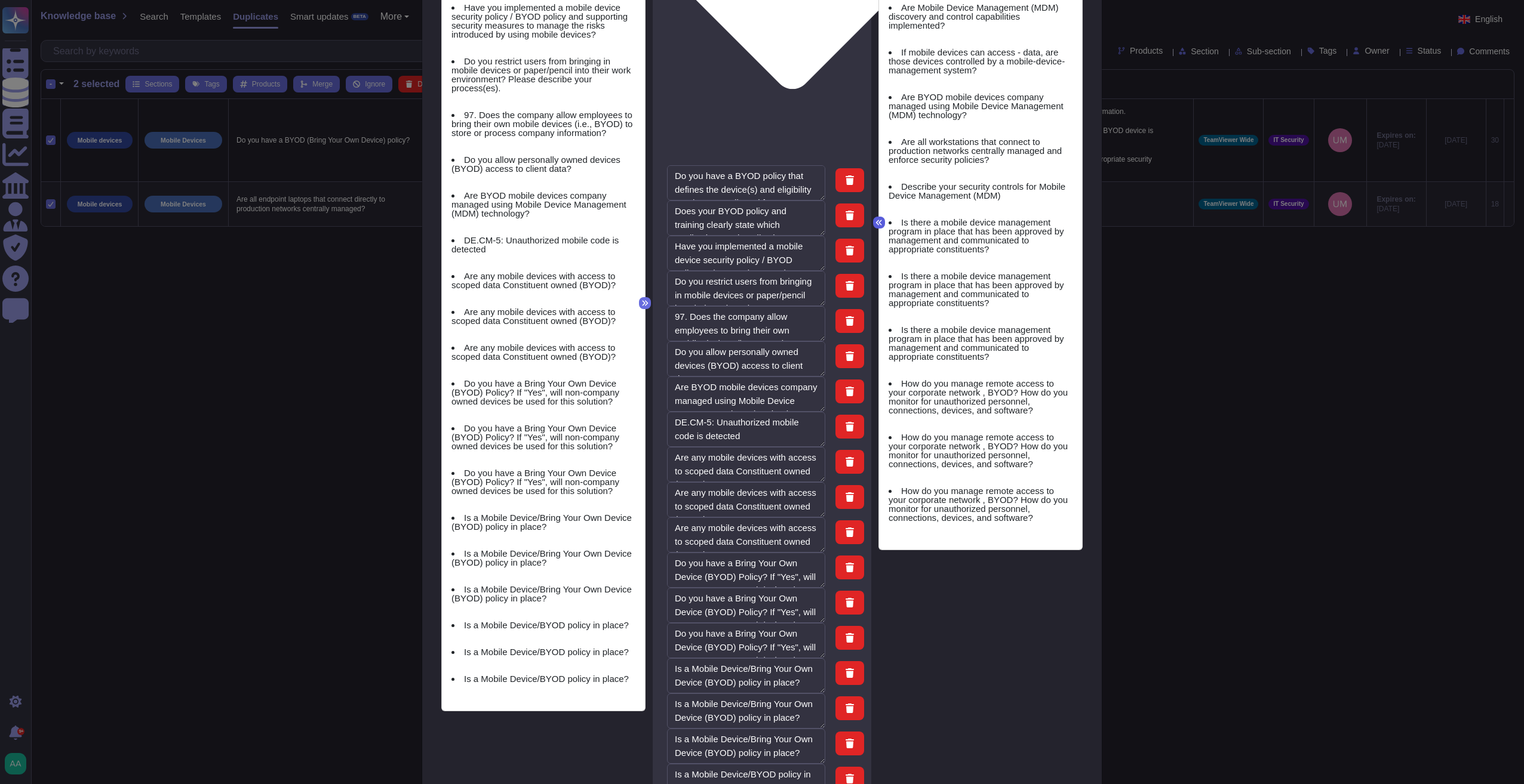
click at [875, 219] on icon at bounding box center [879, 223] width 7 height 7
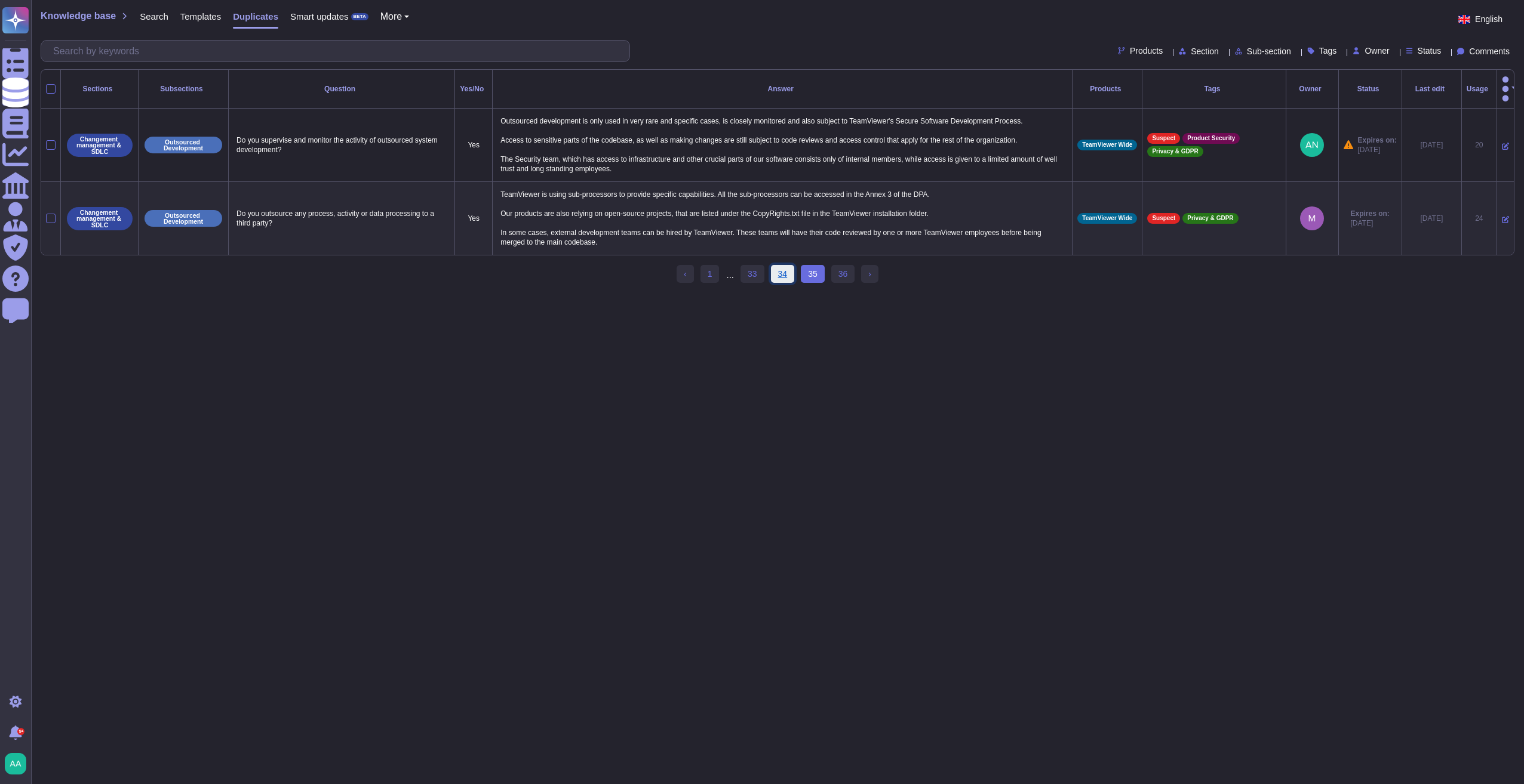
click at [781, 268] on link "34" at bounding box center [783, 273] width 24 height 18
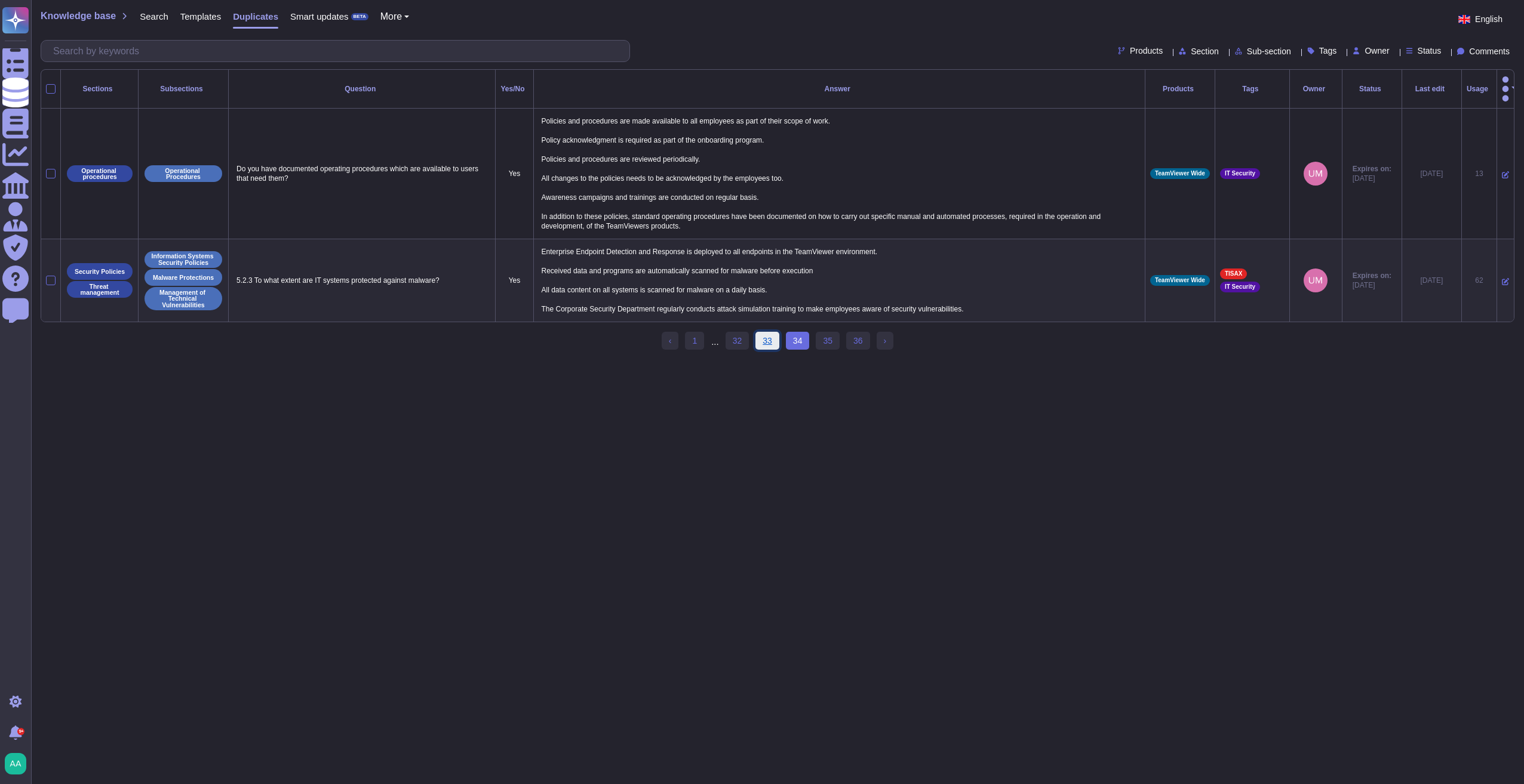
click at [764, 335] on link "33" at bounding box center [768, 340] width 24 height 18
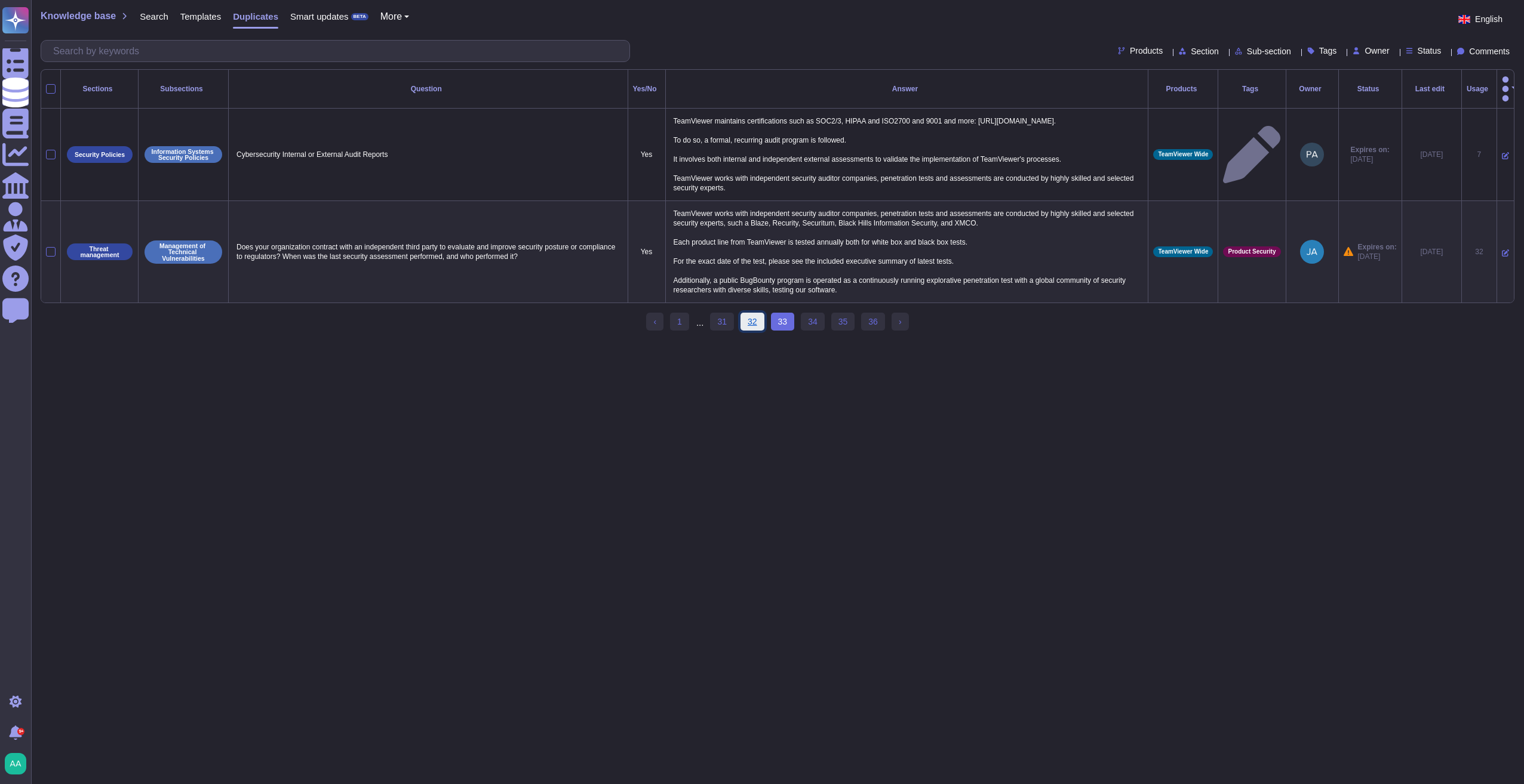
click at [755, 322] on link "32" at bounding box center [752, 321] width 24 height 18
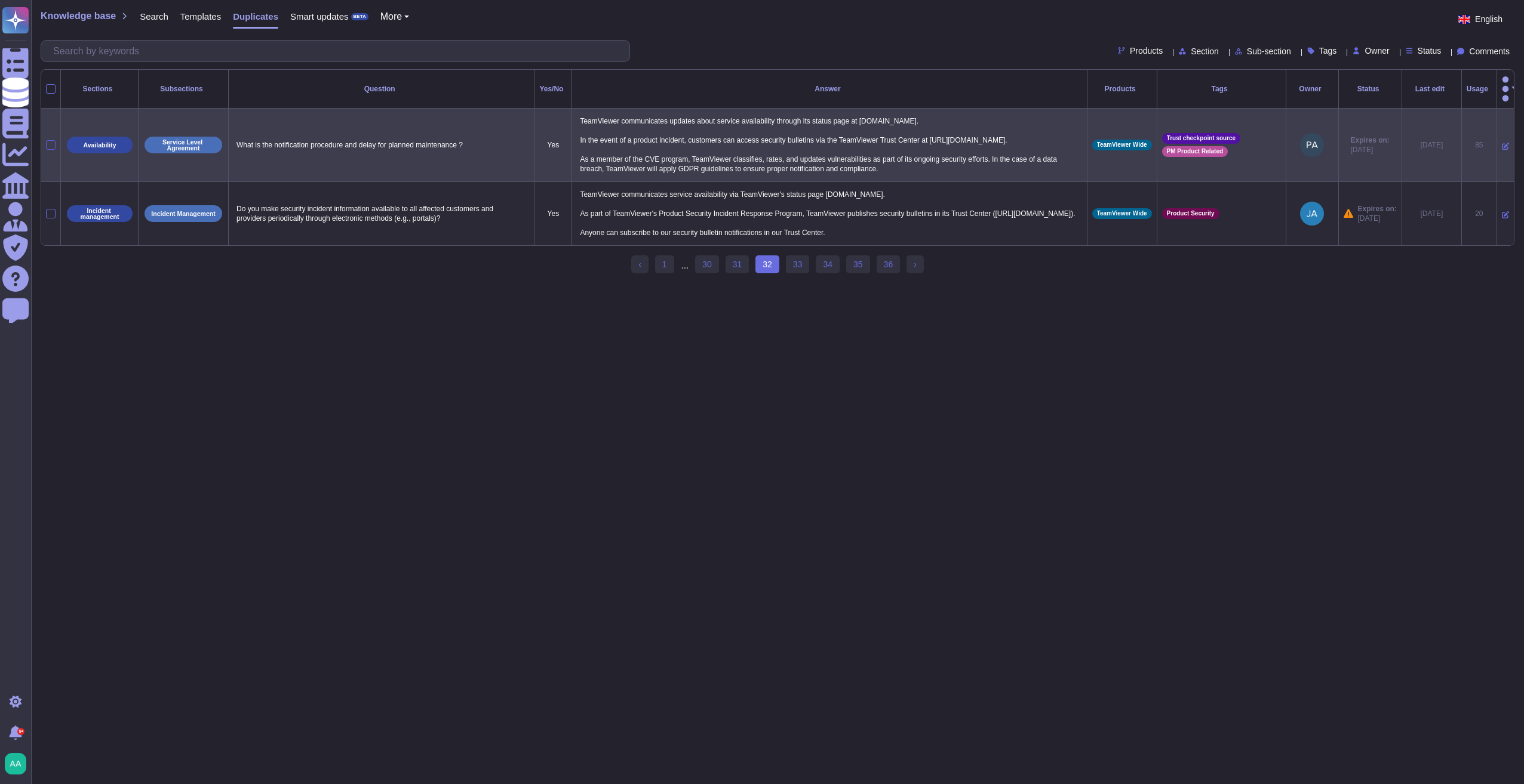
click at [46, 141] on div at bounding box center [51, 145] width 10 height 10
click at [0, 0] on input "checkbox" at bounding box center [0, 0] width 0 height 0
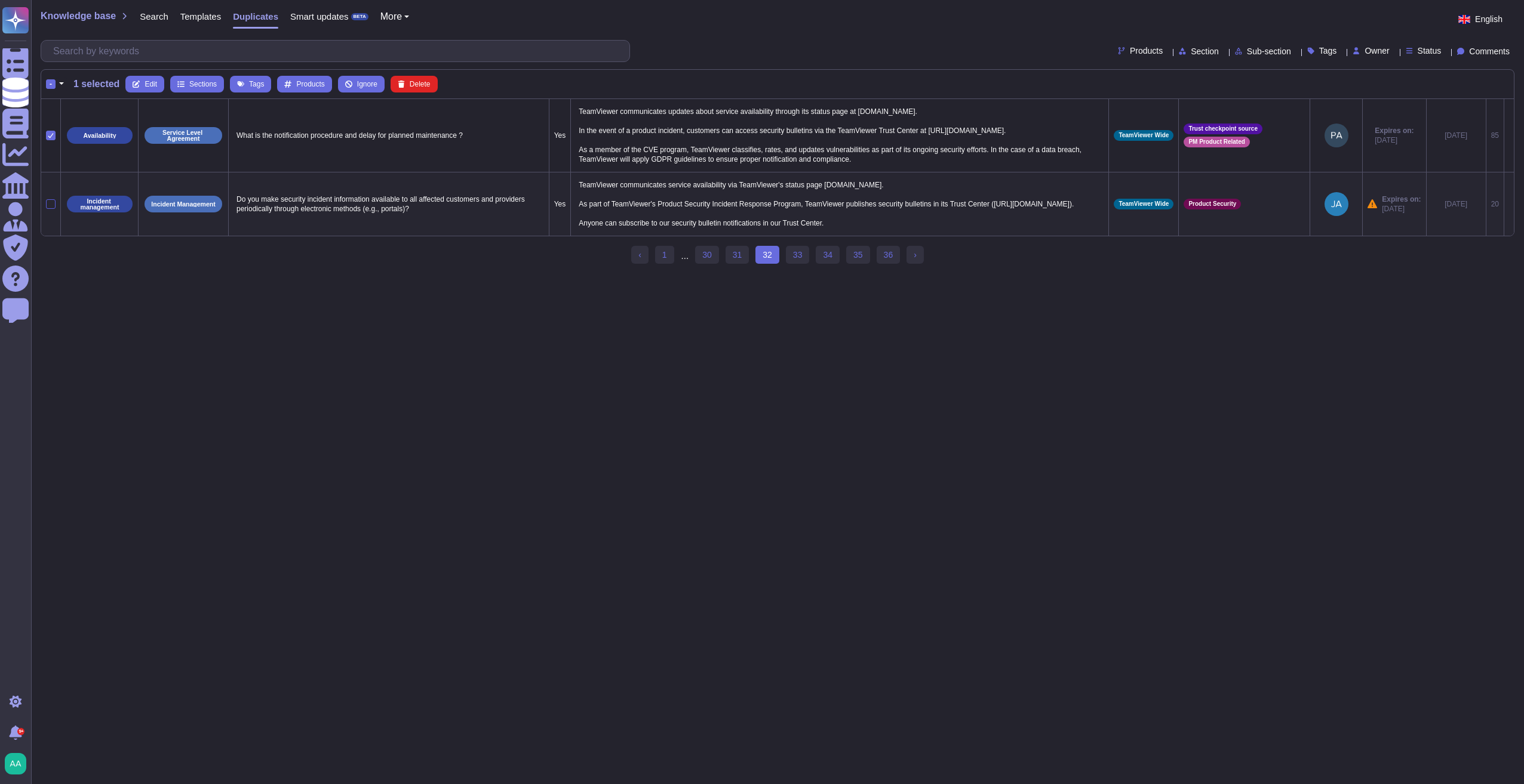
click at [51, 209] on div at bounding box center [51, 204] width 10 height 10
click at [0, 0] on input "checkbox" at bounding box center [0, 0] width 0 height 0
click at [308, 85] on button "Merge" at bounding box center [316, 84] width 46 height 17
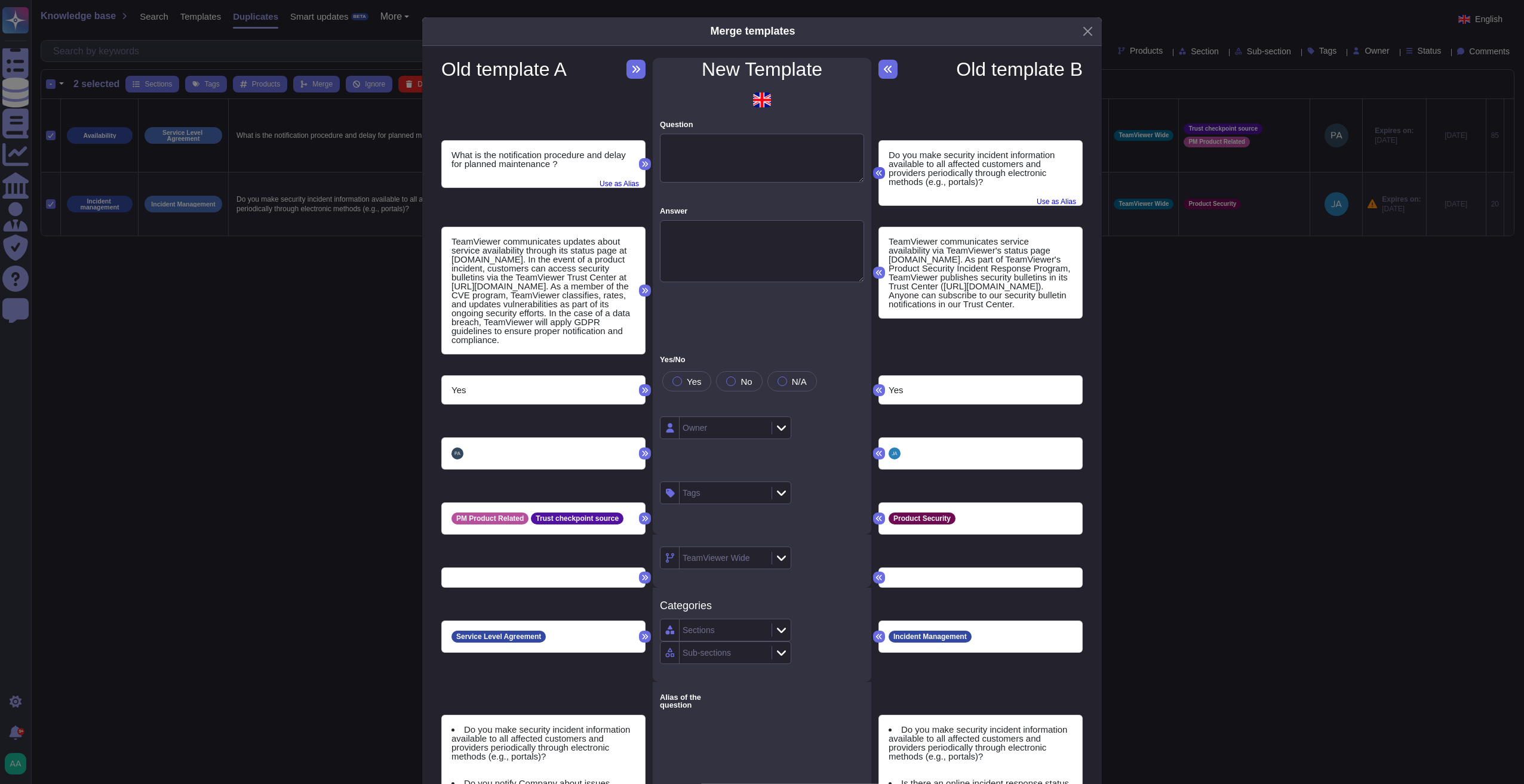
click at [875, 173] on icon at bounding box center [879, 173] width 7 height 7
type textarea "Do you make security incident information available to all affected customers a…"
click at [642, 292] on icon at bounding box center [645, 291] width 6 height 6
type textarea "TeamViewer communicates updates about service availability through its status p…"
click at [674, 386] on div at bounding box center [677, 381] width 10 height 10
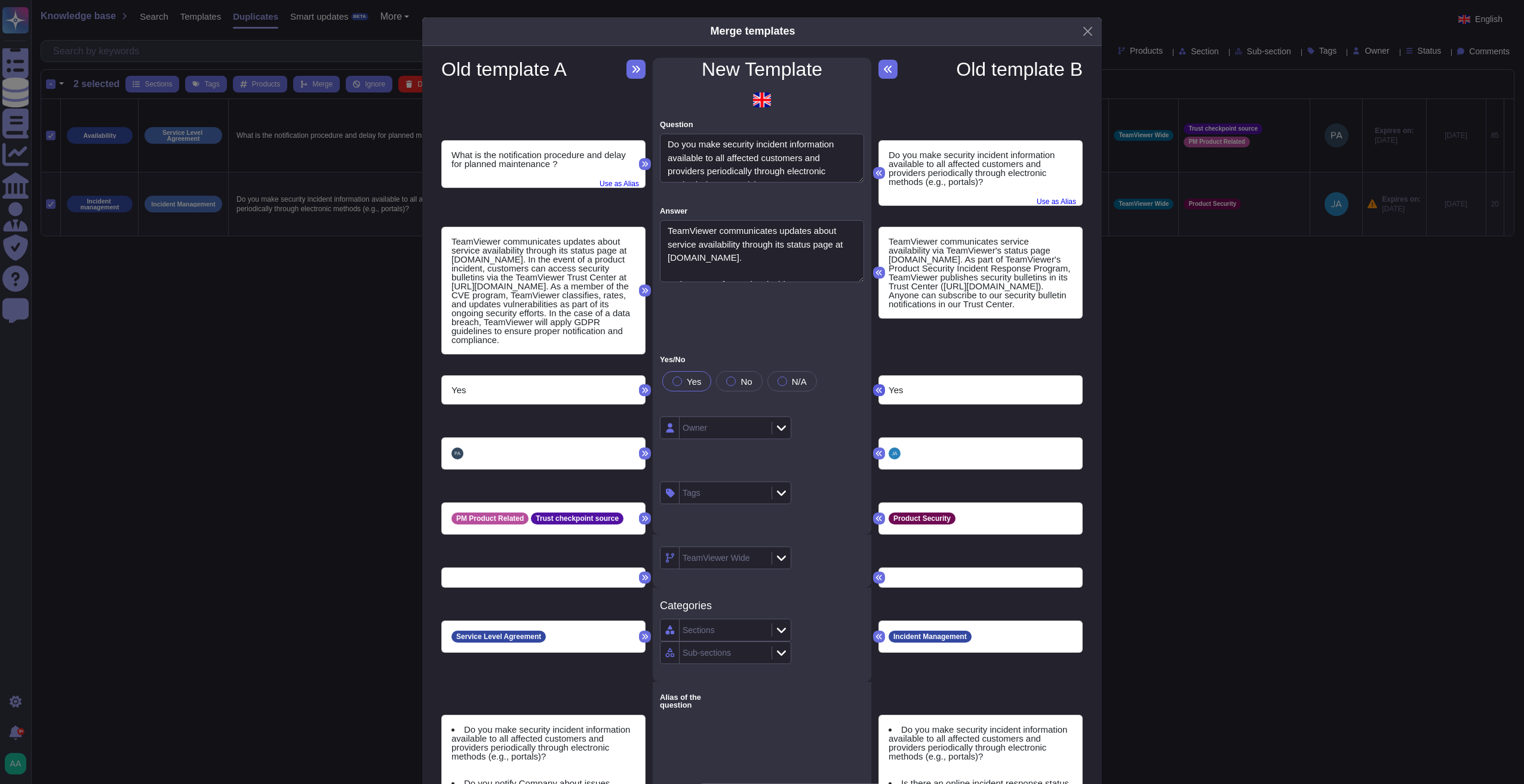
click at [875, 394] on icon at bounding box center [879, 390] width 7 height 7
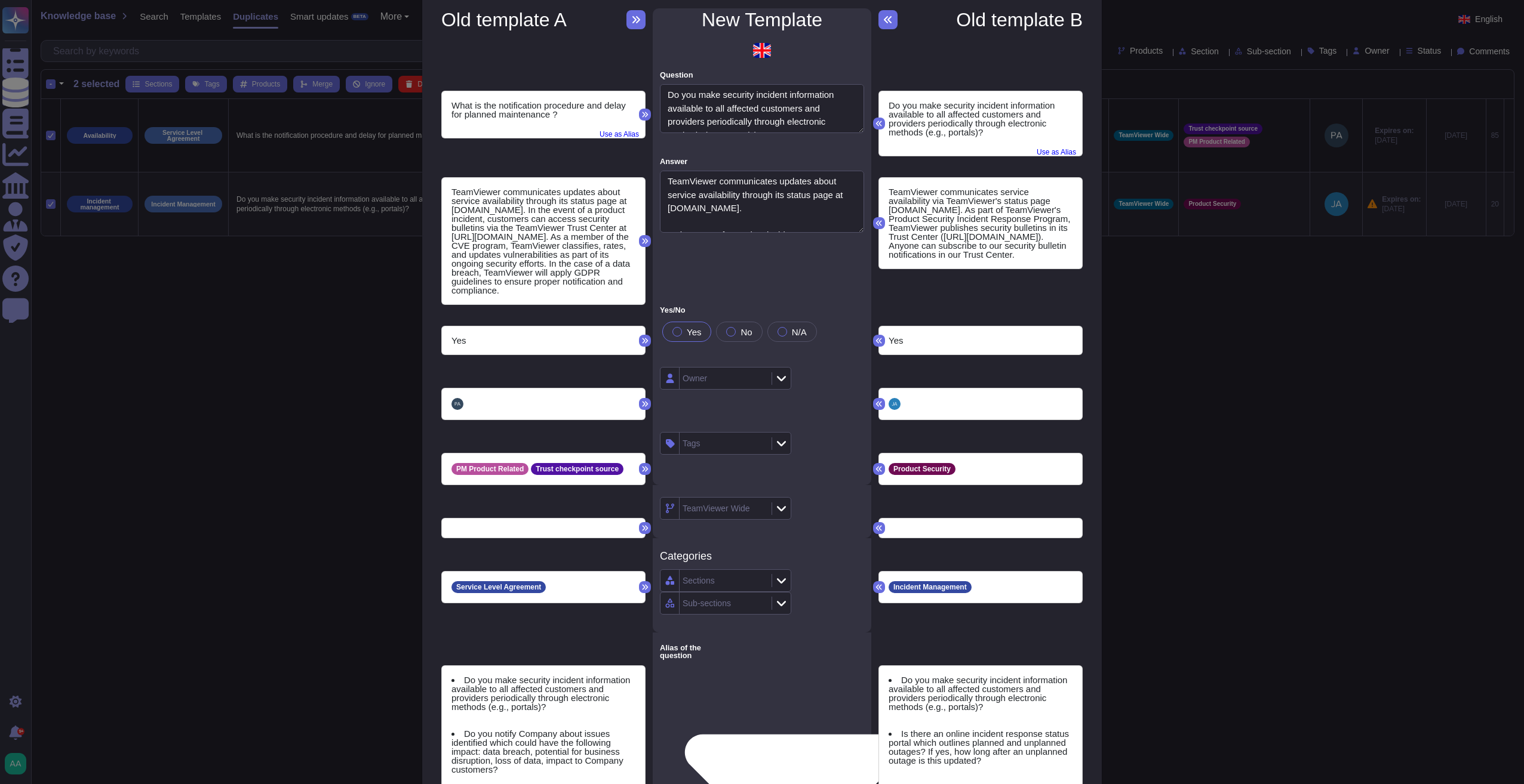
scroll to position [99, 0]
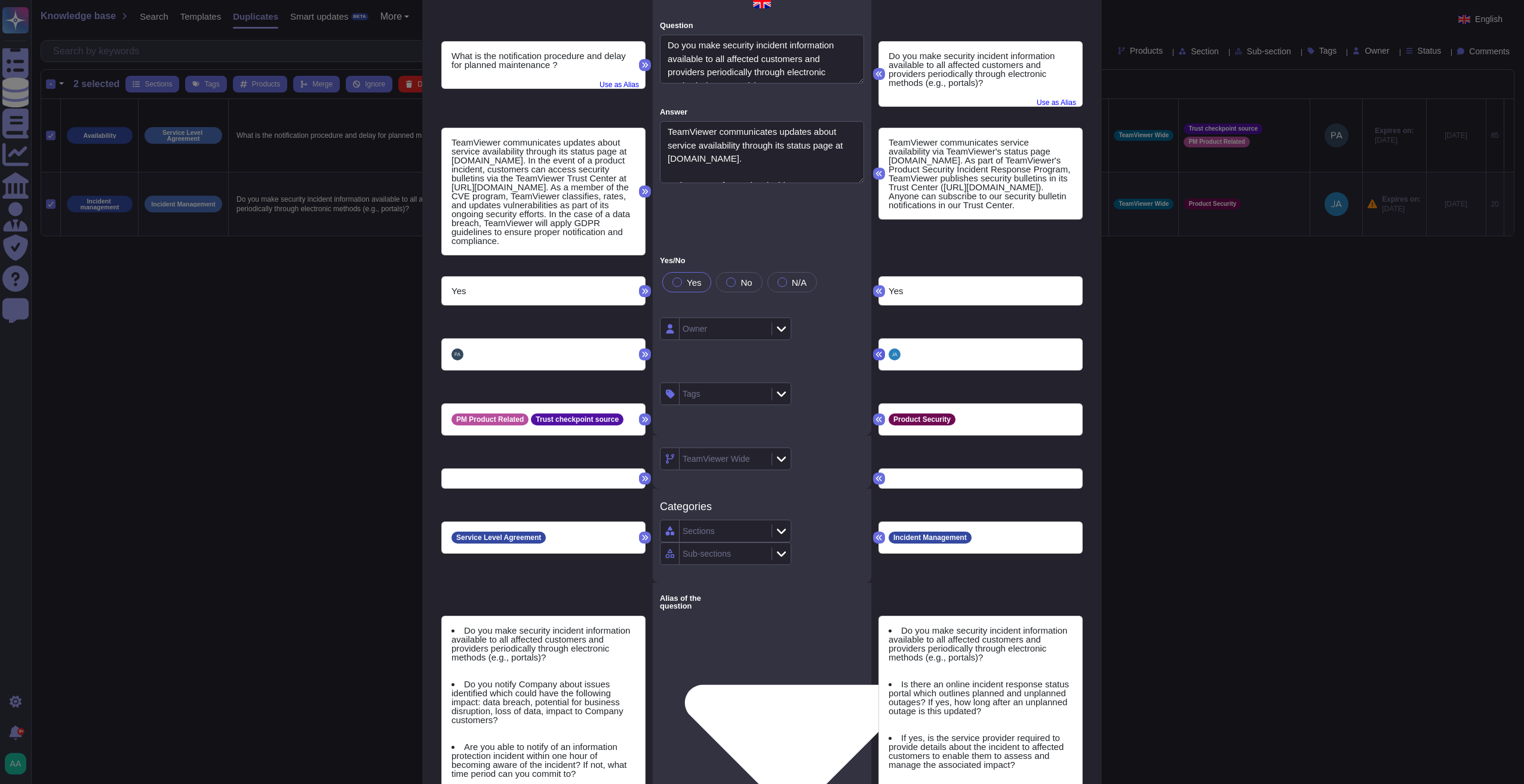
click at [875, 358] on icon at bounding box center [879, 354] width 7 height 7
click at [875, 423] on icon at bounding box center [879, 419] width 7 height 7
click at [875, 541] on icon at bounding box center [879, 537] width 7 height 7
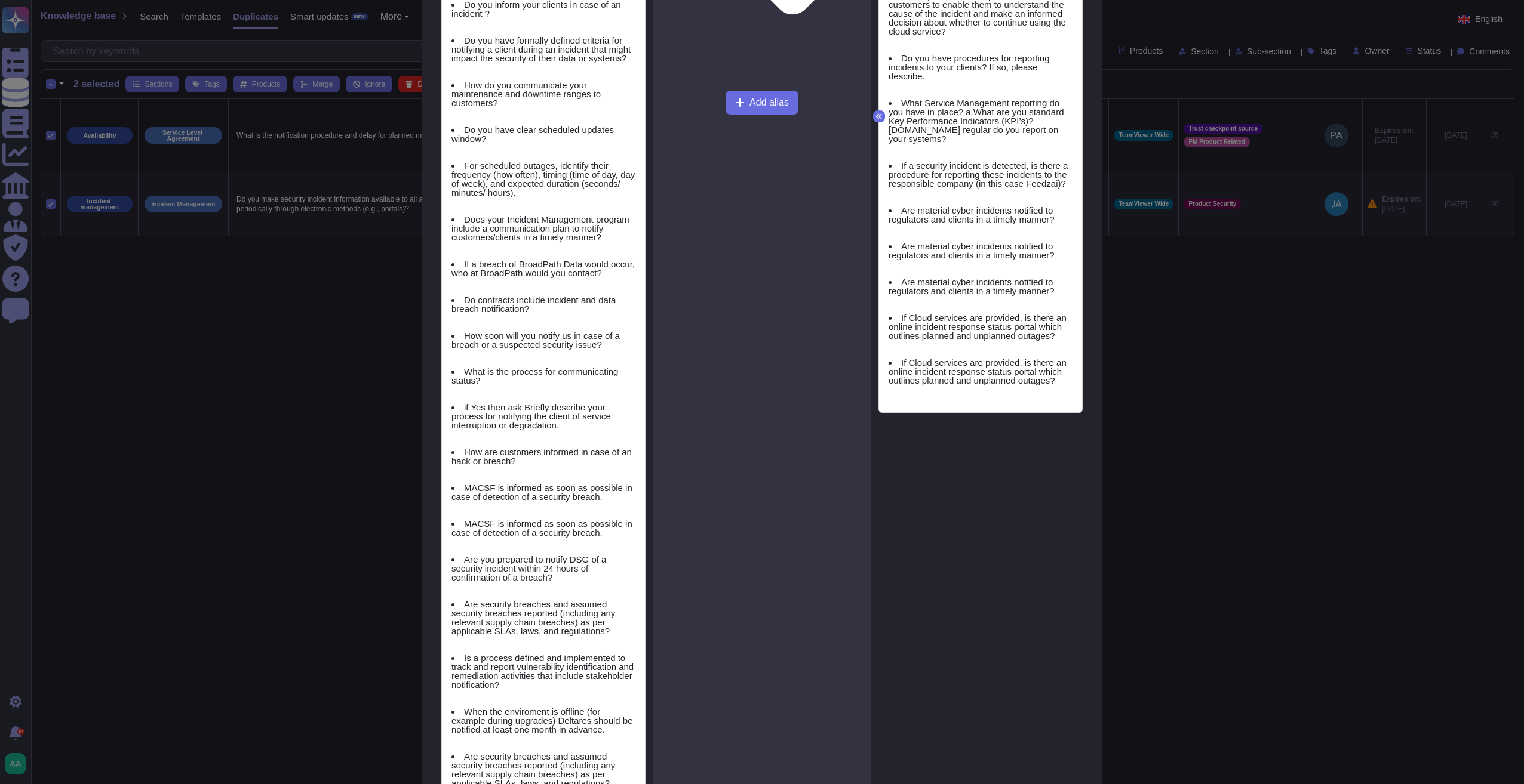
scroll to position [1144, 0]
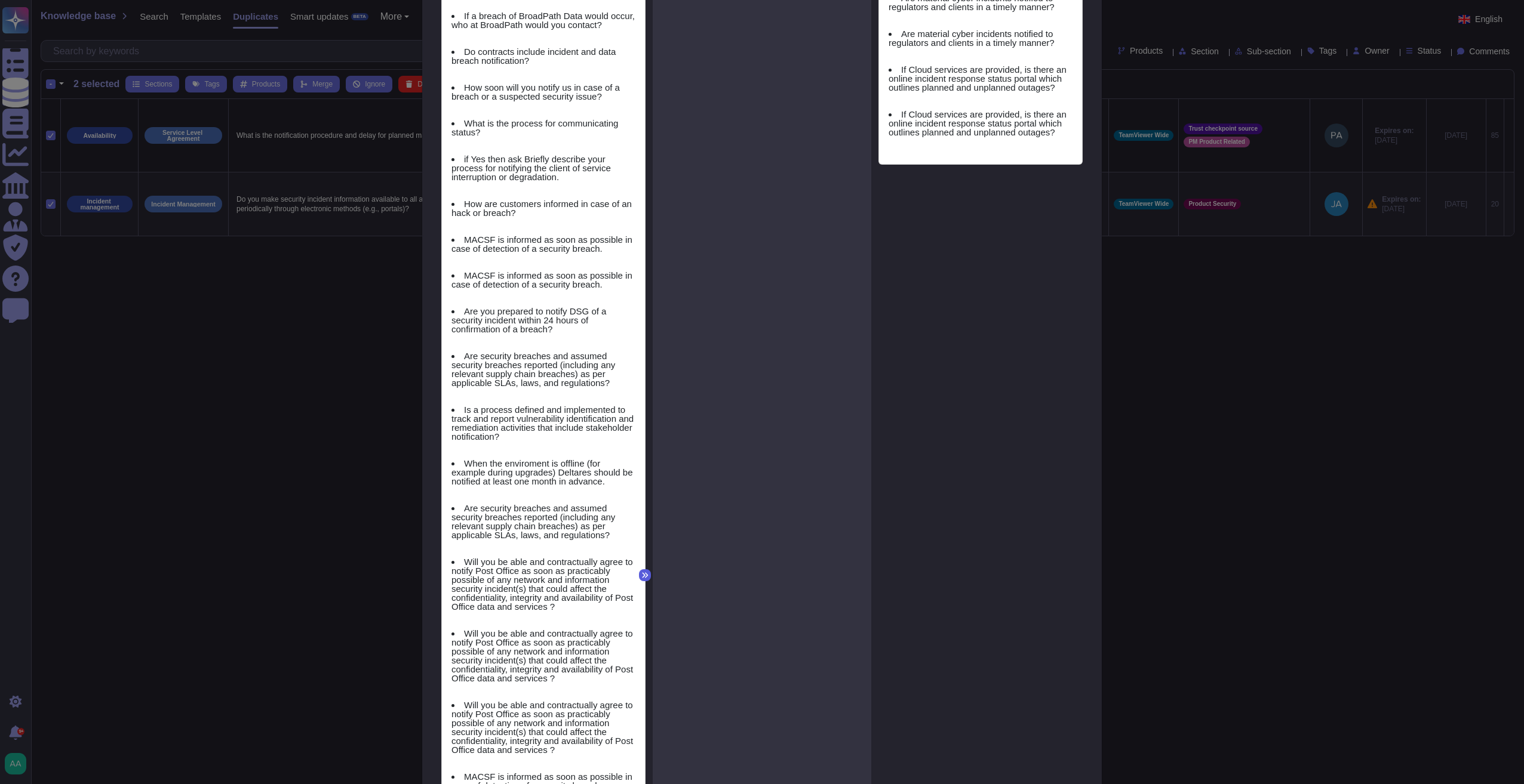
click at [642, 573] on icon at bounding box center [645, 575] width 6 height 6
click at [642, 572] on icon at bounding box center [645, 575] width 7 height 7
click at [642, 573] on icon at bounding box center [645, 575] width 6 height 6
click at [634, 567] on div "Do you make security incident information available to all affected customers a…" at bounding box center [543, 575] width 203 height 2006
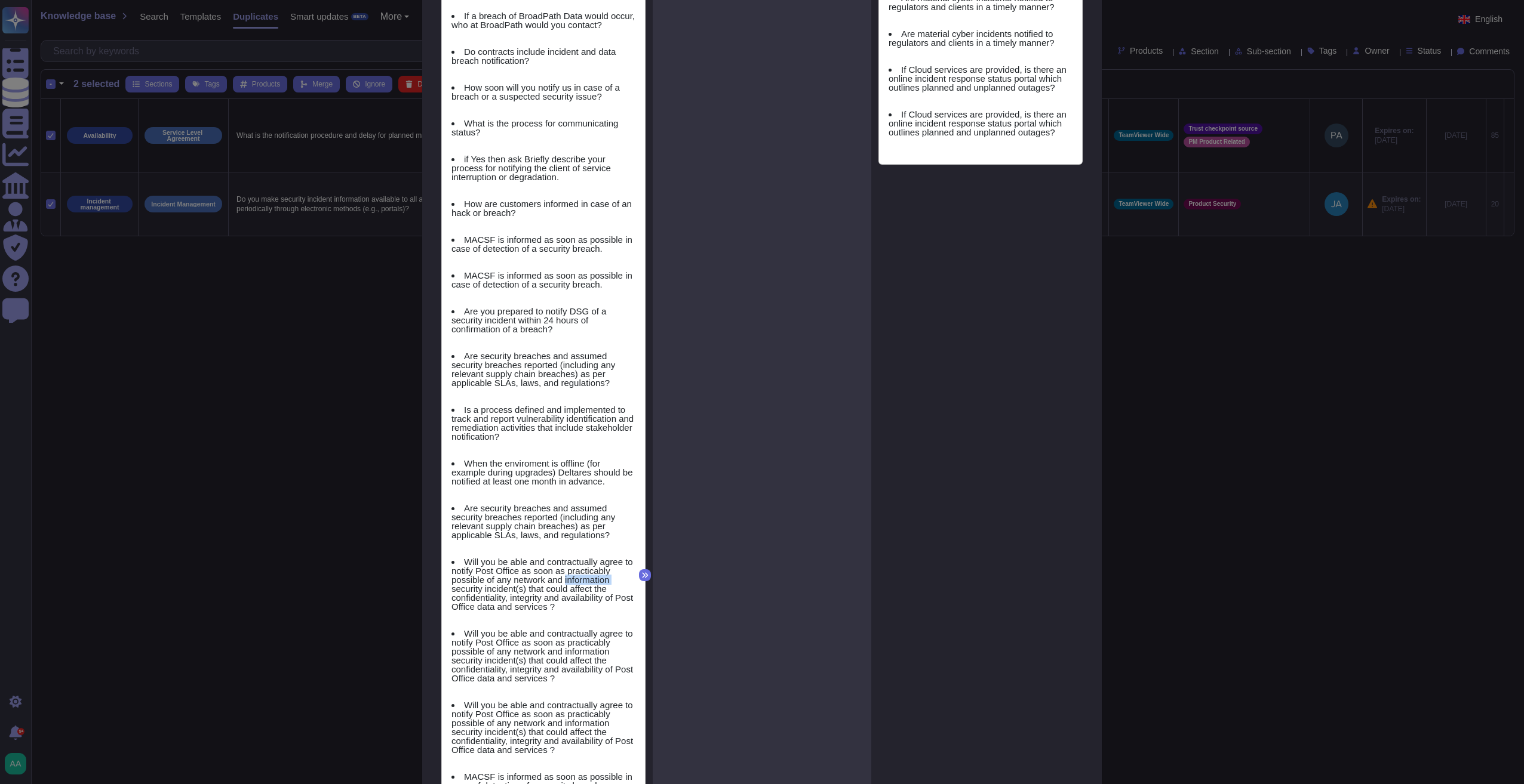
click at [634, 567] on div "Do you make security incident information available to all affected customers a…" at bounding box center [543, 575] width 203 height 2006
click at [641, 572] on icon at bounding box center [645, 575] width 7 height 7
drag, startPoint x: 636, startPoint y: 568, endPoint x: 640, endPoint y: 574, distance: 7.2
click at [641, 574] on icon at bounding box center [645, 575] width 7 height 7
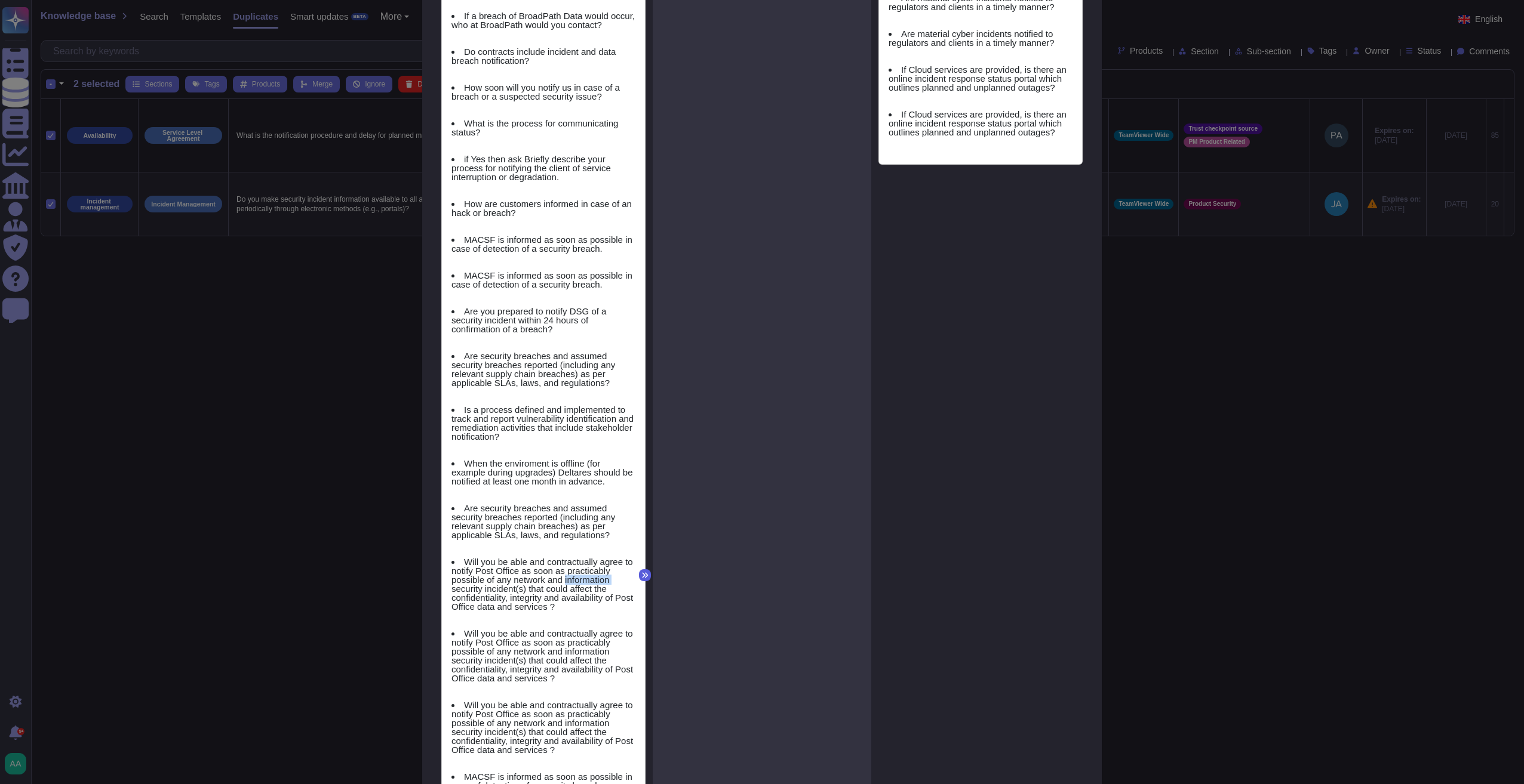
click at [642, 574] on icon at bounding box center [645, 575] width 6 height 6
click at [641, 574] on icon at bounding box center [645, 575] width 7 height 7
click at [641, 572] on icon at bounding box center [645, 575] width 7 height 7
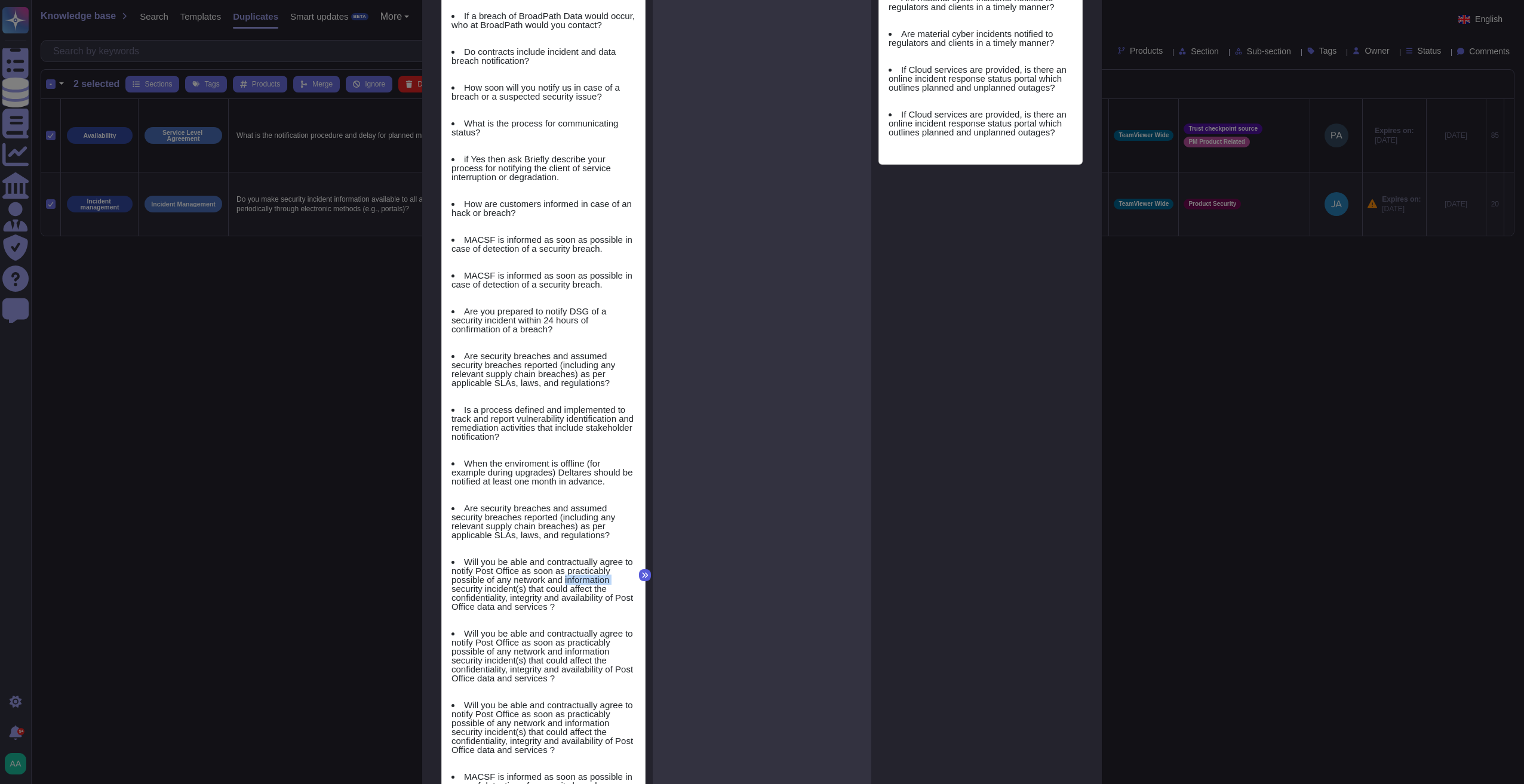
click at [641, 569] on button at bounding box center [645, 575] width 12 height 12
drag, startPoint x: 641, startPoint y: 567, endPoint x: 669, endPoint y: 542, distance: 37.5
click at [641, 569] on button at bounding box center [645, 575] width 12 height 12
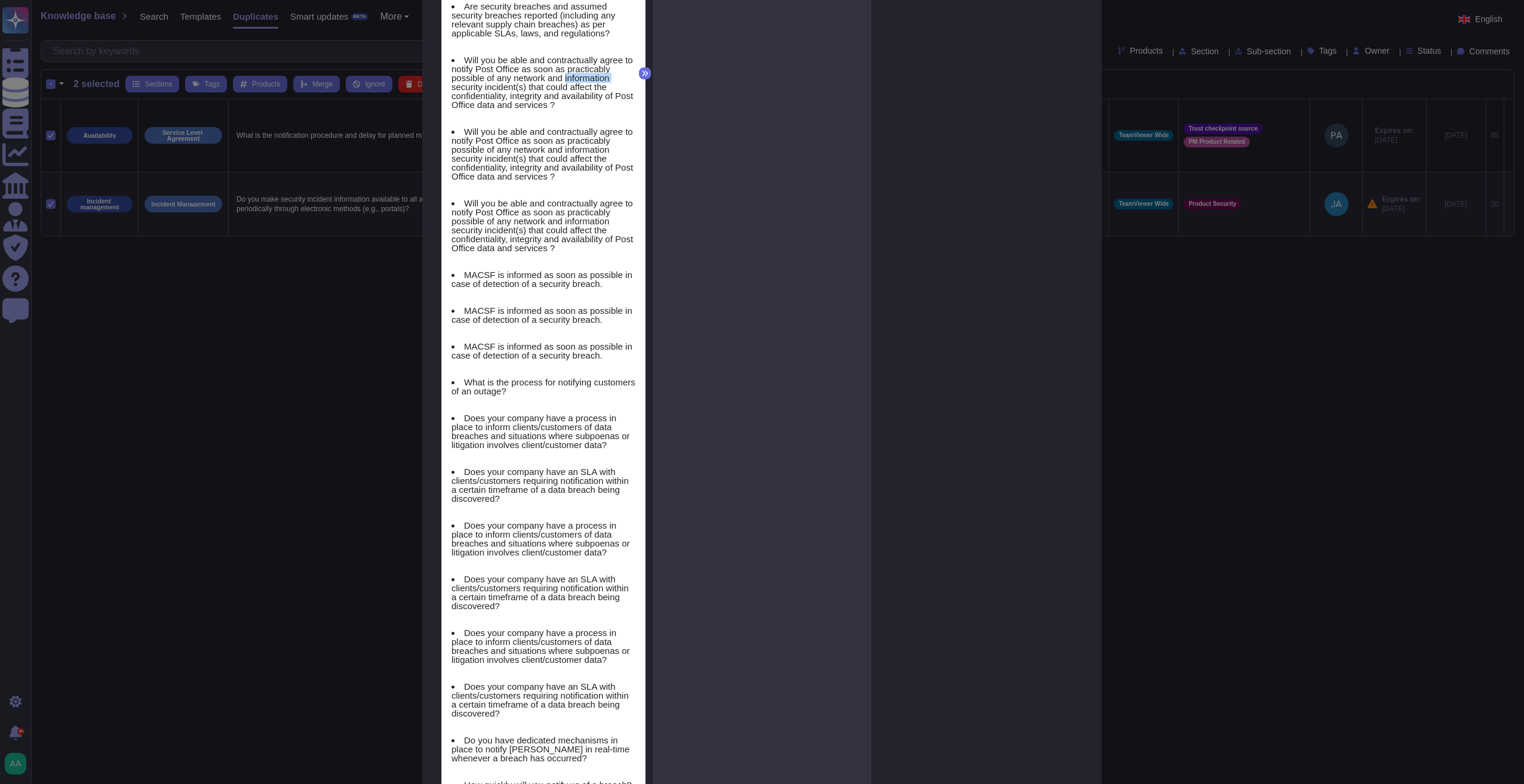
scroll to position [1397, 0]
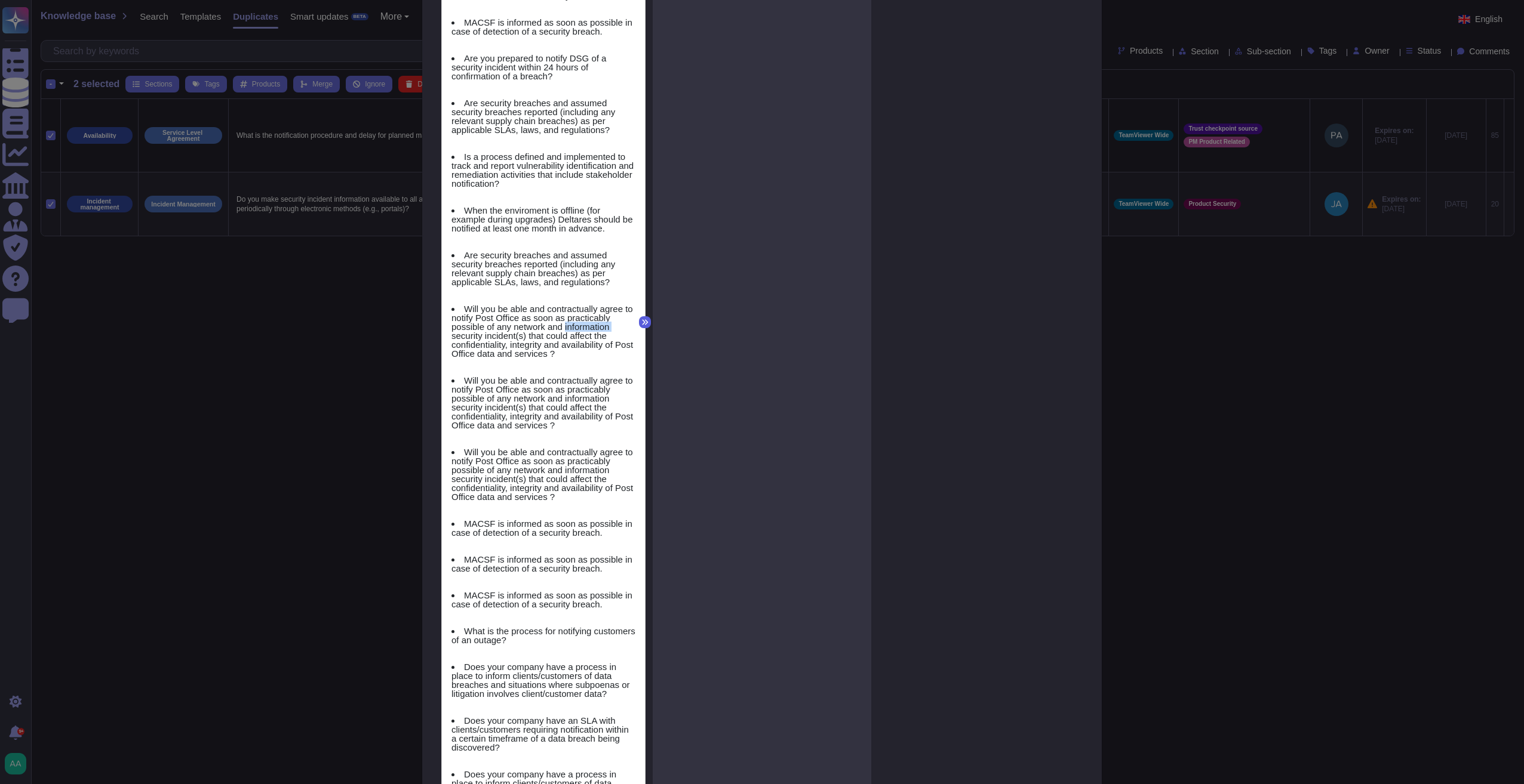
click at [642, 319] on icon at bounding box center [645, 322] width 7 height 7
click at [641, 319] on icon at bounding box center [645, 322] width 7 height 7
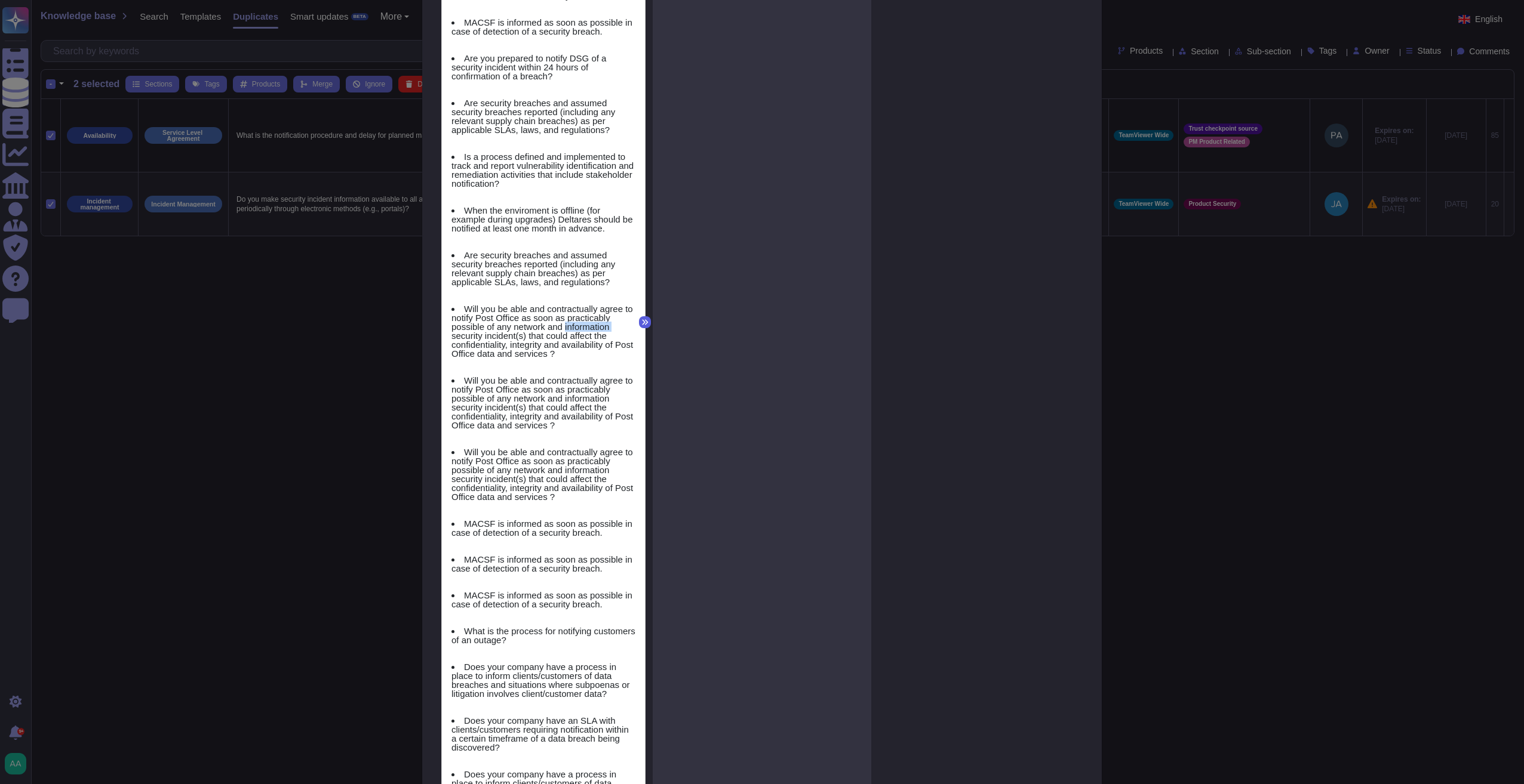
click at [641, 319] on icon at bounding box center [645, 322] width 7 height 7
click at [642, 319] on icon at bounding box center [645, 322] width 6 height 6
drag, startPoint x: 640, startPoint y: 318, endPoint x: 641, endPoint y: 296, distance: 22.0
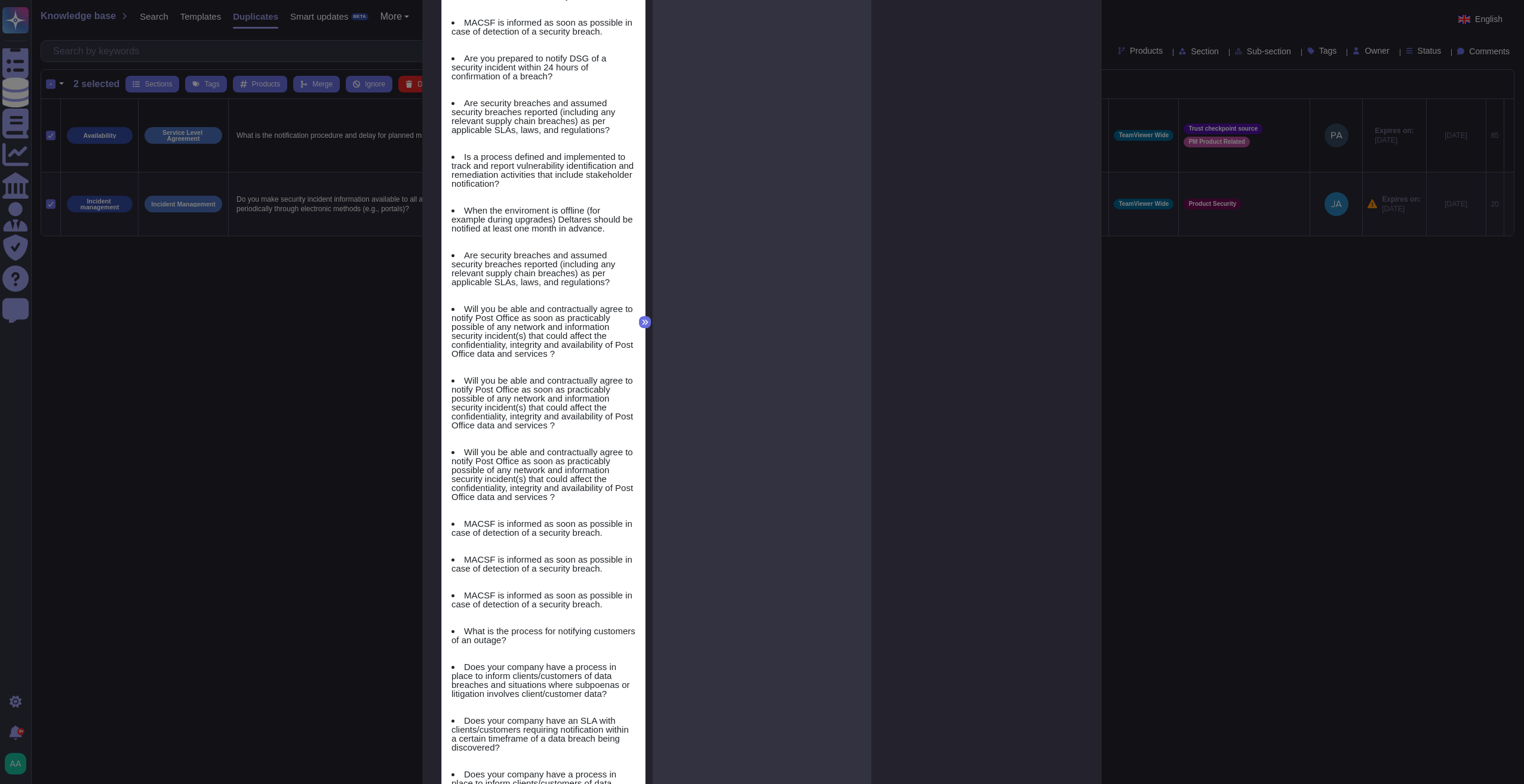
click at [641, 303] on div "Do you make security incident information available to all affected customers a…" at bounding box center [543, 306] width 219 height 2040
drag, startPoint x: 641, startPoint y: 296, endPoint x: 622, endPoint y: 285, distance: 22.0
click at [640, 296] on div "Do you make security incident information available to all affected customers a…" at bounding box center [543, 306] width 219 height 2040
click at [622, 285] on div "Are security breaches and assumed security breaches reported (including any rel…" at bounding box center [543, 277] width 184 height 53
click at [616, 283] on div "Are security breaches and assumed security breaches reported (including any rel…" at bounding box center [543, 277] width 184 height 53
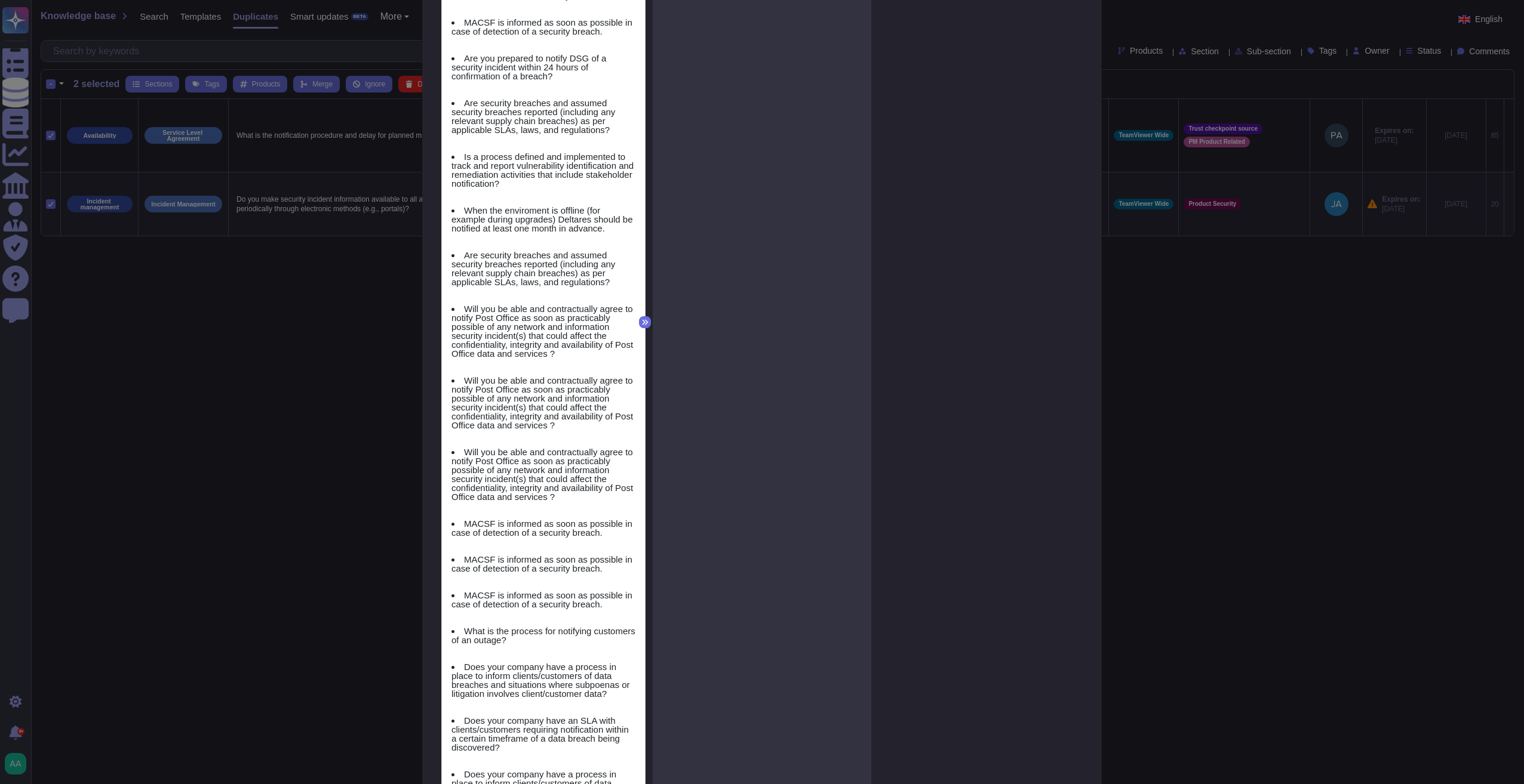
click at [615, 282] on div "Are security breaches and assumed security breaches reported (including any rel…" at bounding box center [543, 277] width 184 height 53
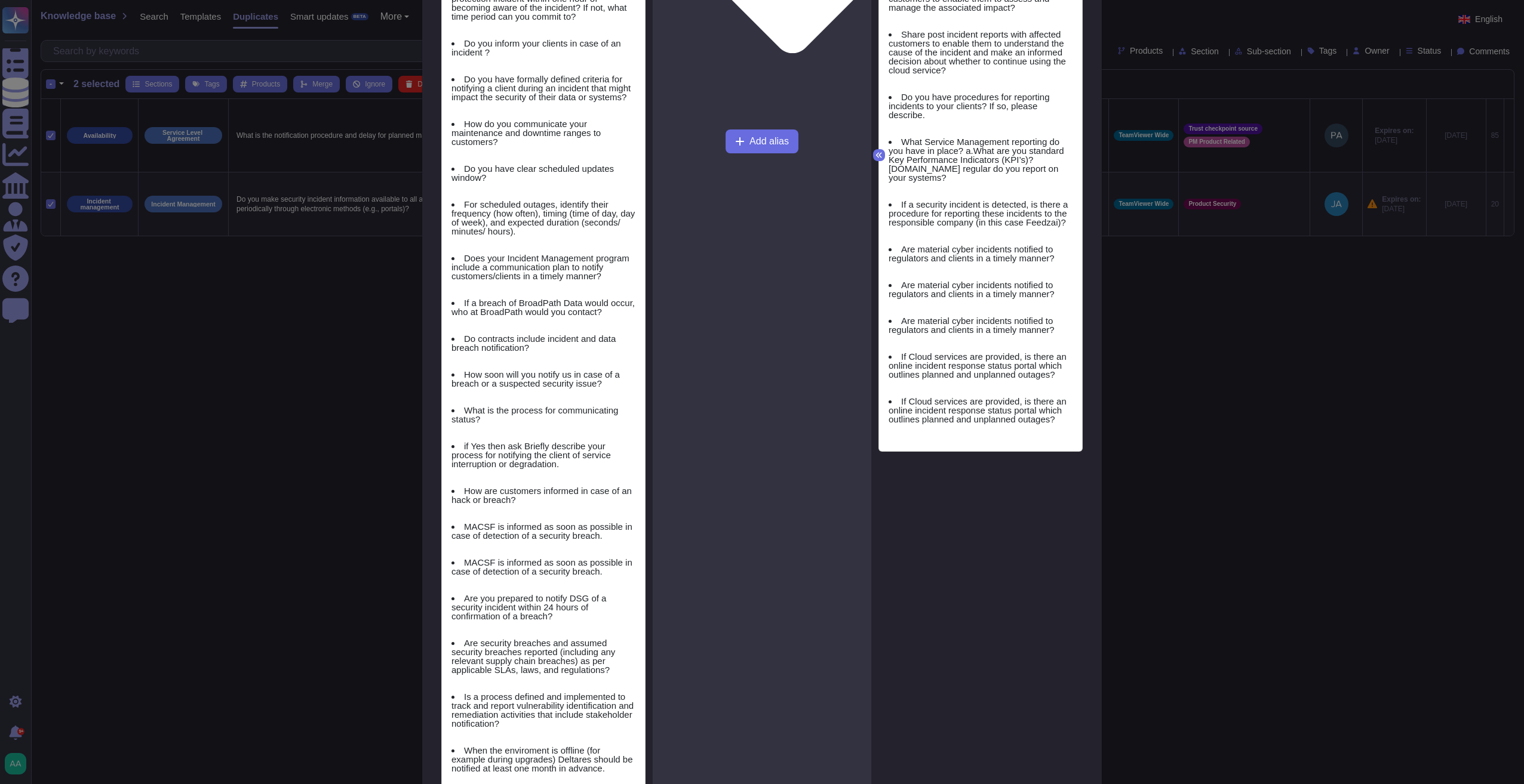
scroll to position [379, 0]
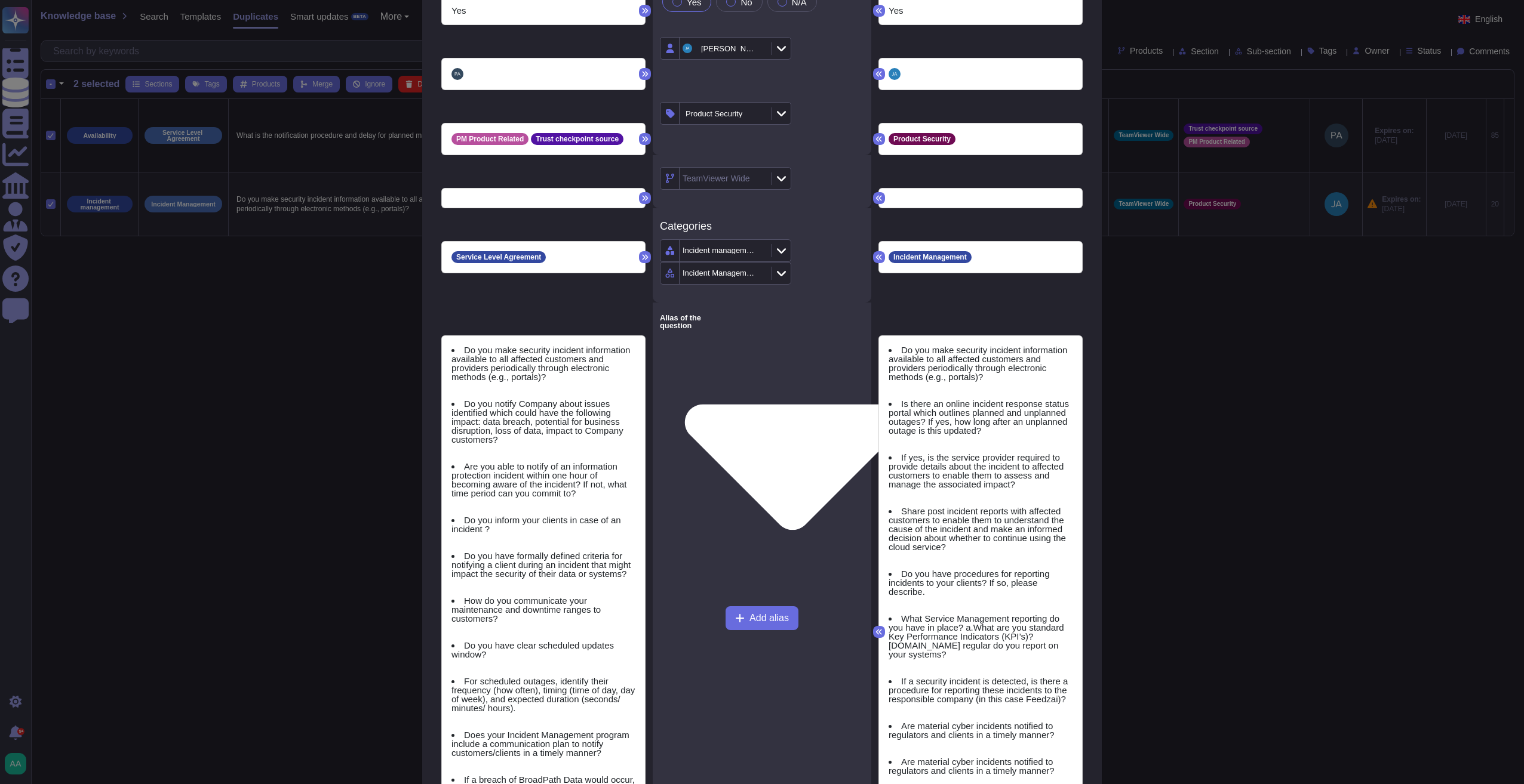
click at [506, 374] on li "Do you make security incident information available to all affected customers a…" at bounding box center [543, 363] width 184 height 36
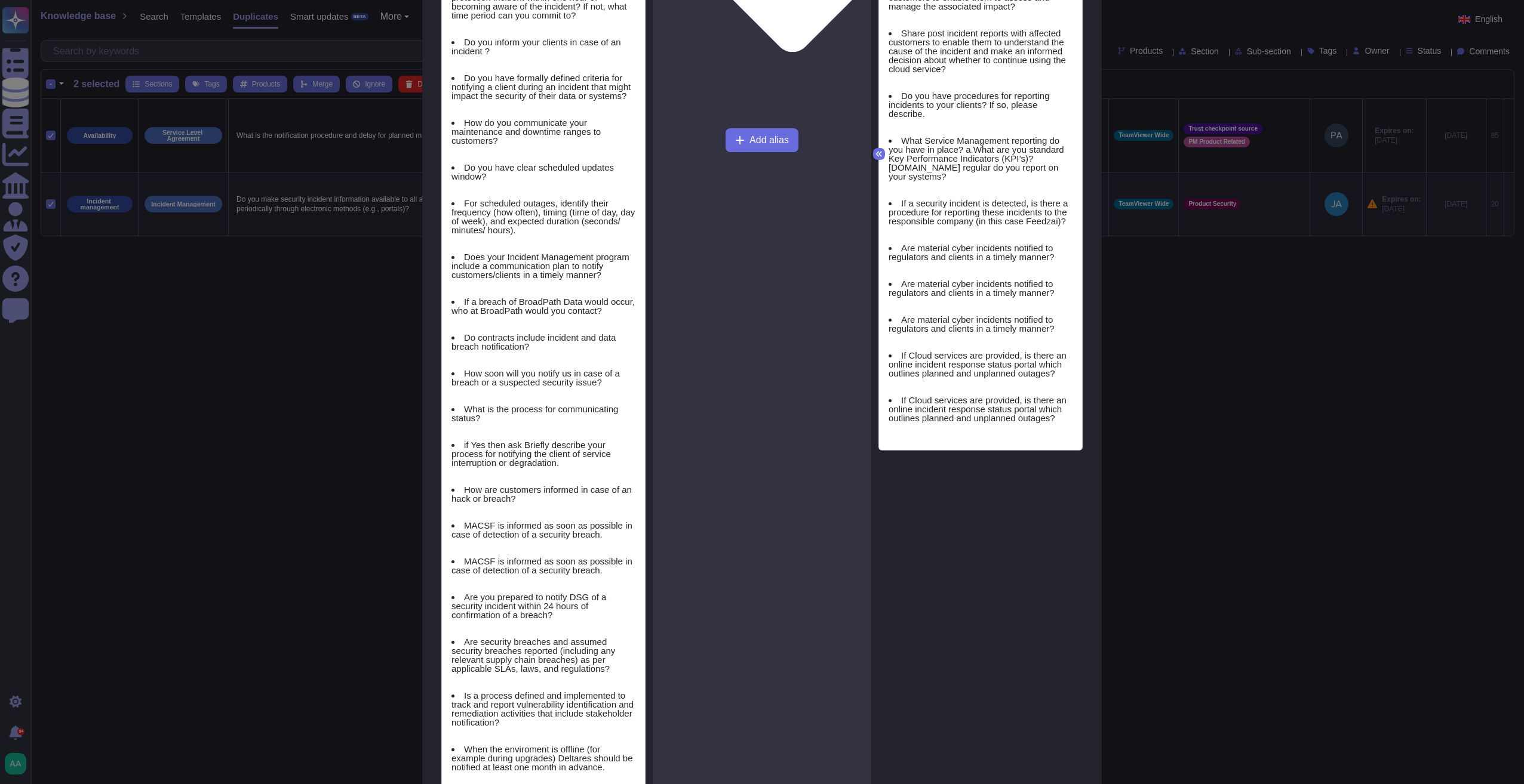
scroll to position [1109, 0]
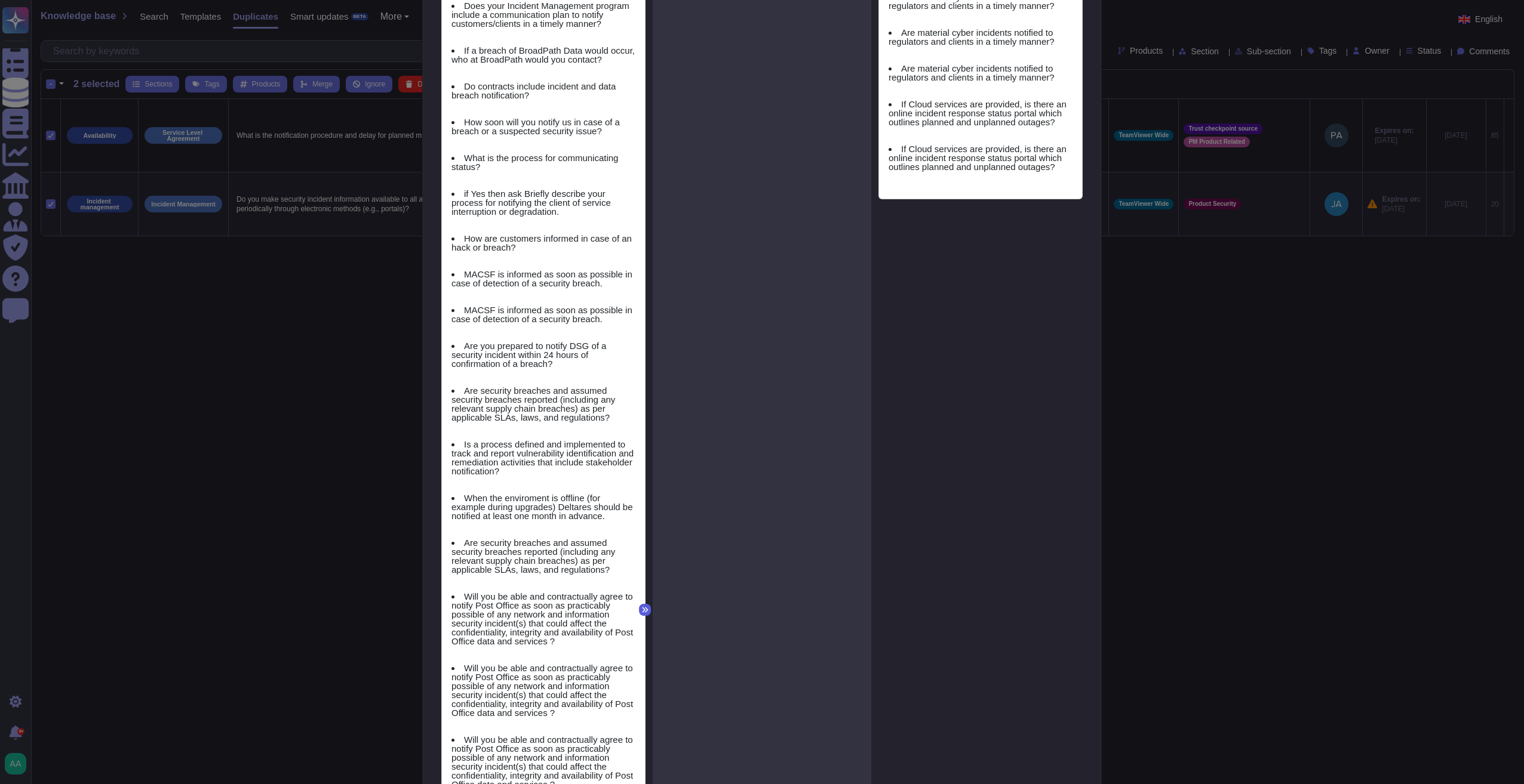
click at [641, 606] on icon at bounding box center [645, 610] width 7 height 7
click at [639, 608] on button at bounding box center [645, 610] width 12 height 12
click at [638, 636] on div "Do you make security incident information available to all affected customers a…" at bounding box center [543, 610] width 203 height 2006
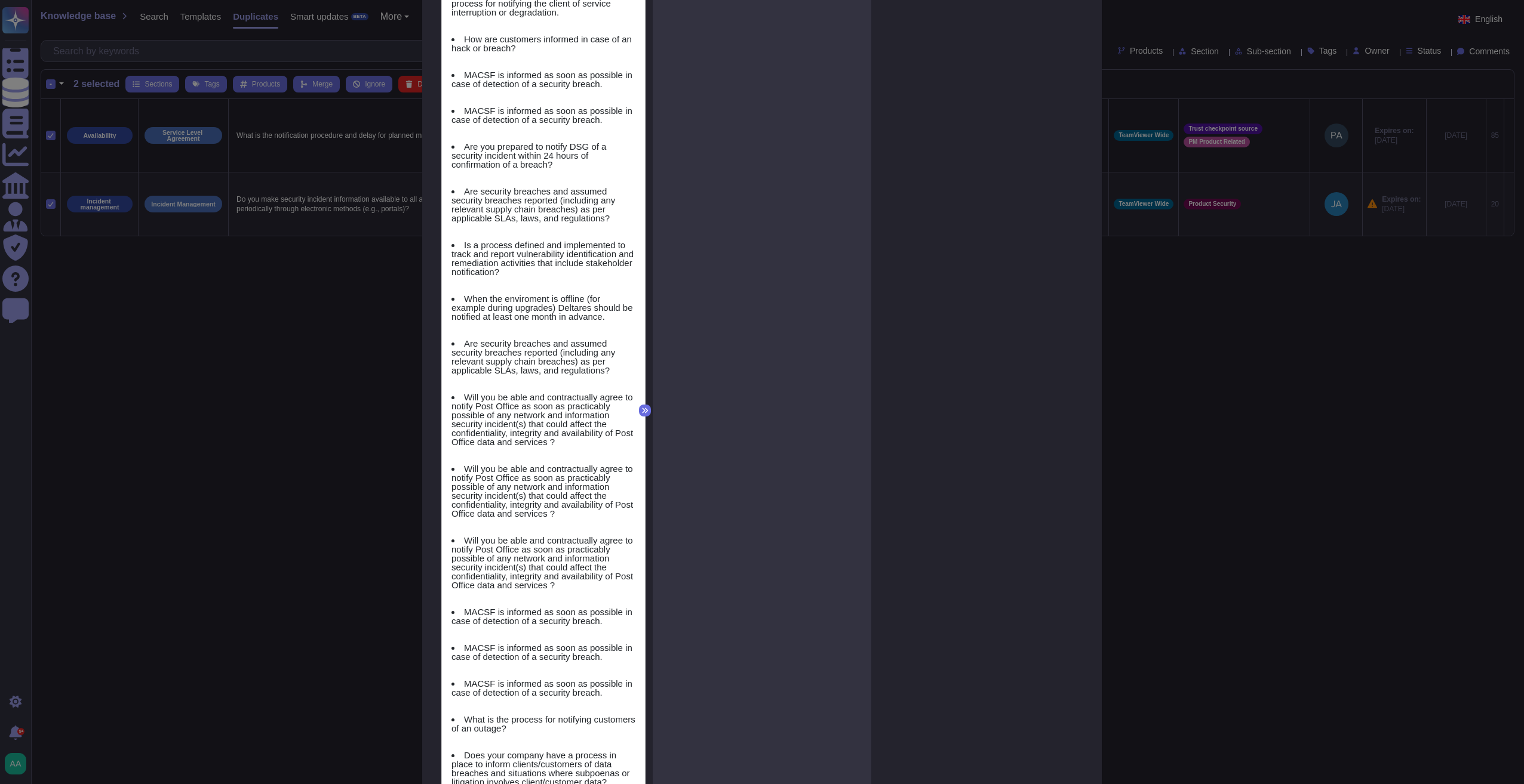
click at [639, 631] on div "Do you make security incident information available to all affected customers a…" at bounding box center [543, 411] width 203 height 2006
drag, startPoint x: 639, startPoint y: 631, endPoint x: 639, endPoint y: 616, distance: 15.0
click at [639, 626] on div "Do you make security incident information available to all affected customers a…" at bounding box center [543, 411] width 203 height 2006
click at [641, 606] on div "Do you make security incident information available to all affected customers a…" at bounding box center [543, 394] width 219 height 2040
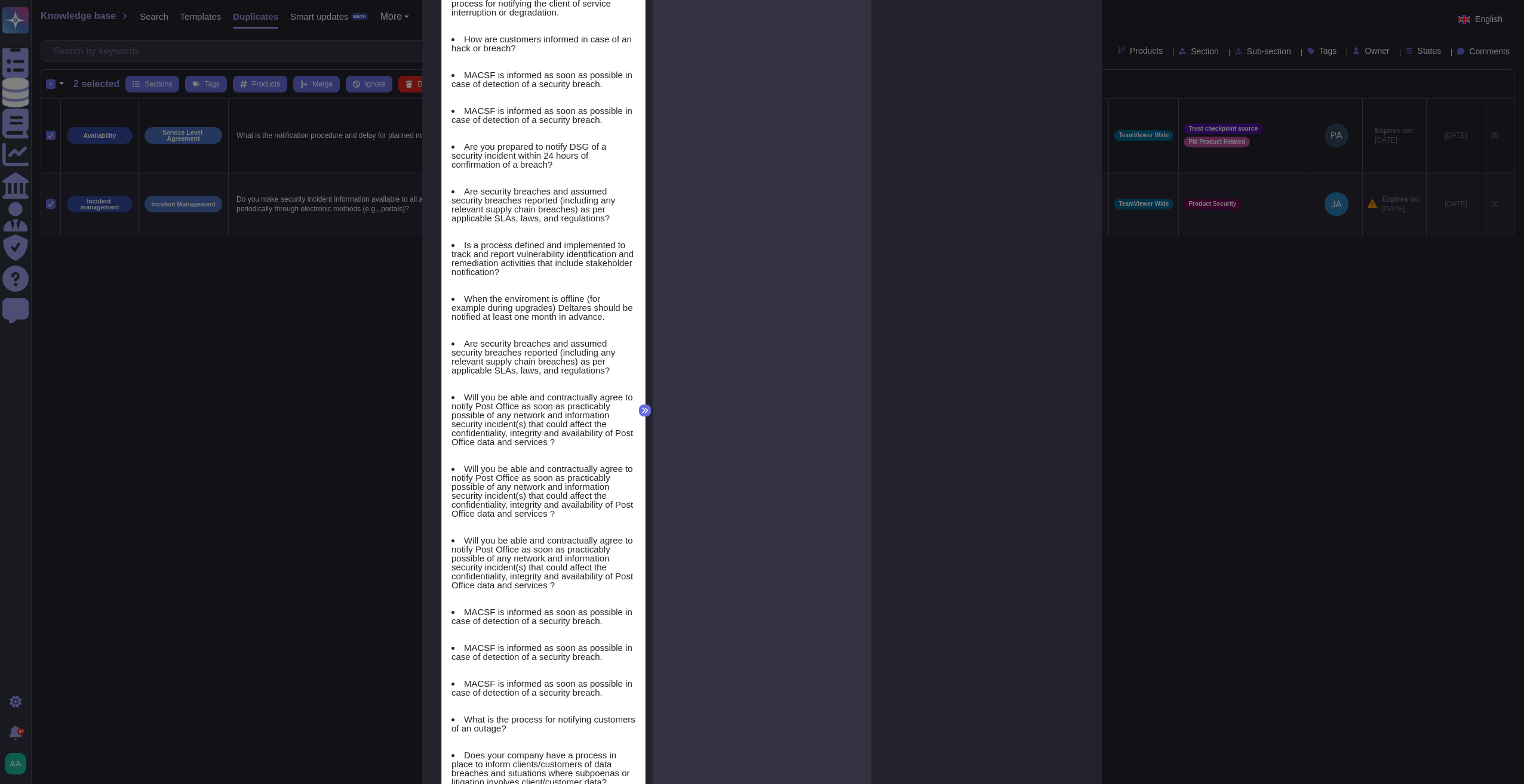
drag, startPoint x: 644, startPoint y: 596, endPoint x: 644, endPoint y: 586, distance: 10.0
click at [644, 586] on div "Do you make security incident information available to all affected customers a…" at bounding box center [543, 394] width 219 height 2040
drag, startPoint x: 644, startPoint y: 586, endPoint x: 640, endPoint y: 535, distance: 51.2
click at [640, 542] on div "Do you make security incident information available to all affected customers a…" at bounding box center [543, 394] width 219 height 2040
click at [640, 515] on div "Do you make security incident information available to all affected customers a…" at bounding box center [543, 394] width 219 height 2040
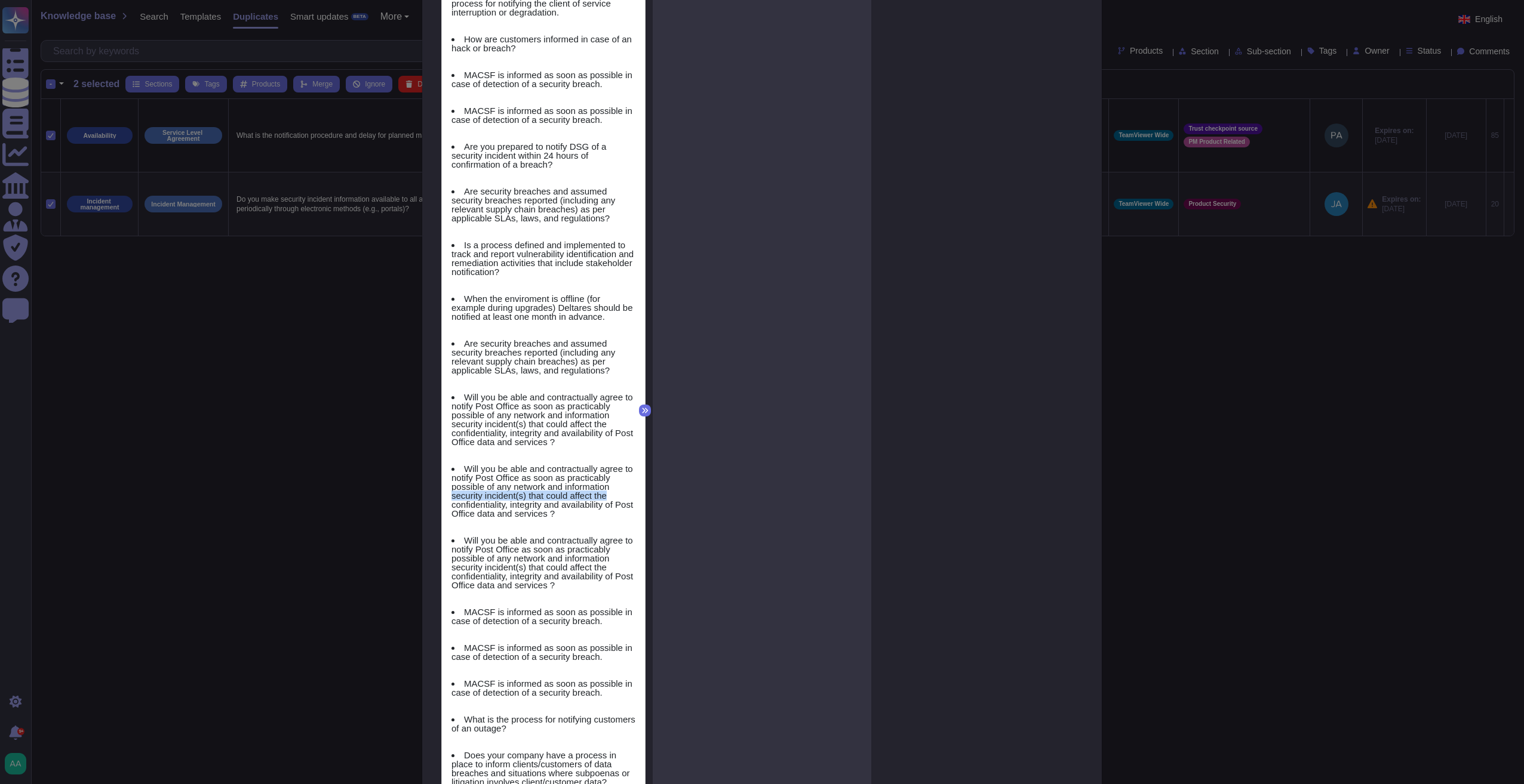
drag, startPoint x: 640, startPoint y: 480, endPoint x: 641, endPoint y: 473, distance: 7.1
click at [641, 473] on div "Do you make security incident information available to all affected customers a…" at bounding box center [543, 394] width 219 height 2040
drag, startPoint x: 641, startPoint y: 473, endPoint x: 641, endPoint y: 419, distance: 54.0
click at [641, 419] on div "Do you make security incident information available to all affected customers a…" at bounding box center [543, 394] width 219 height 2040
click at [644, 394] on div "Do you make security incident information available to all affected customers a…" at bounding box center [543, 394] width 219 height 2040
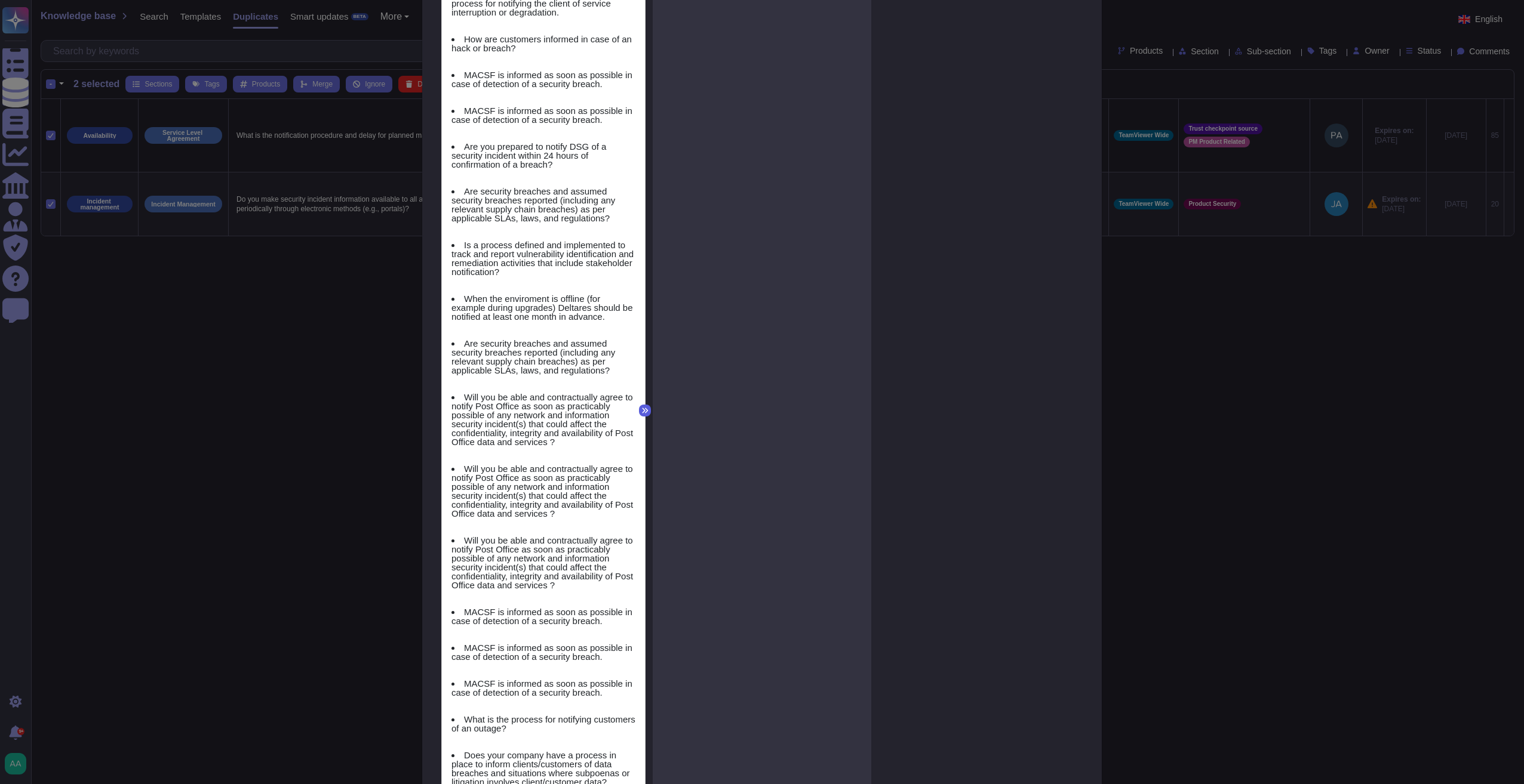
click at [642, 405] on button at bounding box center [645, 410] width 12 height 12
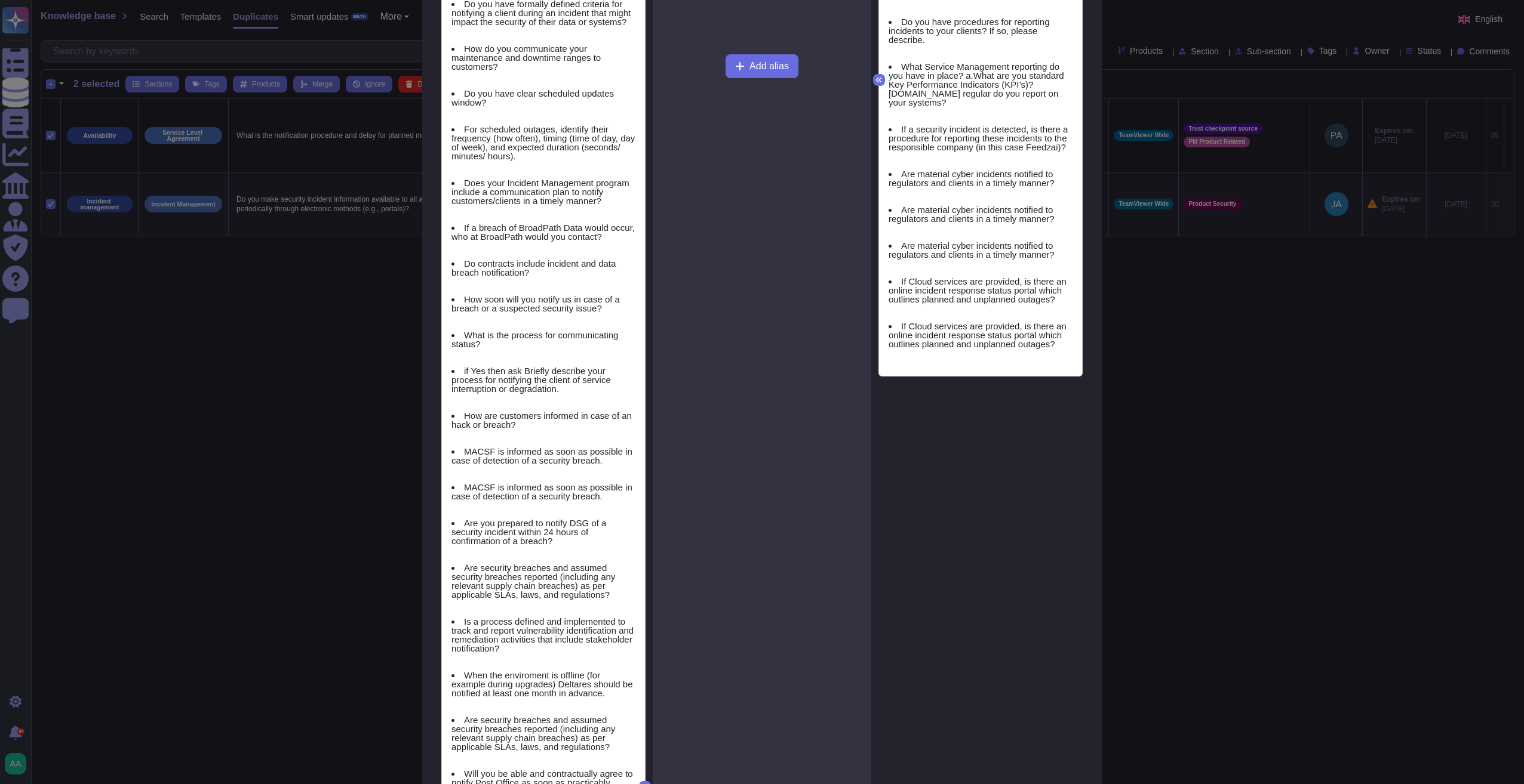
scroll to position [679, 0]
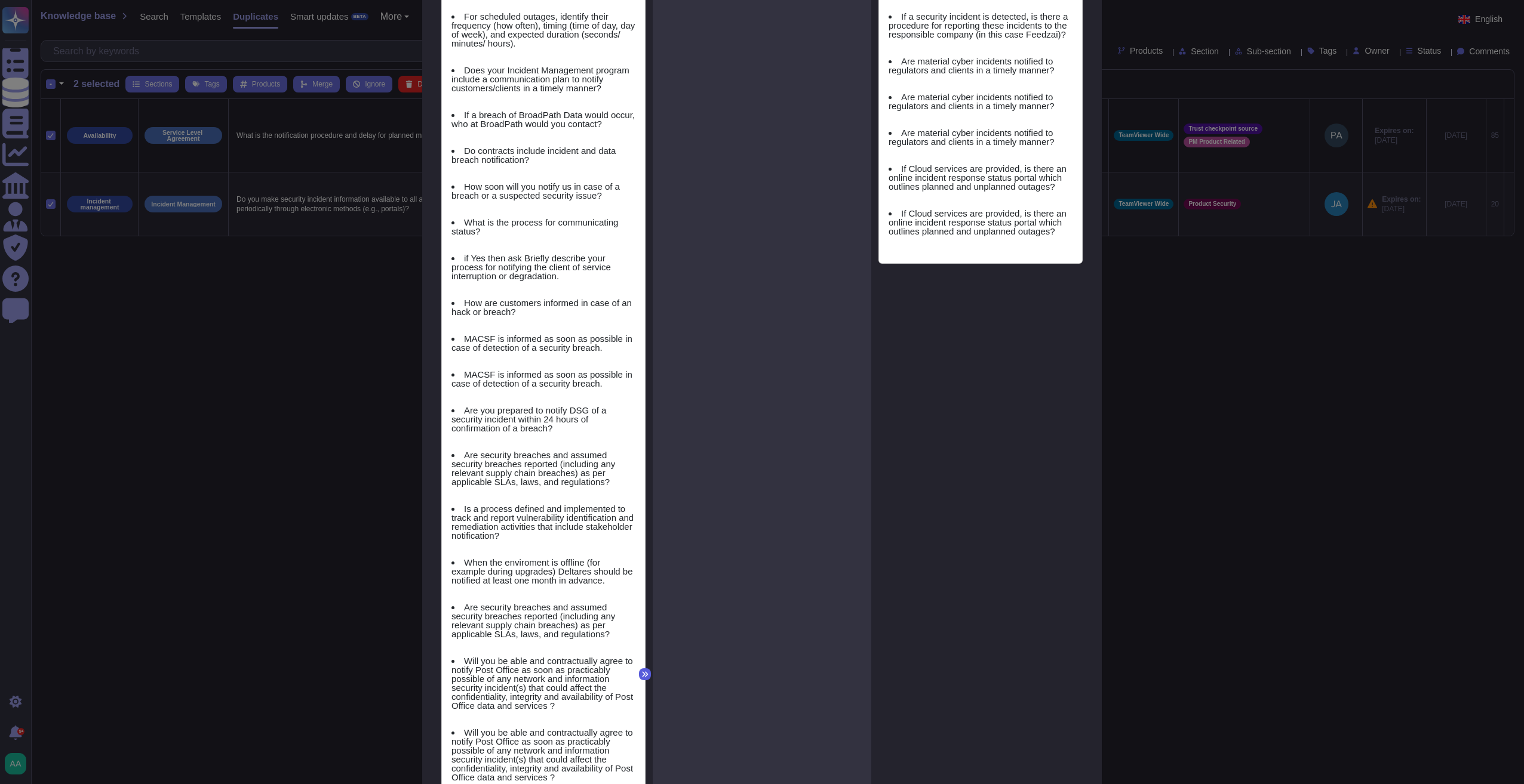
click at [641, 662] on icon at bounding box center [645, 674] width 7 height 7
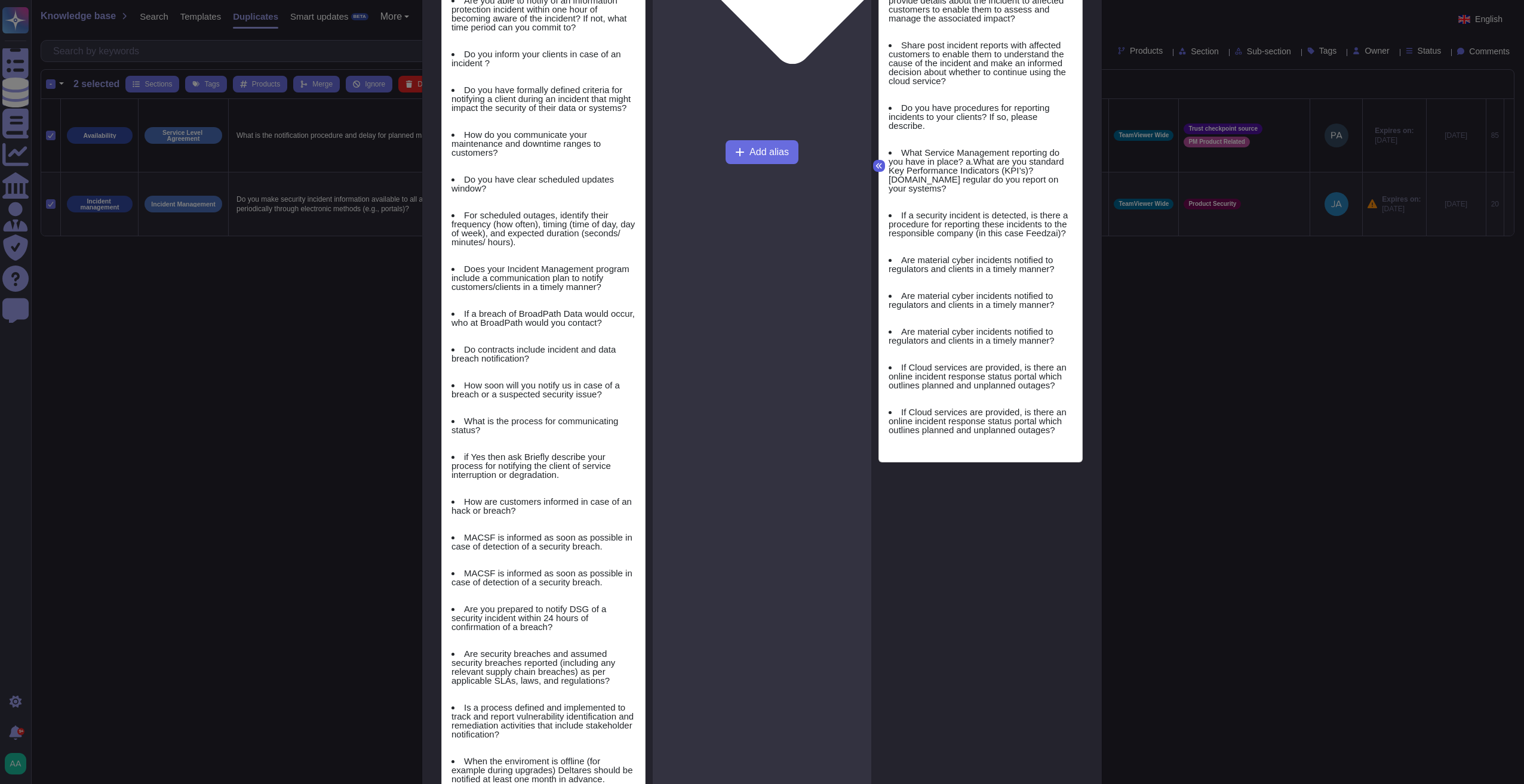
click at [873, 166] on button at bounding box center [879, 166] width 12 height 12
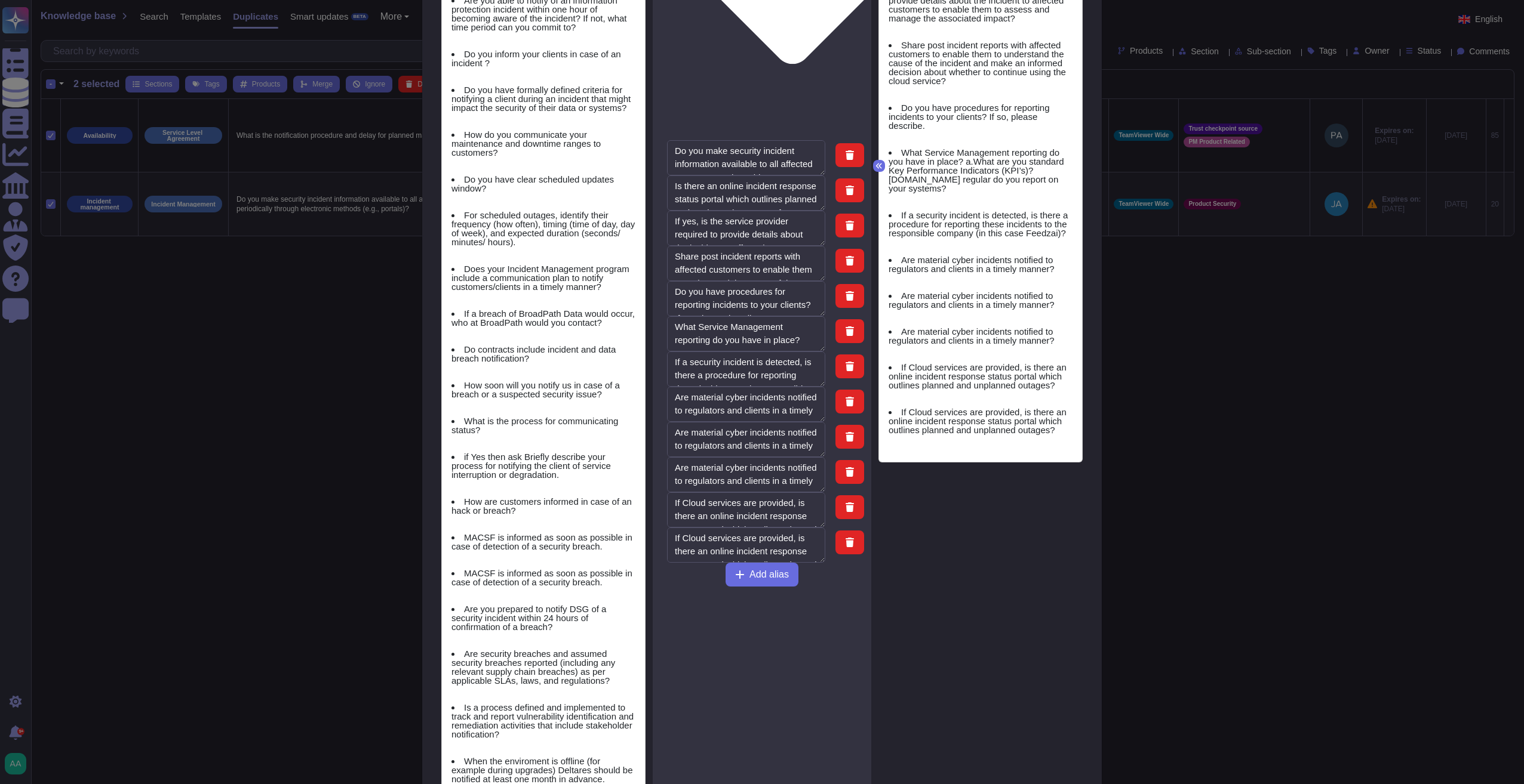
type textarea "Do you make security incident information available to all affected customers a…"
type textarea "Is there an online incident response status portal which outlines planned and u…"
type textarea "If yes, is the service provider required to provide details about the incident …"
type textarea "Share post incident reports with affected customers to enable them to understan…"
type textarea "Do you have procedures for reporting incidents to your clients? If so, please d…"
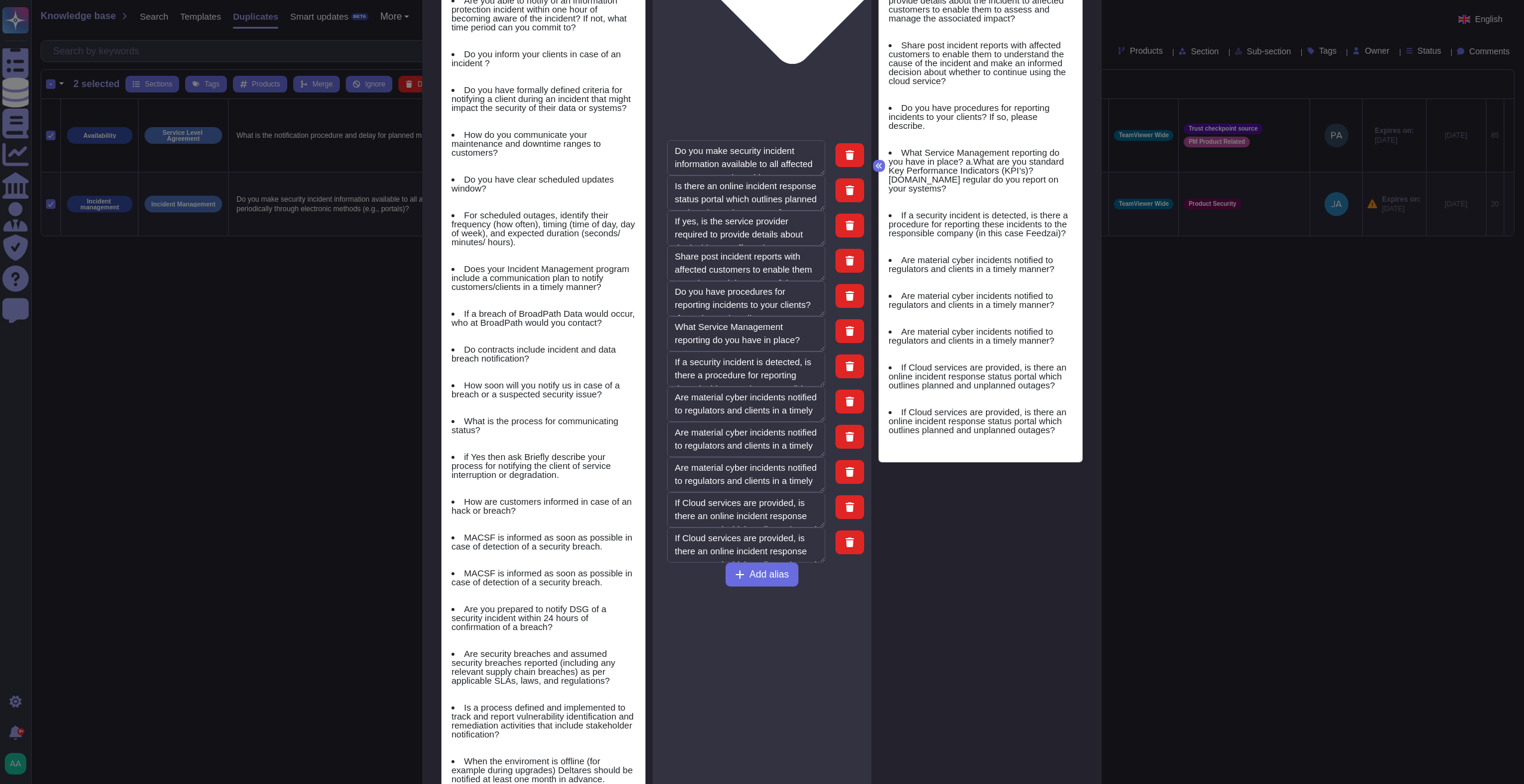
type textarea "What Service Management reporting do you have in place? a.What are you standard…"
type textarea "If a security incident is detected, is there a procedure for reporting these in…"
type textarea "Are material cyber incidents notified to regulators and clients in a timely man…"
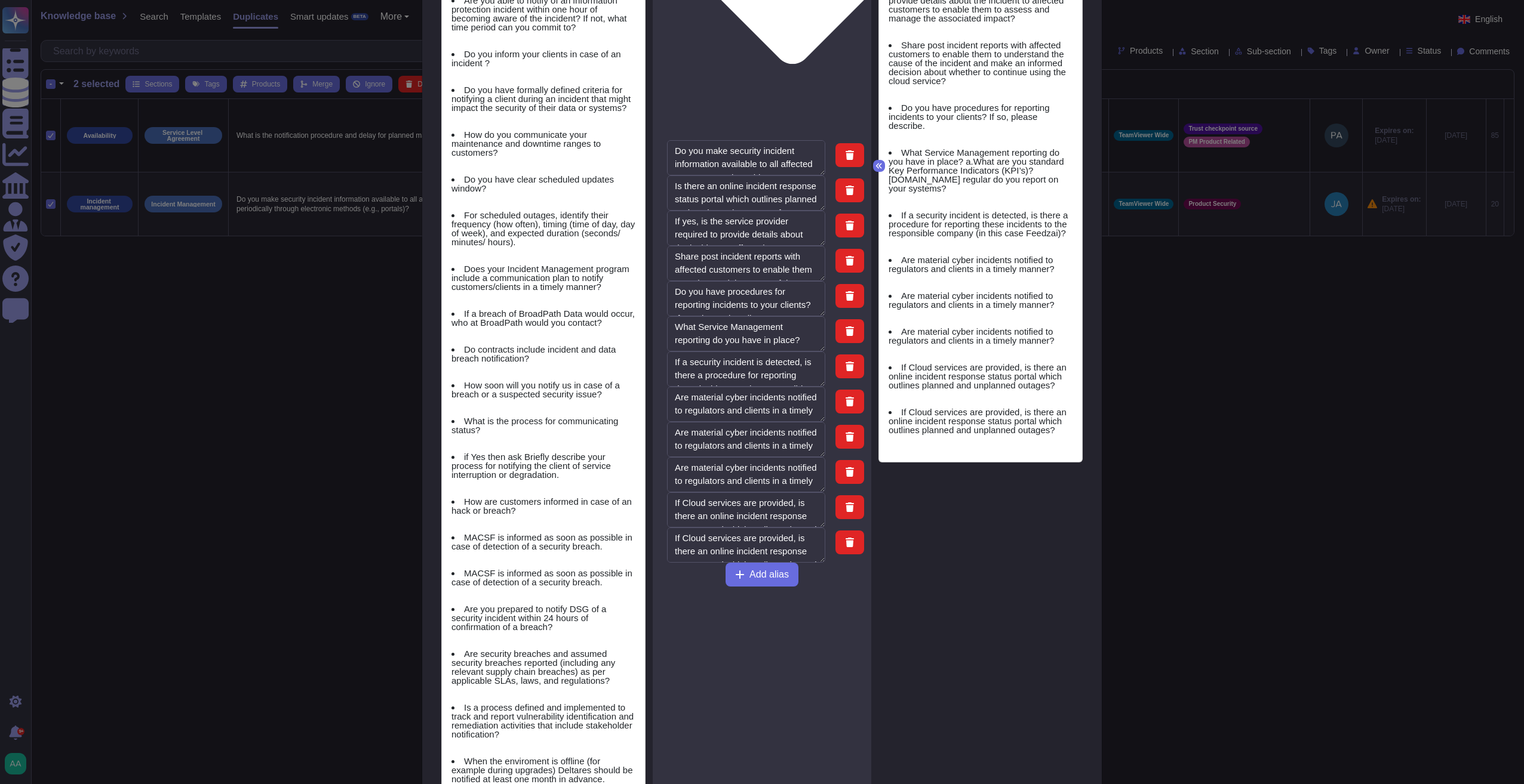
type textarea "If Cloud services are provided, is there an online incident response status por…"
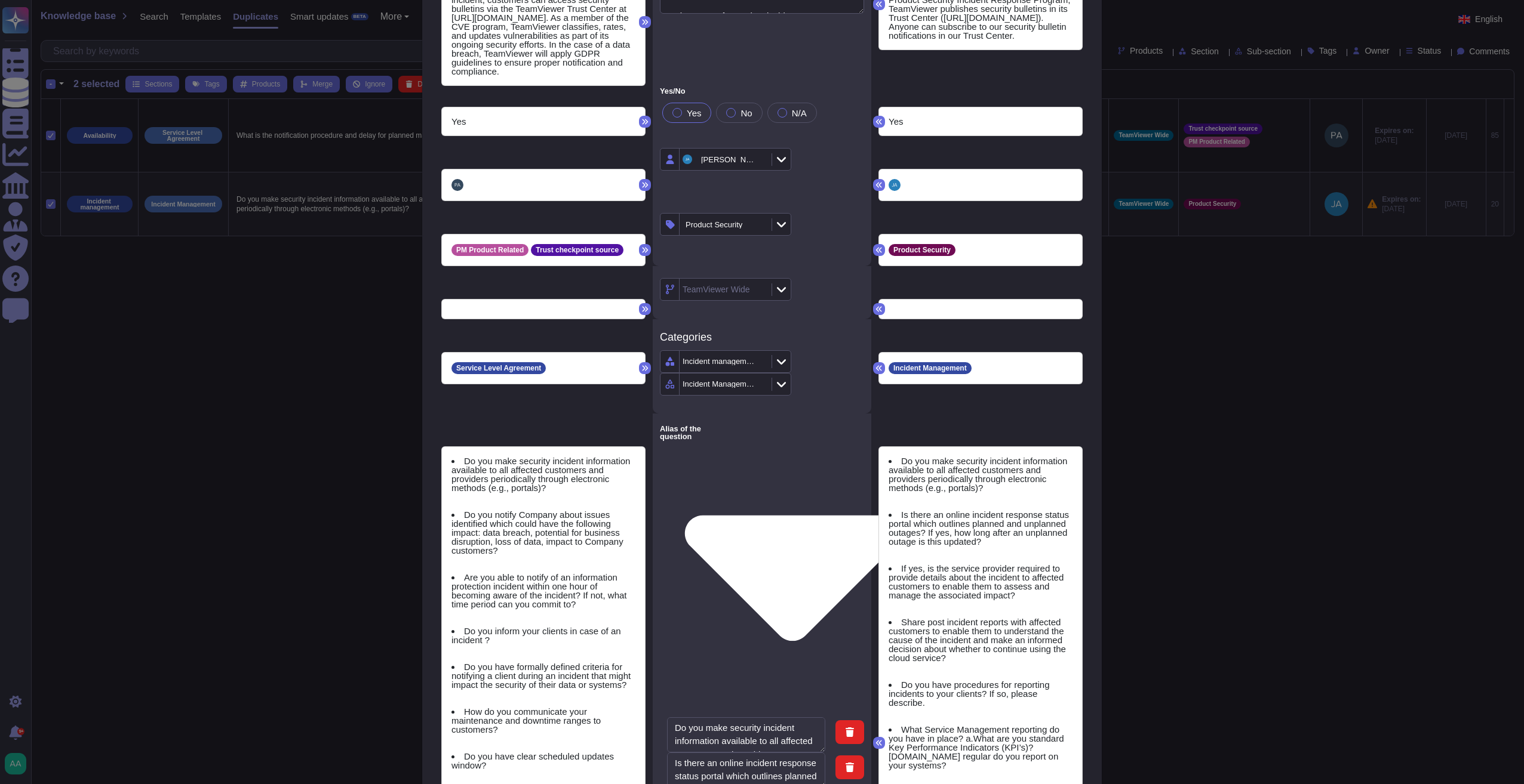
scroll to position [2011, 0]
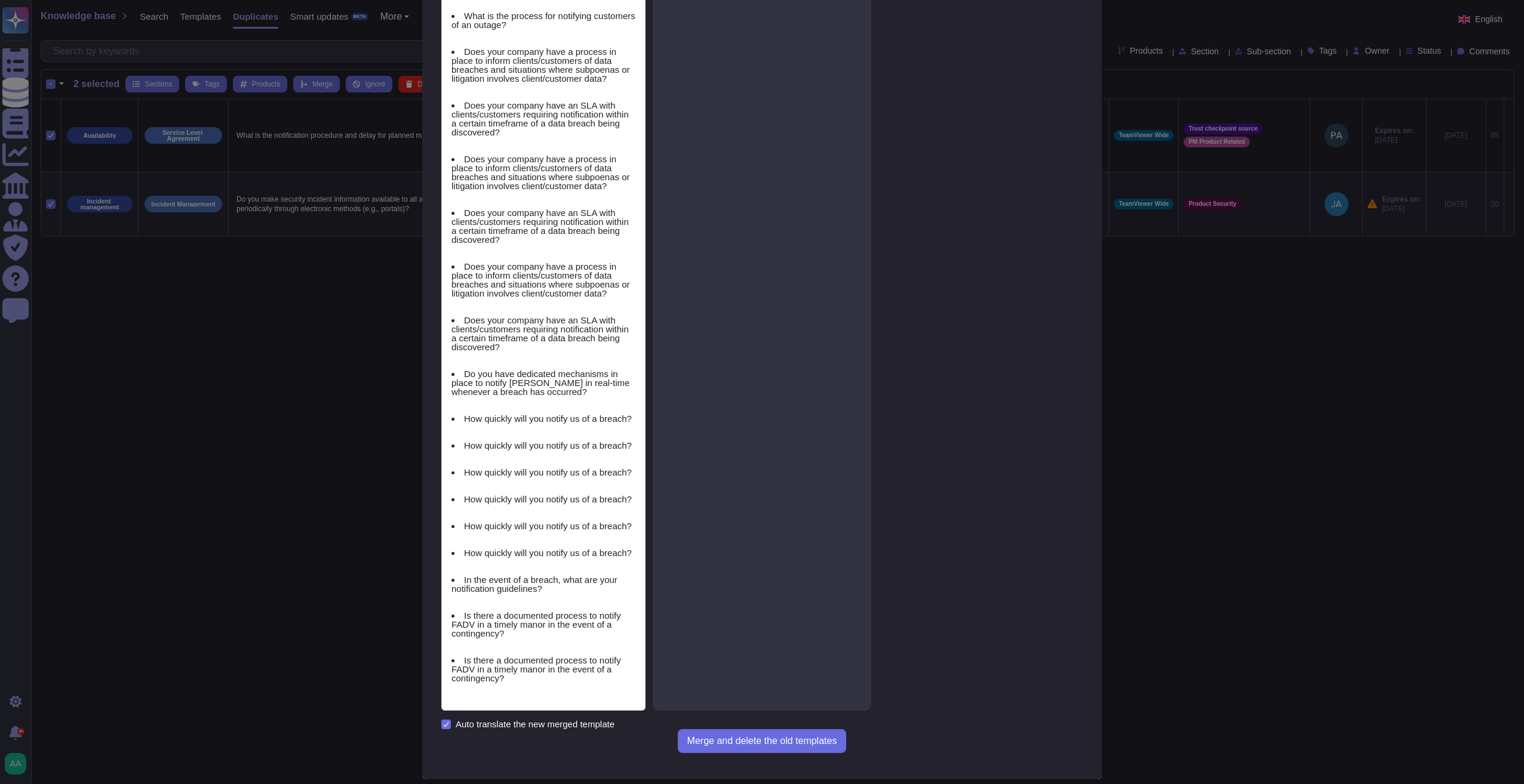
click at [777, 662] on button "Merge and delete the old templates" at bounding box center [762, 741] width 169 height 24
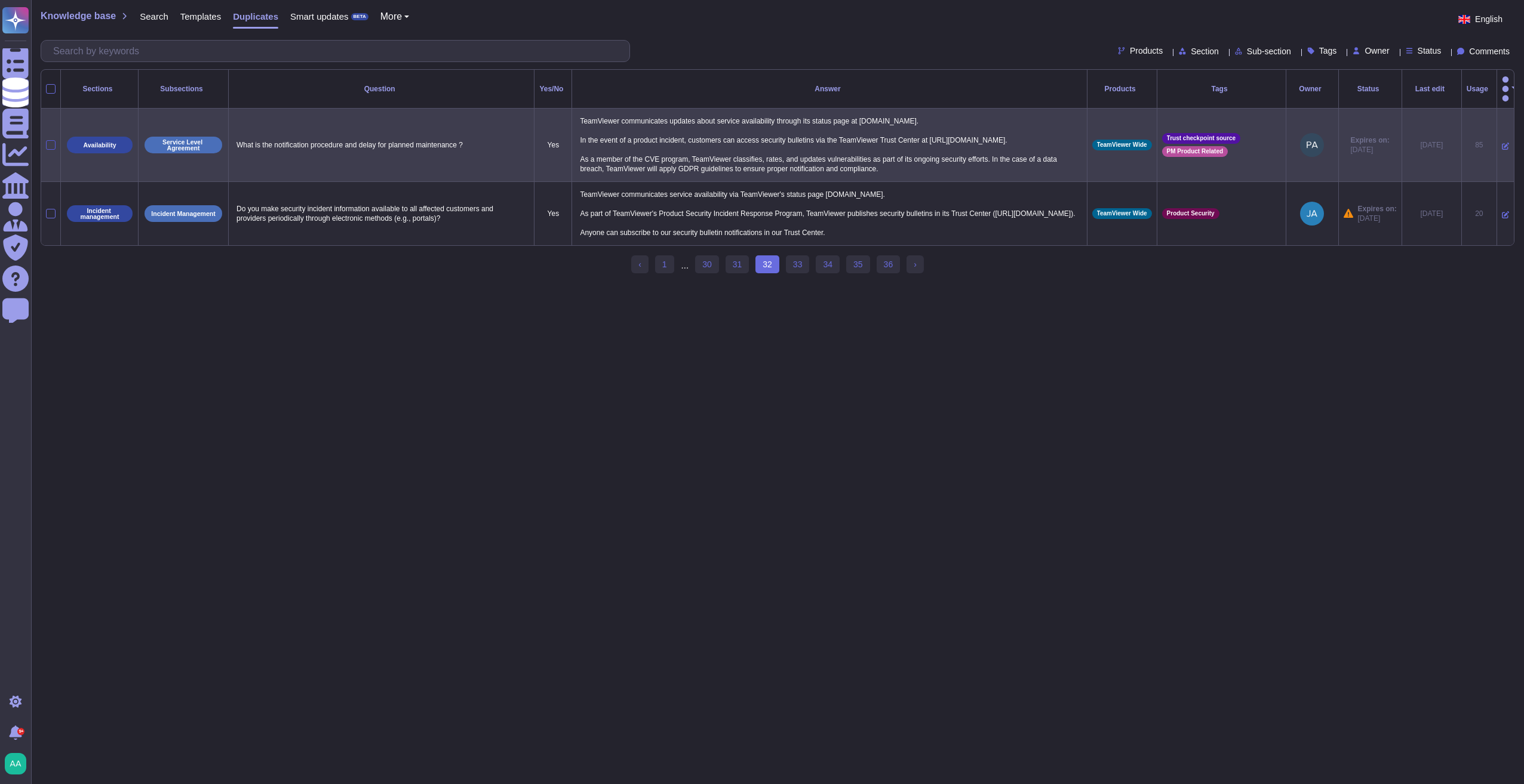
click at [46, 214] on div at bounding box center [51, 214] width 10 height 10
click at [0, 0] on input "checkbox" at bounding box center [0, 0] width 0 height 0
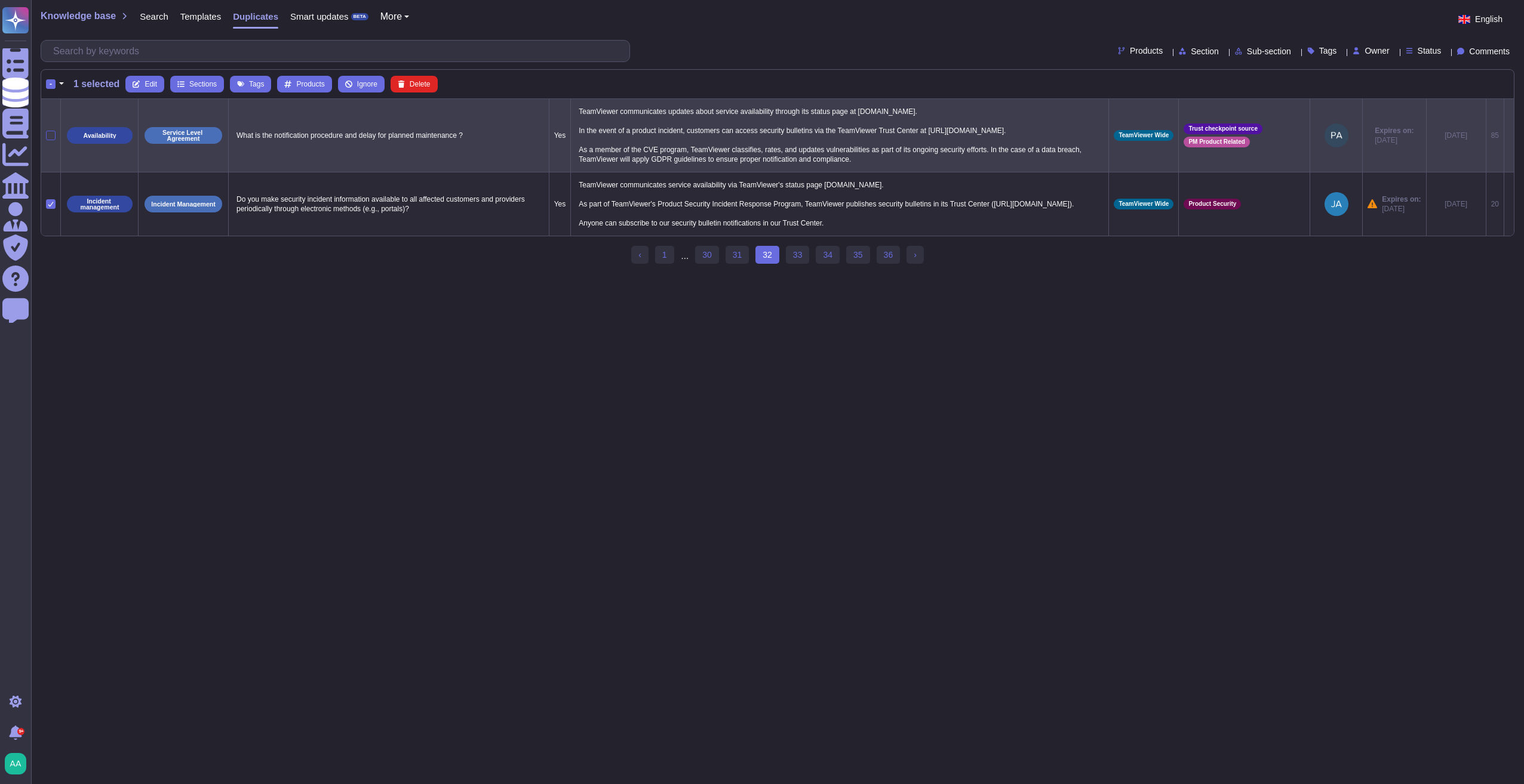
click at [50, 136] on div at bounding box center [51, 136] width 10 height 10
click at [0, 0] on input "checkbox" at bounding box center [0, 0] width 0 height 0
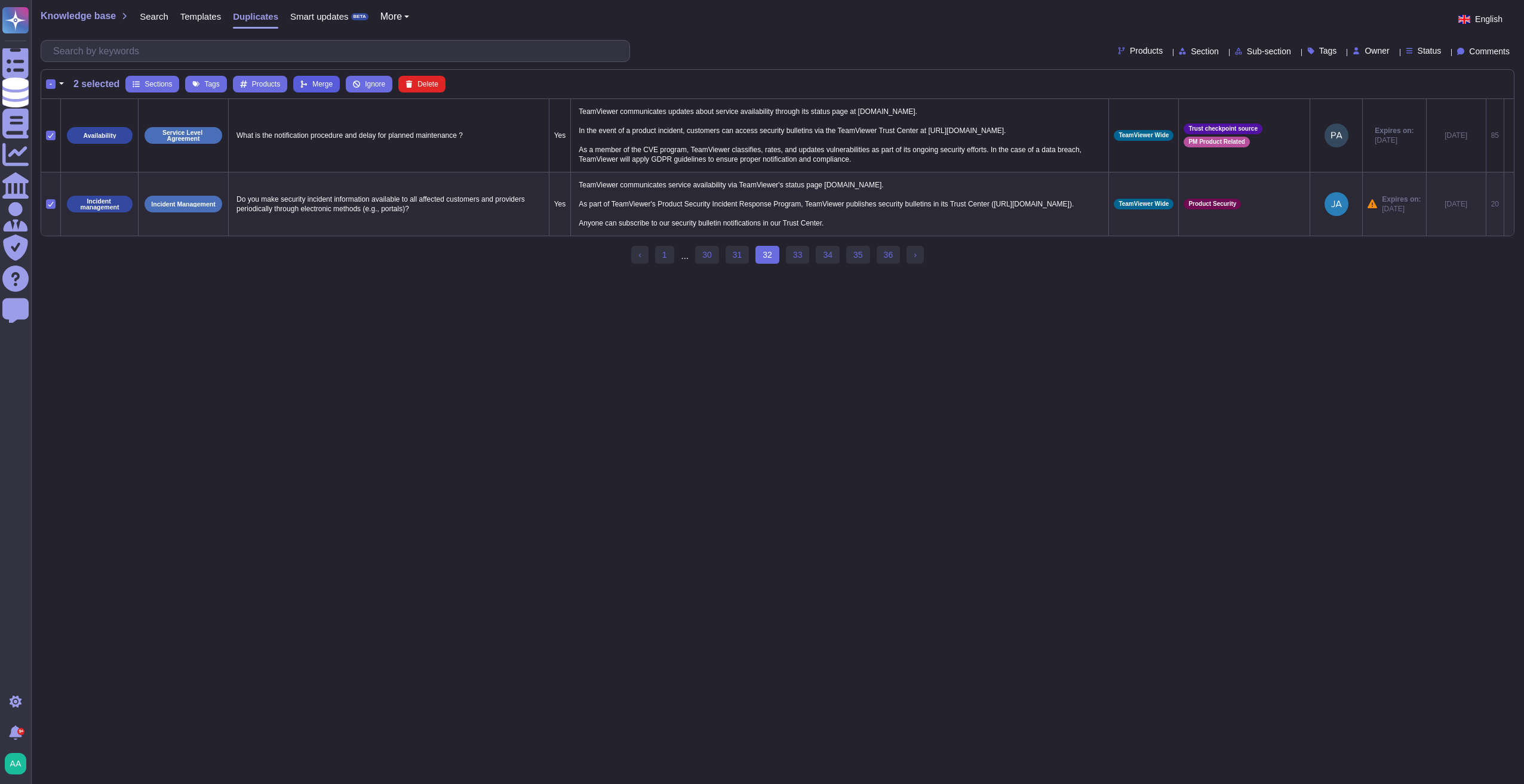
click at [308, 85] on button "Merge" at bounding box center [316, 84] width 46 height 17
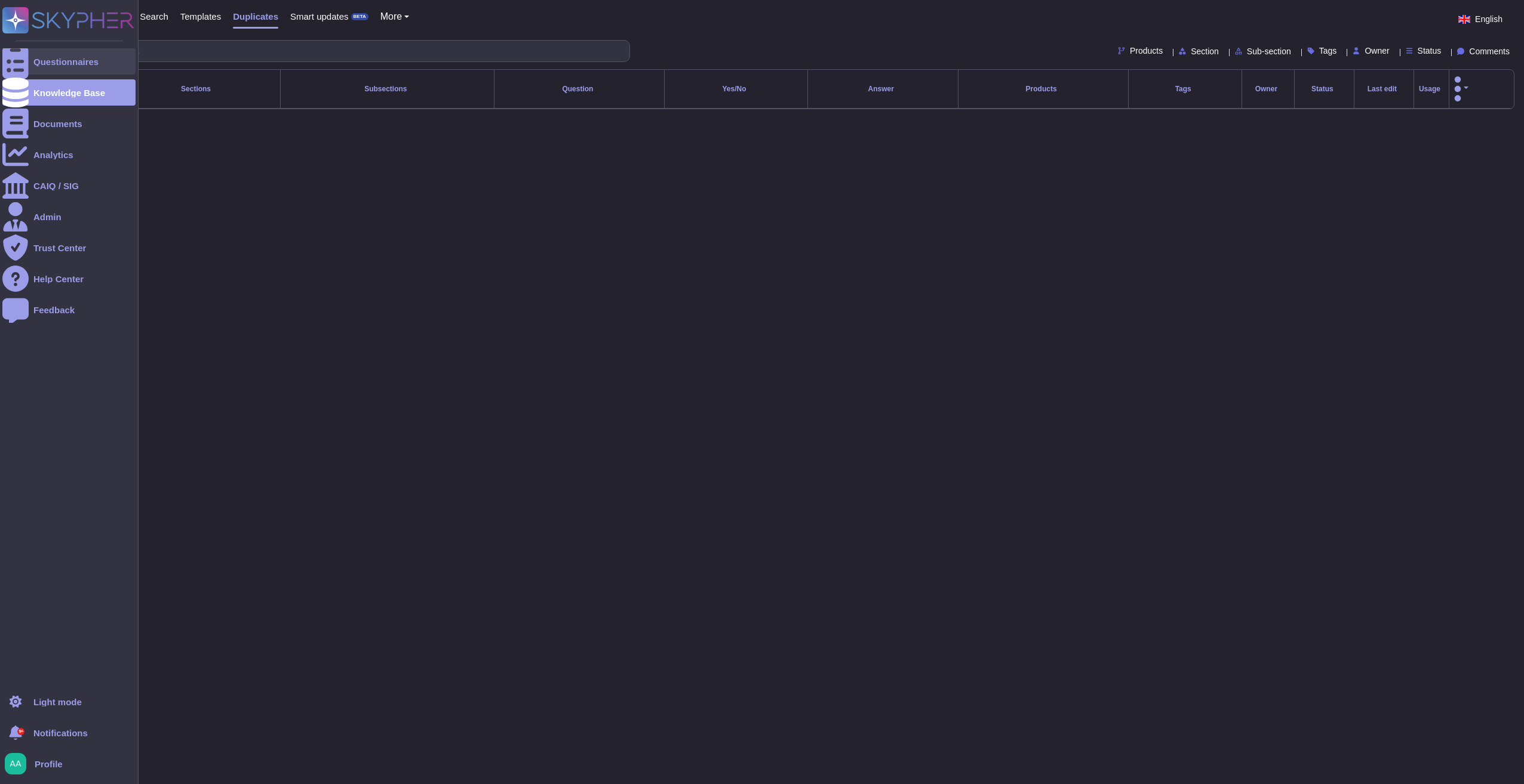
click at [13, 52] on div at bounding box center [15, 61] width 26 height 26
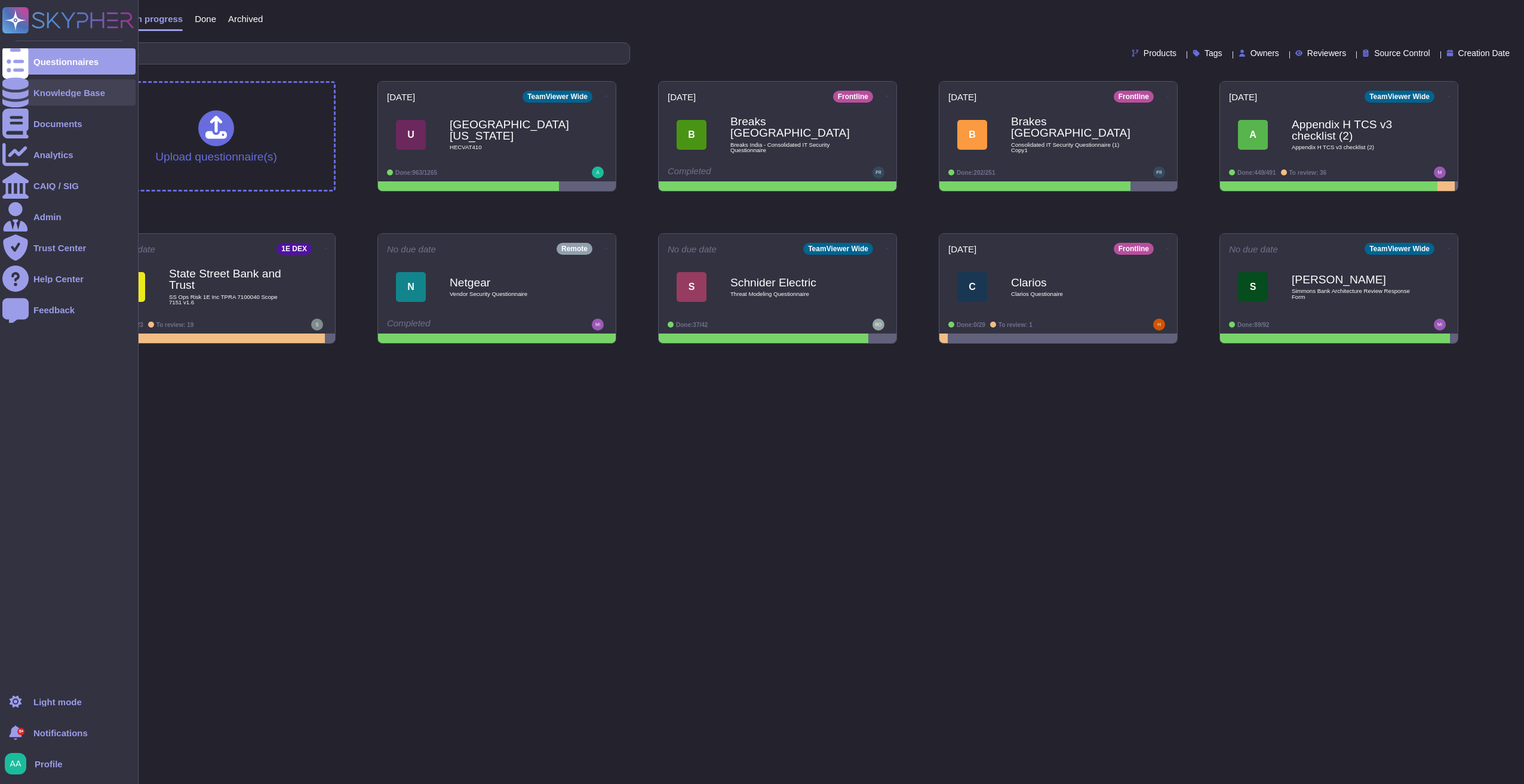
click at [15, 85] on div at bounding box center [15, 92] width 26 height 26
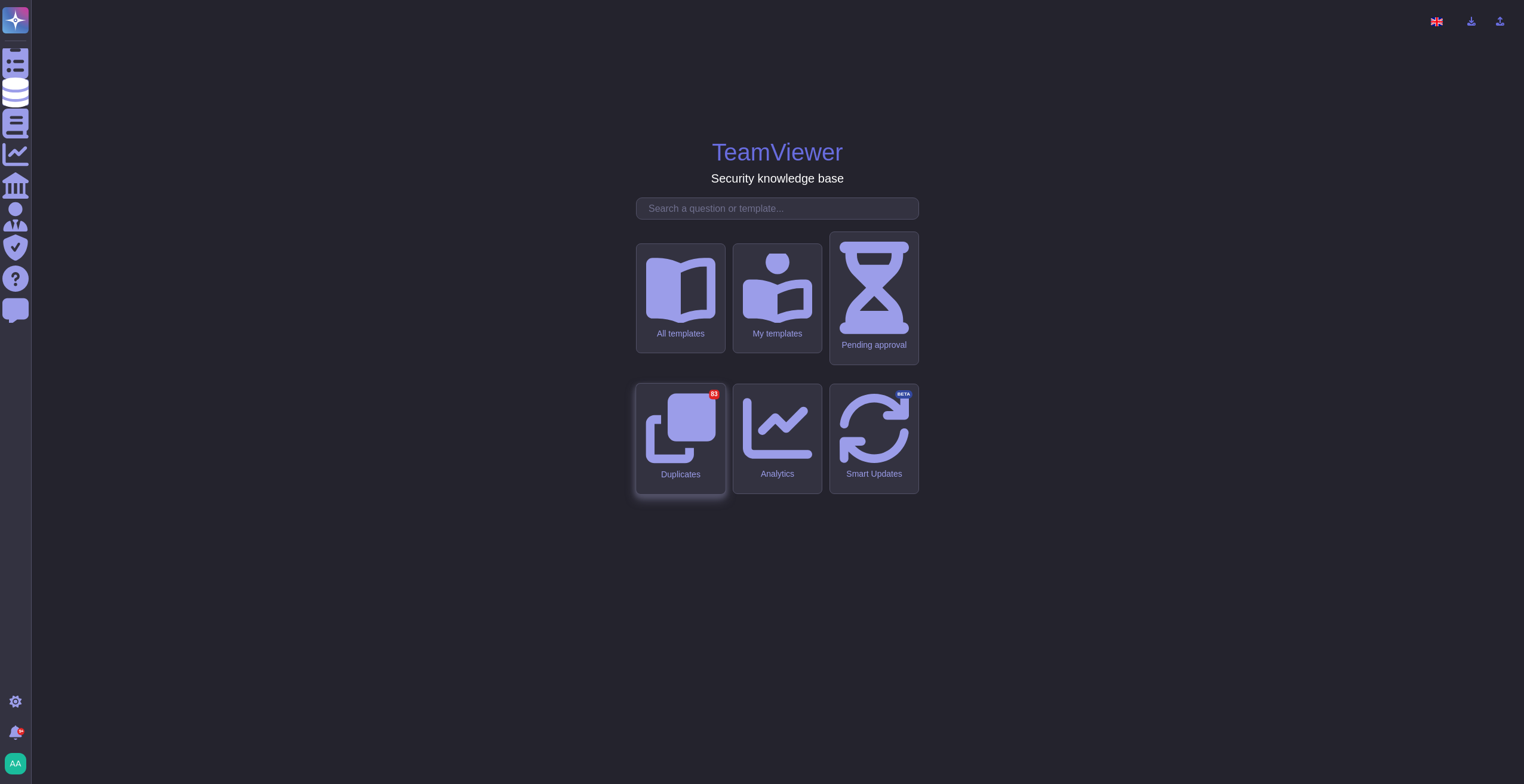
click at [690, 439] on icon at bounding box center [680, 428] width 70 height 70
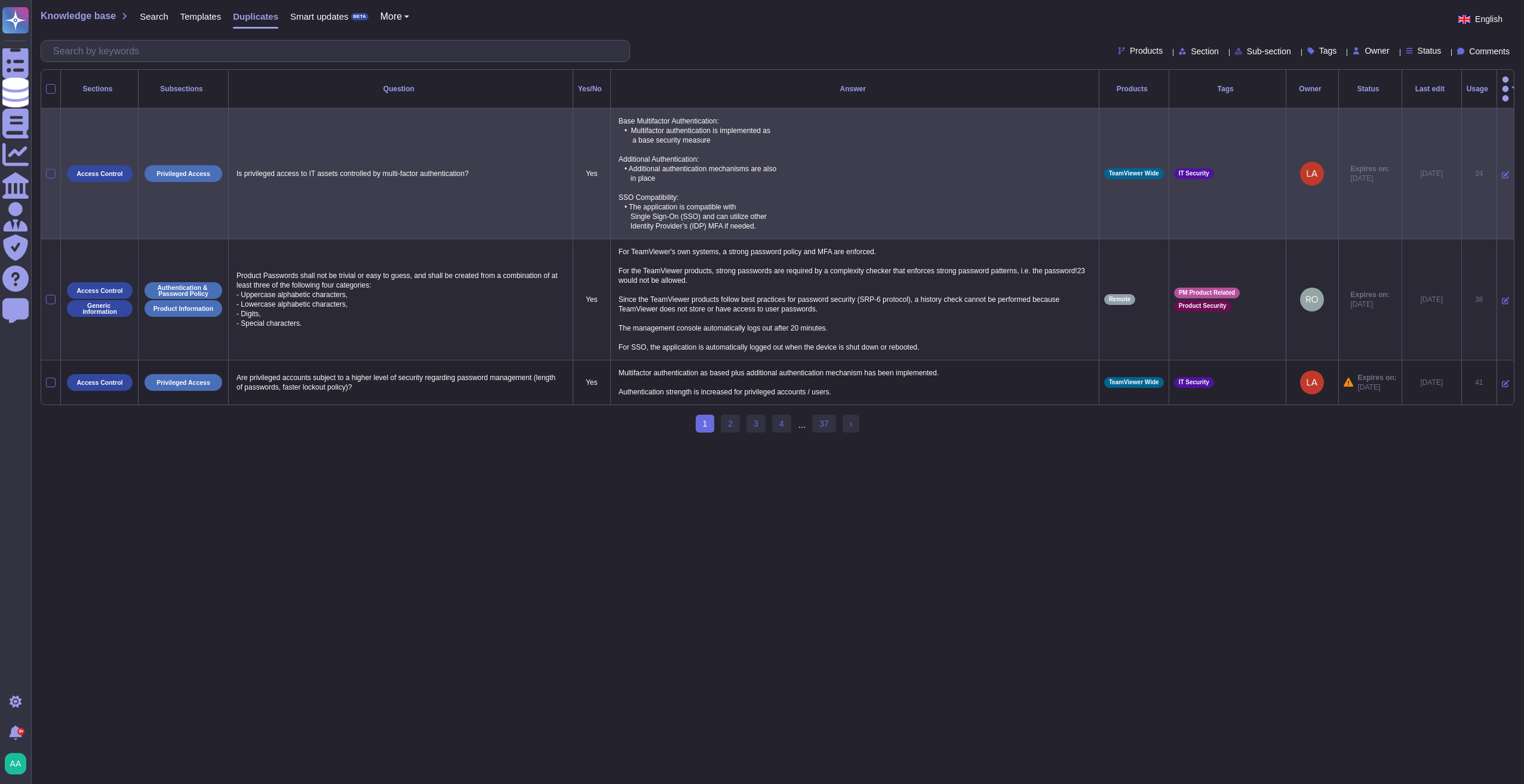
click at [50, 169] on div at bounding box center [51, 174] width 10 height 10
click at [0, 0] on input "checkbox" at bounding box center [0, 0] width 0 height 0
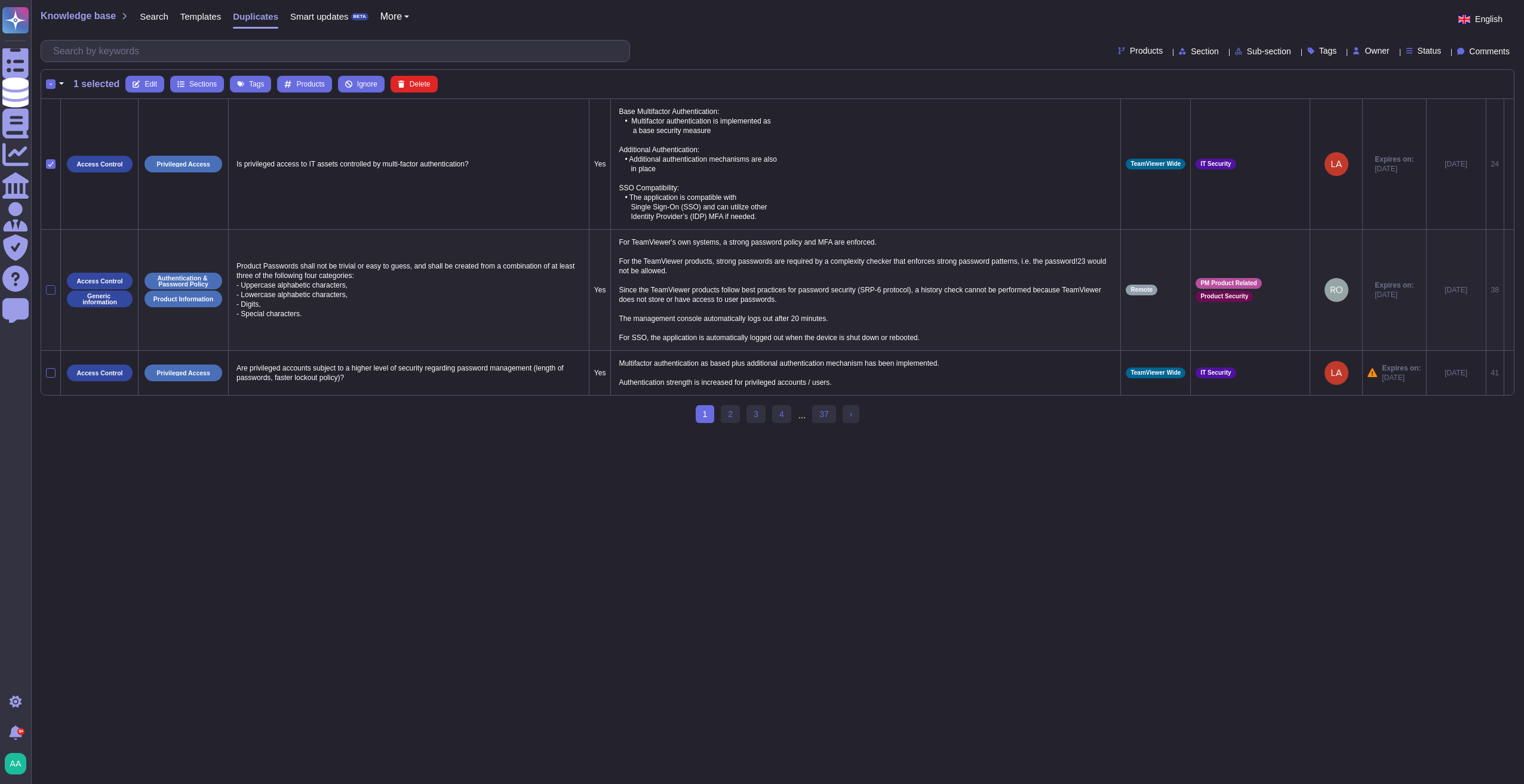
click at [50, 292] on div at bounding box center [51, 290] width 10 height 10
click at [0, 0] on input "checkbox" at bounding box center [0, 0] width 0 height 0
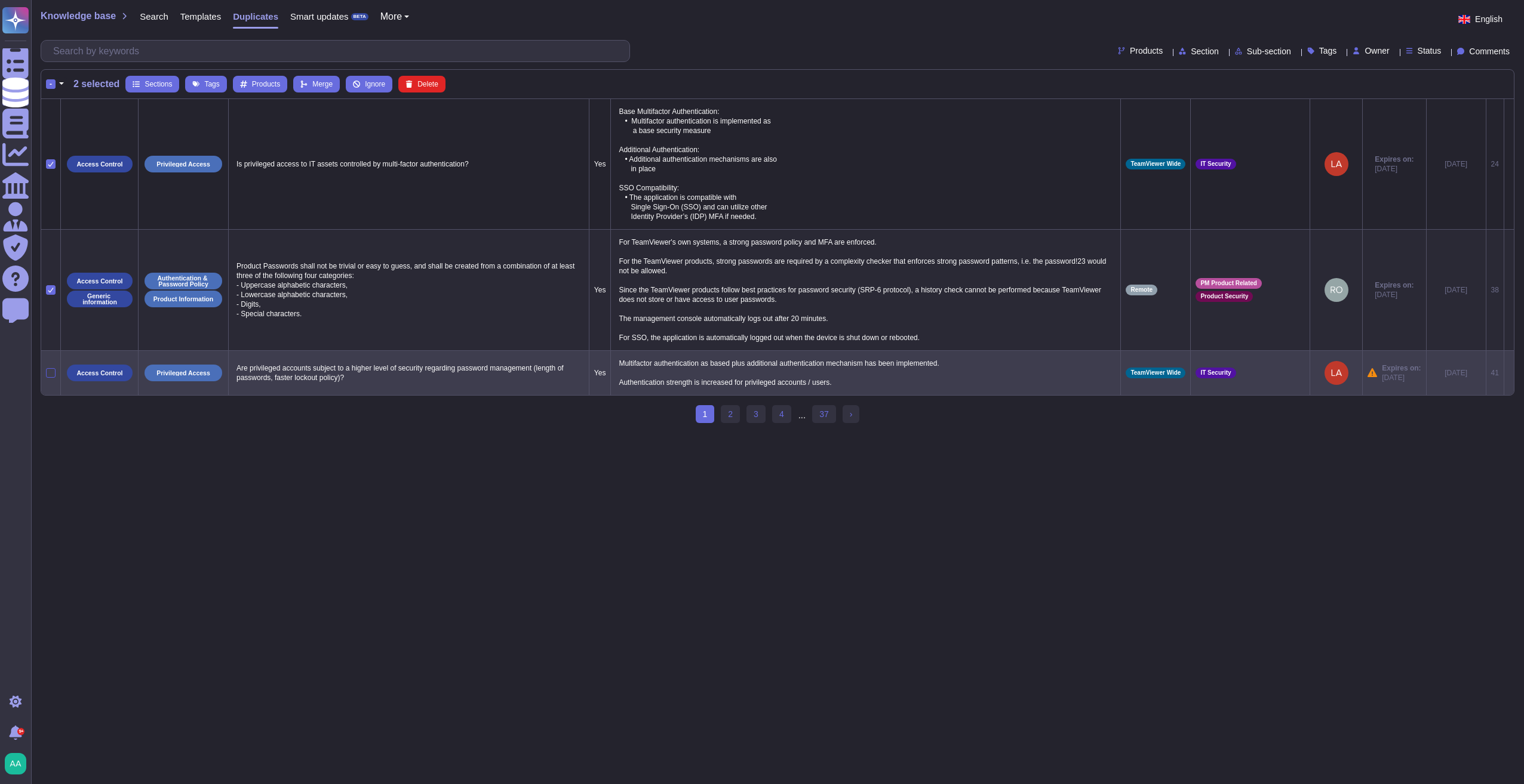
click at [48, 370] on div at bounding box center [51, 373] width 10 height 10
click at [0, 0] on input "checkbox" at bounding box center [0, 0] width 0 height 0
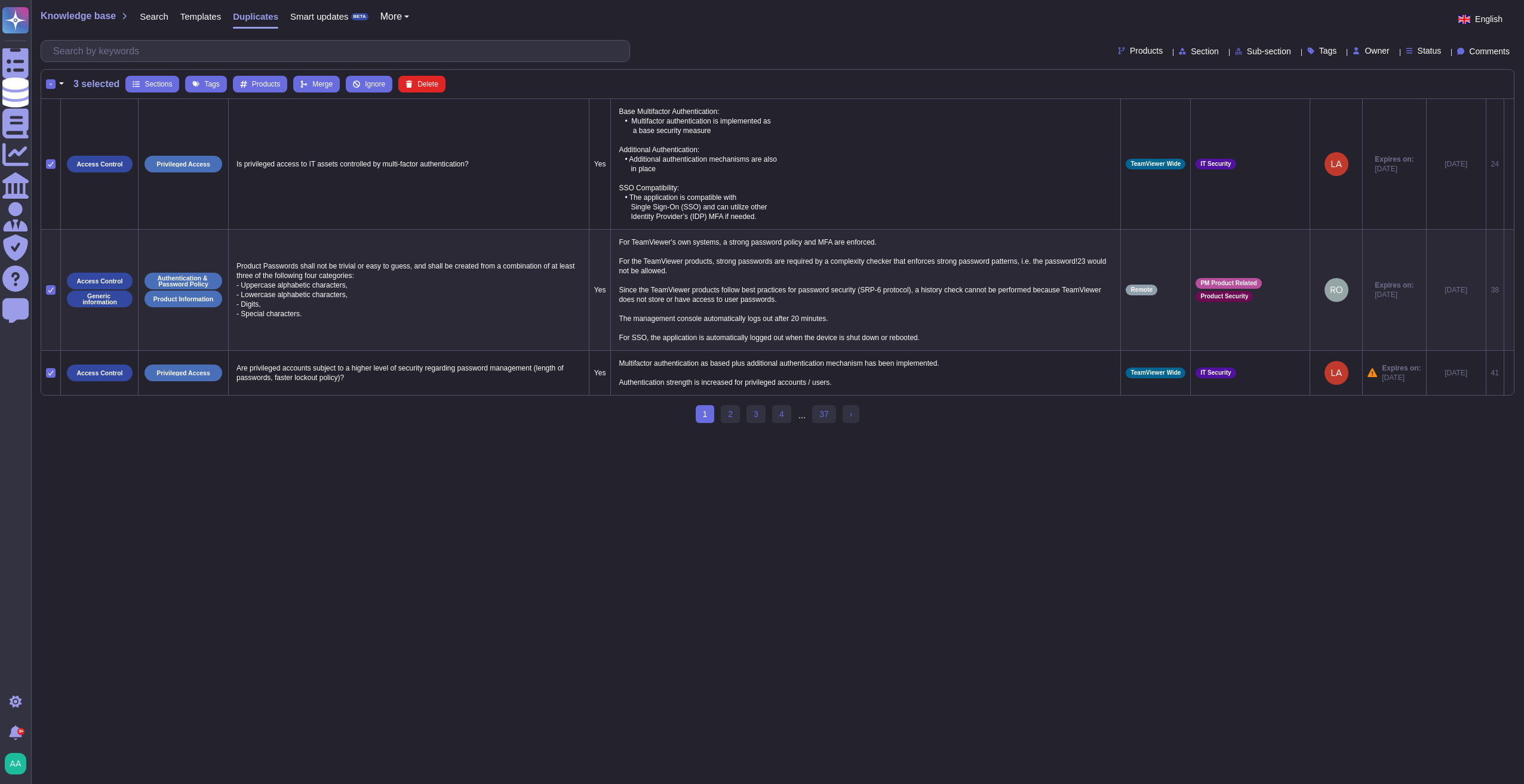
click at [318, 73] on th "- 3 selected Sections Tags Products Merge Ignore Delete" at bounding box center [777, 84] width 1473 height 30
click at [318, 82] on span "Merge" at bounding box center [322, 84] width 20 height 7
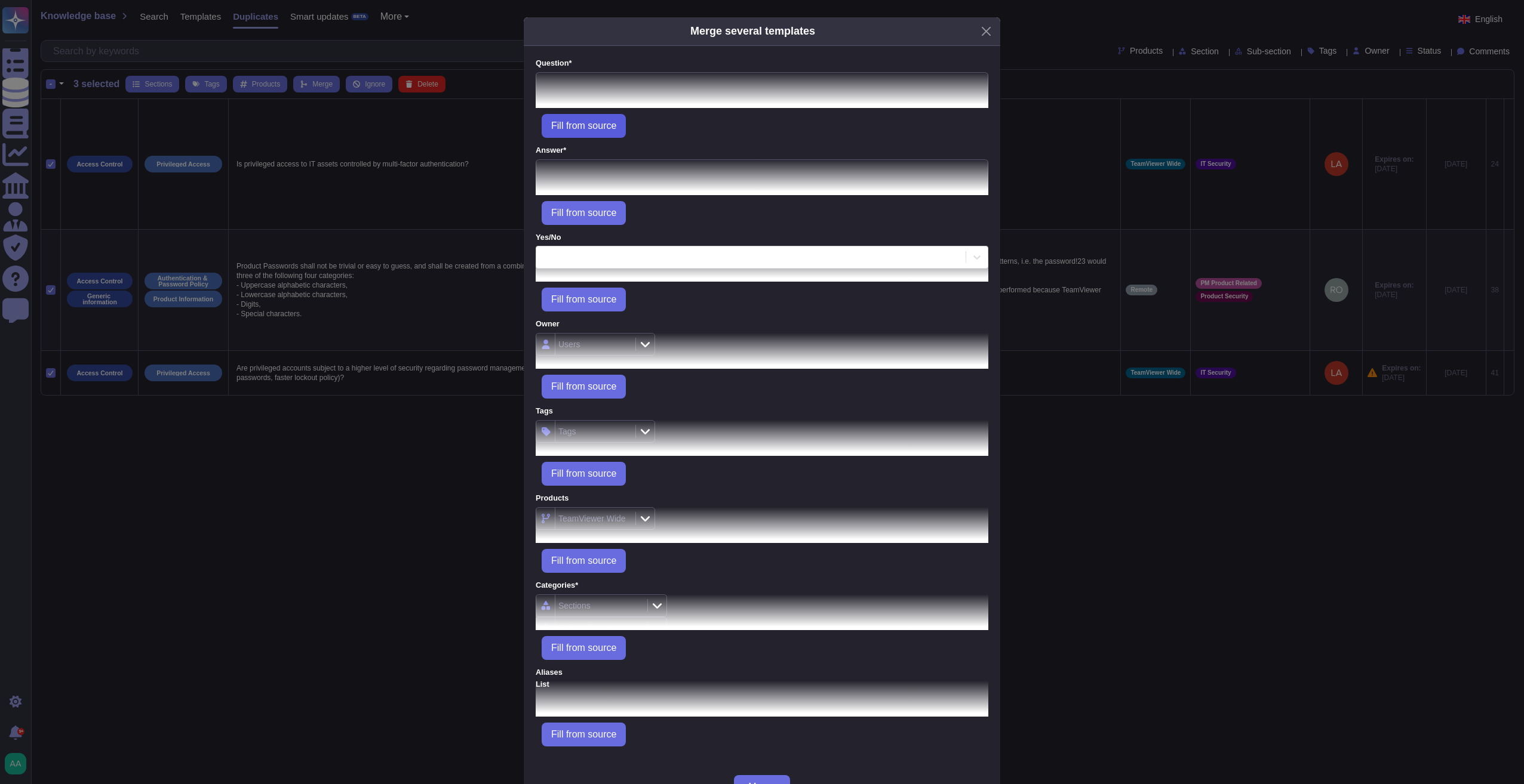
click at [600, 125] on span "Fill from source" at bounding box center [583, 126] width 65 height 10
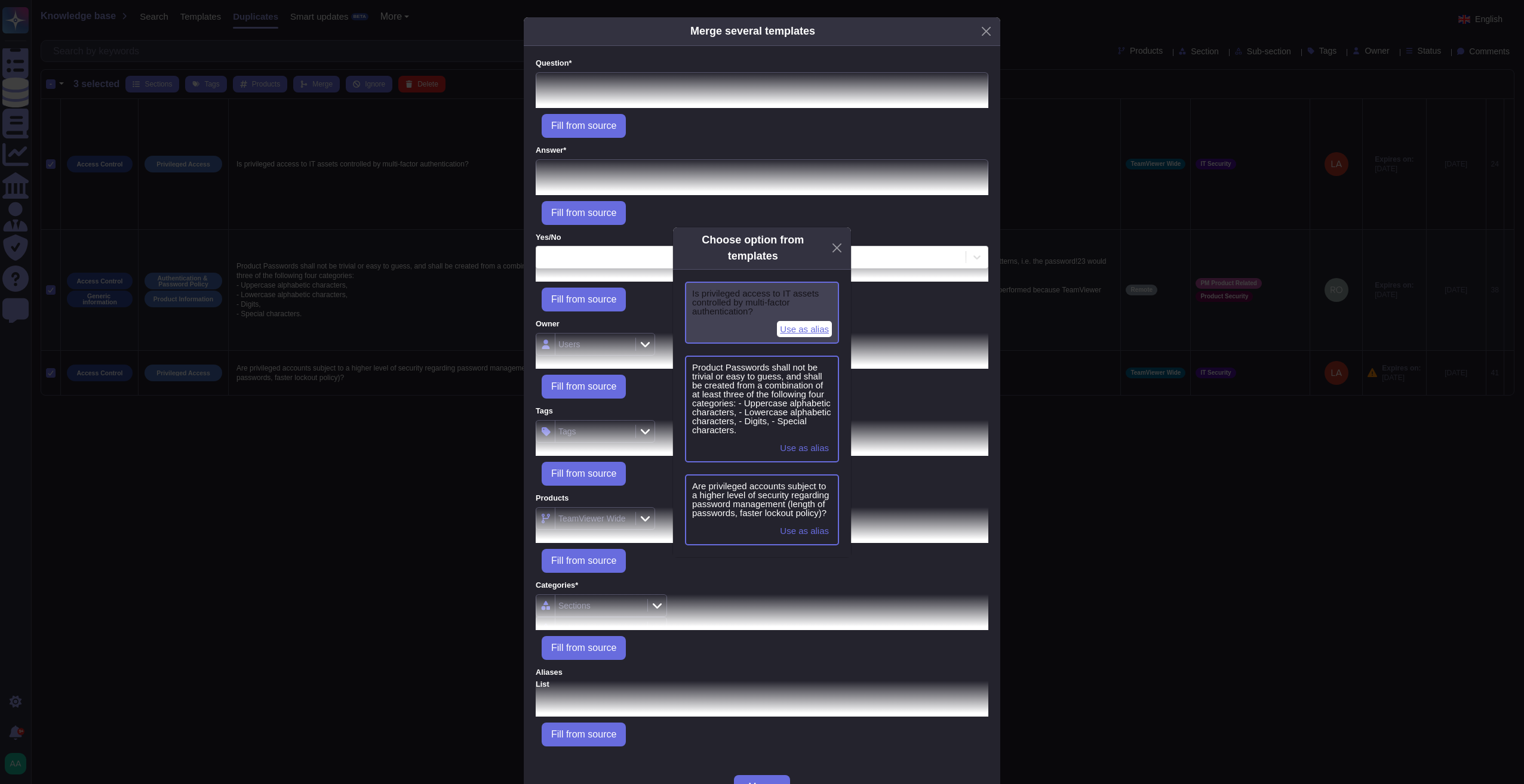
click at [799, 329] on span "Use as alias" at bounding box center [804, 329] width 55 height 16
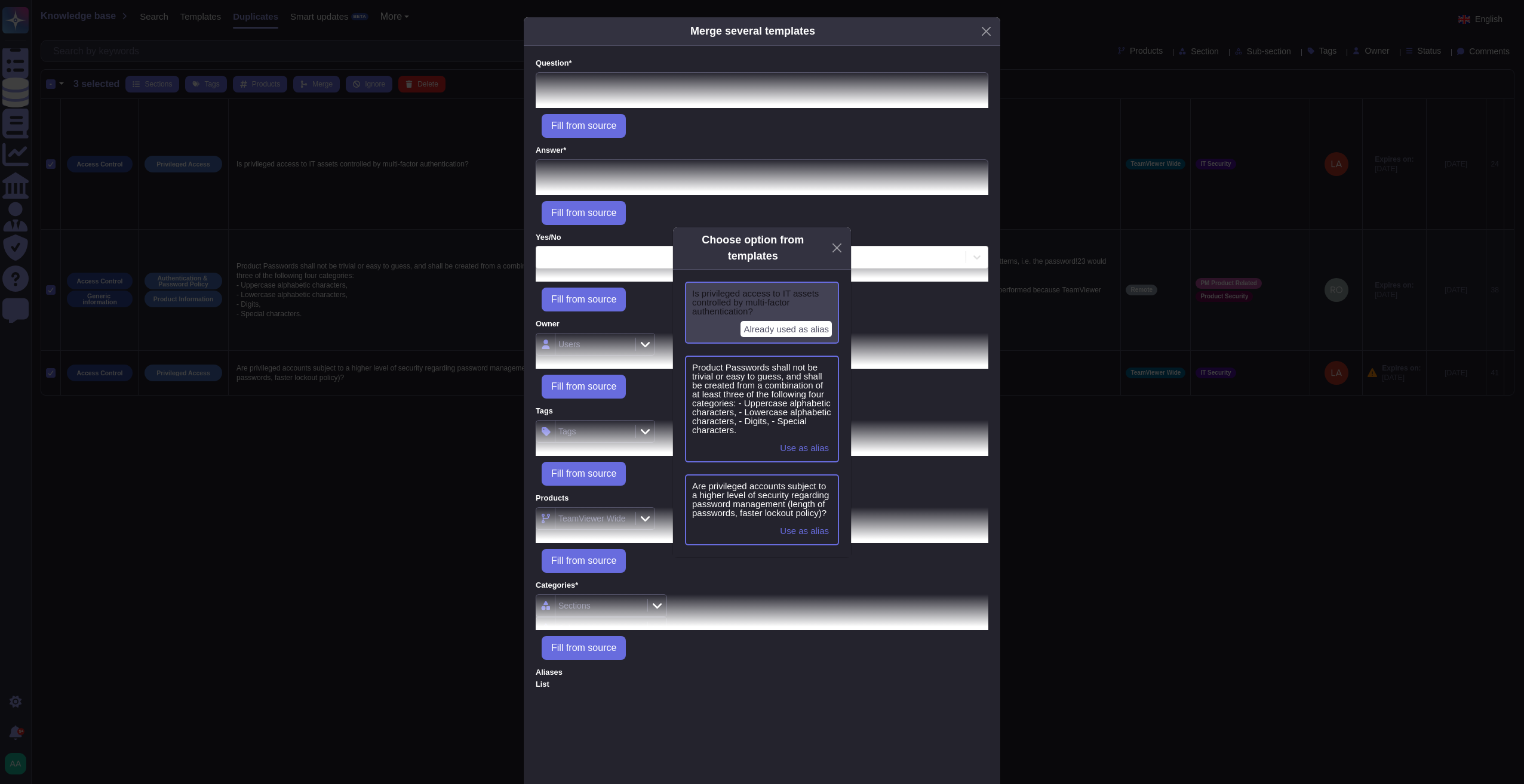
type textarea "Is privileged access to IT assets controlled by multi-factor authentication?"
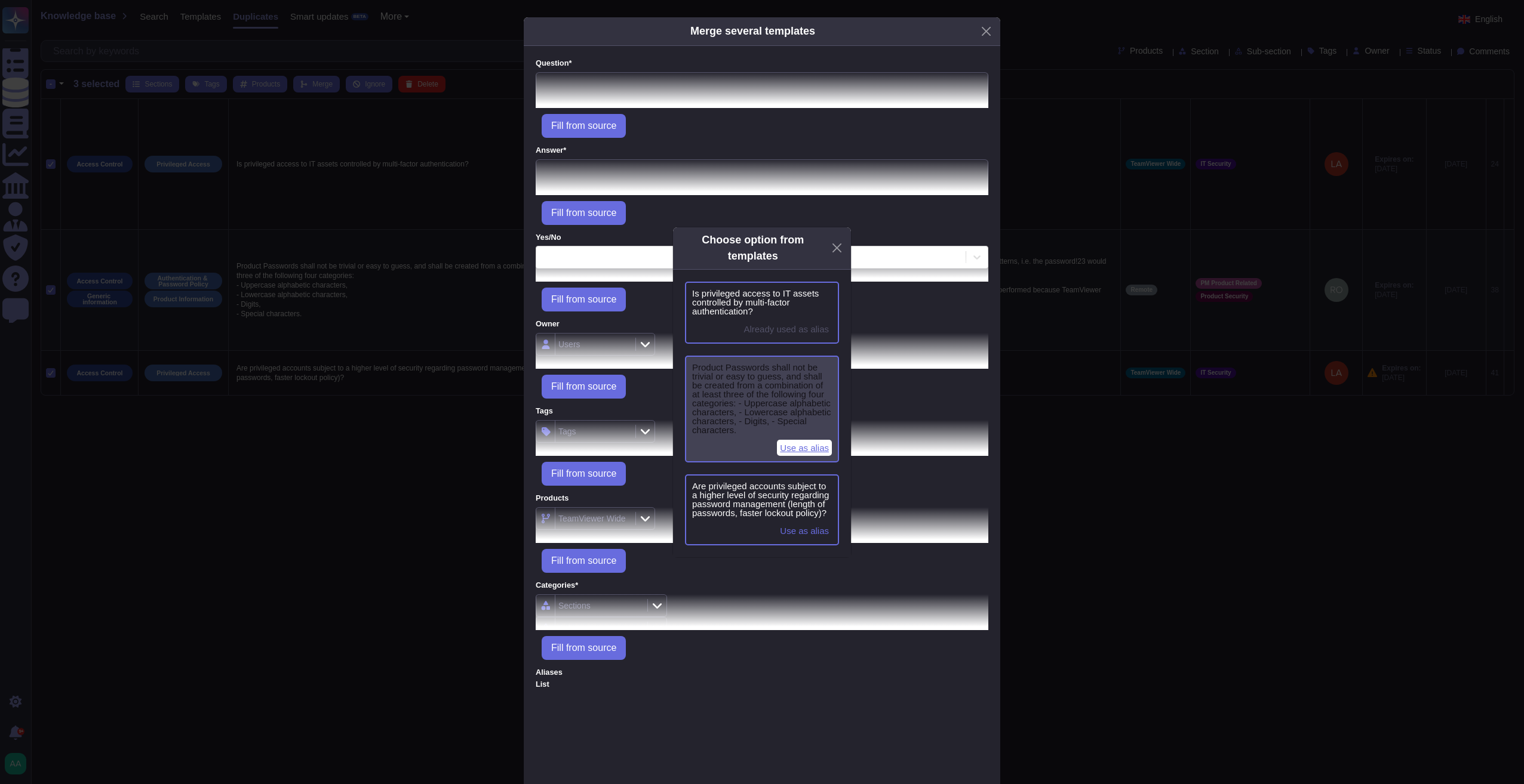
click at [803, 441] on span "Use as alias" at bounding box center [804, 447] width 55 height 16
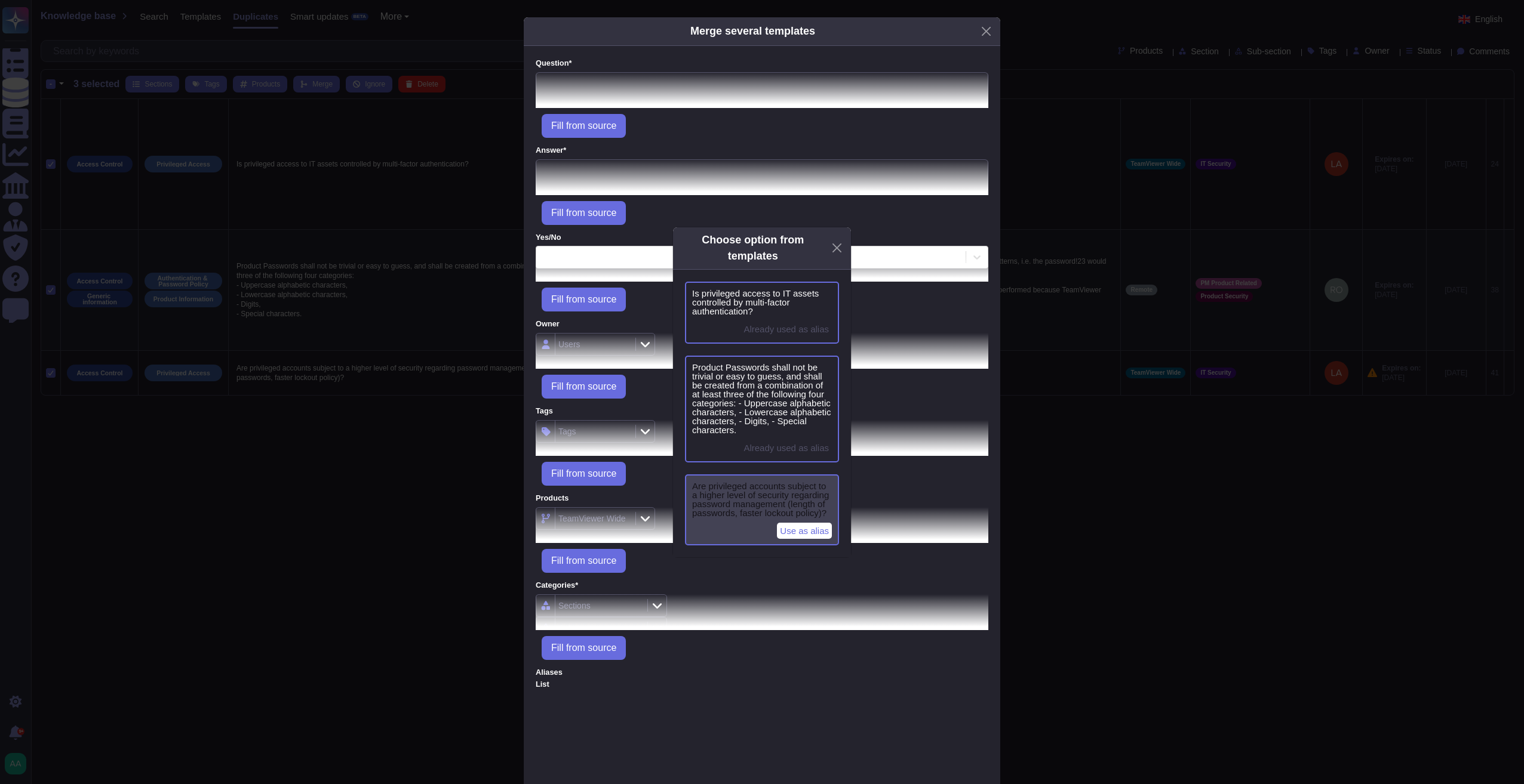
type textarea "Product Passwords shall not be trivial or easy to guess, and shall be created f…"
click at [811, 526] on span "Use as alias" at bounding box center [804, 530] width 55 height 16
type textarea "Are privileged accounts subject to a higher level of security regarding passwor…"
click at [659, 168] on div "Choose option from templates Is privileged access to IT assets controlled by mu…" at bounding box center [762, 392] width 1524 height 784
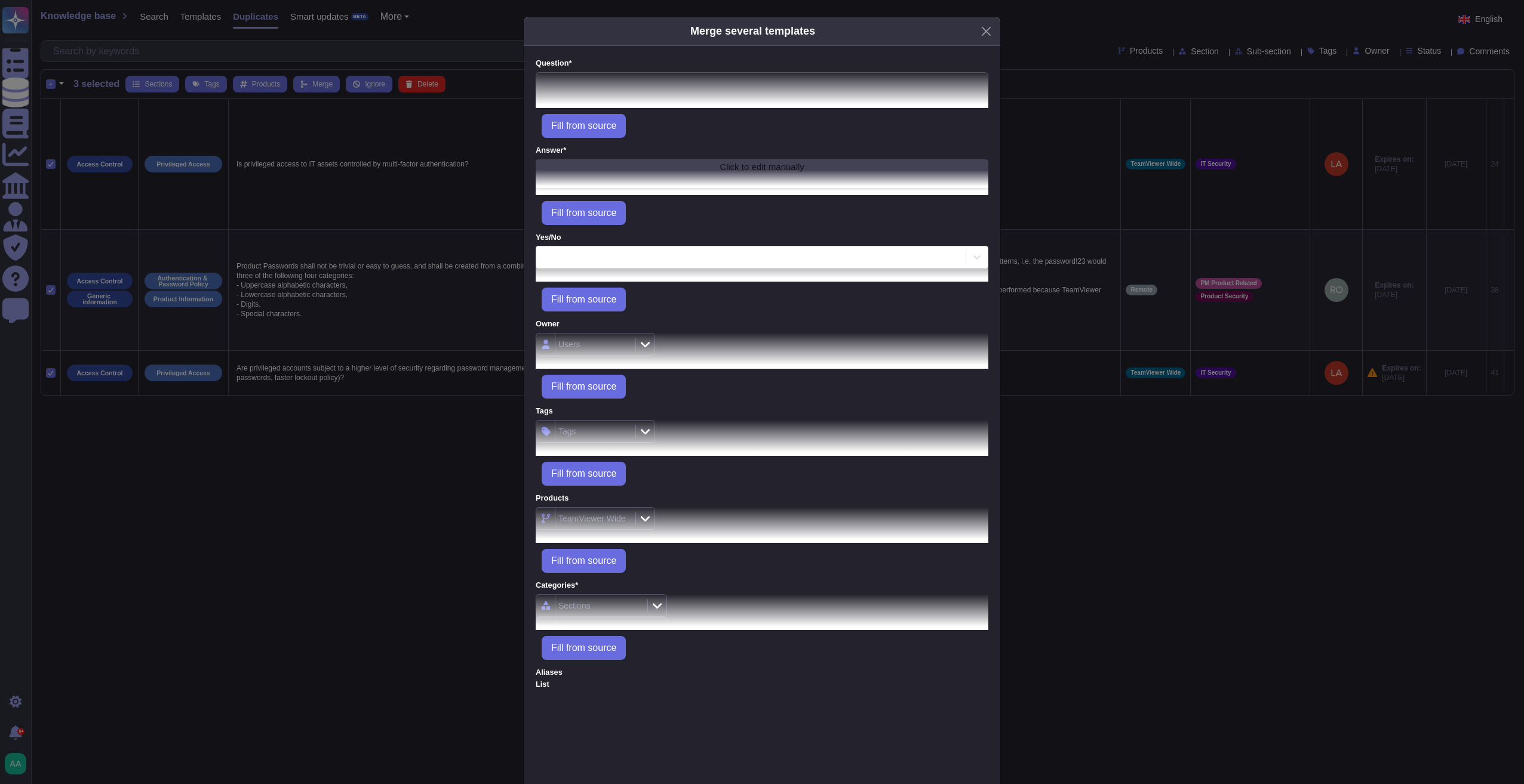
click at [750, 160] on div "Click to edit manually" at bounding box center [762, 174] width 453 height 29
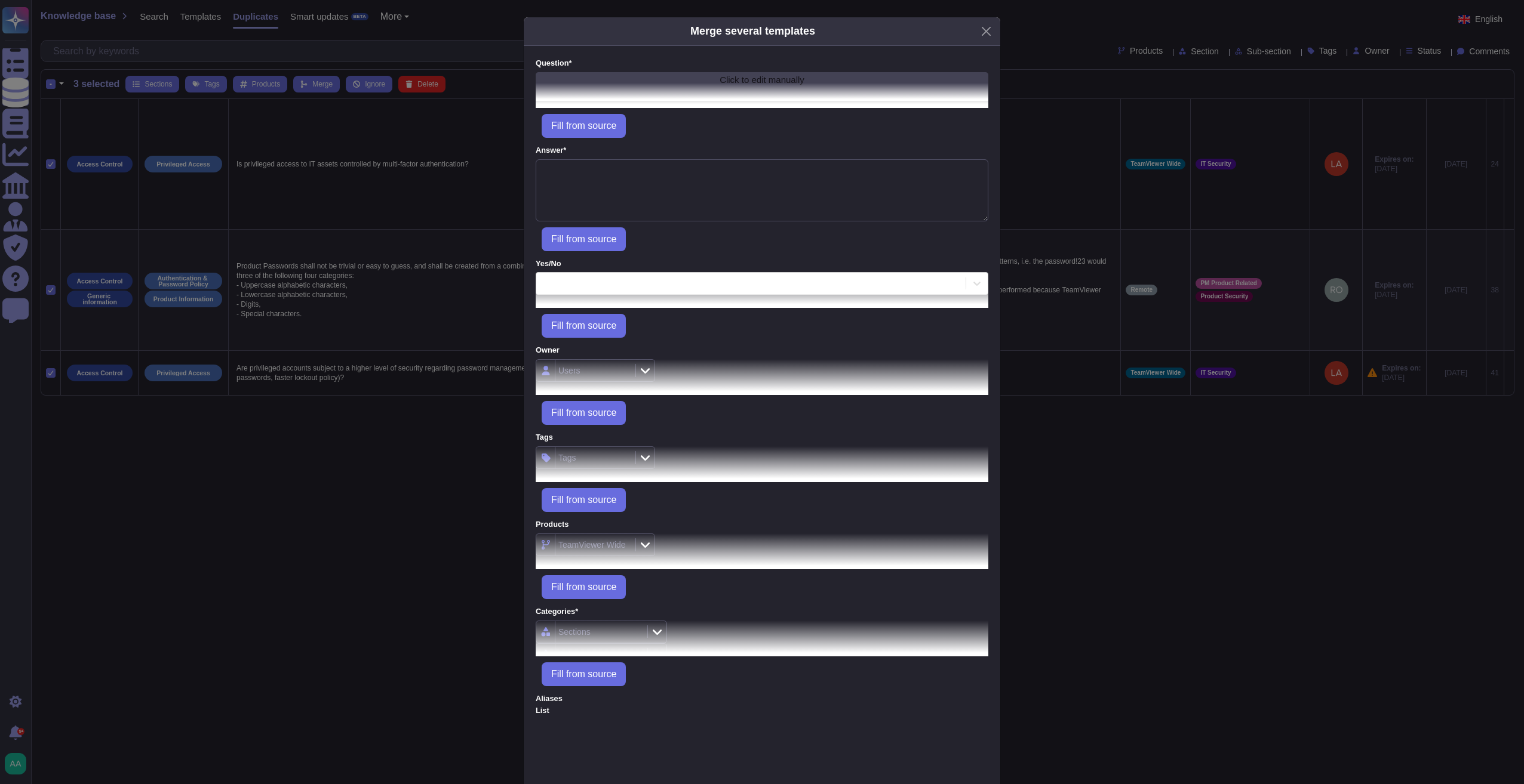
click at [756, 73] on div "Click to edit manually" at bounding box center [762, 86] width 453 height 29
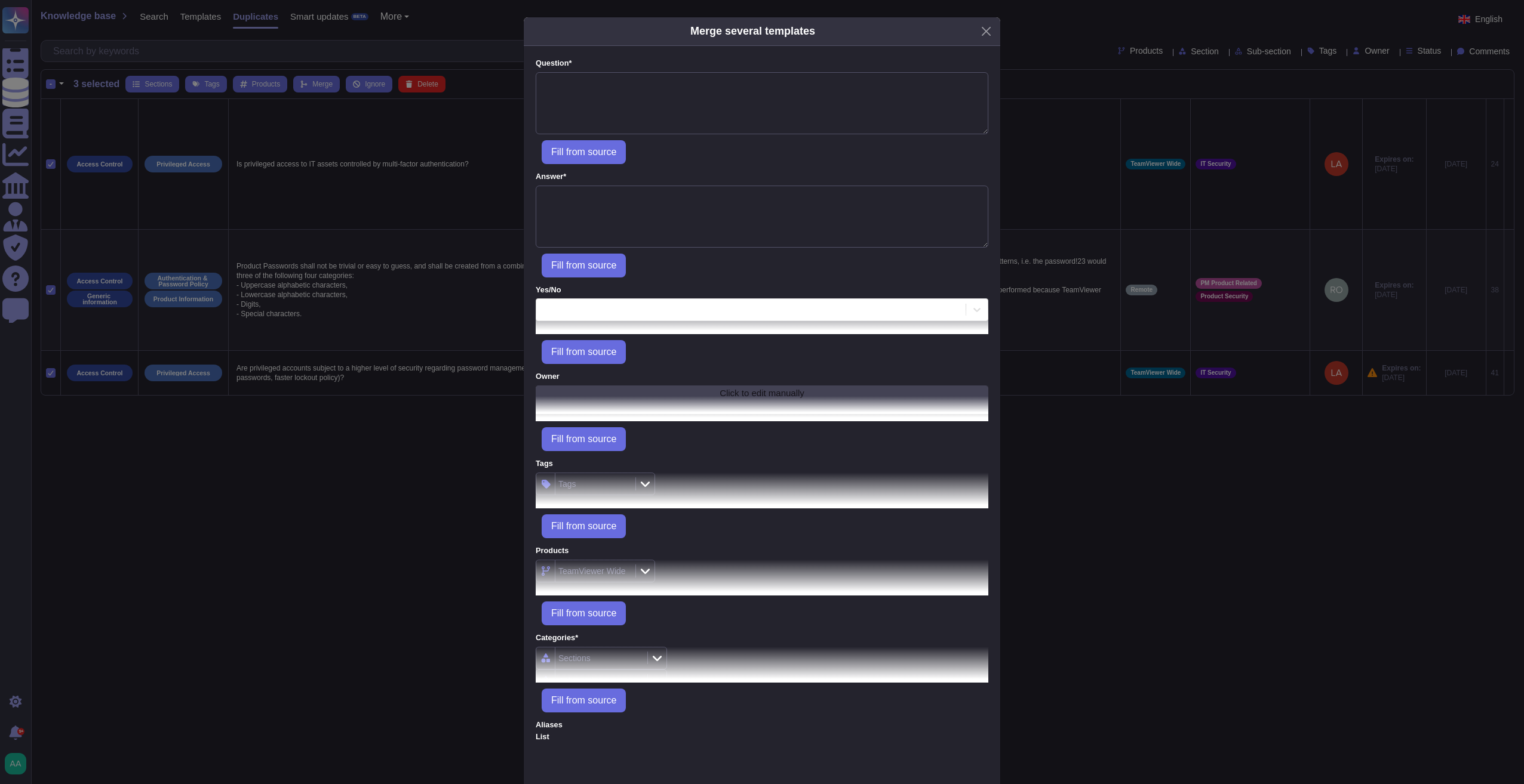
click at [732, 389] on div "Click to edit manually" at bounding box center [762, 400] width 453 height 29
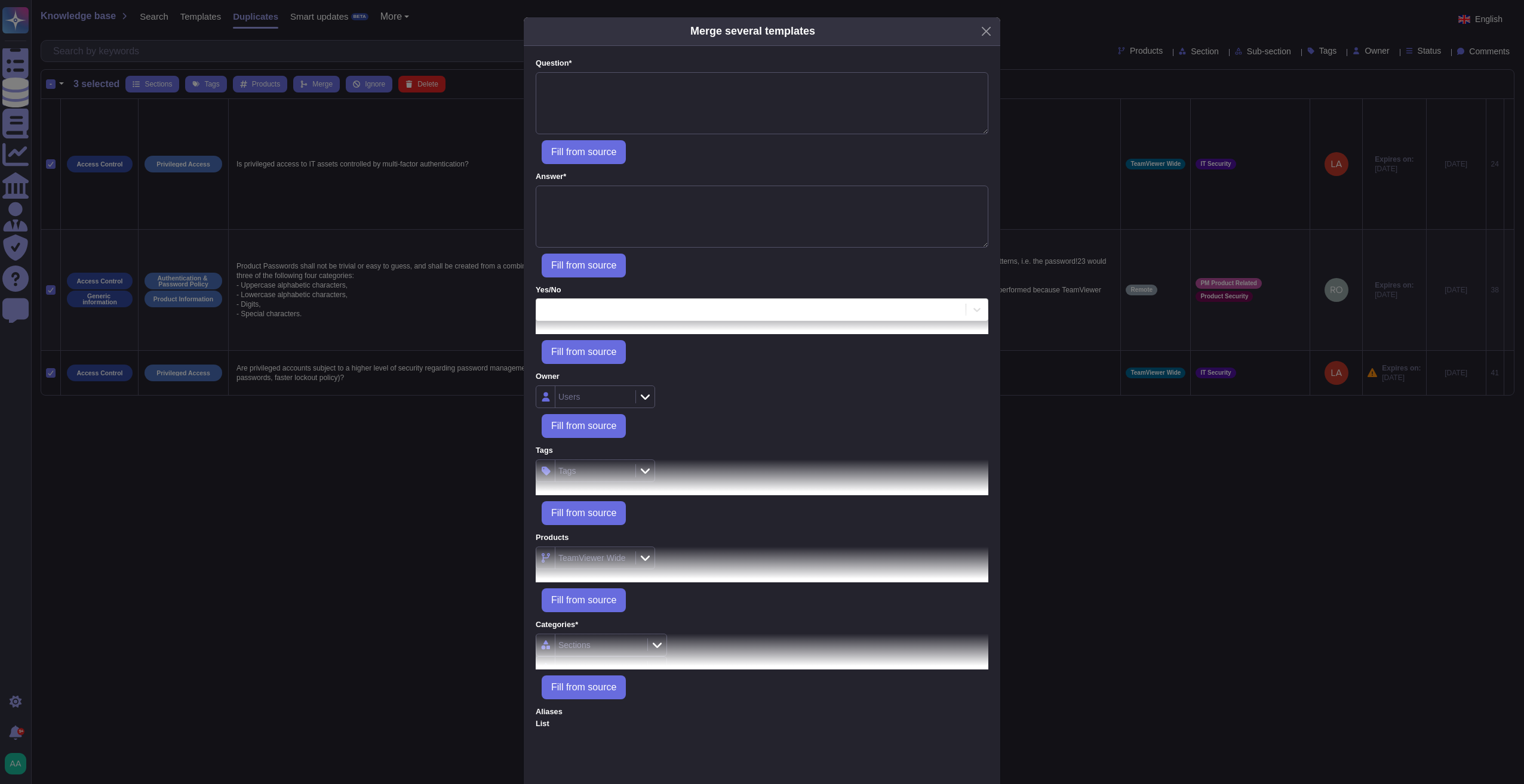
click at [638, 391] on div at bounding box center [645, 397] width 19 height 13
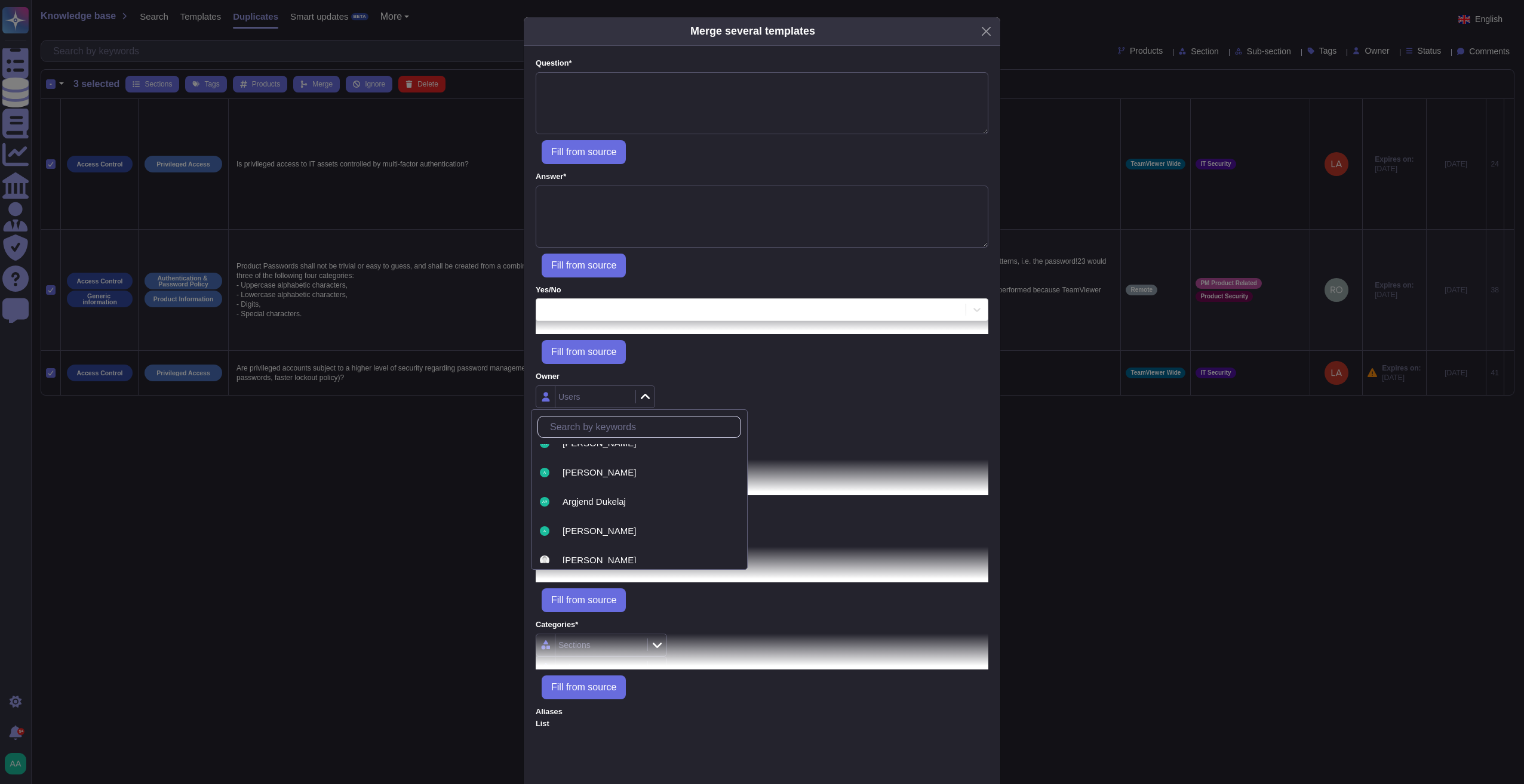
scroll to position [299, 0]
click at [768, 382] on div "Owner Users Fill from source" at bounding box center [762, 404] width 453 height 67
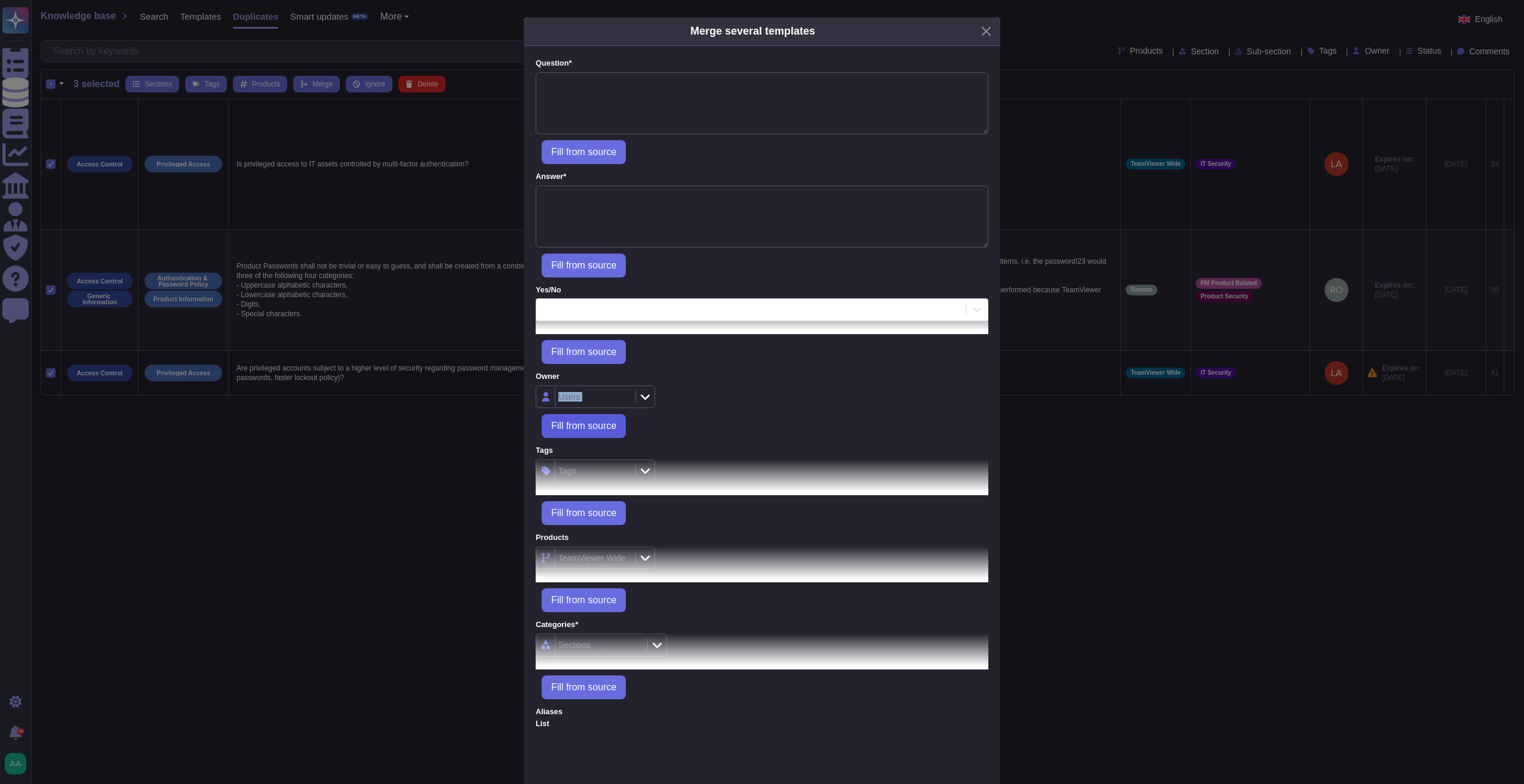
click at [573, 424] on span "Fill from source" at bounding box center [583, 426] width 65 height 10
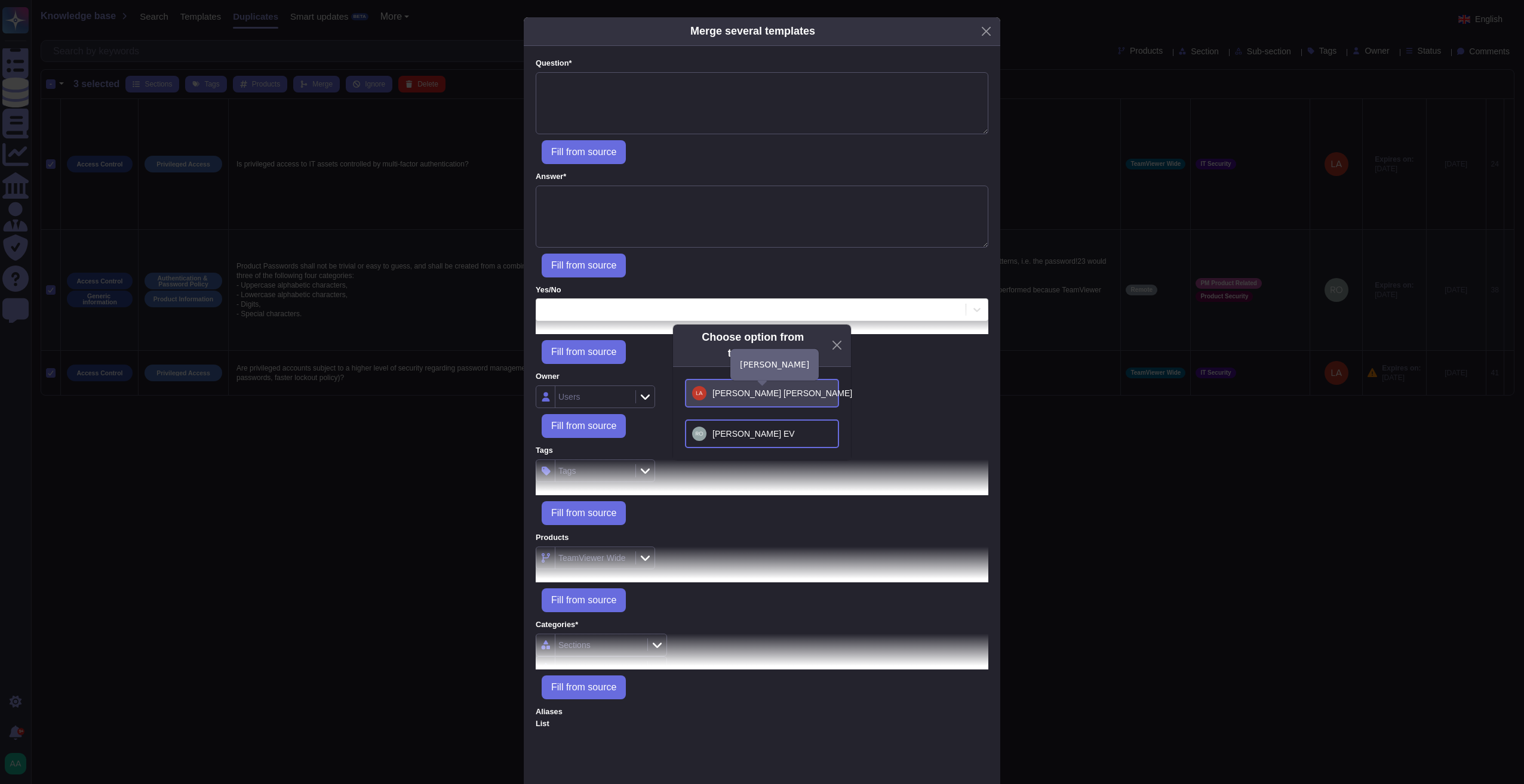
click at [799, 398] on div "Lars Thierolf" at bounding box center [761, 393] width 140 height 14
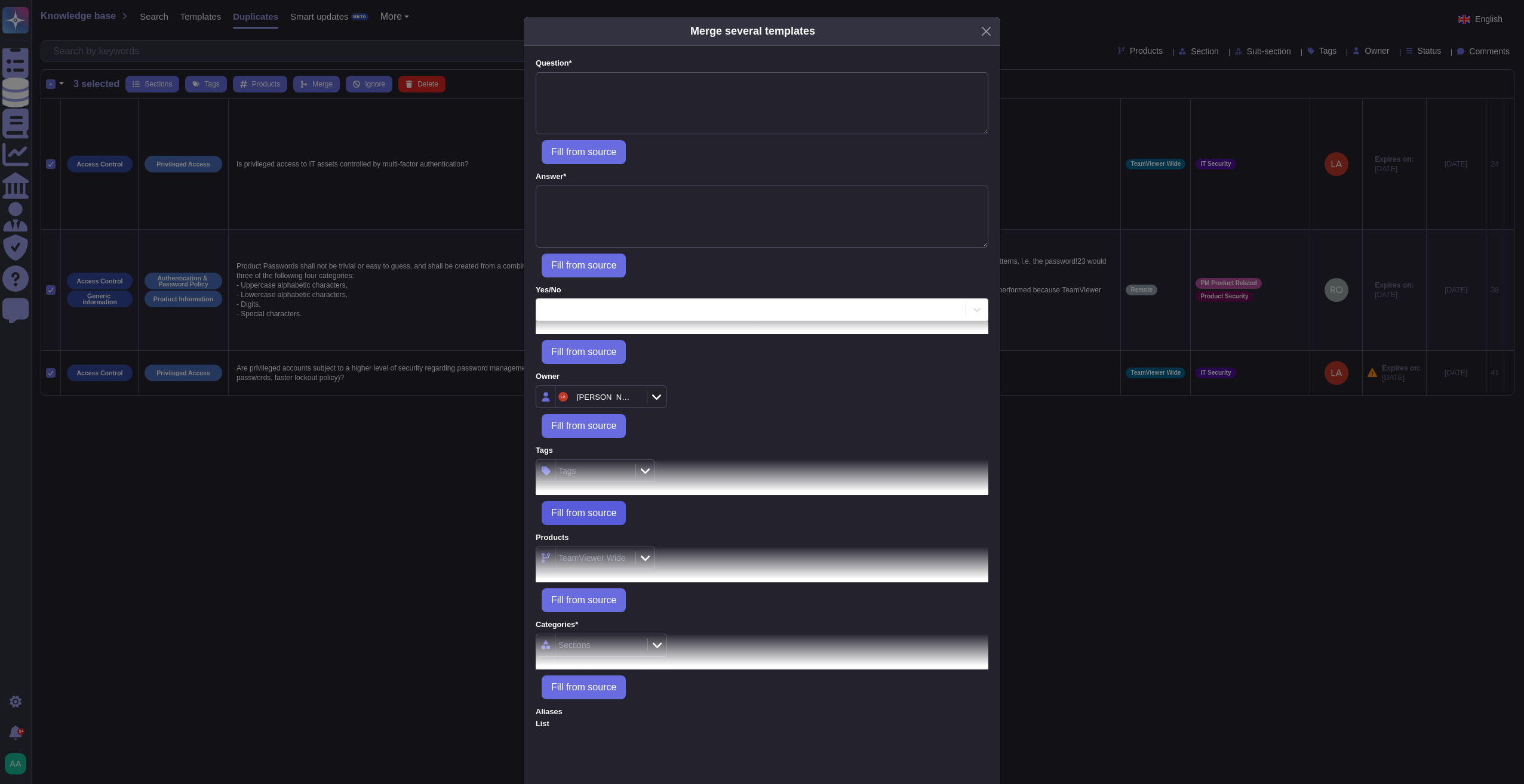
click at [589, 502] on button "Fill from source" at bounding box center [583, 514] width 84 height 24
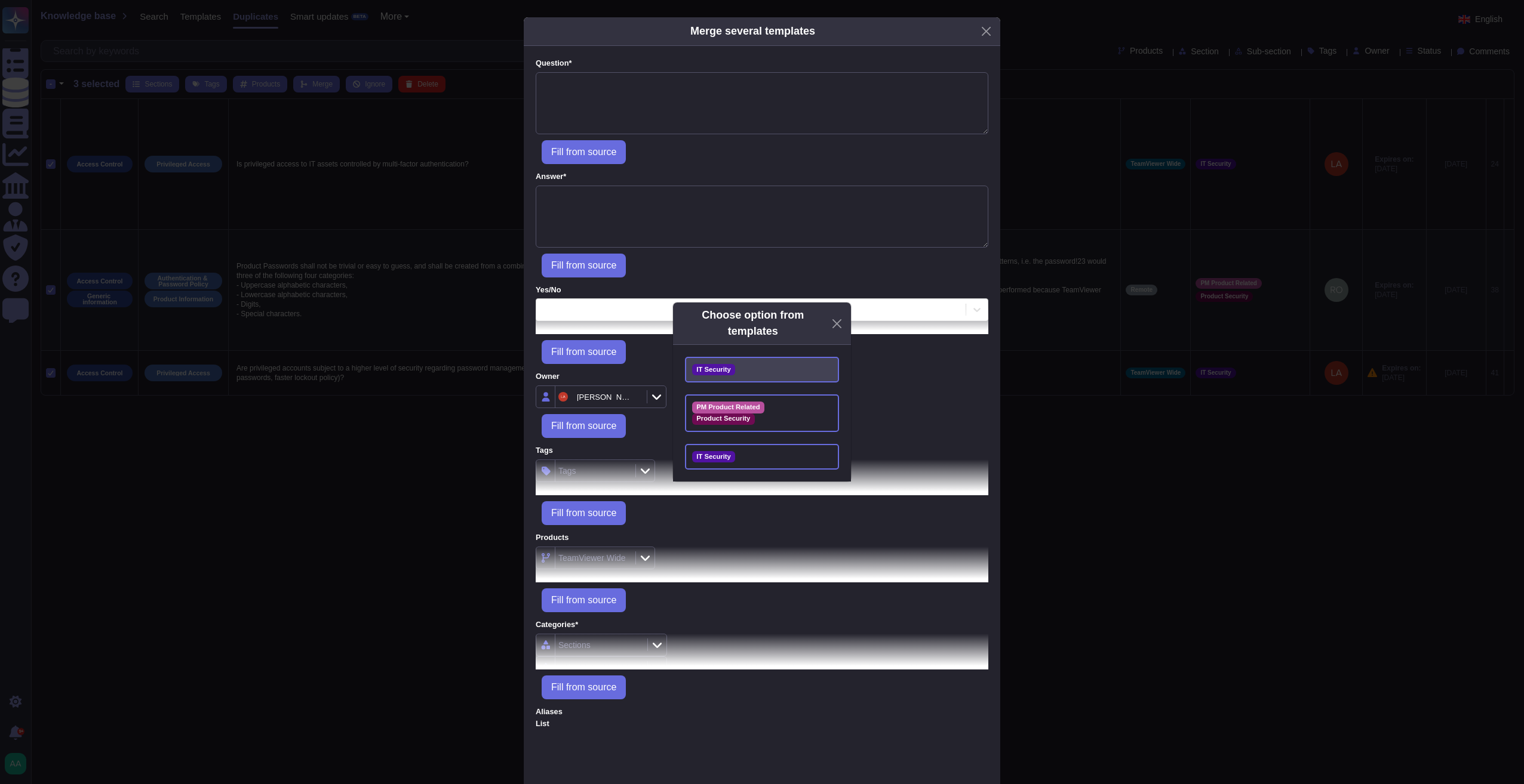
click at [783, 365] on div "IT Security" at bounding box center [761, 370] width 154 height 26
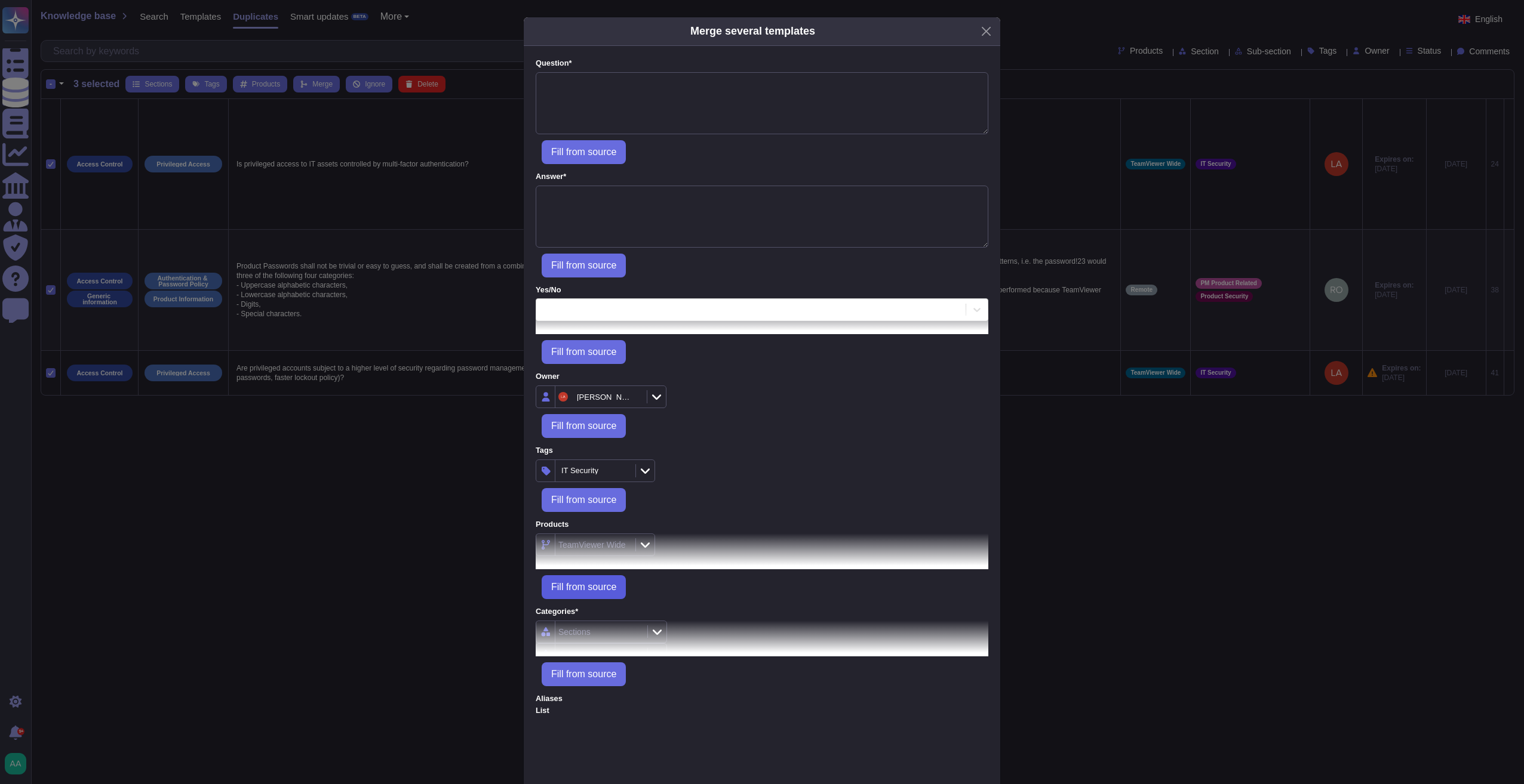
click at [583, 583] on span "Fill from source" at bounding box center [583, 587] width 65 height 10
click at [584, 671] on span "Fill from source" at bounding box center [583, 674] width 65 height 10
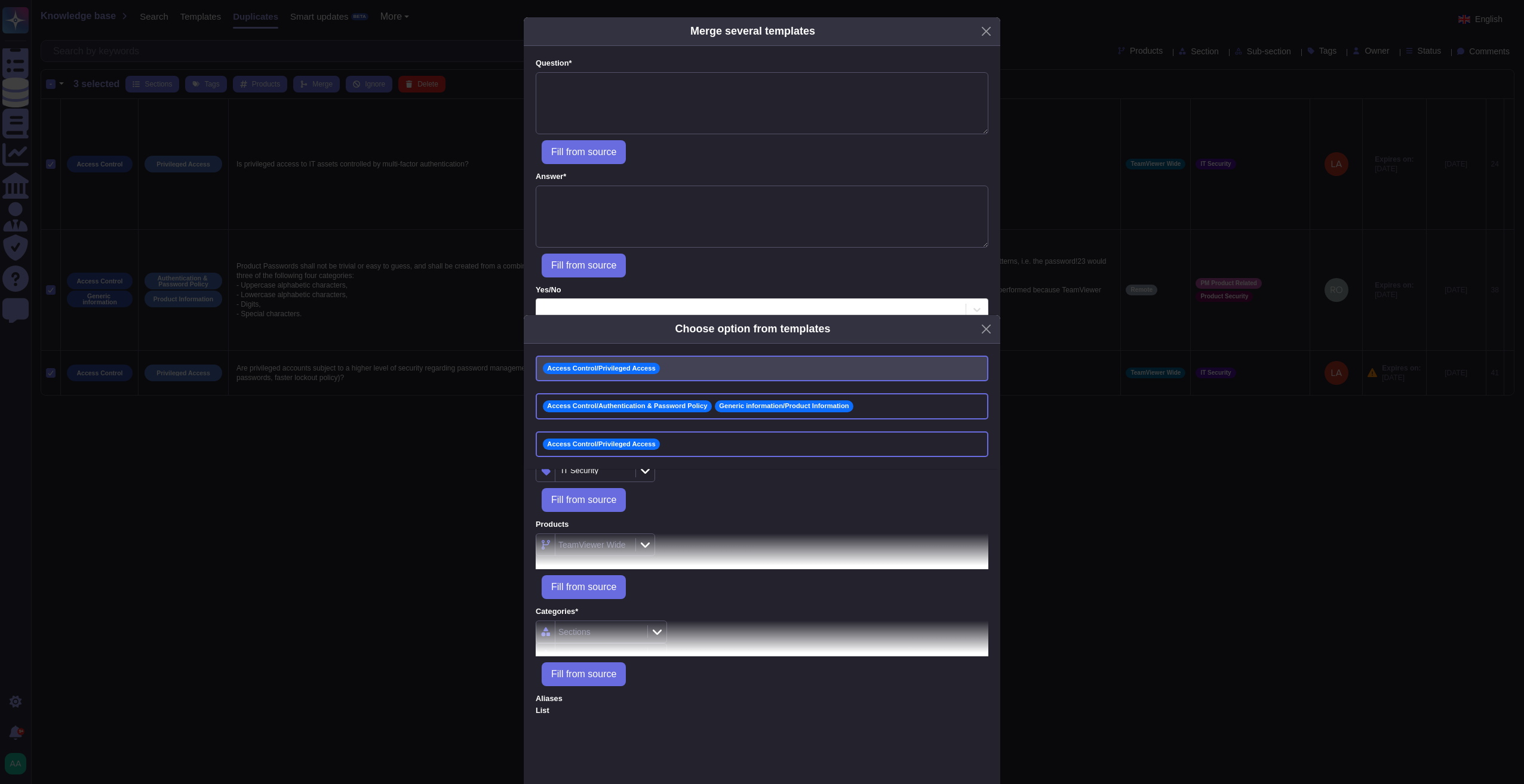
click at [636, 373] on span "Access Control/Privileged Access" at bounding box center [601, 368] width 117 height 11
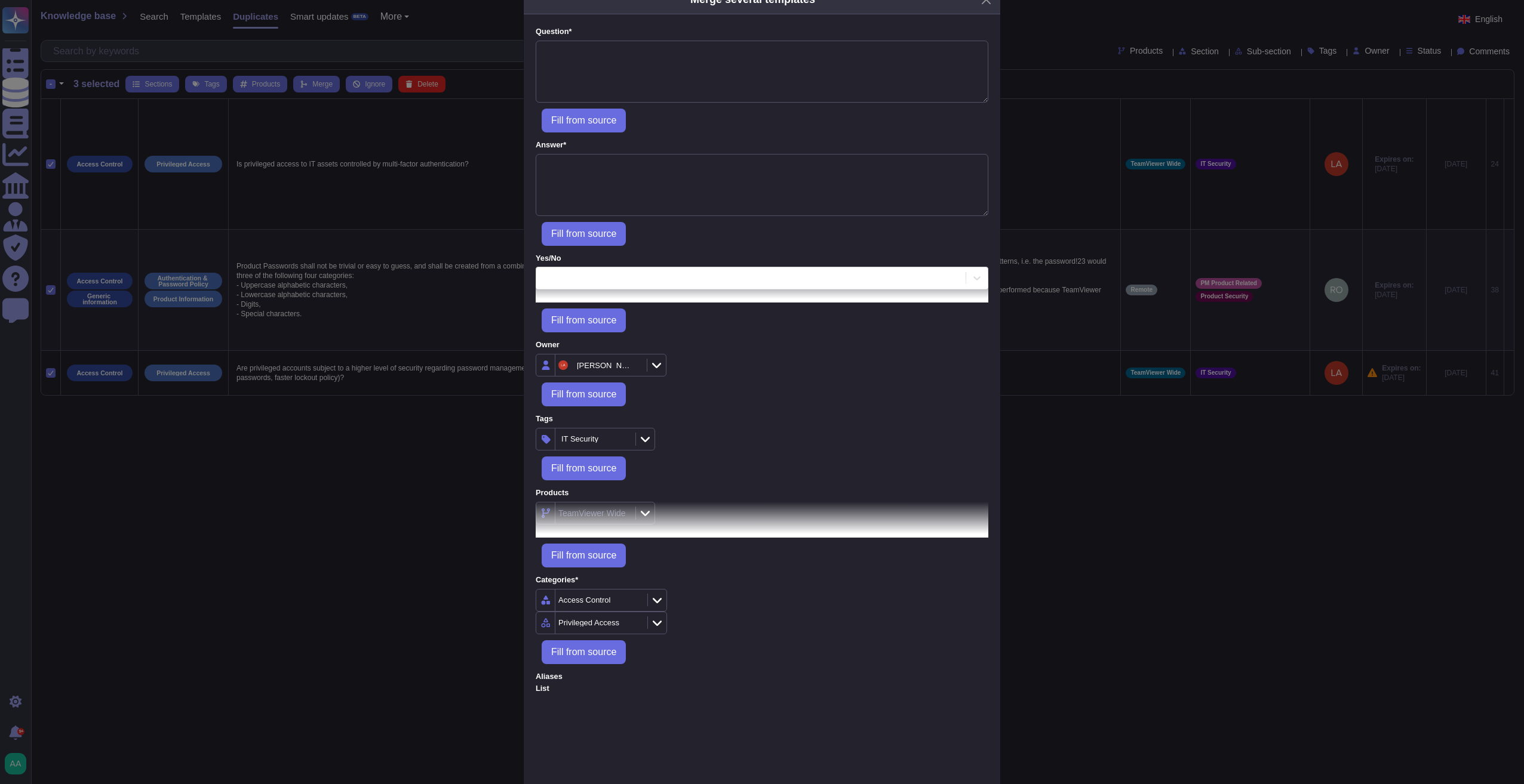
scroll to position [0, 0]
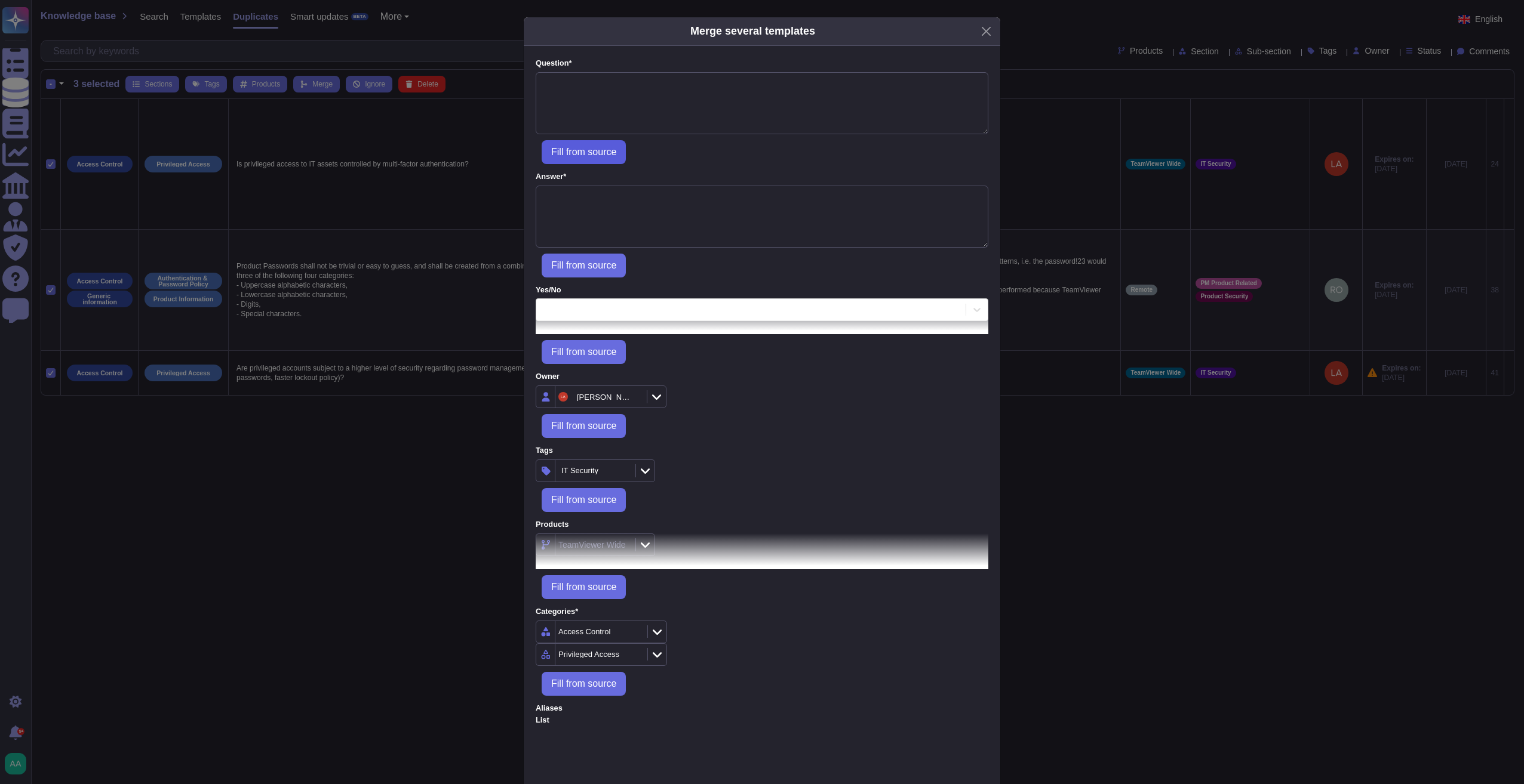
click at [588, 152] on span "Fill from source" at bounding box center [583, 152] width 65 height 10
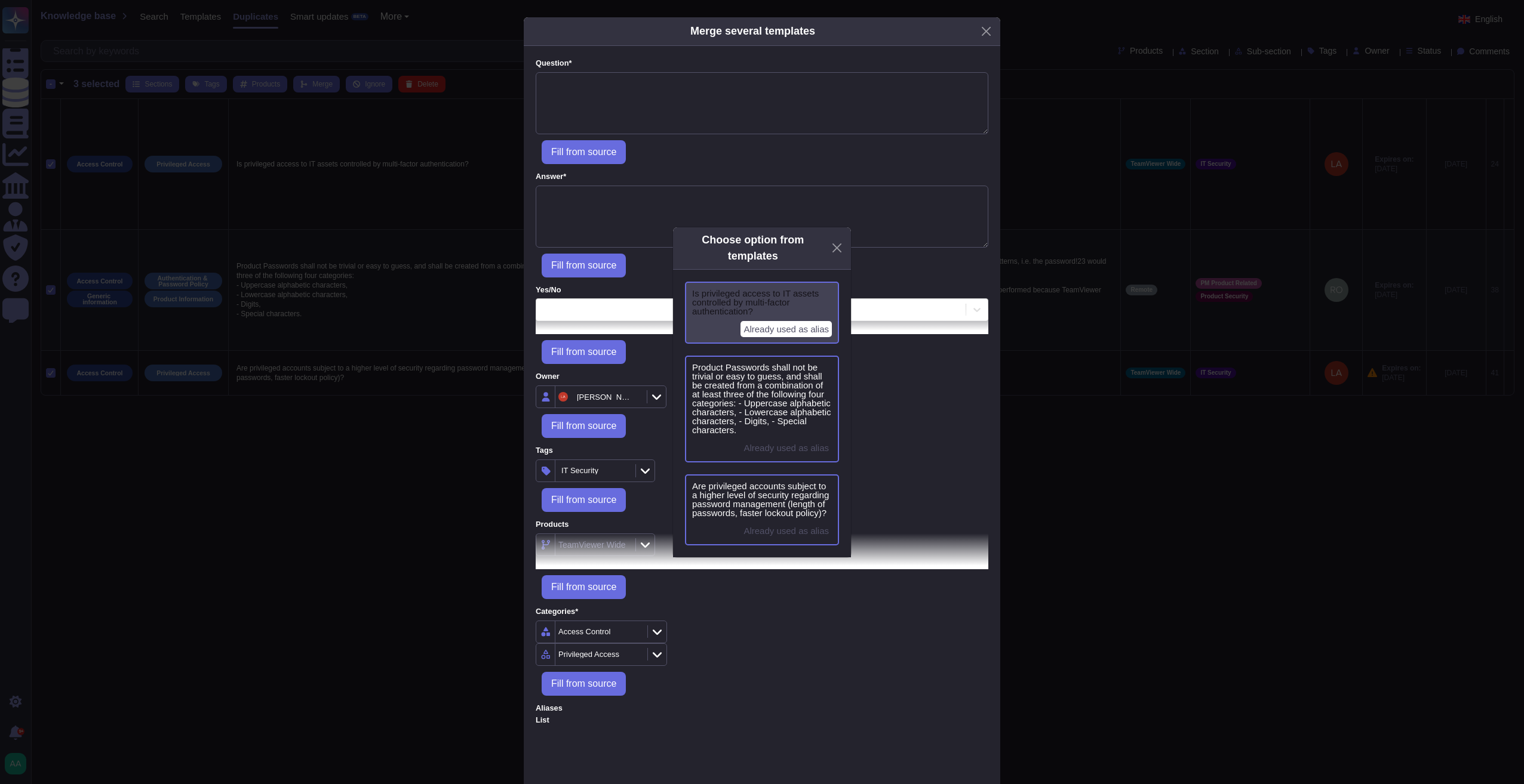
click at [775, 294] on span "Is privileged access to IT assets controlled by multi-factor authentication?" at bounding box center [761, 302] width 140 height 27
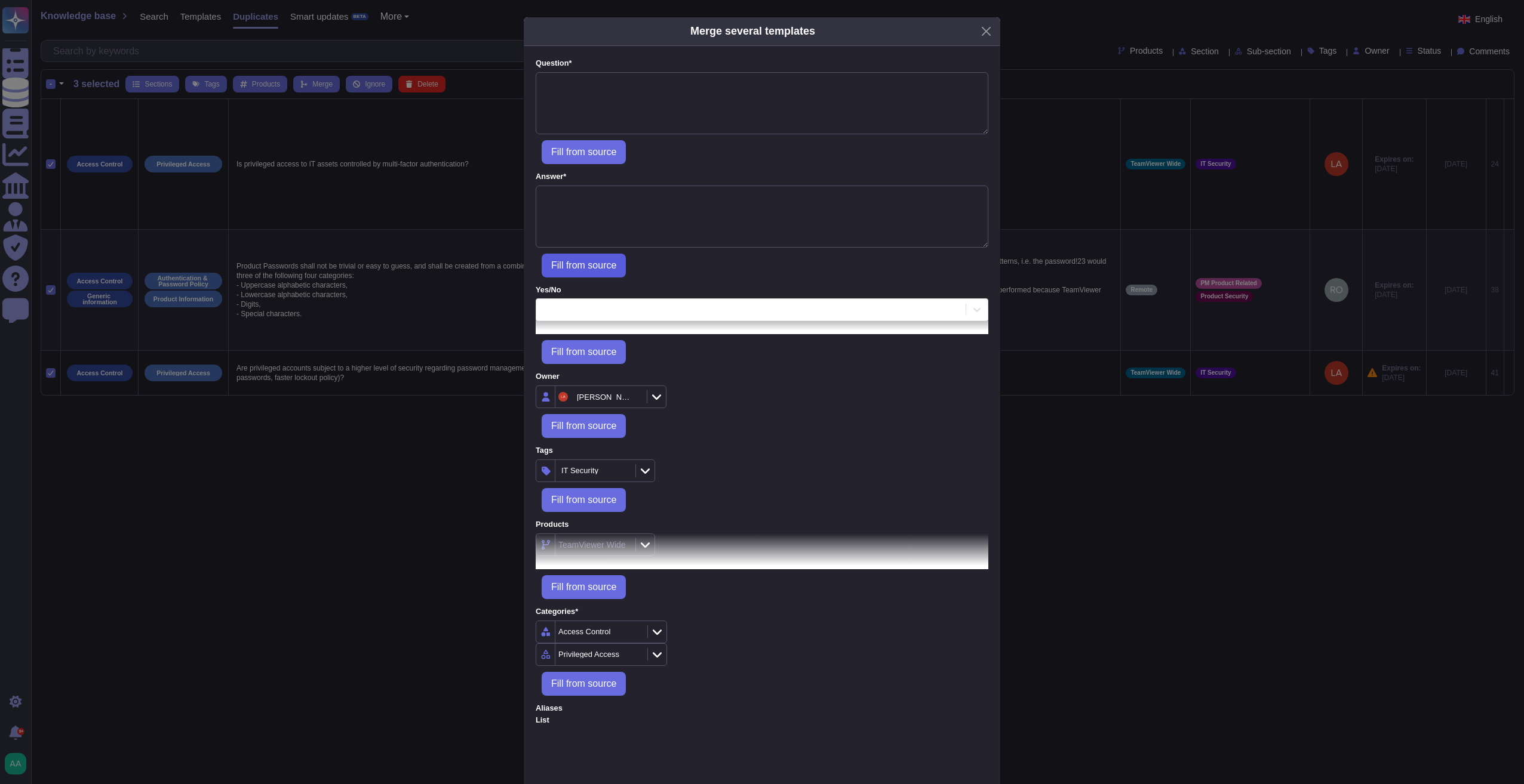
click at [599, 261] on span "Fill from source" at bounding box center [583, 266] width 65 height 10
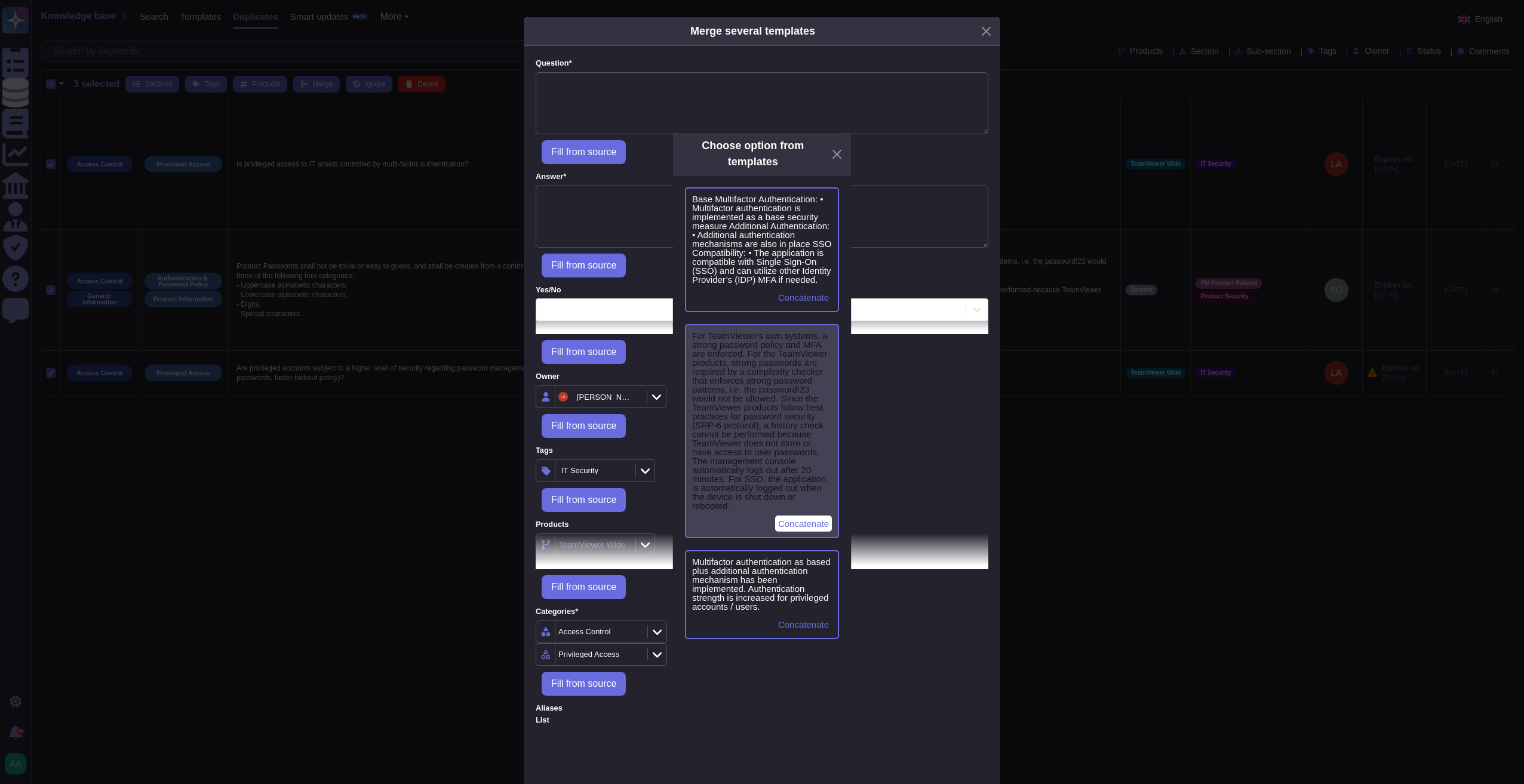
click at [795, 403] on span "For TeamViewer's own systems, a strong password policy and MFA are enforced. Fo…" at bounding box center [761, 420] width 140 height 179
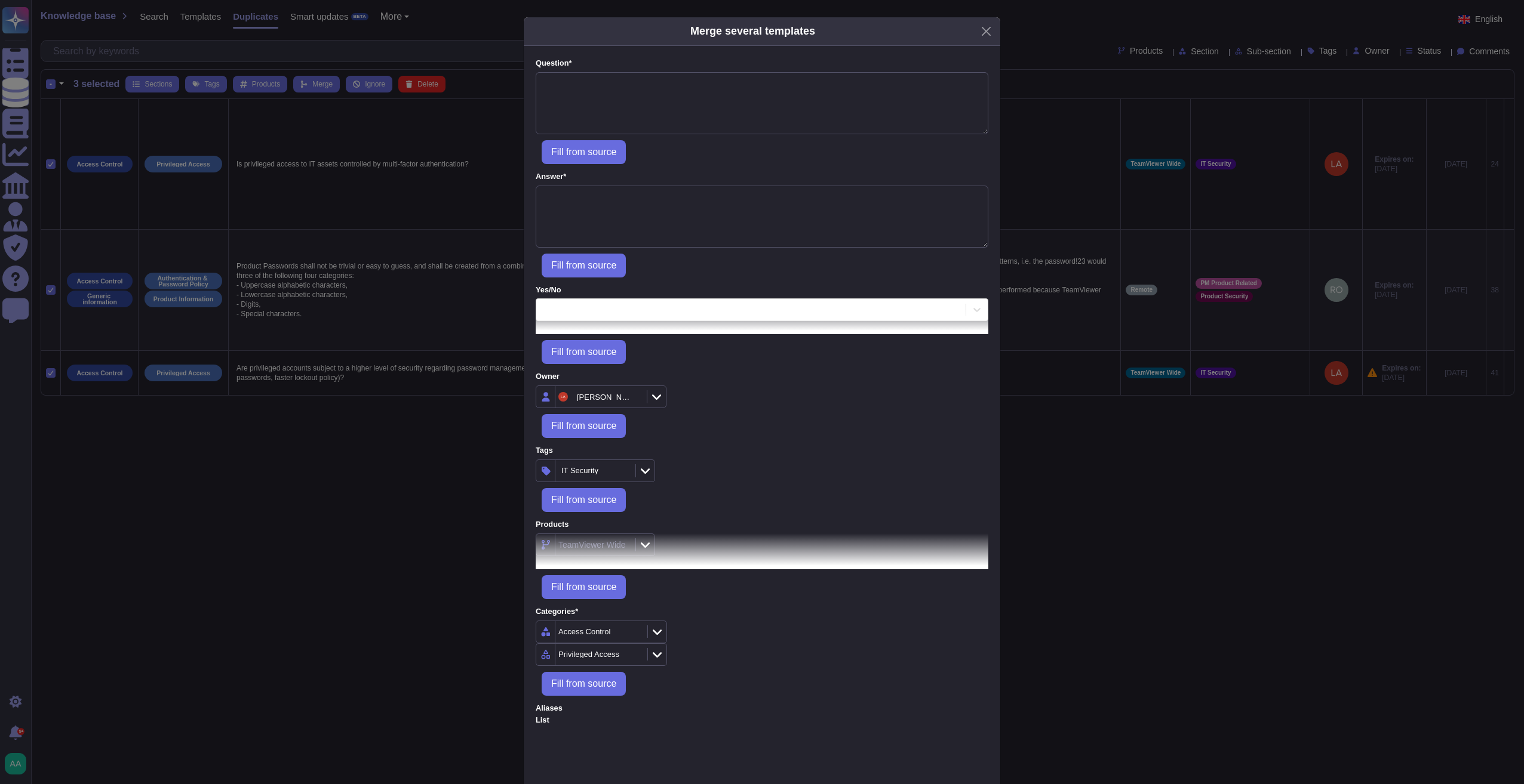
scroll to position [181, 0]
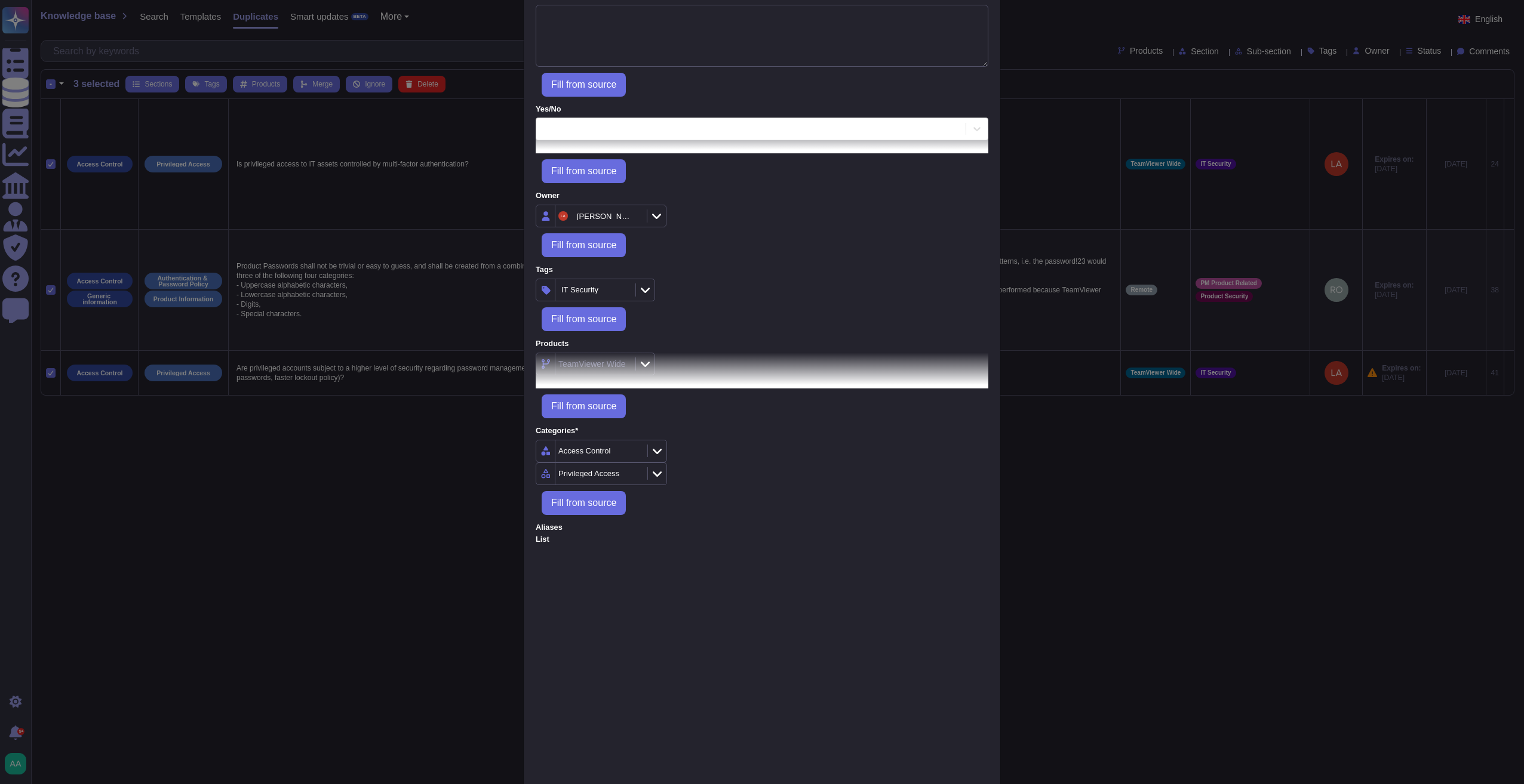
click at [661, 358] on div "Click to edit manually" at bounding box center [762, 367] width 453 height 29
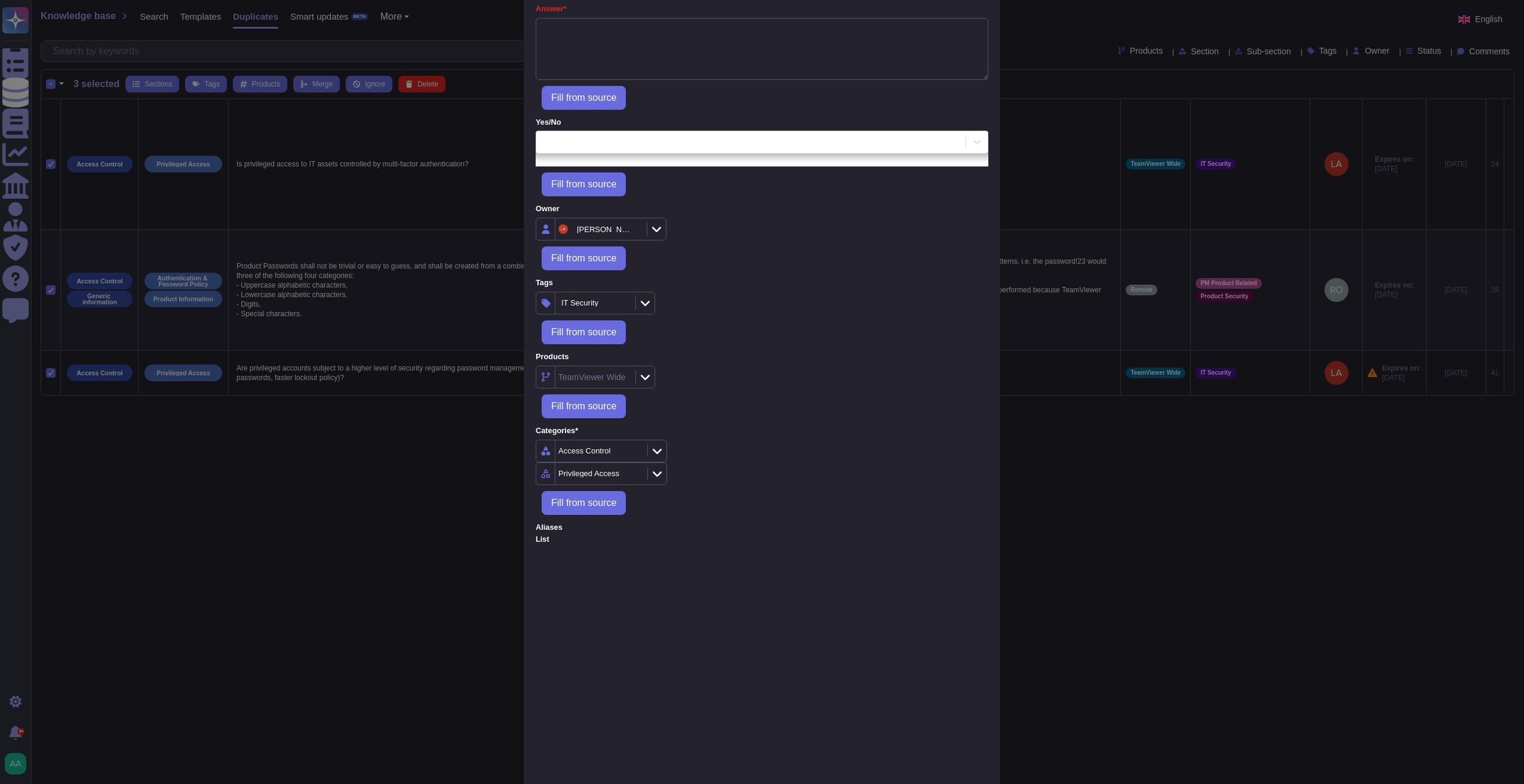
click at [628, 376] on div "TeamViewer Wide" at bounding box center [595, 377] width 120 height 22
click at [576, 428] on div "Remote" at bounding box center [616, 436] width 120 height 27
click at [541, 432] on div at bounding box center [545, 436] width 10 height 10
click at [545, 436] on div at bounding box center [545, 436] width 10 height 10
click at [827, 447] on div "Access Control" at bounding box center [762, 451] width 453 height 22
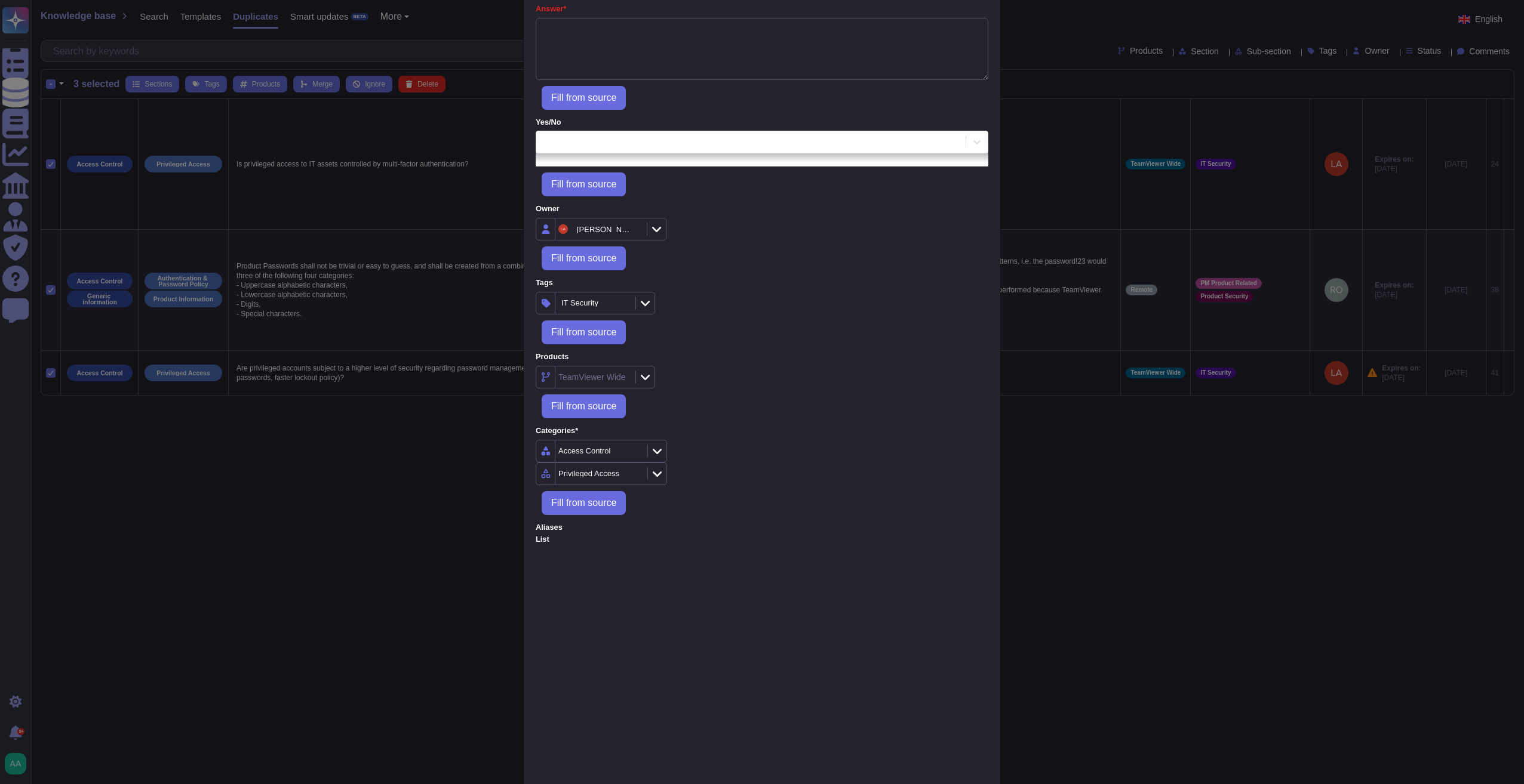
click at [1260, 601] on div "Merge several templates Question* Fill from source Answer* Fill from source Yes…" at bounding box center [762, 392] width 1524 height 784
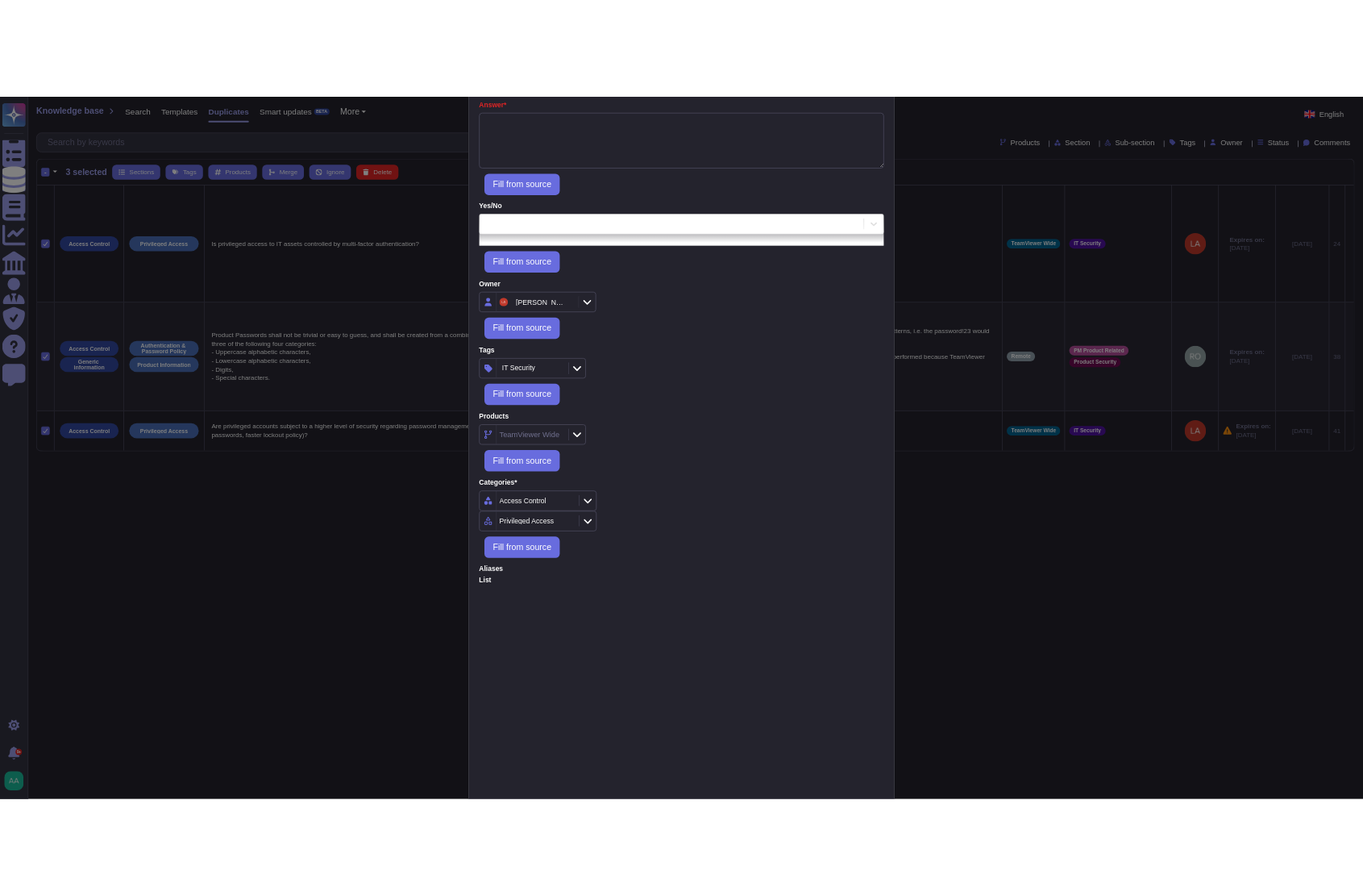
scroll to position [174, 0]
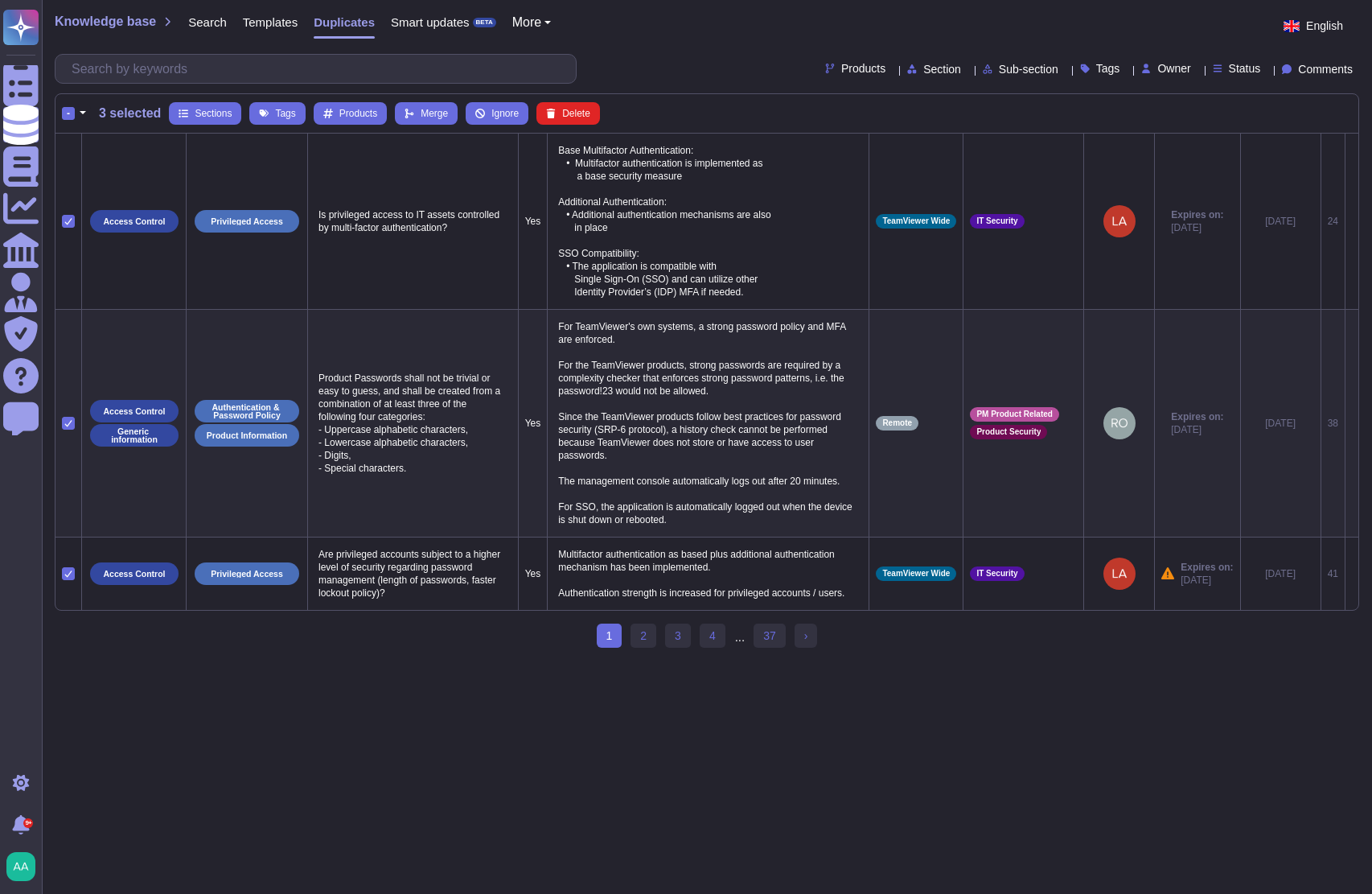
click at [847, 662] on html "Questionnaires Knowledge Base Documents Analytics CAIQ / SIG Admin Trust Center…" at bounding box center [686, 331] width 1372 height 662
click at [650, 639] on link "2" at bounding box center [643, 635] width 26 height 24
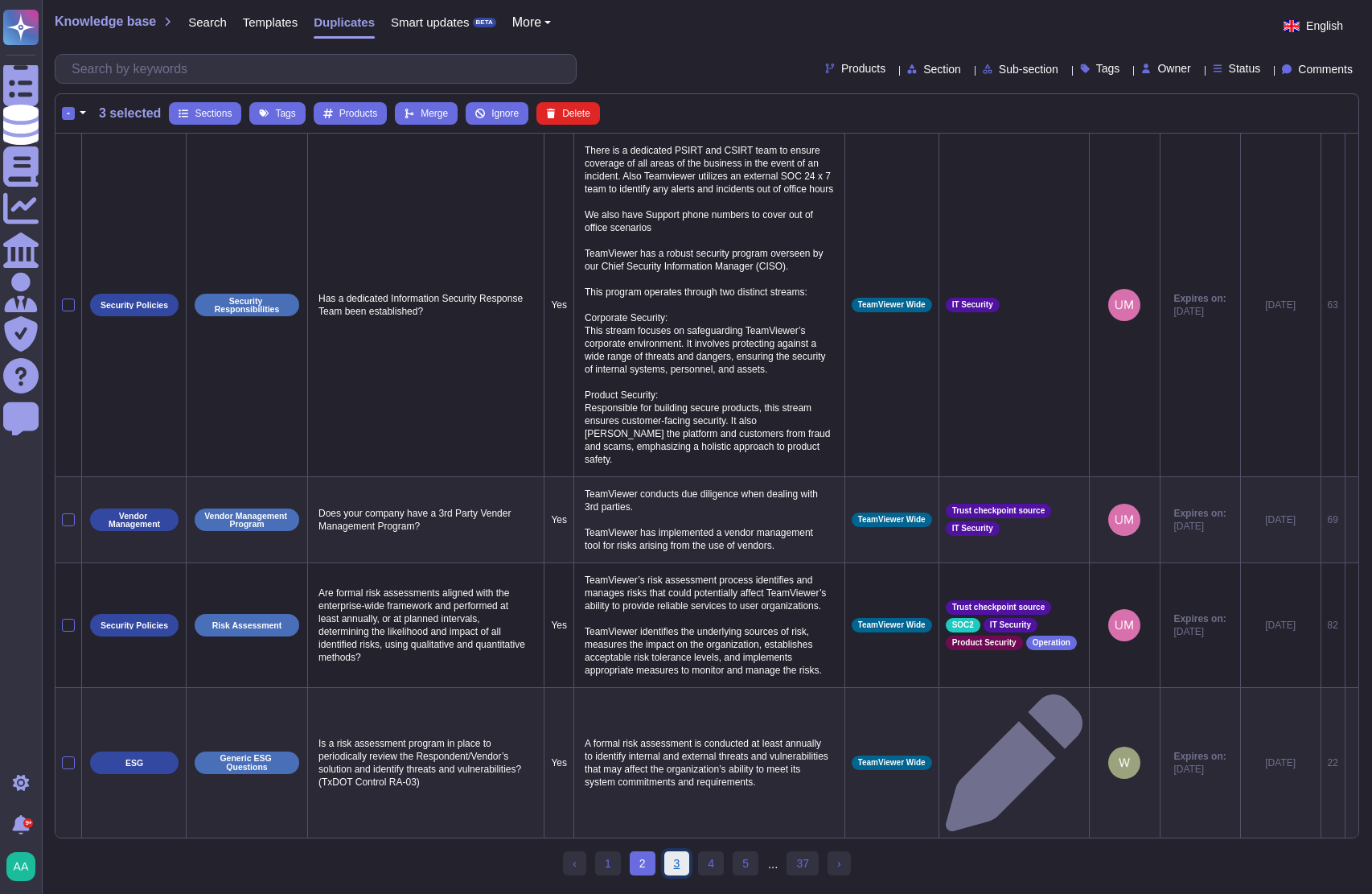
click at [665, 851] on link "3" at bounding box center [677, 863] width 26 height 24
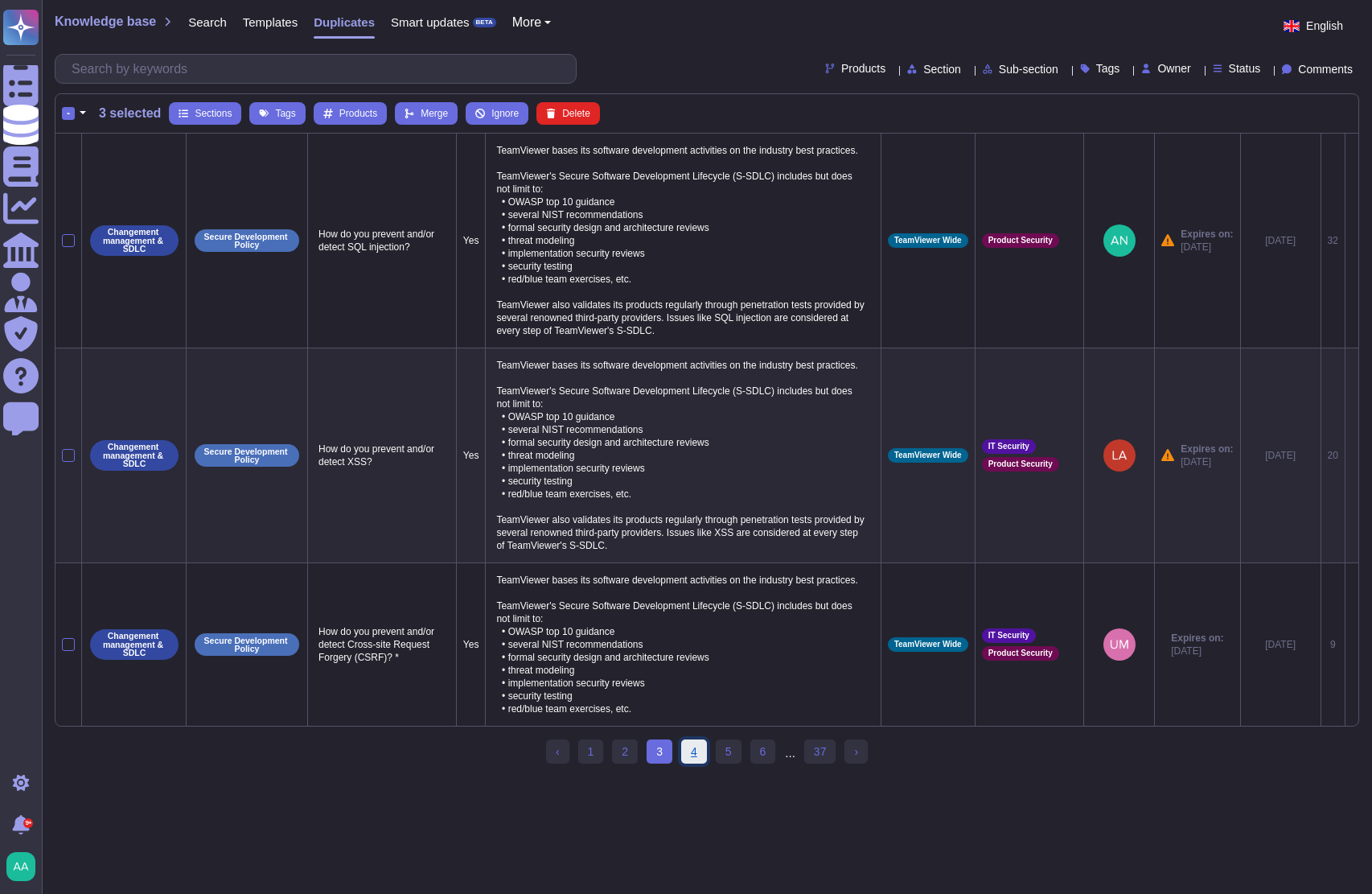
click at [695, 763] on link "4" at bounding box center [693, 751] width 26 height 24
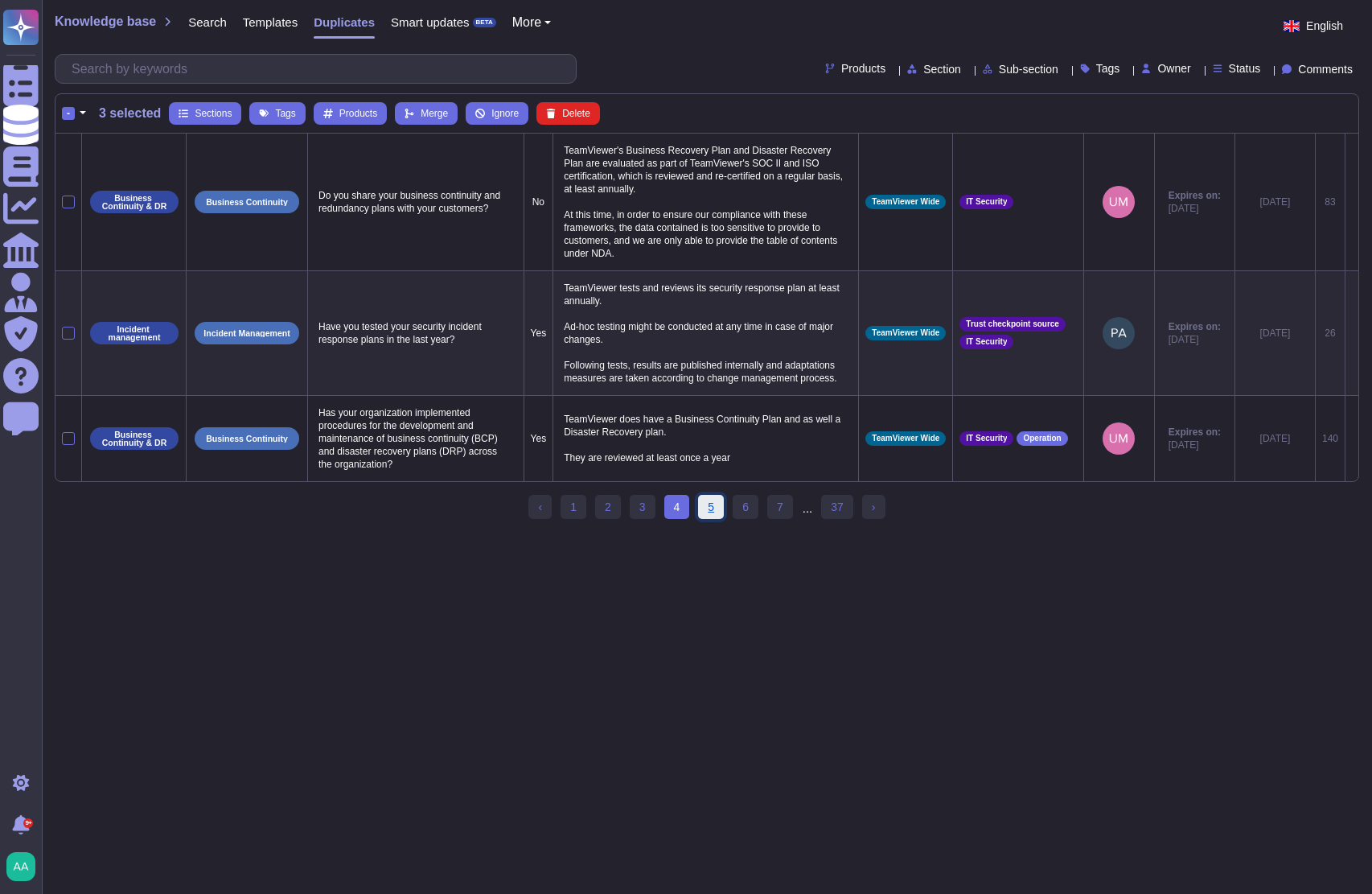
click at [708, 519] on link "5" at bounding box center [710, 506] width 26 height 24
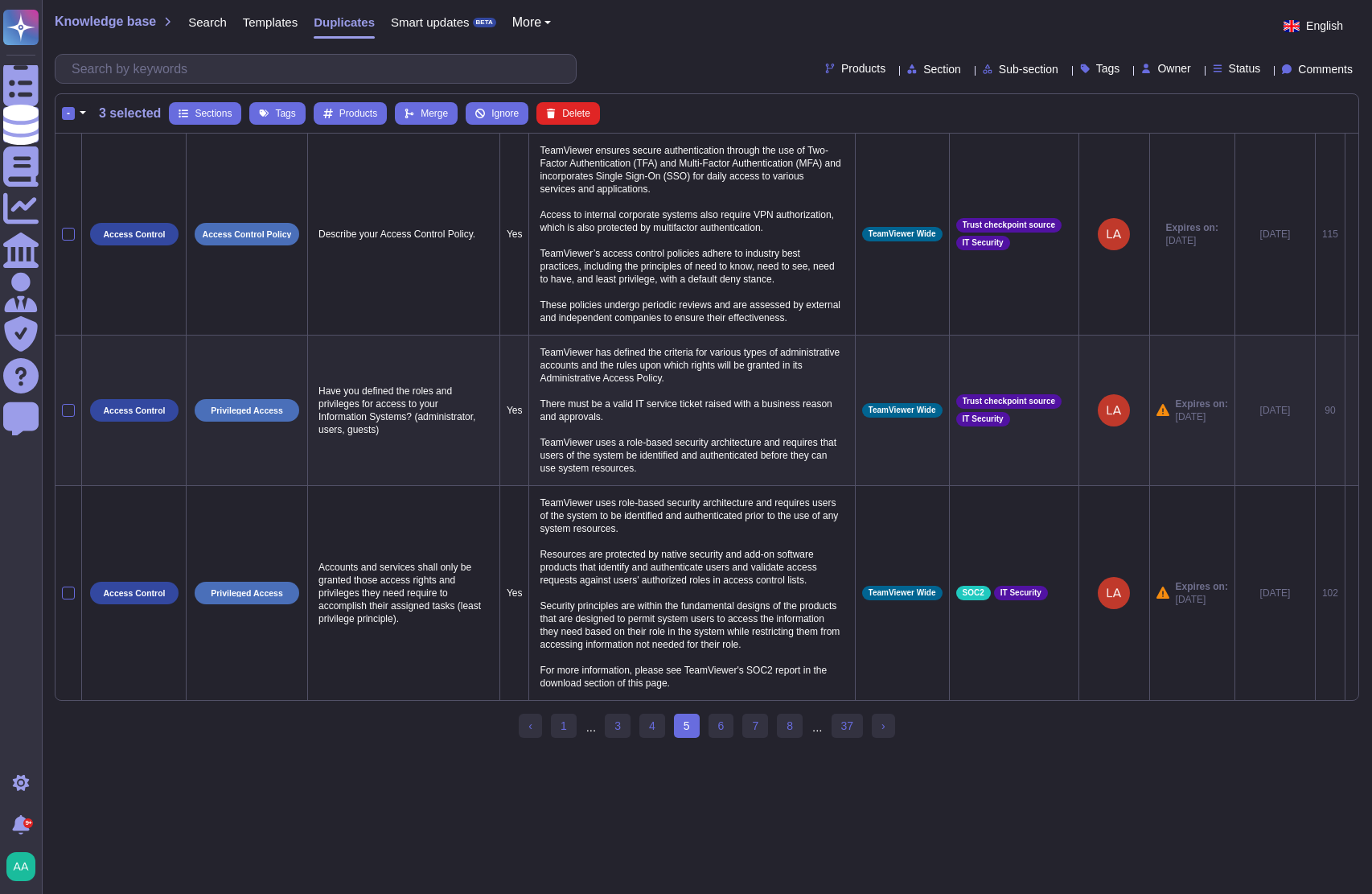
click at [836, 36] on div "Knowledge base Search Templates Duplicates Smart updates BETA More English" at bounding box center [707, 26] width 1305 height 32
click at [270, 13] on div "Templates" at bounding box center [262, 26] width 71 height 32
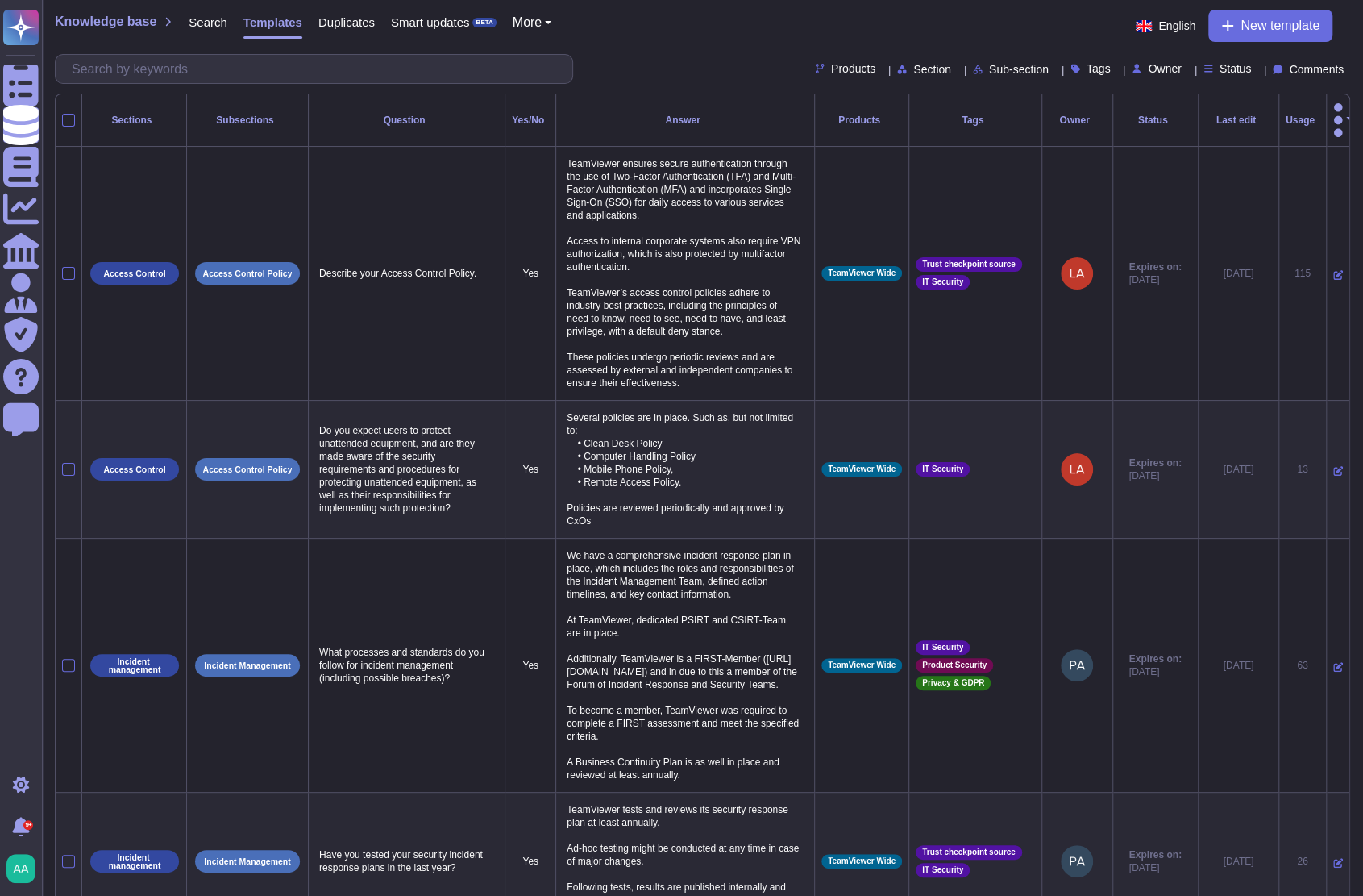
click at [1286, 115] on div "Usage" at bounding box center [1303, 120] width 34 height 9
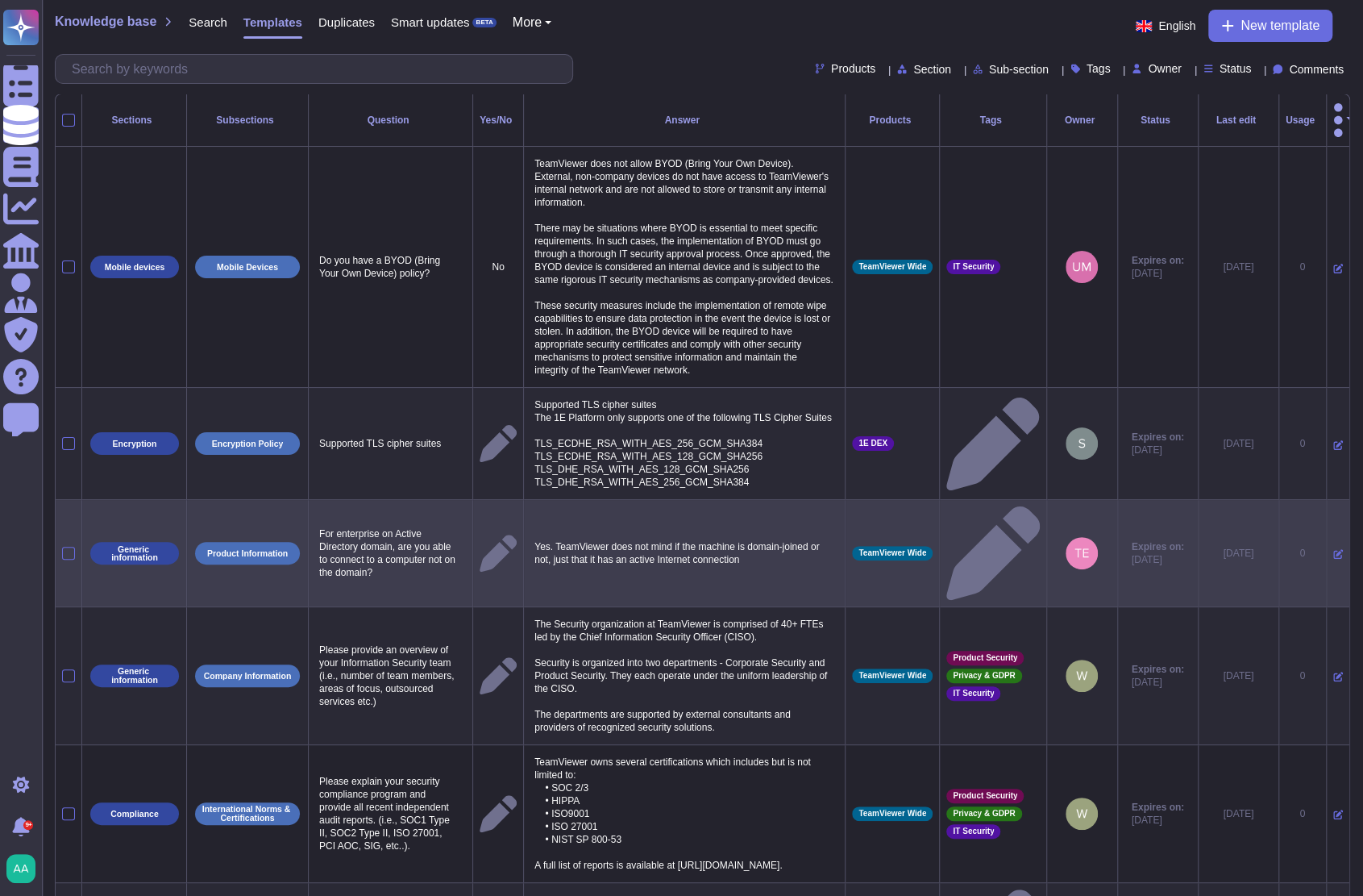
click at [1334, 549] on icon at bounding box center [1338, 553] width 9 height 9
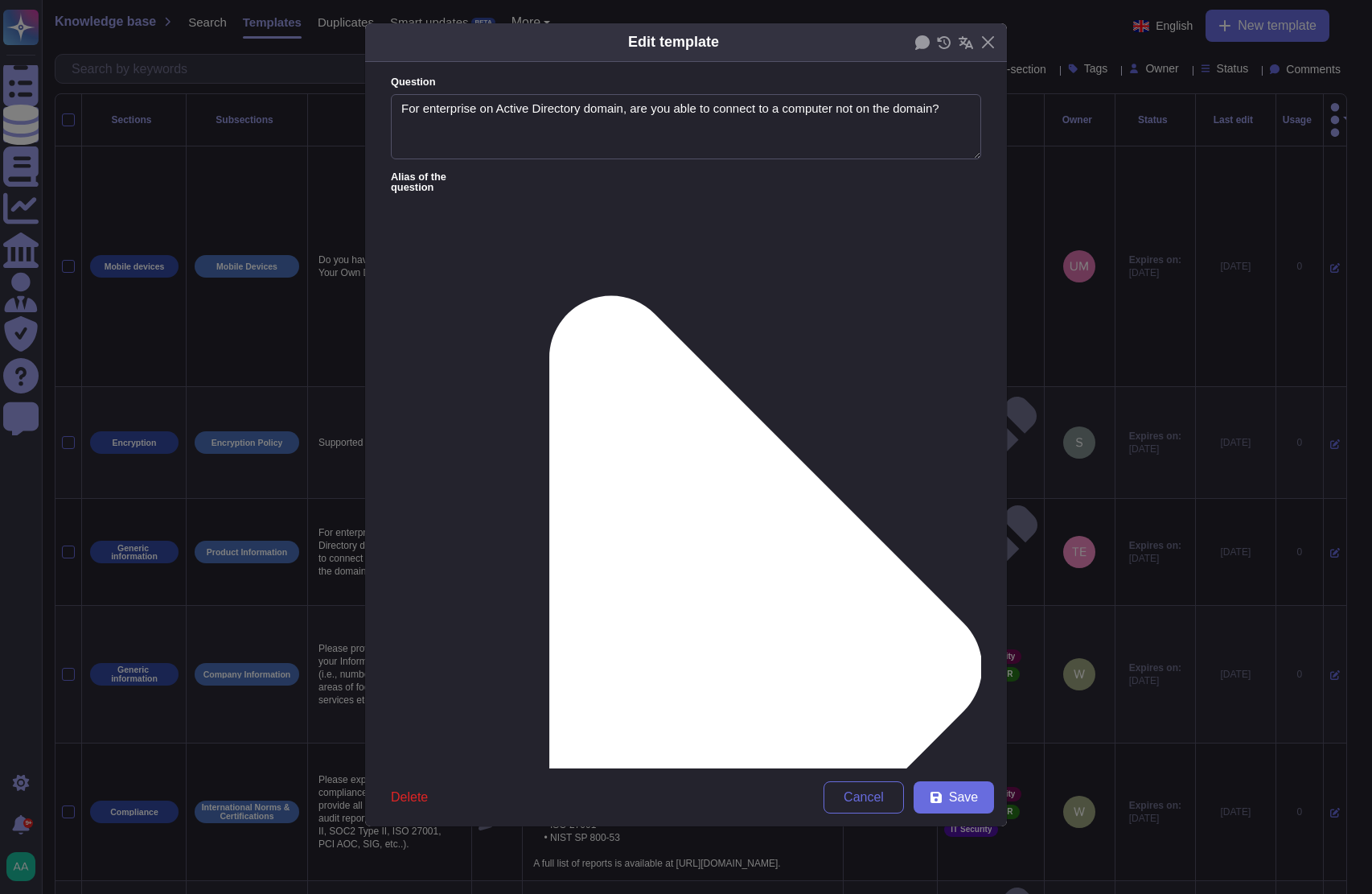
type textarea "For enterprise on Active Directory domain, are you able to connect to a compute…"
type textarea "Yes. TeamViewer does not mind if the machine is domain-joined or not, just that…"
click at [414, 796] on span "Delete" at bounding box center [409, 797] width 37 height 13
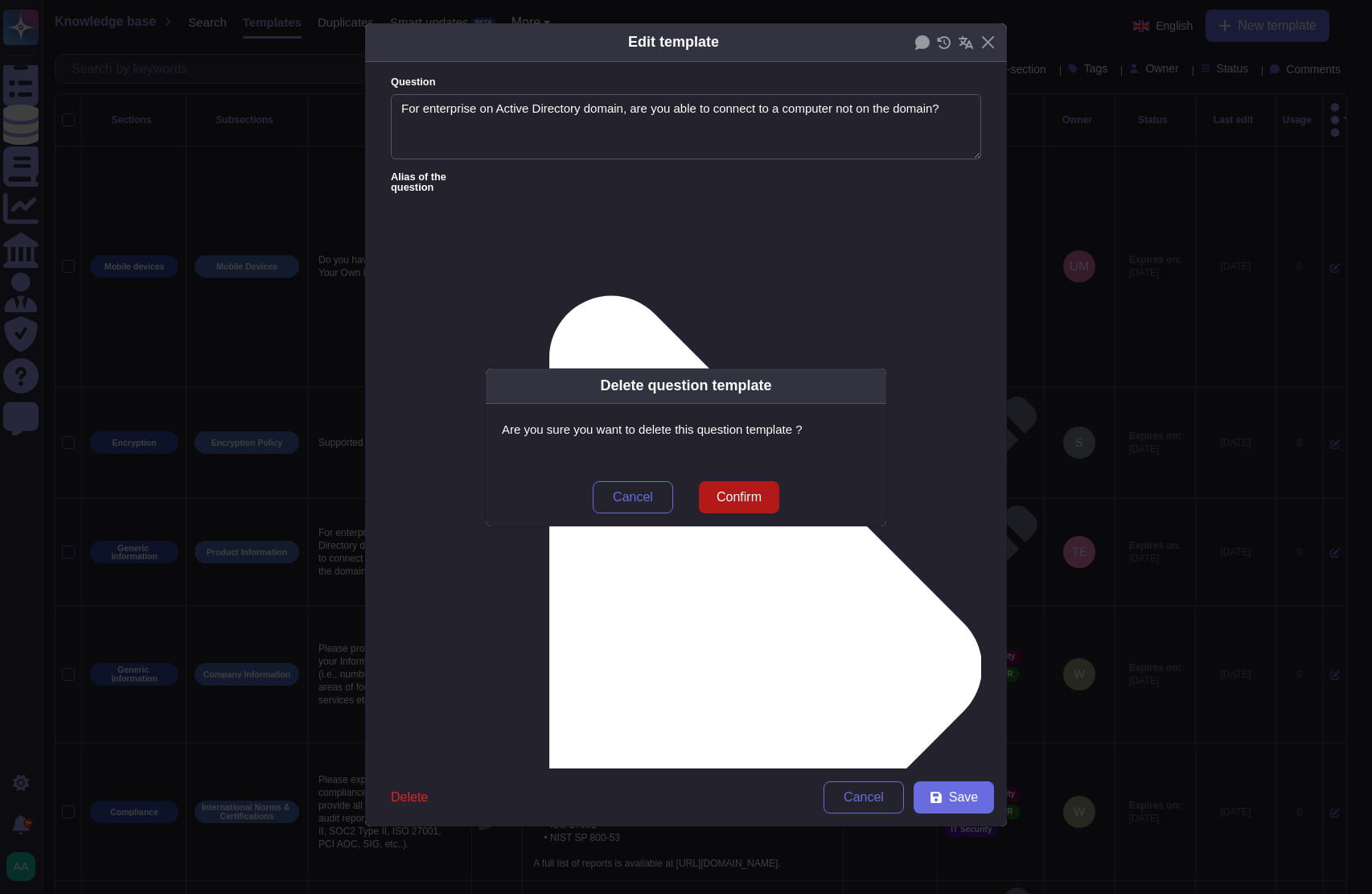
click at [763, 492] on button "Confirm" at bounding box center [739, 497] width 80 height 32
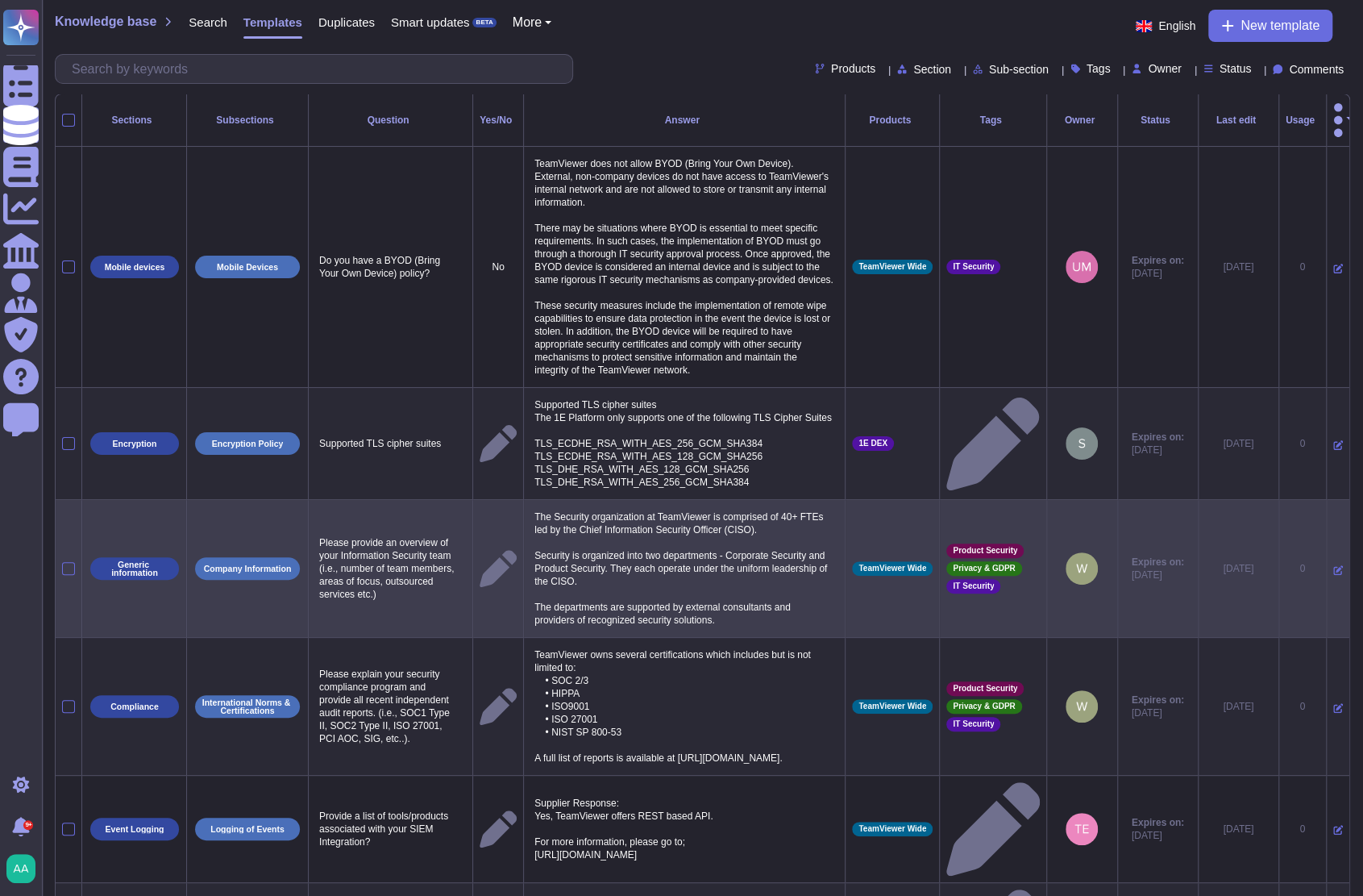
click at [1334, 575] on icon at bounding box center [1338, 569] width 9 height 9
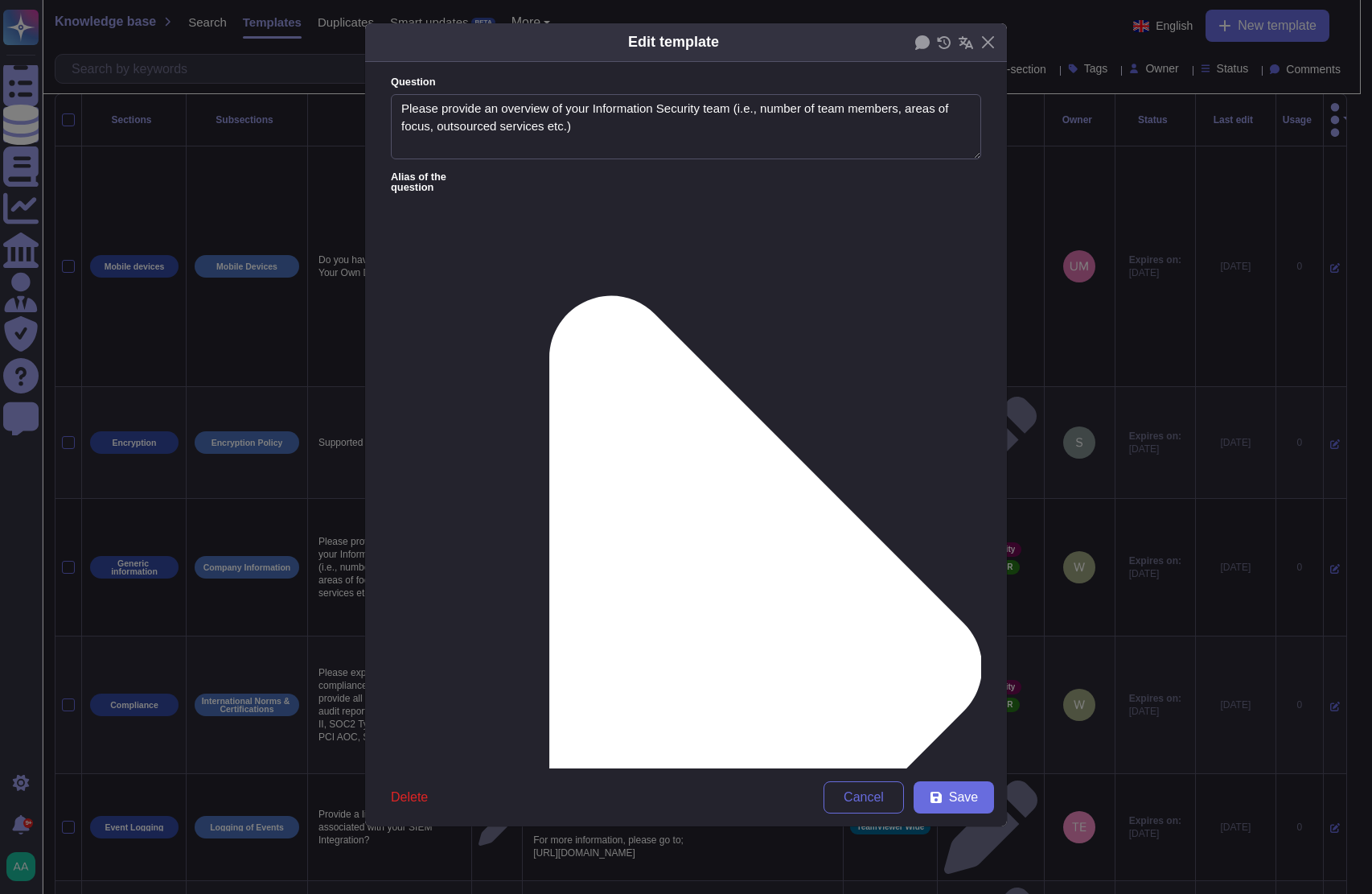
type textarea "Please provide an overview of your Information Security team (i.e., number of t…"
type textarea "The Security organization at TeamViewer is comprised of 40+ FTEs led by the Chi…"
click at [414, 791] on span "Delete" at bounding box center [409, 797] width 37 height 13
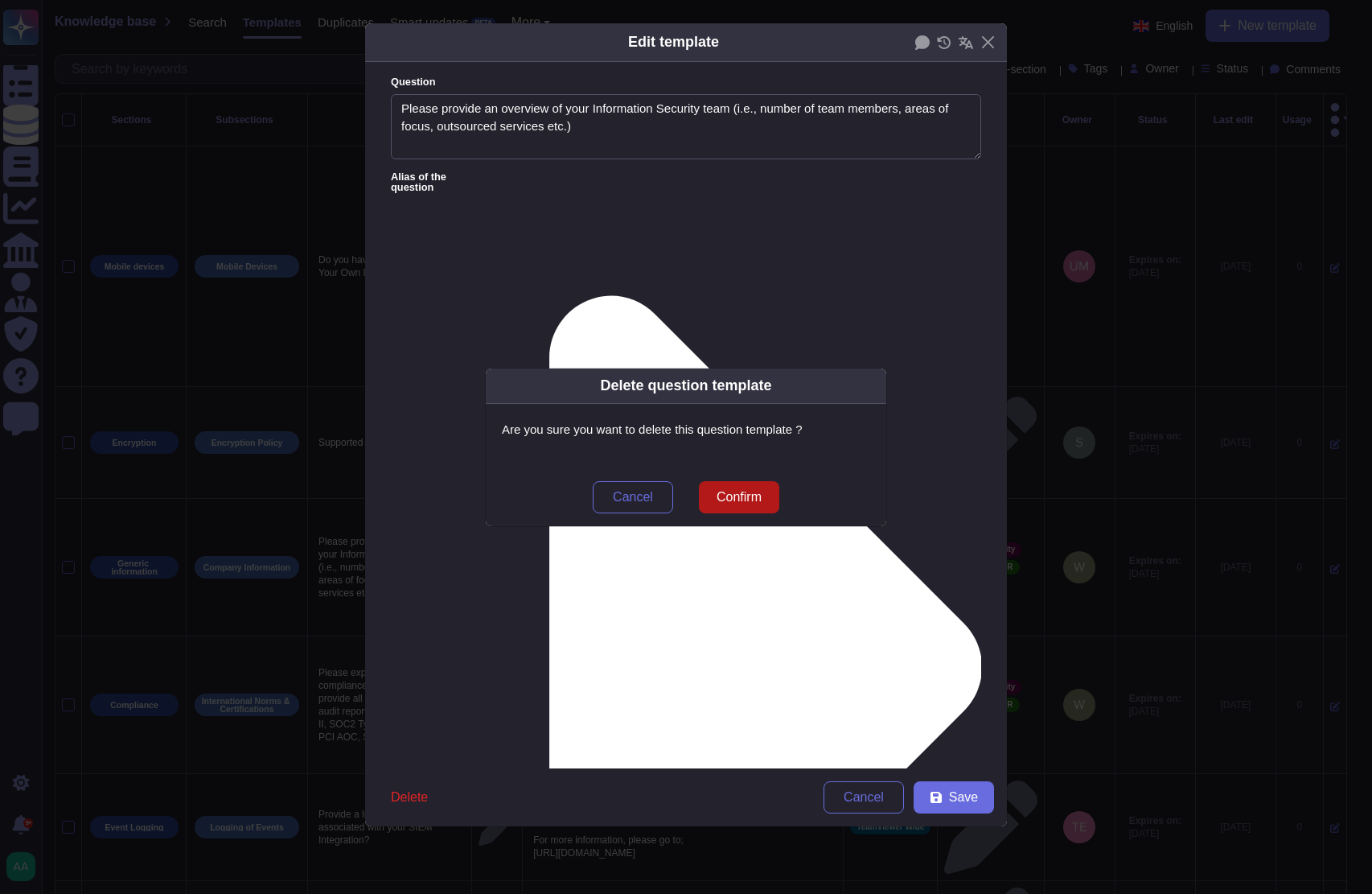
click at [767, 491] on button "Confirm" at bounding box center [739, 497] width 80 height 32
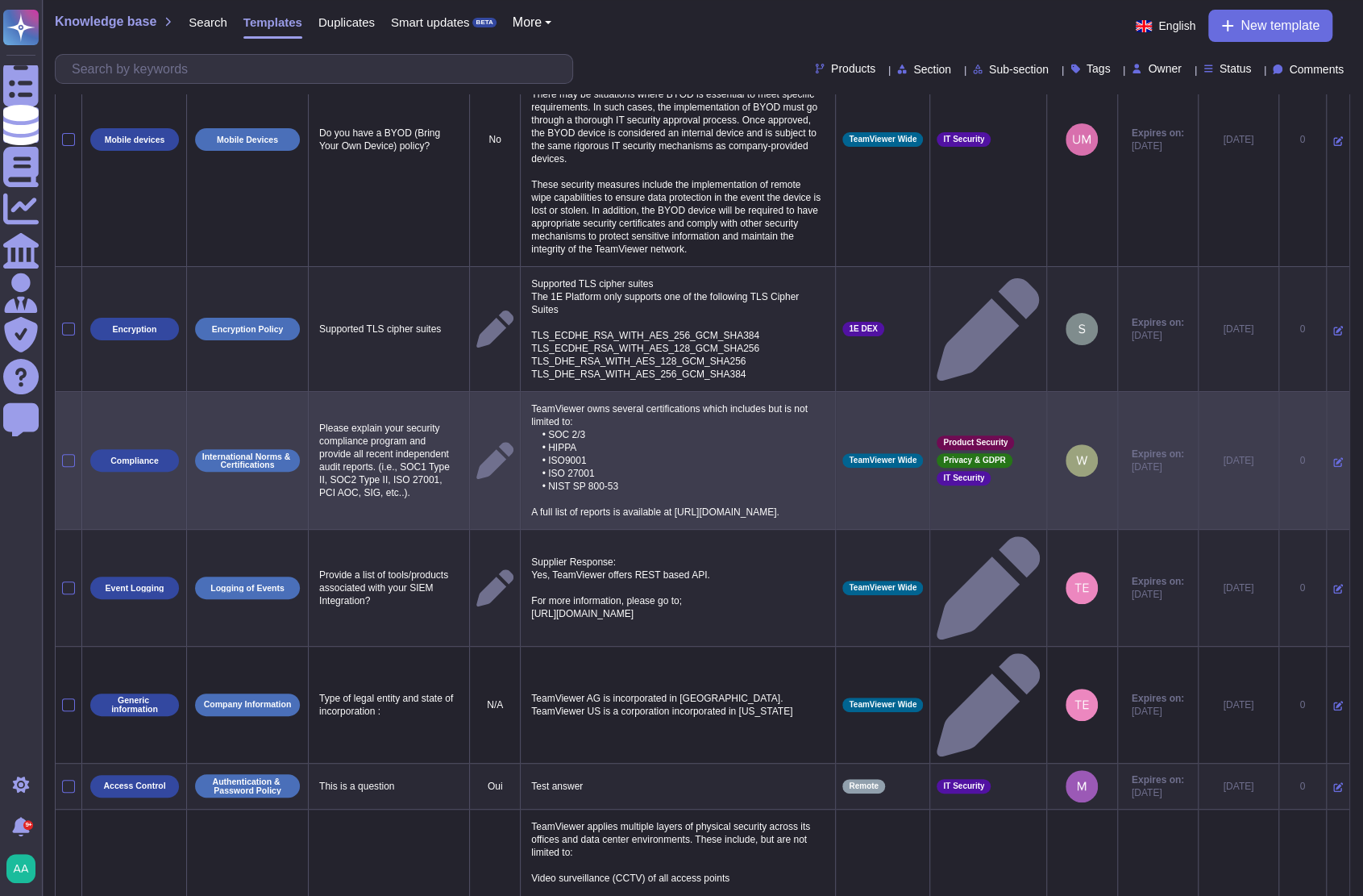
scroll to position [201, 0]
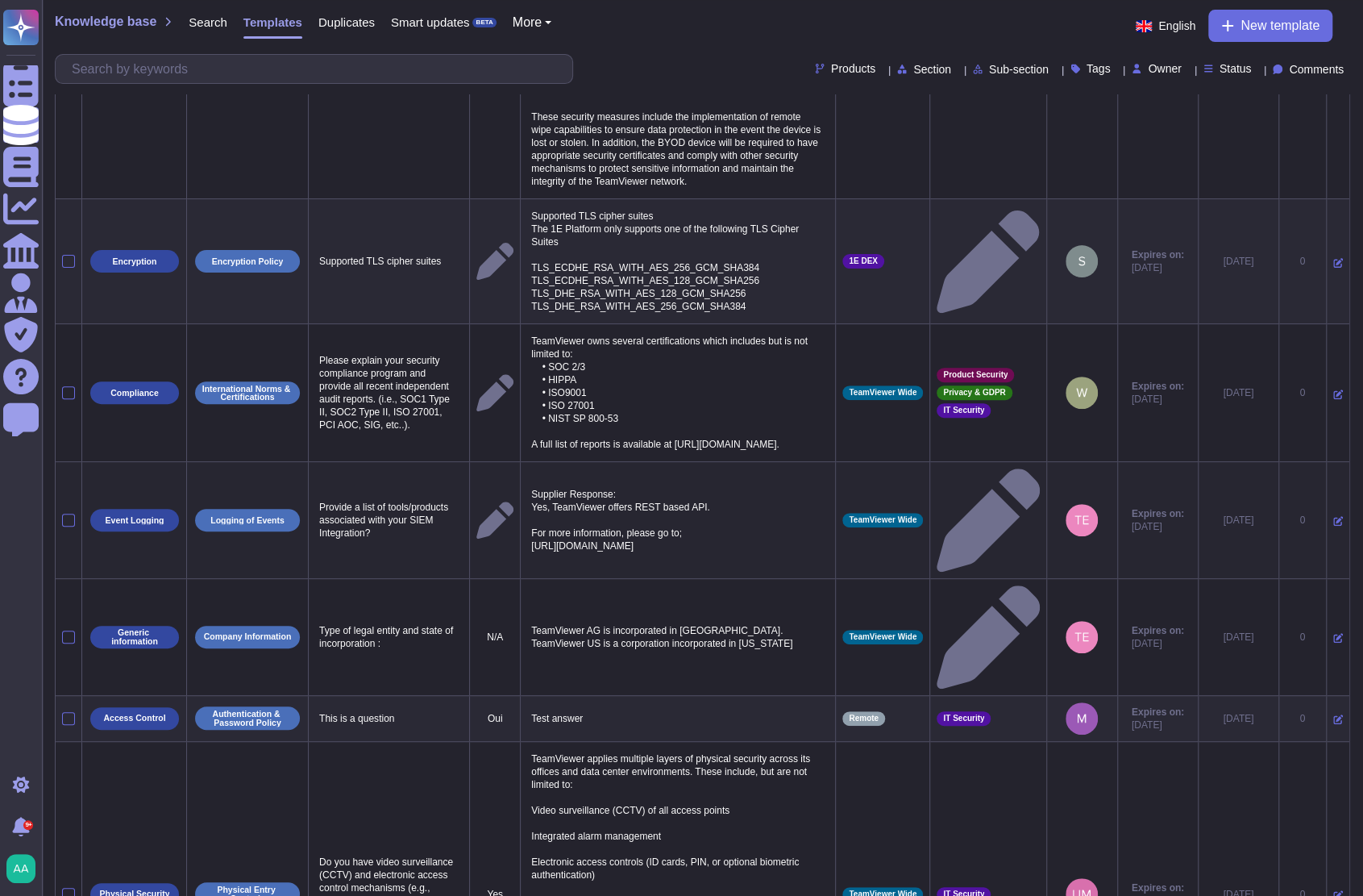
click at [1331, 512] on td at bounding box center [1337, 520] width 24 height 117
click at [1334, 516] on icon at bounding box center [1338, 521] width 9 height 9
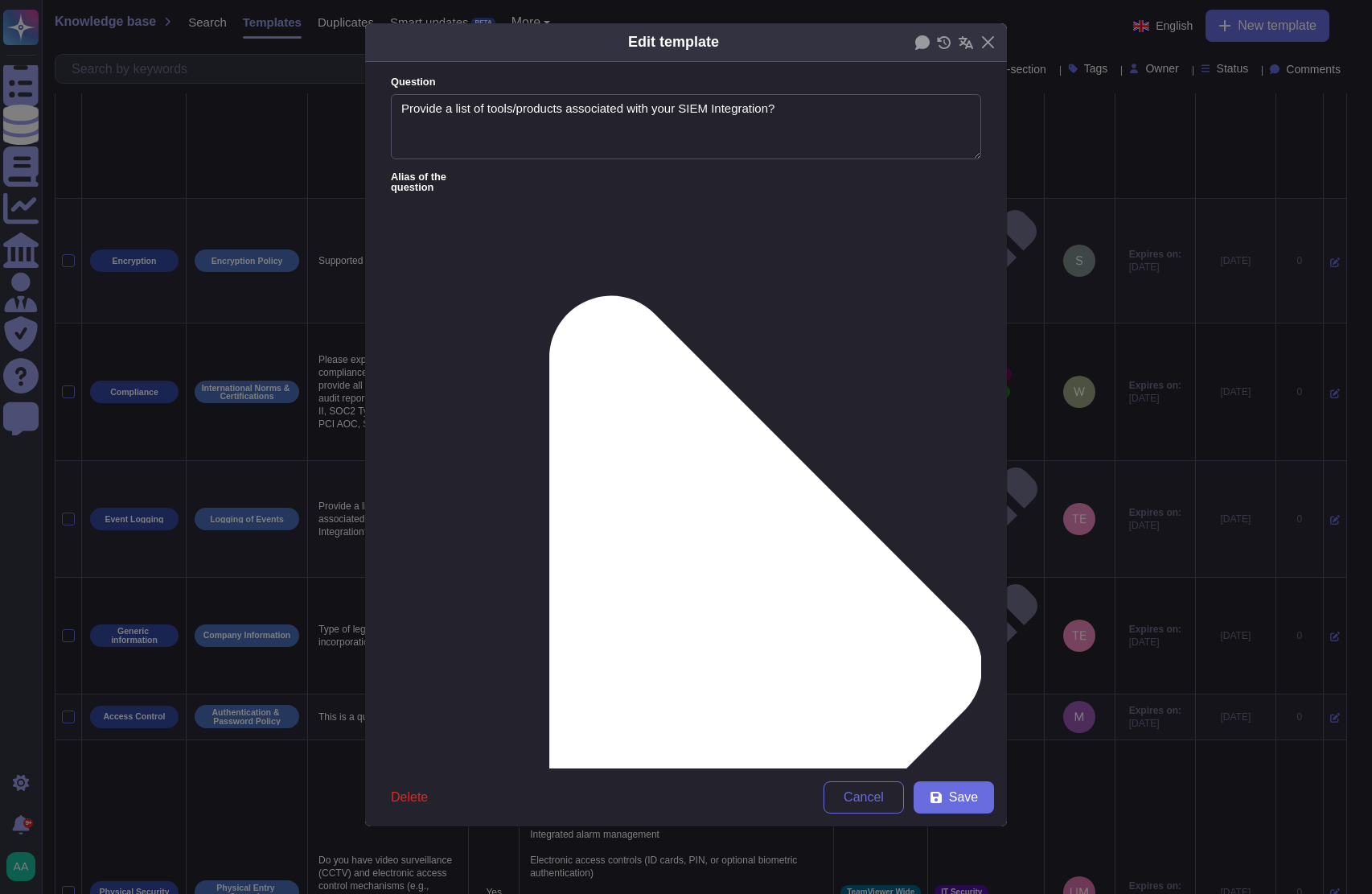
type textarea "Provide a list of tools/products associated with your SIEM Integration?"
type textarea "Supplier Response: Yes, TeamViewer offers REST based API. For more information,…"
click at [419, 794] on span "Delete" at bounding box center [409, 797] width 37 height 13
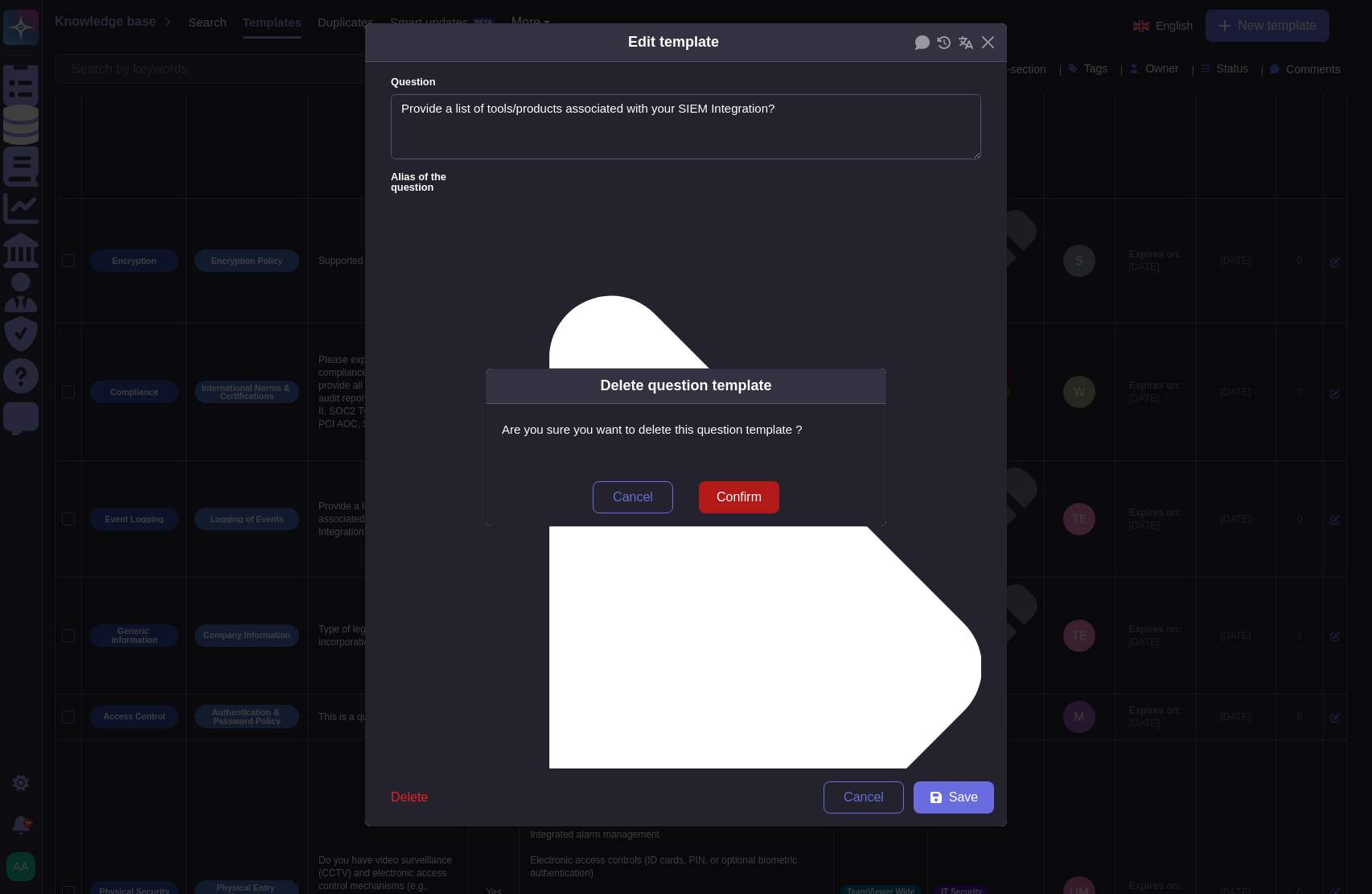
click at [754, 496] on span "Confirm" at bounding box center [739, 497] width 45 height 13
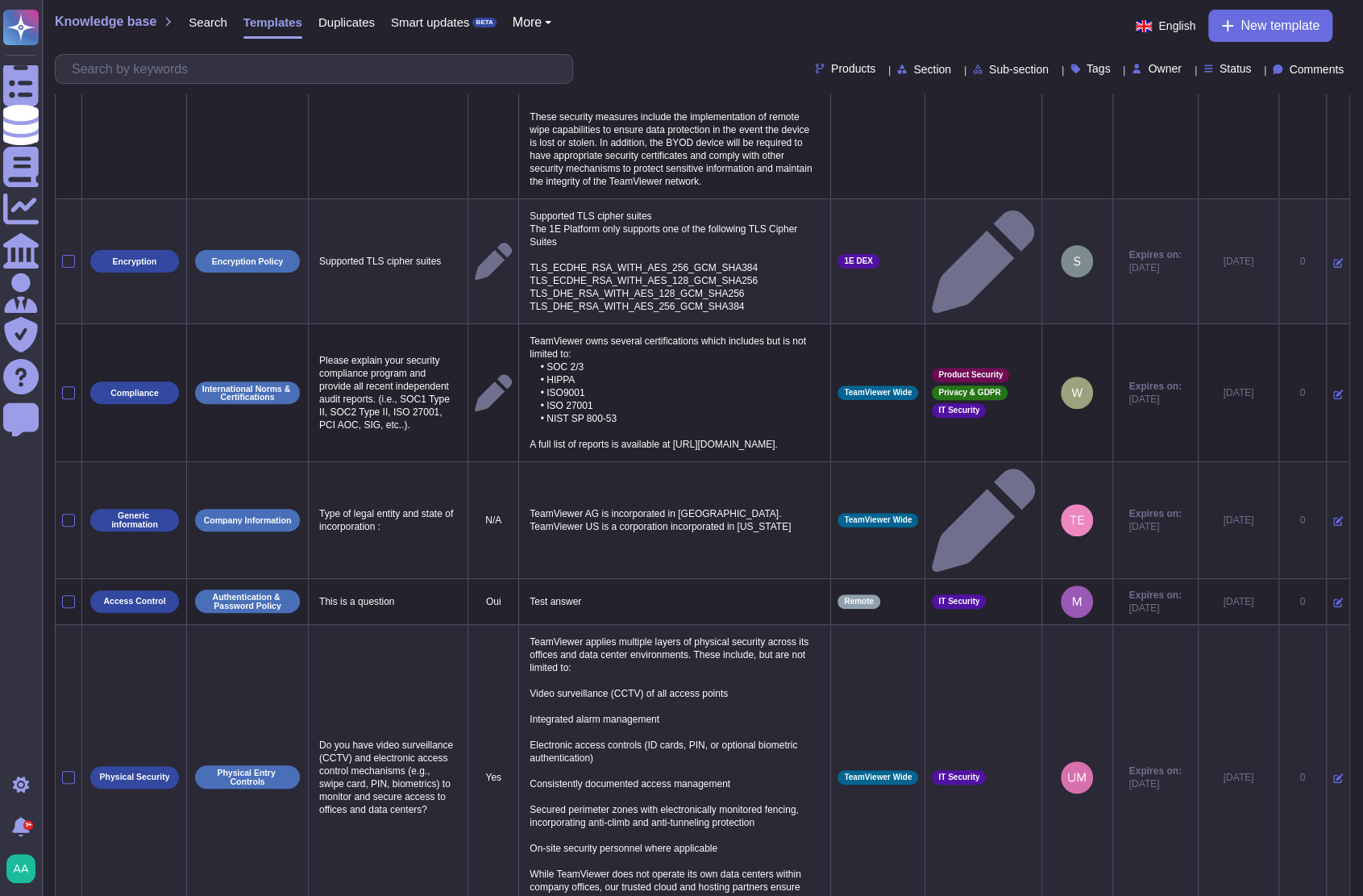
click at [1334, 516] on icon at bounding box center [1338, 521] width 9 height 9
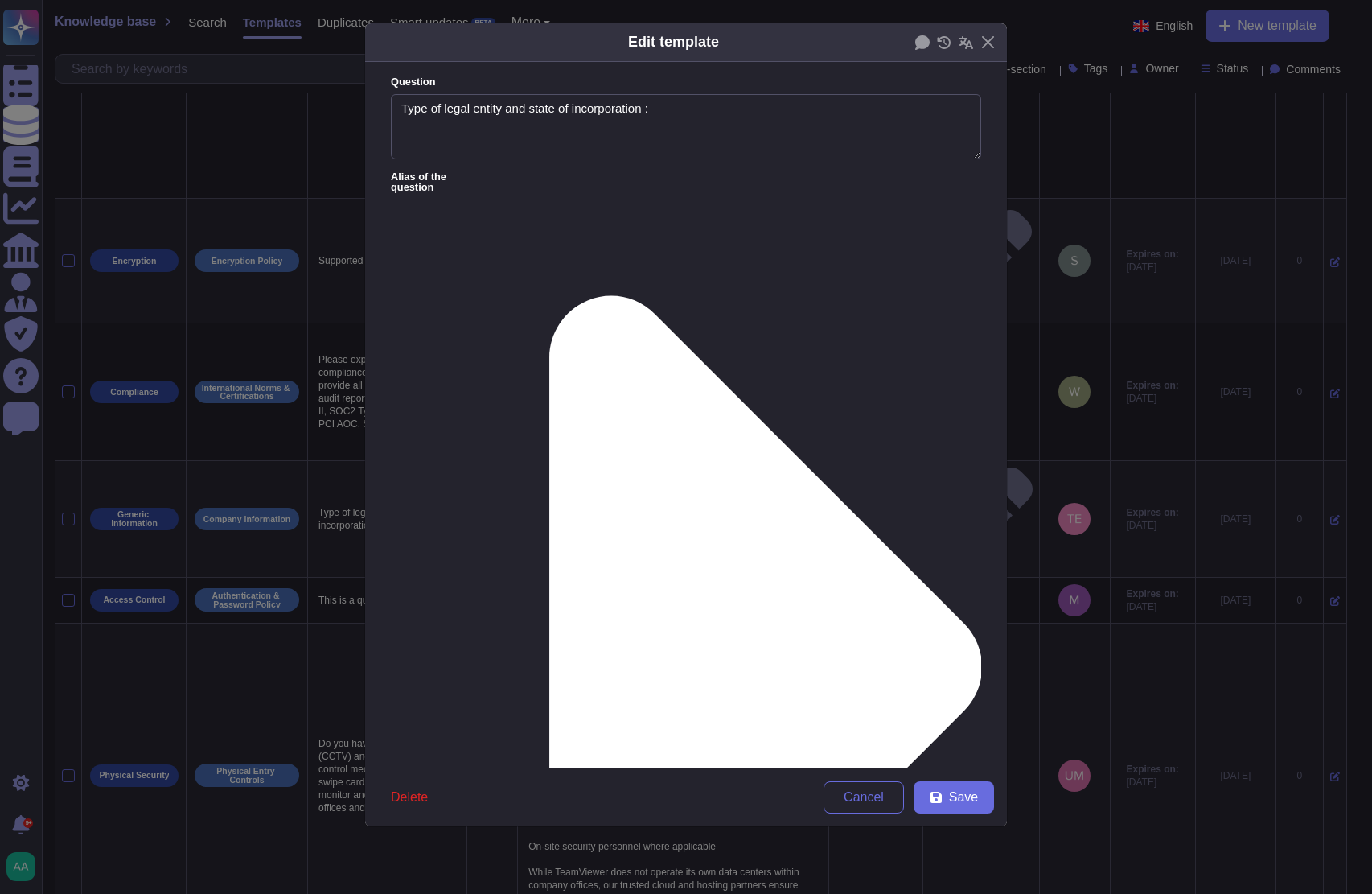
type textarea "Type of legal entity and state of incorporation :"
type textarea "TeamViewer AG is incorporated in [GEOGRAPHIC_DATA]. TeamViewer US is a corporat…"
click at [409, 801] on span "Delete" at bounding box center [409, 797] width 37 height 13
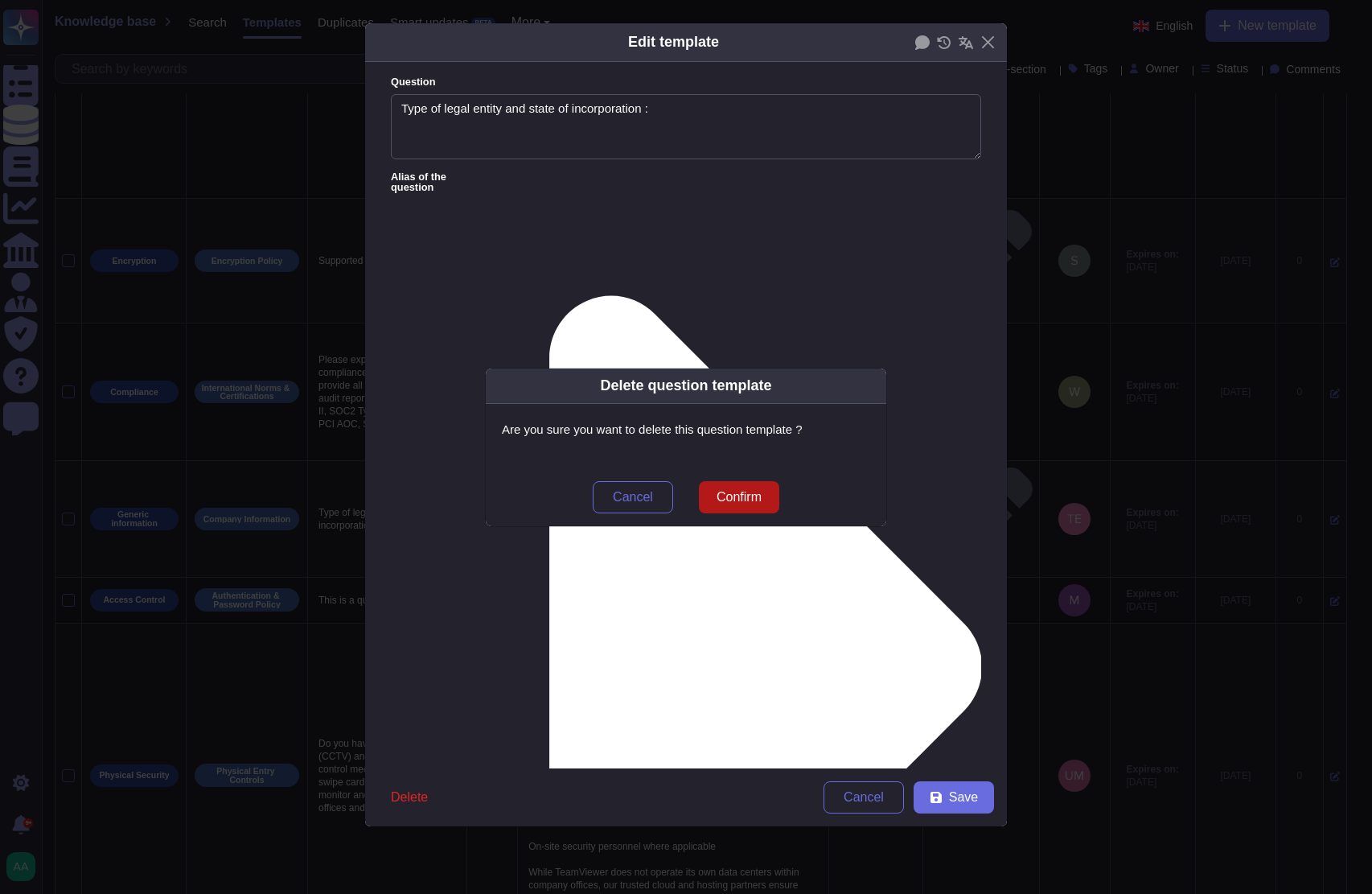
click at [765, 499] on button "Confirm" at bounding box center [739, 497] width 80 height 32
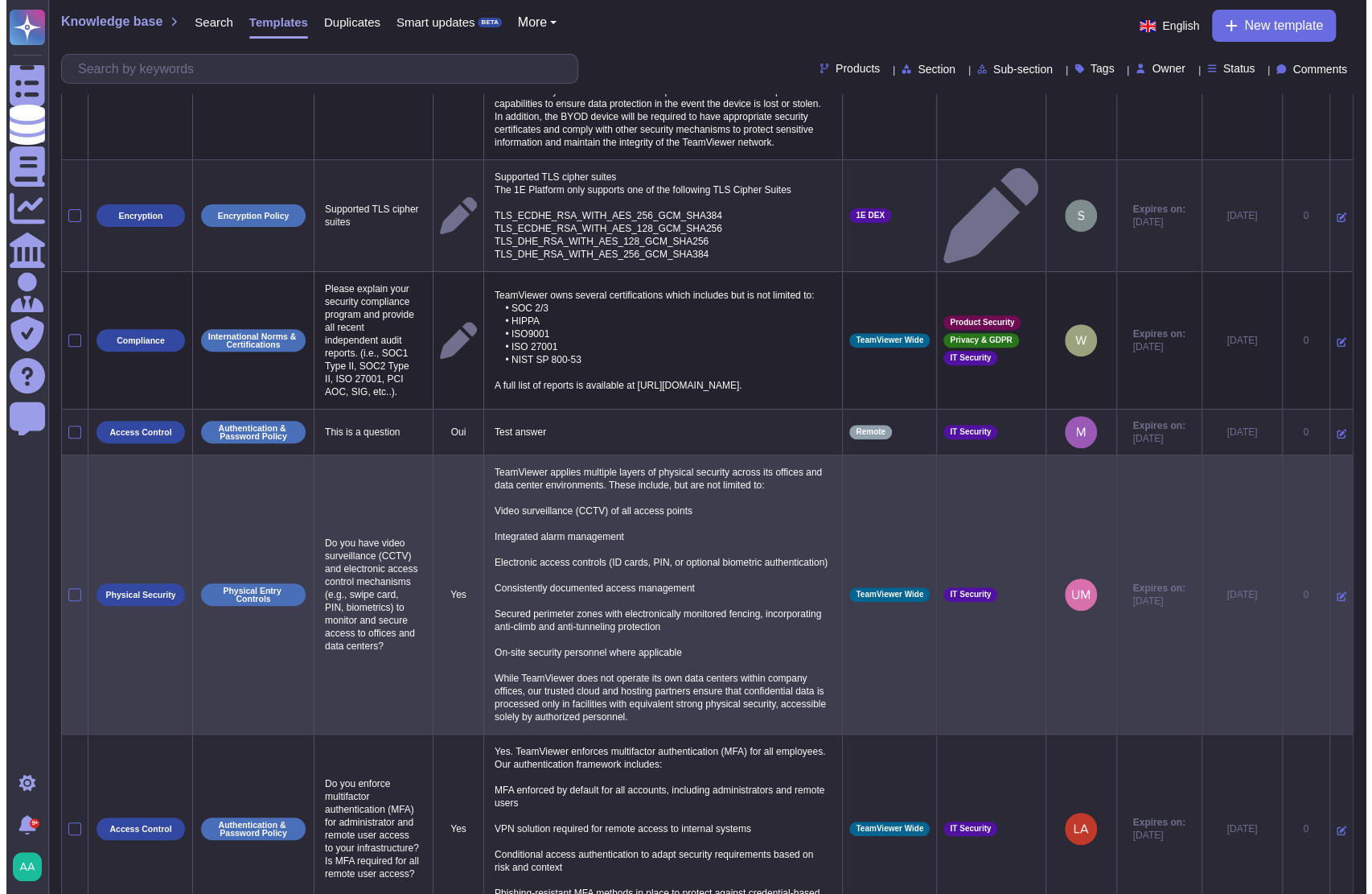
scroll to position [188, 0]
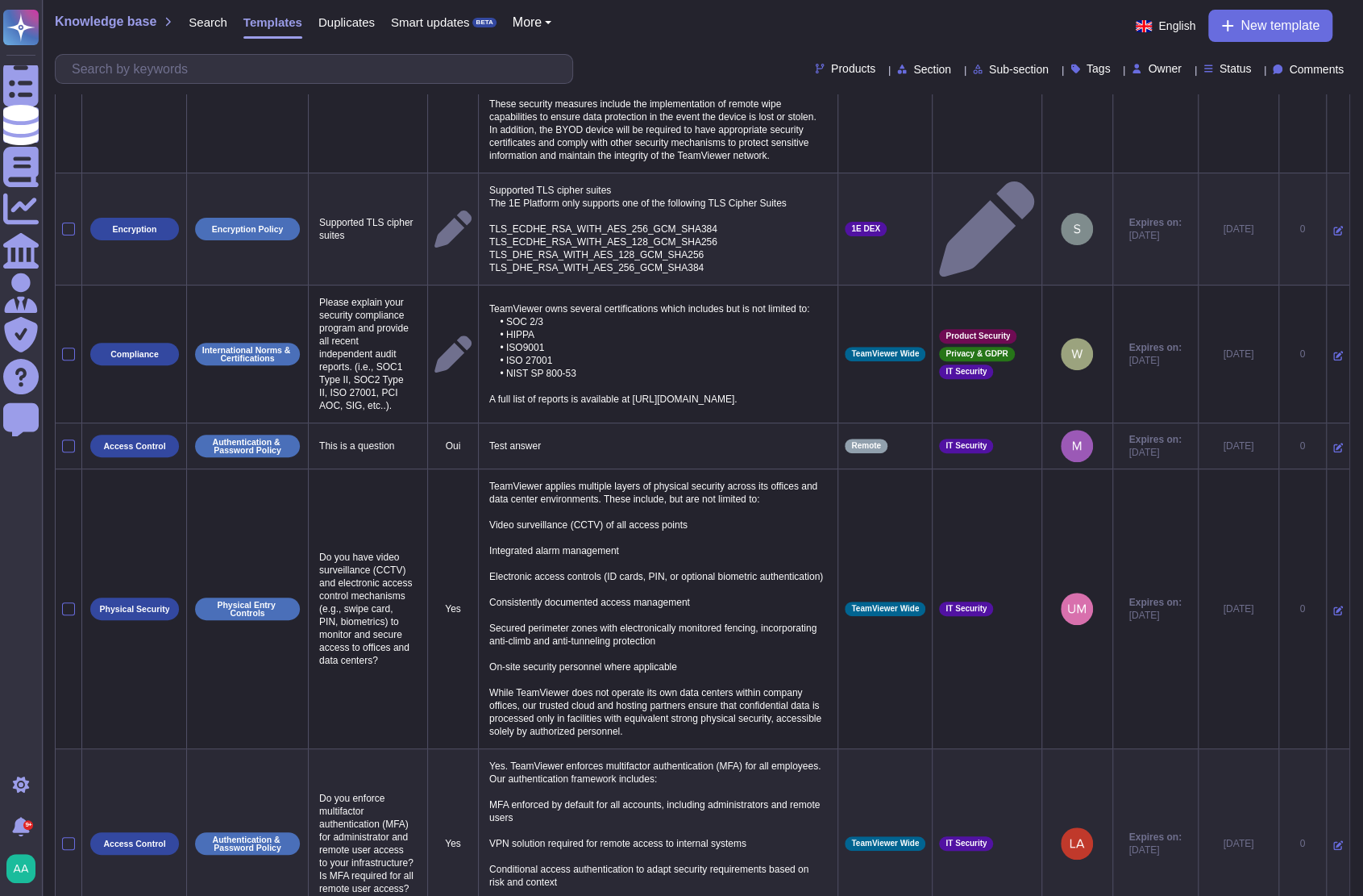
click at [1334, 442] on icon at bounding box center [1338, 447] width 9 height 9
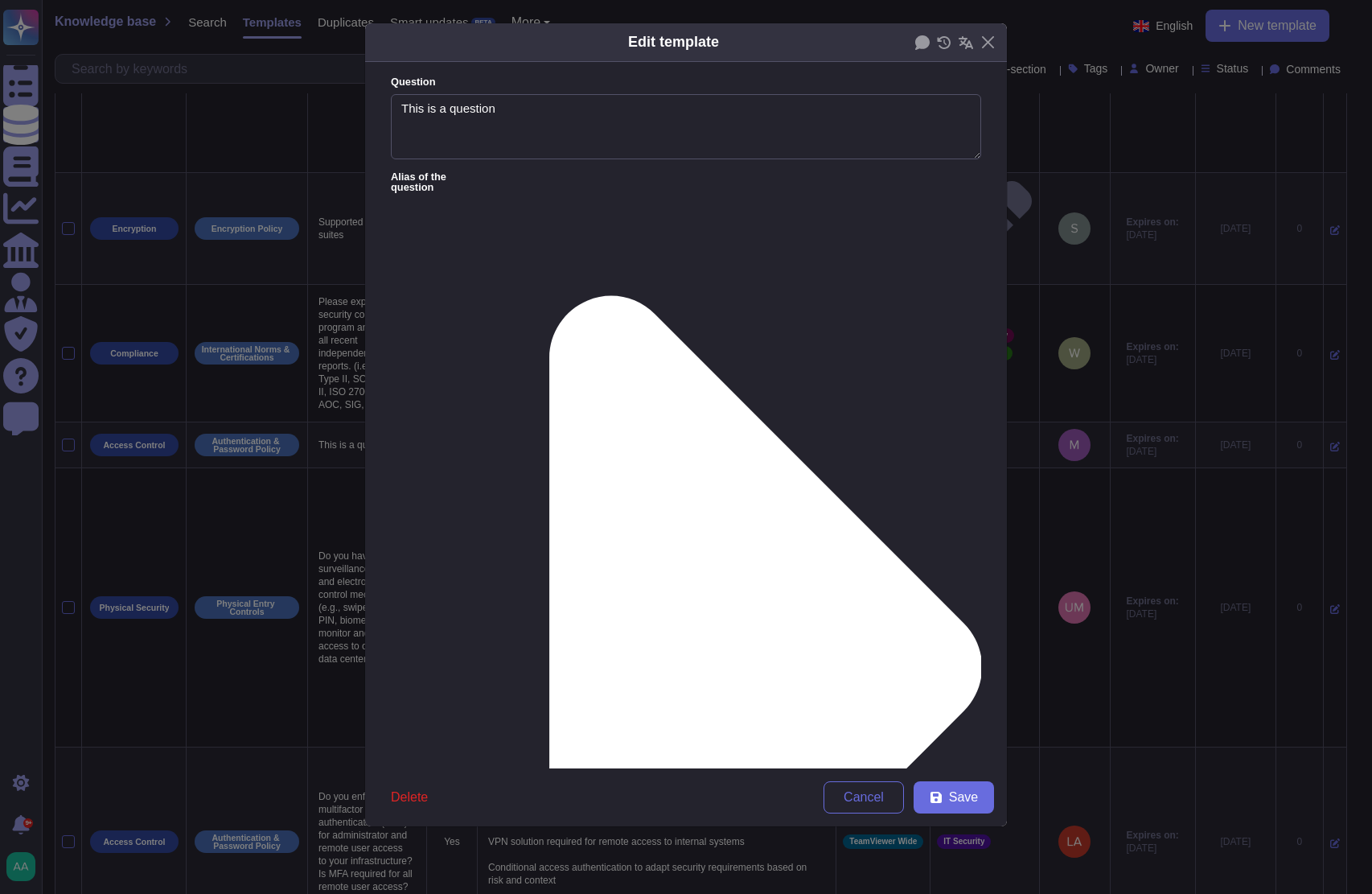
type textarea "This is a question"
type textarea "Test answer"
click at [406, 797] on span "Delete" at bounding box center [409, 797] width 37 height 13
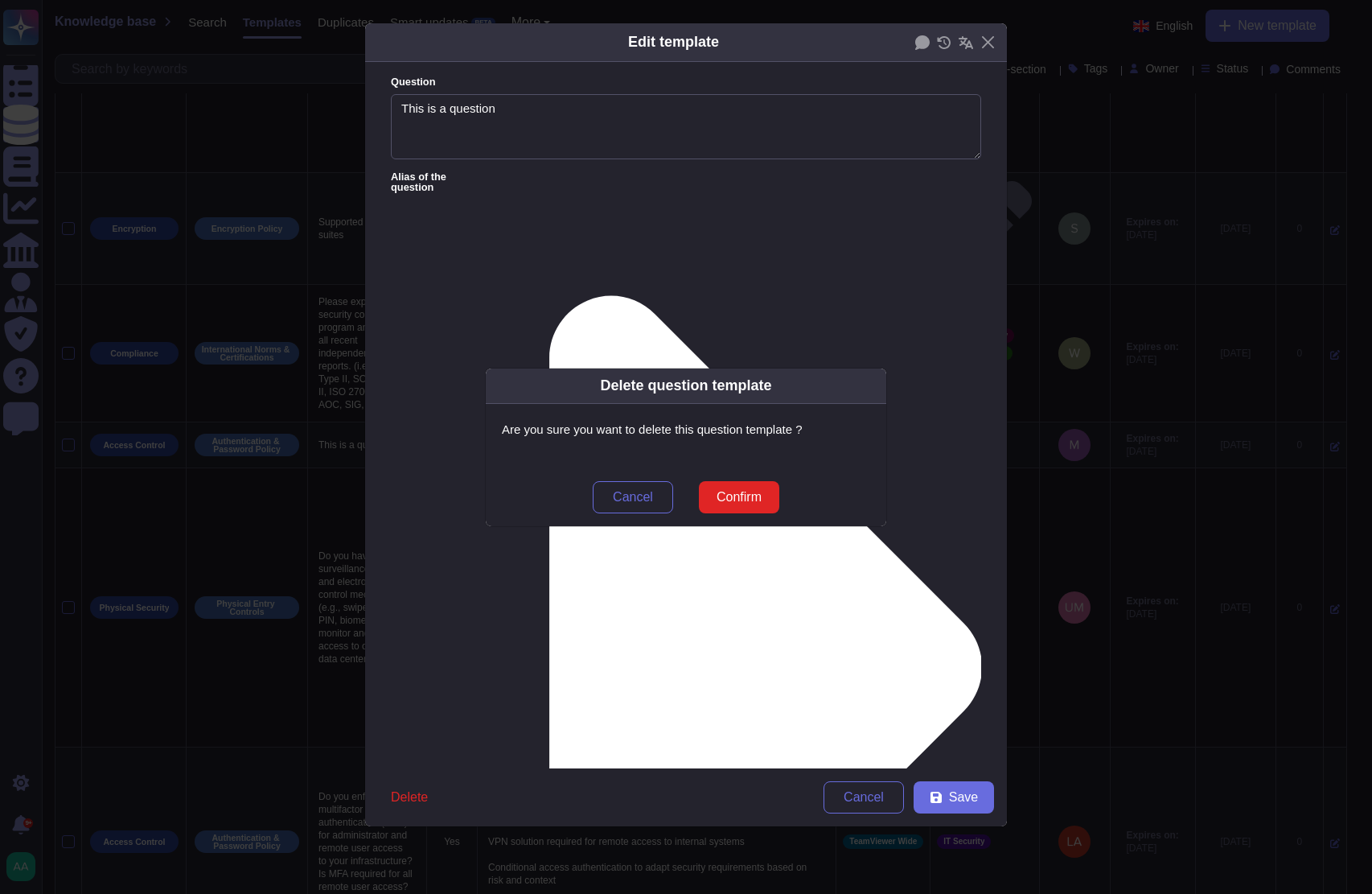
click at [948, 797] on div "Delete question template Are you sure you want to delete this question template…" at bounding box center [686, 447] width 1372 height 894
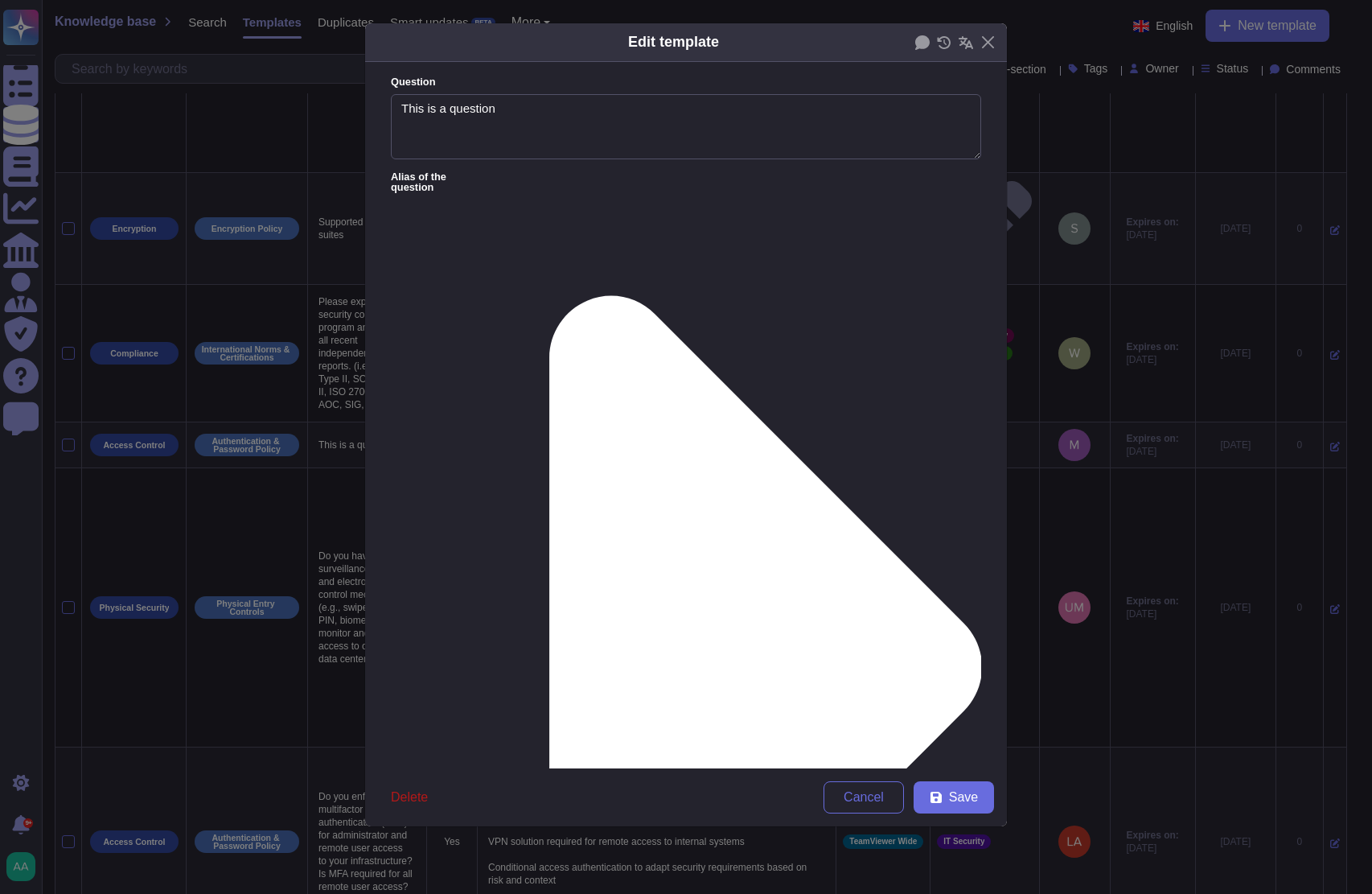
click at [393, 804] on span "Delete" at bounding box center [409, 797] width 37 height 13
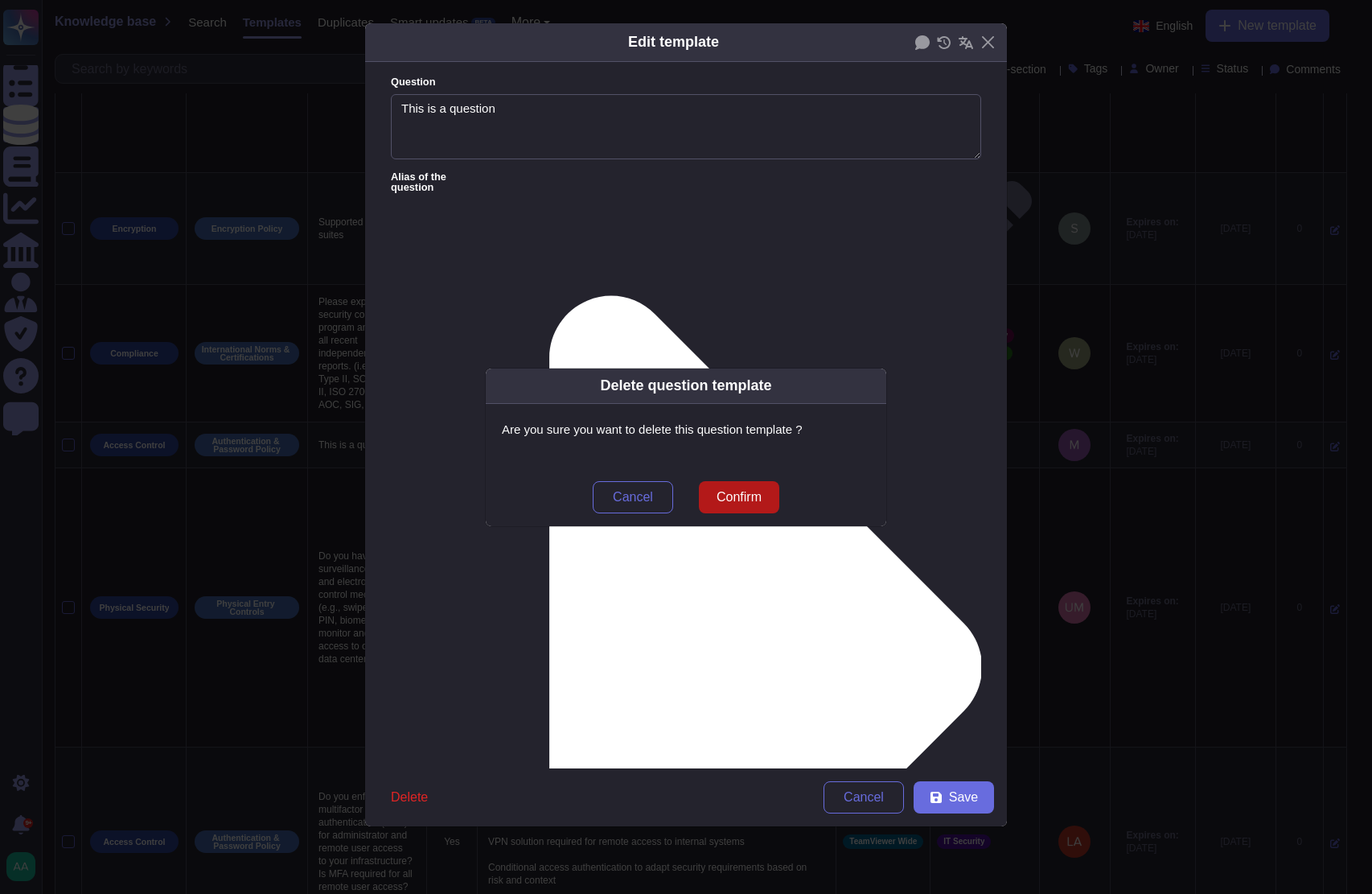
click at [710, 501] on button "Confirm" at bounding box center [739, 497] width 80 height 32
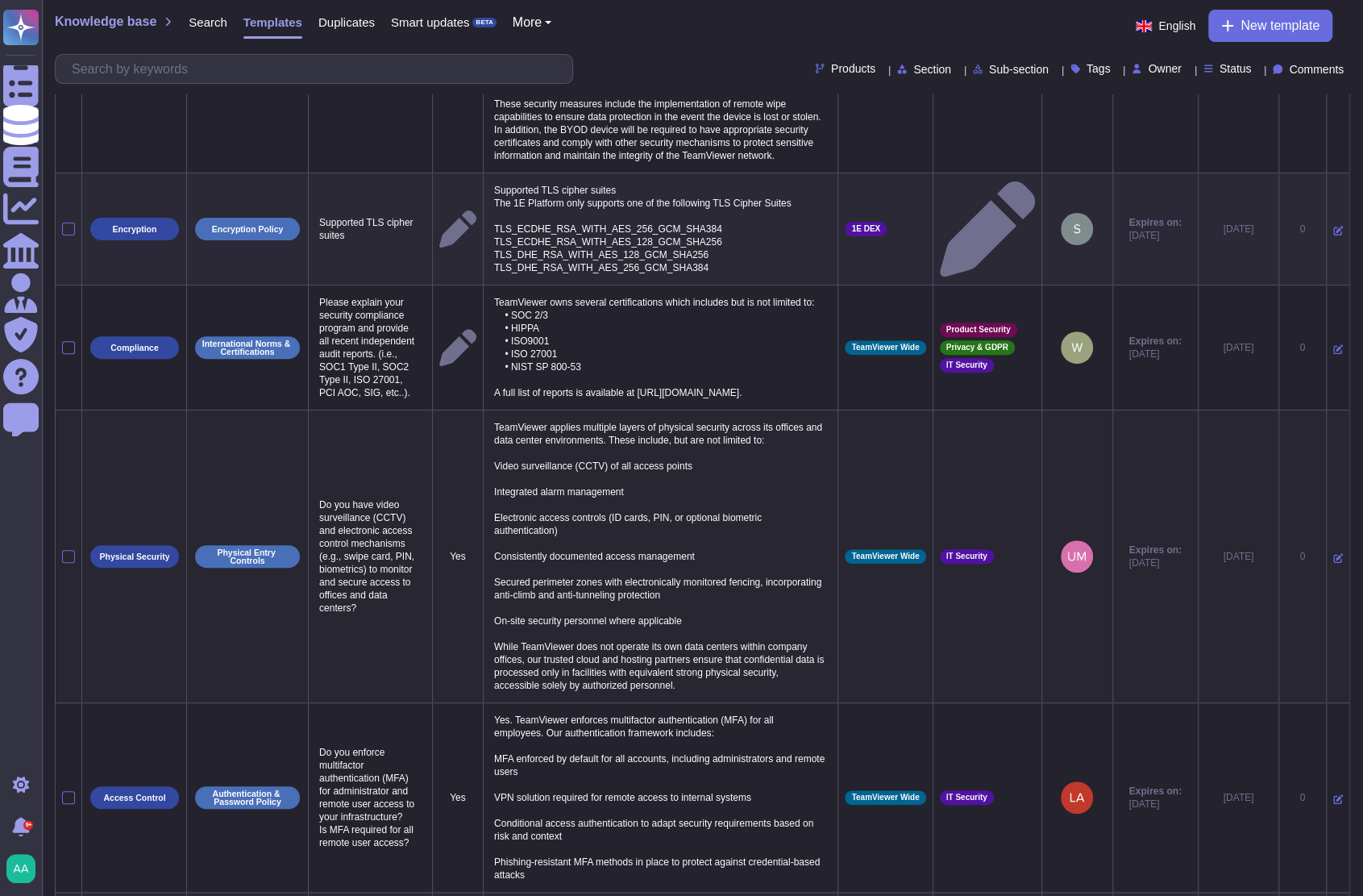
click at [1334, 560] on icon at bounding box center [1338, 558] width 9 height 9
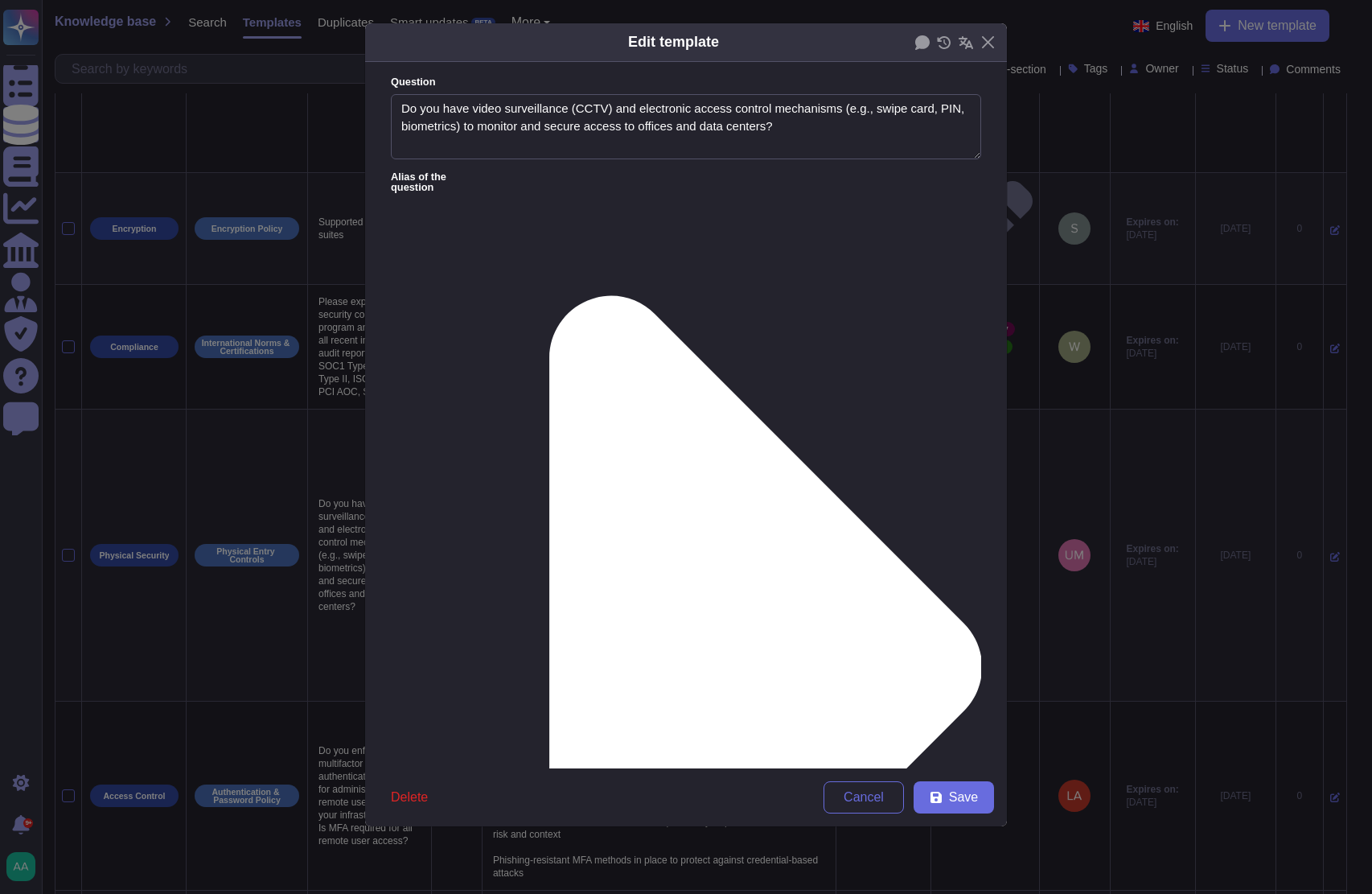
type textarea "Do you have video surveillance (CCTV) and electronic access control mechanisms …"
type textarea "TeamViewer applies multiple layers of physical security across its offices and …"
click at [416, 800] on span "Delete" at bounding box center [409, 797] width 37 height 13
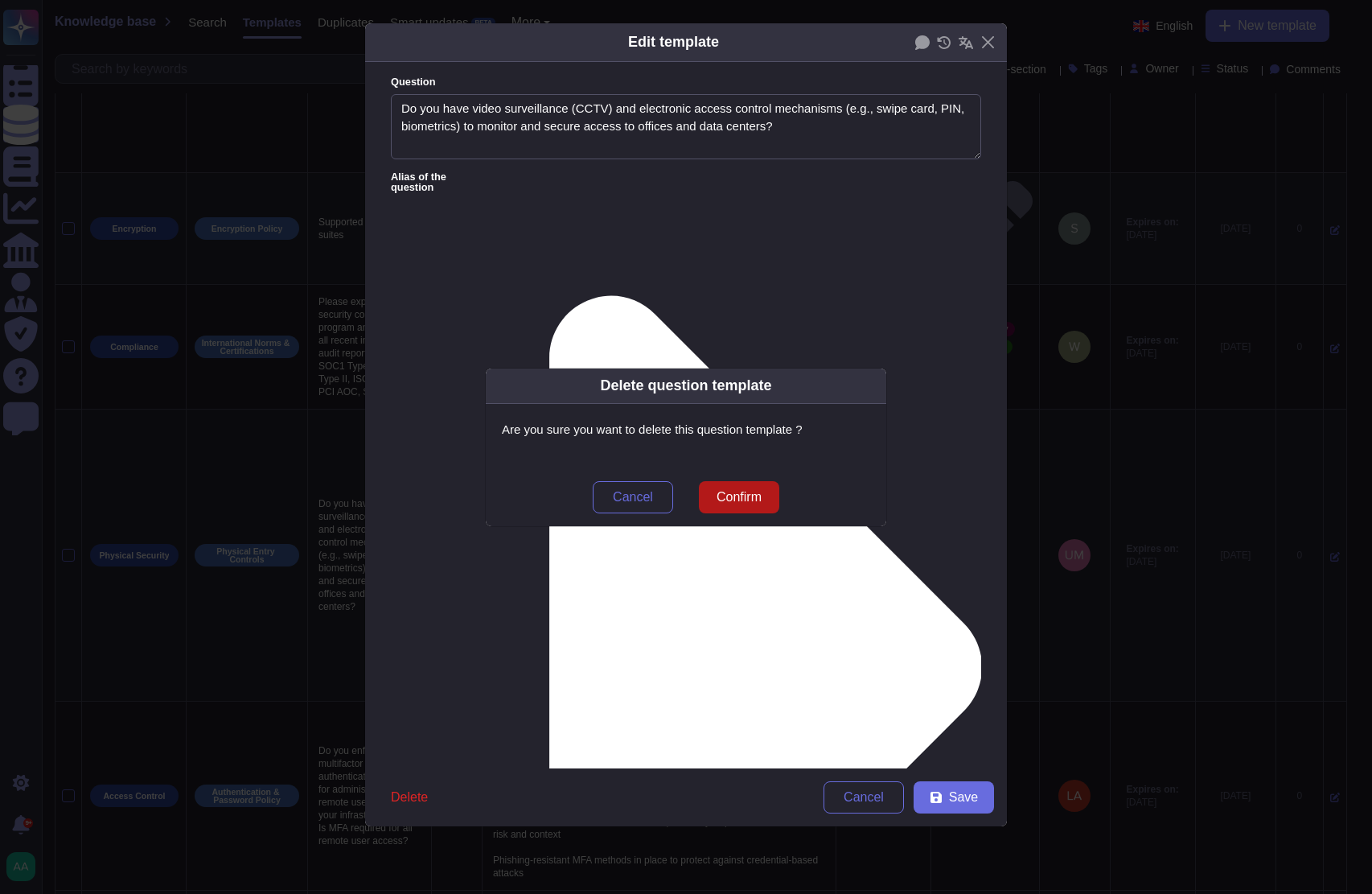
click at [725, 507] on button "Confirm" at bounding box center [739, 497] width 80 height 32
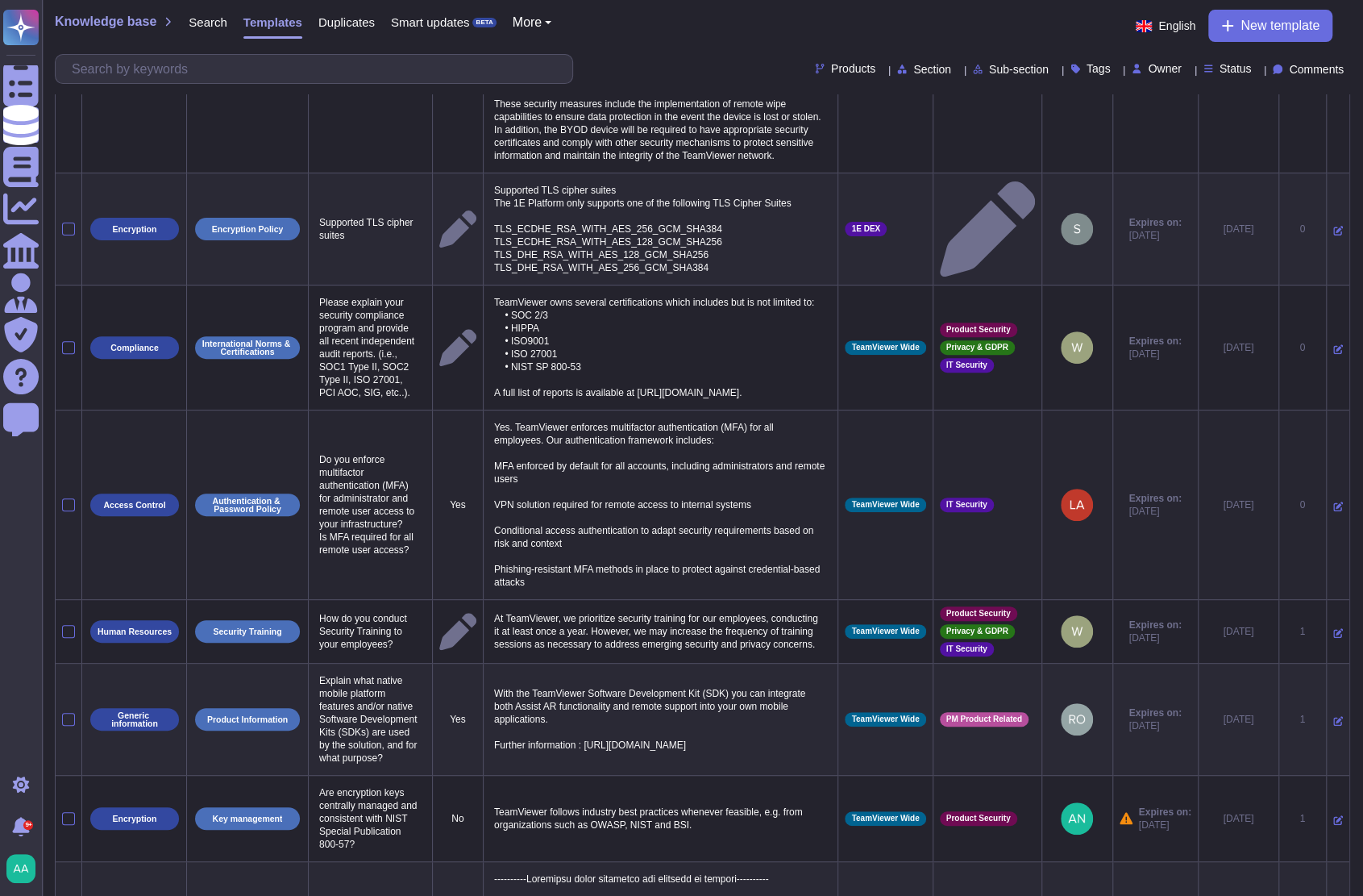
click at [1334, 508] on icon at bounding box center [1338, 506] width 9 height 9
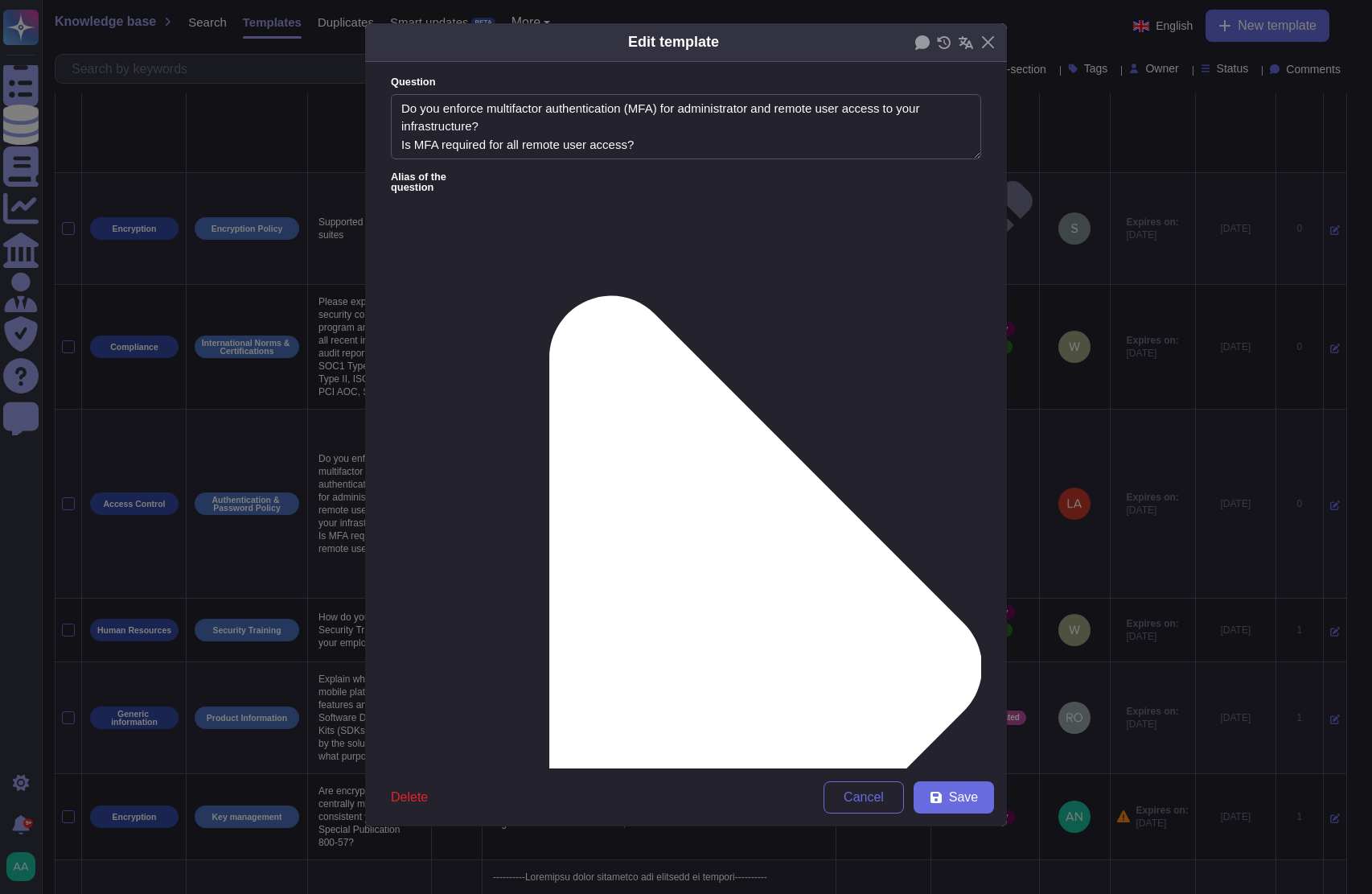
type textarea "Do you enforce multifactor authentication (MFA) for administrator and remote us…"
type textarea "Yes. TeamViewer enforces multifactor authentication (MFA) for all employees. Ou…"
click at [397, 796] on span "Delete" at bounding box center [409, 797] width 37 height 13
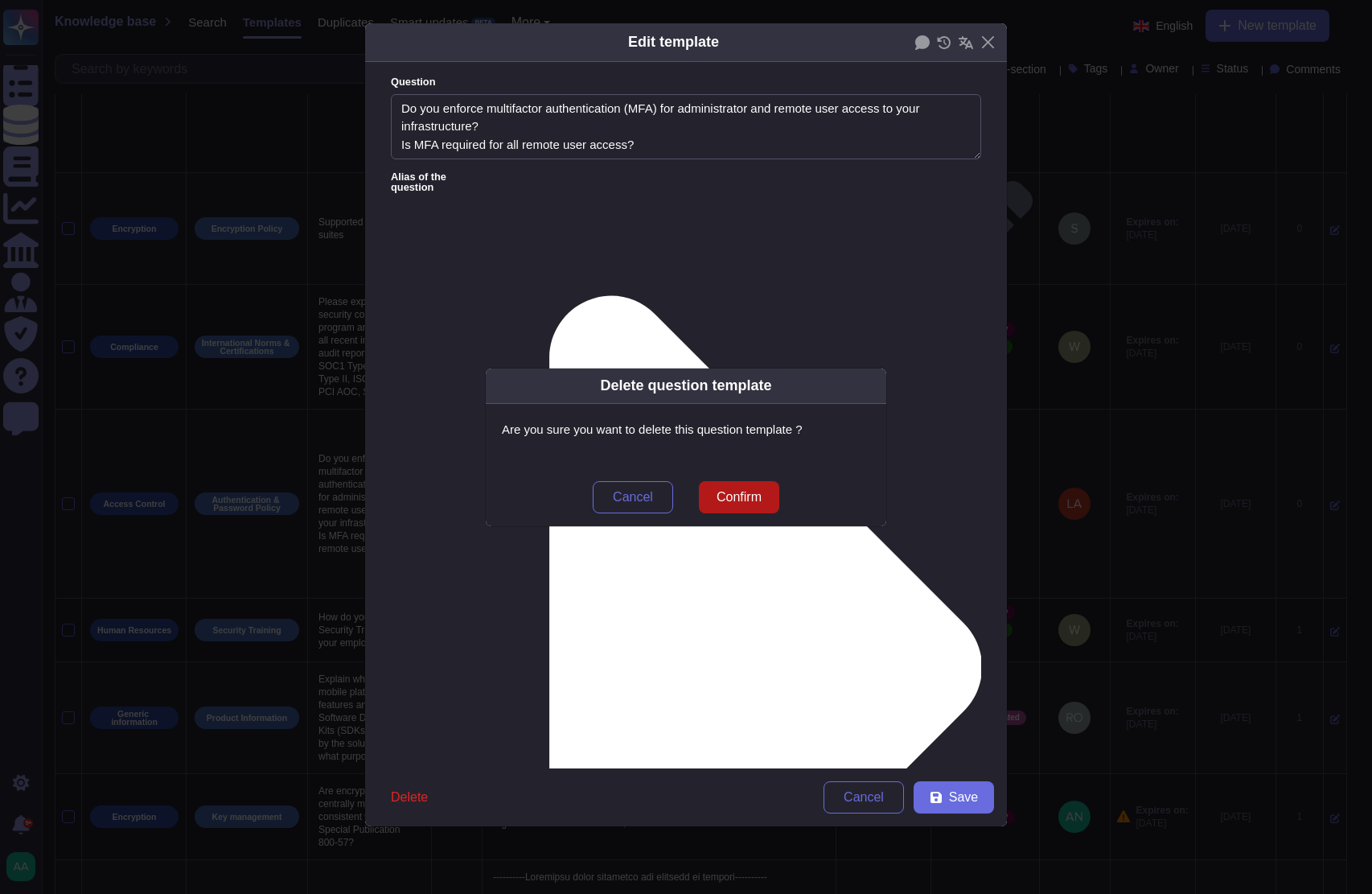
click at [747, 497] on span "Confirm" at bounding box center [739, 497] width 45 height 13
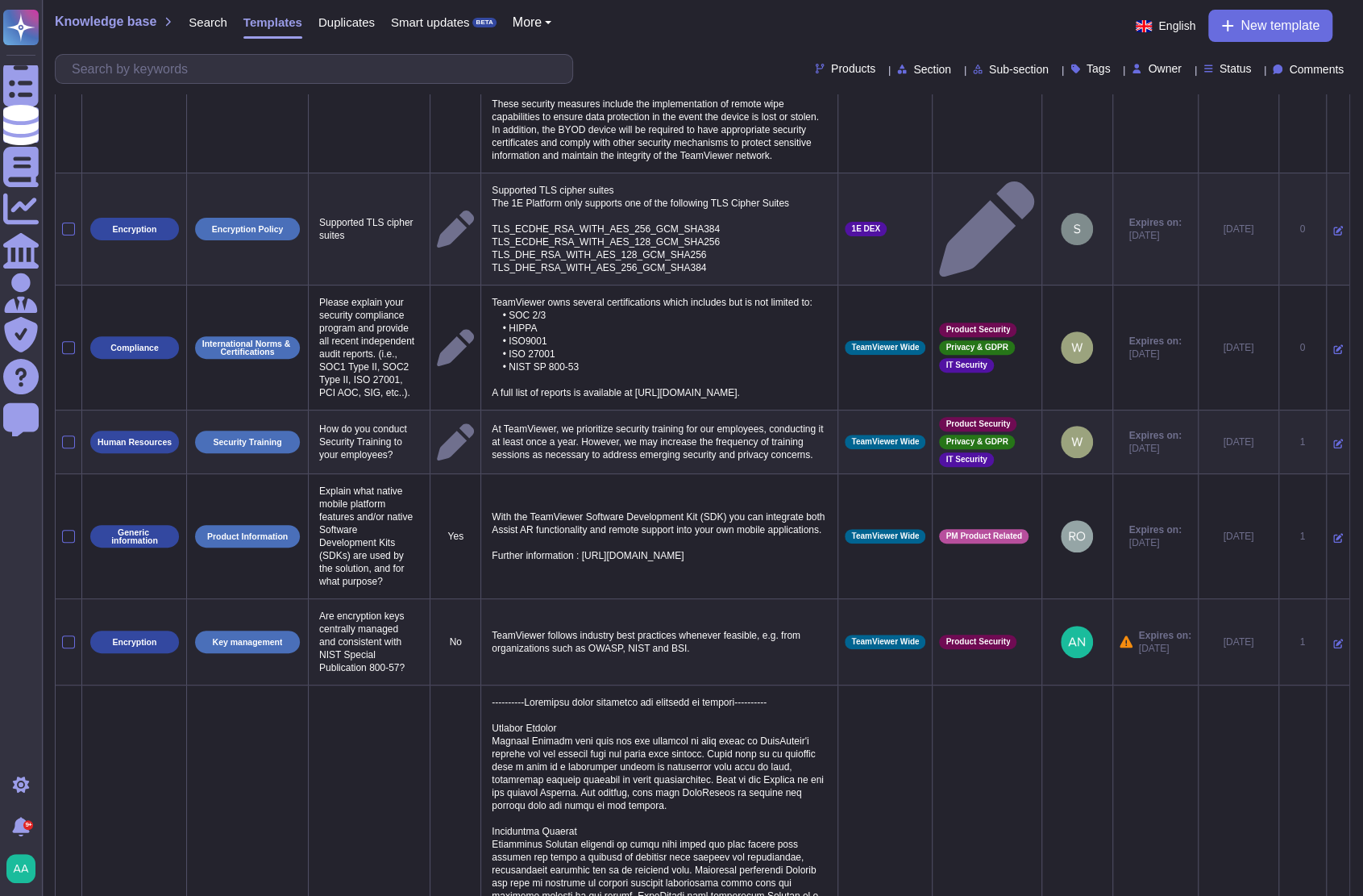
click at [1334, 648] on icon at bounding box center [1338, 644] width 9 height 9
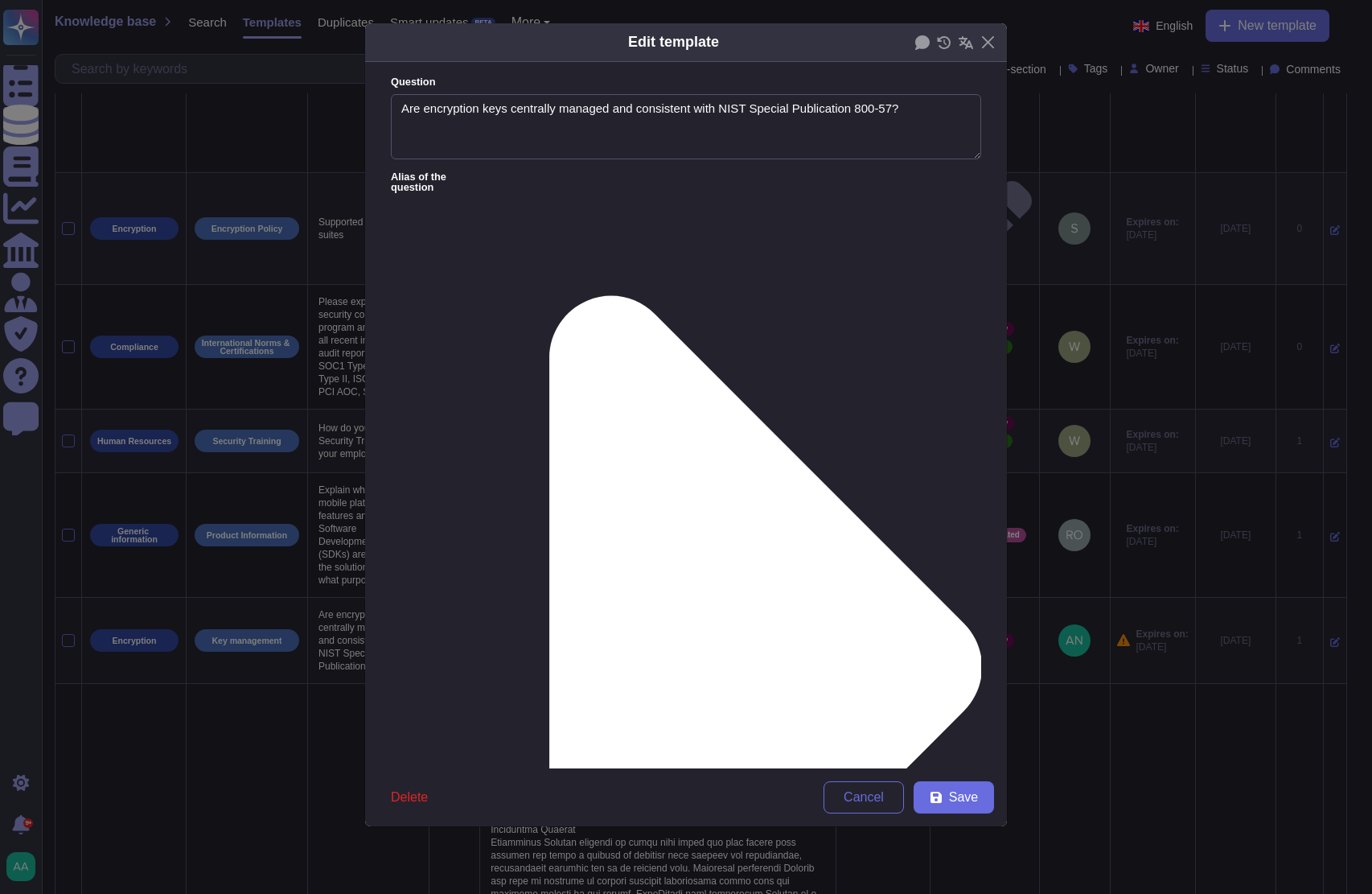
type textarea "Are encryption keys centrally managed and consistent with NIST Special Publicat…"
type textarea "TeamViewer follows industry best practices whenever feasible, e.g. from organiz…"
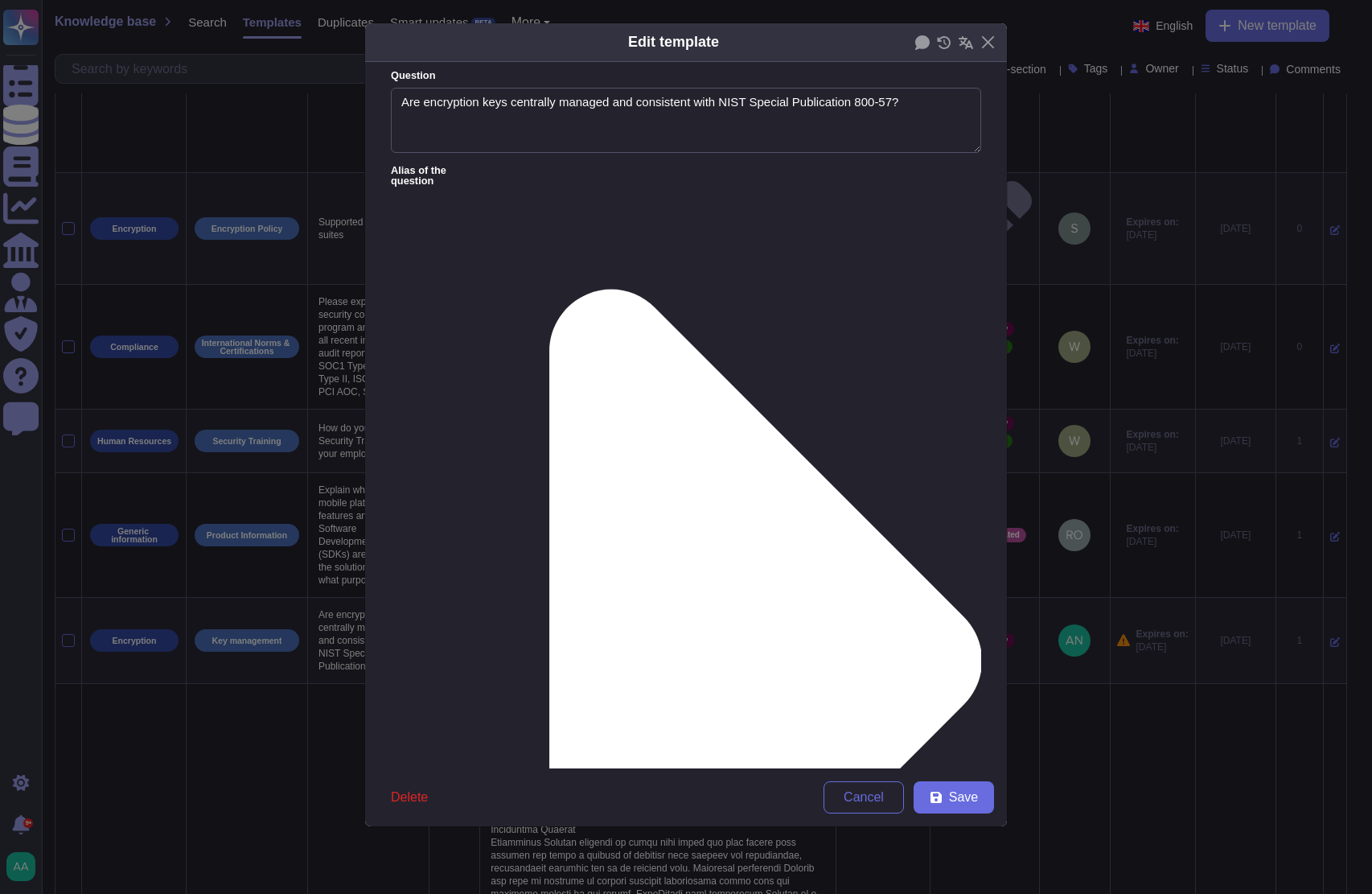
scroll to position [0, 0]
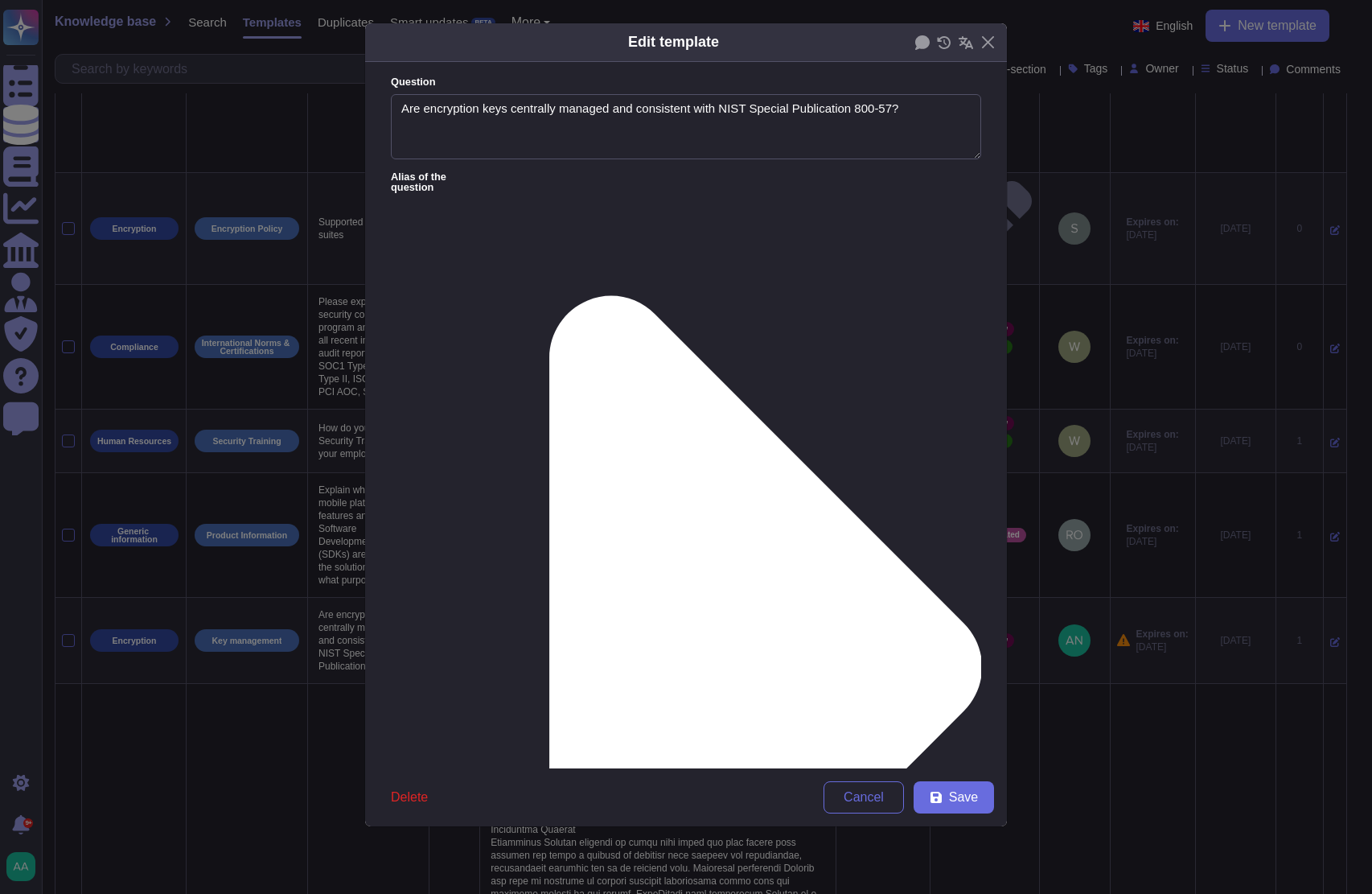
type input "0206-09-30"
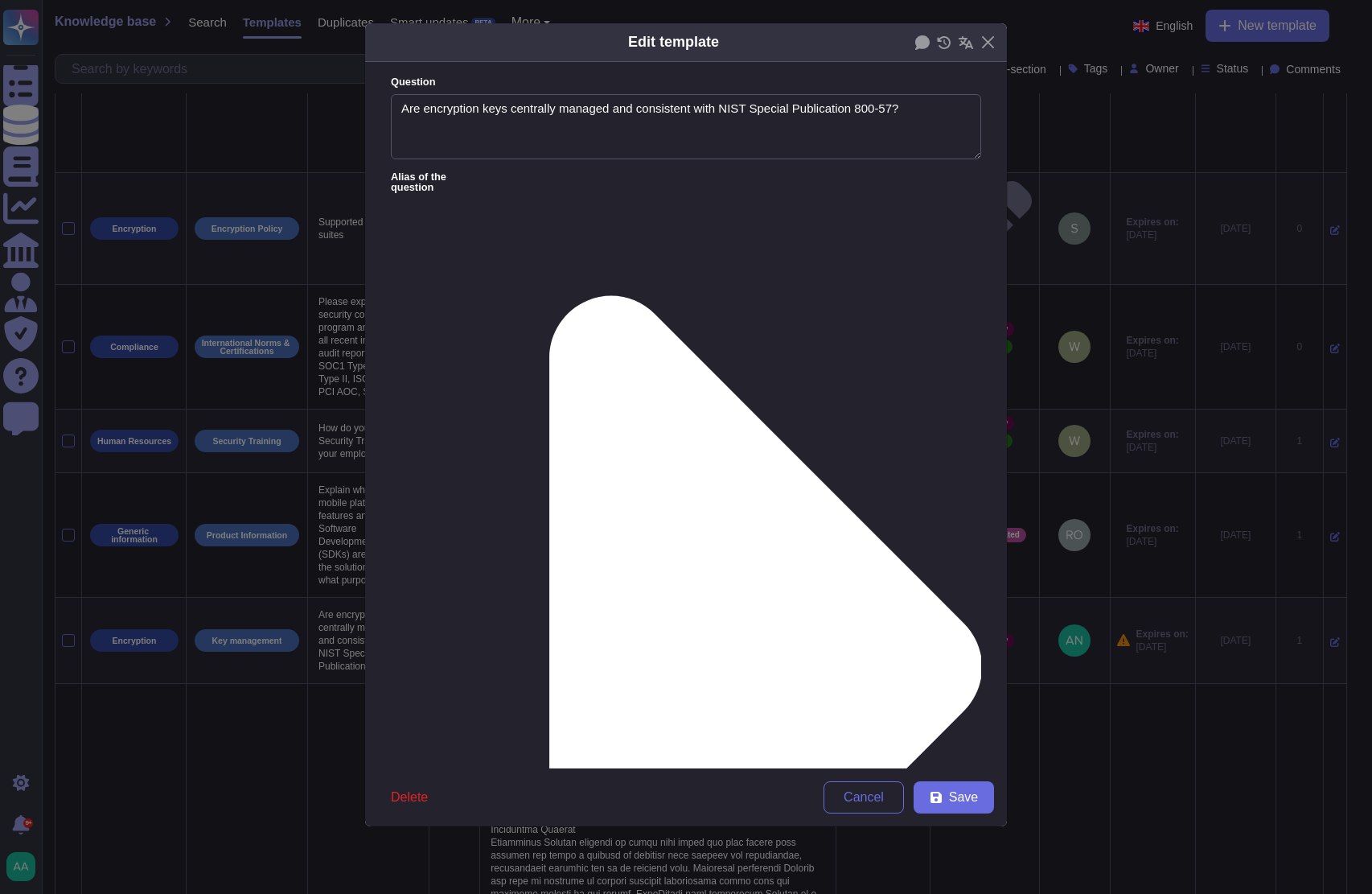
type input "[DATE]"
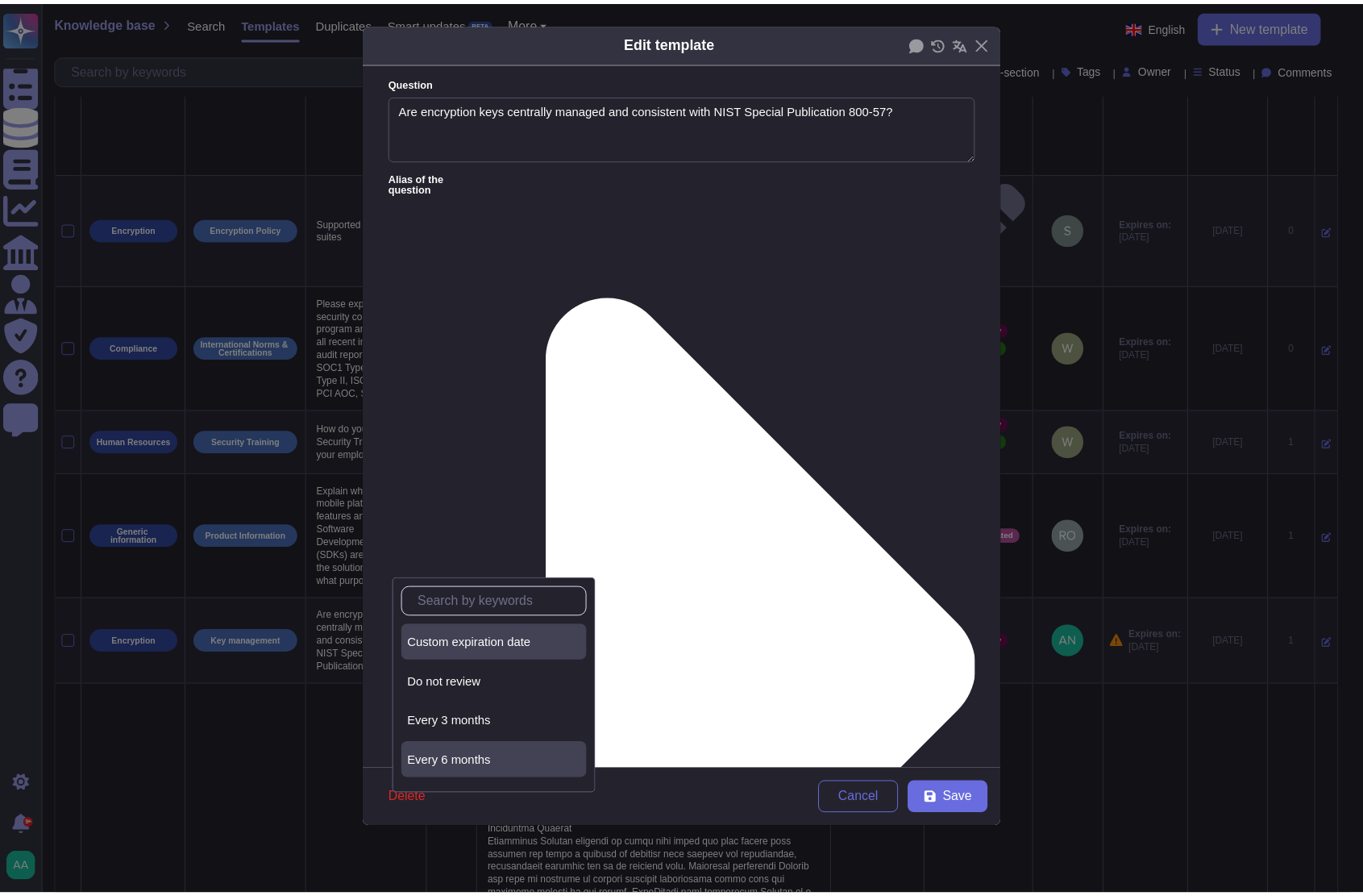
scroll to position [72, 0]
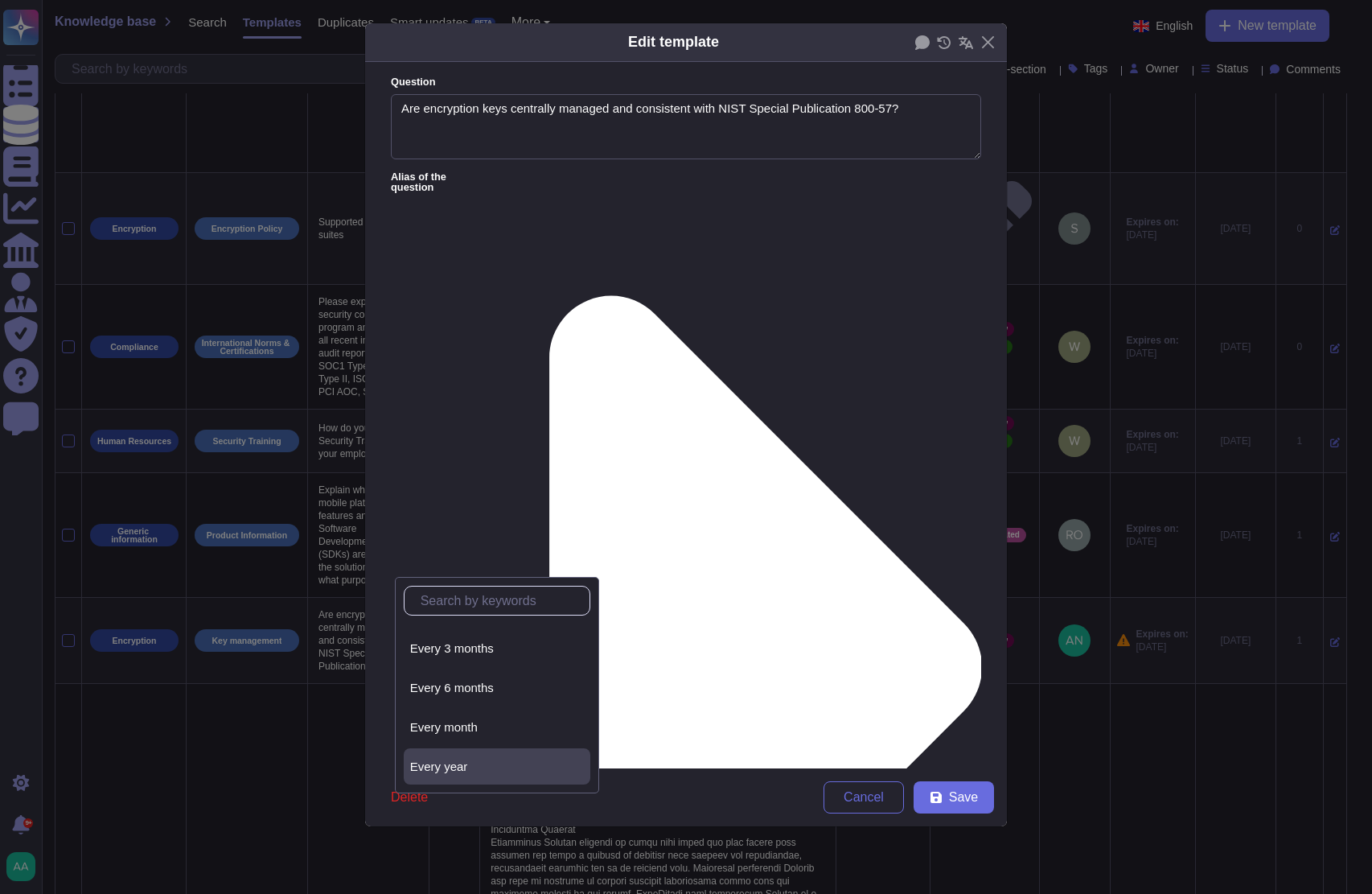
click at [508, 763] on div "Every year" at bounding box center [496, 766] width 173 height 14
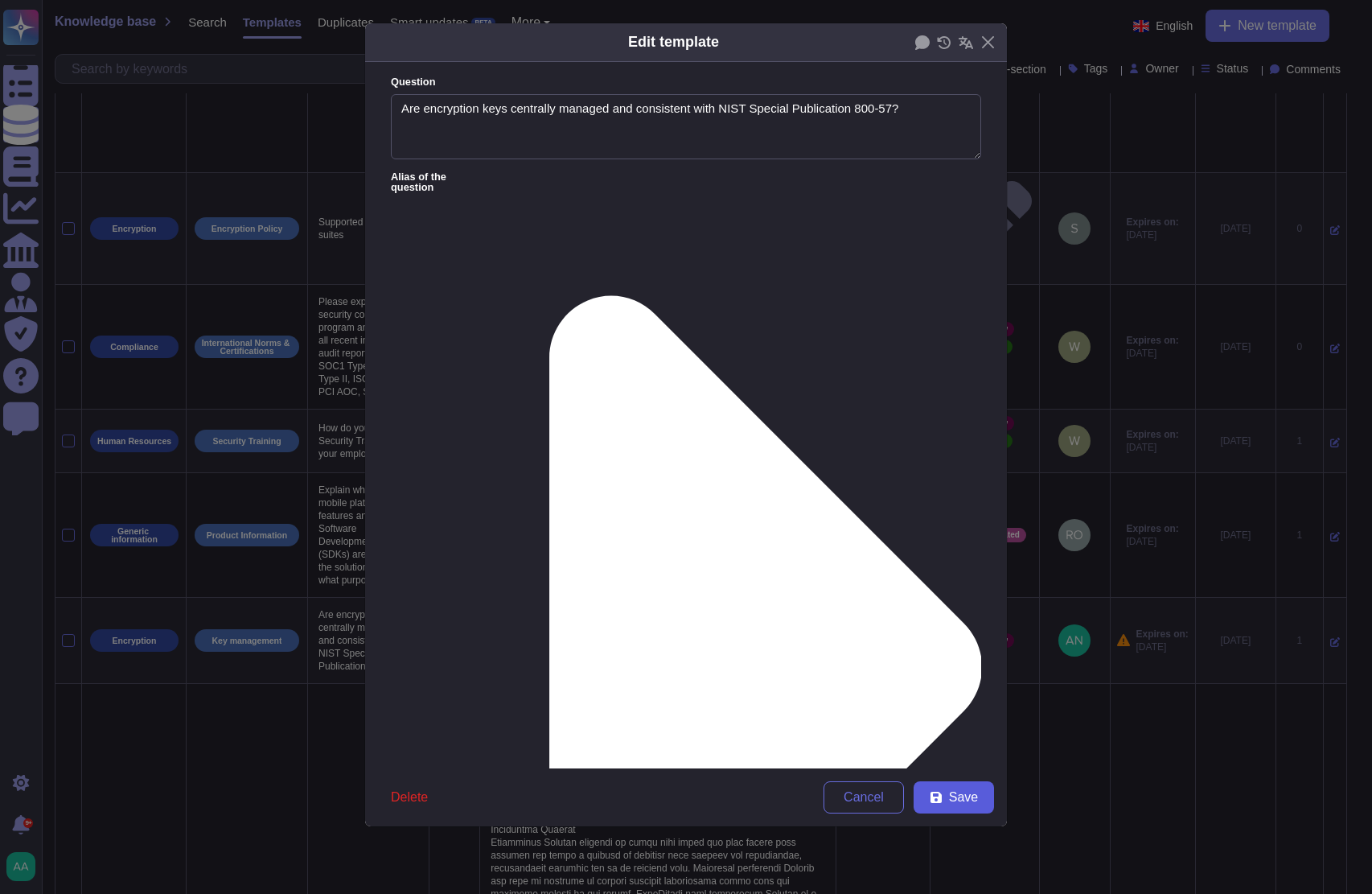
click at [947, 794] on button "Save" at bounding box center [953, 797] width 80 height 32
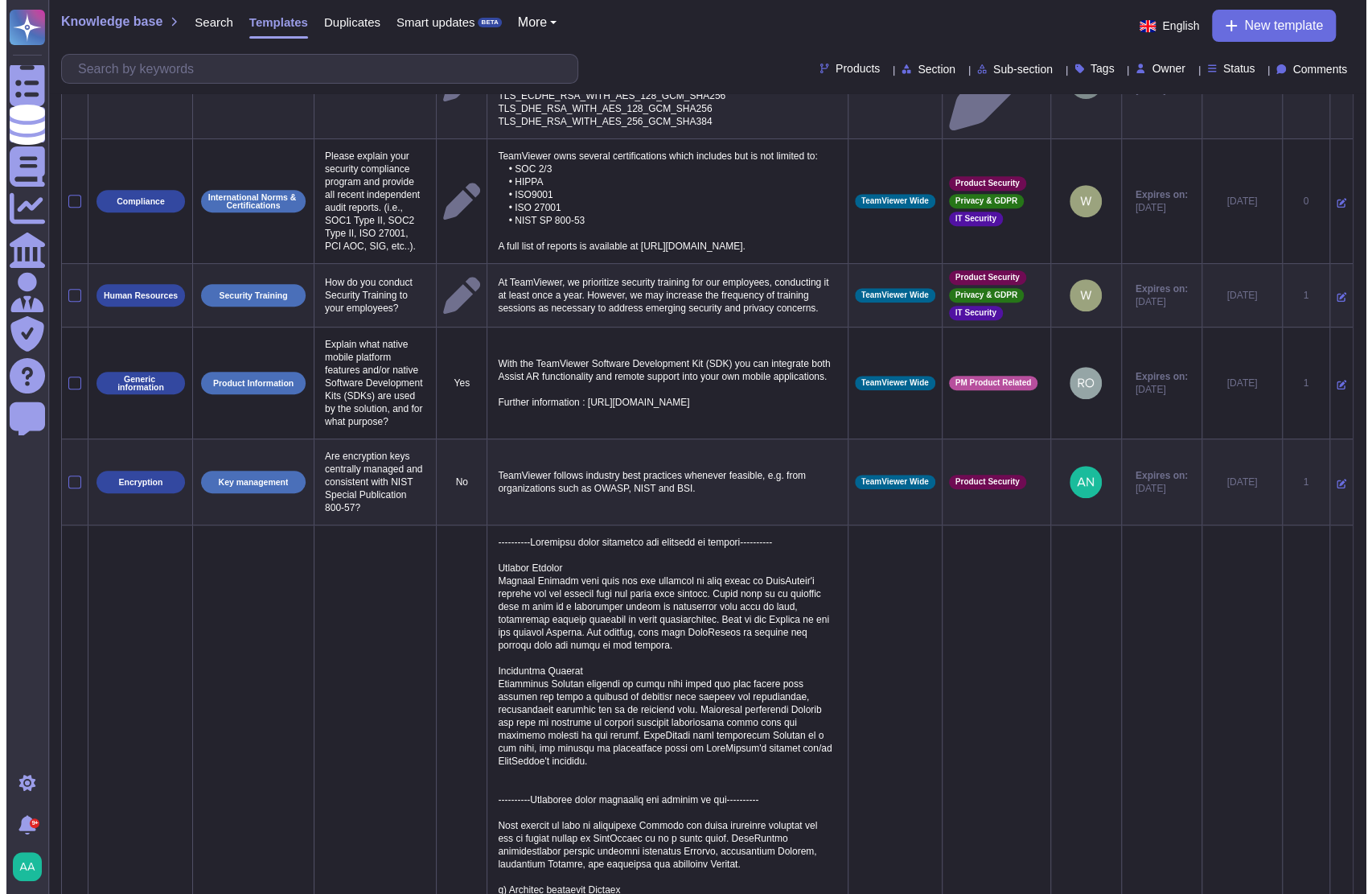
scroll to position [0, 0]
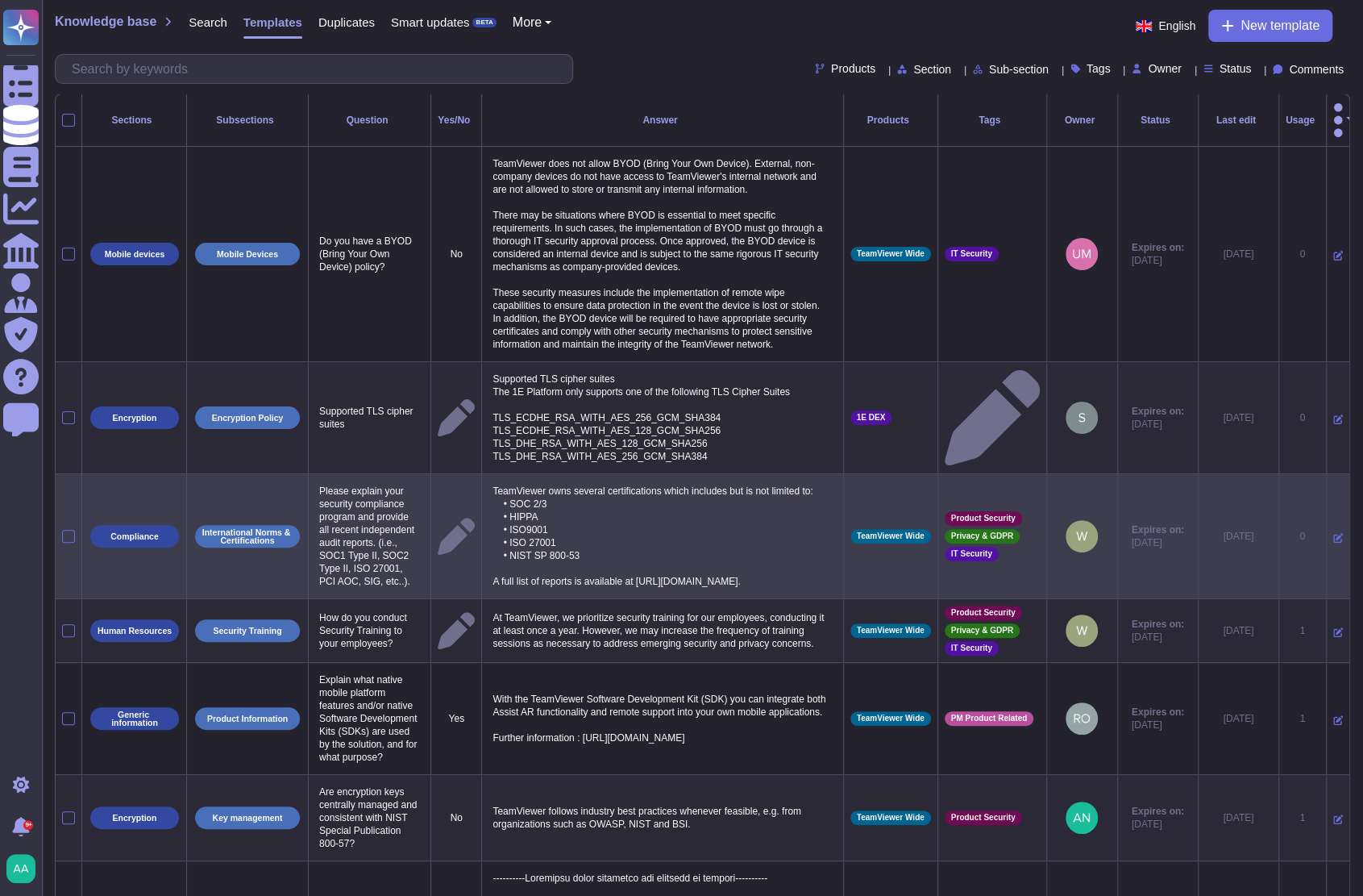
click at [1334, 534] on icon at bounding box center [1338, 537] width 9 height 9
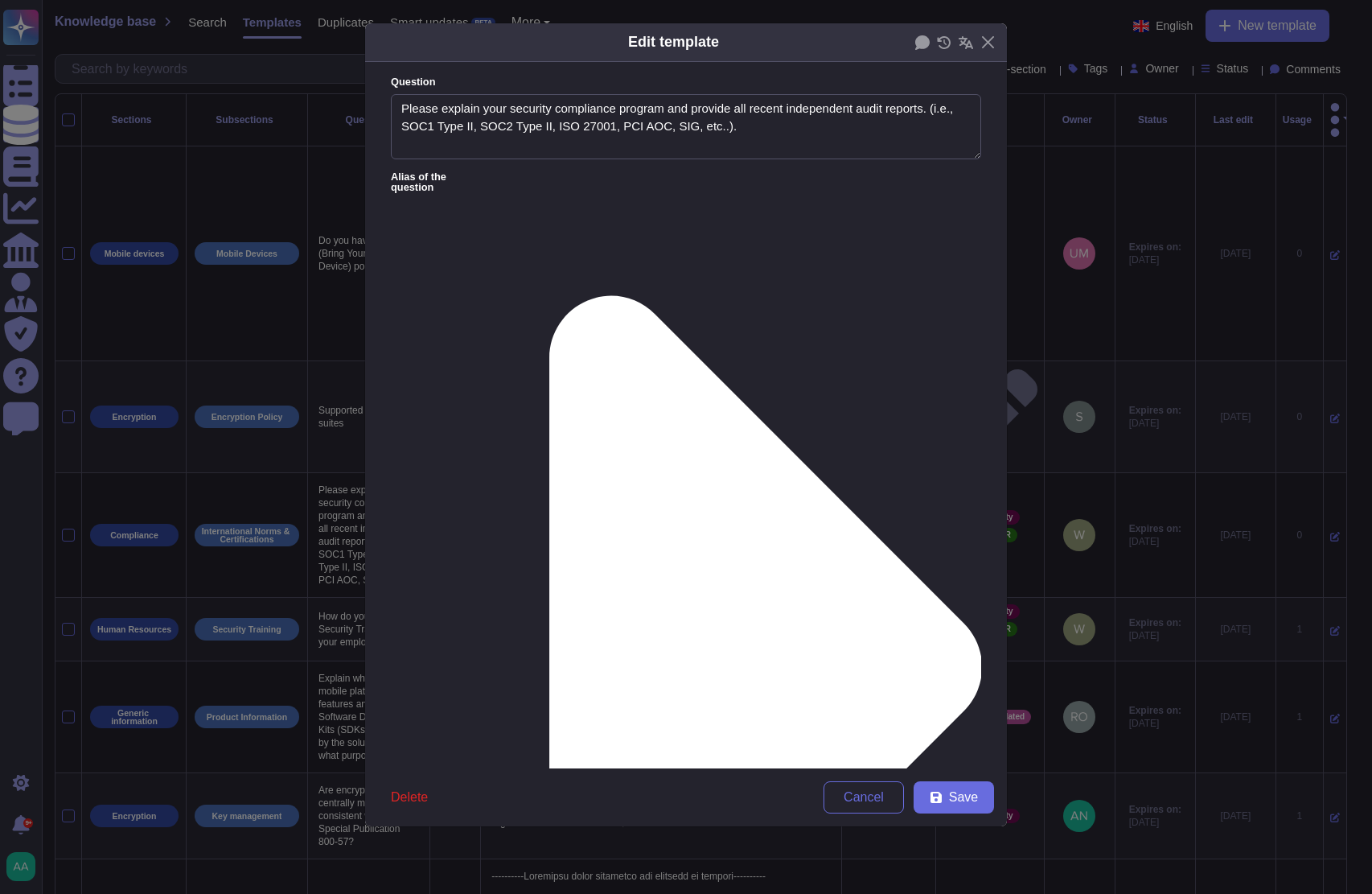
type textarea "Please explain your security compliance program and provide all recent independ…"
type textarea "TeamViewer owns several certifications which includes but is not limited to: • …"
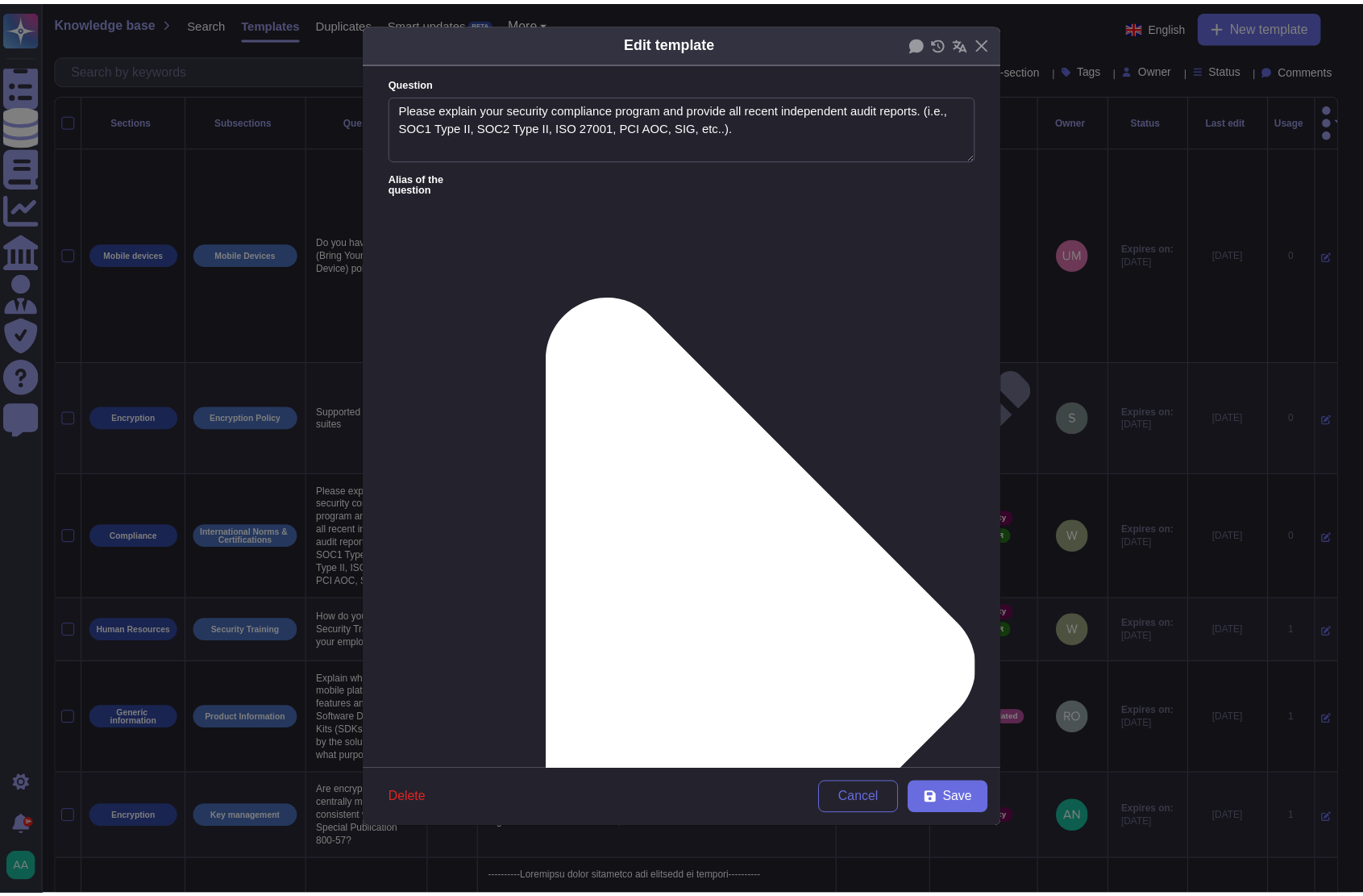
scroll to position [37, 0]
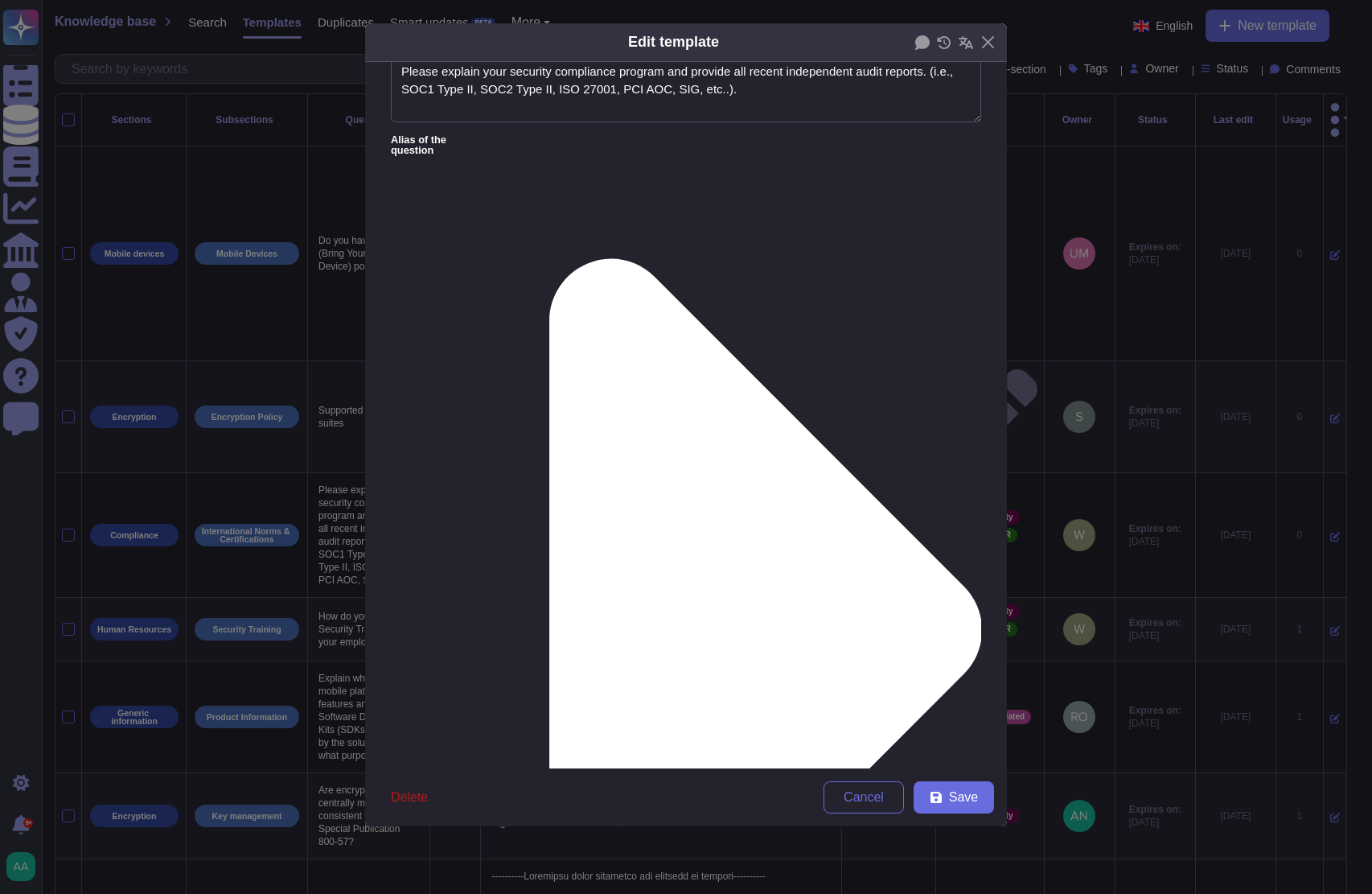
click at [416, 794] on span "Delete" at bounding box center [409, 797] width 37 height 13
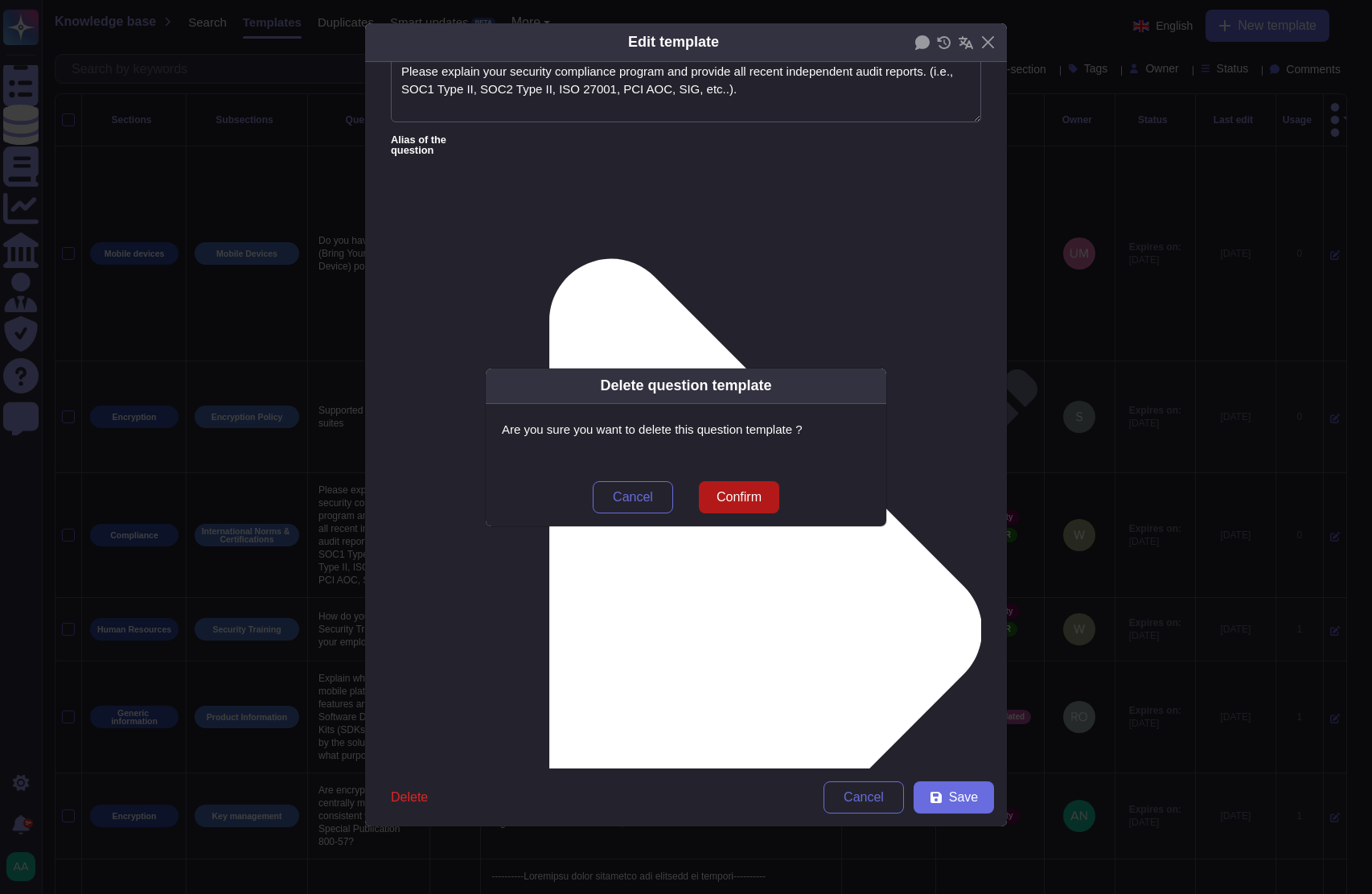
click at [773, 499] on button "Confirm" at bounding box center [739, 497] width 80 height 32
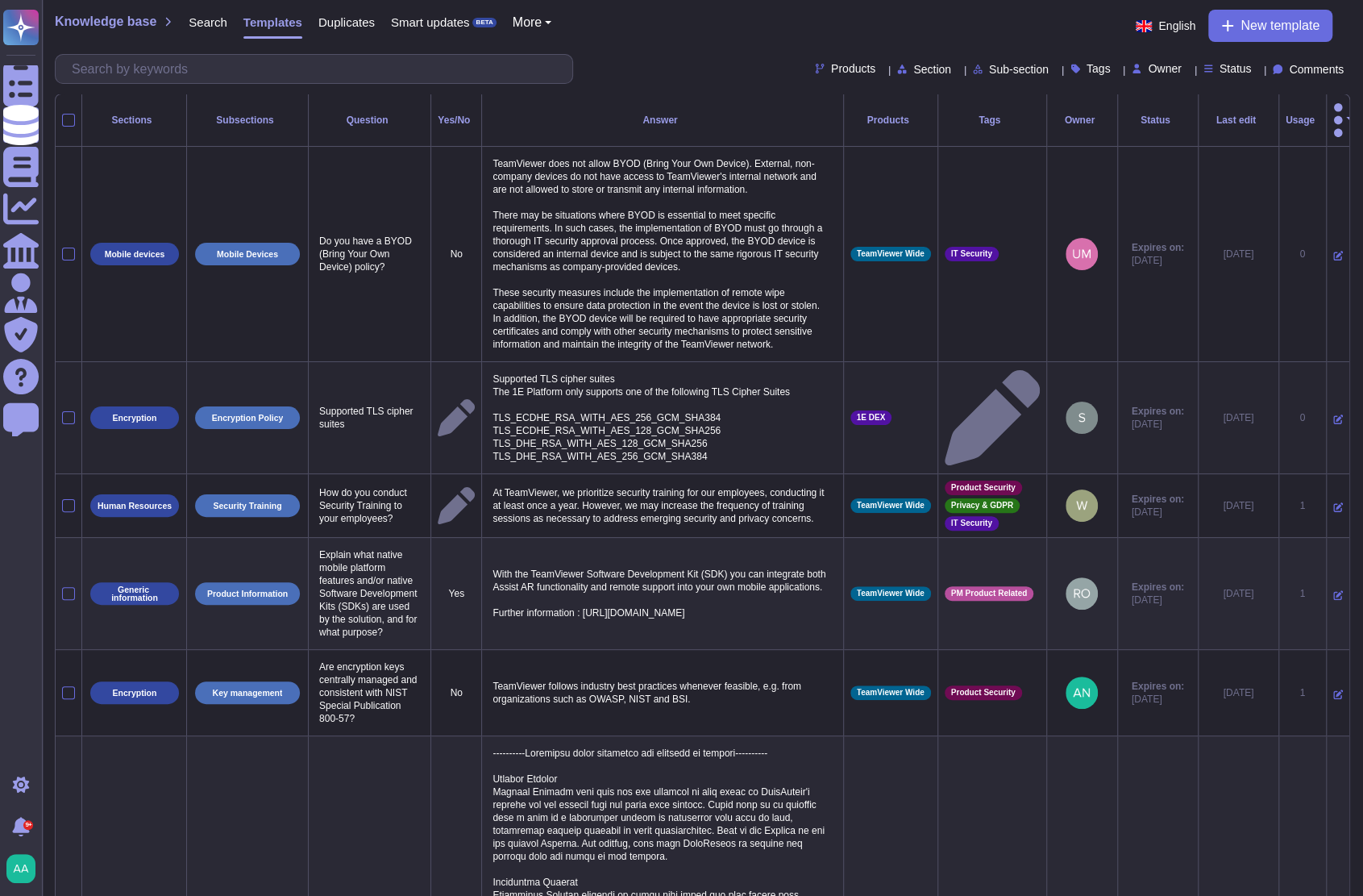
click at [972, 412] on icon at bounding box center [993, 418] width 95 height 95
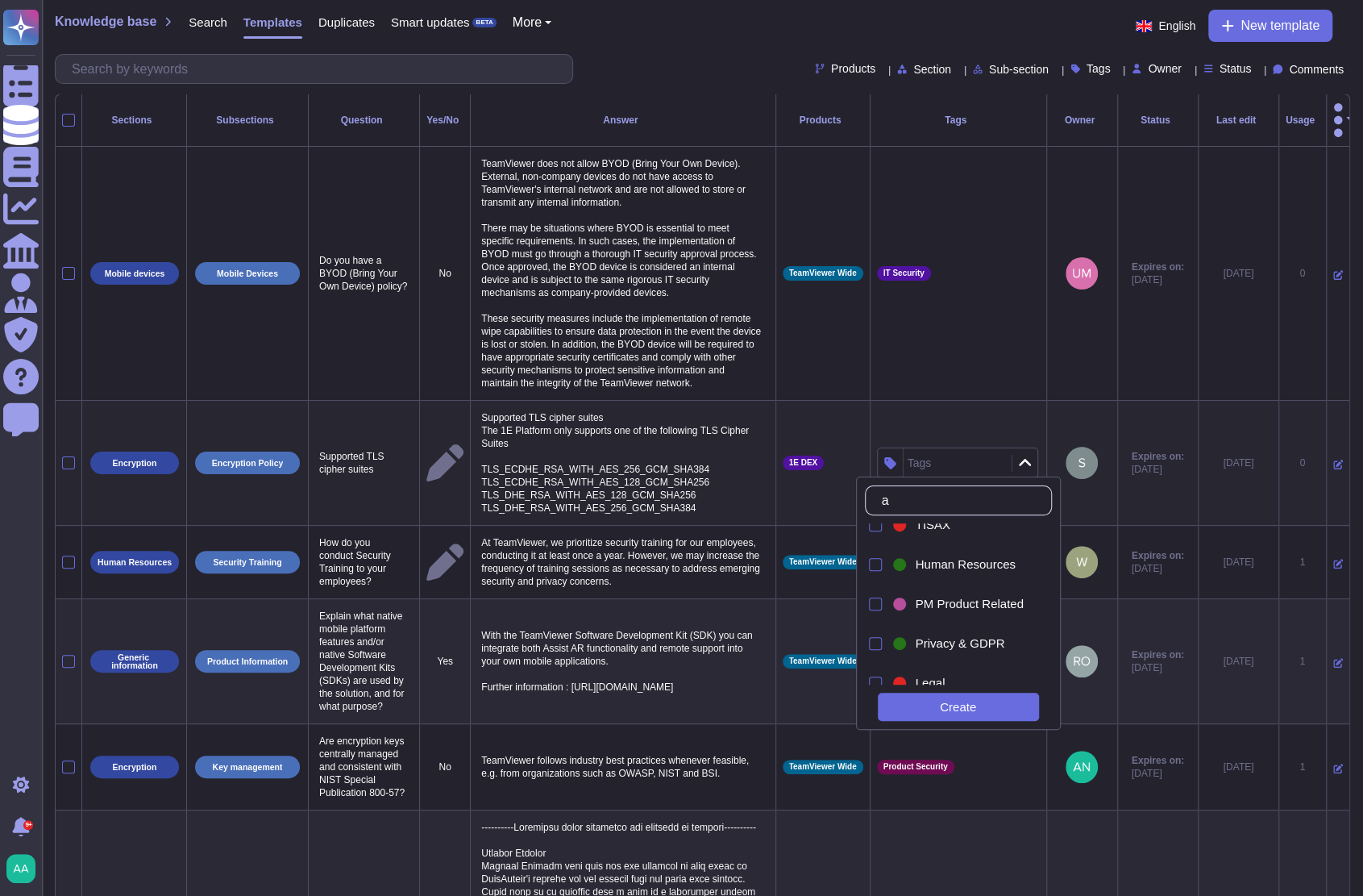
scroll to position [0, 0]
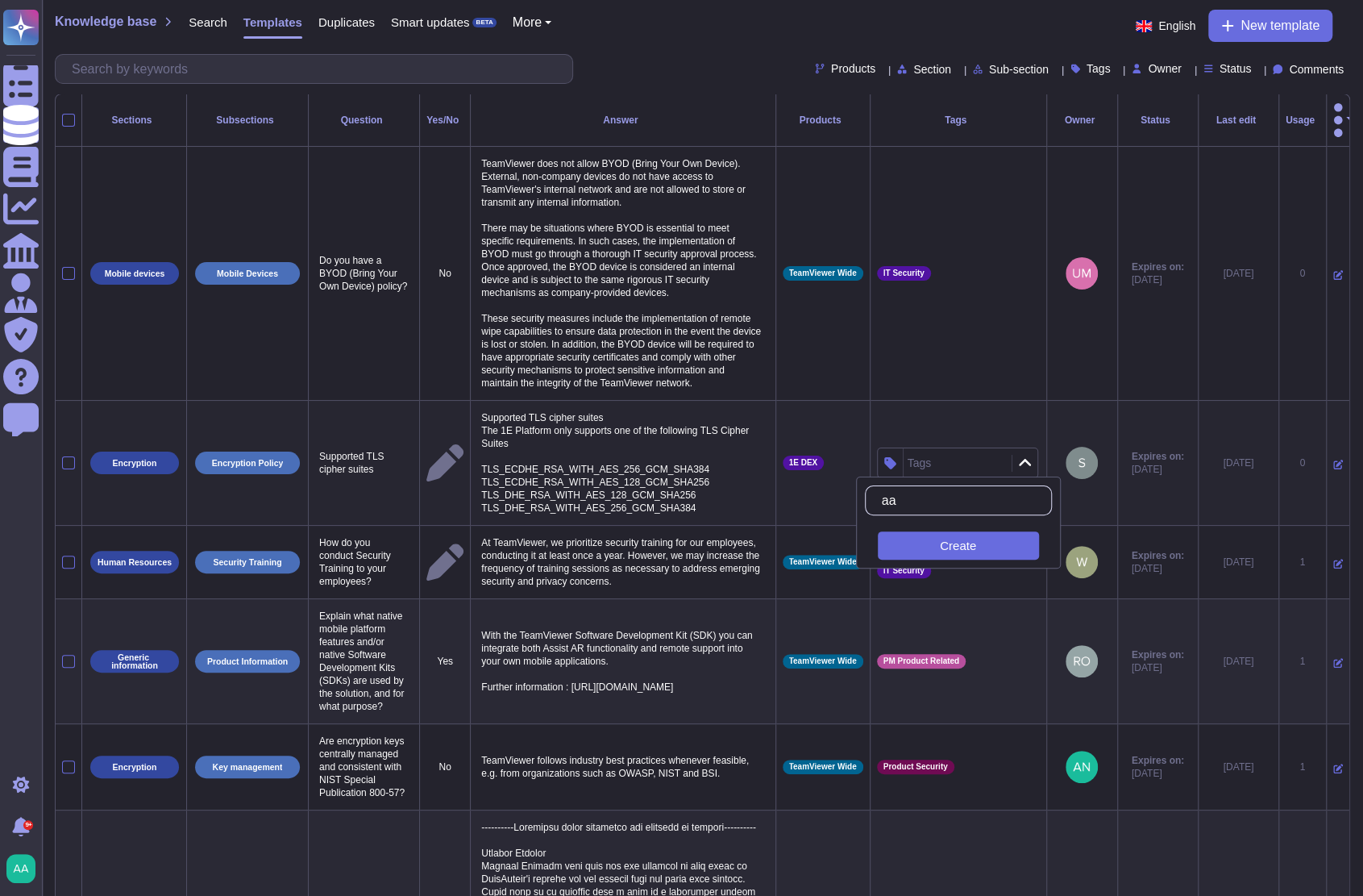
type input "a"
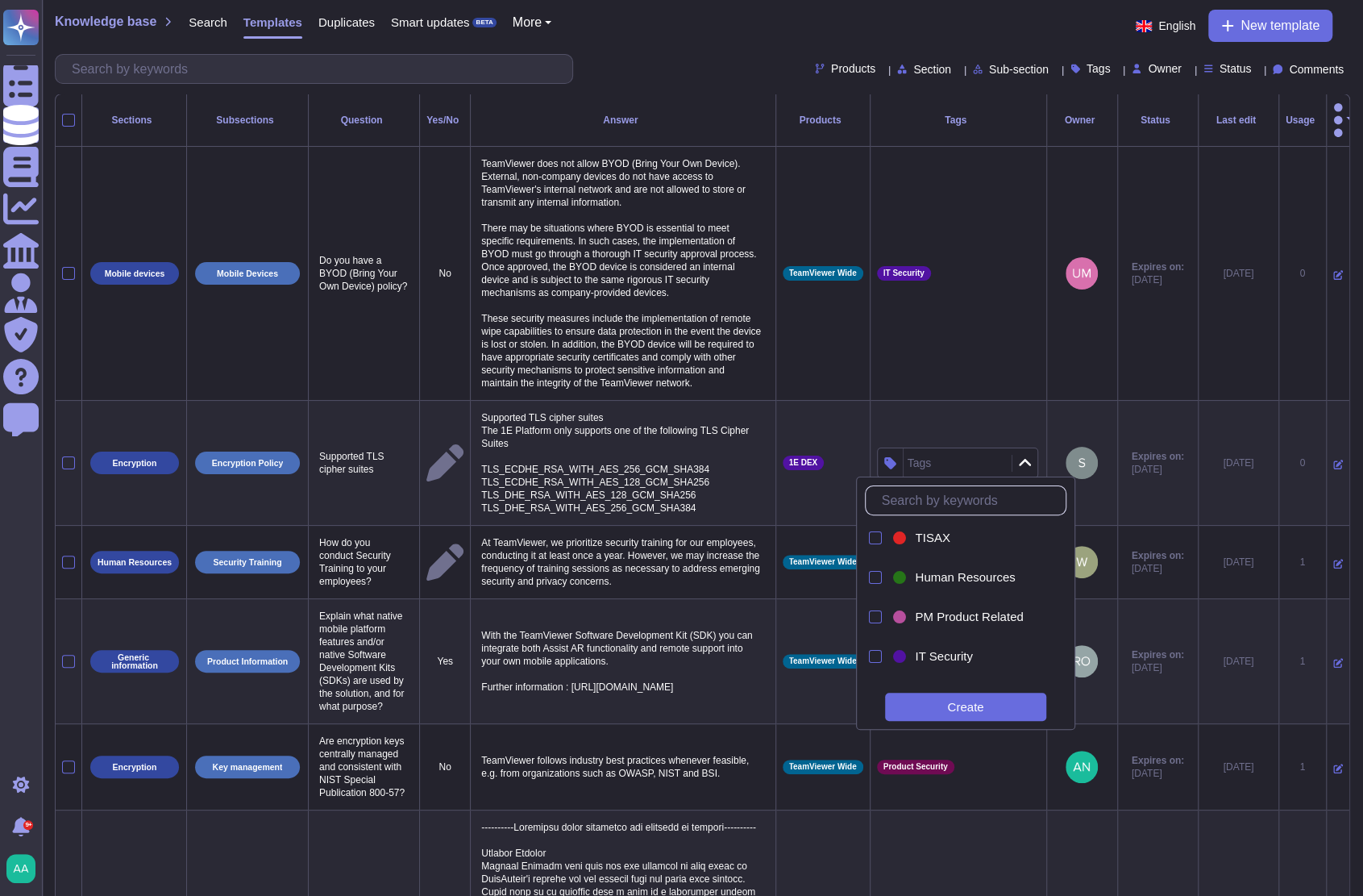
scroll to position [269, 0]
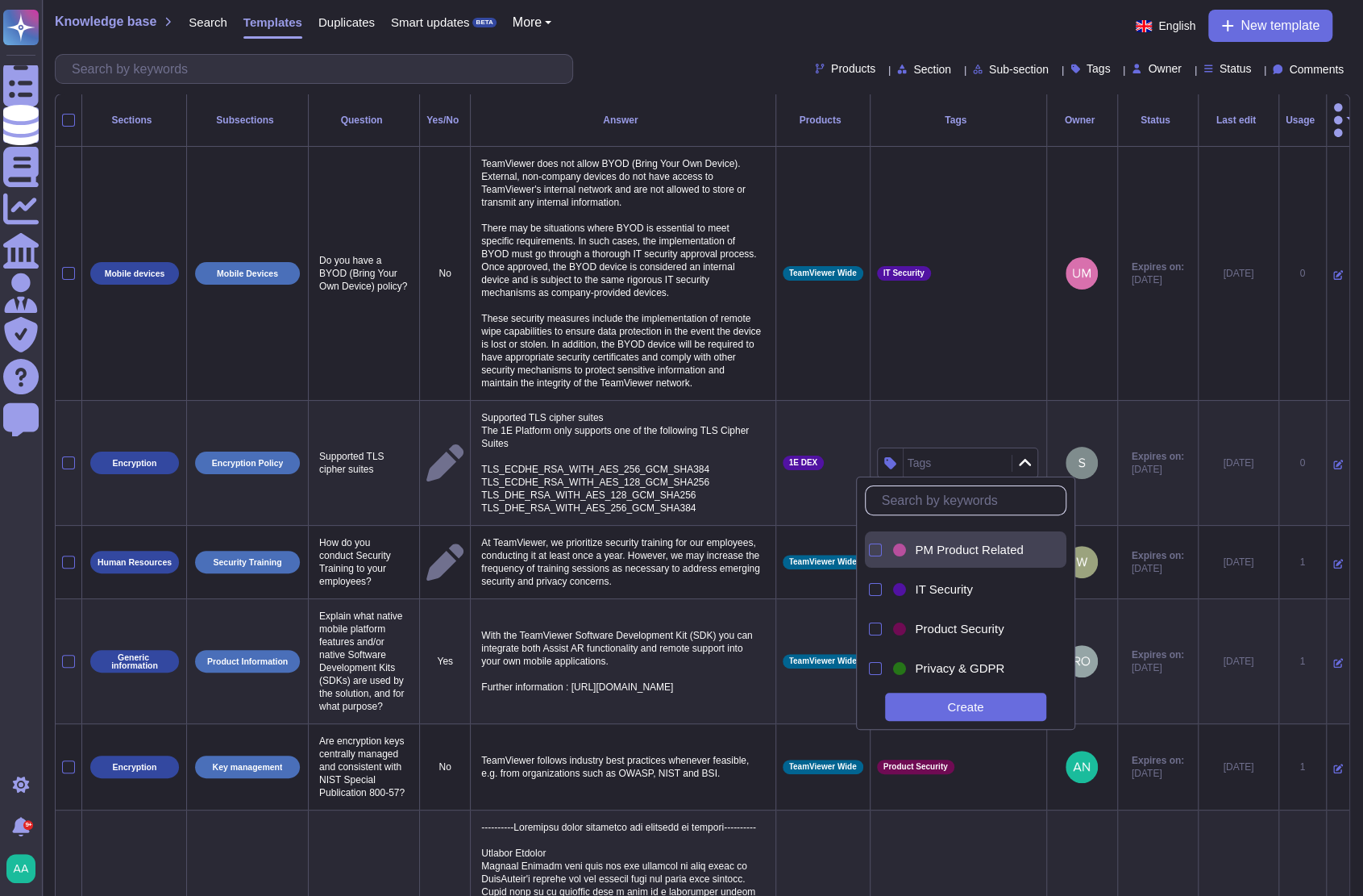
click at [990, 566] on div "PM Product Related" at bounding box center [970, 550] width 160 height 36
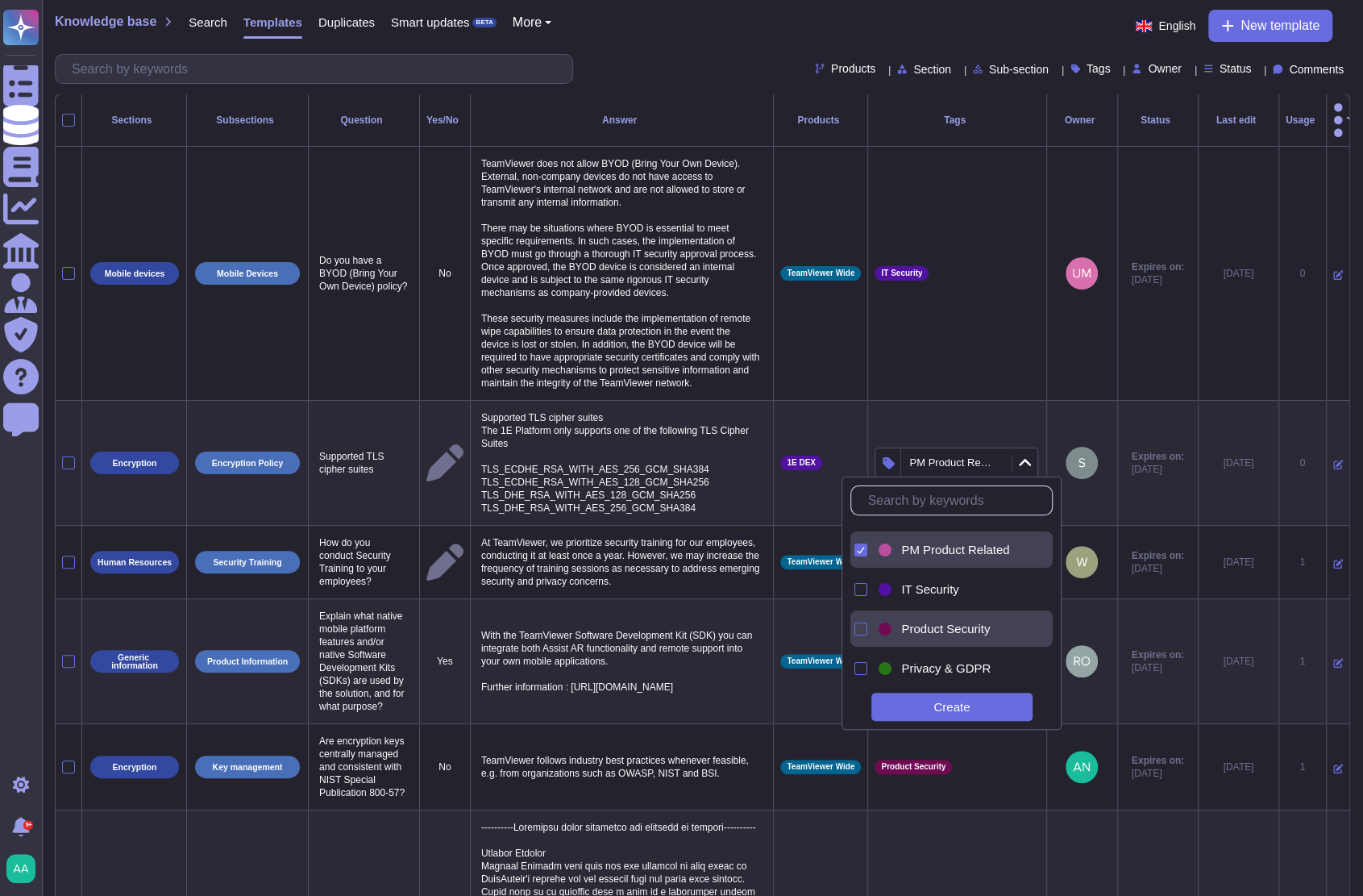
click at [951, 637] on div "Product Security" at bounding box center [955, 628] width 160 height 36
click at [968, 710] on div "Create" at bounding box center [966, 707] width 161 height 28
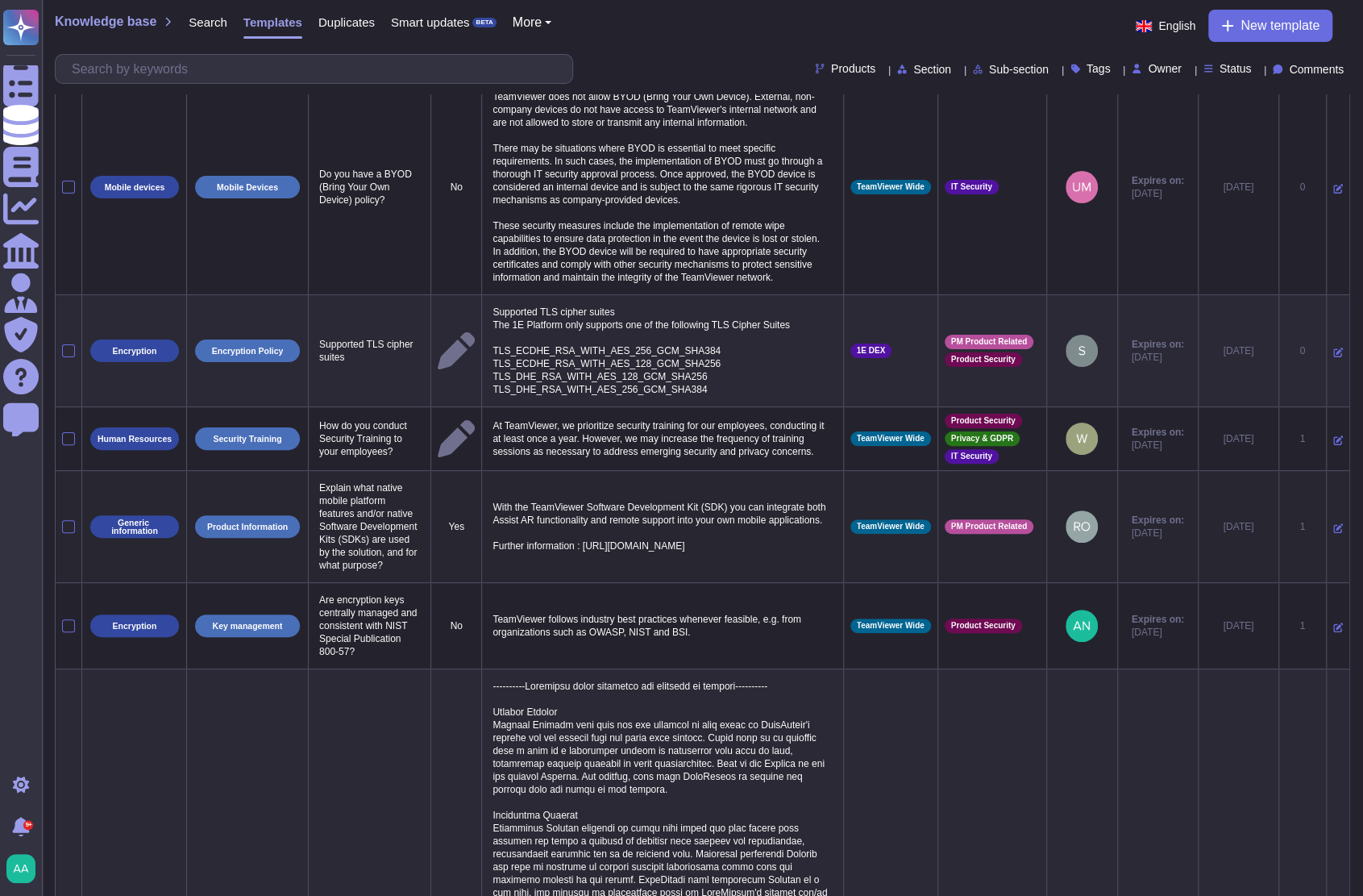
scroll to position [0, 0]
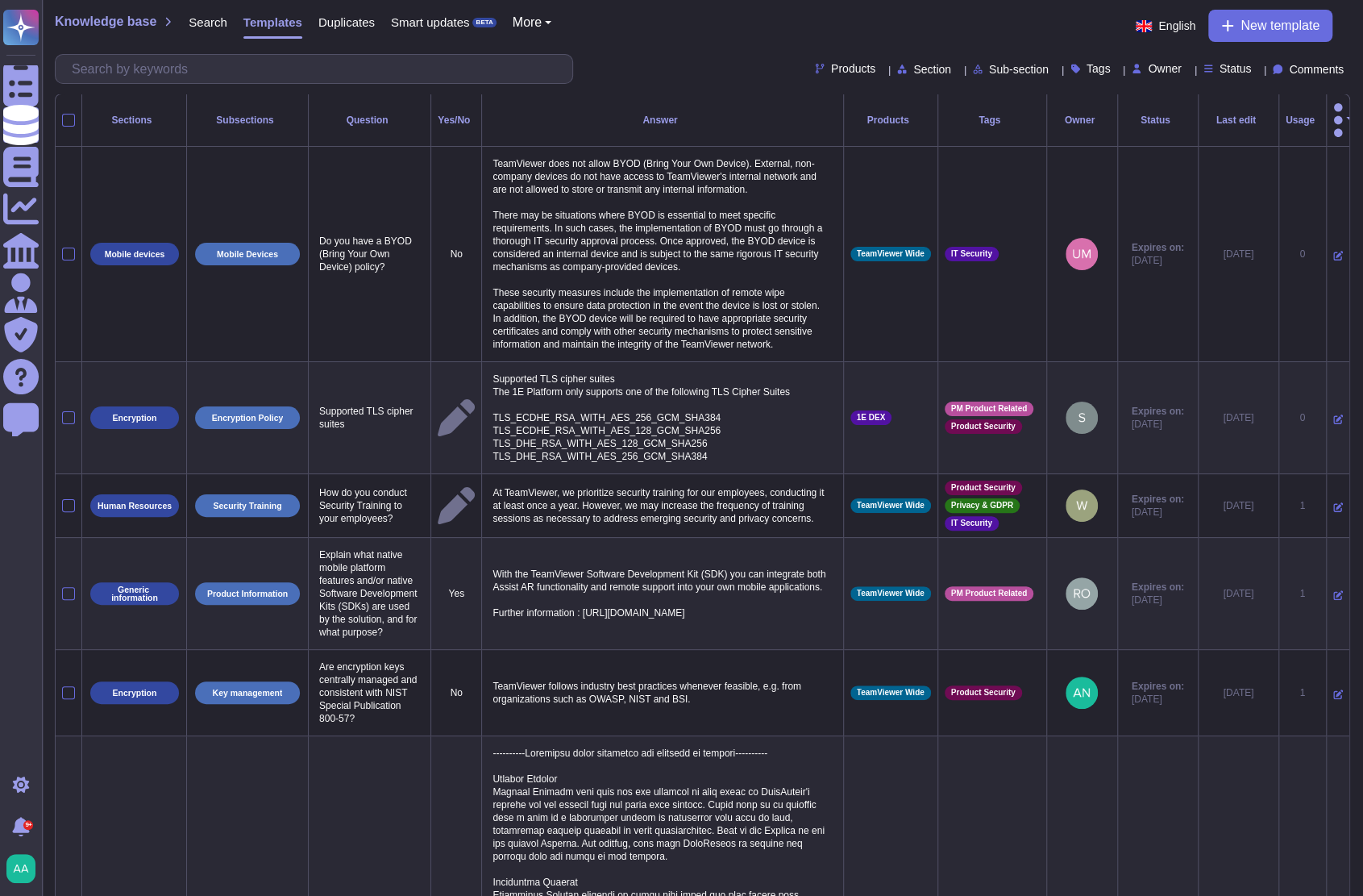
click at [679, 59] on div "Products Section Sub-section Tags Owner Status Comments" at bounding box center [702, 68] width 1296 height 29
click at [462, 25] on span "Smart updates" at bounding box center [430, 22] width 79 height 12
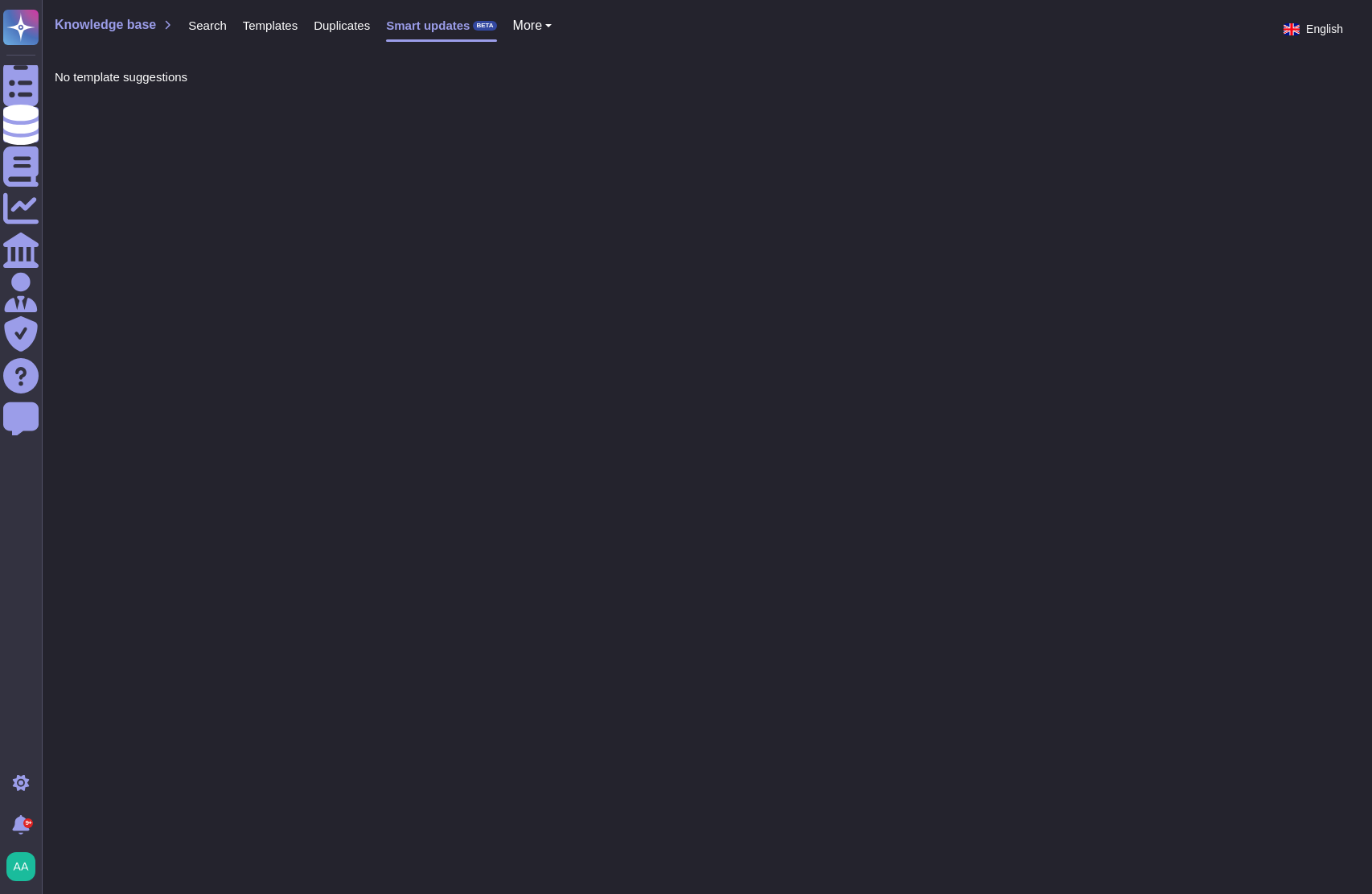
click at [351, 29] on span "Duplicates" at bounding box center [341, 25] width 56 height 12
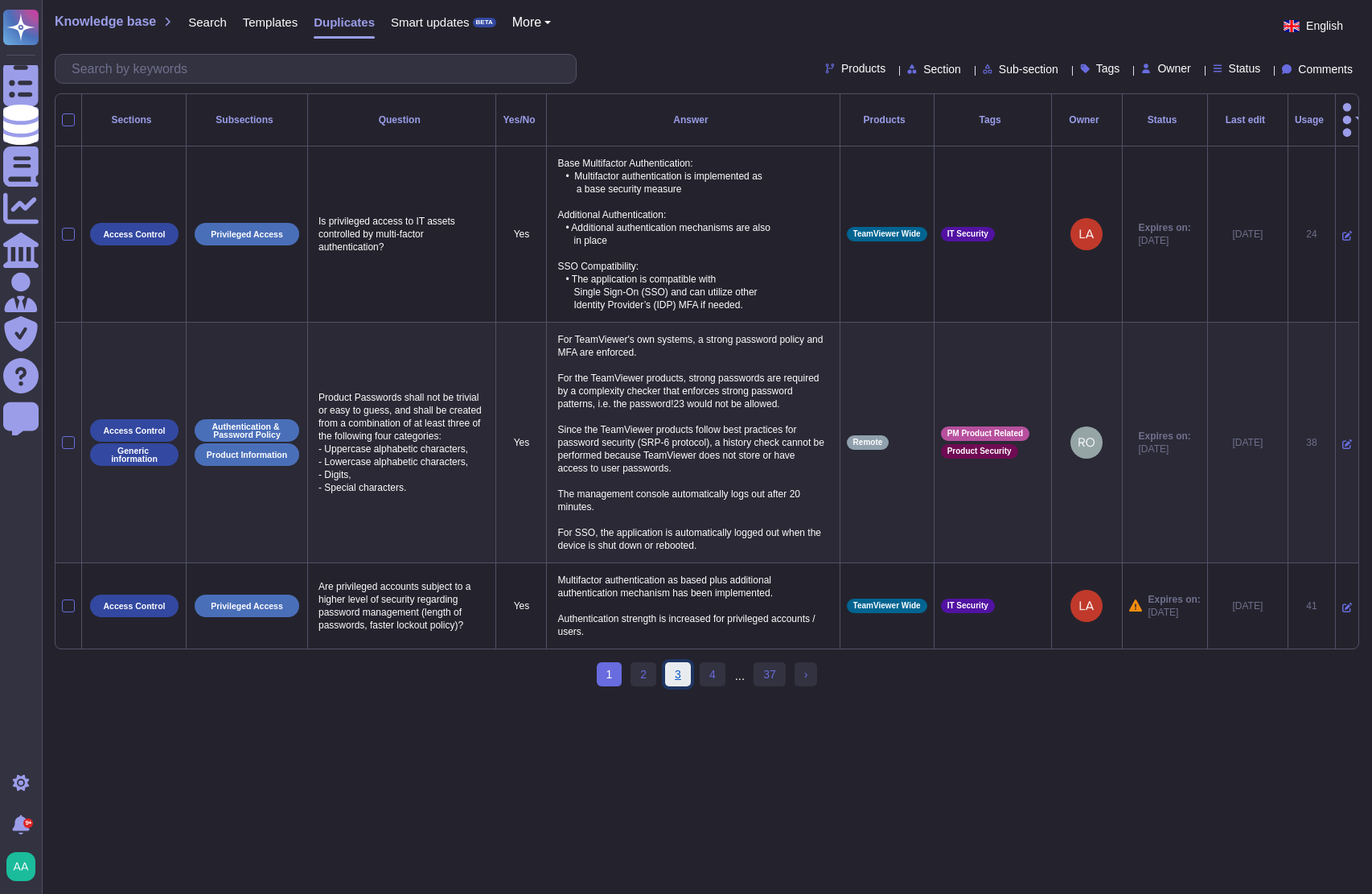
click at [683, 687] on link "3" at bounding box center [677, 673] width 26 height 24
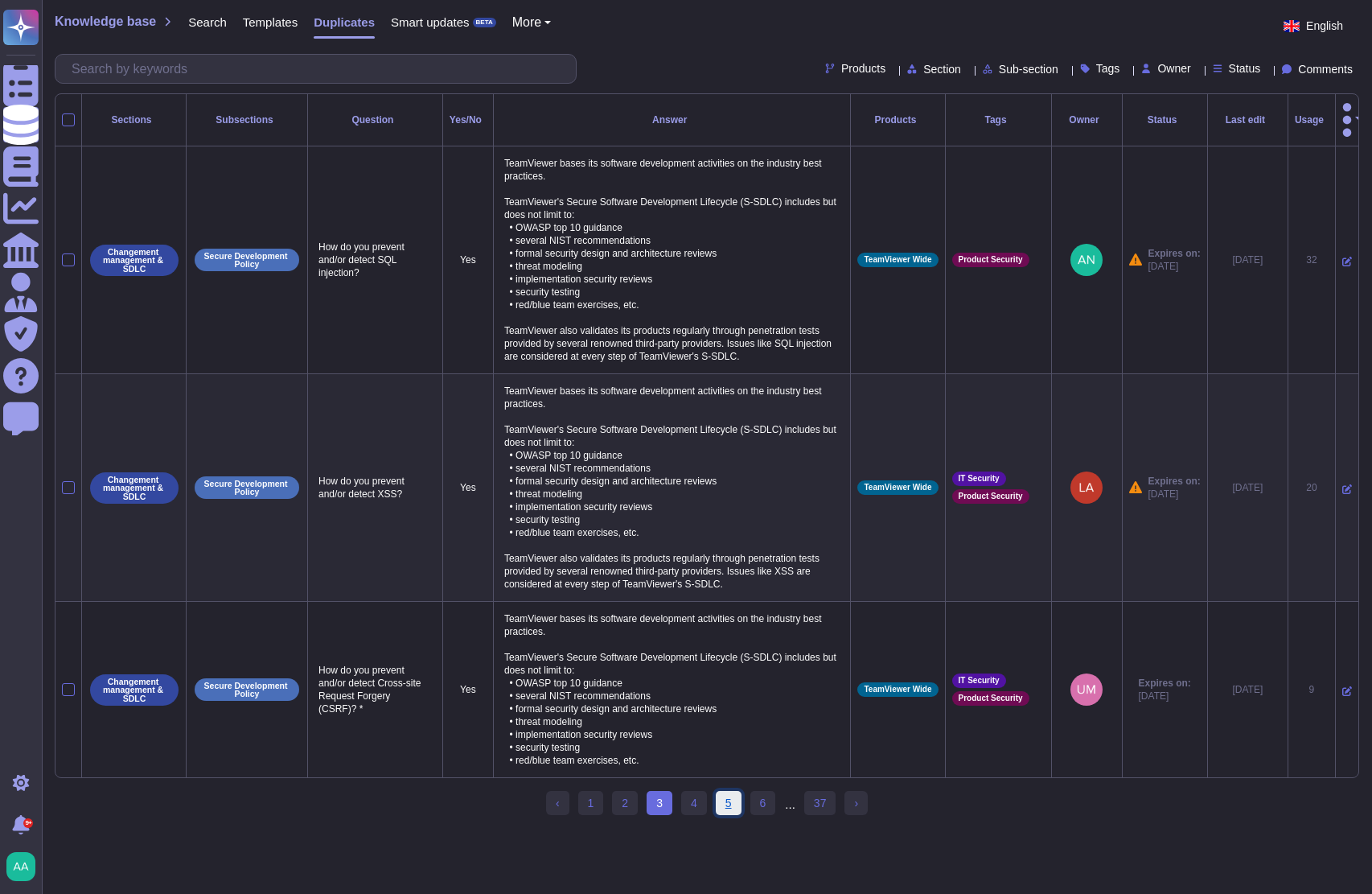
click at [722, 800] on link "5" at bounding box center [728, 802] width 26 height 24
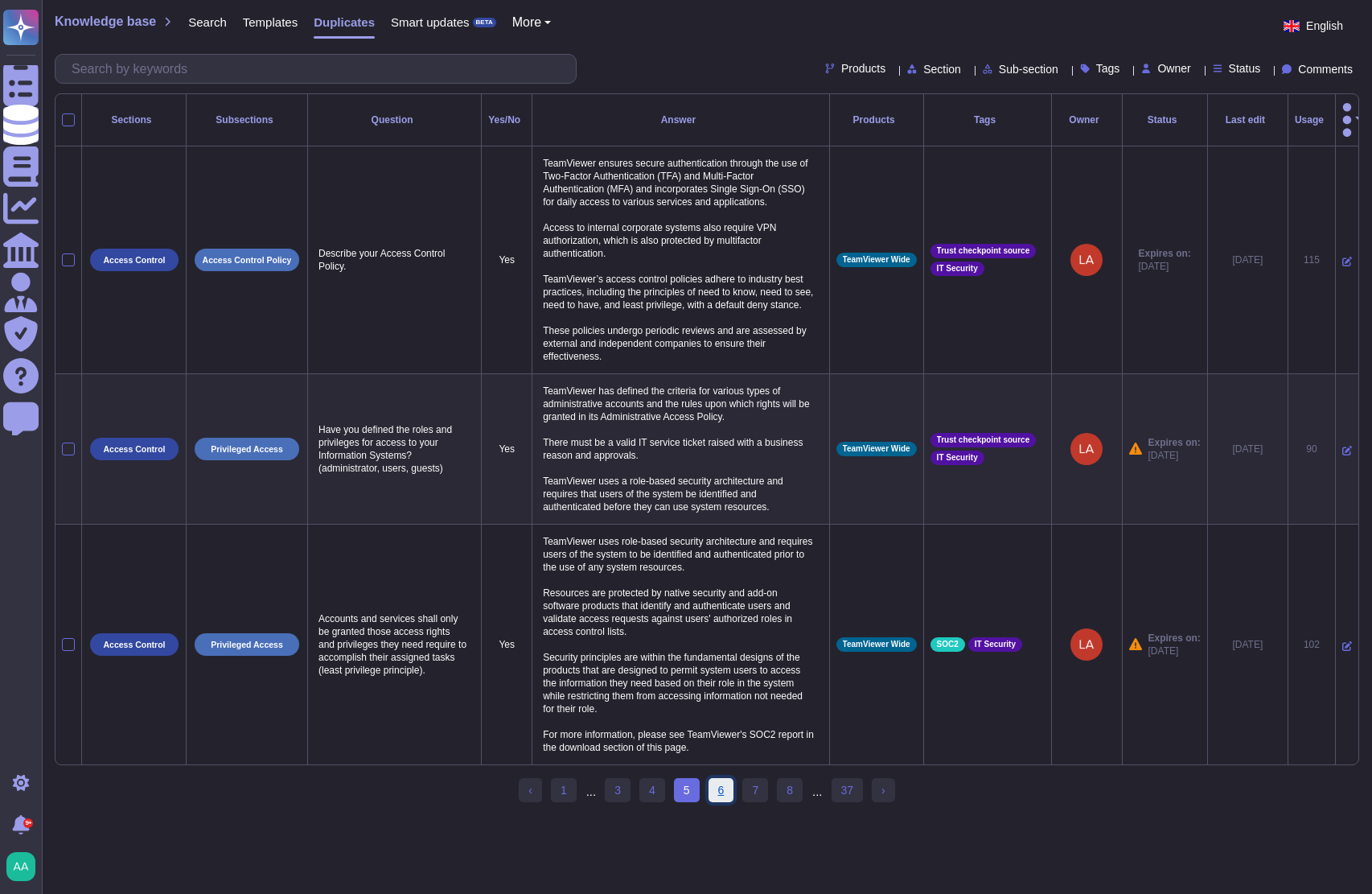
click at [726, 800] on link "6" at bounding box center [721, 789] width 26 height 24
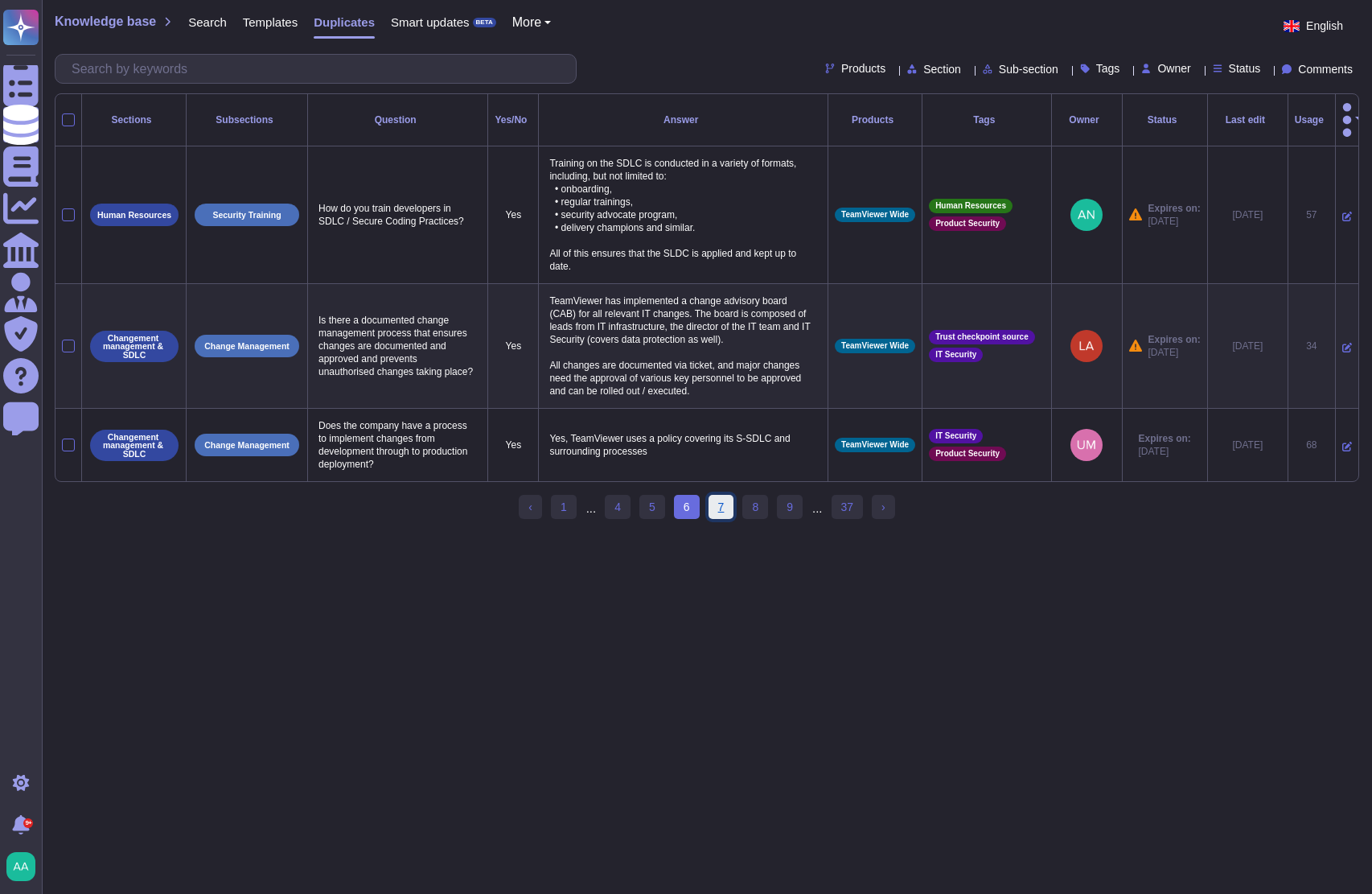
click at [728, 506] on link "7" at bounding box center [721, 506] width 26 height 24
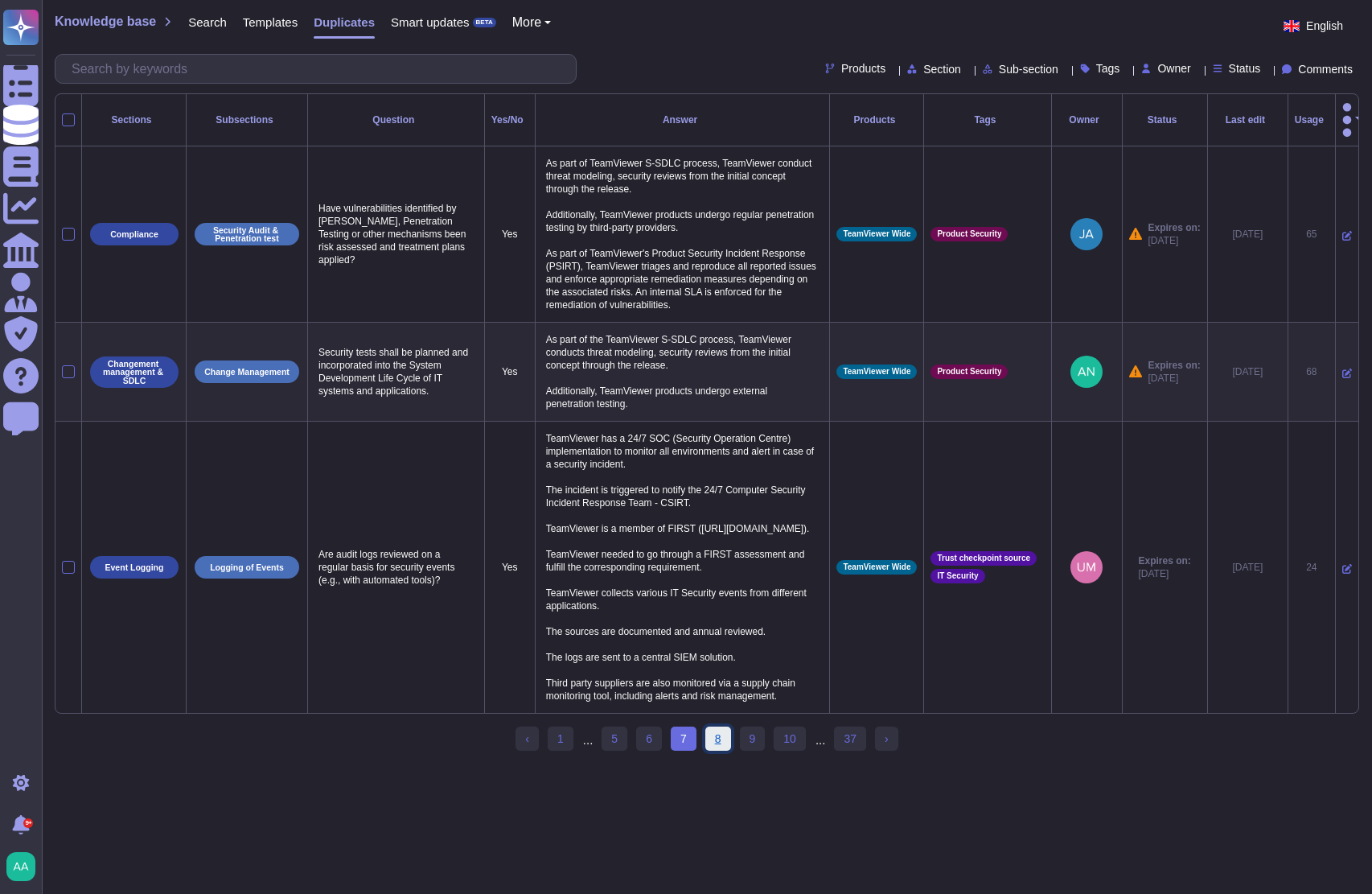
click at [713, 748] on link "8" at bounding box center [718, 738] width 26 height 24
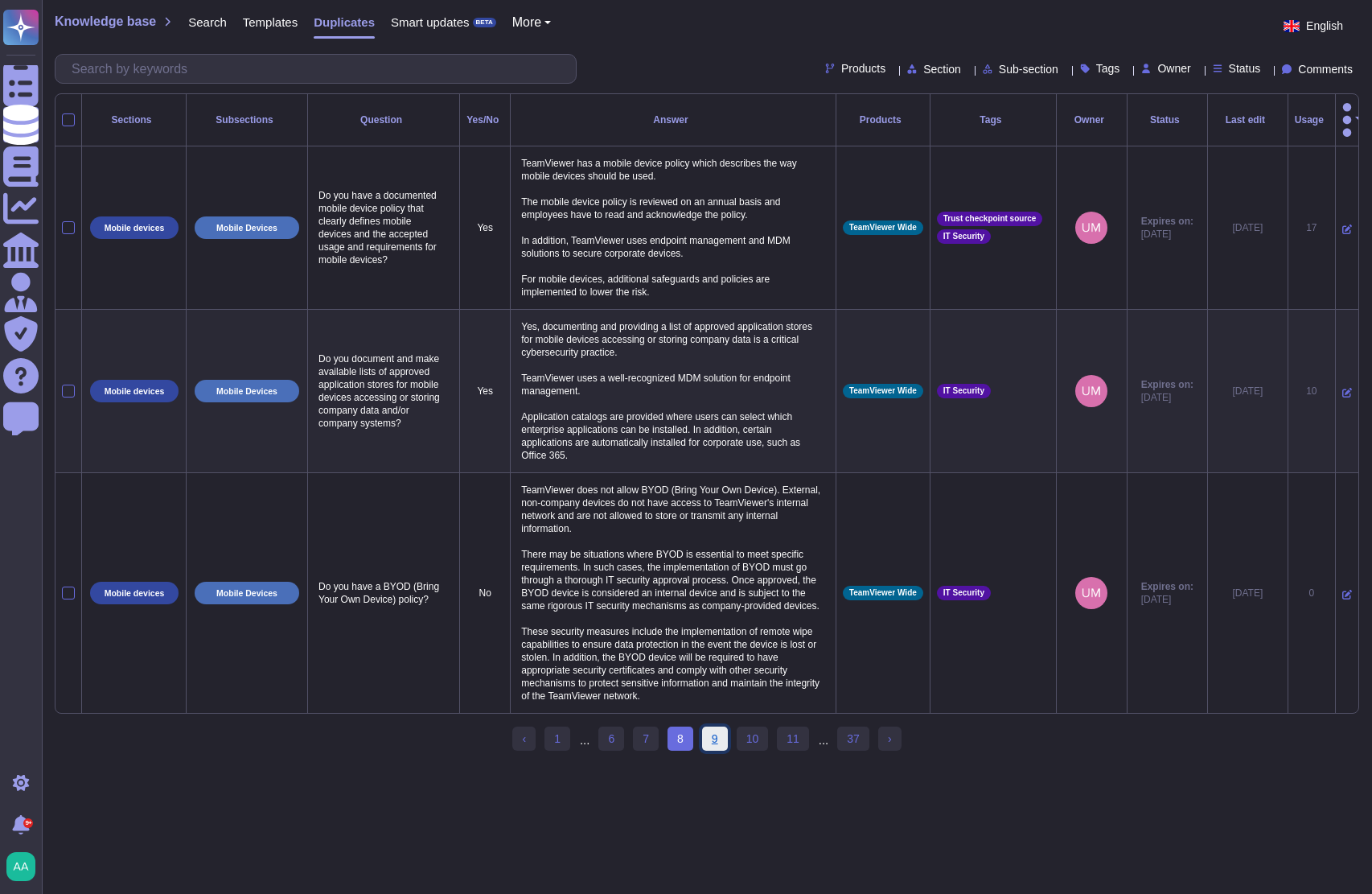
click at [723, 744] on link "9" at bounding box center [715, 738] width 26 height 24
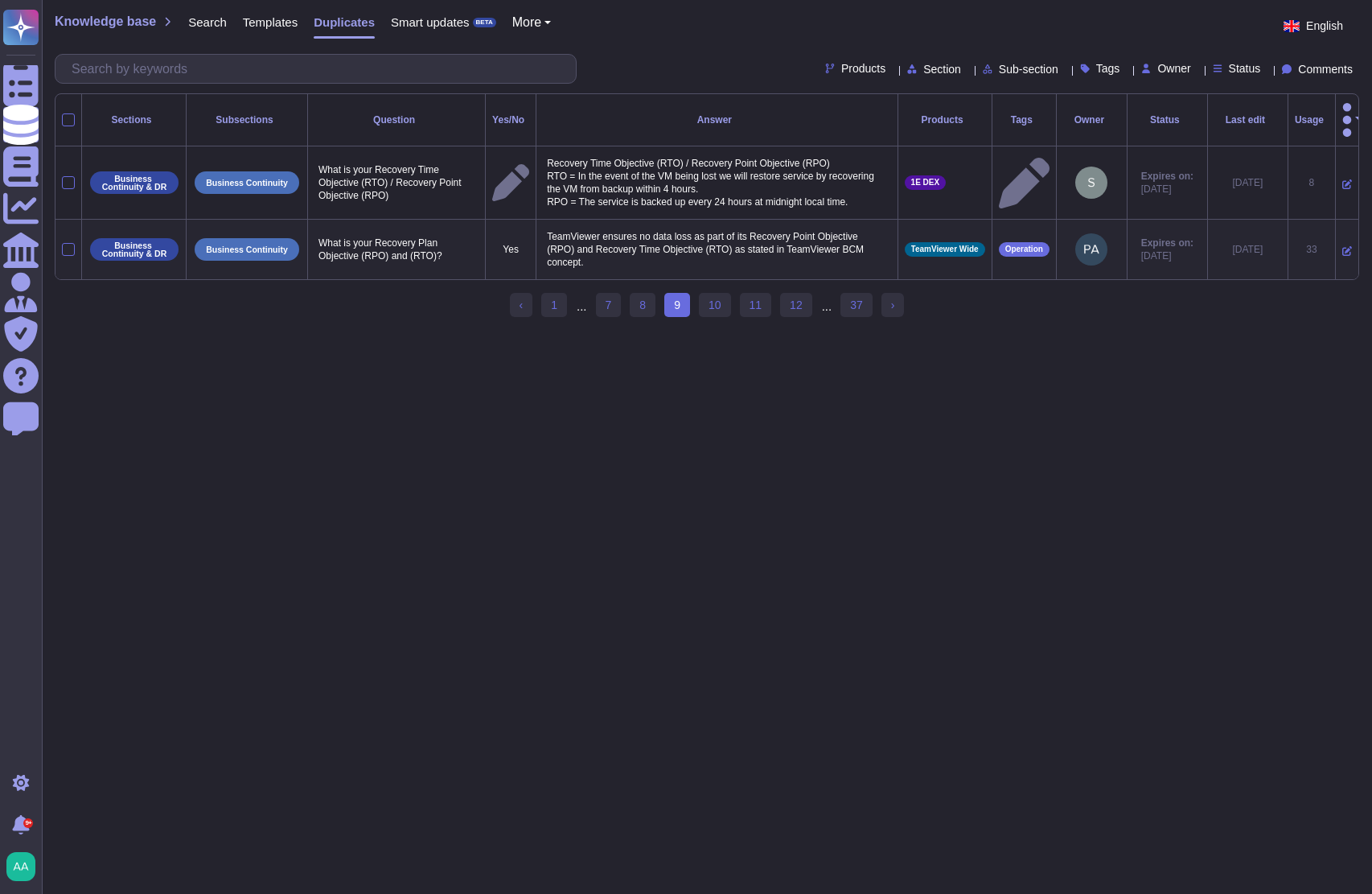
click at [931, 245] on span "TeamViewer Wide" at bounding box center [944, 249] width 67 height 8
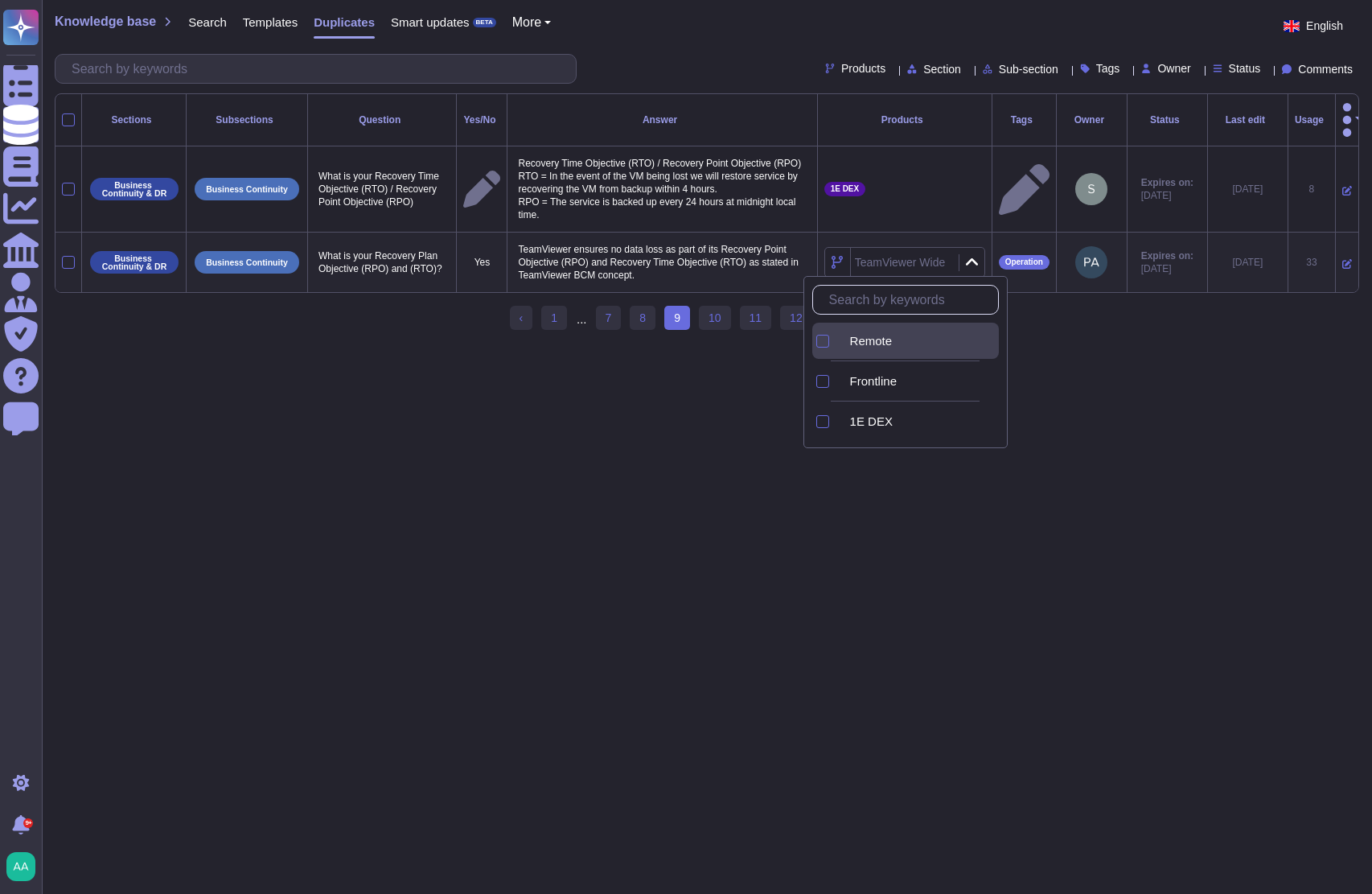
click at [868, 339] on span "Remote" at bounding box center [871, 341] width 43 height 14
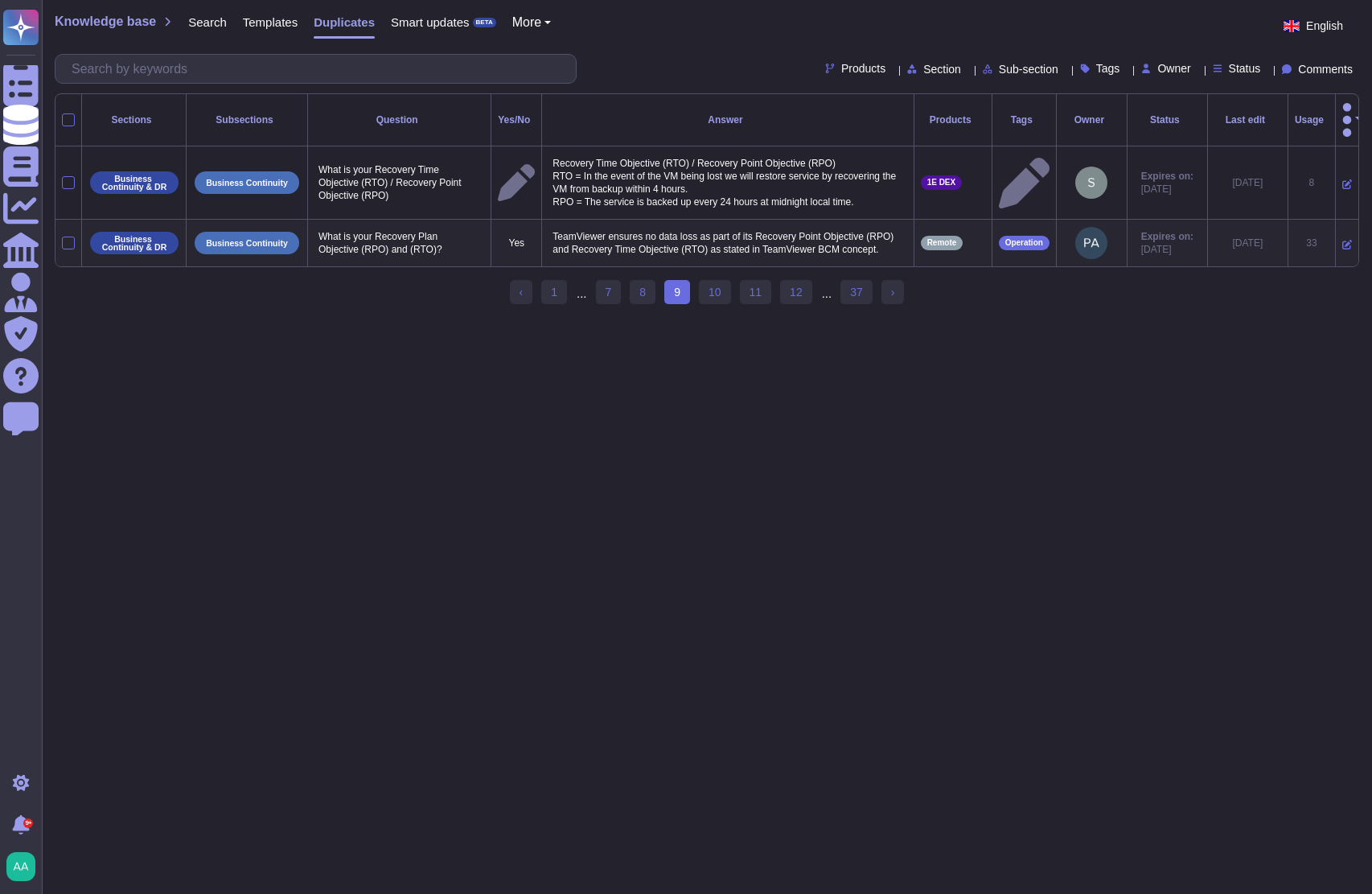
click at [1103, 318] on html "Questionnaires Knowledge Base Documents Analytics CAIQ / SIG Admin Trust Center…" at bounding box center [686, 159] width 1372 height 318
click at [717, 284] on link "10" at bounding box center [715, 292] width 32 height 24
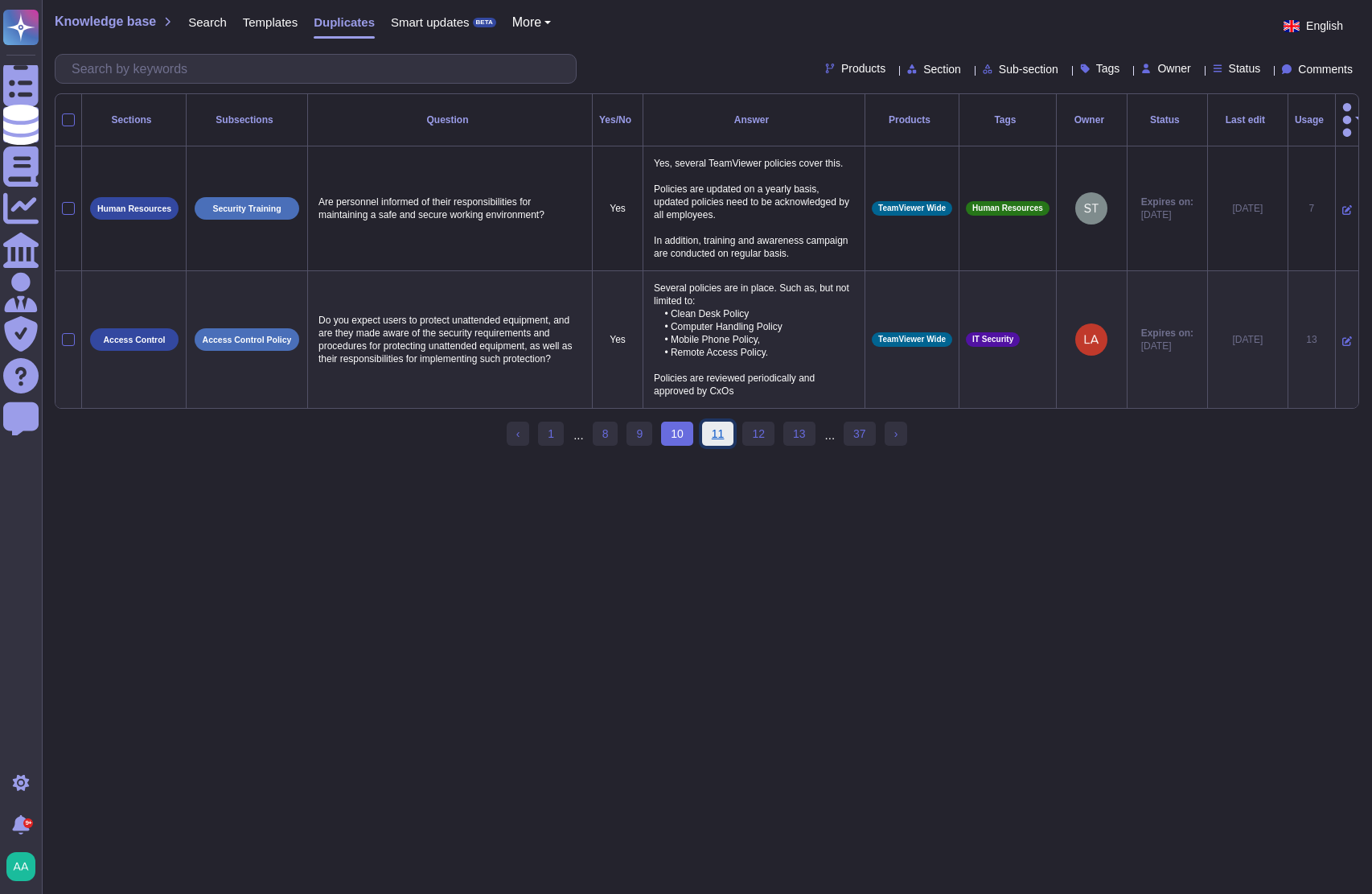
click at [717, 421] on link "11" at bounding box center [719, 433] width 32 height 24
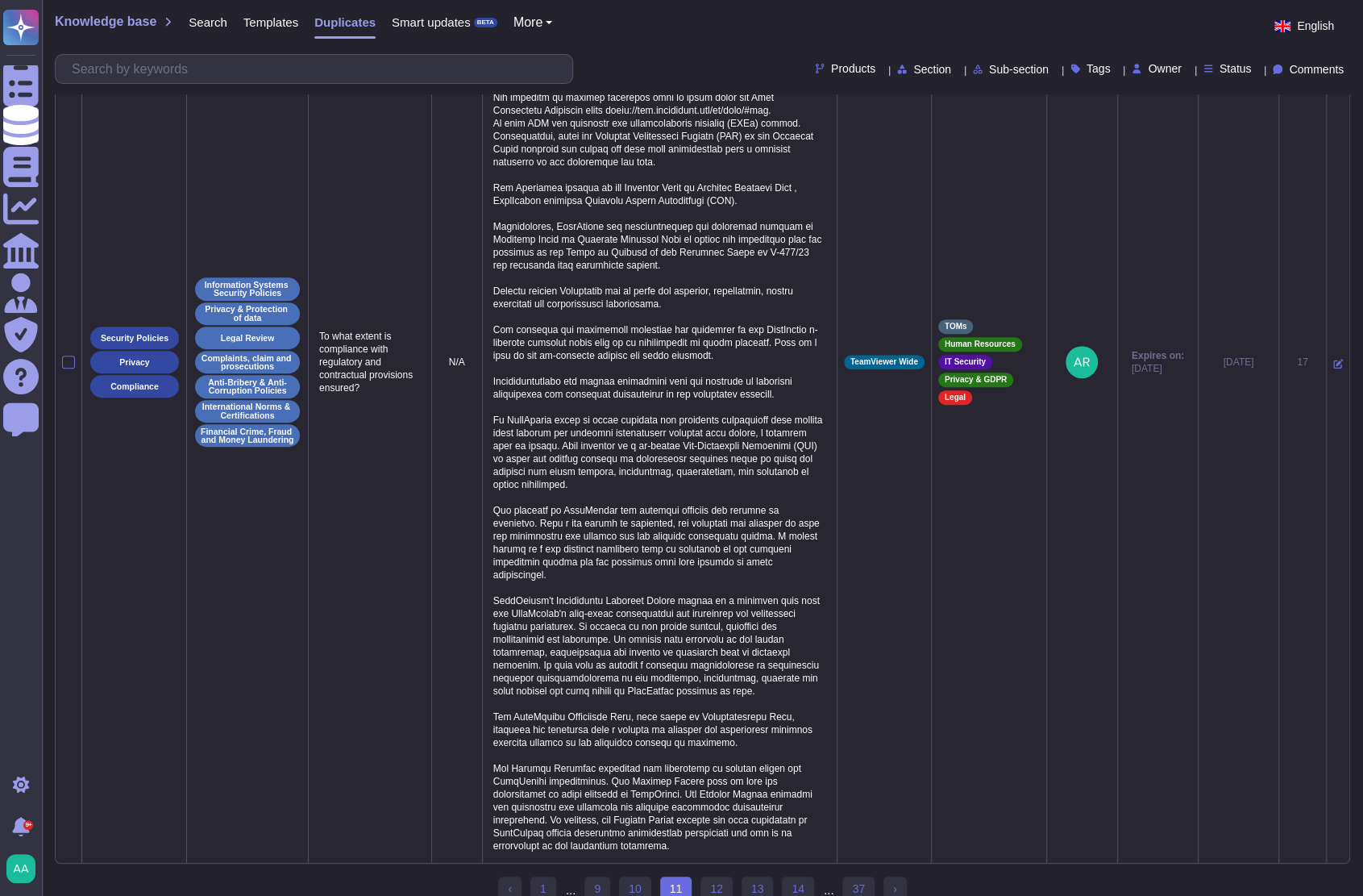
scroll to position [434, 0]
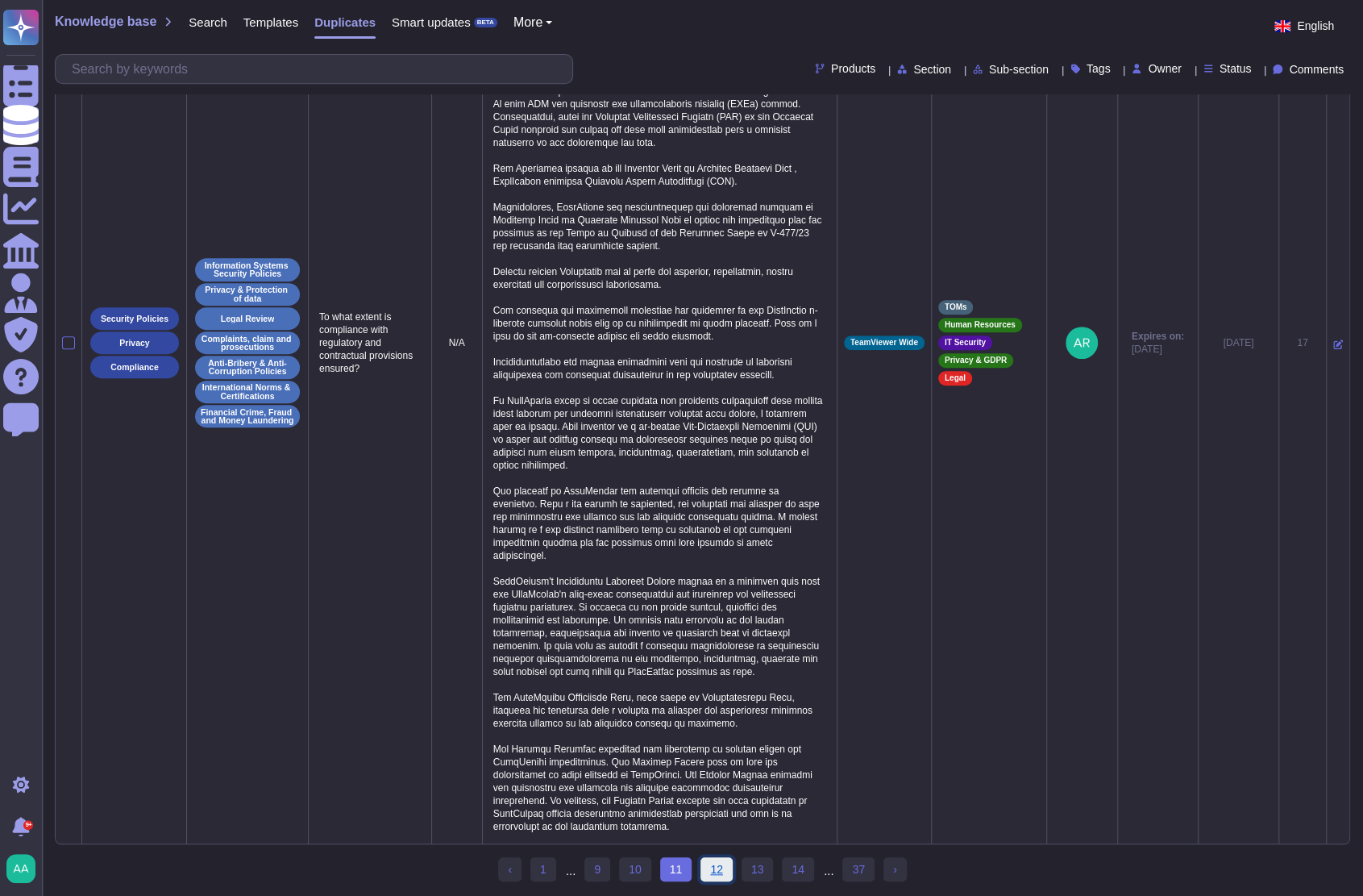
click at [715, 879] on link "12" at bounding box center [717, 868] width 32 height 24
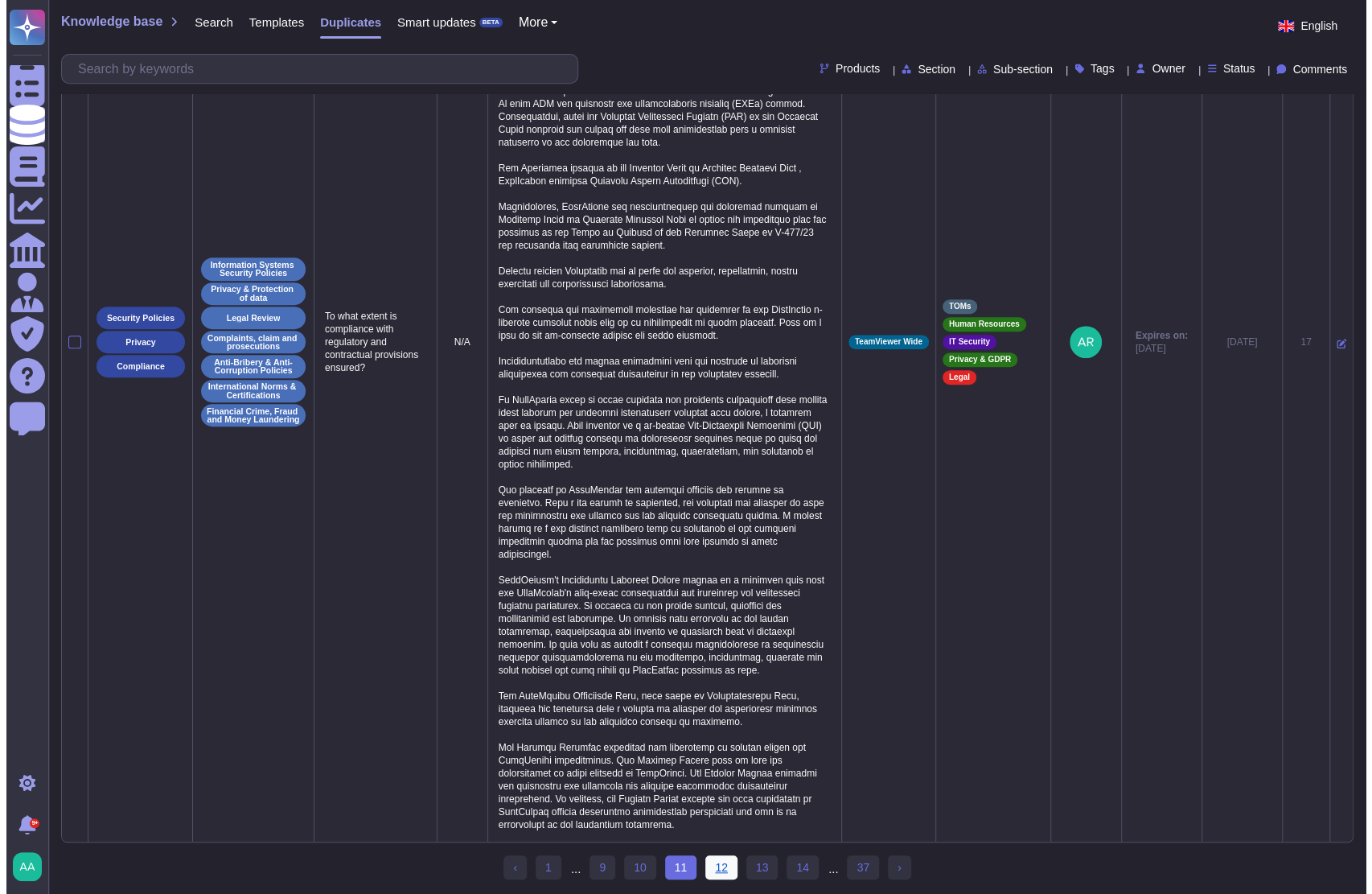
scroll to position [0, 0]
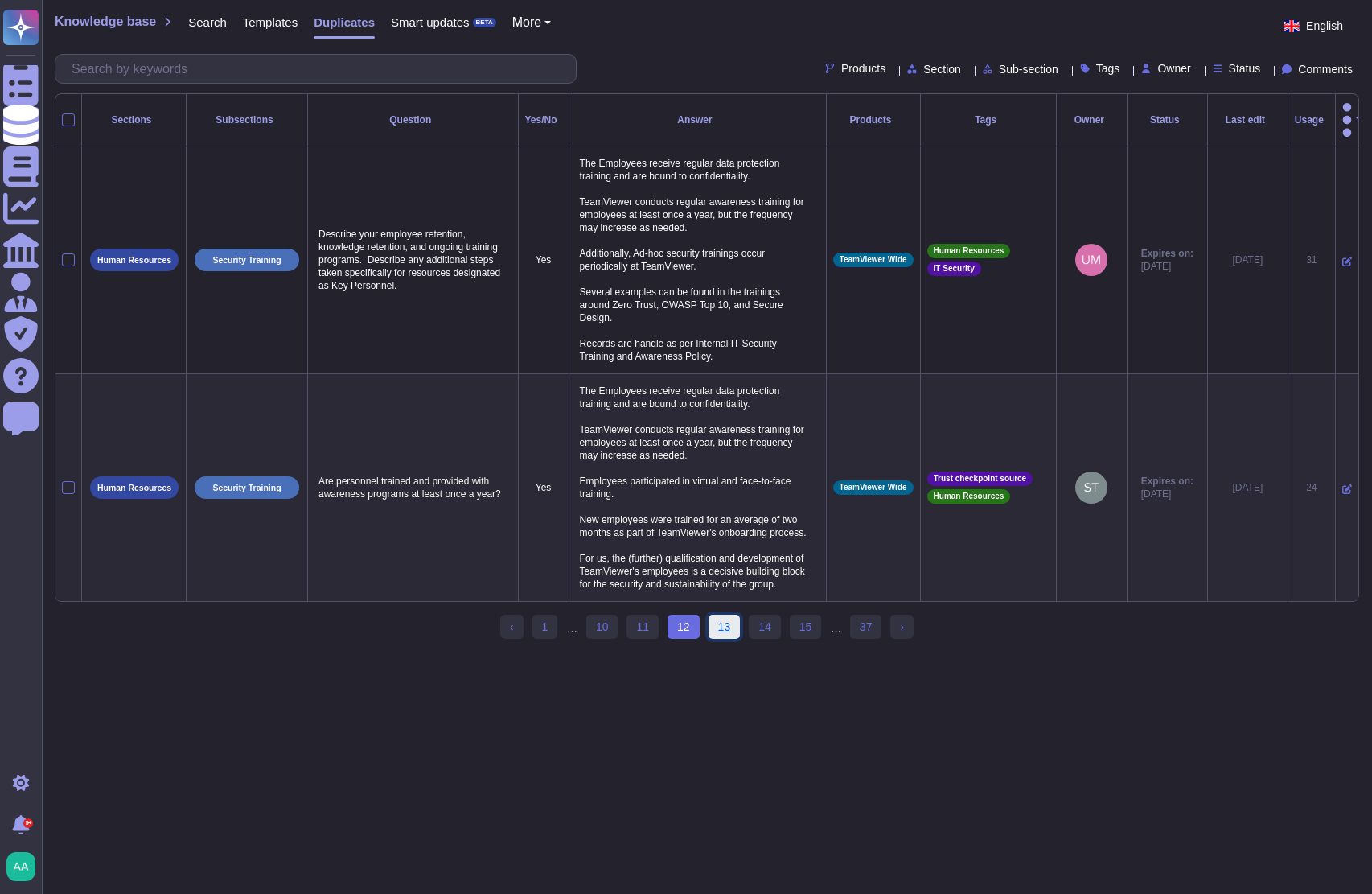
click at [727, 617] on link "13" at bounding box center [724, 626] width 32 height 24
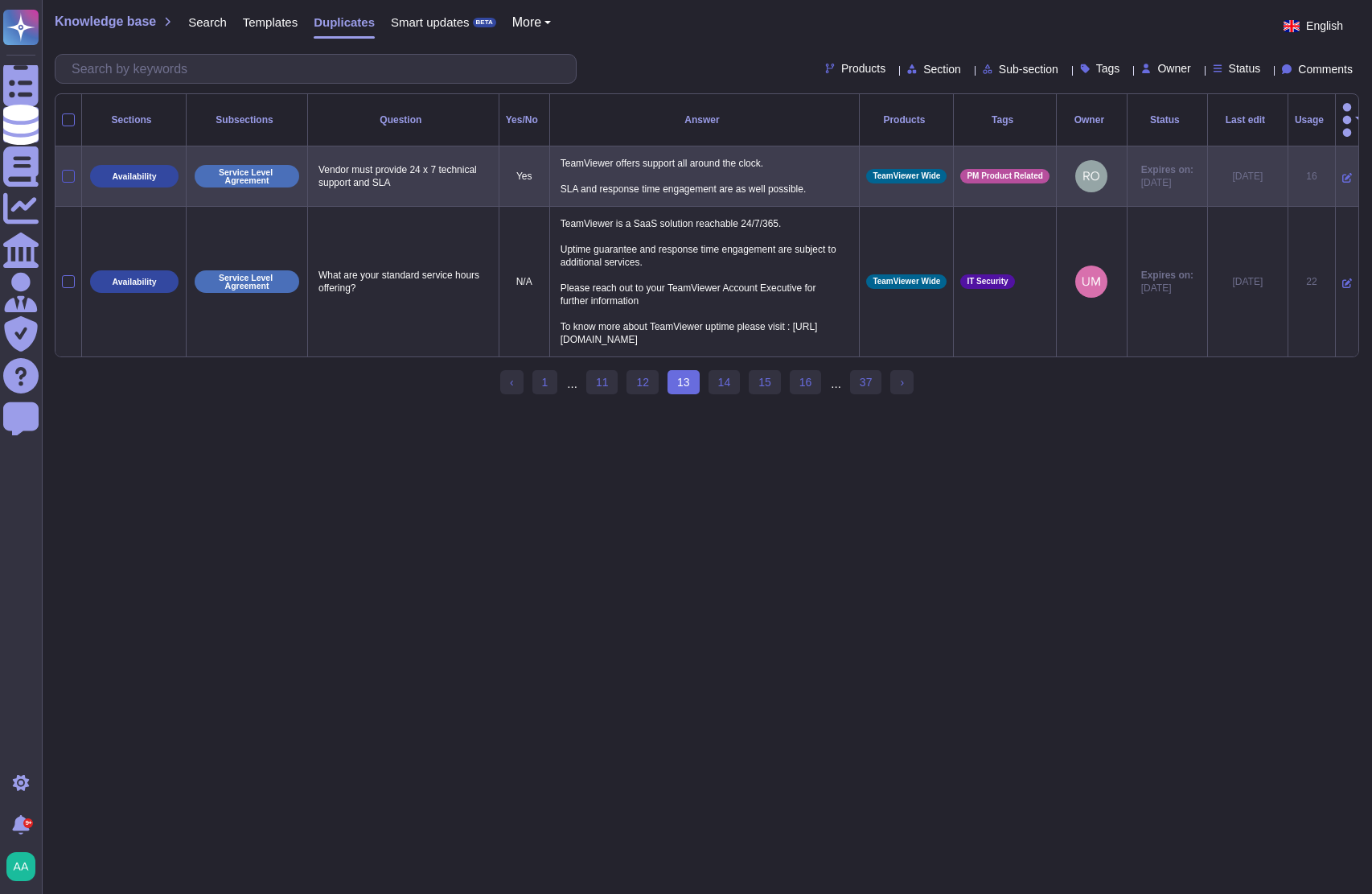
click at [68, 170] on div at bounding box center [68, 176] width 13 height 13
click at [0, 0] on input "checkbox" at bounding box center [0, 0] width 0 height 0
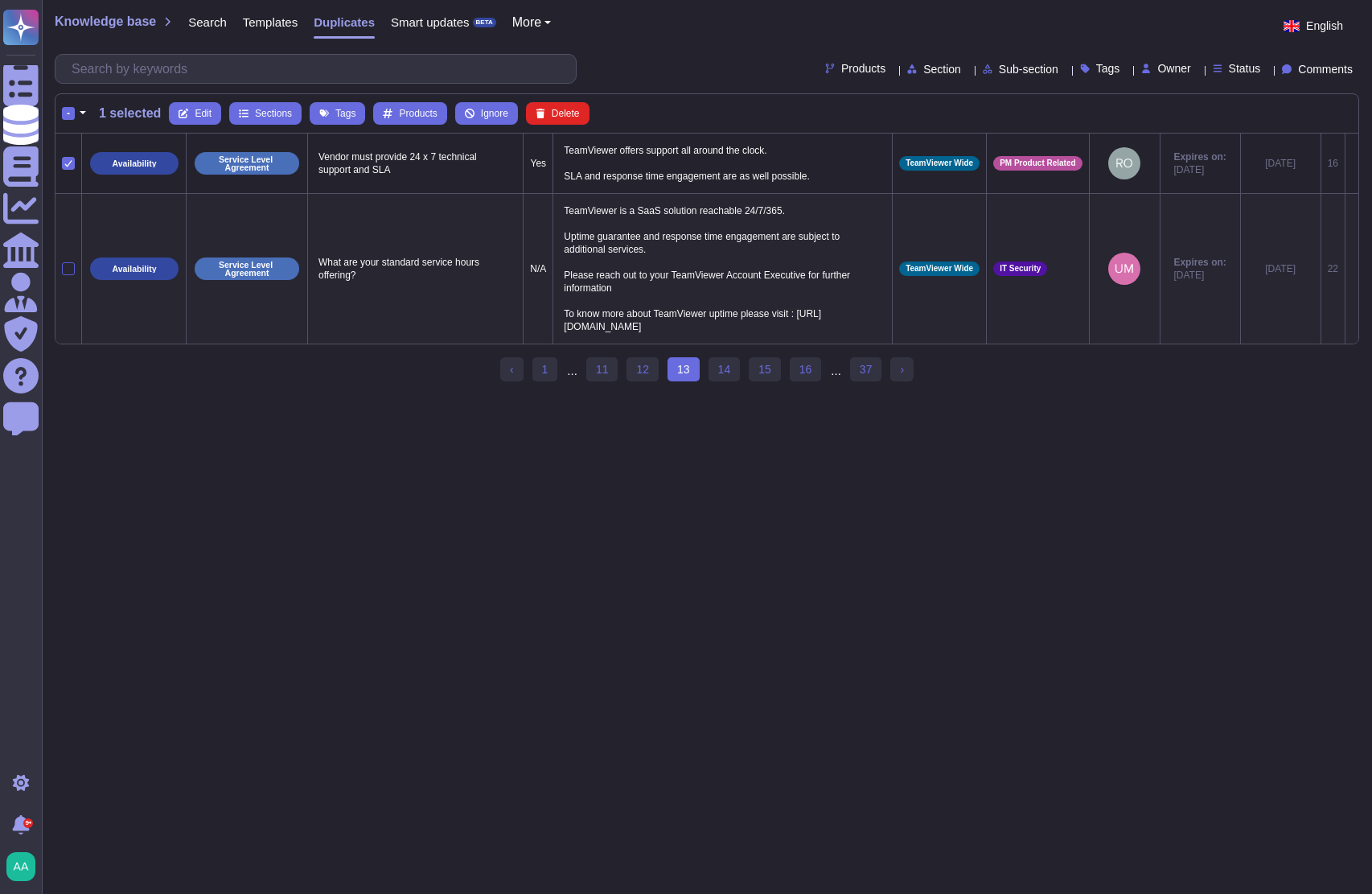
click at [62, 270] on div at bounding box center [68, 269] width 13 height 13
click at [0, 0] on input "checkbox" at bounding box center [0, 0] width 0 height 0
click at [426, 116] on span "Merge" at bounding box center [434, 114] width 27 height 9
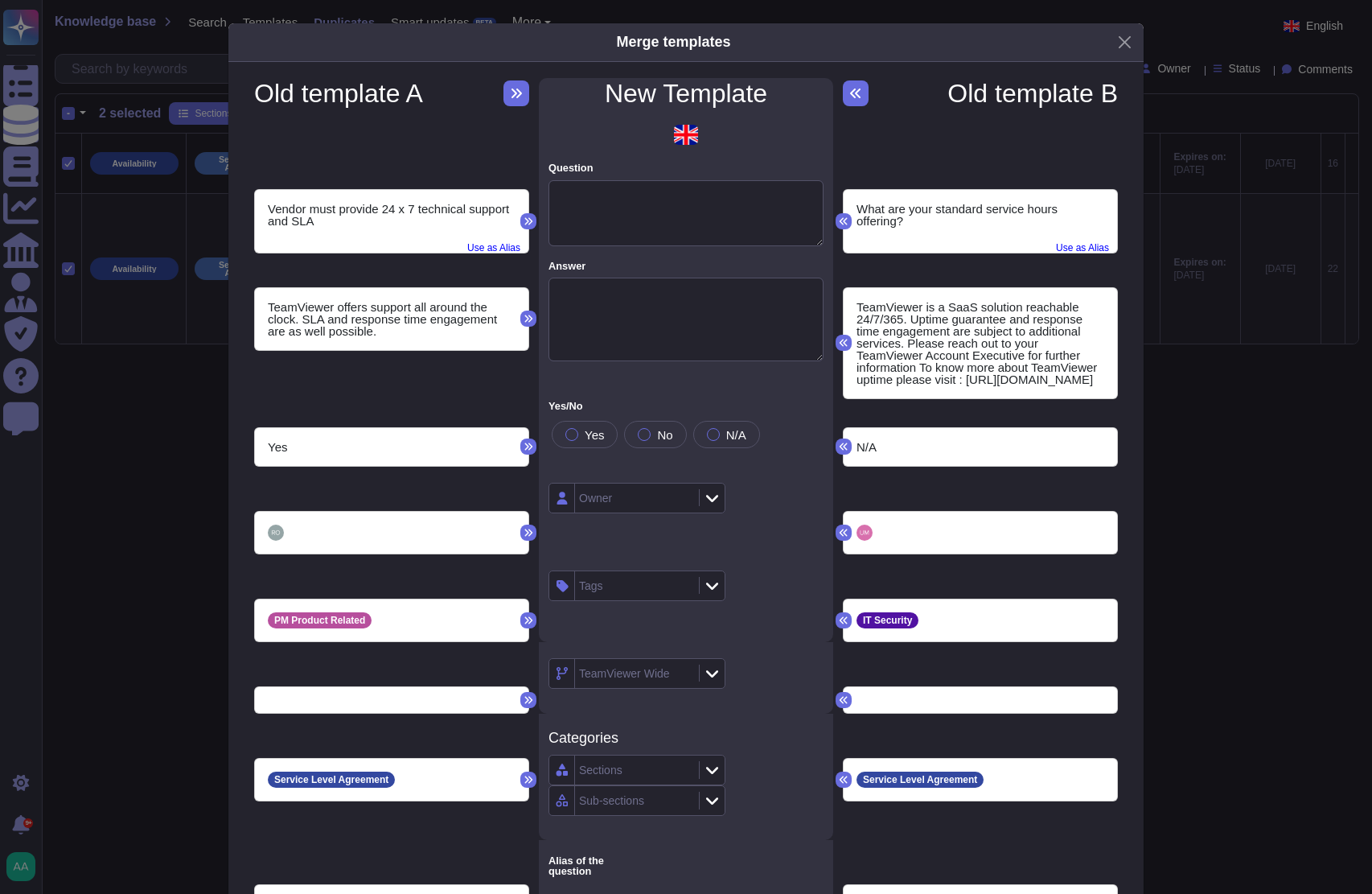
click at [873, 207] on p "What are your standard service hours offering? Use as Alias" at bounding box center [981, 214] width 248 height 24
click at [846, 224] on div "What are your standard service hours offering? Use as Alias" at bounding box center [980, 221] width 274 height 63
click at [841, 222] on icon at bounding box center [844, 221] width 9 height 9
type textarea "What are your standard service hours offering?"
click at [839, 344] on icon at bounding box center [844, 343] width 9 height 9
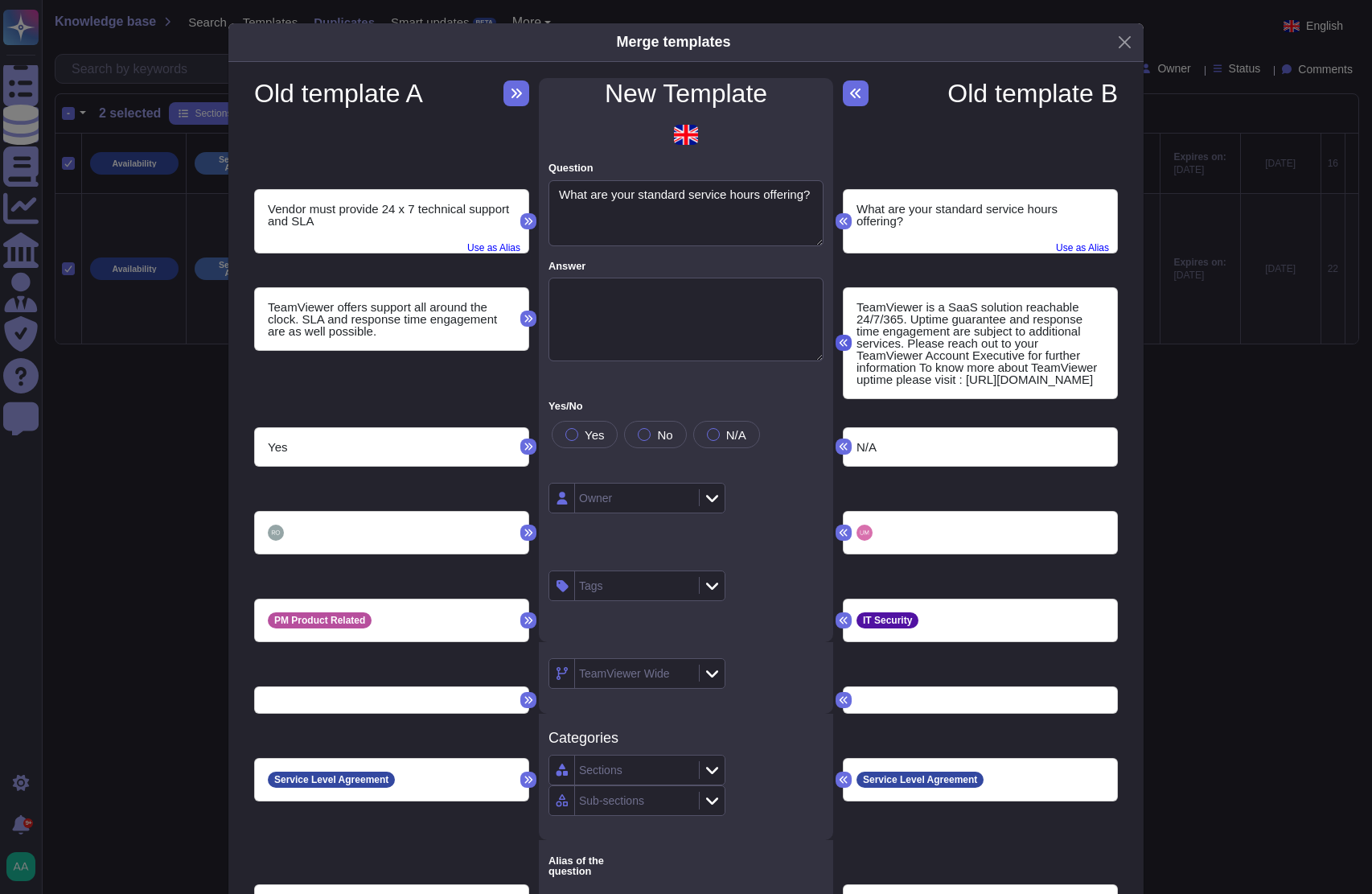
type textarea "TeamViewer is a SaaS solution reachable 24/7/365. Uptime guarantee and response…"
click at [526, 445] on icon at bounding box center [528, 446] width 9 height 9
click at [840, 529] on icon at bounding box center [844, 532] width 8 height 8
click at [526, 617] on icon at bounding box center [529, 620] width 8 height 8
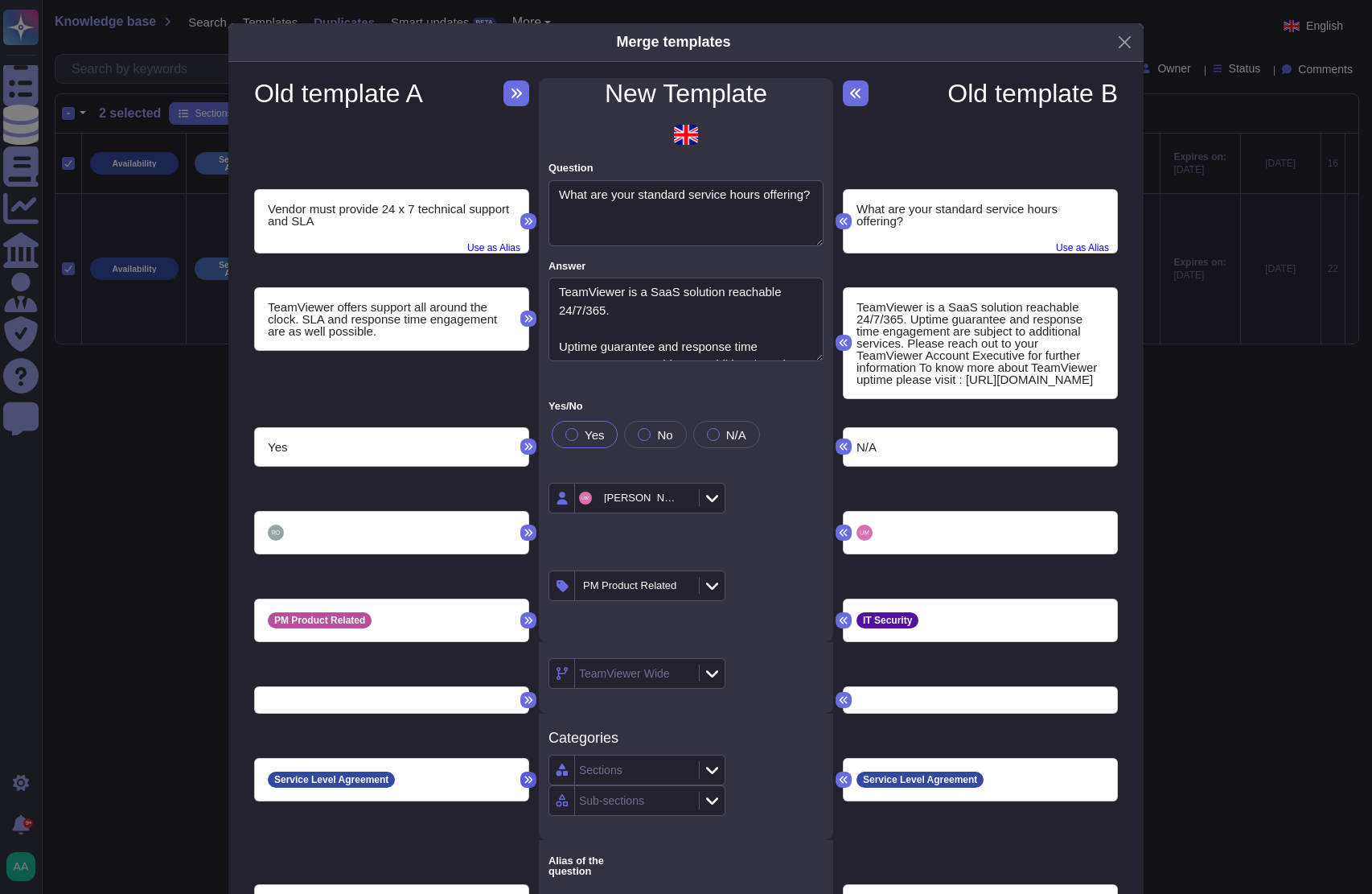
click at [525, 778] on icon at bounding box center [528, 779] width 9 height 9
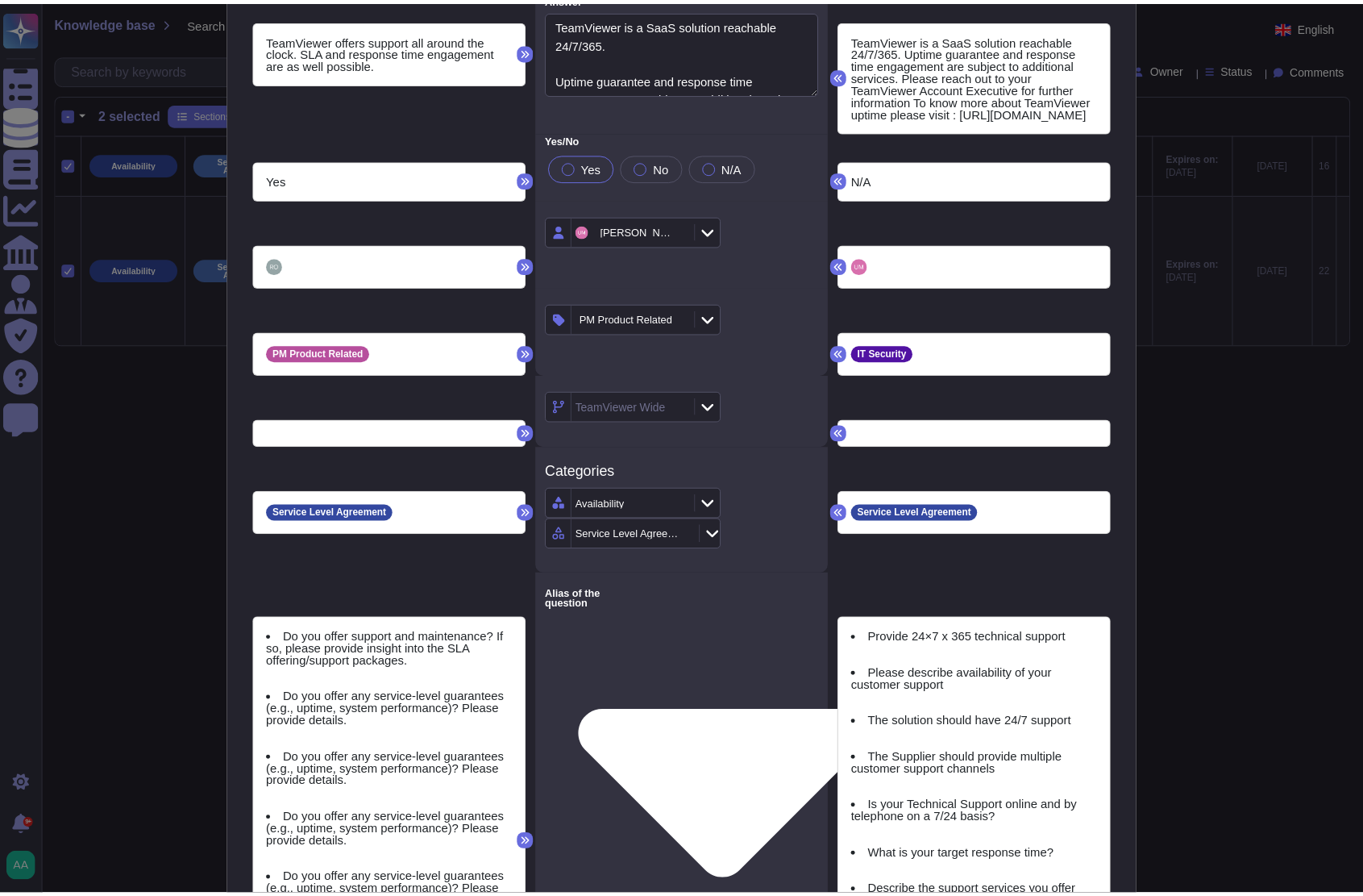
scroll to position [672, 0]
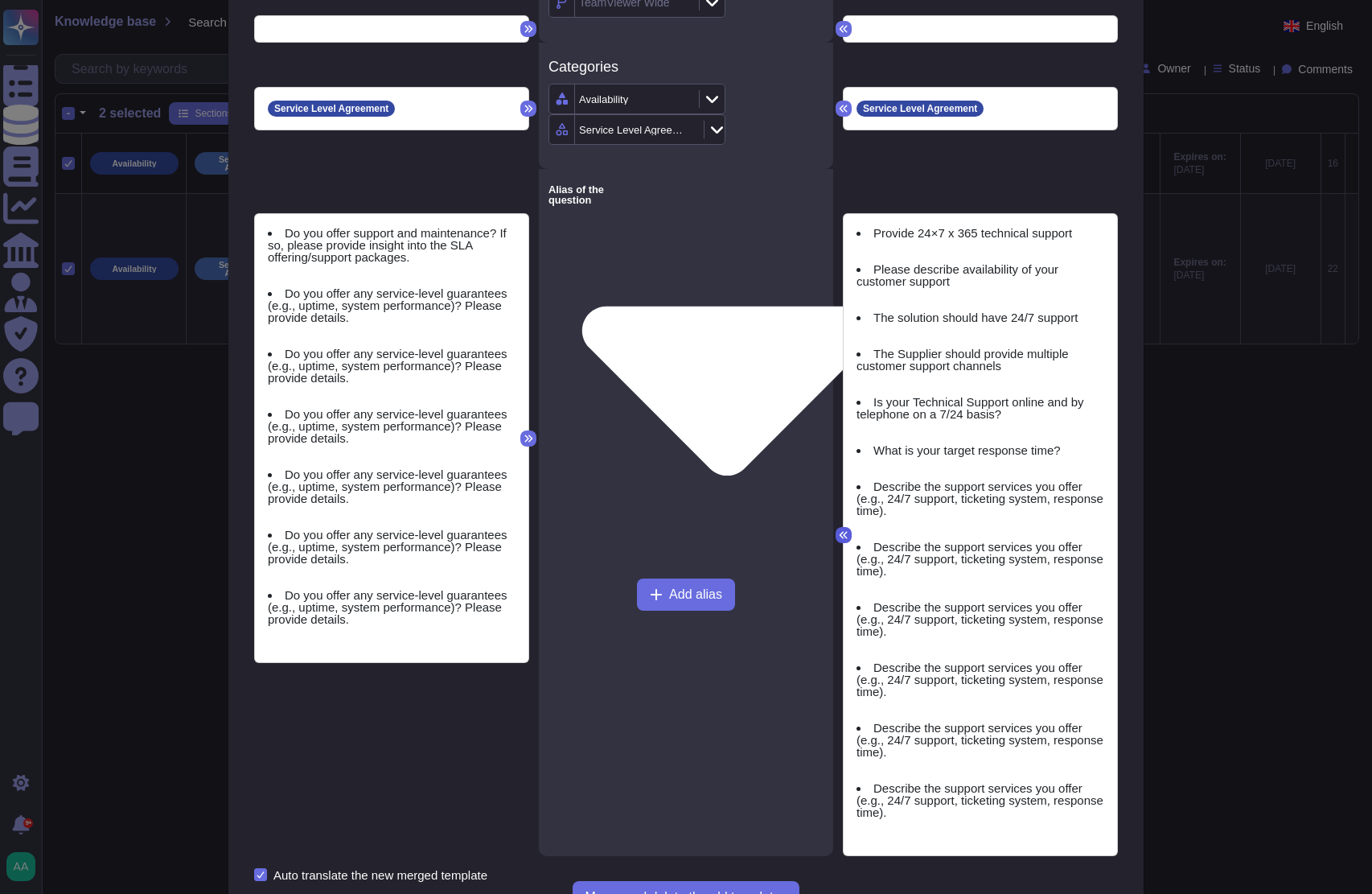
click at [842, 527] on button at bounding box center [844, 534] width 16 height 16
click at [840, 531] on icon at bounding box center [844, 535] width 8 height 8
click at [846, 494] on div "Provide 24×7 x 365 technical support Please describe availability of your custo…" at bounding box center [980, 534] width 274 height 641
click at [840, 531] on icon at bounding box center [844, 535] width 8 height 8
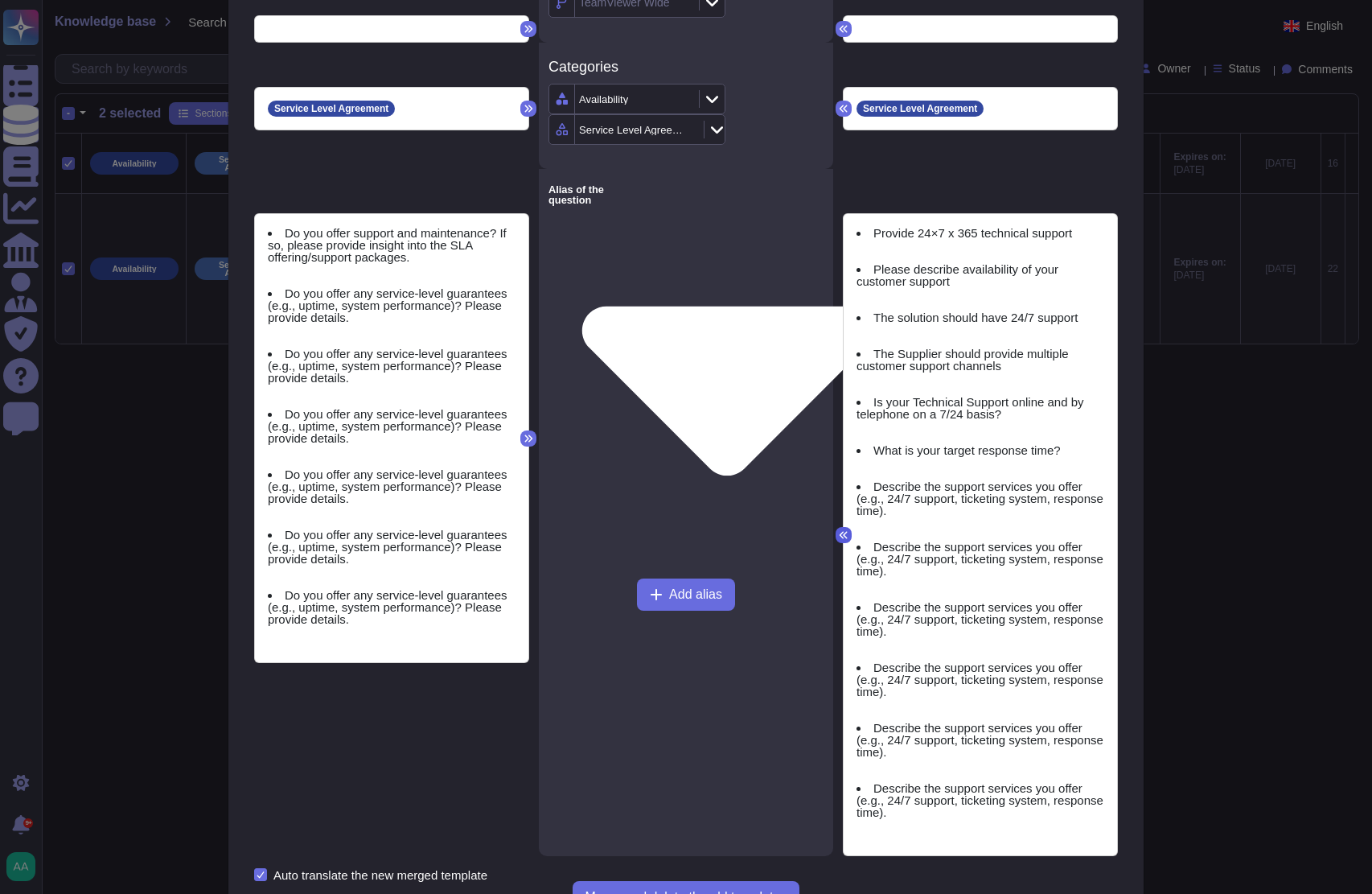
click at [840, 531] on icon at bounding box center [844, 535] width 8 height 8
click at [713, 588] on span "Add alias" at bounding box center [696, 595] width 53 height 13
click at [669, 588] on span "Add alias" at bounding box center [696, 595] width 53 height 13
click at [839, 530] on icon at bounding box center [844, 535] width 9 height 9
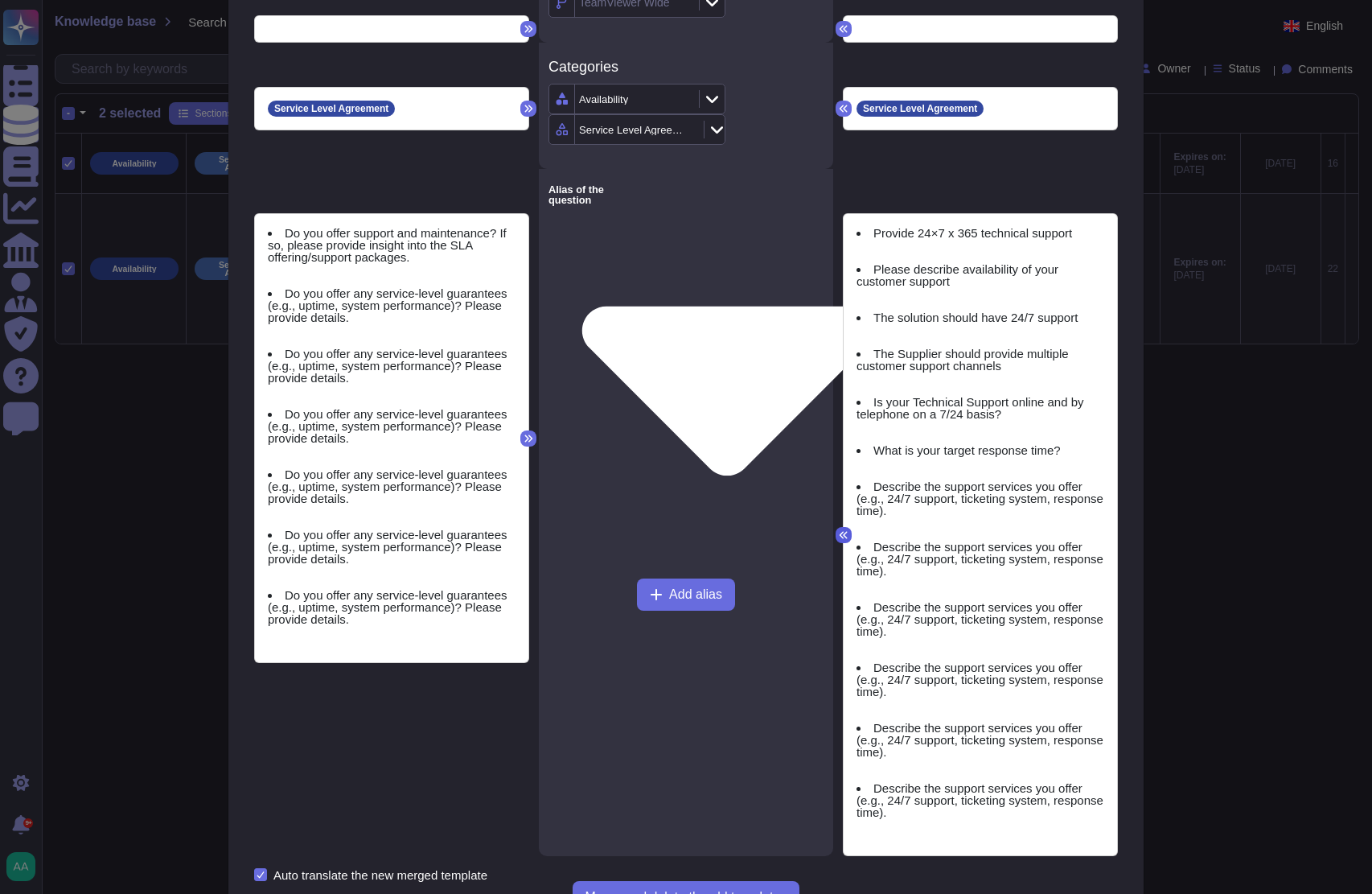
click at [839, 530] on icon at bounding box center [844, 535] width 9 height 9
drag, startPoint x: 616, startPoint y: 426, endPoint x: 622, endPoint y: 432, distance: 8.5
click at [616, 426] on div "Alias of the question Add alias" at bounding box center [686, 511] width 294 height 687
click at [840, 531] on icon at bounding box center [844, 535] width 8 height 8
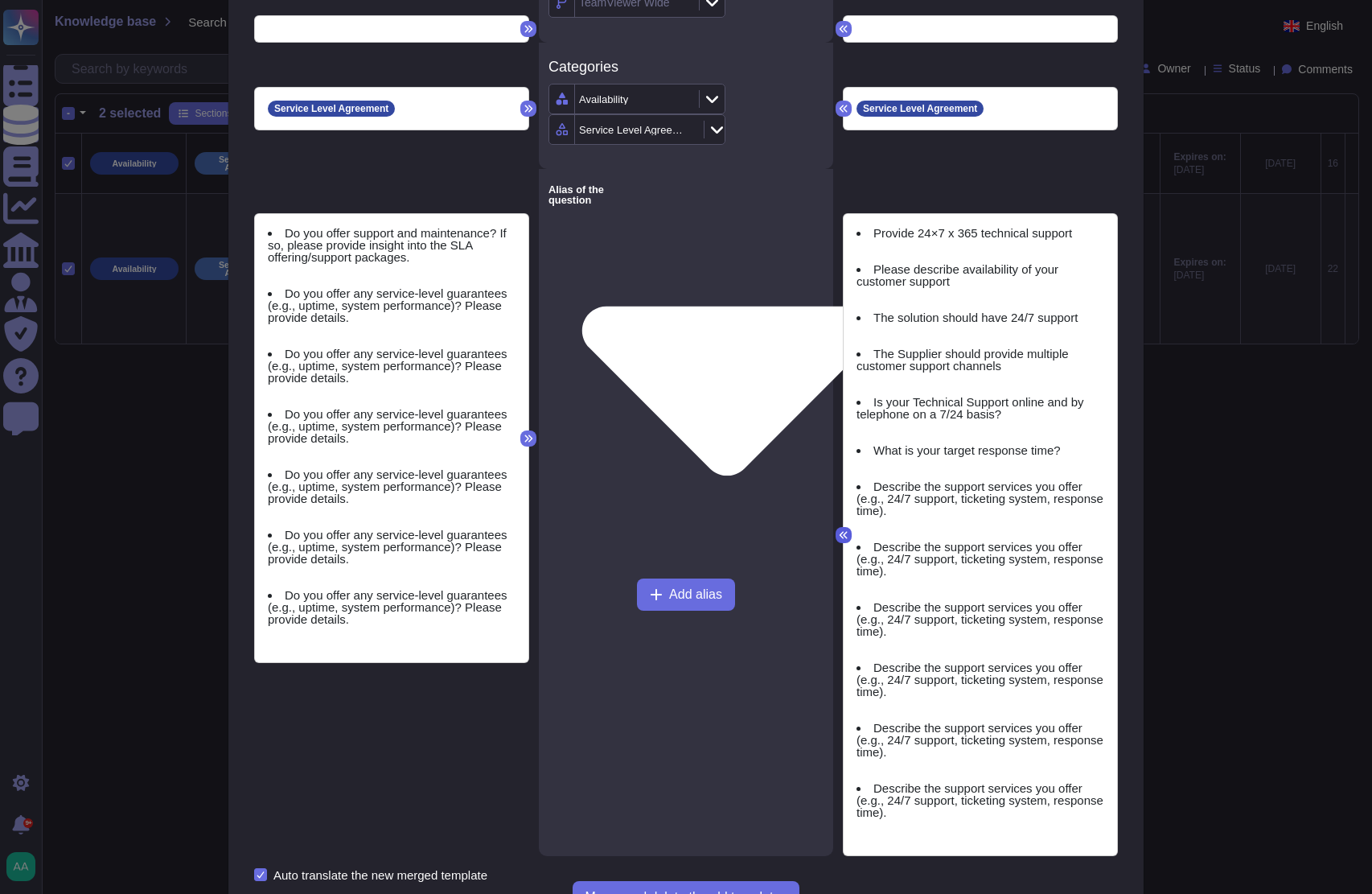
click at [840, 531] on icon at bounding box center [844, 535] width 8 height 8
click at [857, 480] on li "Describe the support services you offer (e.g., 24/7 support, ticketing system, …" at bounding box center [981, 498] width 248 height 36
click at [844, 469] on div "Provide 24×7 x 365 technical support Please describe availability of your custo…" at bounding box center [980, 534] width 274 height 641
click at [844, 466] on div "Provide 24×7 x 365 technical support Please describe availability of your custo…" at bounding box center [980, 534] width 274 height 641
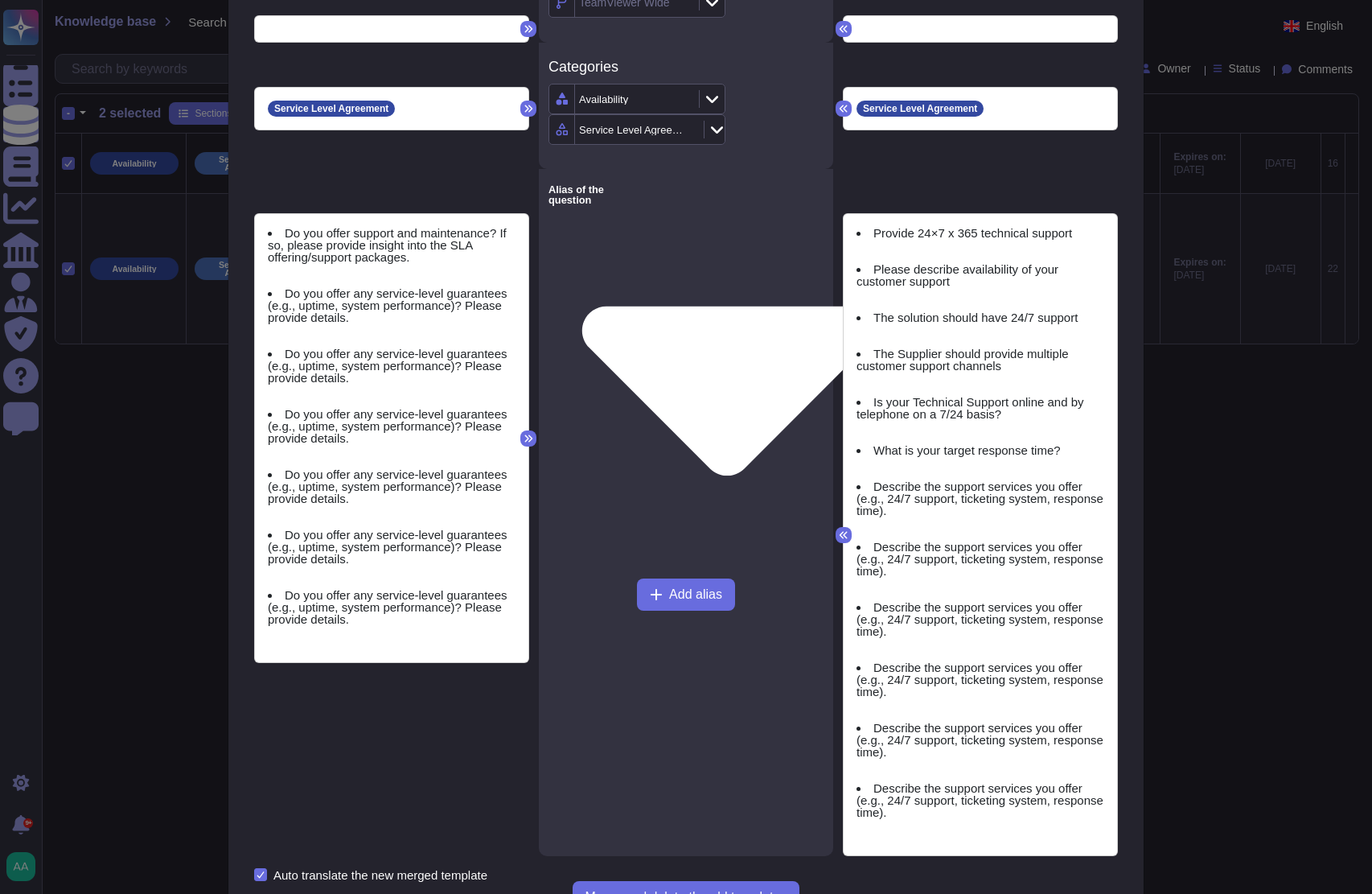
click at [847, 459] on div "Provide 24×7 x 365 technical support Please describe availability of your custo…" at bounding box center [980, 534] width 274 height 641
click at [857, 452] on li "What is your target response time?" at bounding box center [981, 450] width 248 height 12
click at [527, 430] on button at bounding box center [528, 438] width 16 height 16
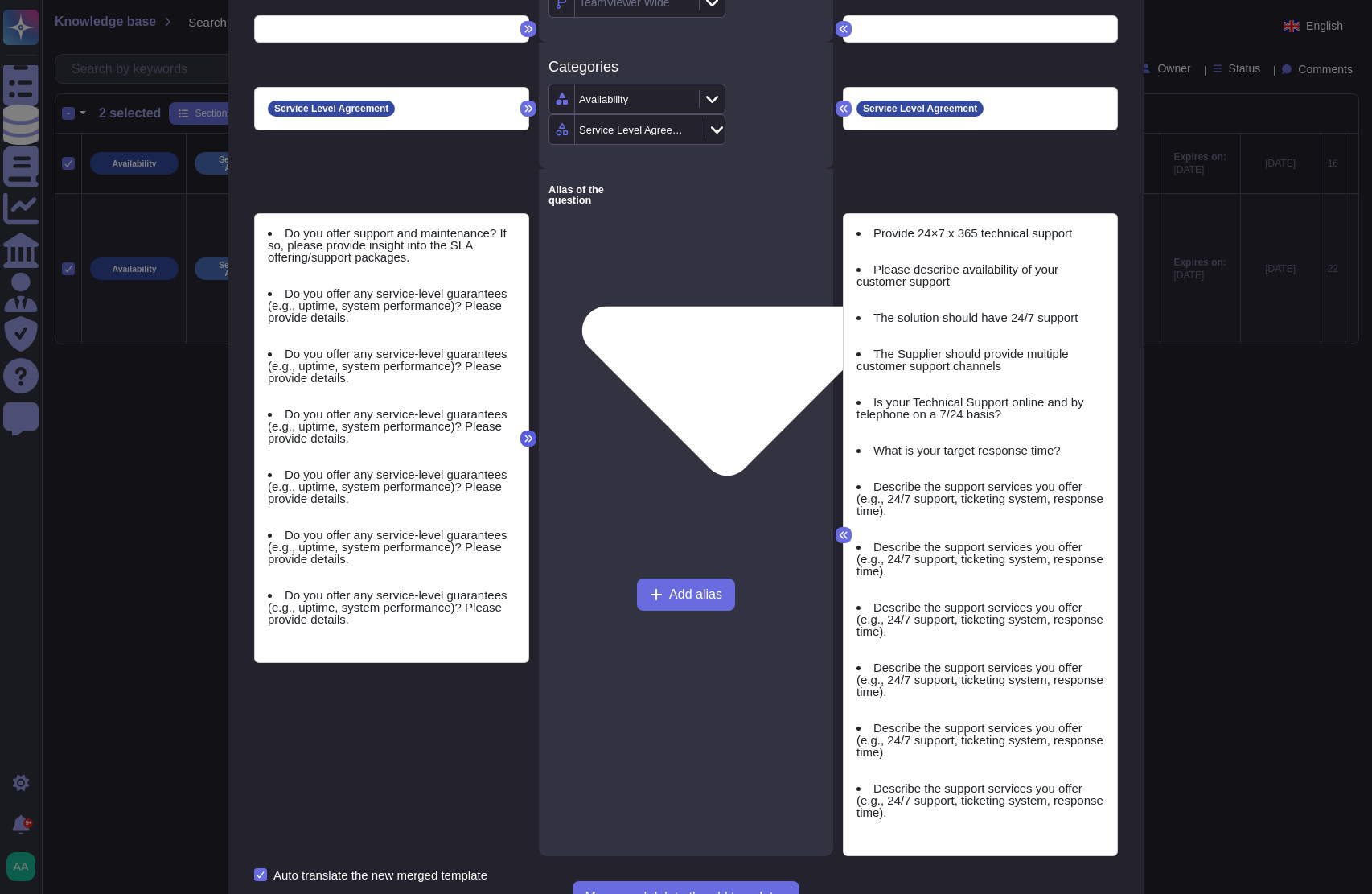
click at [527, 430] on button at bounding box center [528, 438] width 16 height 16
click at [526, 435] on icon at bounding box center [529, 438] width 8 height 8
click at [839, 530] on icon at bounding box center [844, 535] width 9 height 9
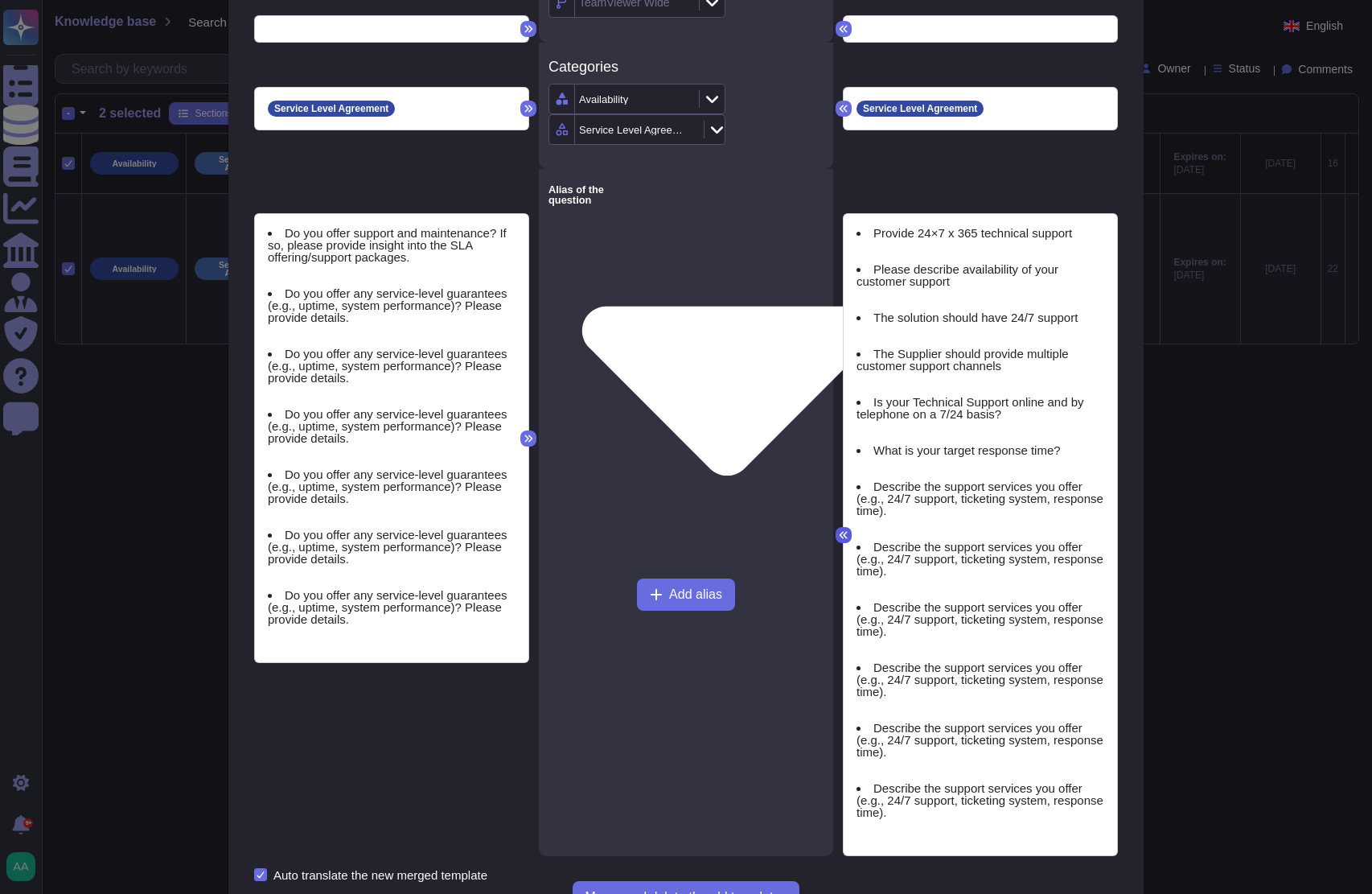
click at [839, 530] on icon at bounding box center [844, 535] width 9 height 9
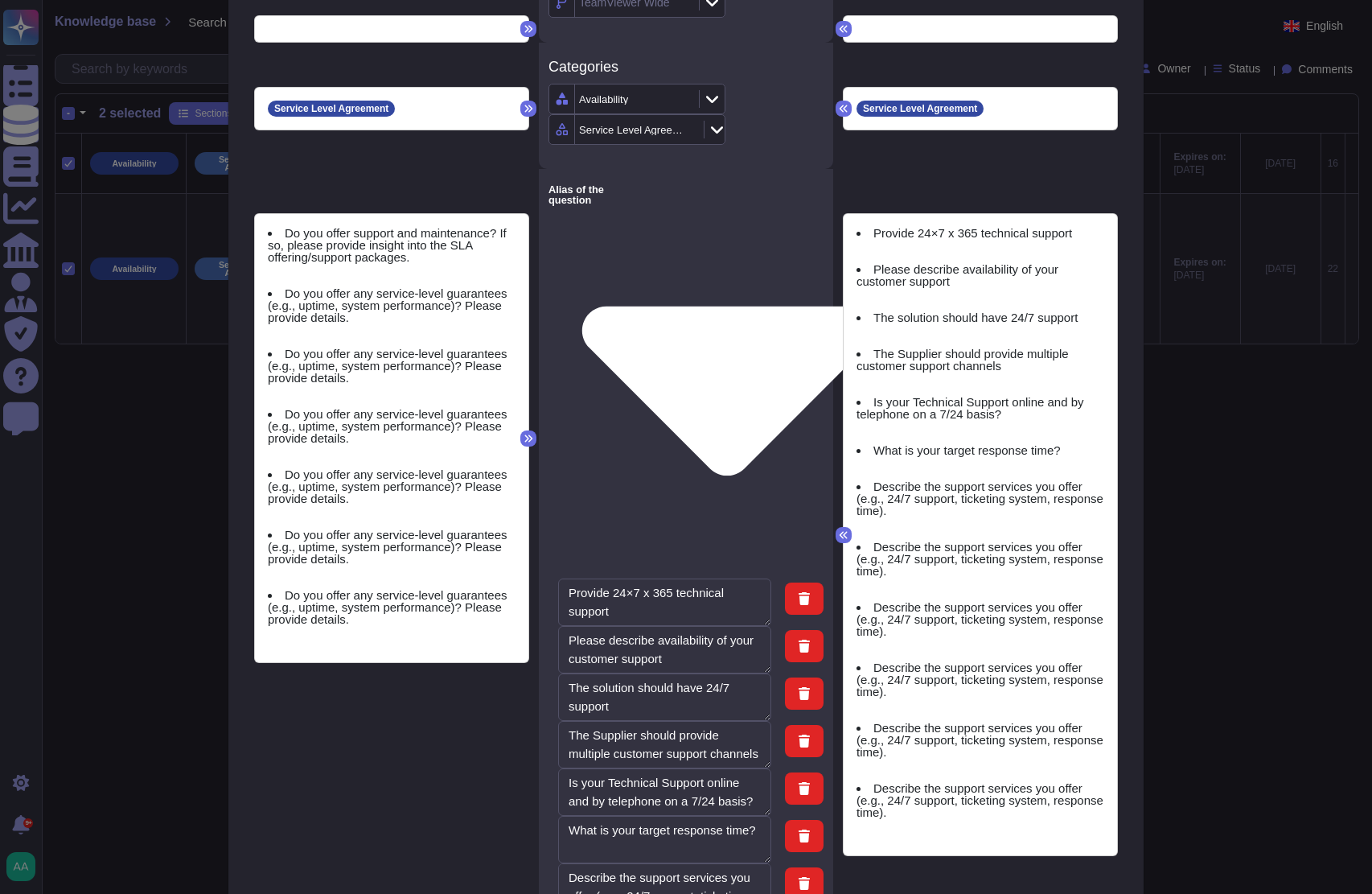
type textarea "Provide 24×7 x 365 technical support"
type textarea "Please describe availability of your customer support"
type textarea "The solution should have 24/7 support"
type textarea "The Supplier should provide multiple customer support channels"
type textarea "Is your Technical Support online and by telephone on a 7/24 basis?"
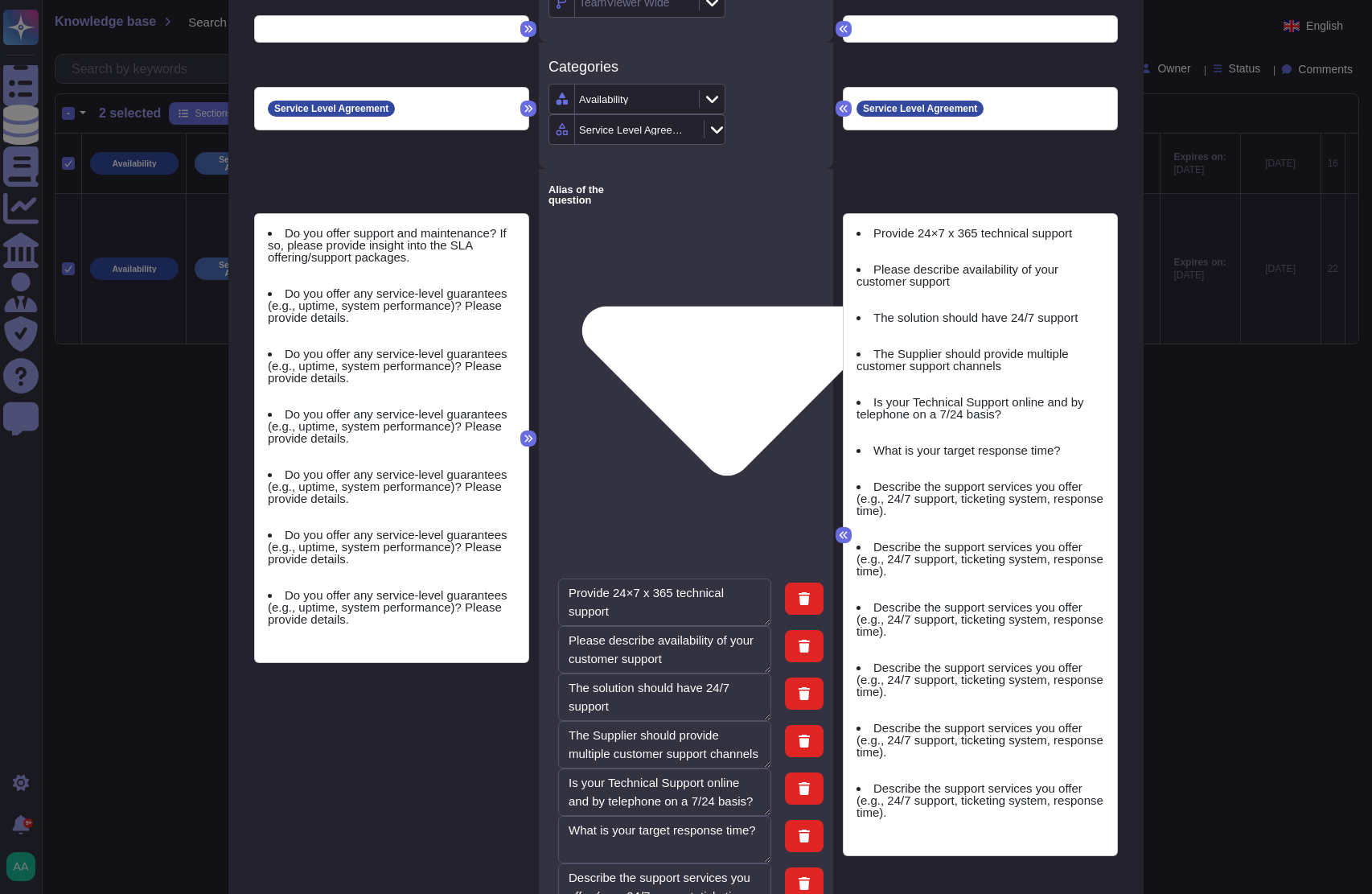
type textarea "What is your target response time?"
type textarea "Describe the support services you offer (e.g., 24/7 support, ticketing system, …"
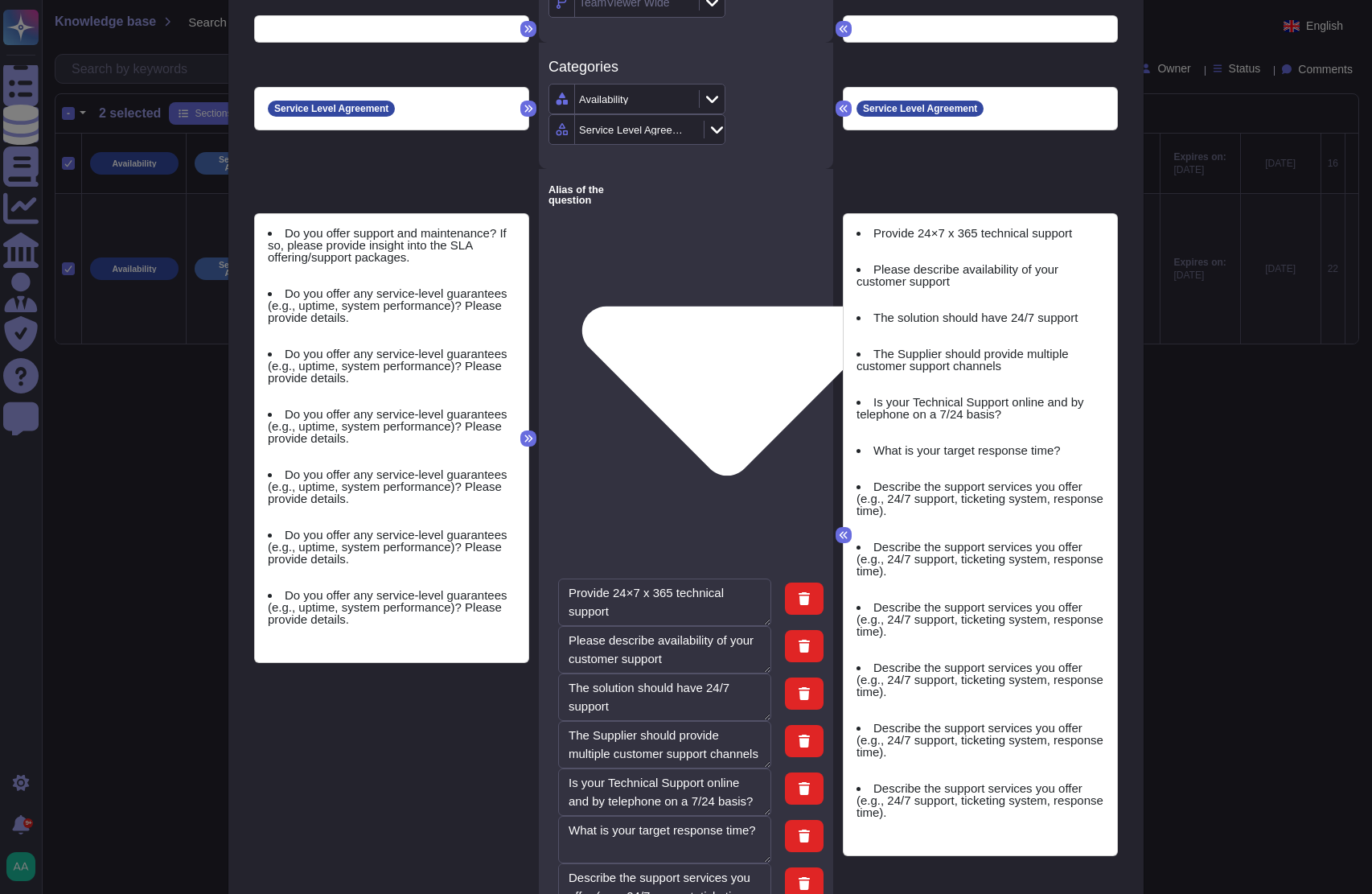
type textarea "Describe the support services you offer (e.g., 24/7 support, ticketing system, …"
click at [844, 507] on div "Provide 24×7 x 365 technical support Please describe availability of your custo…" at bounding box center [980, 534] width 274 height 641
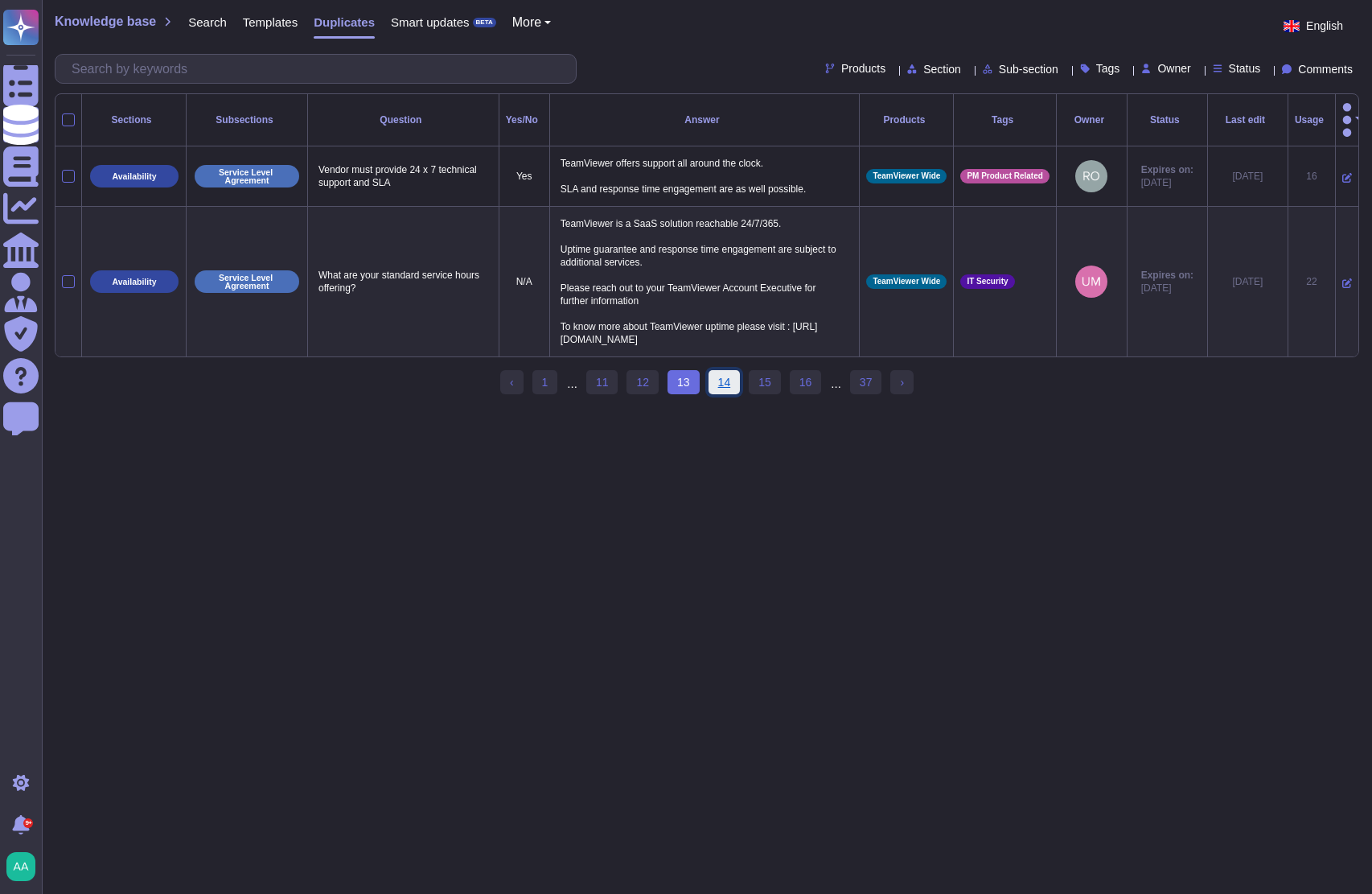
click at [723, 374] on link "14" at bounding box center [724, 382] width 32 height 24
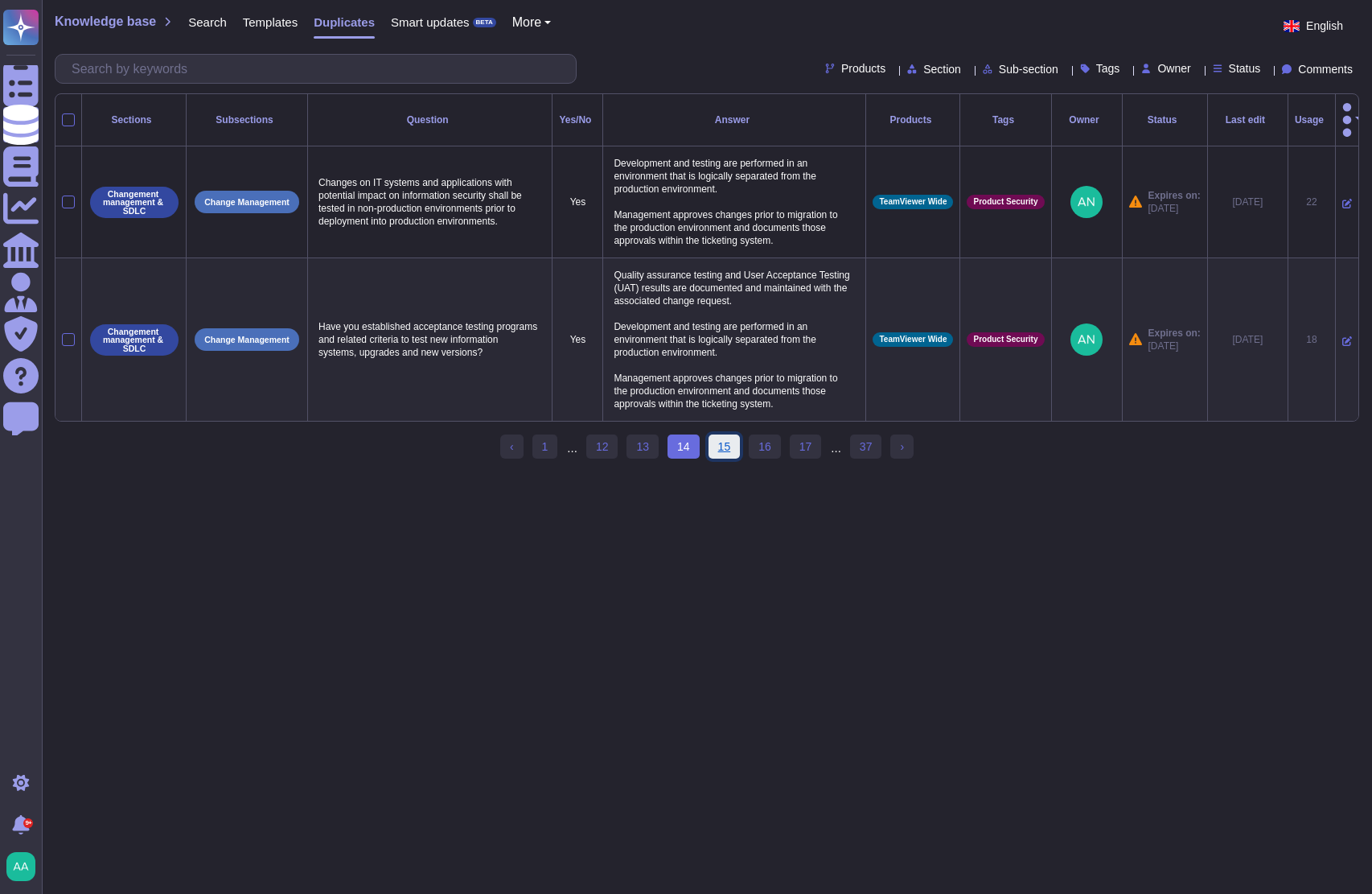
click at [730, 436] on link "15" at bounding box center [724, 446] width 32 height 24
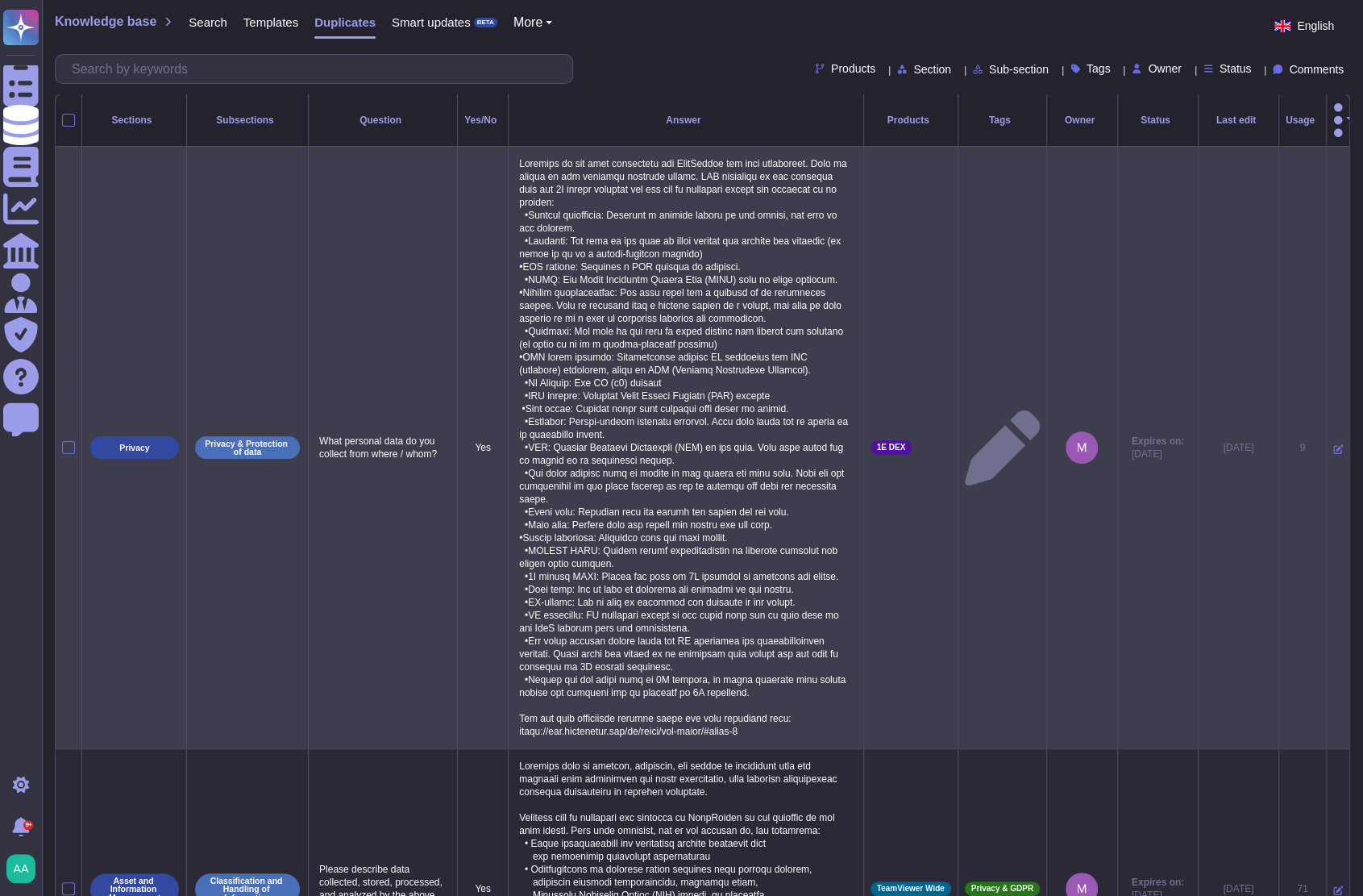
scroll to position [189, 0]
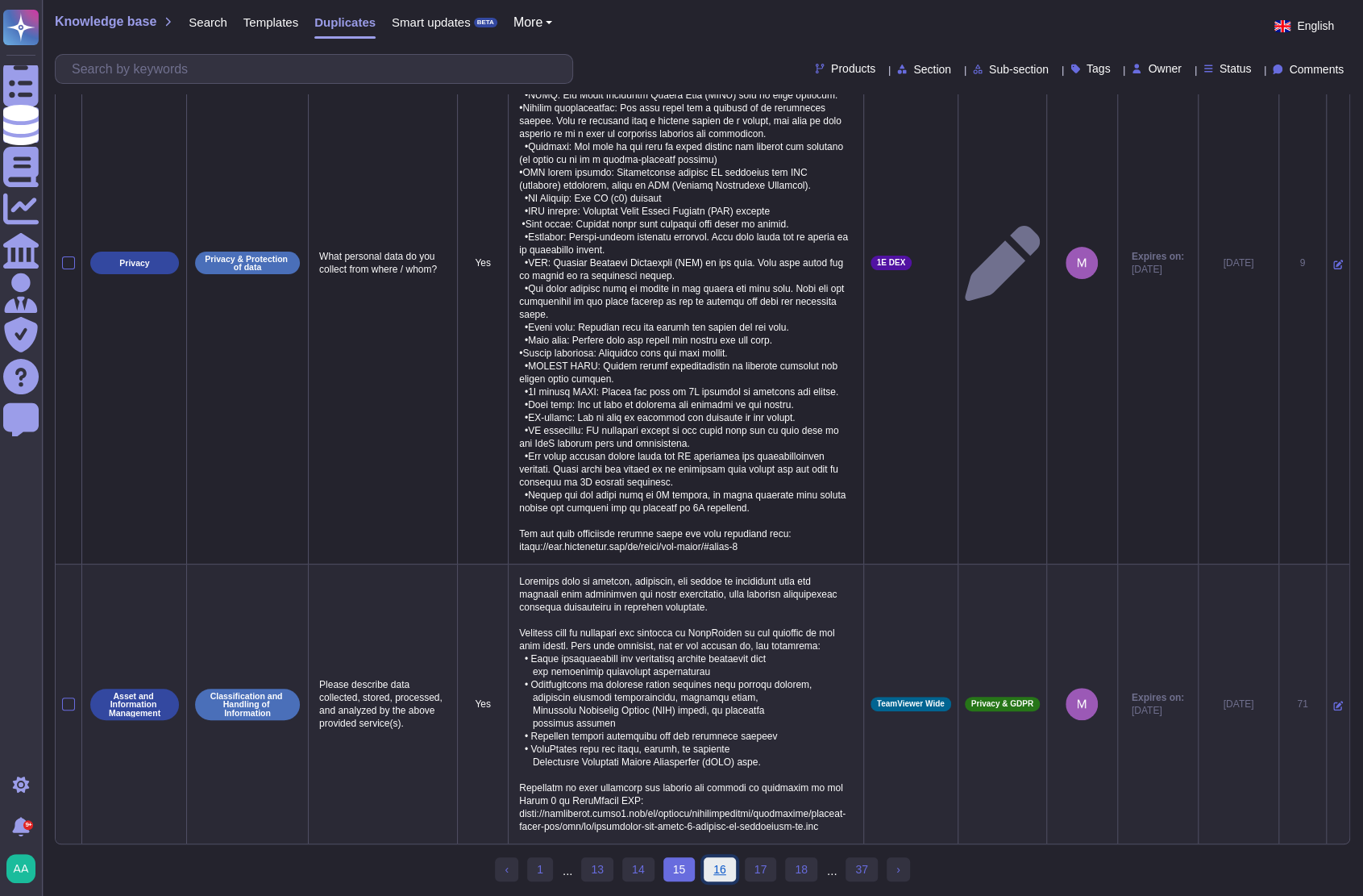
click at [718, 870] on link "16" at bounding box center [720, 868] width 32 height 24
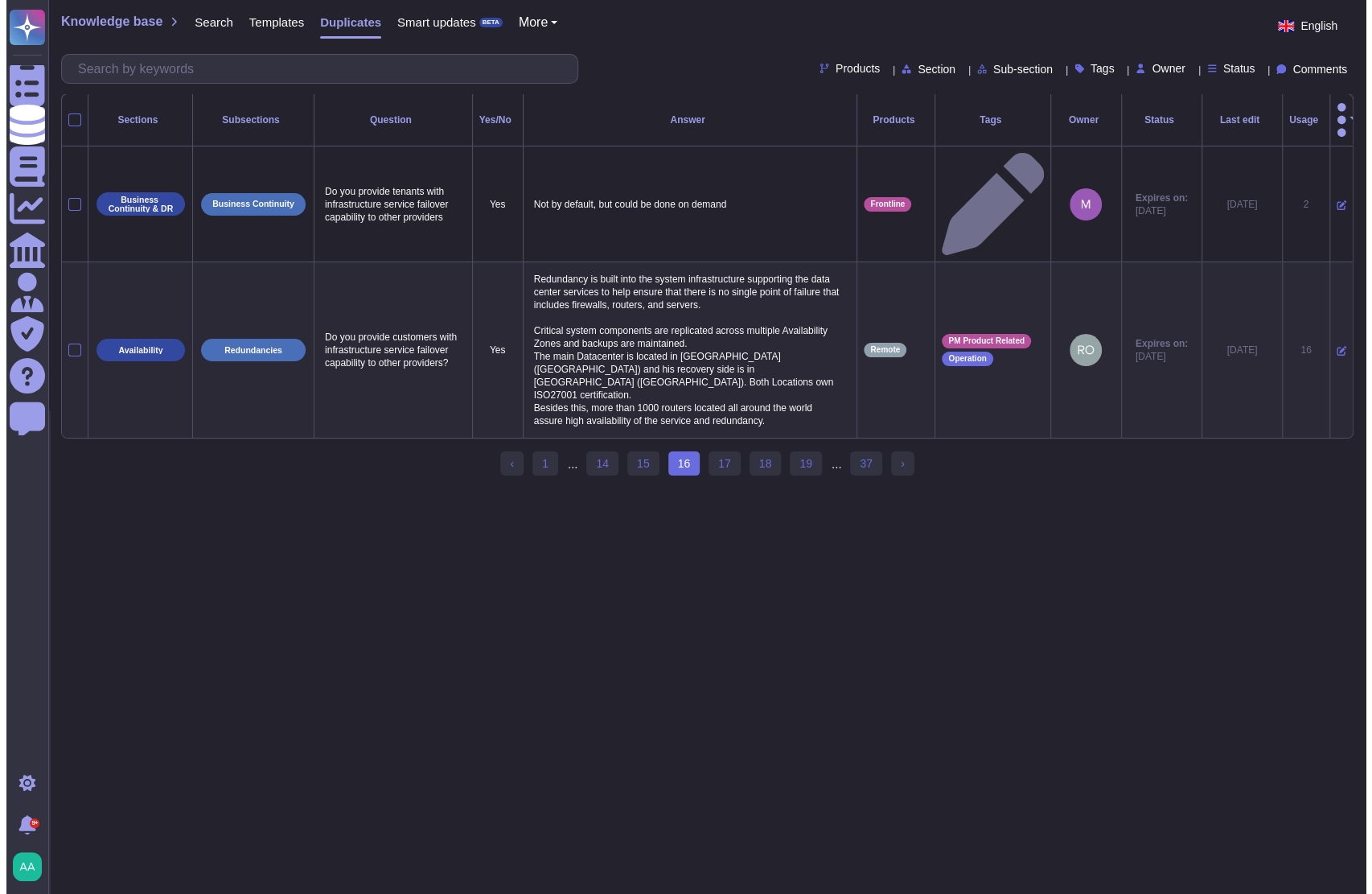
scroll to position [0, 0]
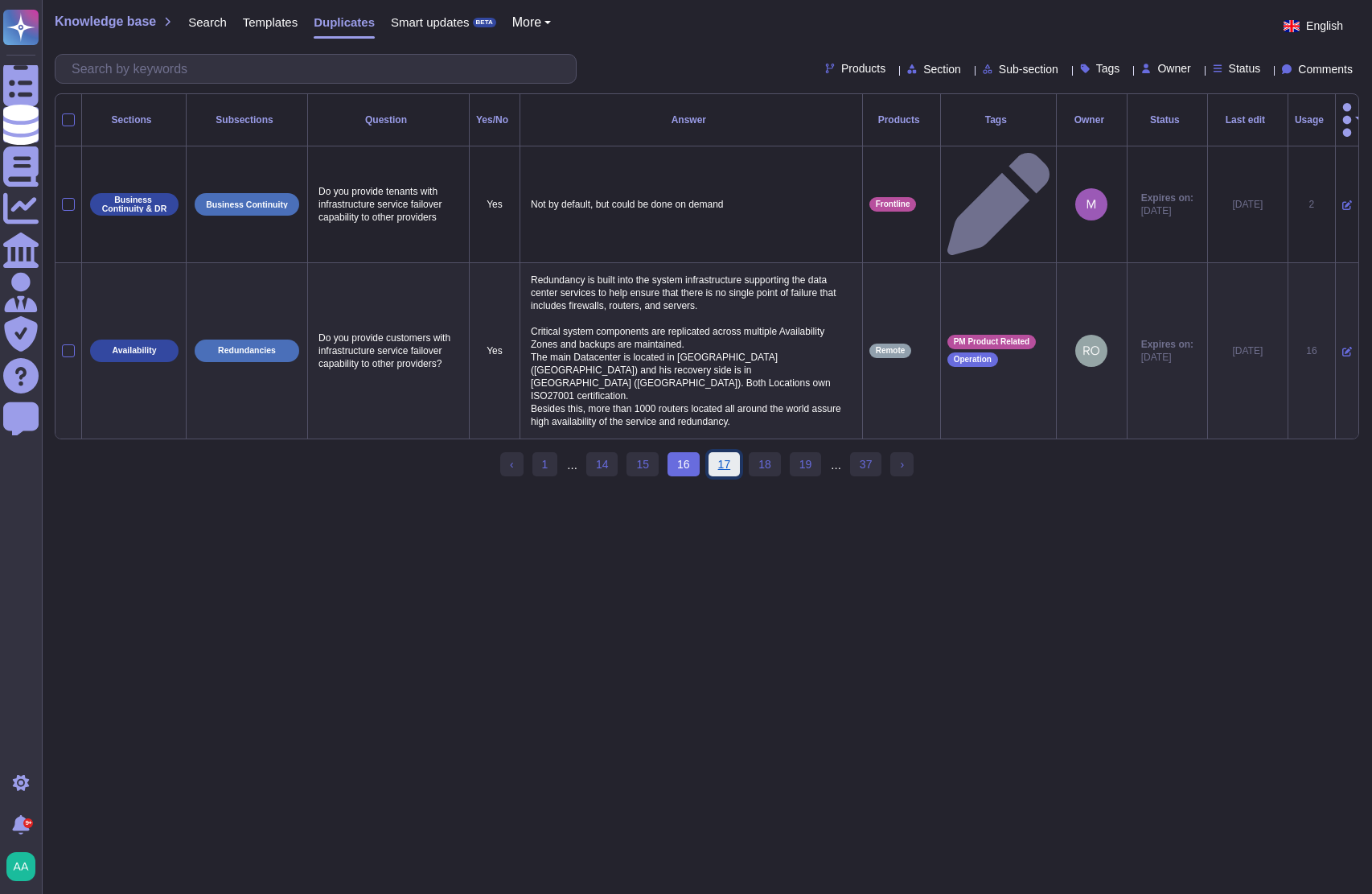
click at [720, 452] on link "17" at bounding box center [724, 463] width 32 height 24
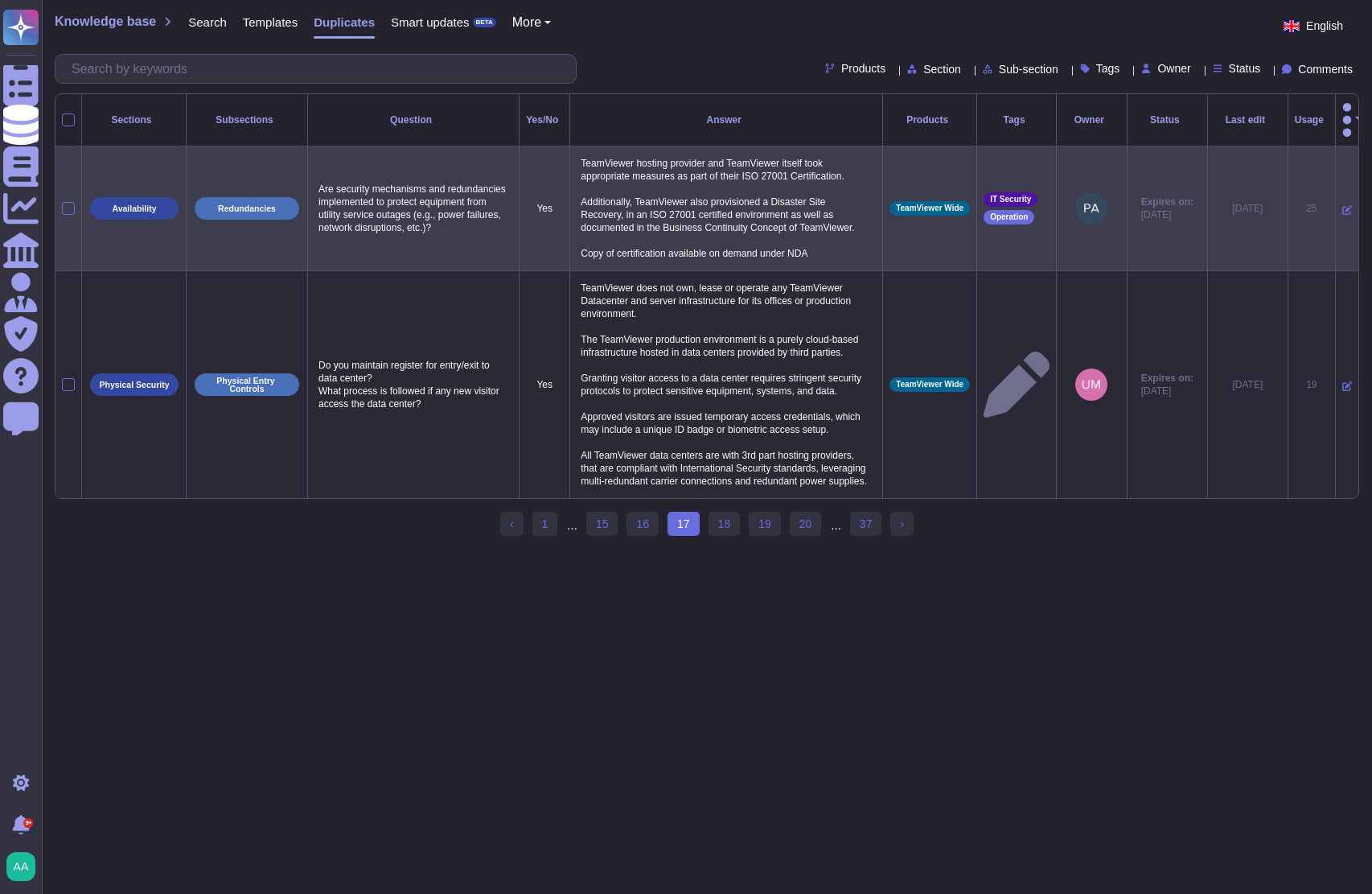
click at [60, 183] on td at bounding box center [69, 209] width 27 height 125
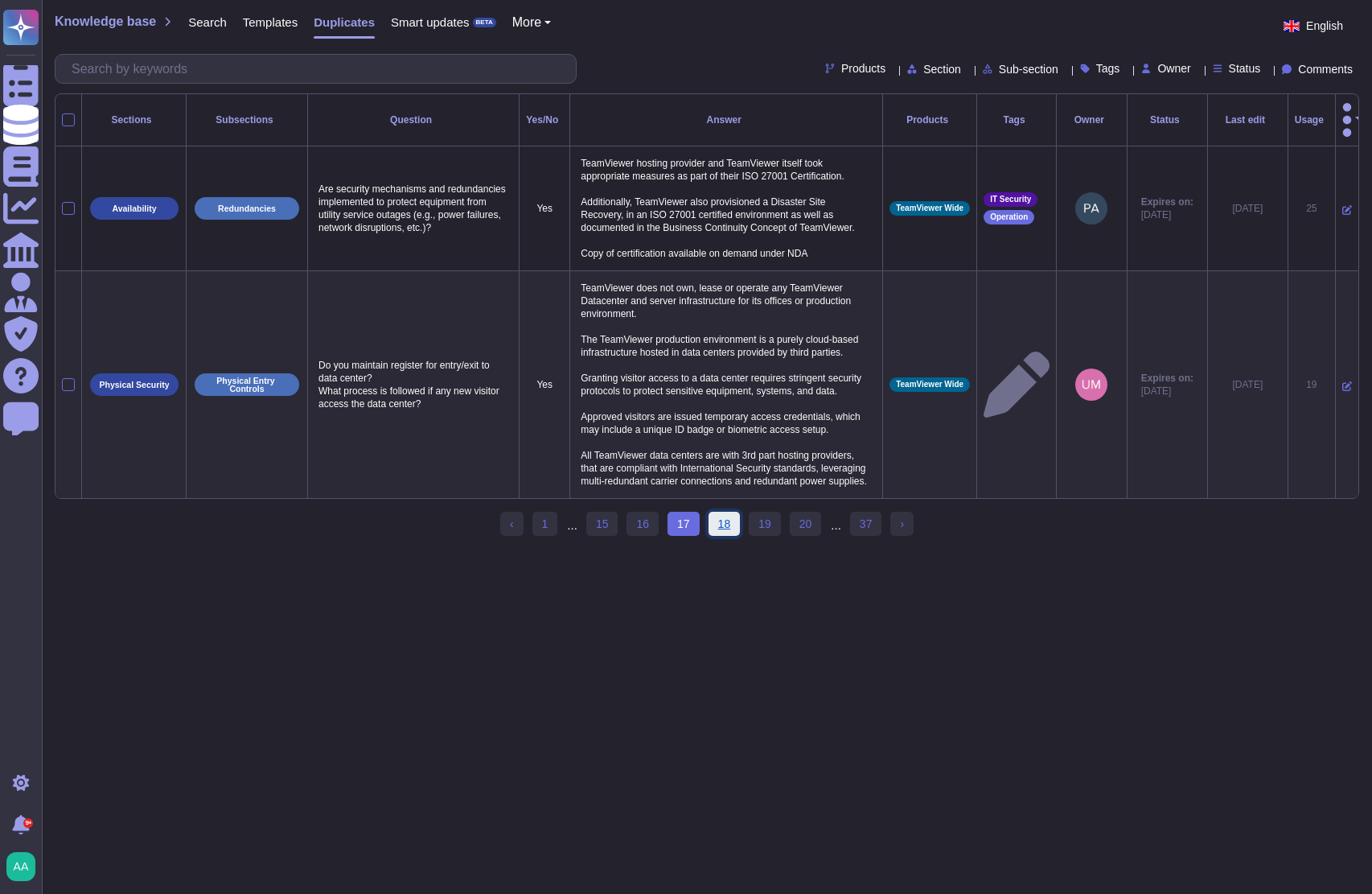
click at [716, 536] on link "18" at bounding box center [724, 523] width 32 height 24
